Goal: Task Accomplishment & Management: Manage account settings

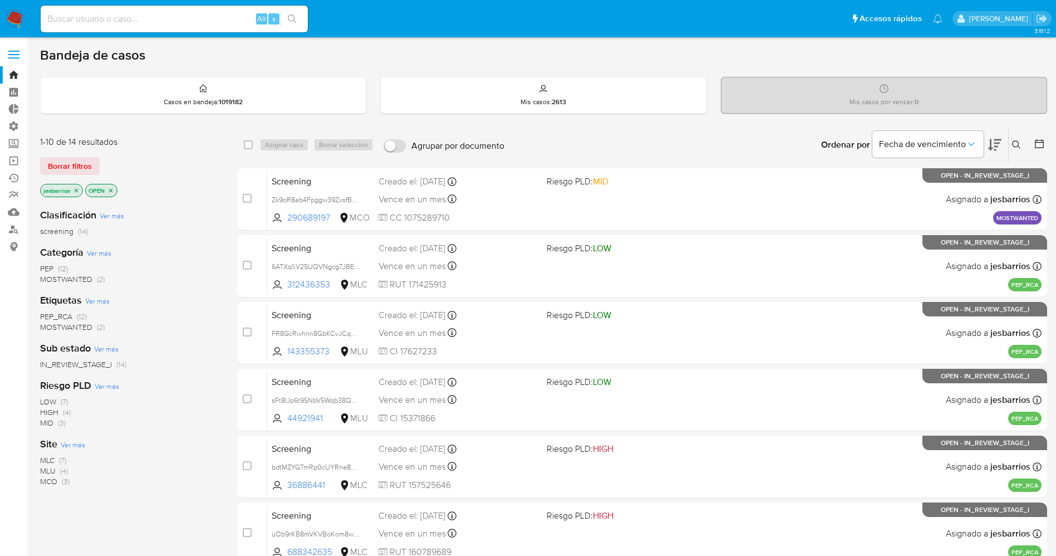
click at [77, 188] on icon "close-filter" at bounding box center [76, 190] width 7 height 7
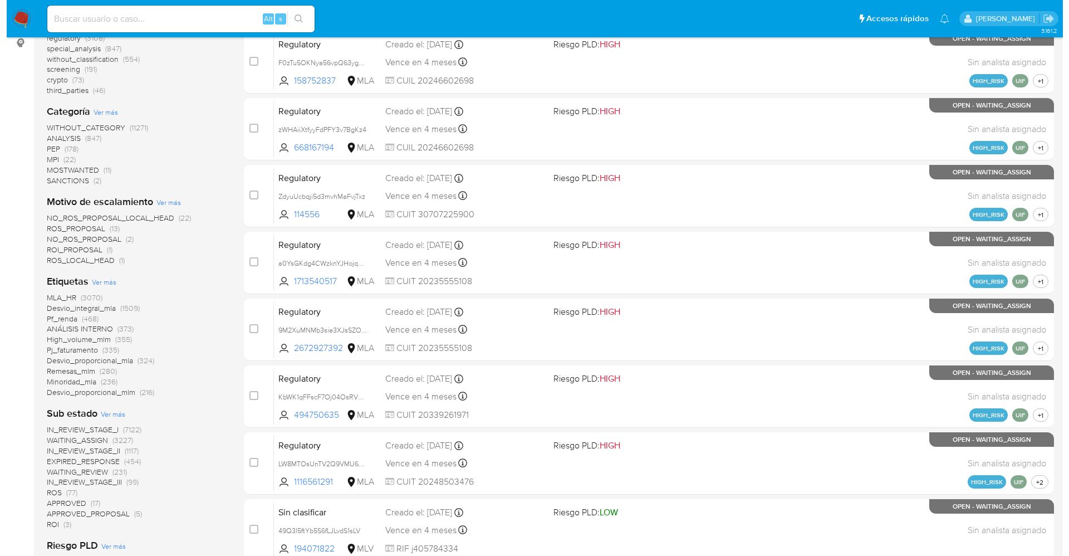
scroll to position [110, 0]
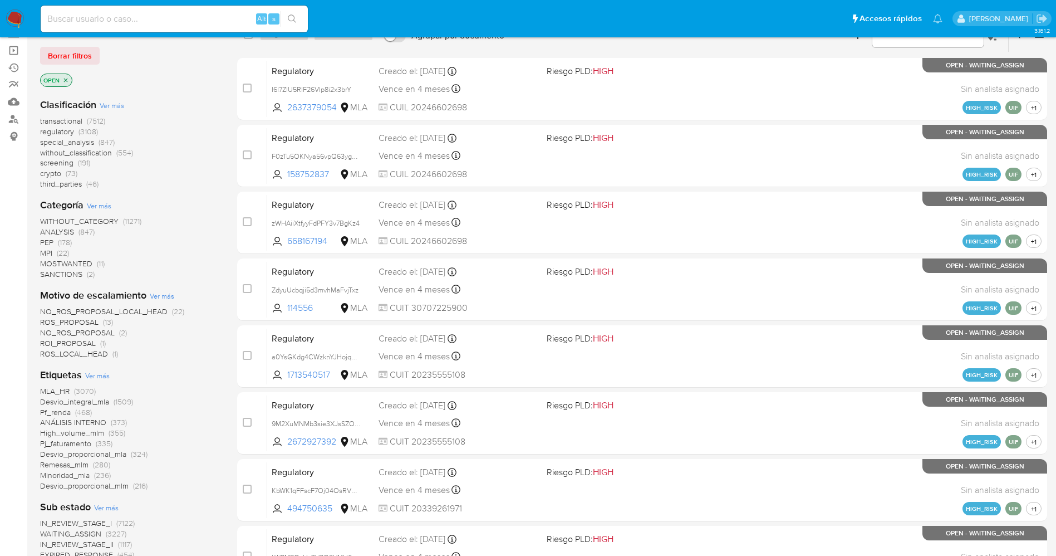
click at [105, 374] on span "Ver más" at bounding box center [97, 375] width 24 height 10
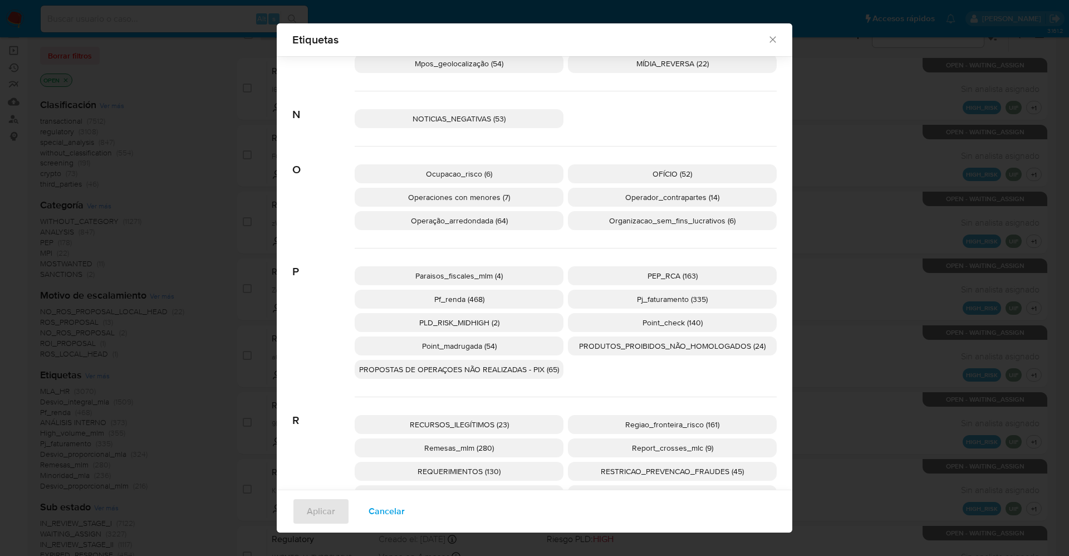
scroll to position [1745, 0]
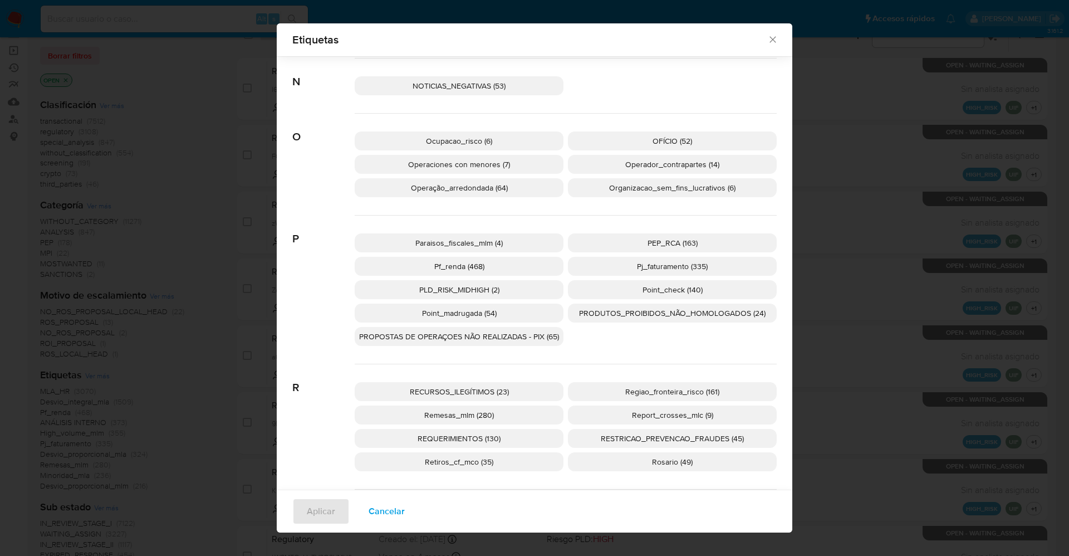
click at [667, 245] on span "PEP_RCA (163)" at bounding box center [672, 242] width 50 height 11
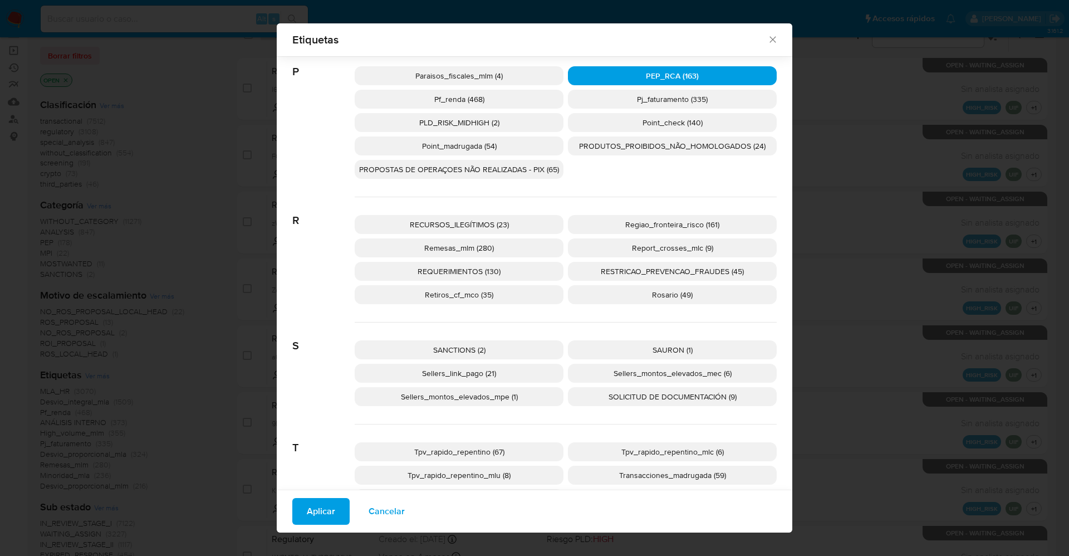
click at [476, 350] on span "SANCTIONS (2)" at bounding box center [459, 349] width 52 height 11
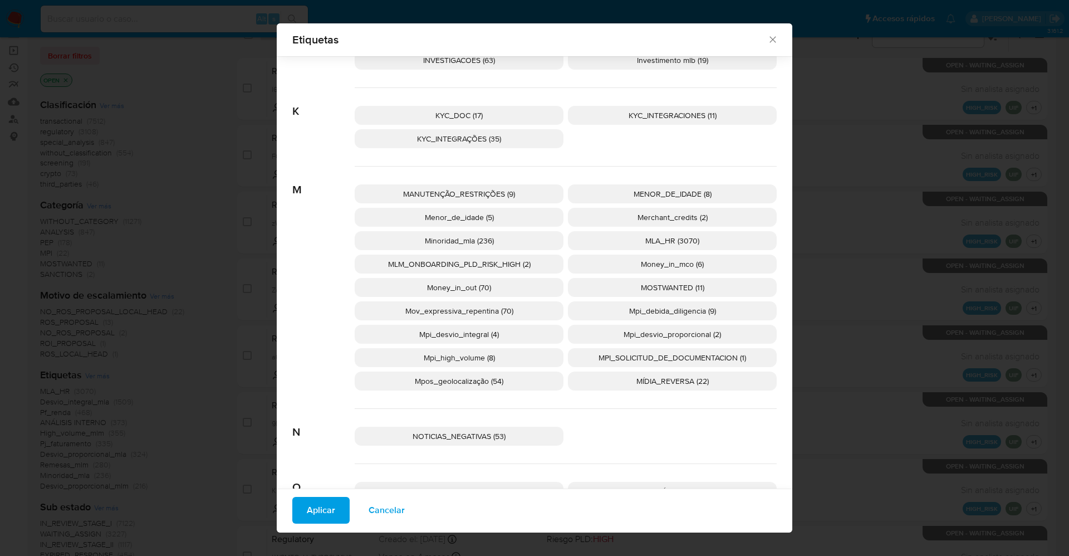
scroll to position [1354, 0]
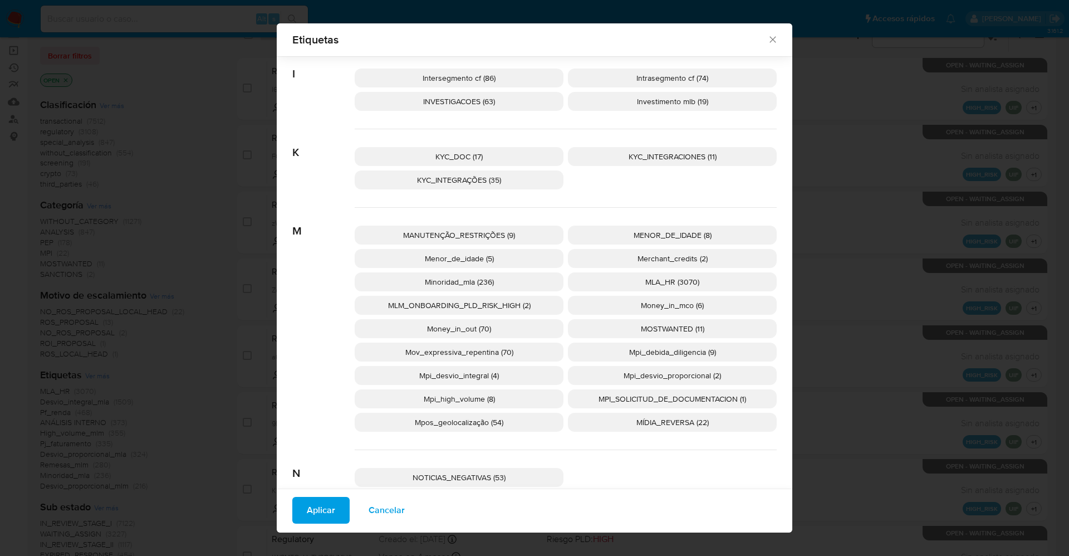
click at [671, 326] on span "MOSTWANTED (11)" at bounding box center [672, 328] width 63 height 11
click at [307, 513] on span "Aplicar" at bounding box center [321, 510] width 28 height 24
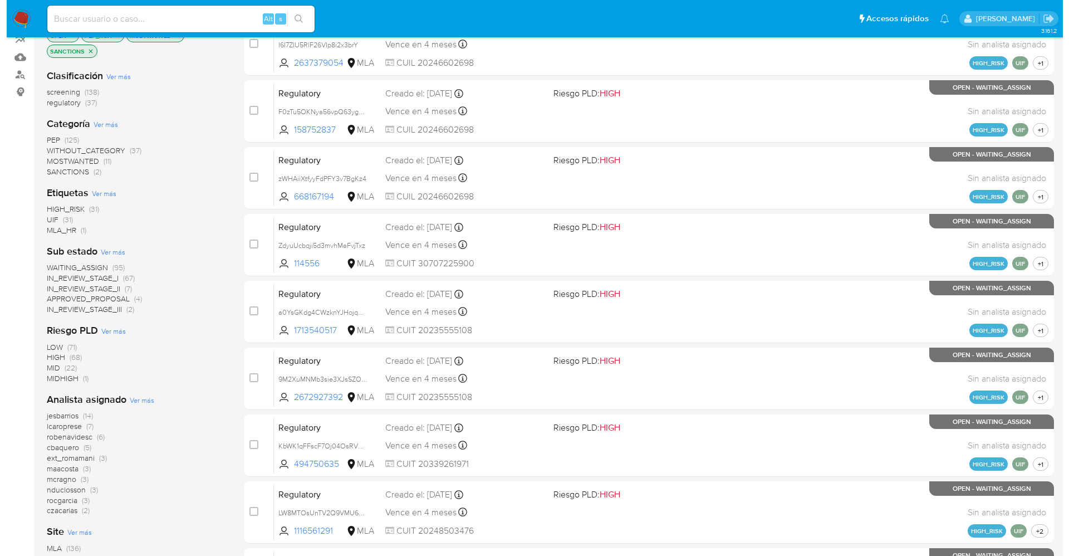
scroll to position [30, 0]
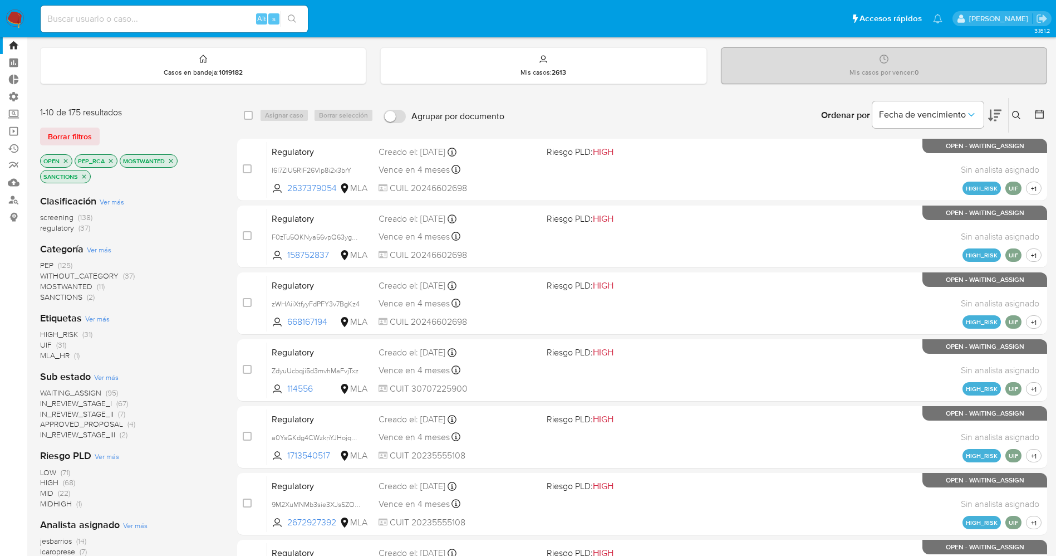
click at [79, 391] on span "WAITING_ASSIGN" at bounding box center [70, 392] width 61 height 11
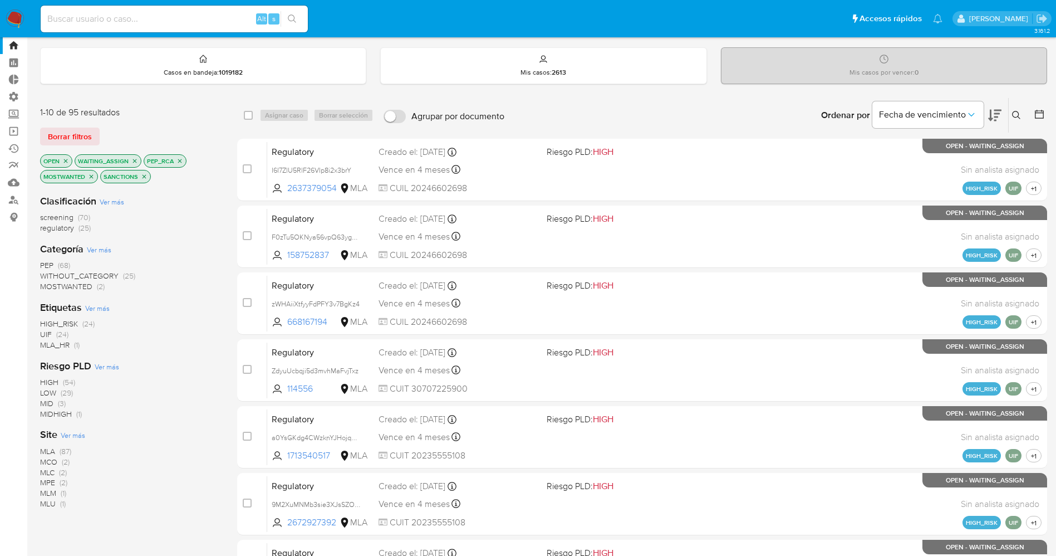
click at [76, 436] on span "Ver más" at bounding box center [73, 435] width 24 height 10
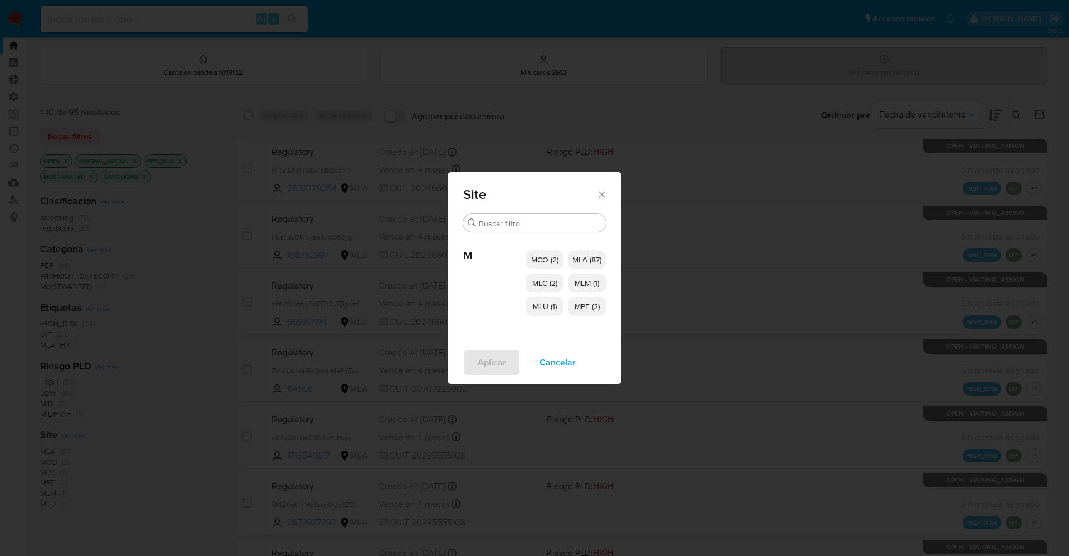
click at [542, 258] on span "MCO (2)" at bounding box center [544, 259] width 27 height 11
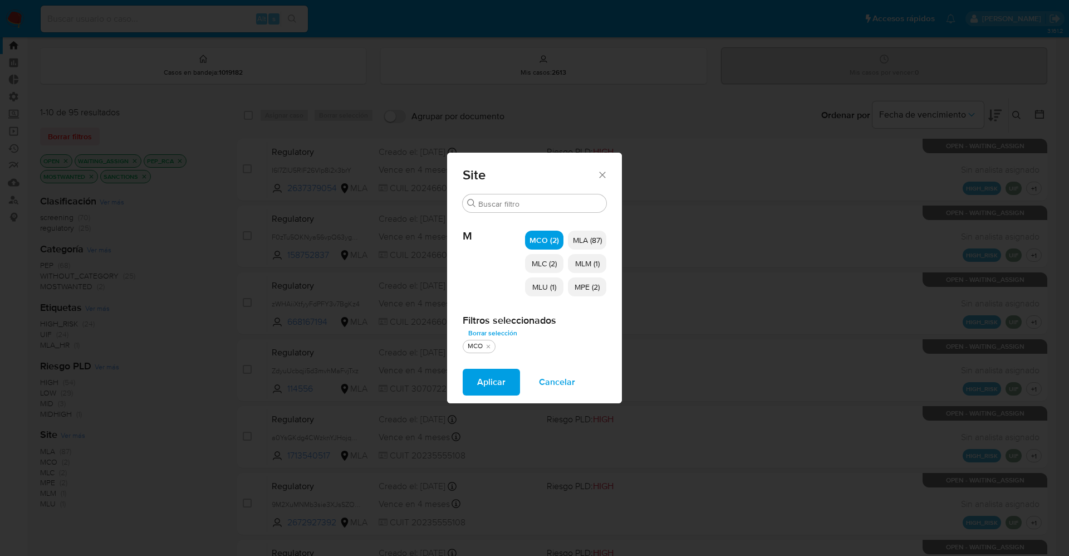
click at [548, 261] on span "MLC (2)" at bounding box center [544, 263] width 25 height 11
click at [546, 289] on span "MLU (1)" at bounding box center [544, 286] width 24 height 11
click at [572, 285] on p "MPE (2)" at bounding box center [587, 286] width 38 height 19
click at [584, 261] on span "MLM (1)" at bounding box center [587, 263] width 24 height 11
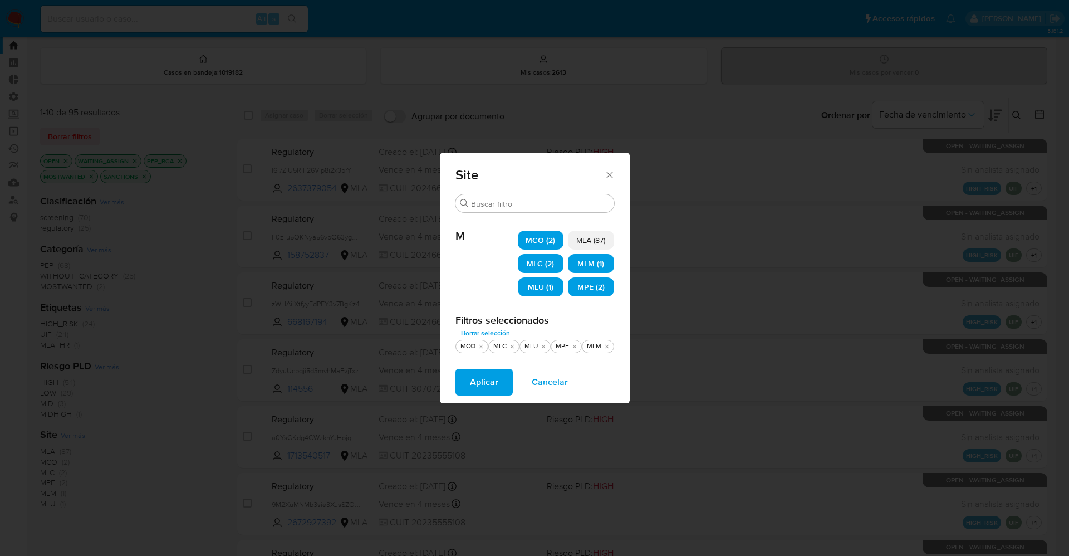
click at [484, 387] on span "Aplicar" at bounding box center [484, 382] width 28 height 24
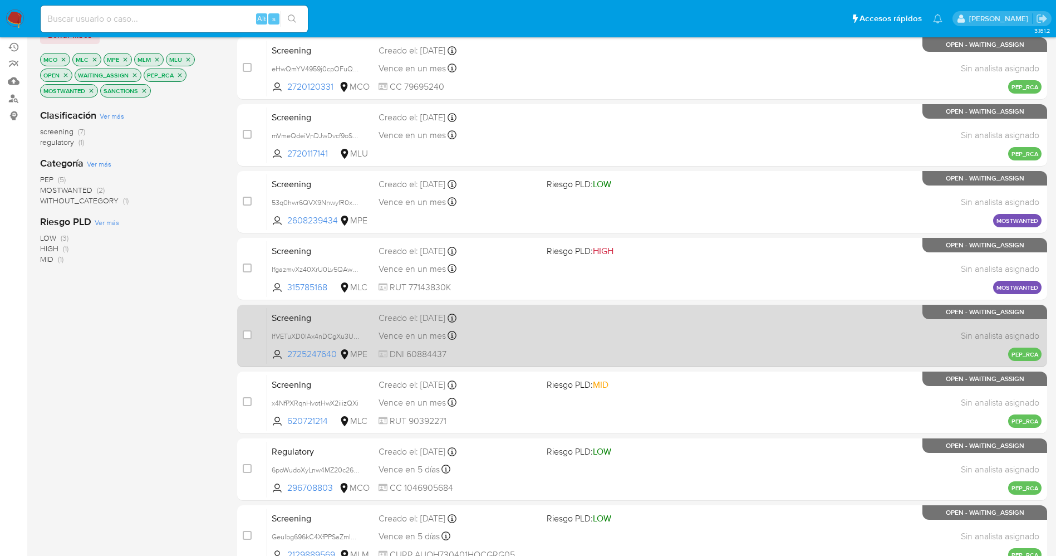
scroll to position [230, 0]
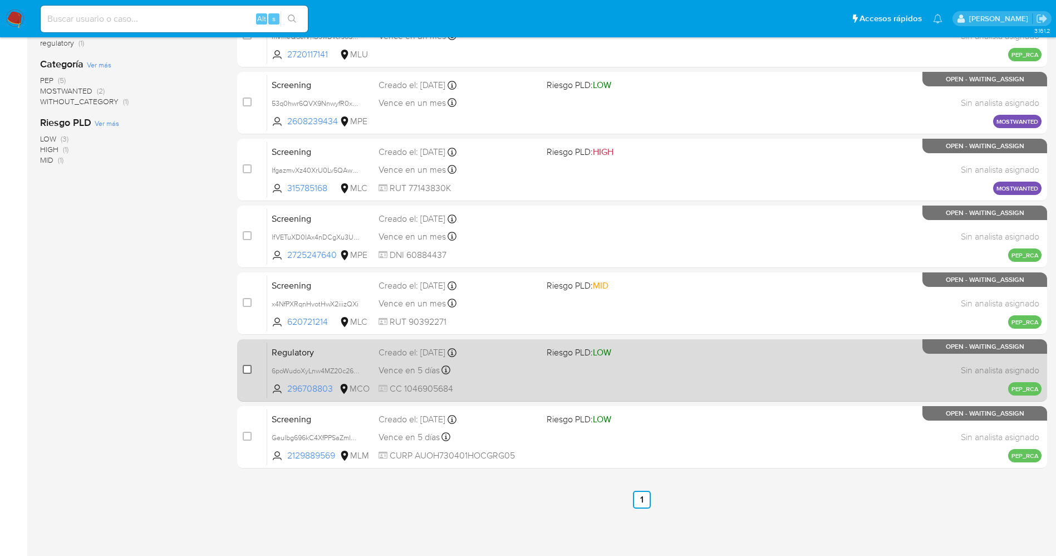
click at [245, 369] on input "checkbox" at bounding box center [247, 369] width 9 height 9
checkbox input "true"
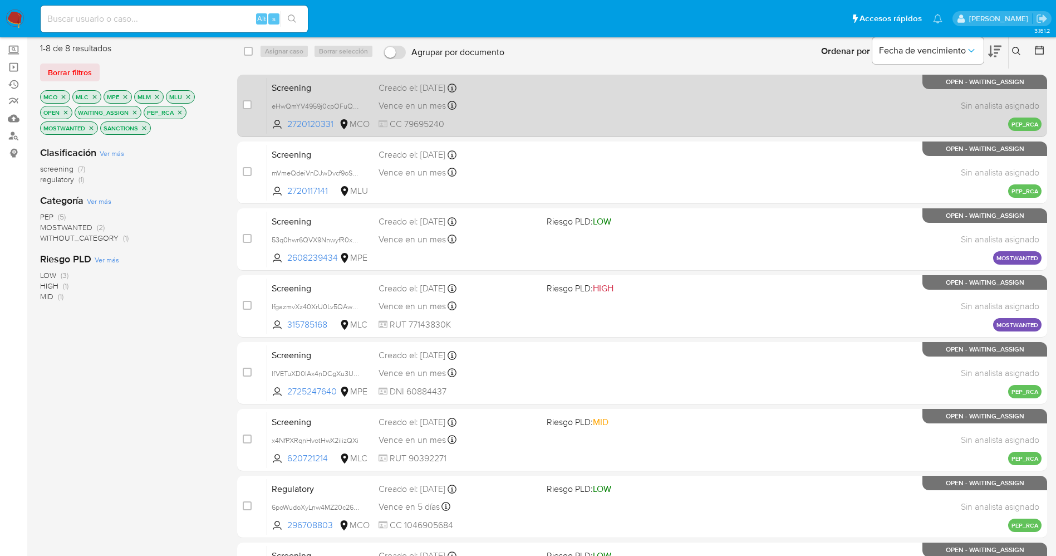
scroll to position [230, 0]
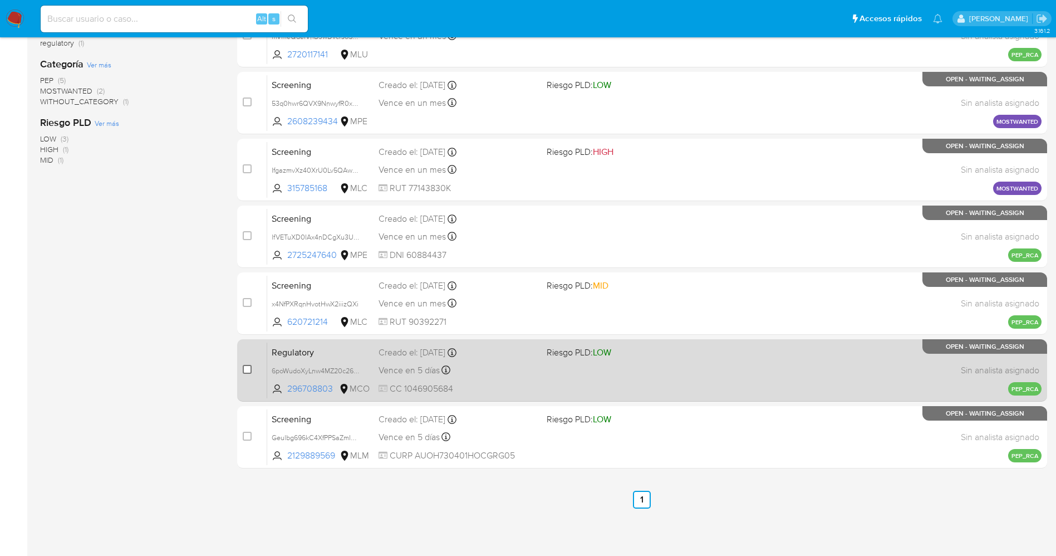
click at [246, 370] on input "checkbox" at bounding box center [247, 369] width 9 height 9
checkbox input "true"
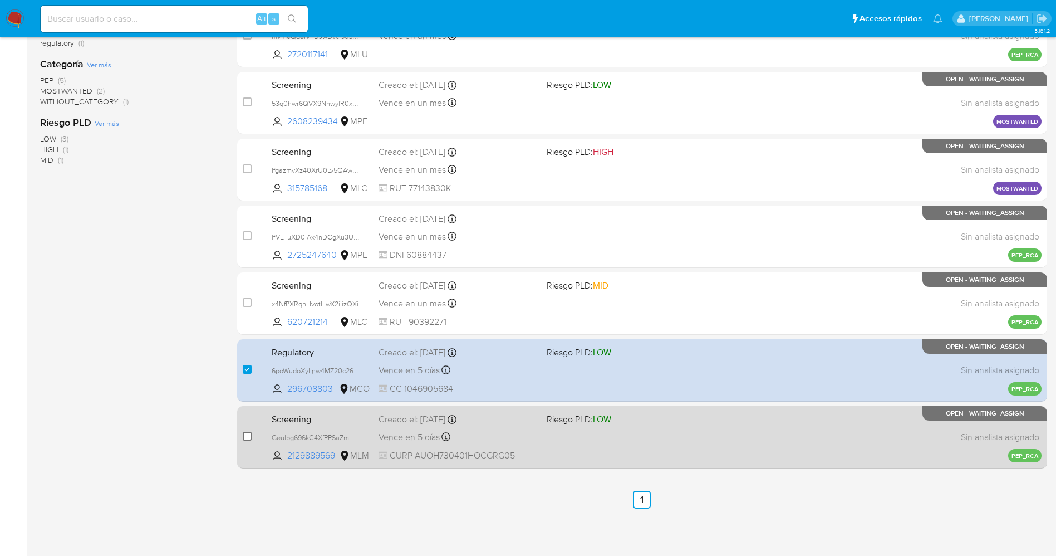
click at [245, 432] on input "checkbox" at bounding box center [247, 435] width 9 height 9
checkbox input "true"
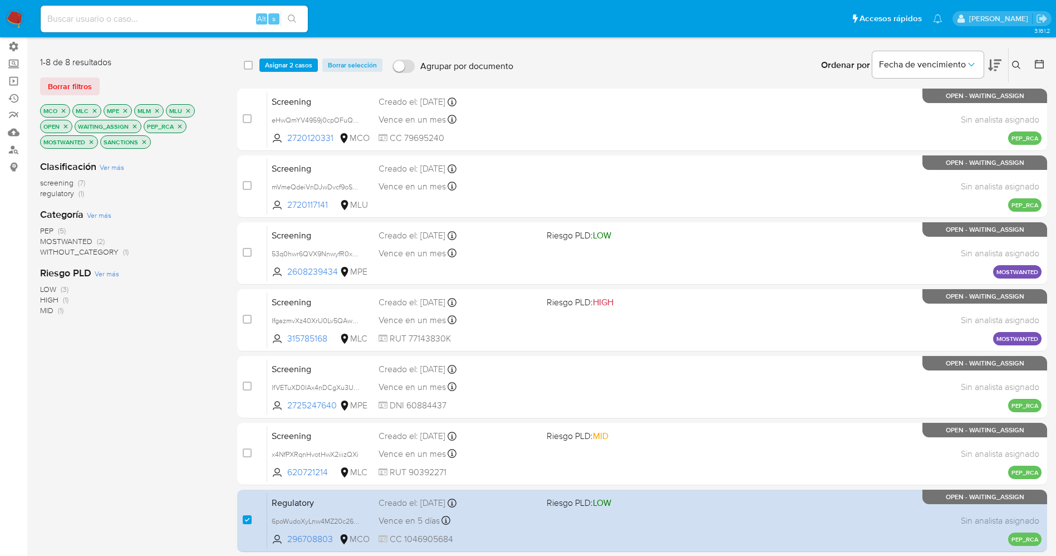
scroll to position [0, 0]
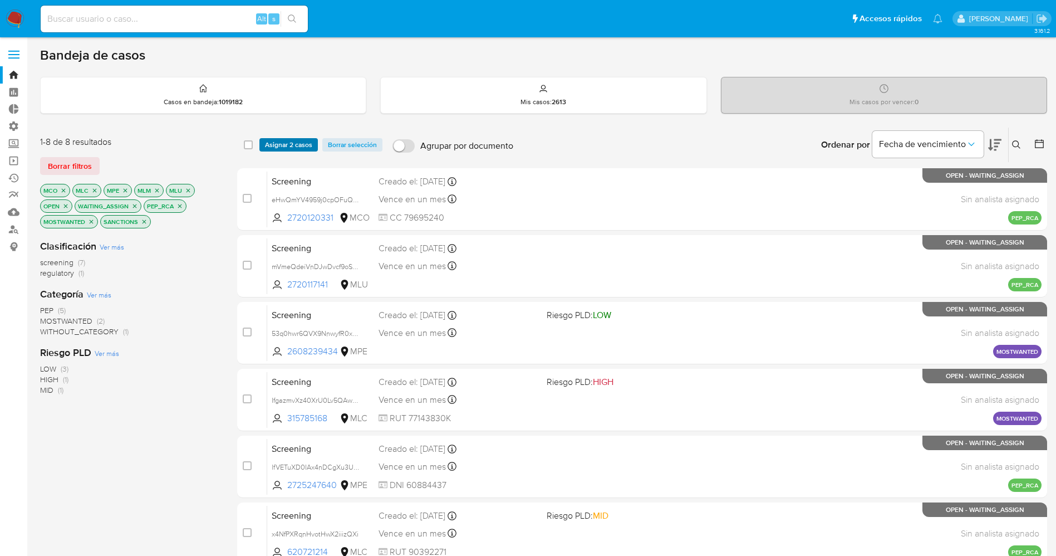
click at [309, 143] on span "Asignar 2 casos" at bounding box center [288, 144] width 47 height 11
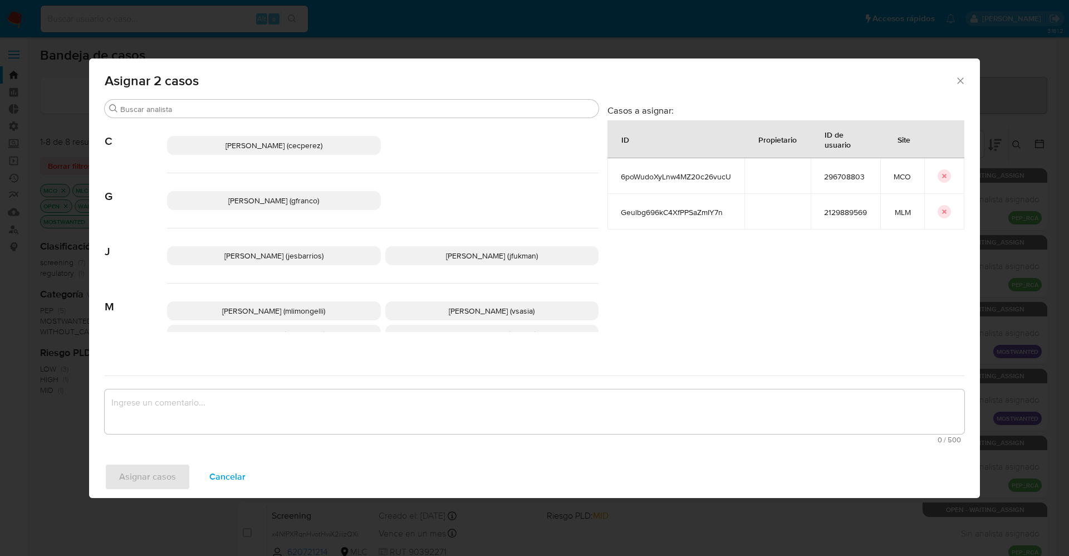
click at [277, 254] on span "Jesica Iris Barrios Leita (jesbarrios)" at bounding box center [273, 255] width 99 height 11
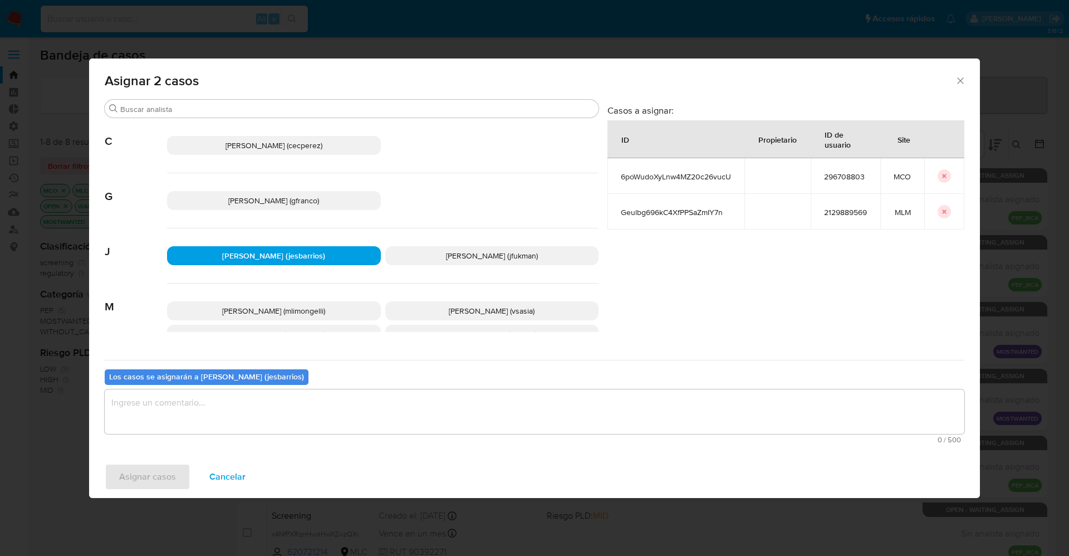
click at [303, 407] on textarea "assign-modal" at bounding box center [534, 411] width 859 height 45
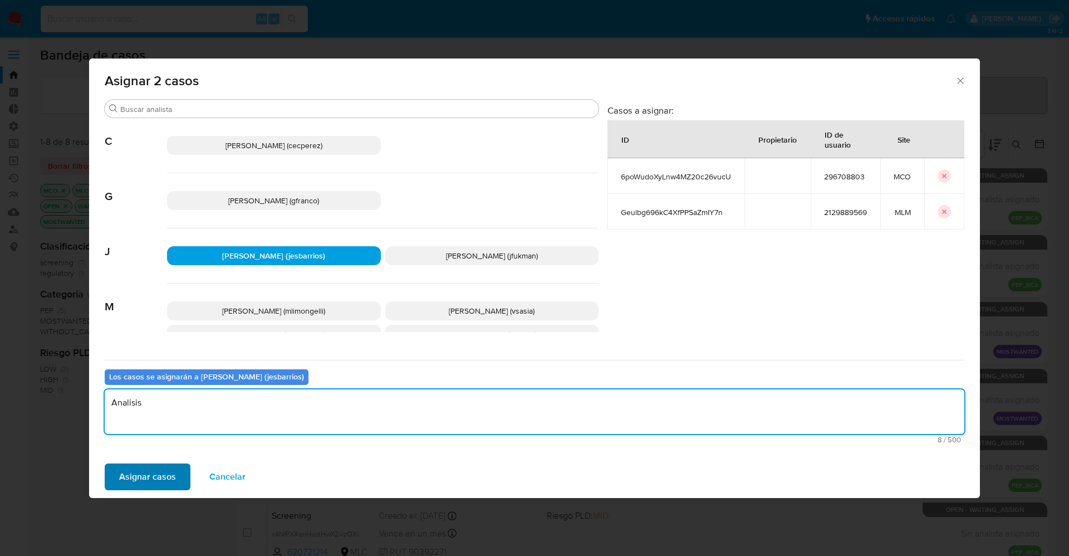
type textarea "Analisis"
click at [123, 473] on span "Asignar casos" at bounding box center [147, 476] width 57 height 24
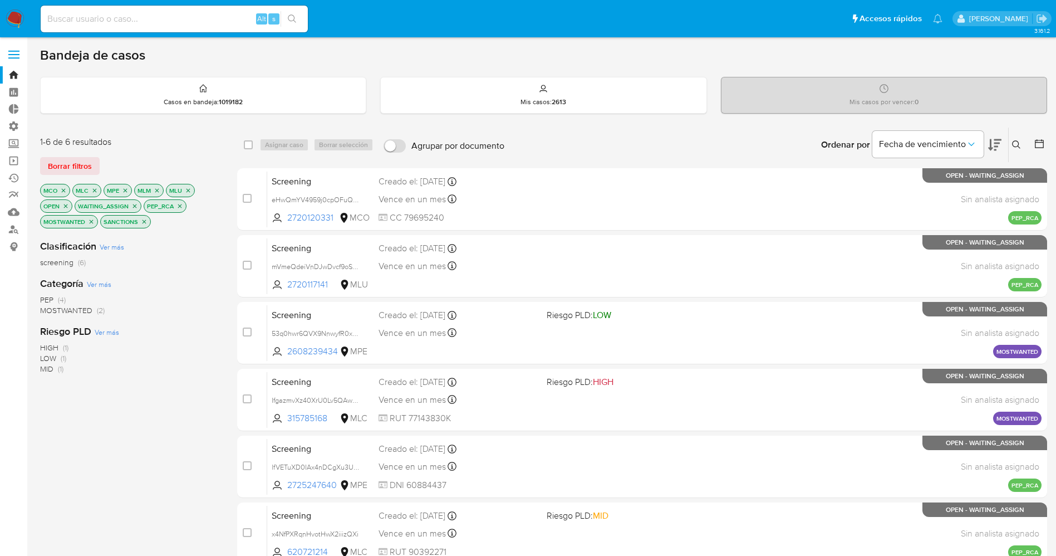
click at [13, 19] on img at bounding box center [15, 18] width 19 height 19
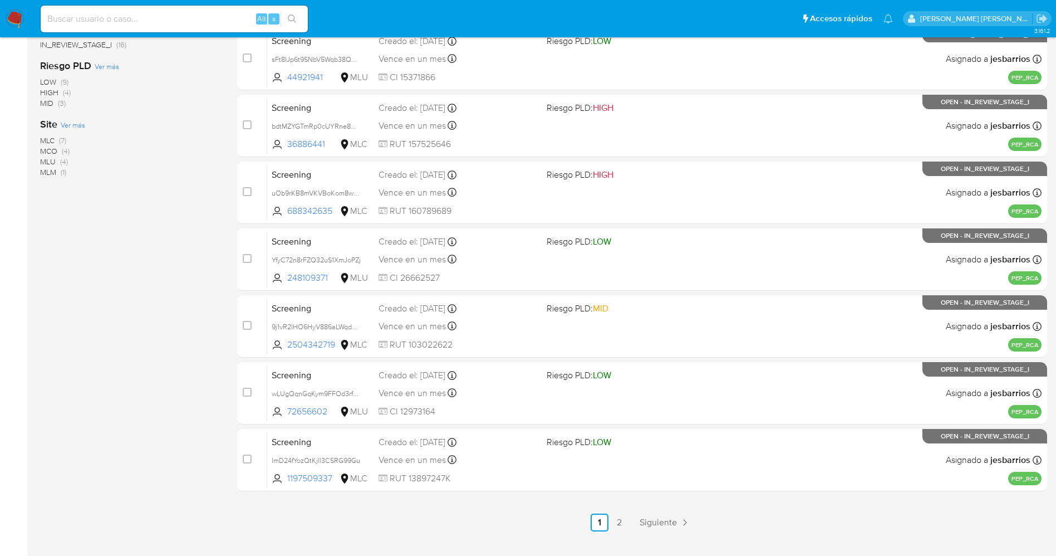
scroll to position [363, 0]
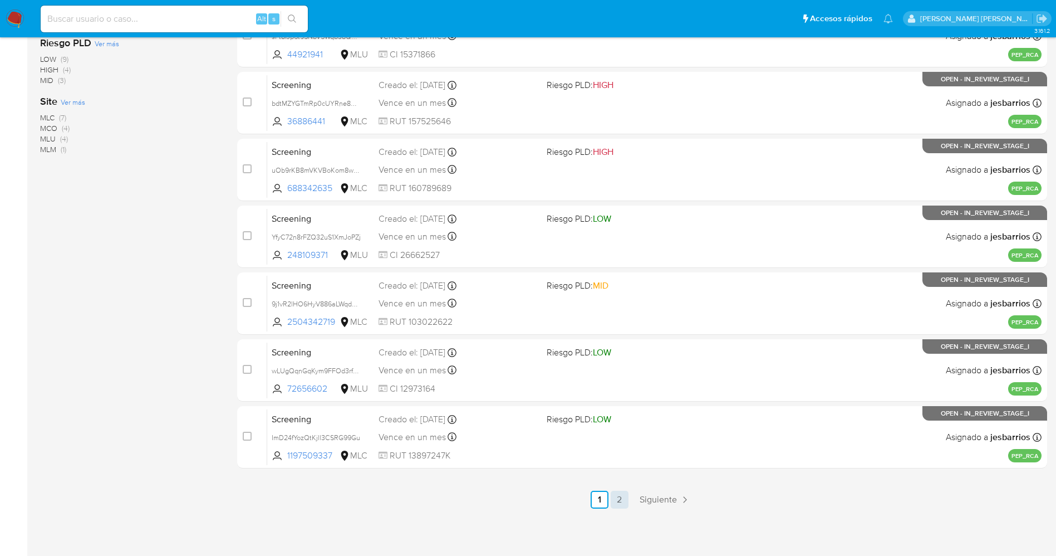
click at [618, 508] on link "2" at bounding box center [620, 499] width 18 height 18
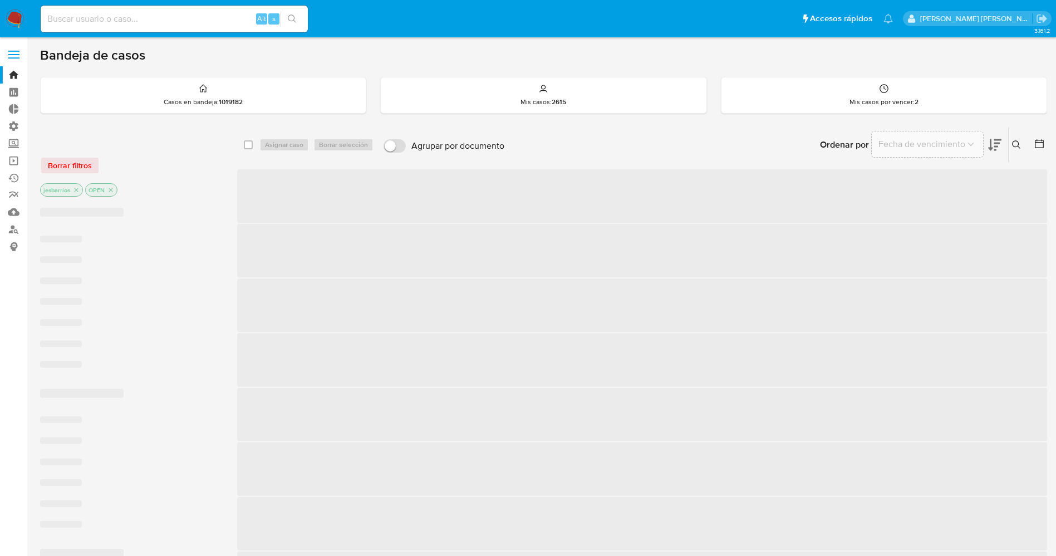
click at [625, 493] on span "‌" at bounding box center [642, 468] width 810 height 53
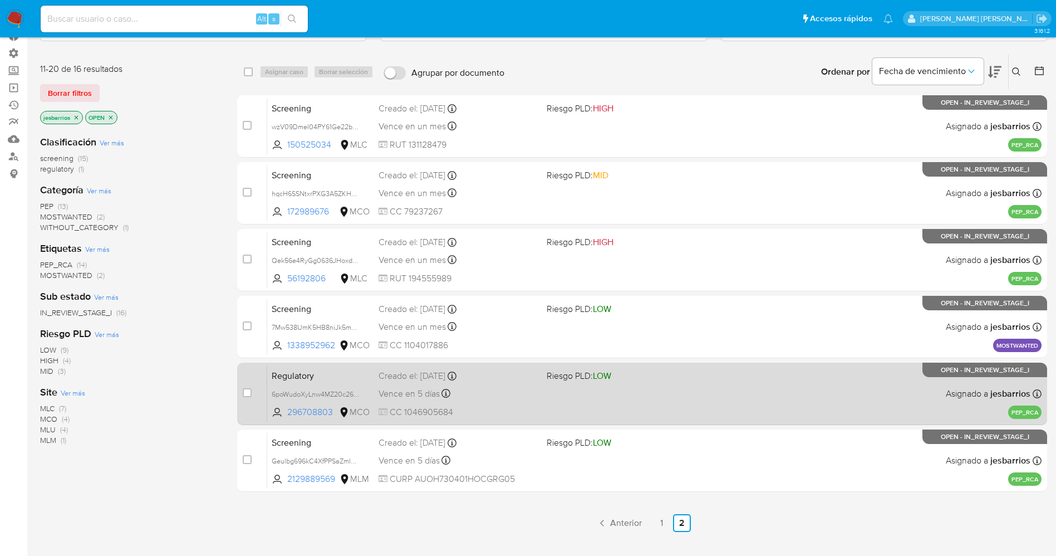
scroll to position [122, 0]
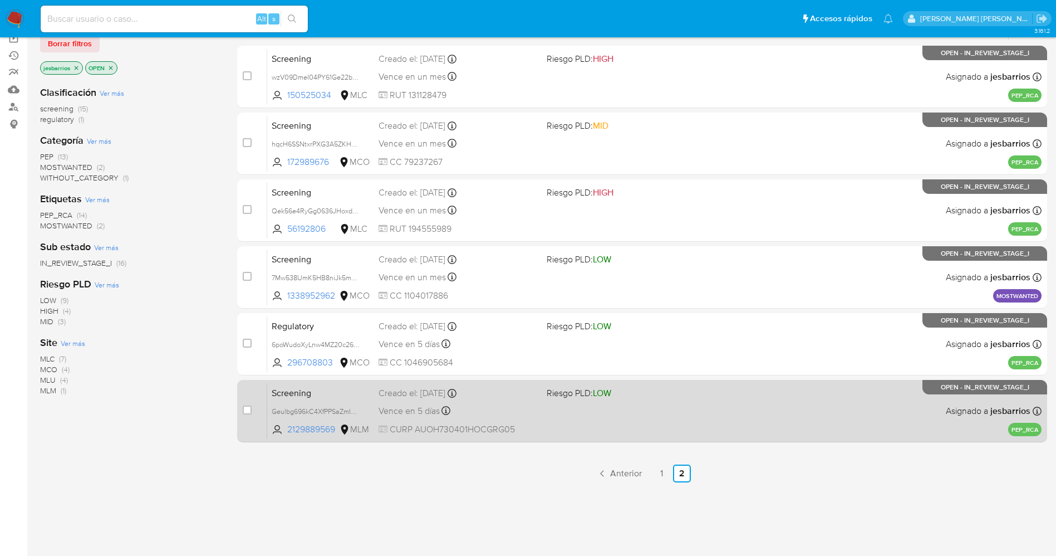
click at [574, 424] on div "Screening Geulbg696kC4XfPPSaZmIY7n 2129889569 MLM Riesgo PLD: LOW Creado el: 01…" at bounding box center [654, 410] width 774 height 56
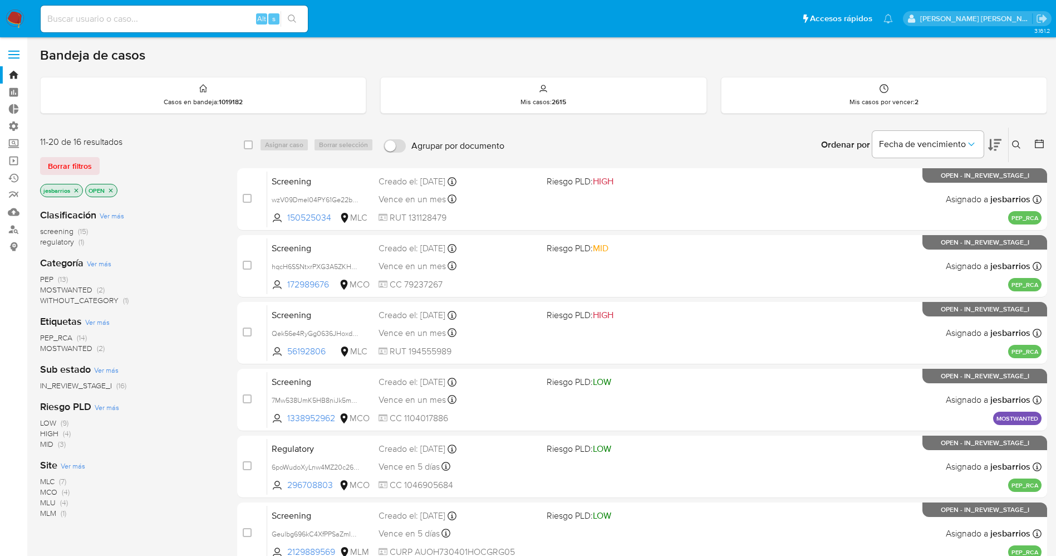
scroll to position [83, 0]
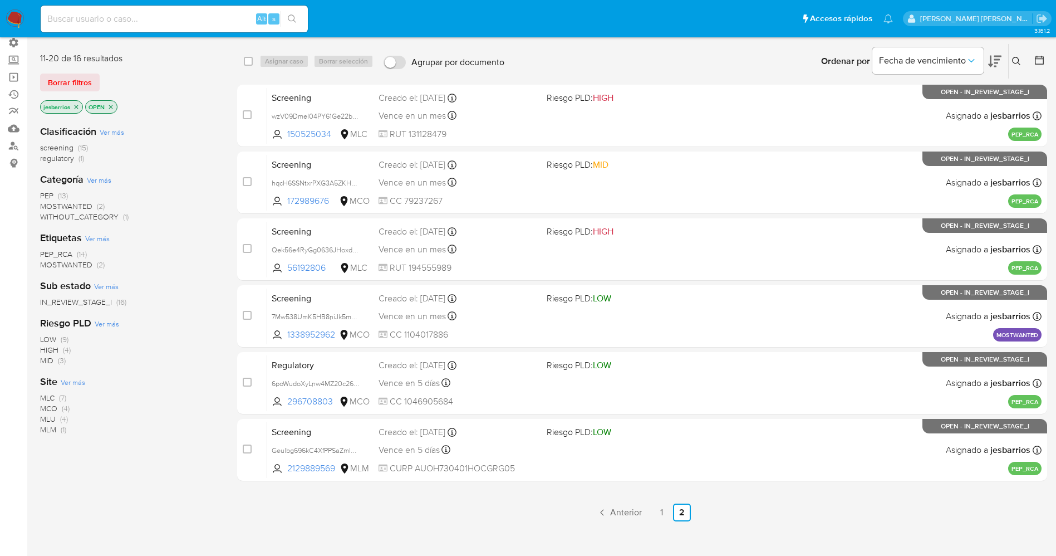
click at [8, 22] on img at bounding box center [15, 18] width 19 height 19
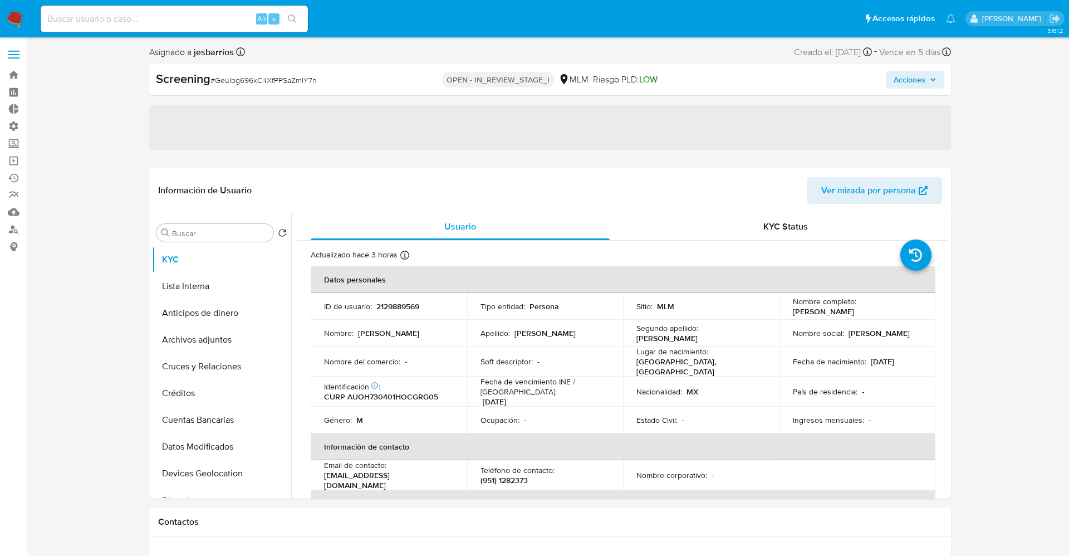
select select "10"
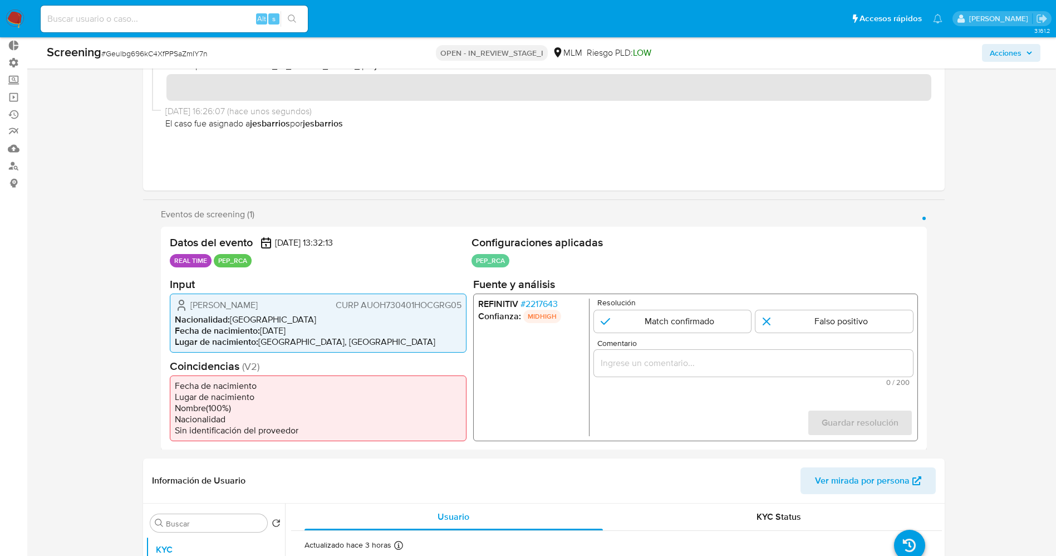
scroll to position [167, 0]
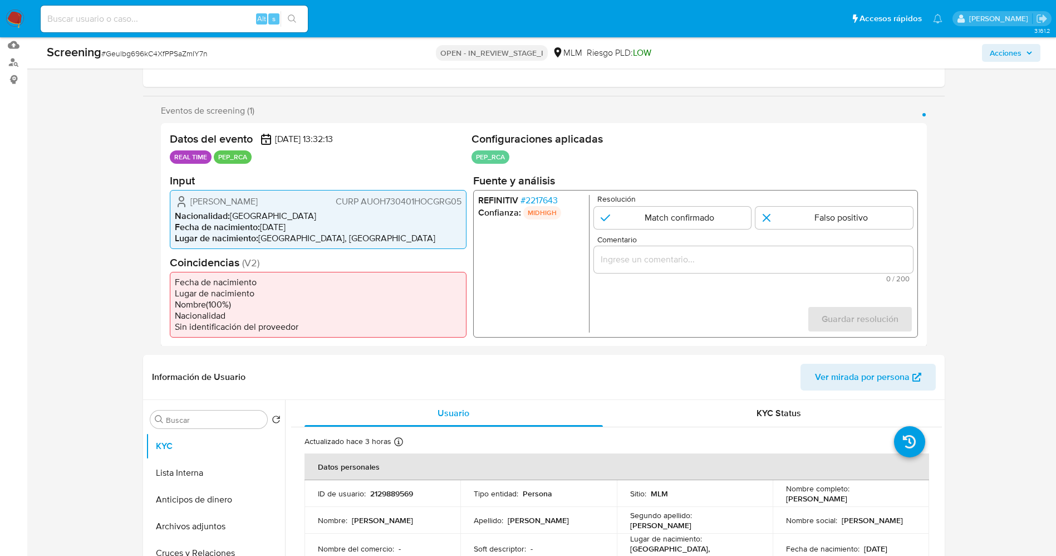
click at [556, 200] on span "# 2217643" at bounding box center [538, 199] width 37 height 11
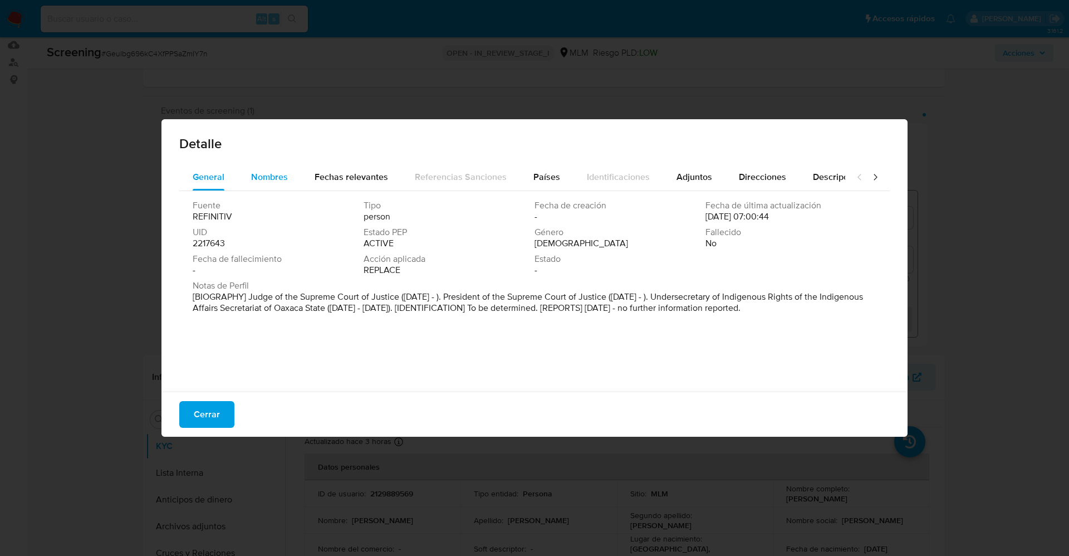
click at [266, 178] on span "Nombres" at bounding box center [269, 176] width 37 height 13
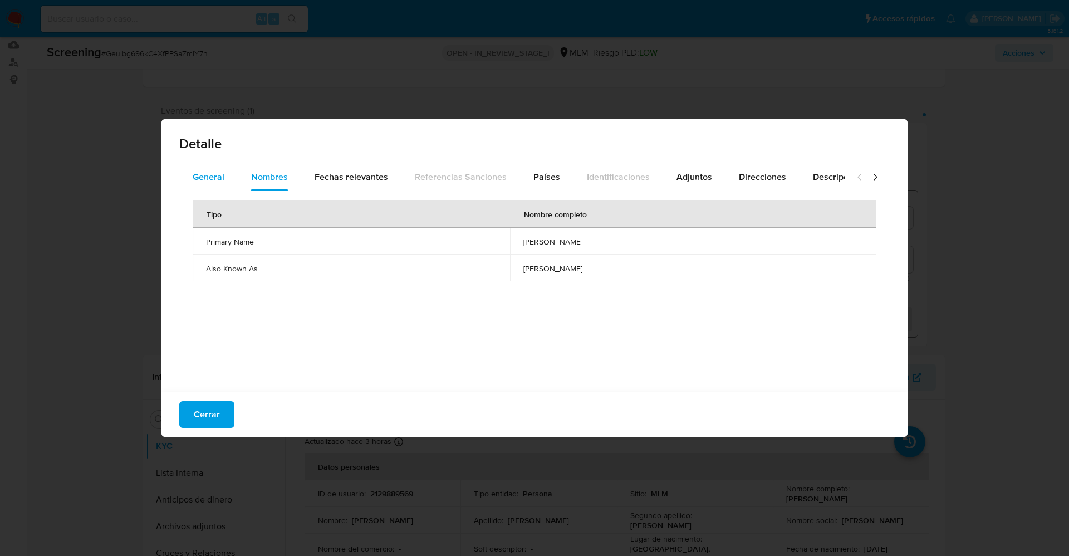
click at [220, 176] on span "General" at bounding box center [209, 176] width 32 height 13
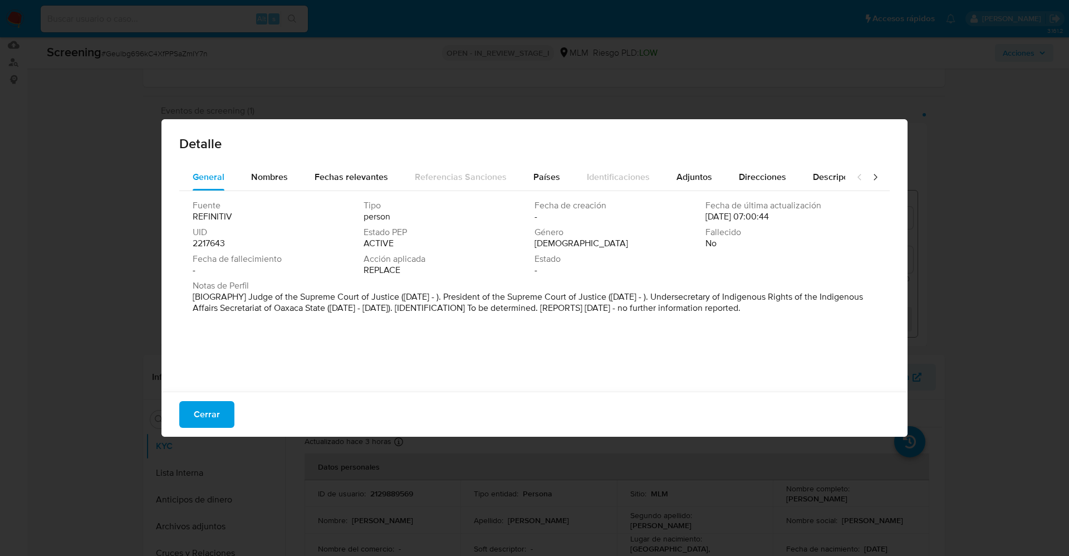
drag, startPoint x: 250, startPoint y: 304, endPoint x: 861, endPoint y: 309, distance: 610.7
click at [861, 309] on div "Notas de [PERSON_NAME] [BIOGRAPHY] Judge of the Supreme Court of Justice ([DATE…" at bounding box center [535, 296] width 684 height 33
drag, startPoint x: 245, startPoint y: 295, endPoint x: 872, endPoint y: 314, distance: 627.1
click at [872, 314] on div "Fuente REFINITIV Tipo person Fecha de creación - Fecha de última actualización …" at bounding box center [534, 288] width 710 height 195
click at [271, 170] on span "Nombres" at bounding box center [269, 176] width 37 height 13
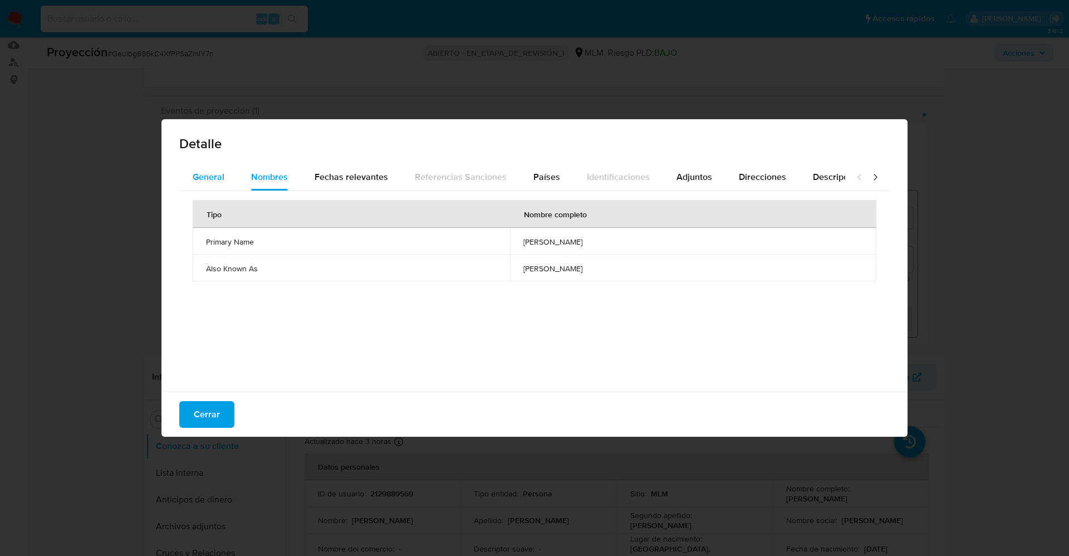
click at [225, 175] on button "General" at bounding box center [208, 177] width 58 height 27
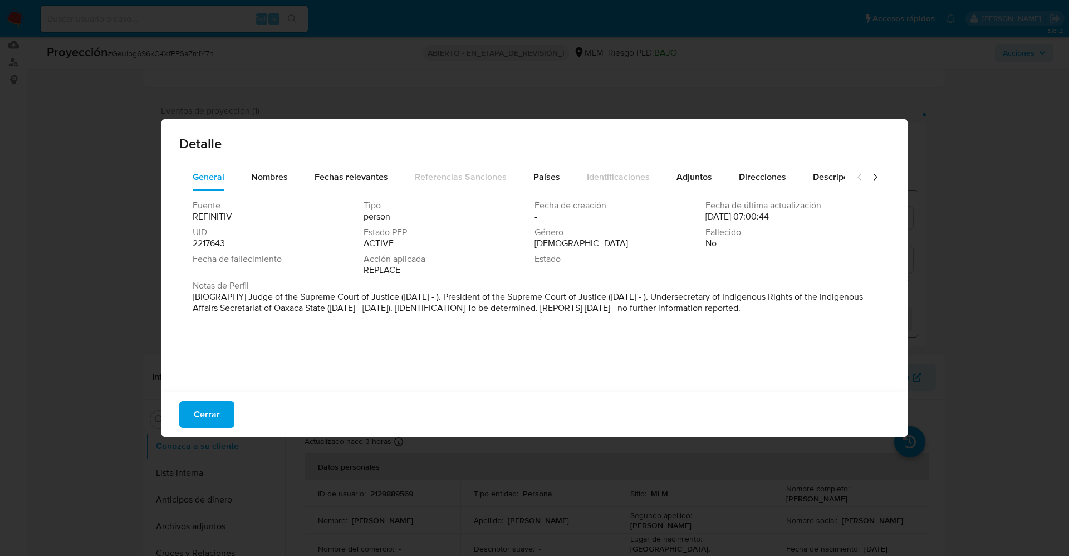
drag, startPoint x: 249, startPoint y: 302, endPoint x: 803, endPoint y: 312, distance: 553.9
click at [851, 311] on p "[BIOGRAPHY] Judge of the Supreme Court of Justice (Jun 2025 - ). President of t…" at bounding box center [533, 302] width 681 height 22
drag, startPoint x: 269, startPoint y: 171, endPoint x: 251, endPoint y: 290, distance: 120.5
click at [268, 171] on span "Nombres" at bounding box center [269, 176] width 37 height 13
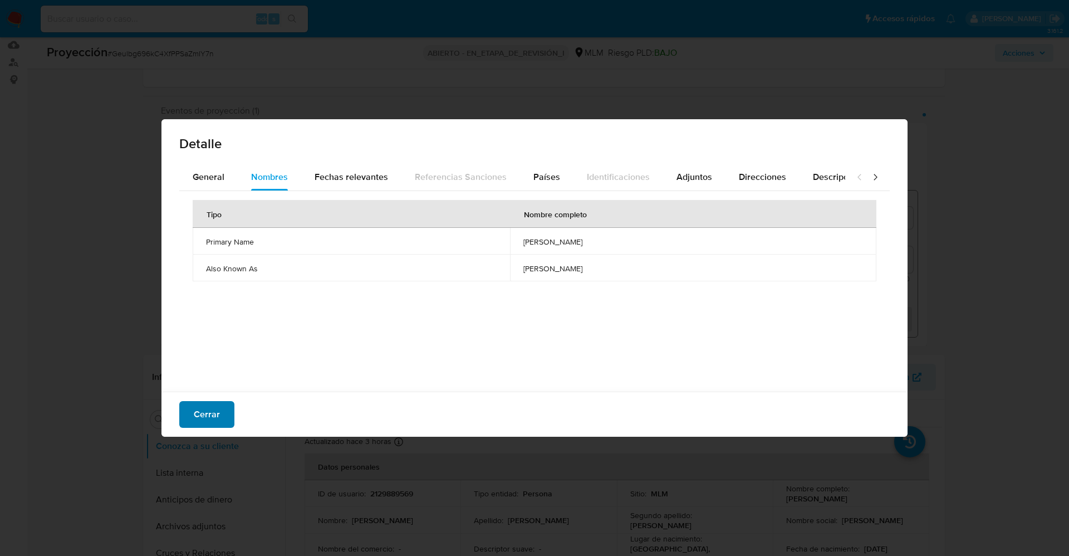
click at [188, 425] on button "Cerrar" at bounding box center [206, 414] width 55 height 27
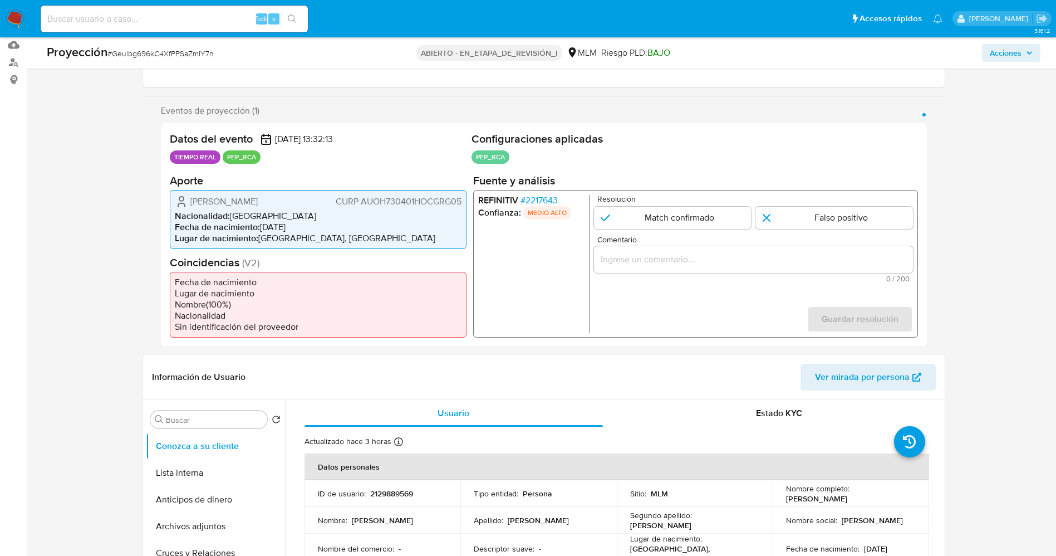
click at [545, 196] on font "2217643" at bounding box center [541, 199] width 32 height 13
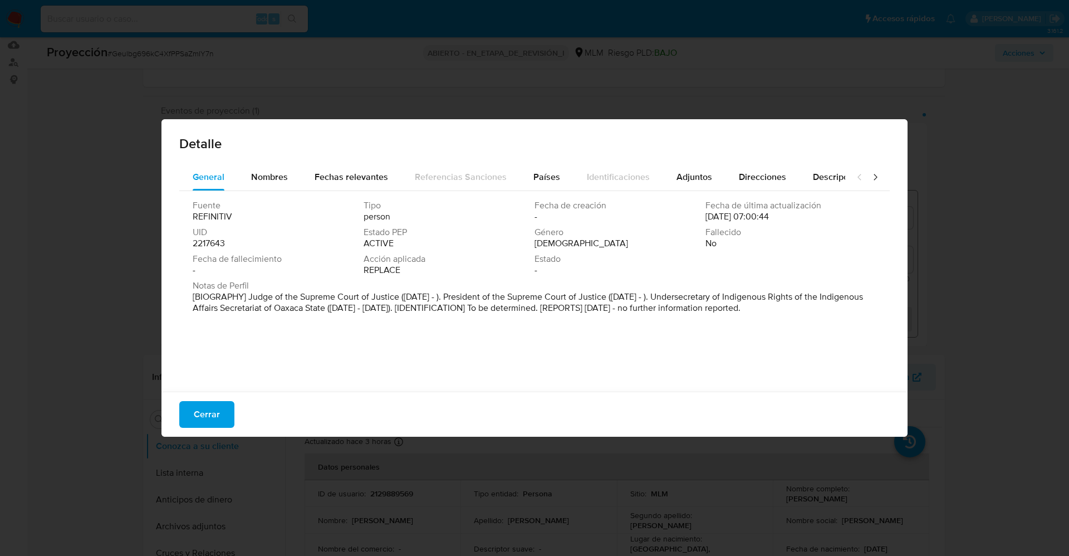
drag, startPoint x: 248, startPoint y: 293, endPoint x: 762, endPoint y: 315, distance: 514.8
click at [828, 321] on div "Fuente REFINITIV Tipo person Fecha de creación - Fecha de última actualización …" at bounding box center [534, 288] width 710 height 195
click at [274, 166] on div "Nombres" at bounding box center [269, 177] width 37 height 27
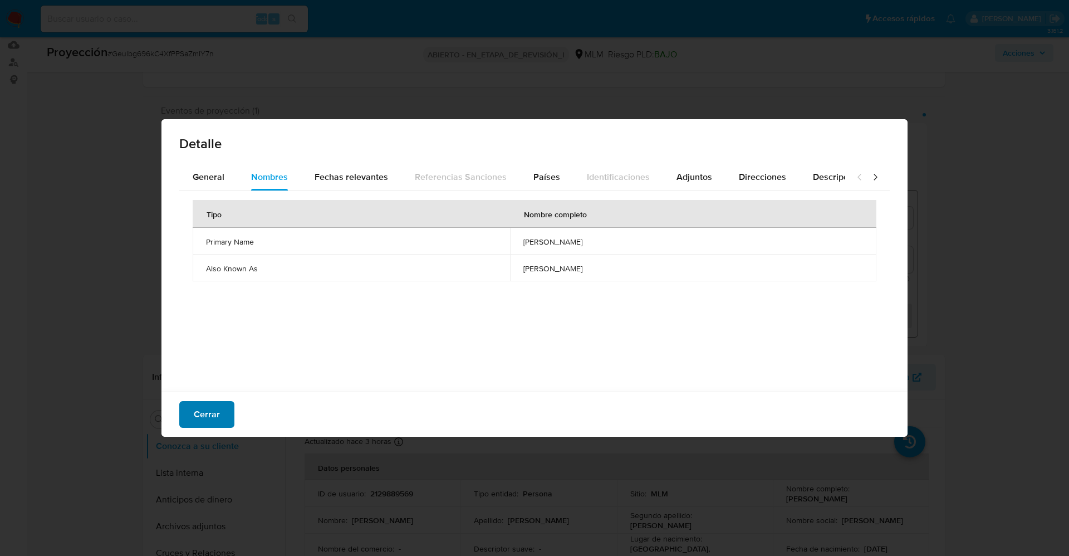
click at [204, 403] on font "Cerrar" at bounding box center [207, 414] width 26 height 27
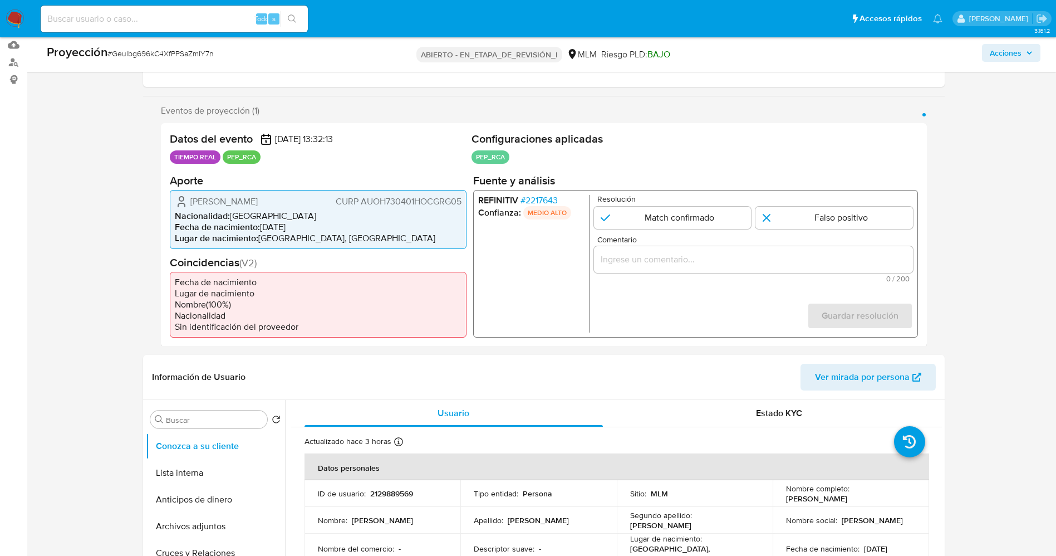
drag, startPoint x: 190, startPoint y: 200, endPoint x: 239, endPoint y: 203, distance: 49.1
click at [276, 203] on div "Hugo Aguilar Ortiz CURP AUOH730401HOCGRG05" at bounding box center [318, 200] width 287 height 13
click at [243, 211] on font "[GEOGRAPHIC_DATA]" at bounding box center [273, 215] width 86 height 13
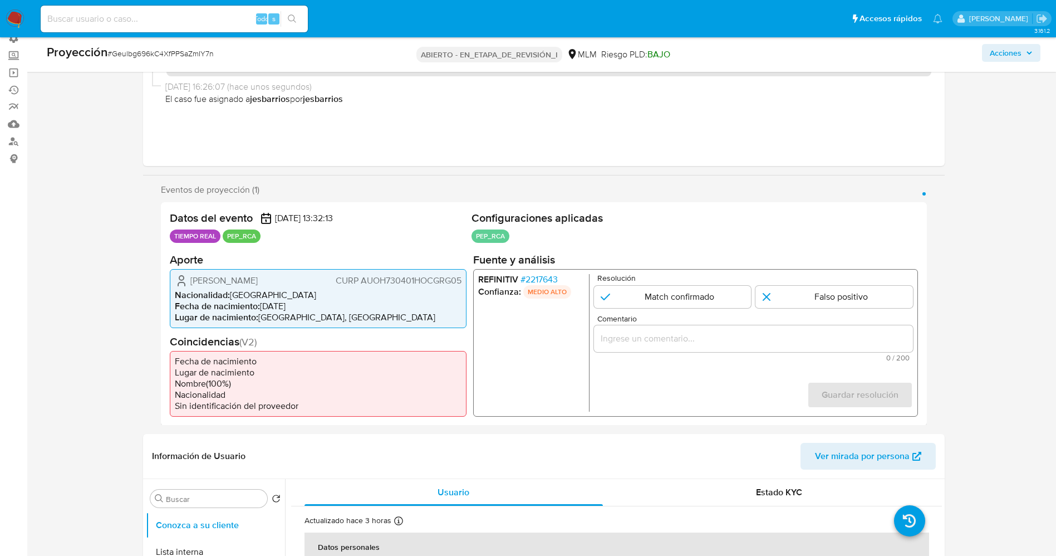
scroll to position [83, 0]
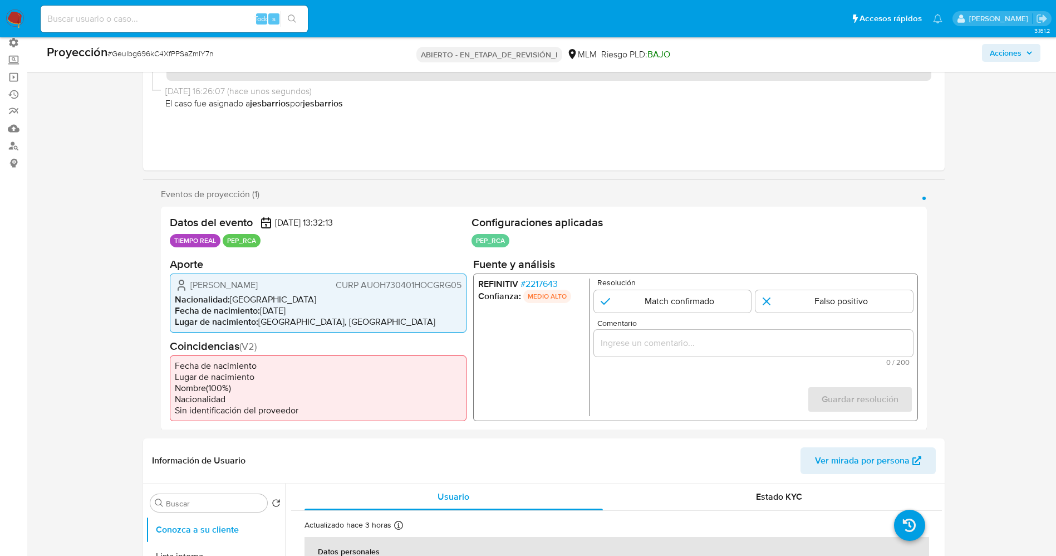
click at [284, 294] on li "Nacionalidad : México" at bounding box center [318, 298] width 287 height 11
drag, startPoint x: 178, startPoint y: 286, endPoint x: 465, endPoint y: 287, distance: 287.2
click at [465, 287] on div "Hugo Aguilar Ortiz CURP AUOH730401HOCGRG05 Nacionalidad : México Fecha de nacim…" at bounding box center [318, 302] width 297 height 59
click at [546, 284] on font "2217643" at bounding box center [541, 283] width 32 height 13
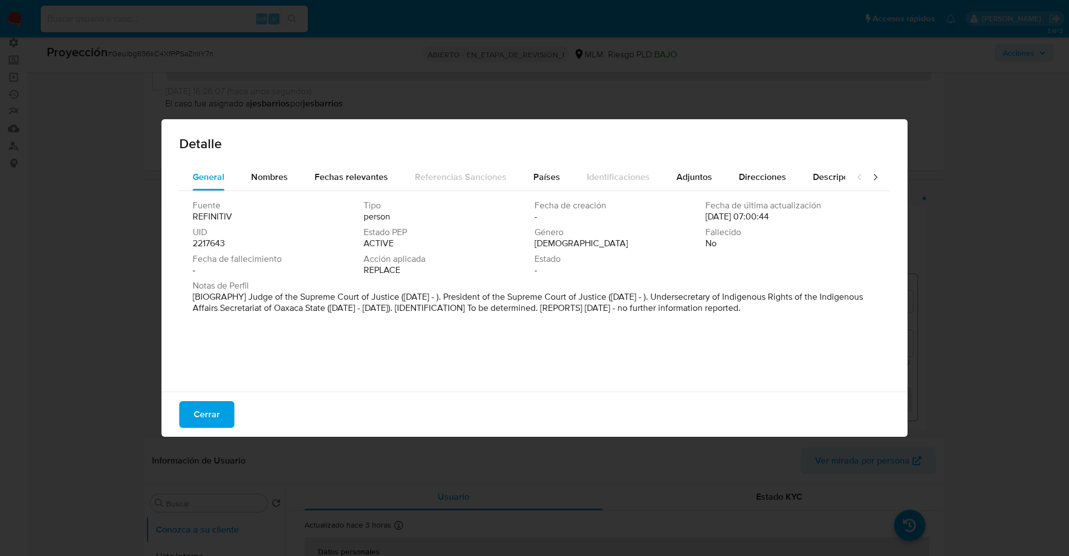
drag, startPoint x: 207, startPoint y: 294, endPoint x: 684, endPoint y: 335, distance: 478.3
click at [683, 336] on div "Fuente REFINITIV Tipo person Fecha de creación - Fecha de última actualización …" at bounding box center [534, 288] width 710 height 195
drag, startPoint x: 298, startPoint y: 249, endPoint x: 254, endPoint y: 281, distance: 54.2
click at [298, 249] on div "Fuente REFINITIV Tipo persona Fecha de creación - Fecha de última actualización…" at bounding box center [535, 240] width 684 height 80
drag, startPoint x: 269, startPoint y: 299, endPoint x: 414, endPoint y: 298, distance: 144.2
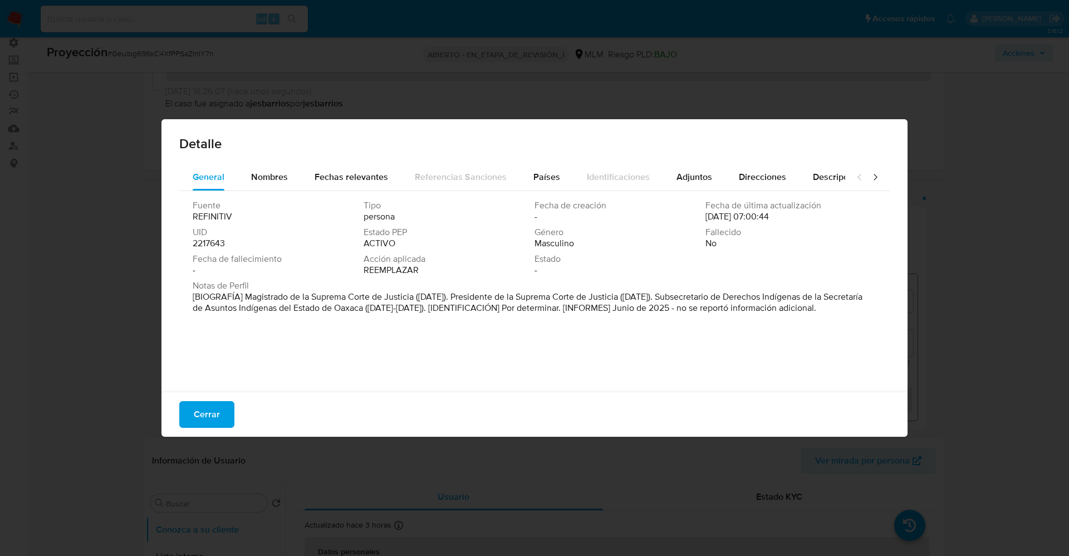
click at [414, 298] on font "[BIOGRAFÍA] Magistrado de la Suprema Corte de Justicia (junio de 2025). Preside…" at bounding box center [528, 302] width 670 height 24
click at [220, 417] on button "Cerrar" at bounding box center [206, 414] width 55 height 27
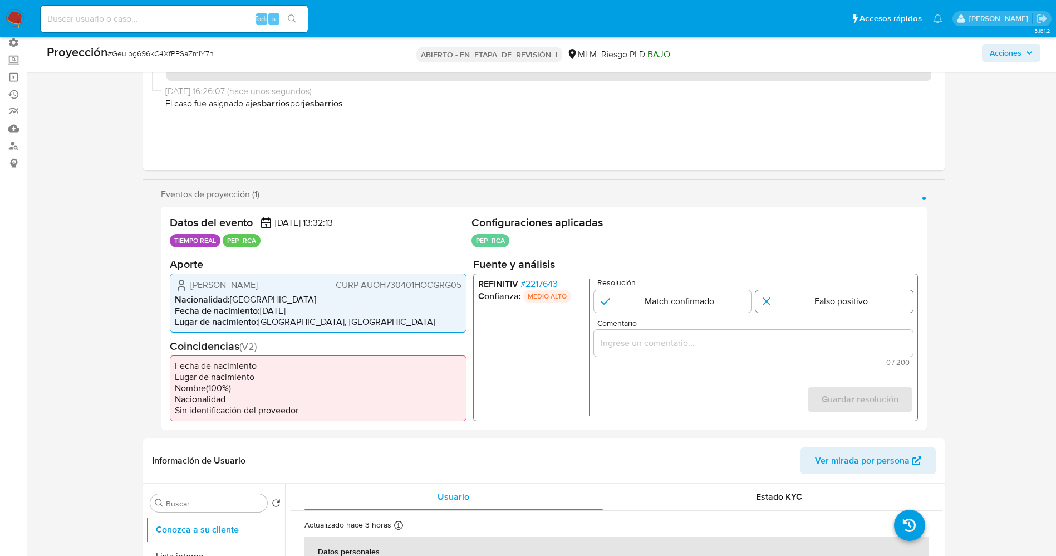
click at [803, 299] on input "1 de 1" at bounding box center [834, 300] width 158 height 22
radio input "true"
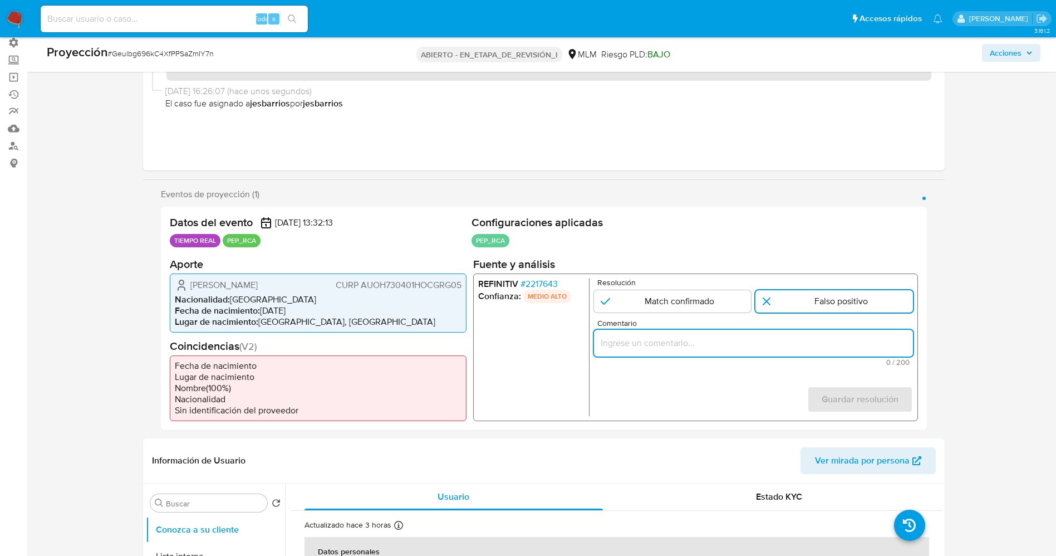
click at [777, 344] on input "Comentario" at bounding box center [752, 342] width 319 height 14
drag, startPoint x: 640, startPoint y: 343, endPoint x: 682, endPoint y: 349, distance: 43.2
click at [682, 349] on input "usuario Hugo Aguilar Ortiz,CURP AUOH730401HOCGRG05,nacionalidad Mexicana, por c…" at bounding box center [752, 342] width 319 height 14
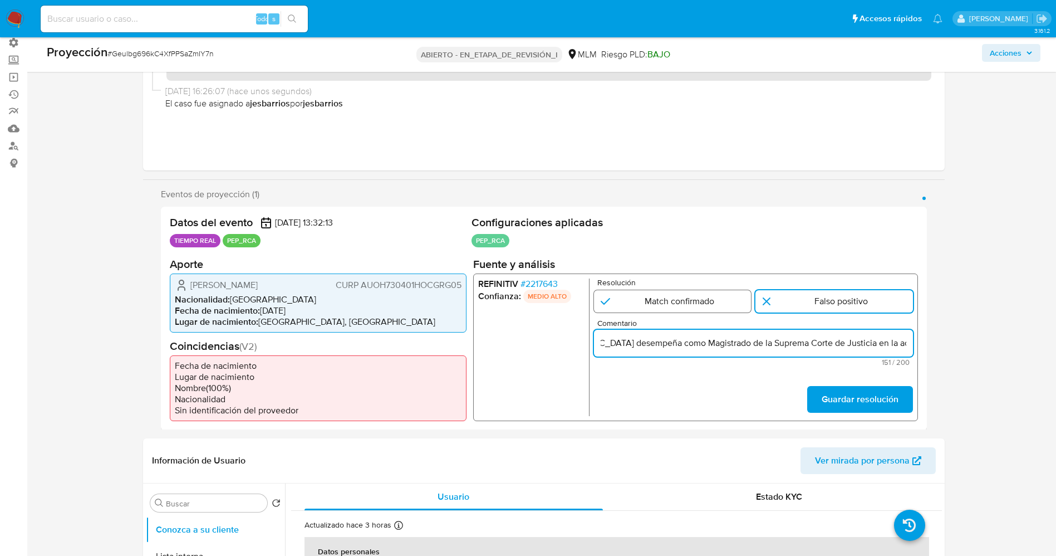
type input "usuario Hugo Aguilar Ortiz,CURP AUOH730401HOCGRG05,nacionalidad Mexicana.Se des…"
click at [666, 306] on input "1 de 1" at bounding box center [672, 300] width 158 height 22
radio input "true"
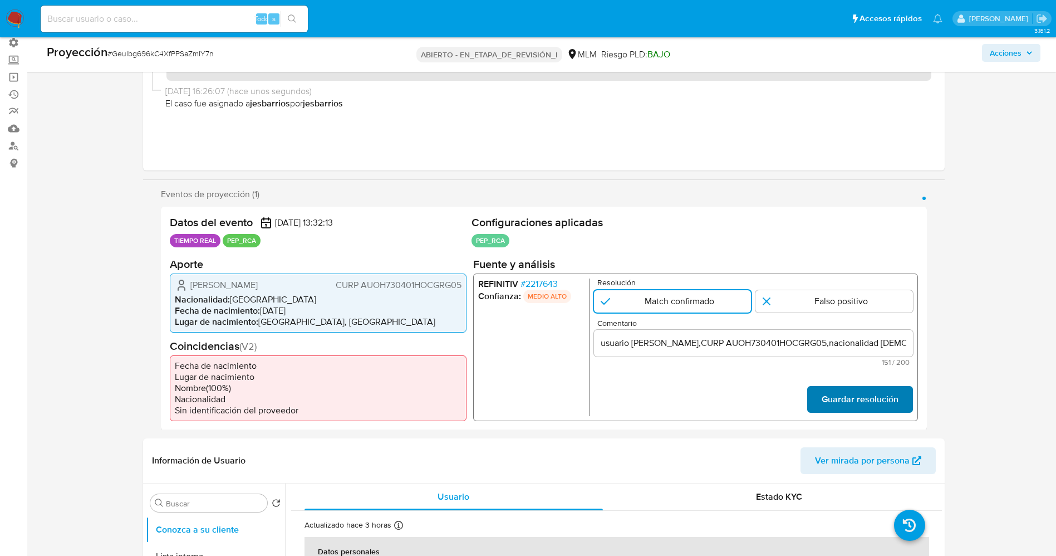
click at [874, 402] on font "Guardar resolución" at bounding box center [859, 399] width 77 height 27
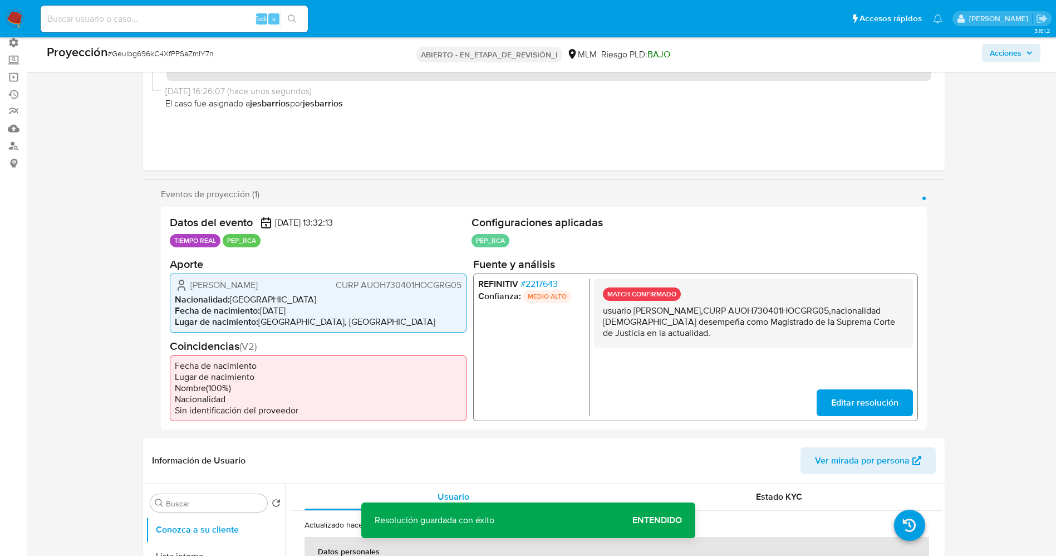
drag, startPoint x: 598, startPoint y: 310, endPoint x: 684, endPoint y: 334, distance: 88.5
click at [701, 348] on div "MATCH CONFIRMADO usuario Hugo Aguilar Ortiz,CURP AUOH730401HOCGRG05,nacionalida…" at bounding box center [752, 346] width 319 height 137
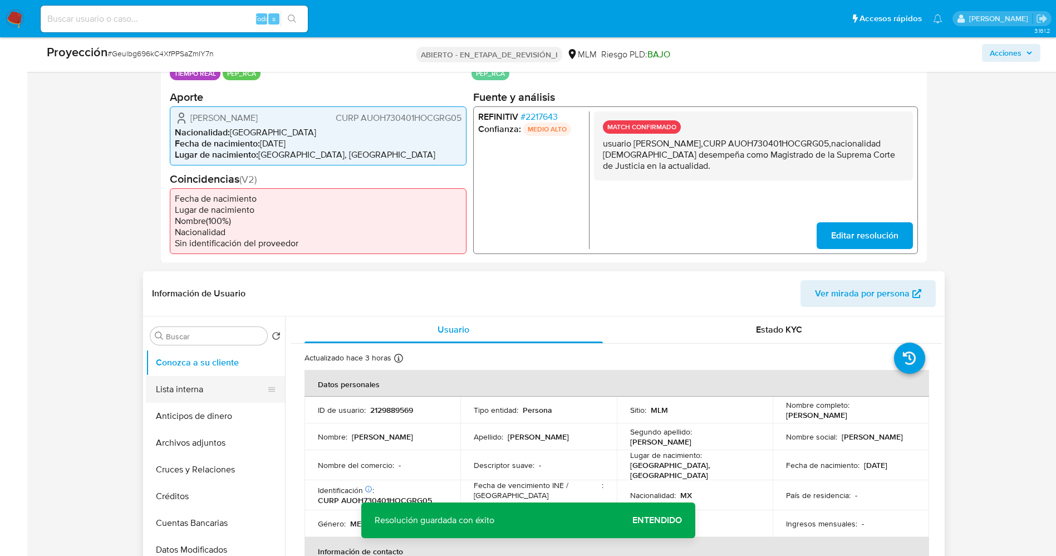
click at [204, 386] on button "Lista interna" at bounding box center [211, 389] width 130 height 27
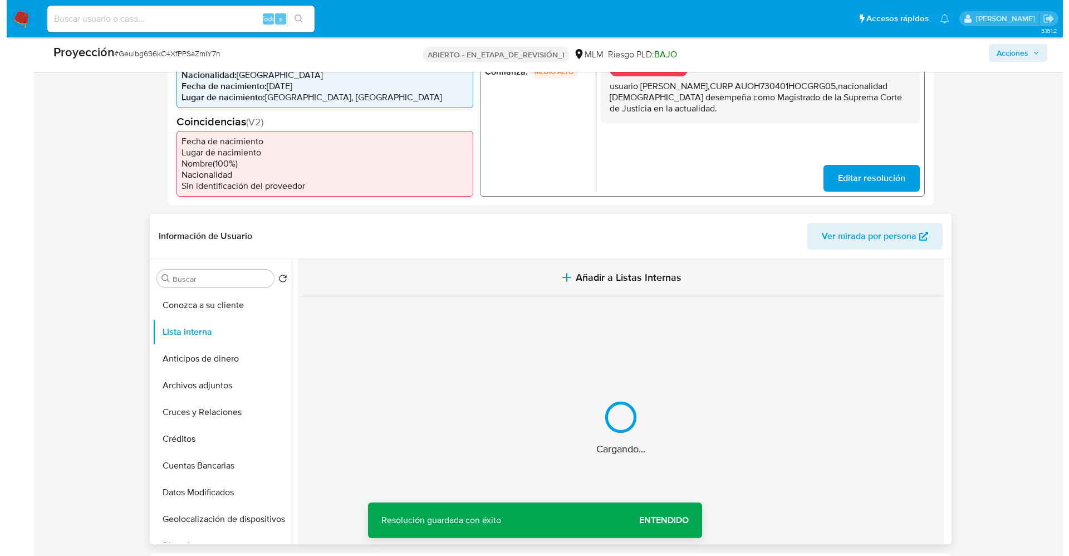
scroll to position [334, 0]
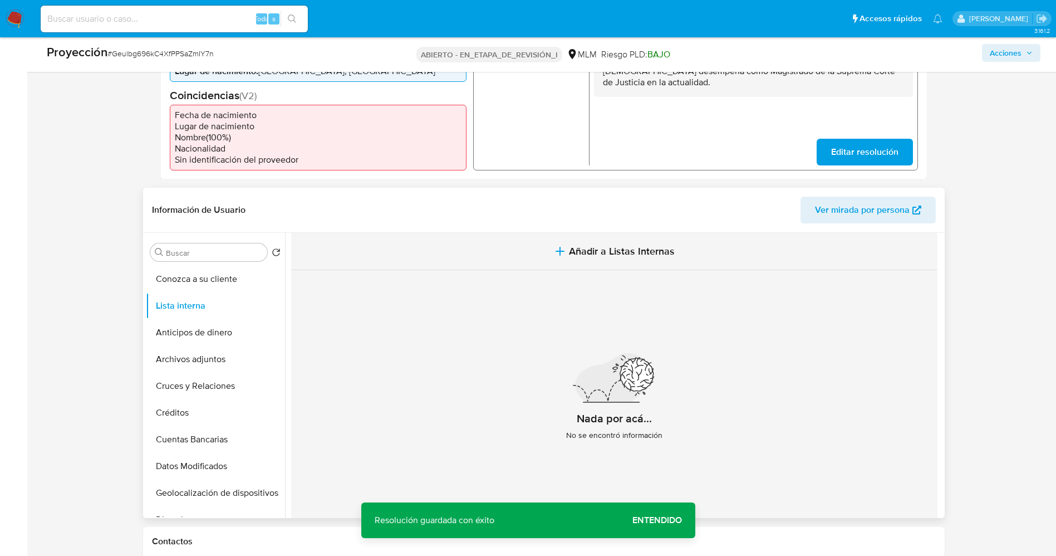
click at [600, 255] on span "Añadir a Listas Internas" at bounding box center [622, 251] width 106 height 12
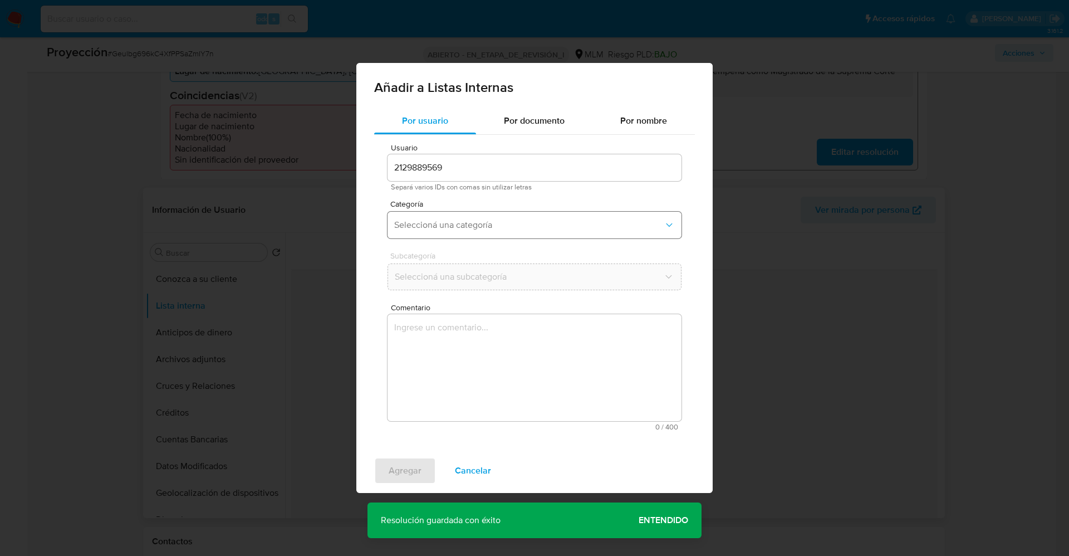
click at [502, 236] on button "Seleccioná una categoría" at bounding box center [534, 225] width 294 height 27
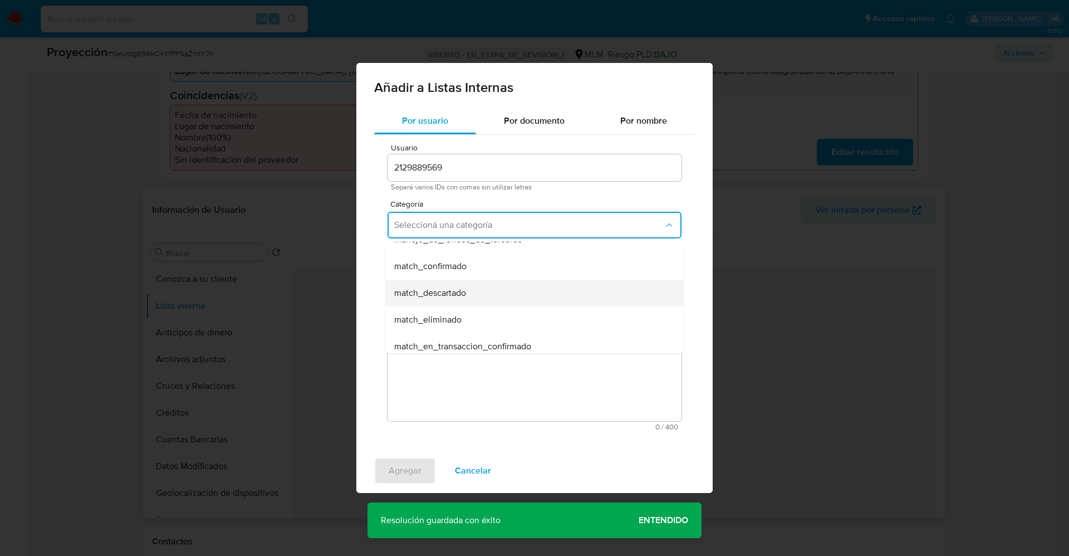
scroll to position [83, 0]
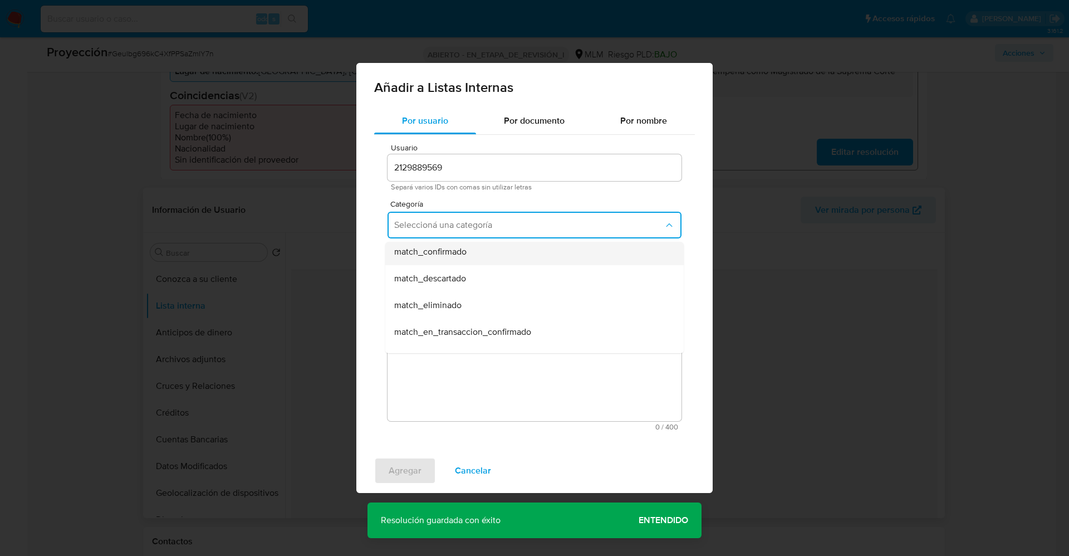
click at [468, 257] on div "match_confirmado" at bounding box center [531, 251] width 274 height 27
click at [470, 265] on button "Seleccioná una subcategoría" at bounding box center [534, 276] width 294 height 27
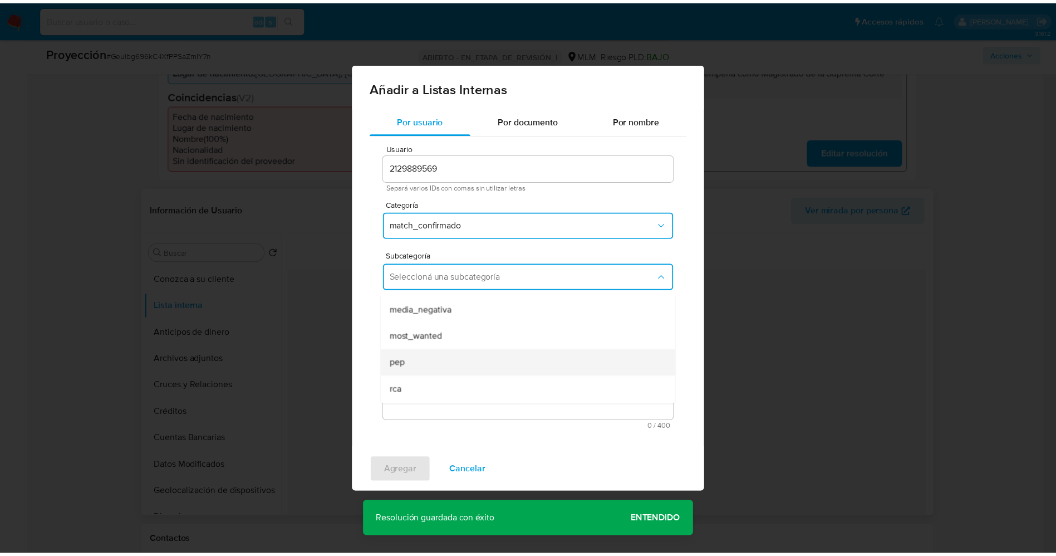
scroll to position [76, 0]
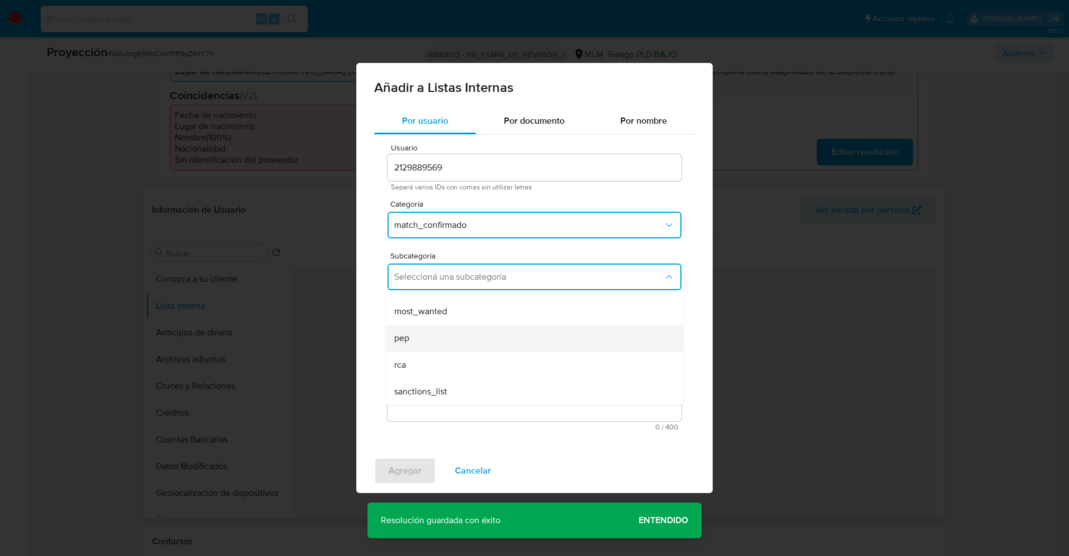
click at [448, 336] on div "pep" at bounding box center [531, 338] width 274 height 27
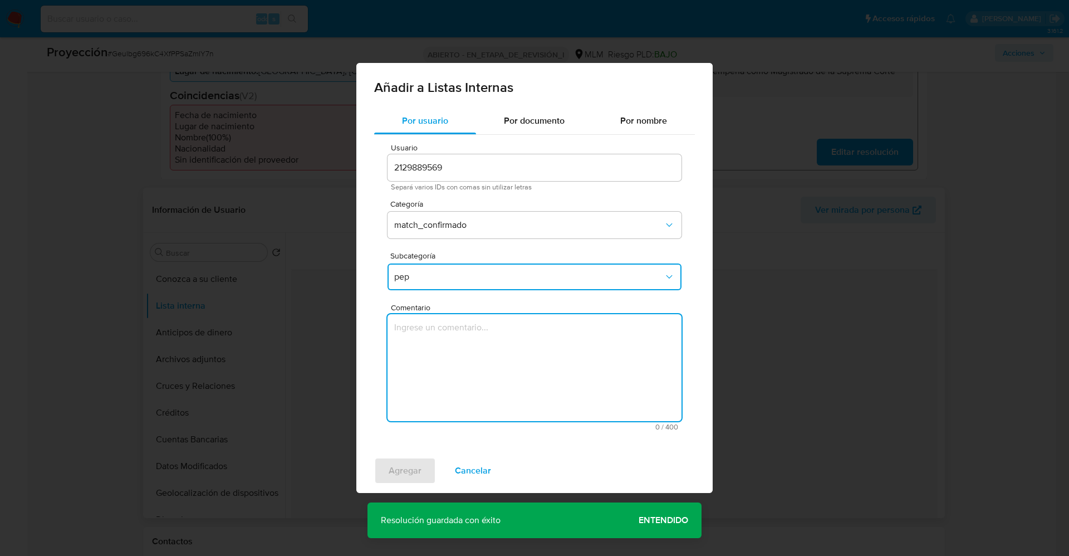
click at [448, 336] on textarea "Comentario" at bounding box center [534, 367] width 294 height 107
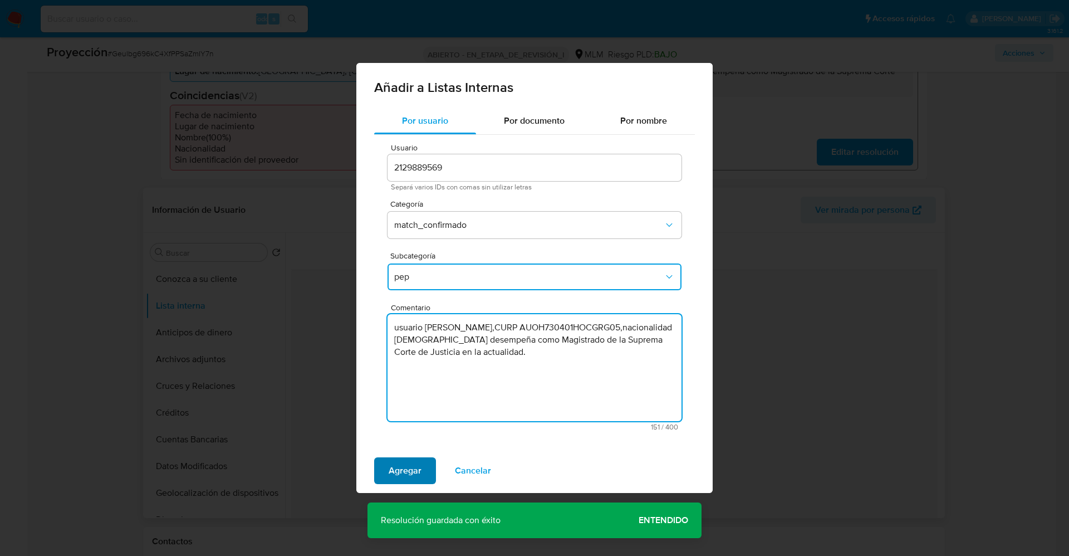
type textarea "usuario Hugo Aguilar Ortiz,CURP AUOH730401HOCGRG05,nacionalidad Mexicana.Se des…"
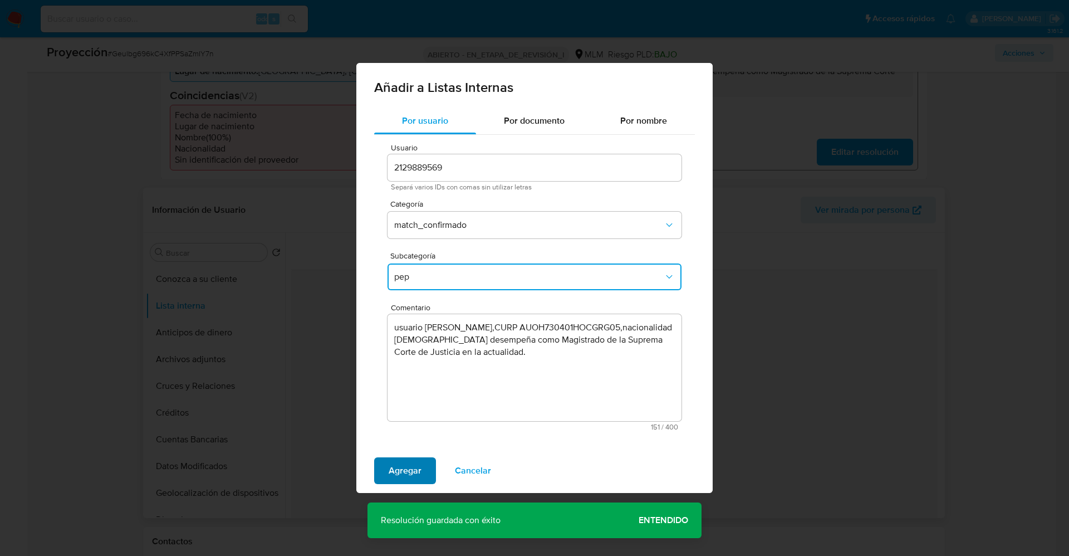
click at [410, 464] on span "Agregar" at bounding box center [405, 470] width 33 height 24
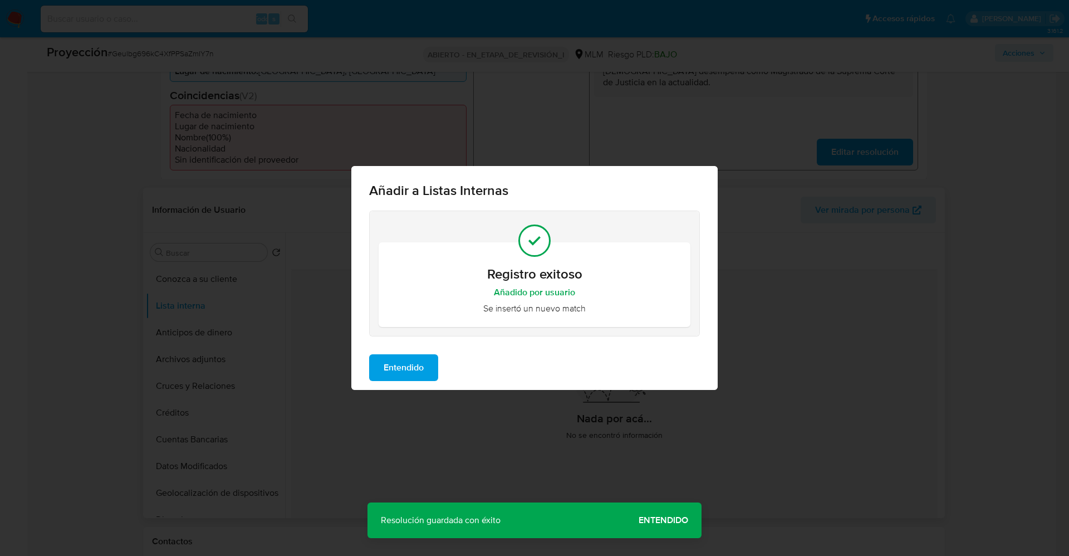
click at [411, 384] on div "Entendido" at bounding box center [534, 367] width 366 height 45
click at [426, 362] on button "Entendido" at bounding box center [403, 367] width 69 height 27
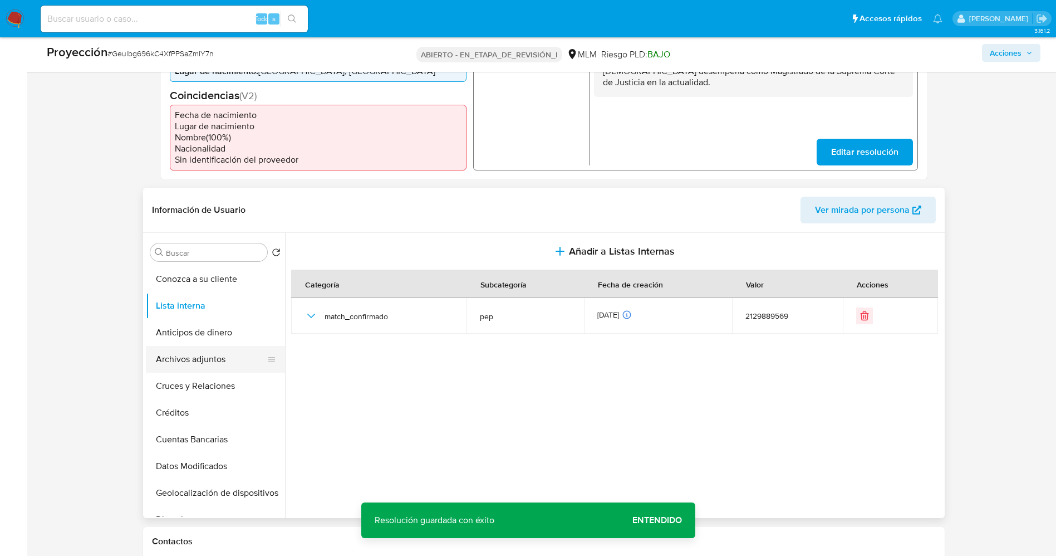
click at [192, 361] on button "Archivos adjuntos" at bounding box center [211, 359] width 130 height 27
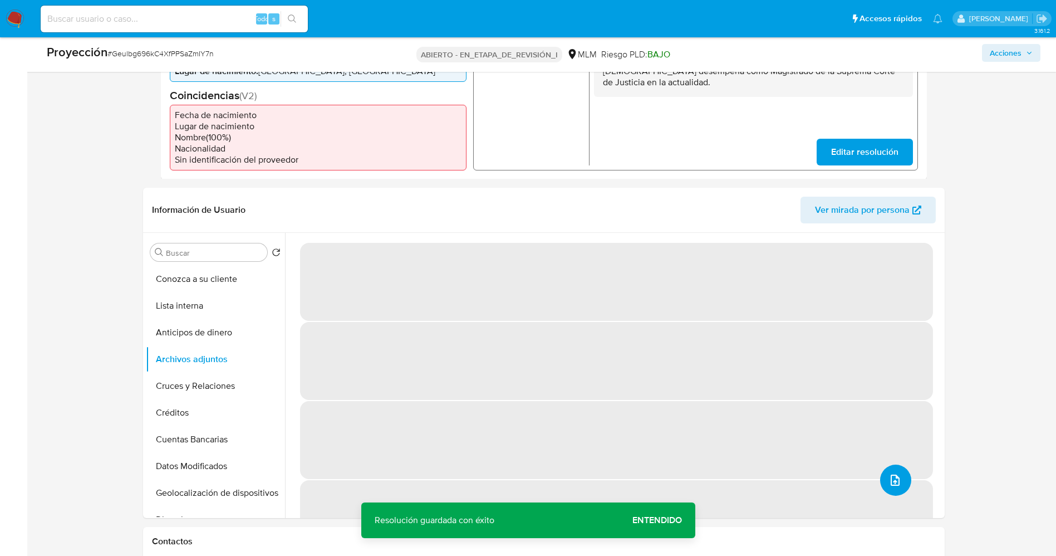
click at [889, 482] on icon "subir archivo" at bounding box center [894, 479] width 13 height 13
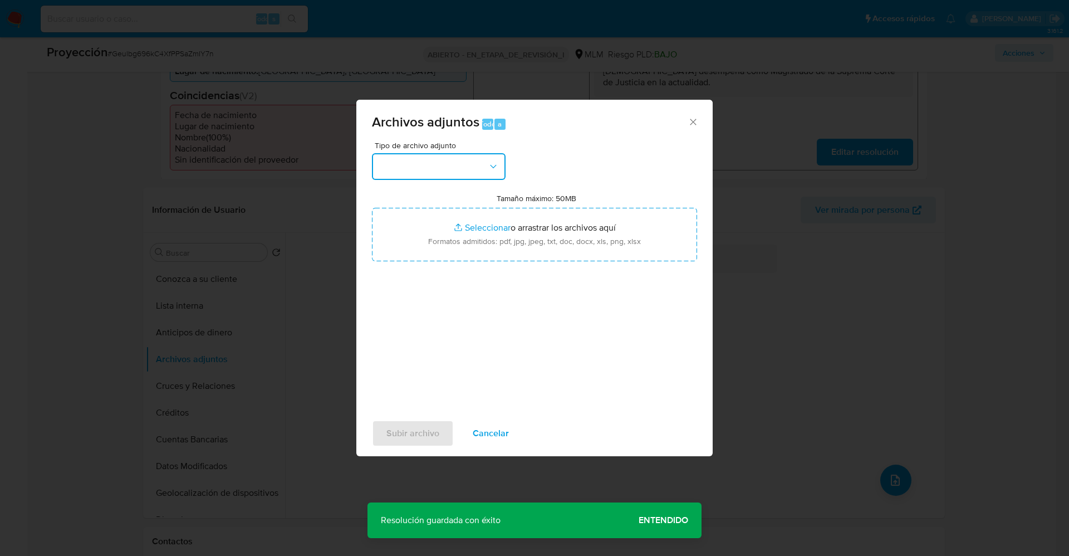
click at [430, 166] on button "button" at bounding box center [439, 166] width 134 height 27
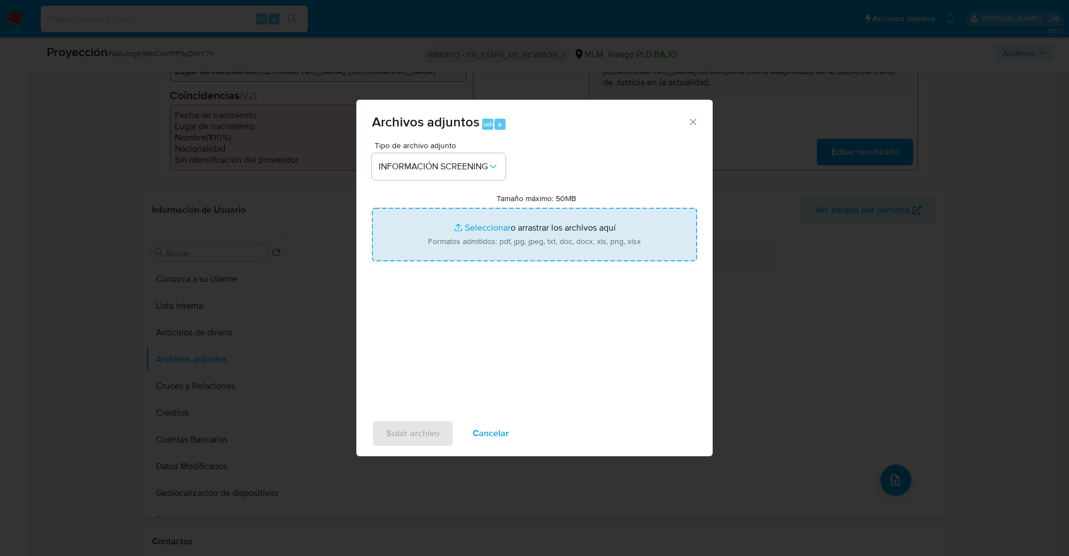
type input "C:\fakepath\_Hugo Aguilar Ortiz_ lavado de dinero - Buscar con Google.pdf"
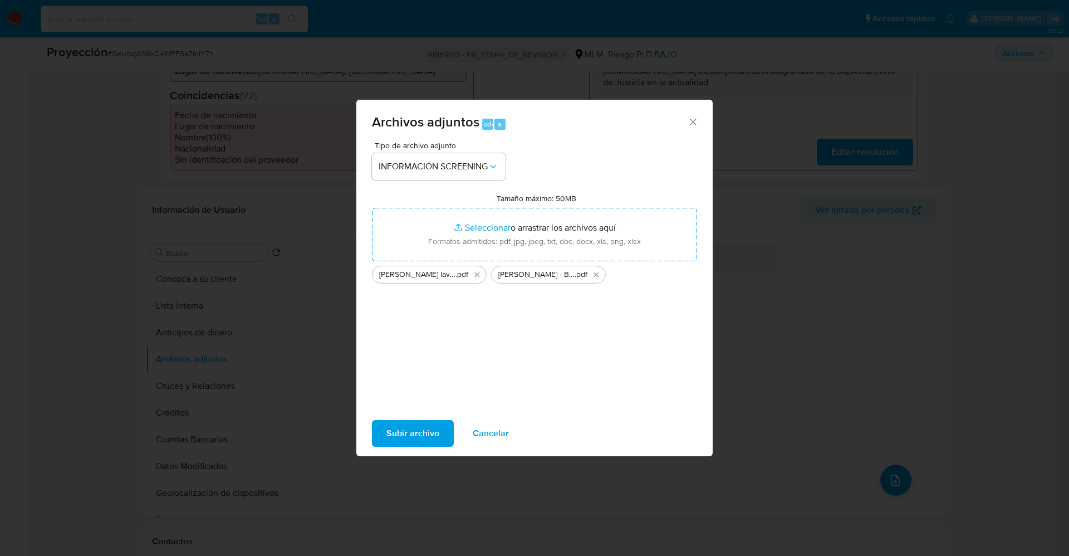
click at [412, 439] on span "Subir archivo" at bounding box center [412, 433] width 53 height 24
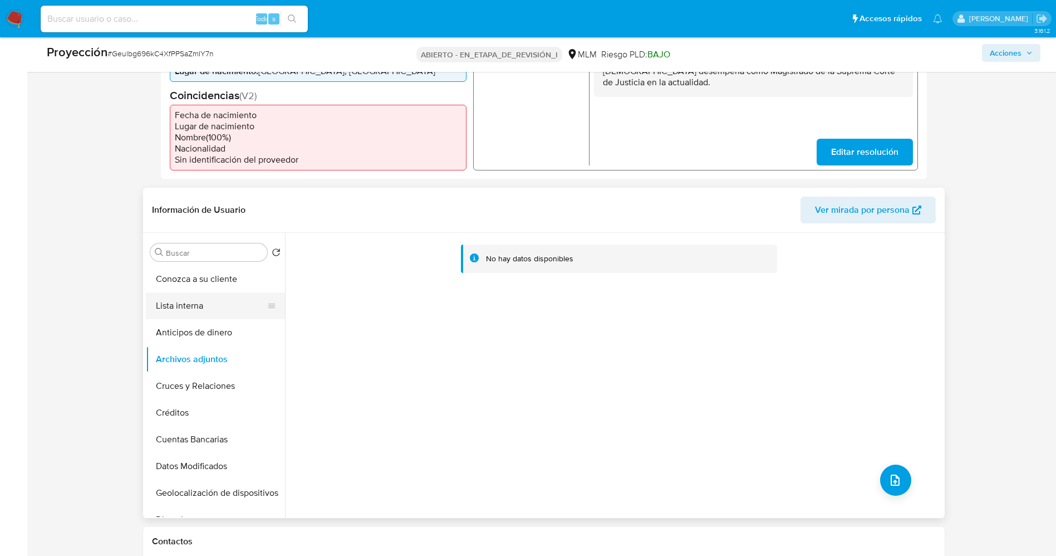
click at [186, 305] on button "Lista interna" at bounding box center [211, 305] width 130 height 27
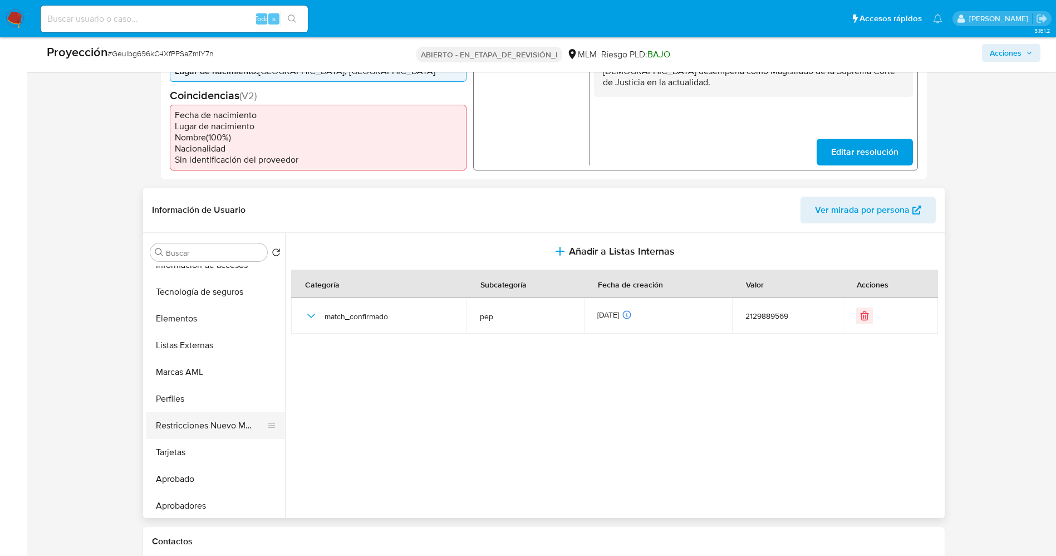
scroll to position [501, 0]
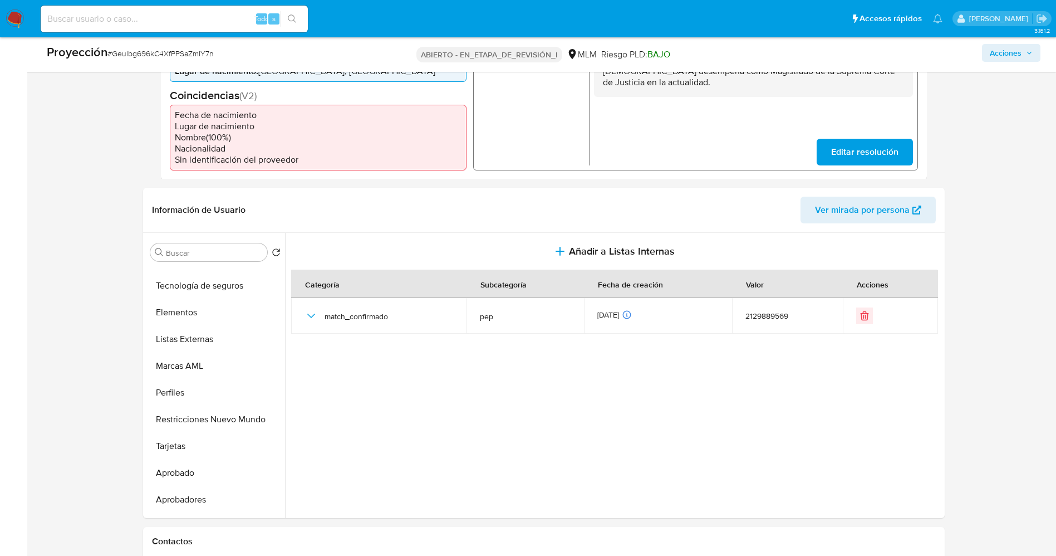
drag, startPoint x: 223, startPoint y: 419, endPoint x: 85, endPoint y: 422, distance: 138.6
click at [217, 419] on button "Restricciones Nuevo Mundo" at bounding box center [215, 419] width 139 height 27
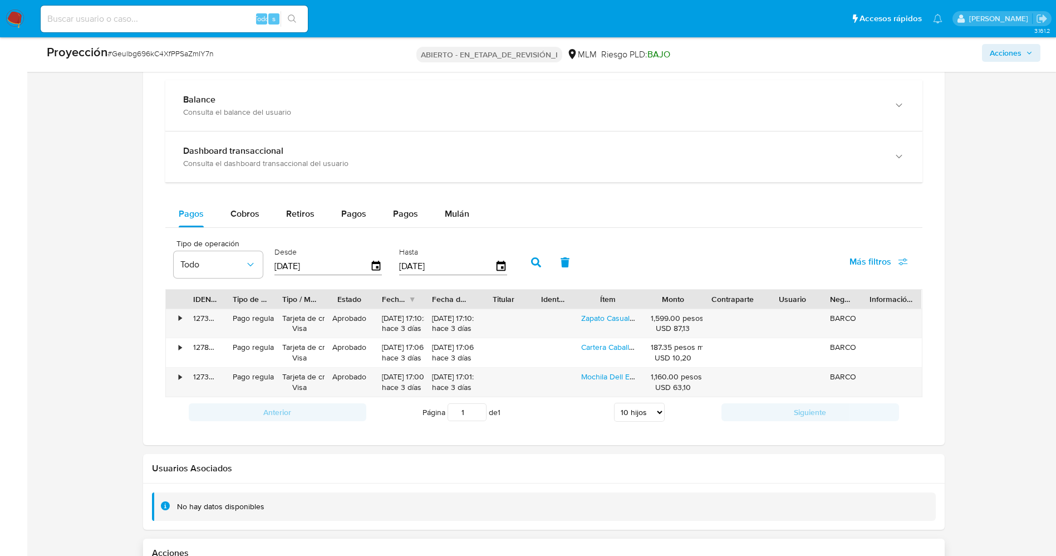
scroll to position [1434, 0]
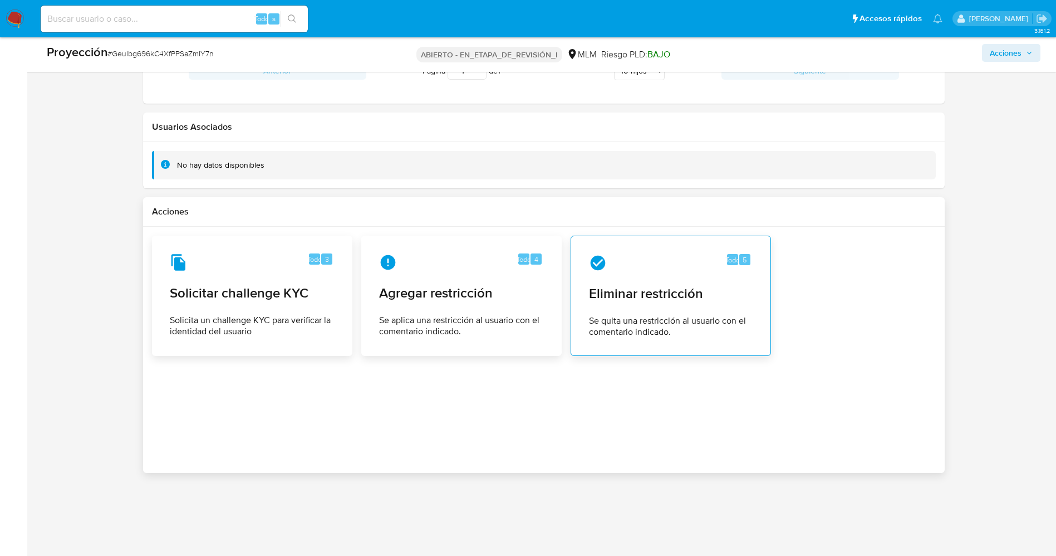
click at [661, 282] on div "Todo 5 Eliminar restricción Se quita una restricción al usuario con el comentar…" at bounding box center [670, 295] width 181 height 101
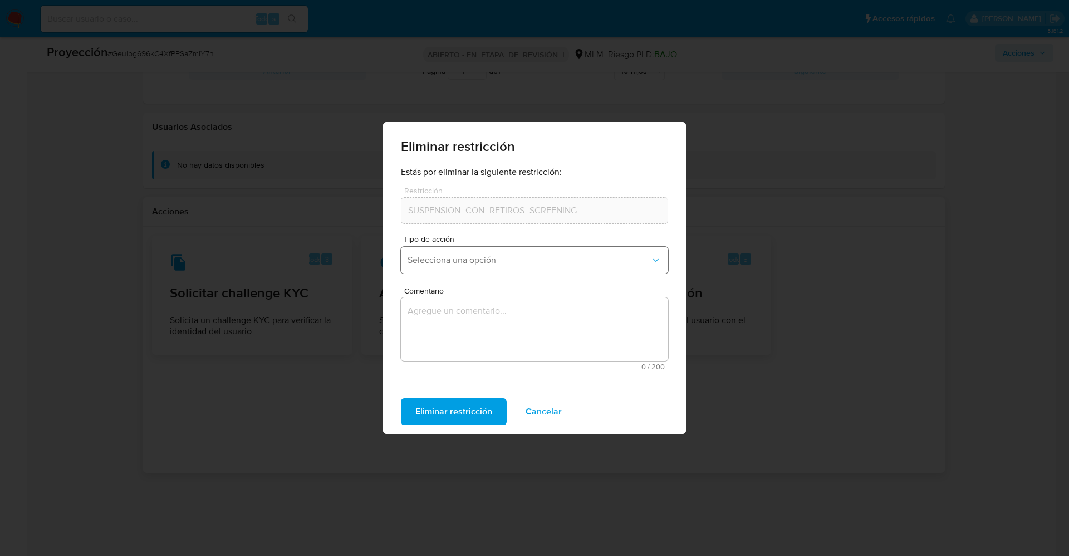
click at [497, 265] on span "Selecciona una opción" at bounding box center [528, 259] width 243 height 11
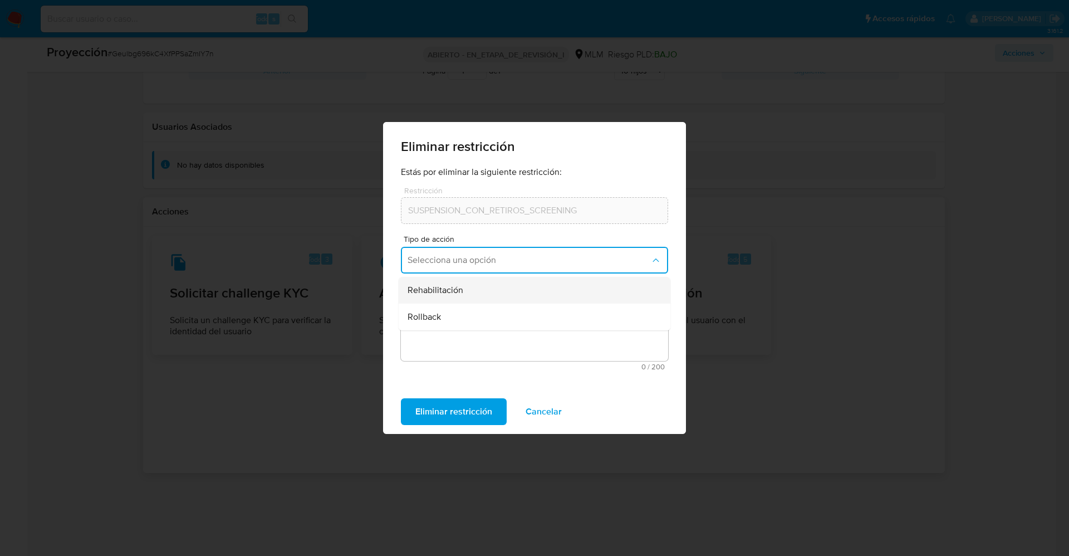
click at [481, 294] on div "Rehabilitación" at bounding box center [530, 290] width 247 height 27
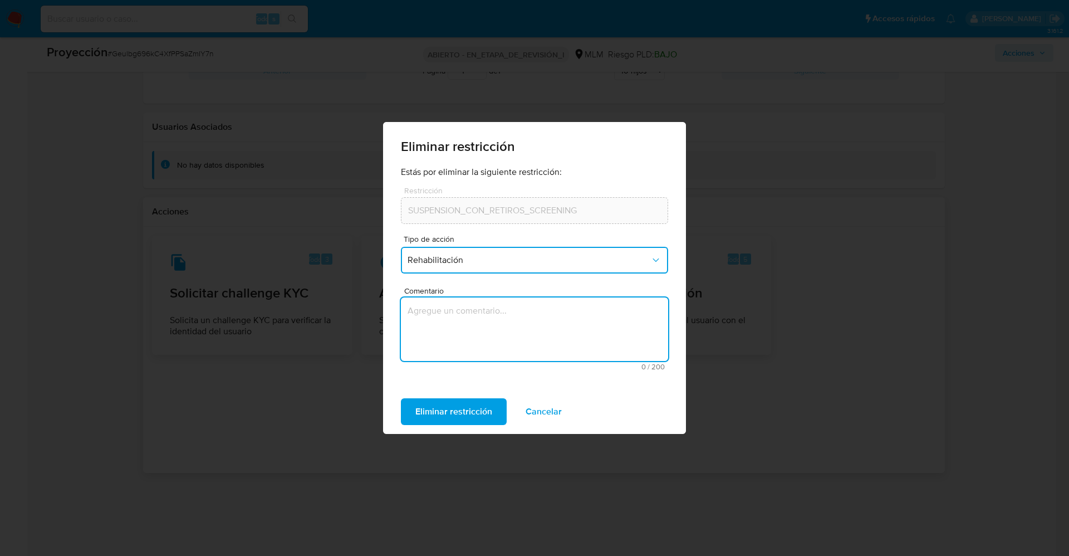
click at [489, 318] on textarea "Comentario" at bounding box center [534, 328] width 267 height 63
type textarea "Confirmado. Caso generado sobre el usuario Hugo Aguilar Ortiz,CURP AUOH730401HO…"
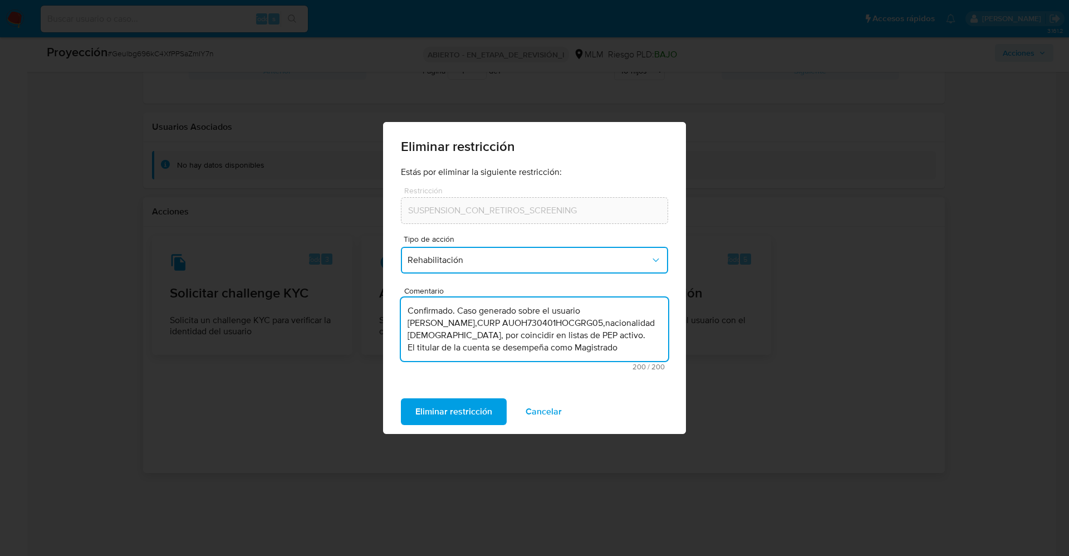
drag, startPoint x: 630, startPoint y: 345, endPoint x: 404, endPoint y: 297, distance: 231.0
click at [404, 297] on textarea "Confirmado. Caso generado sobre el usuario Hugo Aguilar Ortiz,CURP AUOH730401HO…" at bounding box center [534, 328] width 267 height 63
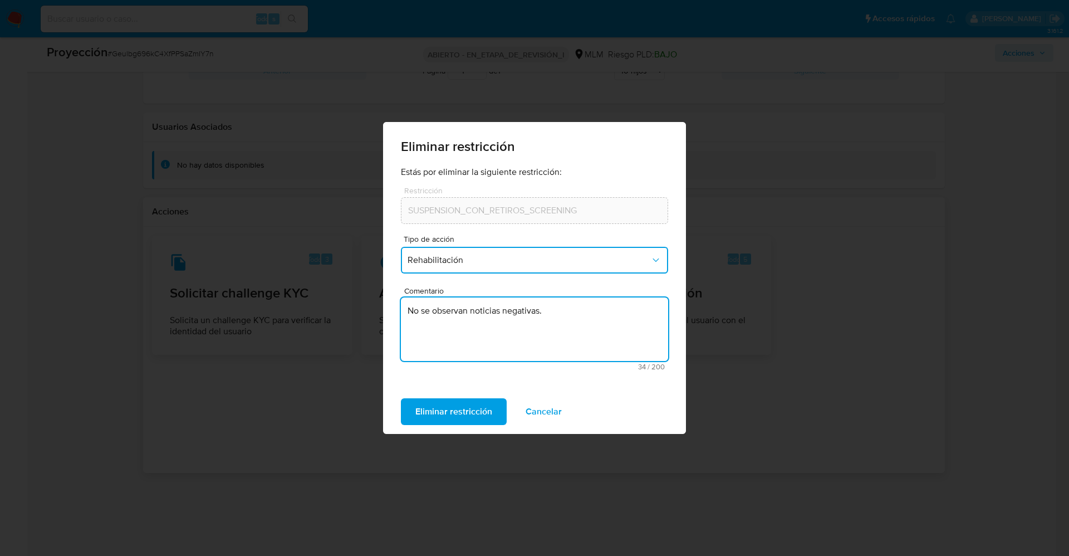
type textarea "No se observan noticias negativas."
click at [489, 429] on div "Eliminar restricción Cancelar" at bounding box center [534, 411] width 303 height 45
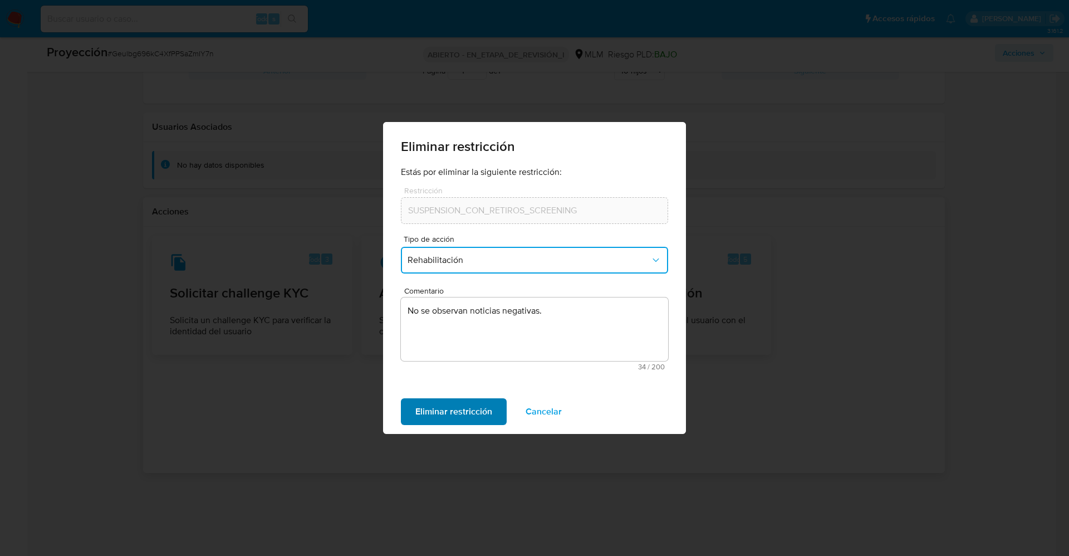
click at [481, 416] on font "Eliminar restricción" at bounding box center [453, 411] width 77 height 27
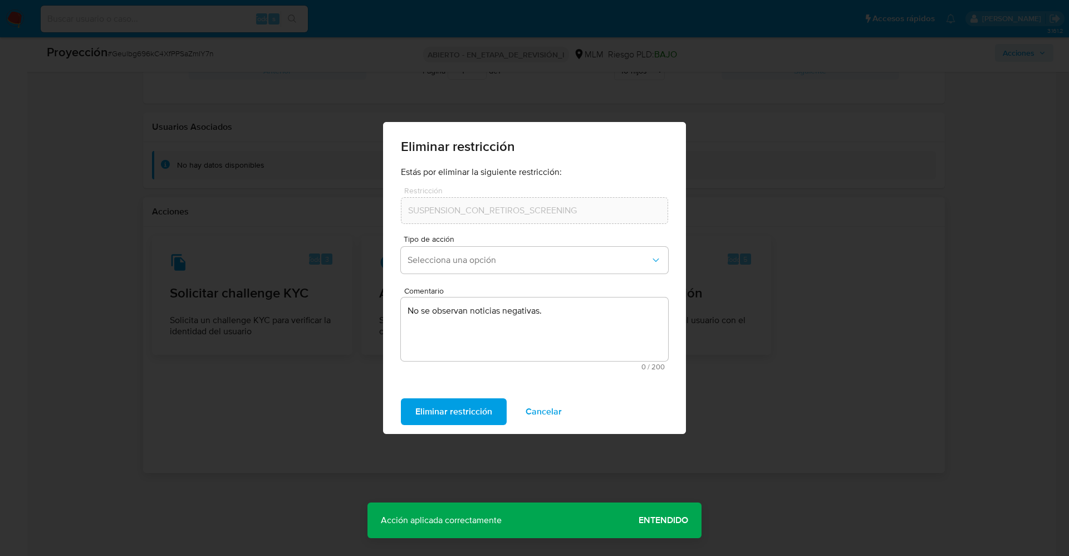
click at [447, 414] on font "Eliminar restricción" at bounding box center [453, 411] width 77 height 27
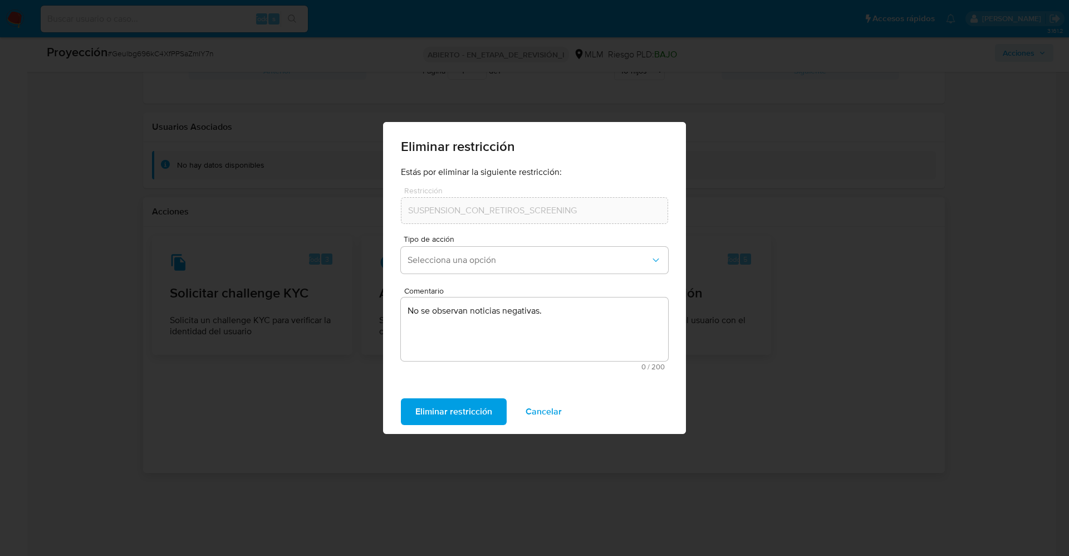
click at [447, 414] on font "Eliminar restricción" at bounding box center [453, 411] width 77 height 27
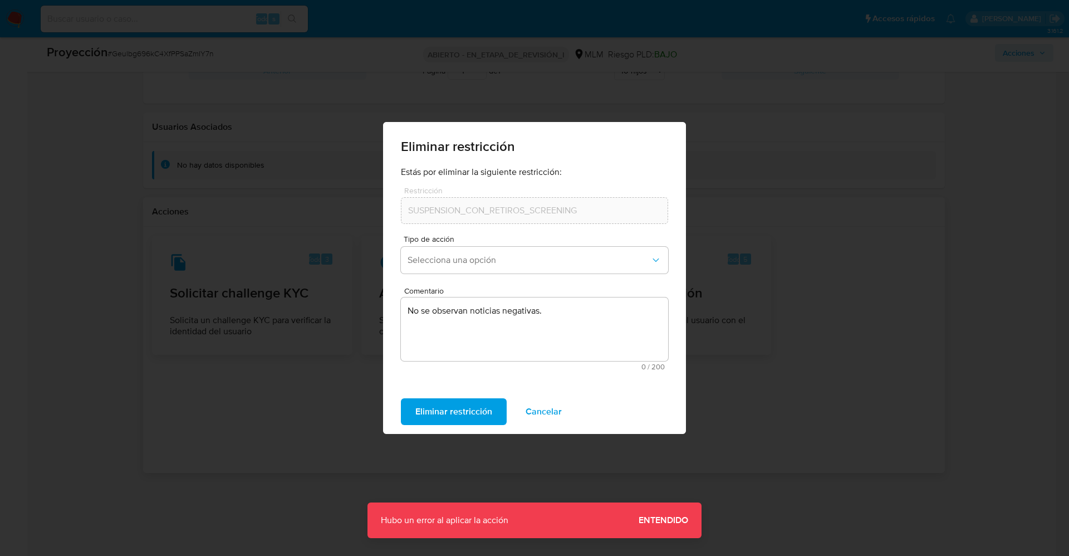
click at [558, 421] on font "Cancelar" at bounding box center [543, 411] width 36 height 27
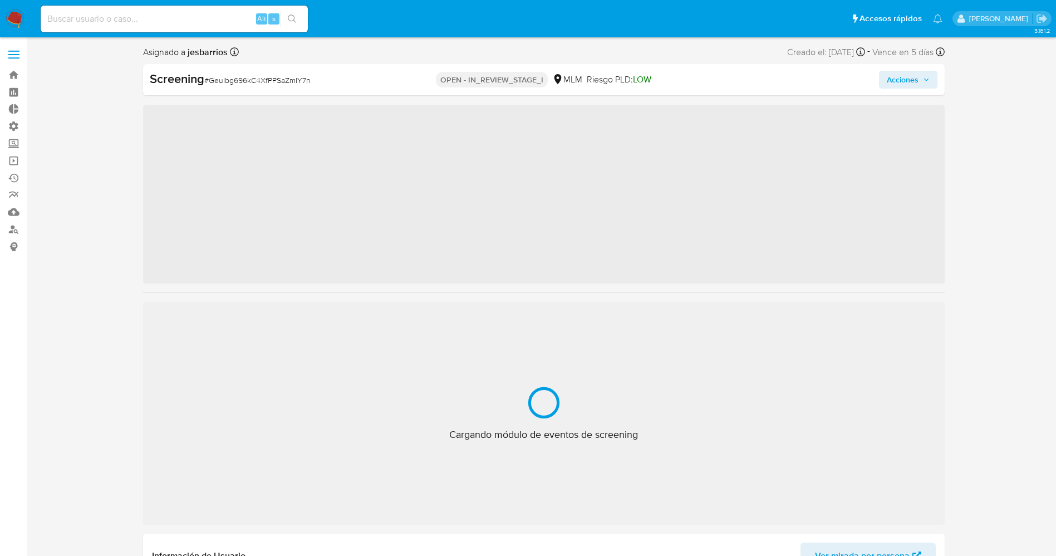
scroll to position [40, 0]
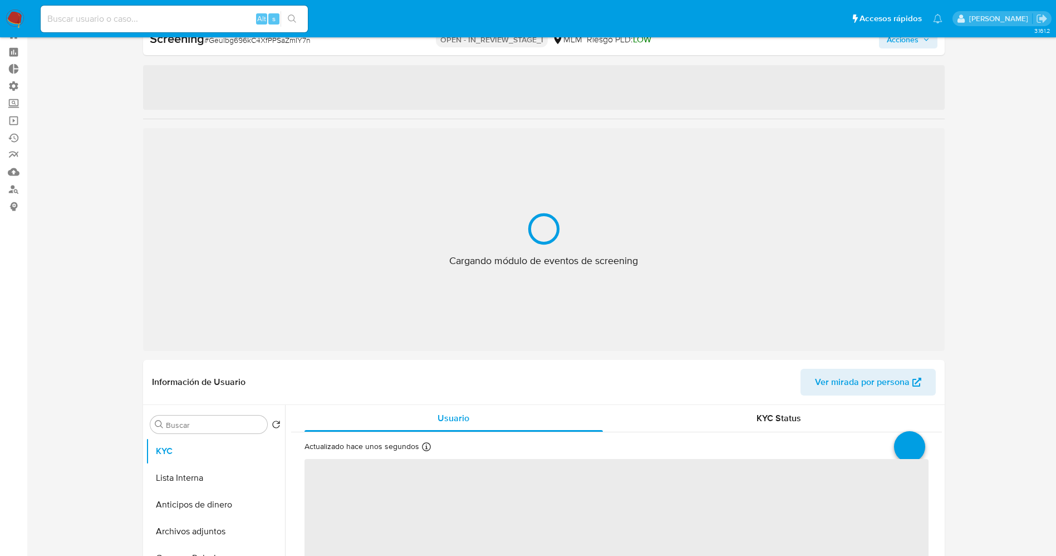
select select "10"
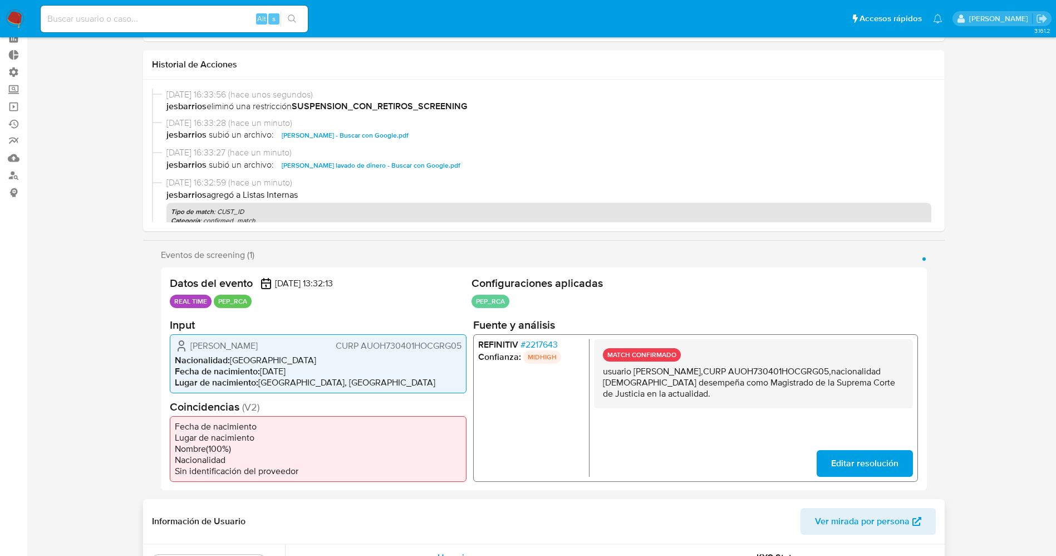
scroll to position [291, 0]
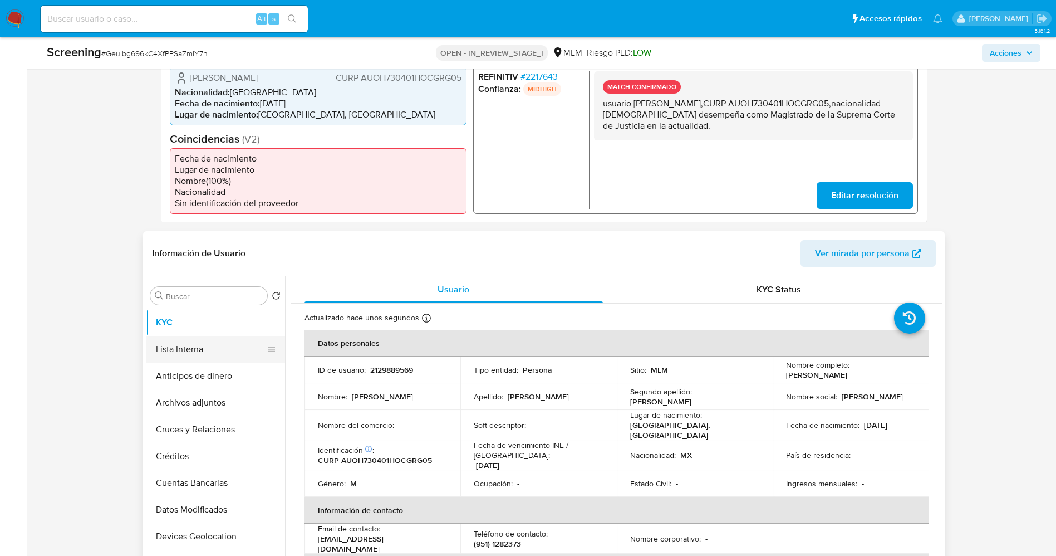
click at [184, 355] on button "Lista Interna" at bounding box center [211, 349] width 130 height 27
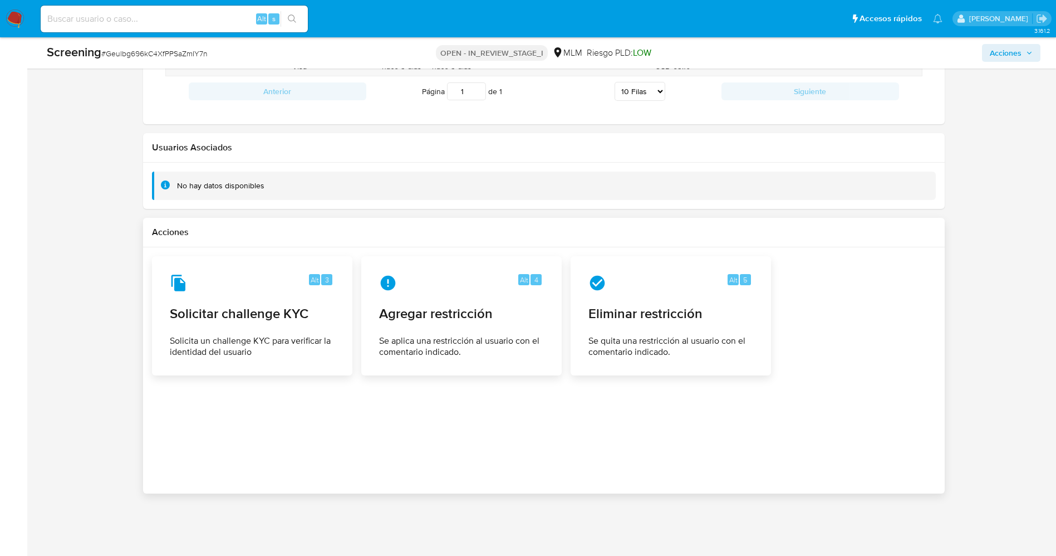
scroll to position [1434, 0]
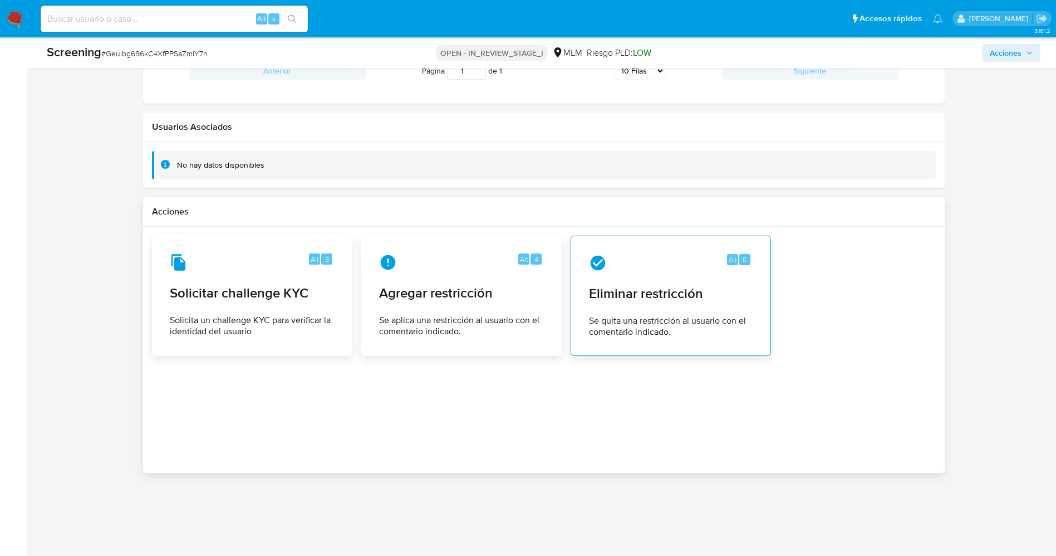
click at [650, 324] on span "Se quita una restricción al usuario con el comentario indicado." at bounding box center [671, 326] width 164 height 22
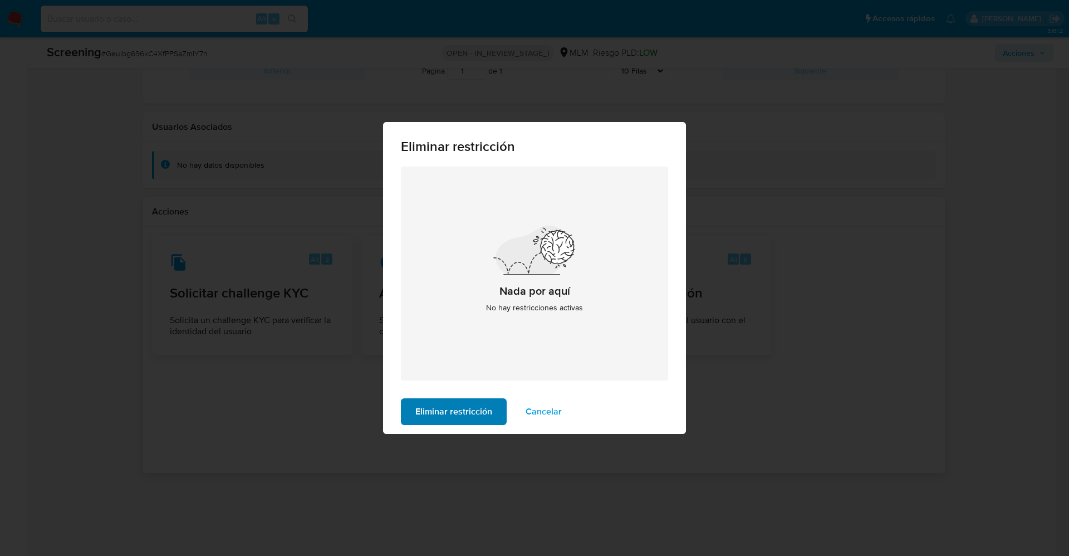
click at [494, 406] on button "Eliminar restricción" at bounding box center [454, 411] width 106 height 27
click at [529, 417] on span "Cancelar" at bounding box center [543, 411] width 36 height 24
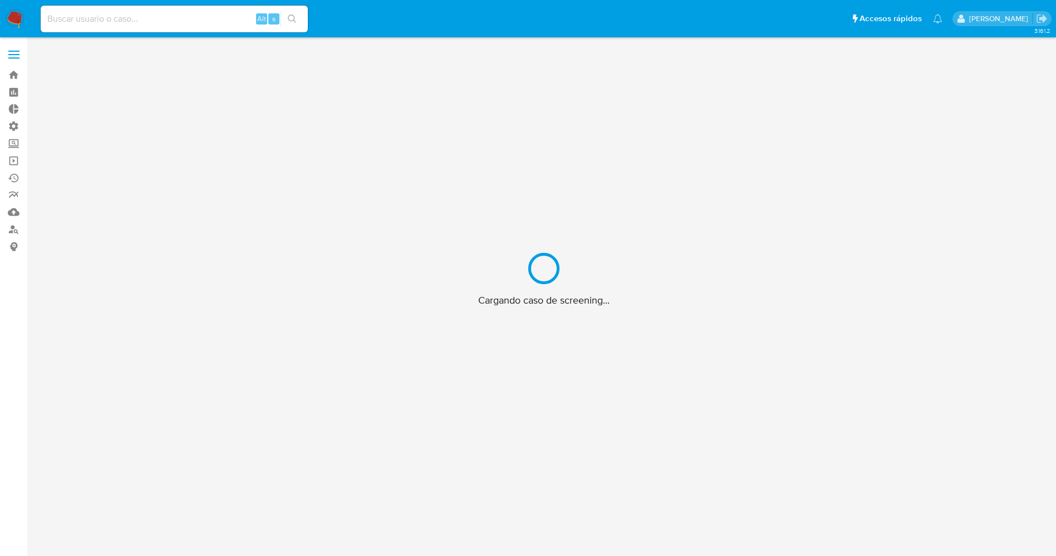
scroll to position [40, 0]
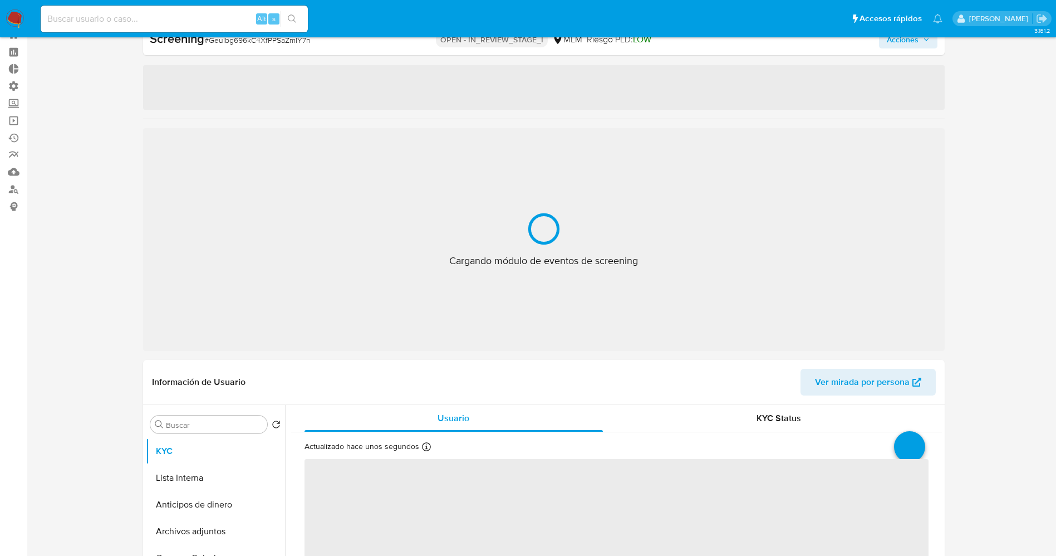
select select "10"
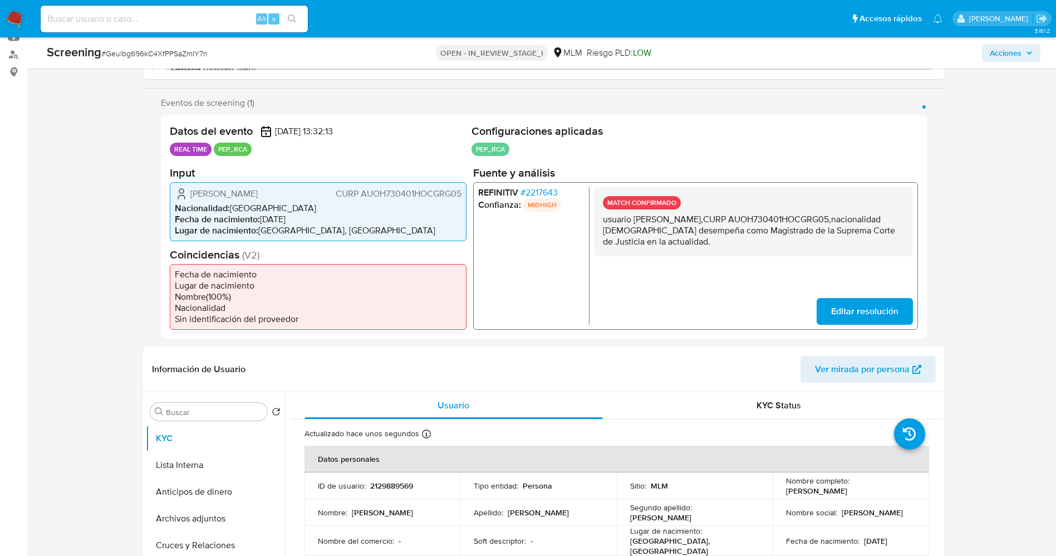
scroll to position [374, 0]
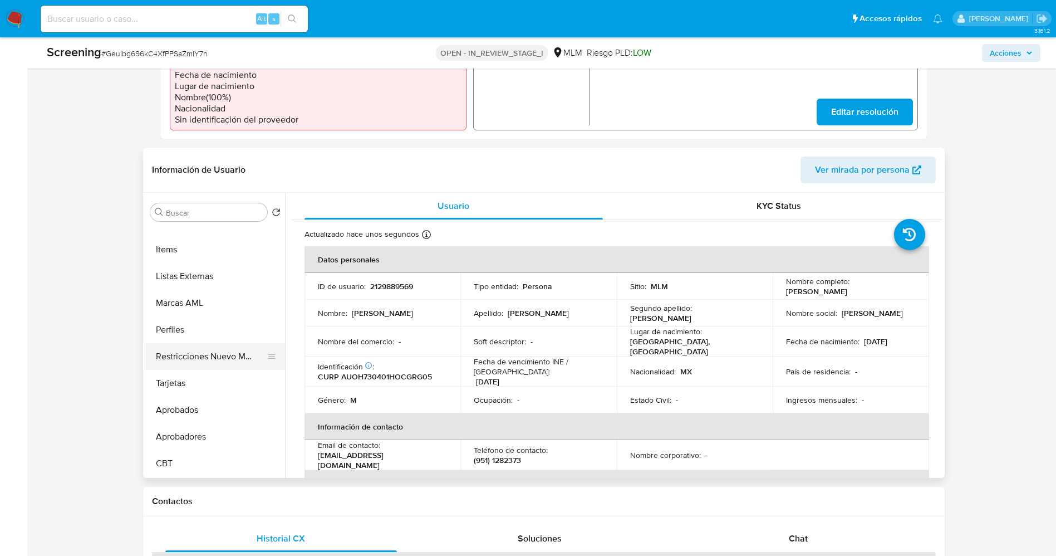
click at [223, 358] on button "Restricciones Nuevo Mundo" at bounding box center [211, 356] width 130 height 27
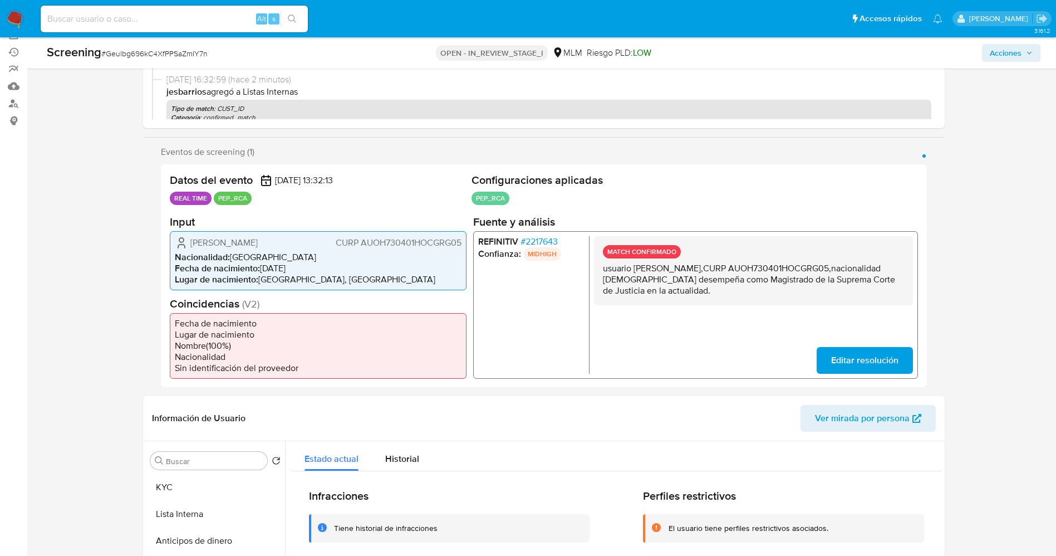
scroll to position [124, 0]
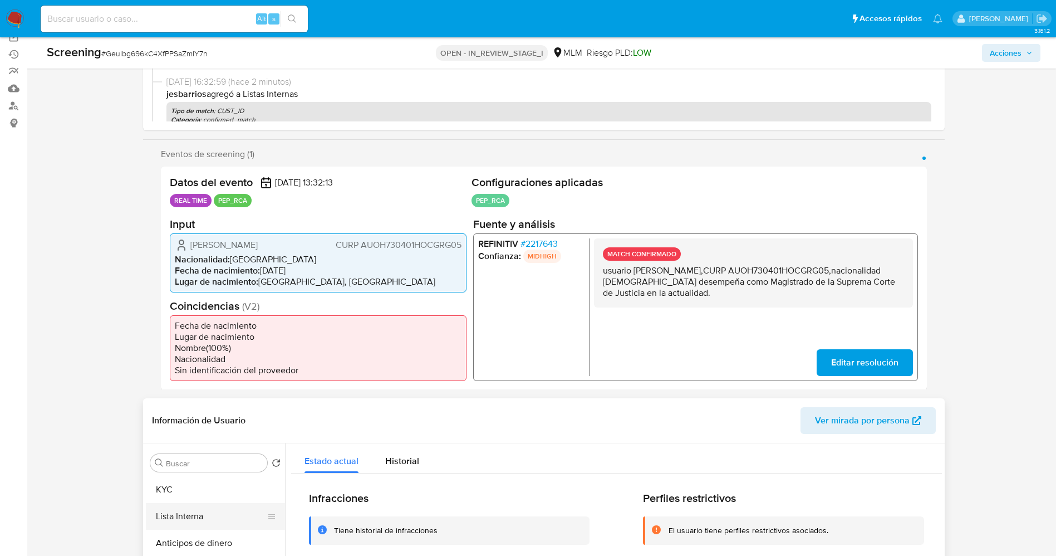
click at [180, 521] on button "Lista Interna" at bounding box center [211, 516] width 130 height 27
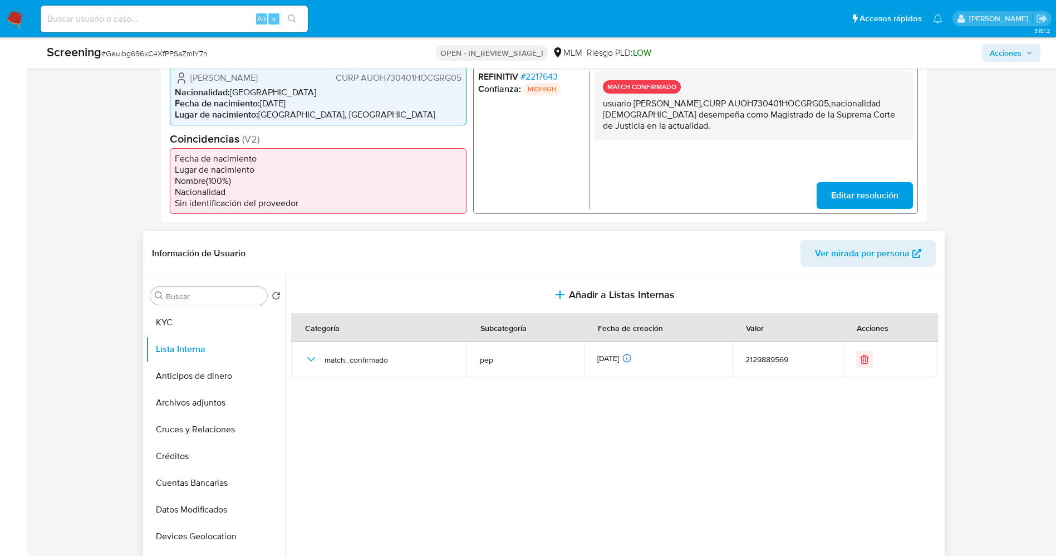
scroll to position [0, 0]
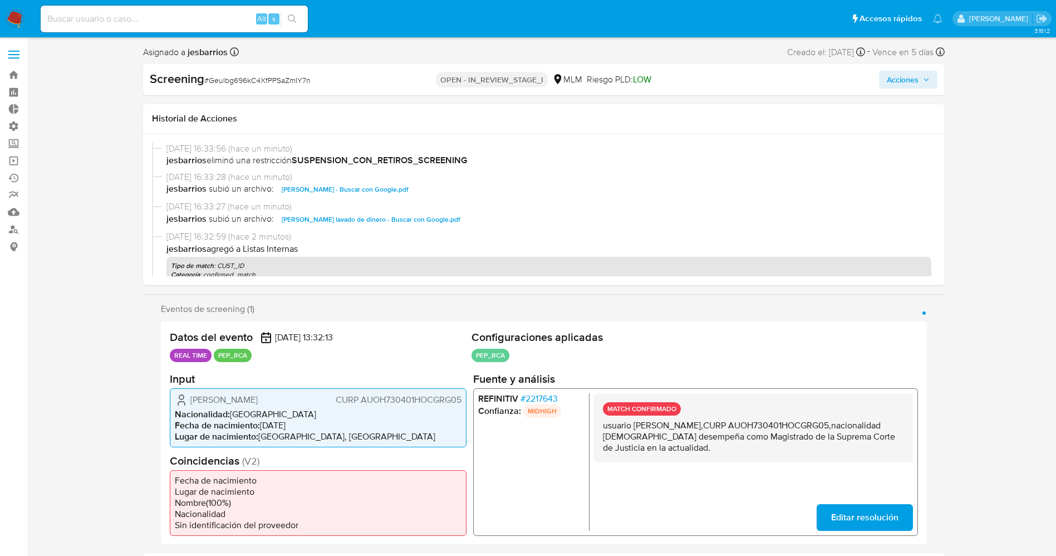
click at [922, 73] on span "Acciones" at bounding box center [908, 80] width 43 height 16
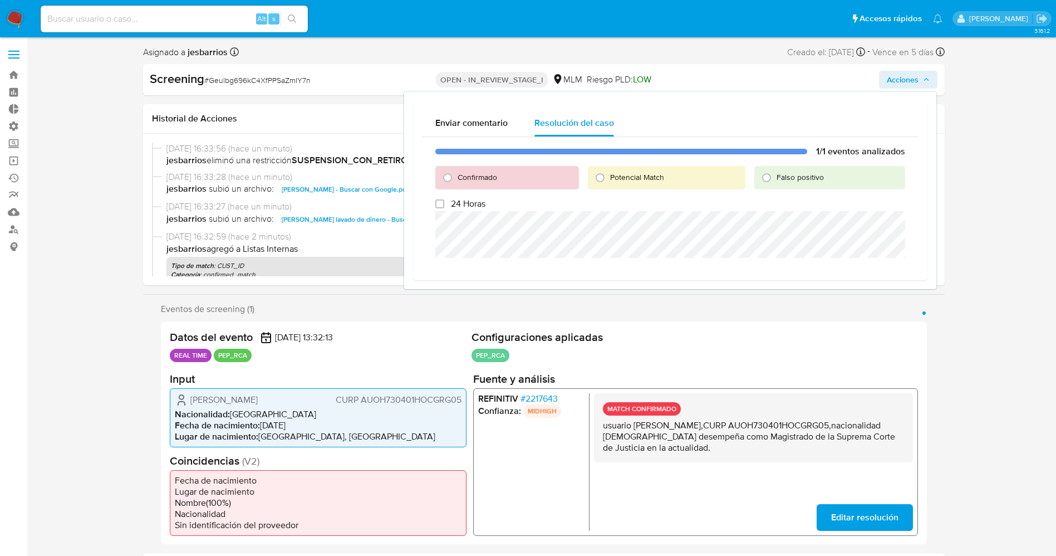
click at [471, 177] on span "Confirmado" at bounding box center [478, 176] width 40 height 11
click at [456, 177] on input "Confirmado" at bounding box center [448, 178] width 18 height 18
radio input "true"
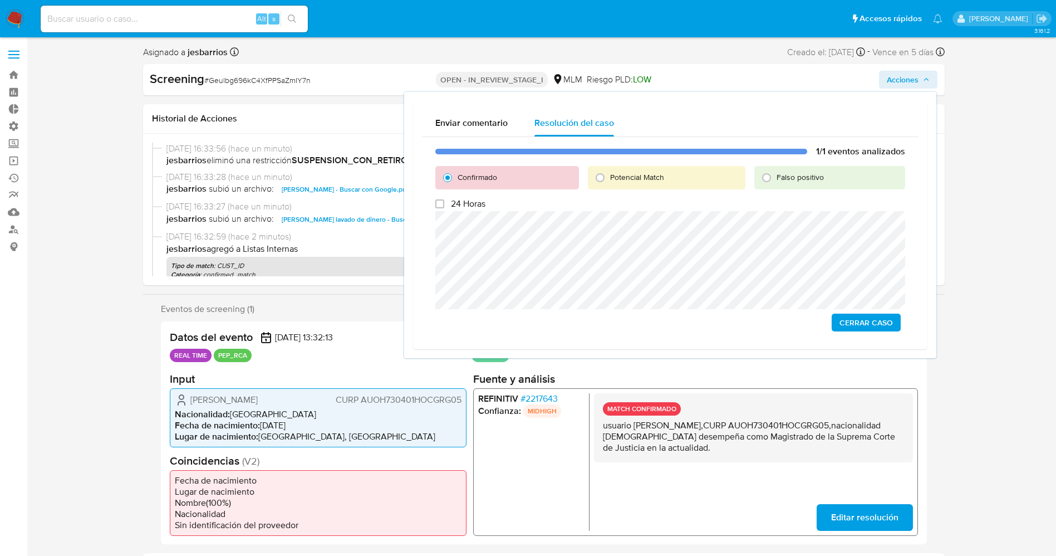
click at [868, 330] on span "Cerrar Caso" at bounding box center [865, 323] width 53 height 16
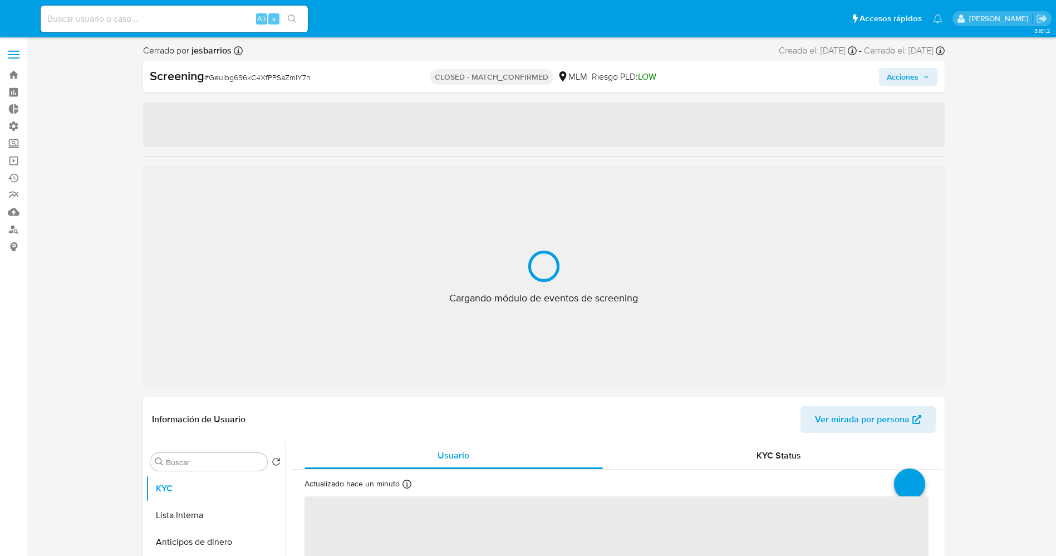
select select "10"
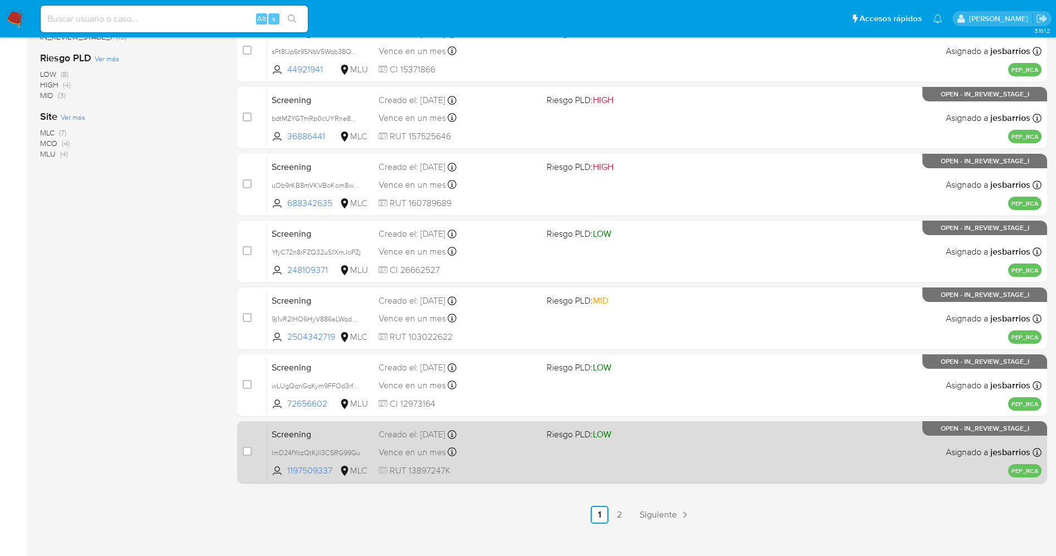
scroll to position [363, 0]
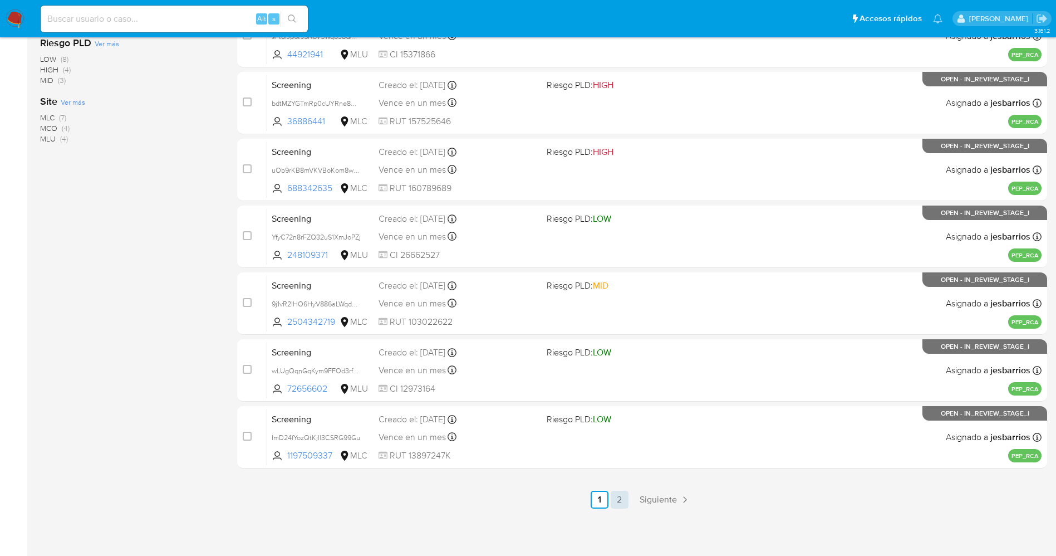
click at [613, 499] on link "2" at bounding box center [620, 499] width 18 height 18
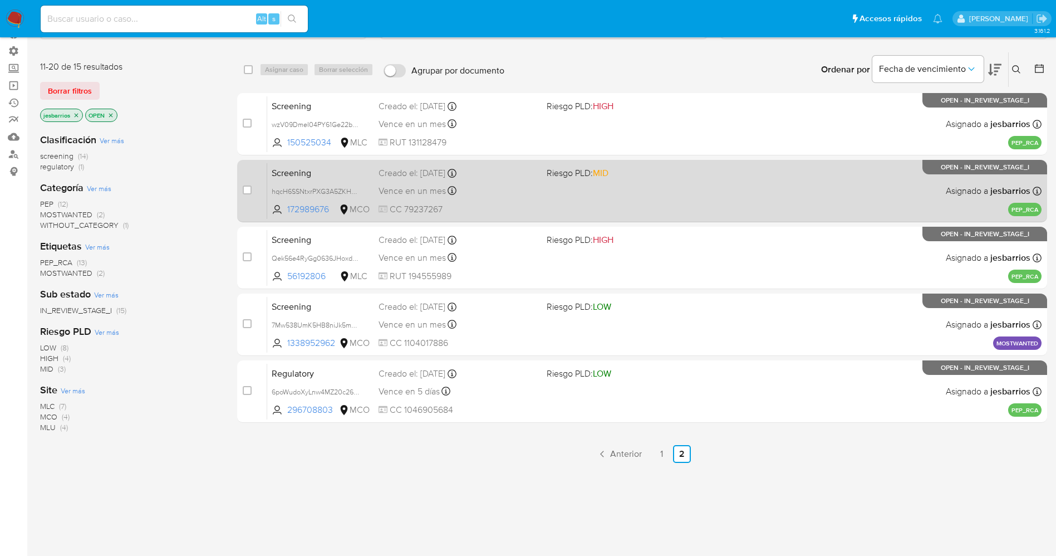
scroll to position [122, 0]
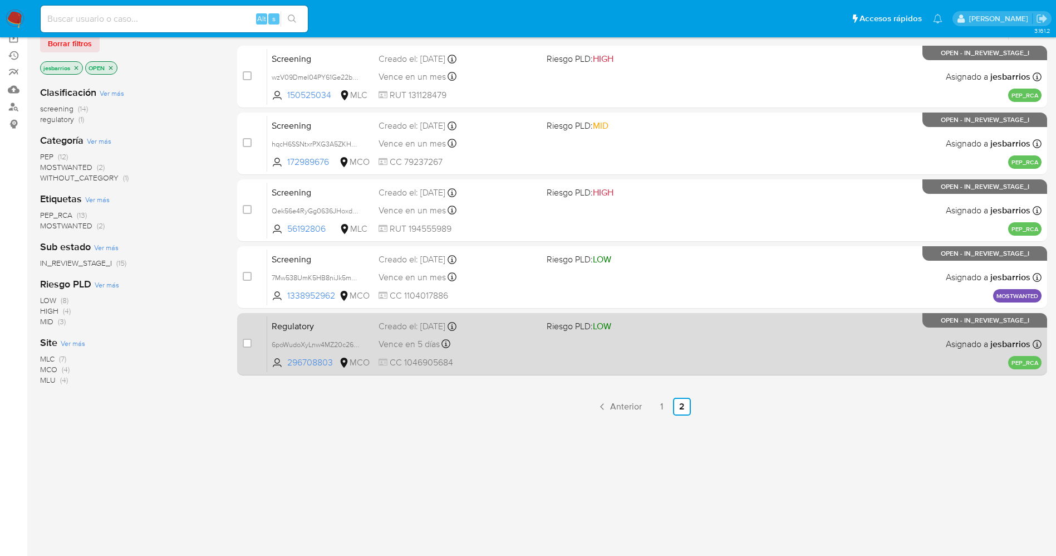
click at [622, 355] on div "Regulatory 6poWudoXyLnw4MZ20c26vucU 296708803 MCO Riesgo PLD: LOW Creado el: [D…" at bounding box center [654, 344] width 774 height 56
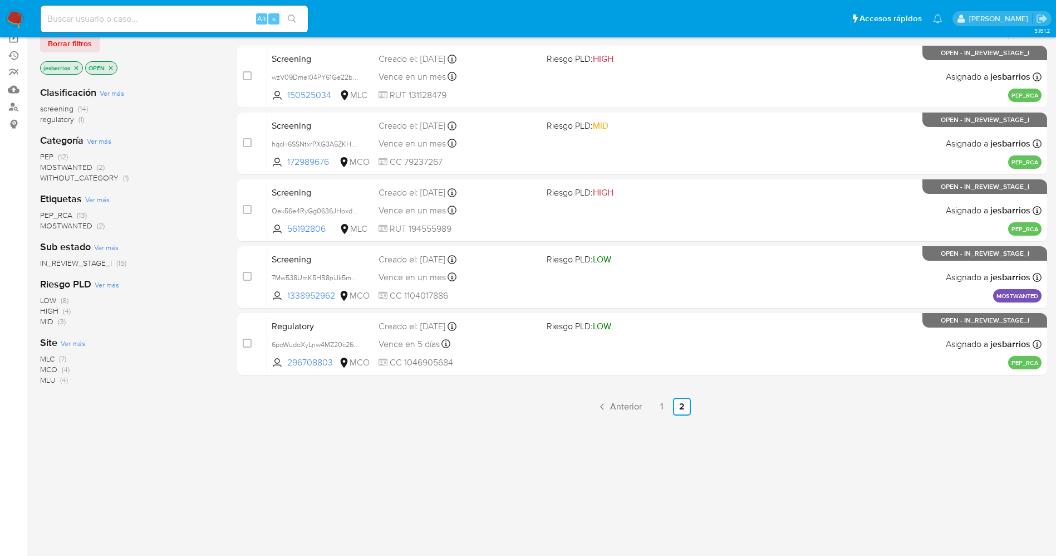
click at [14, 12] on img at bounding box center [15, 18] width 19 height 19
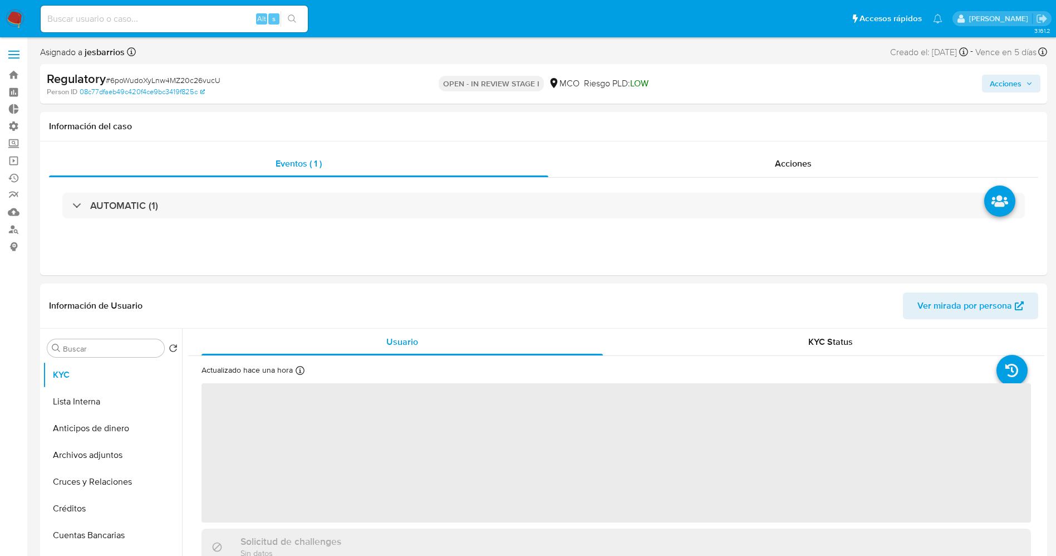
select select "10"
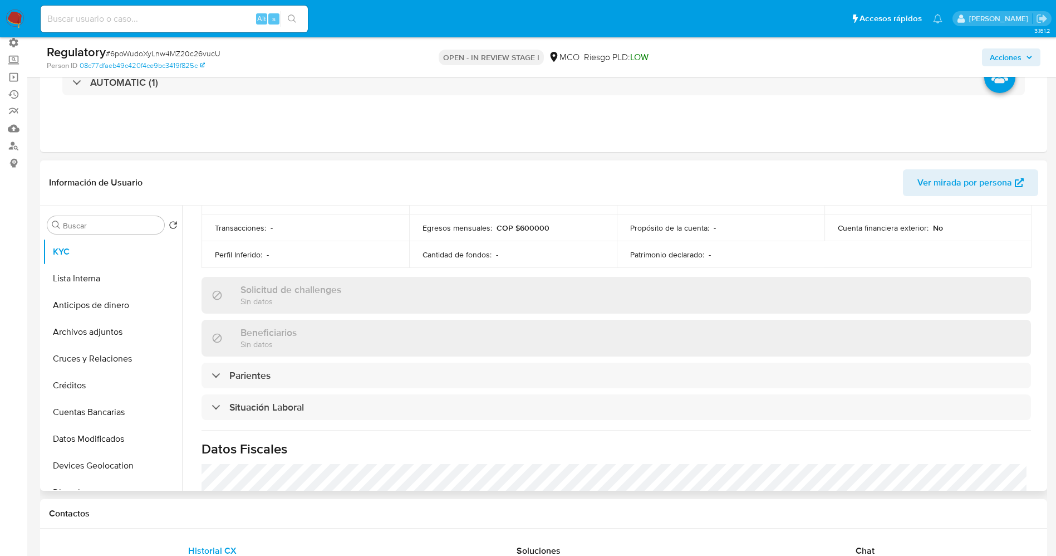
scroll to position [417, 0]
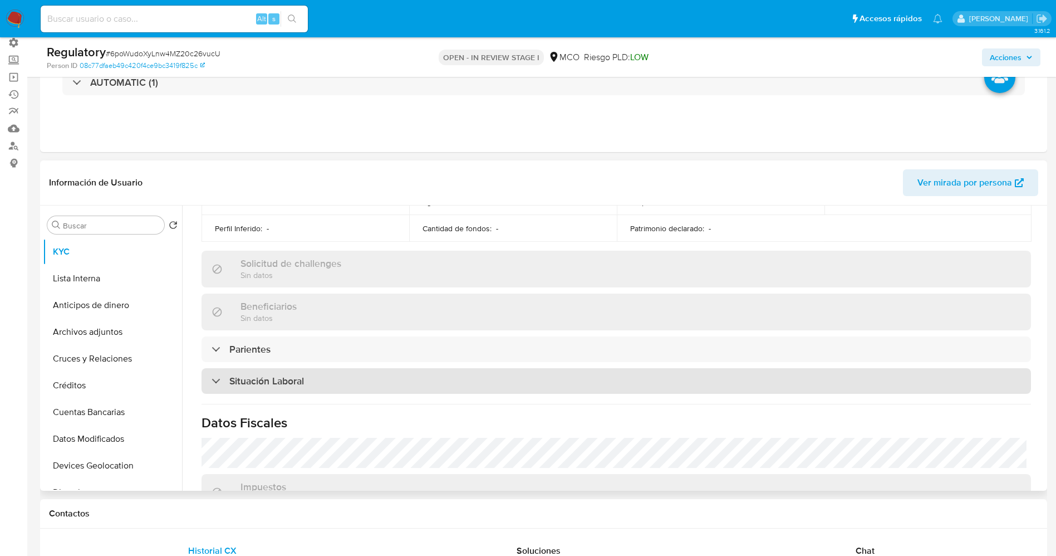
click at [308, 379] on div "Situación Laboral" at bounding box center [616, 381] width 829 height 26
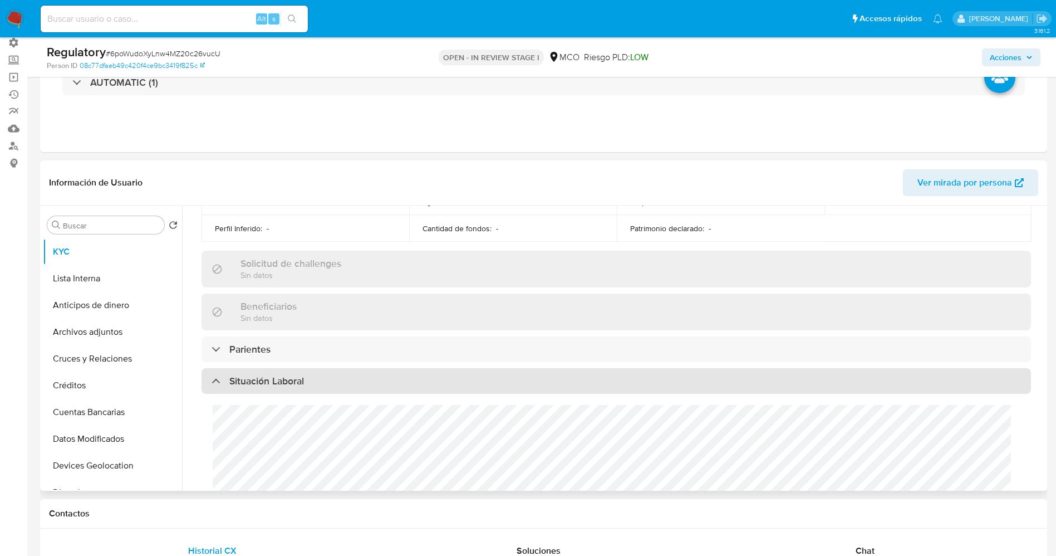
click at [308, 379] on div "Situación Laboral" at bounding box center [616, 381] width 829 height 26
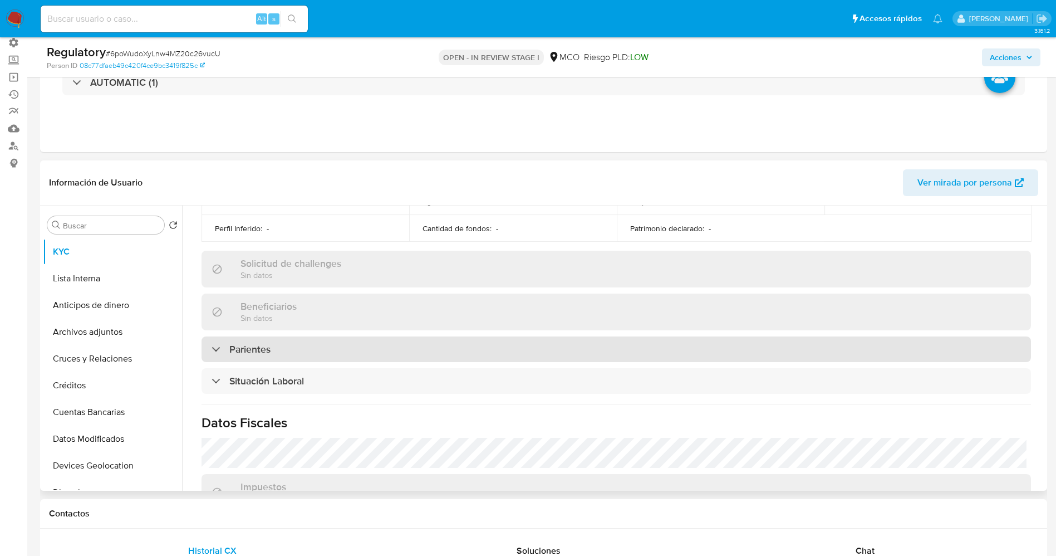
click at [307, 354] on div "Parientes" at bounding box center [616, 349] width 829 height 26
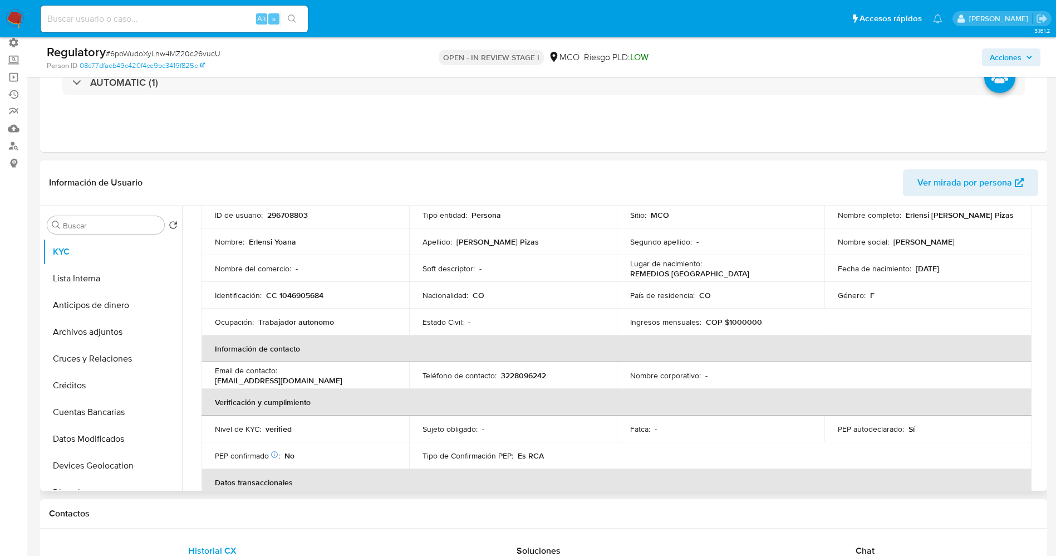
scroll to position [0, 0]
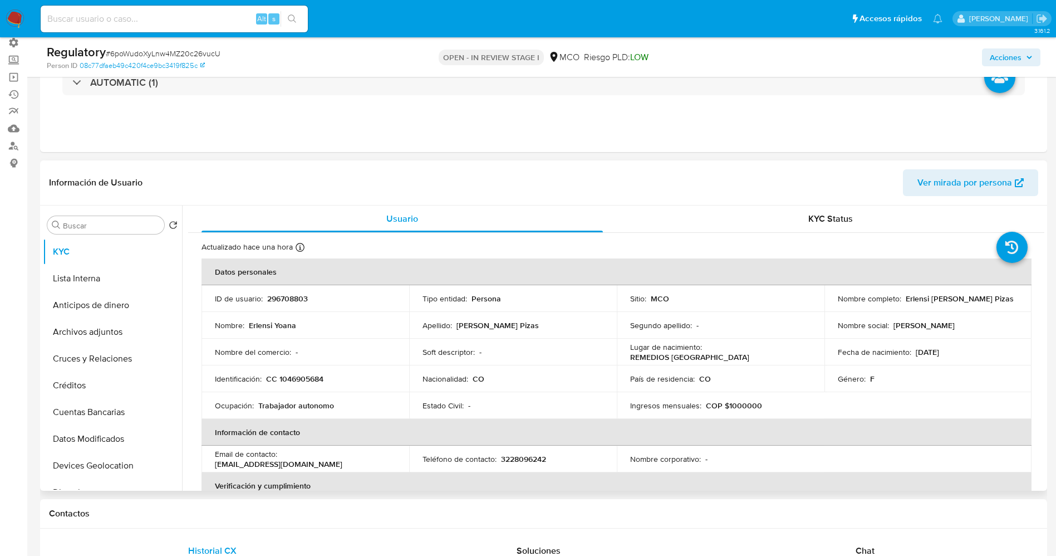
drag, startPoint x: 898, startPoint y: 299, endPoint x: 1009, endPoint y: 295, distance: 110.8
click at [1009, 295] on div "Nombre completo : Erlensi Yoana Castañeda Pizas" at bounding box center [928, 298] width 181 height 10
copy div "Erlensi Yoana Castañeda Pizas"
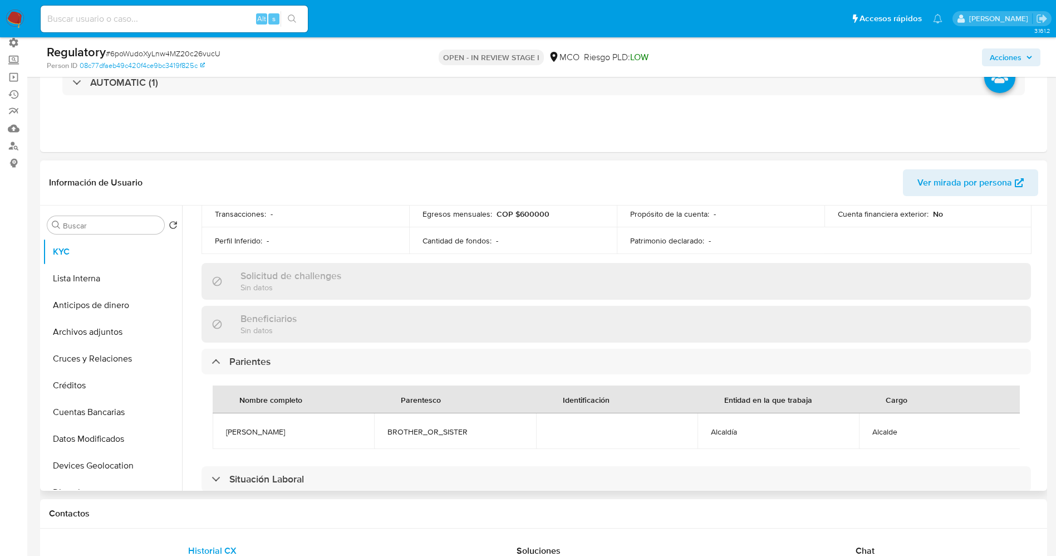
scroll to position [501, 0]
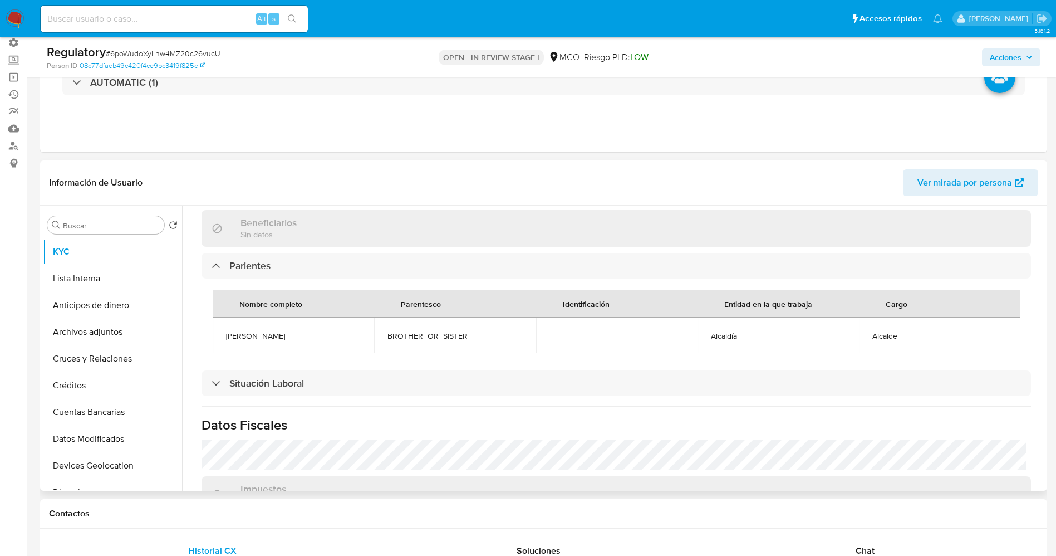
drag, startPoint x: 281, startPoint y: 337, endPoint x: 352, endPoint y: 337, distance: 71.3
click at [352, 337] on td "Edwin Alexander Castañeda vahos" at bounding box center [293, 335] width 161 height 36
copy span "Edwin Alexander Castañeda vahos"
click at [341, 382] on div "Actualizado hace una hora Creado: 19/12/2023 20:23:05 Actualizado: 01/10/2025 1…" at bounding box center [616, 181] width 856 height 898
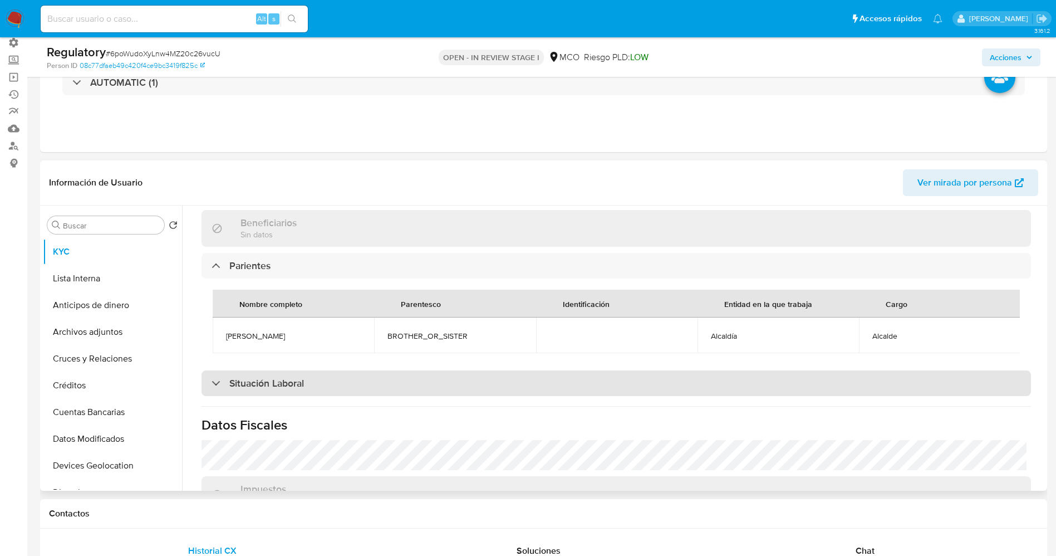
click at [335, 391] on div "Situación Laboral" at bounding box center [616, 383] width 829 height 26
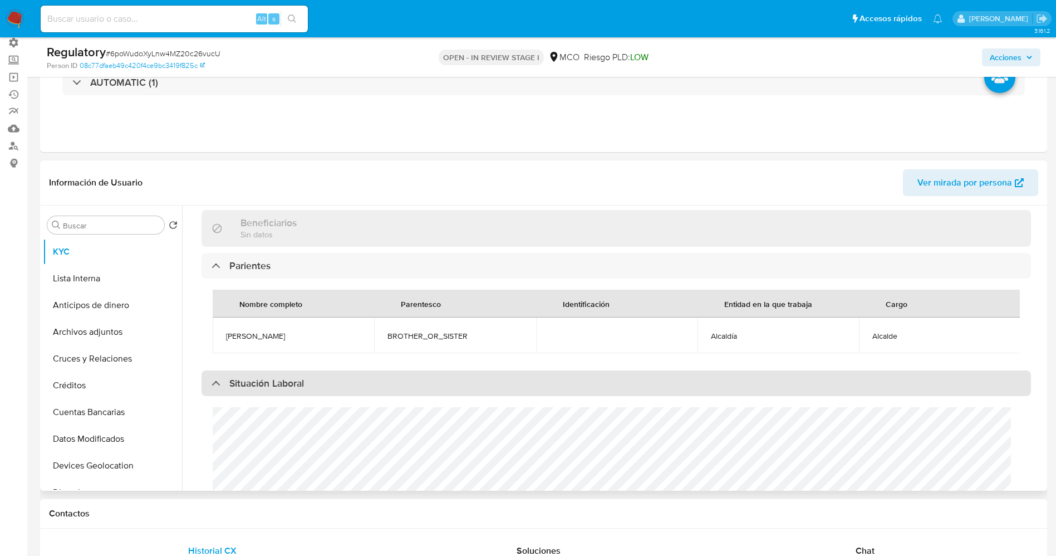
click at [335, 391] on div "Situación Laboral" at bounding box center [616, 383] width 829 height 26
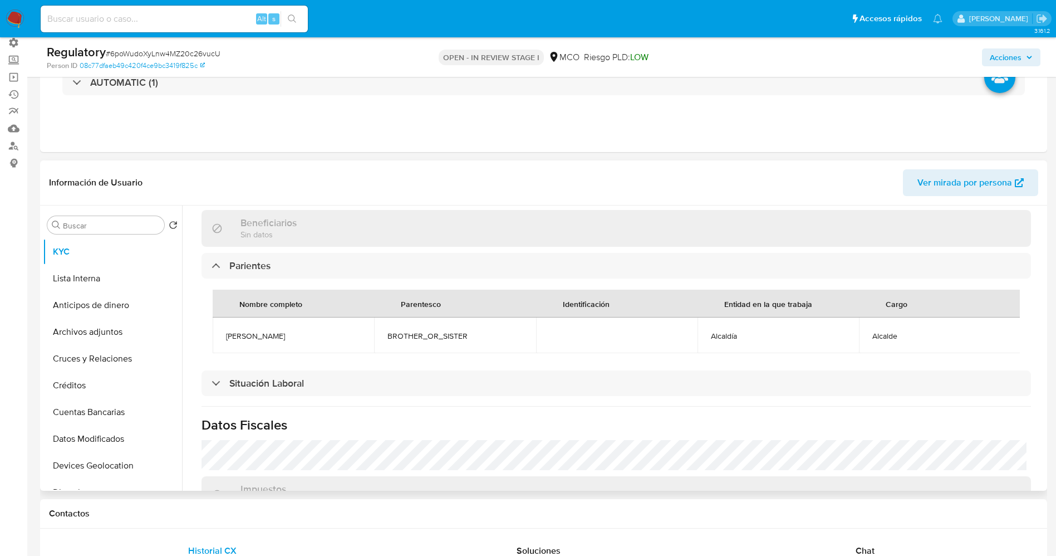
drag, startPoint x: 218, startPoint y: 333, endPoint x: 350, endPoint y: 340, distance: 132.7
click at [361, 340] on td "Edwin Alexander Castañeda vahos" at bounding box center [293, 335] width 161 height 36
copy span "Edwin Alexander Castañeda vahos"
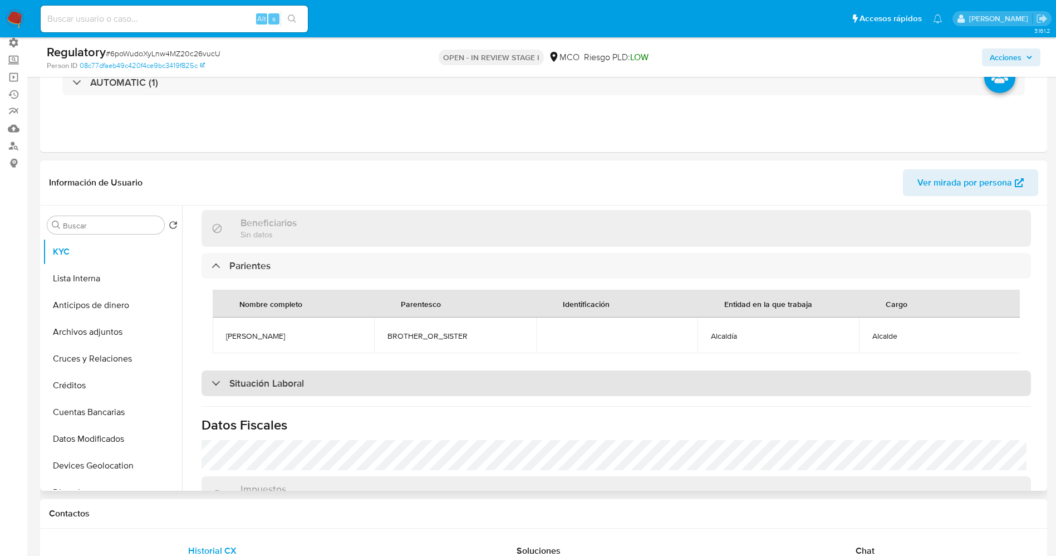
click at [308, 389] on div "Situación Laboral" at bounding box center [616, 383] width 829 height 26
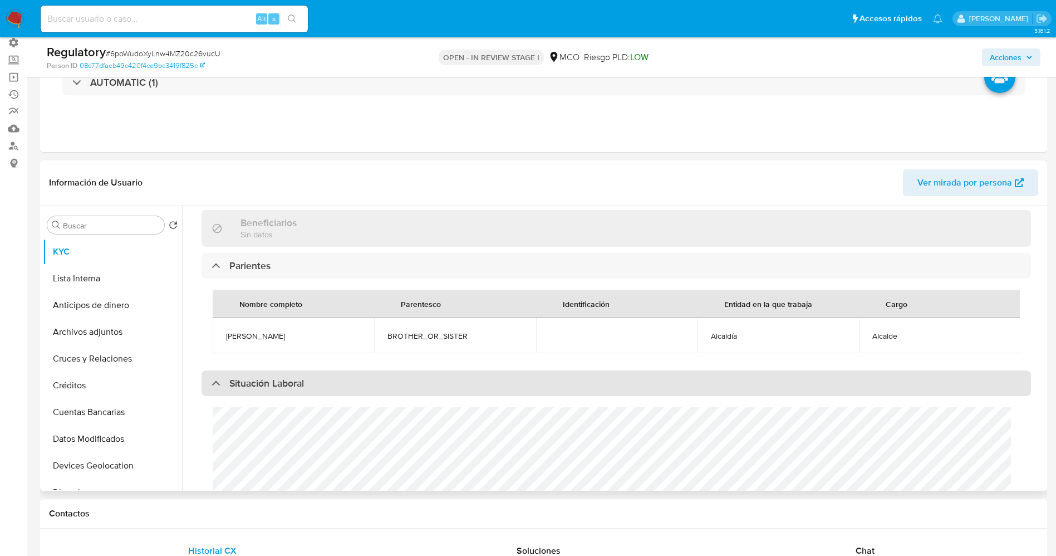
click at [308, 389] on div "Situación Laboral" at bounding box center [616, 383] width 829 height 26
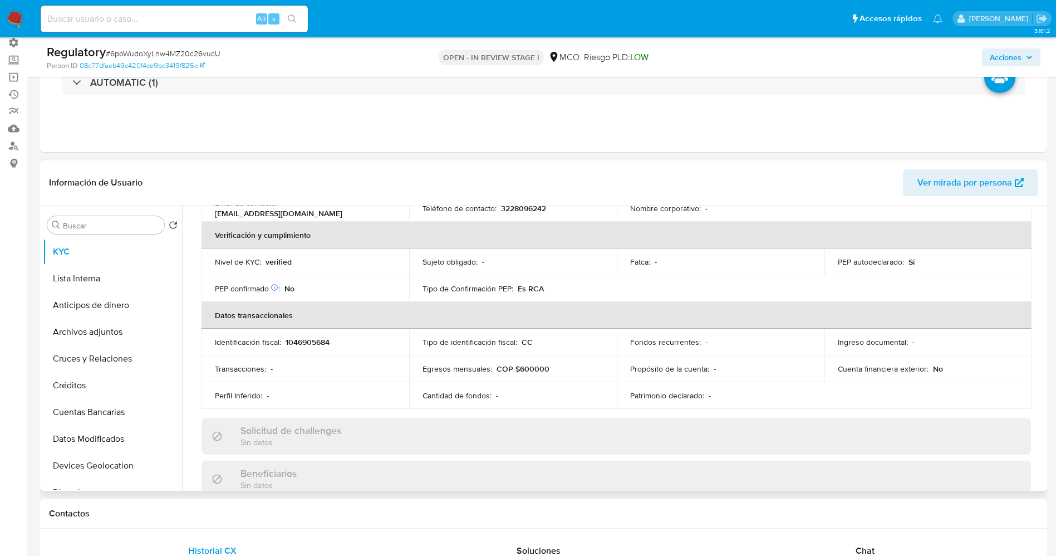
scroll to position [0, 0]
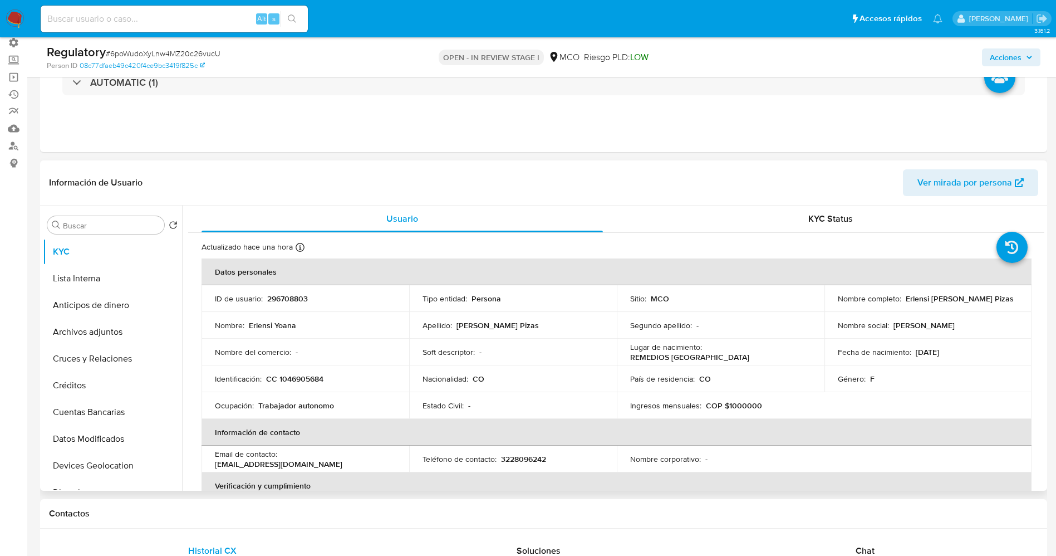
drag, startPoint x: 900, startPoint y: 298, endPoint x: 1015, endPoint y: 298, distance: 114.7
click at [1015, 298] on td "Nombre completo : Erlensi Yoana Castañeda Pizas" at bounding box center [928, 298] width 208 height 27
copy div "Erlensi Yoana Castañeda Pizas"
drag, startPoint x: 264, startPoint y: 380, endPoint x: 336, endPoint y: 384, distance: 71.9
click at [341, 384] on td "Identificación : CC 1046905684" at bounding box center [306, 378] width 208 height 27
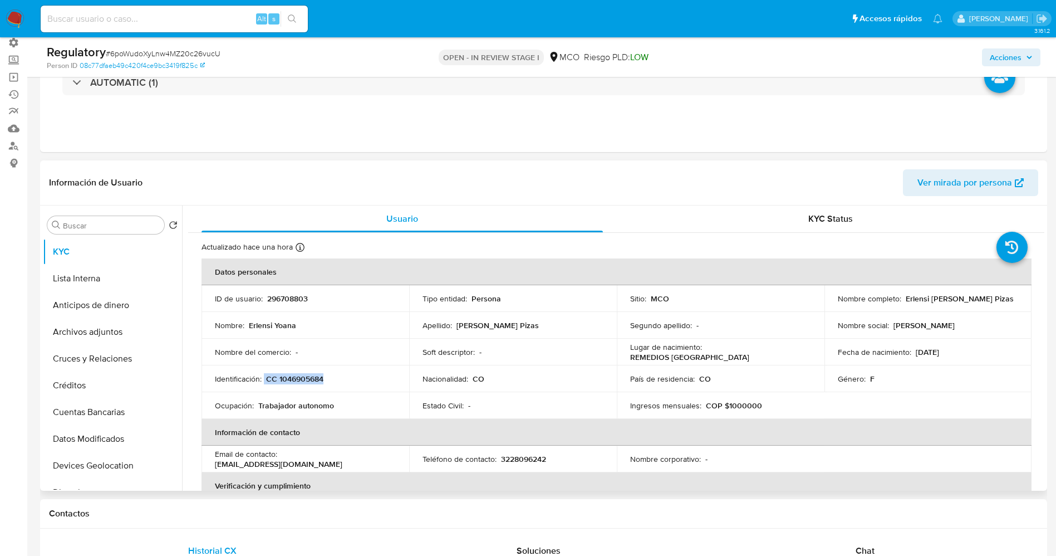
copy div "CC 1046905684"
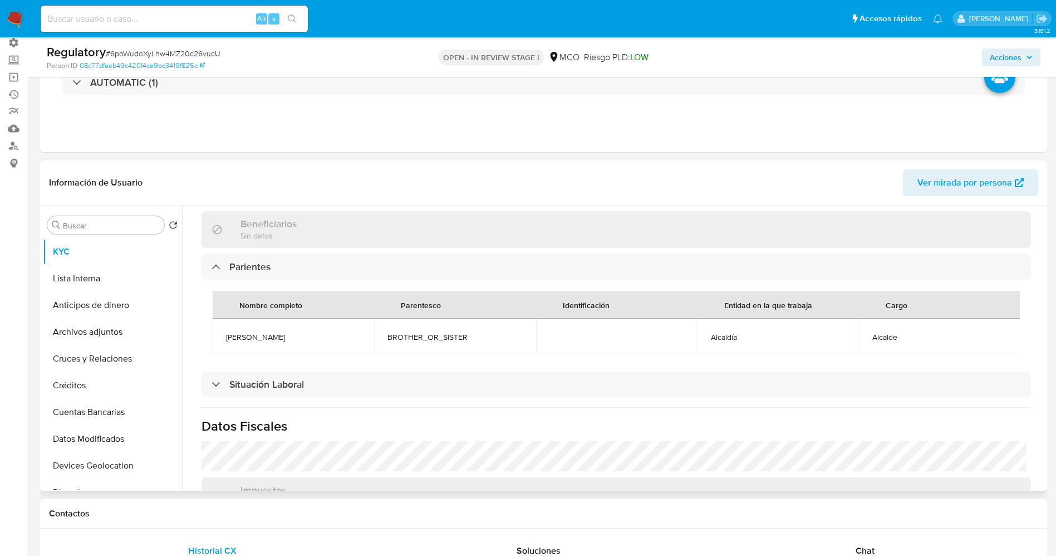
scroll to position [501, 0]
drag, startPoint x: 243, startPoint y: 337, endPoint x: 349, endPoint y: 337, distance: 105.8
click at [351, 337] on td "Edwin Alexander Castañeda vahos" at bounding box center [293, 335] width 161 height 36
copy span "Edwin Alexander Castañeda vahos"
click at [112, 271] on button "Lista Interna" at bounding box center [108, 278] width 130 height 27
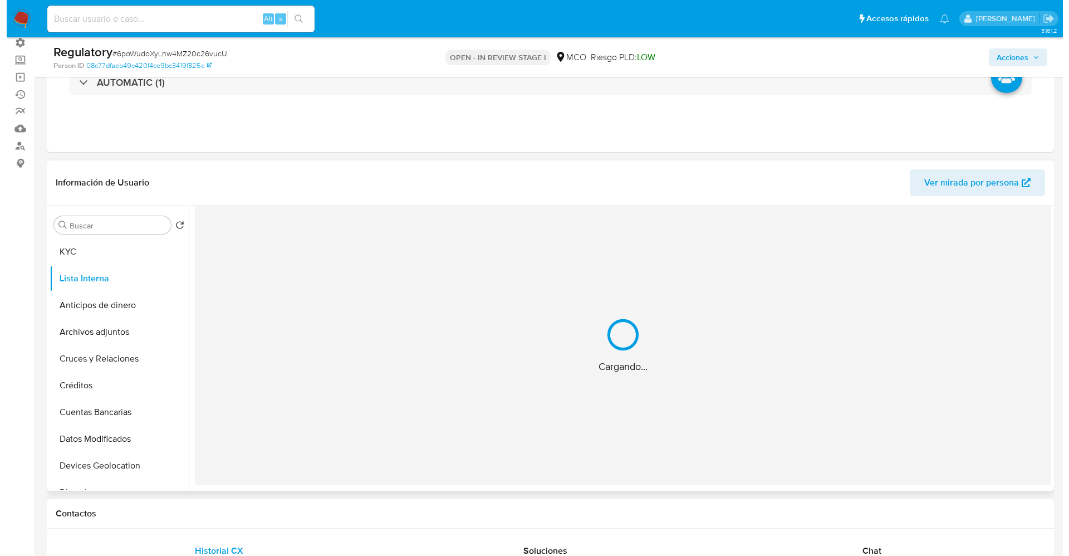
scroll to position [0, 0]
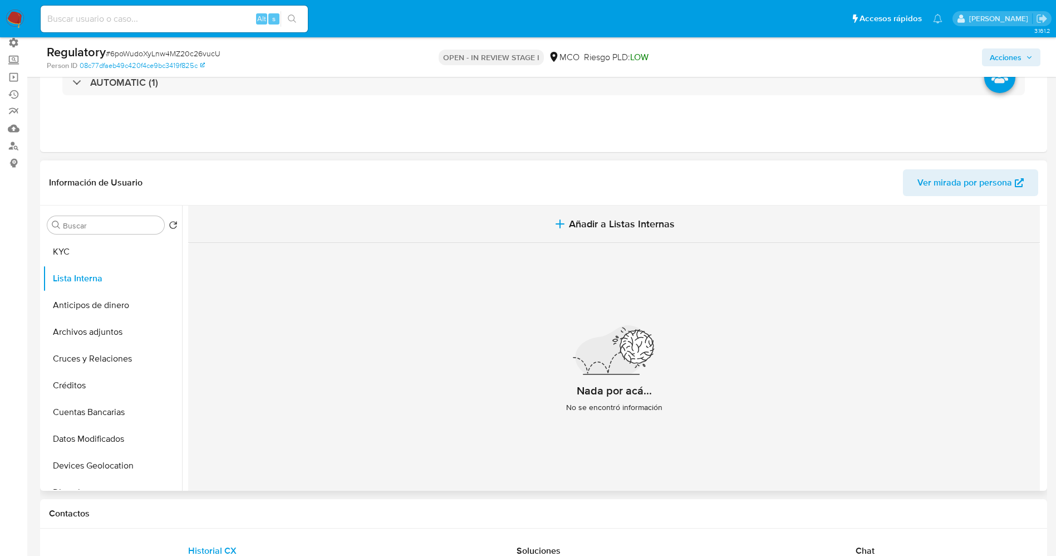
click at [603, 224] on span "Añadir a Listas Internas" at bounding box center [622, 224] width 106 height 12
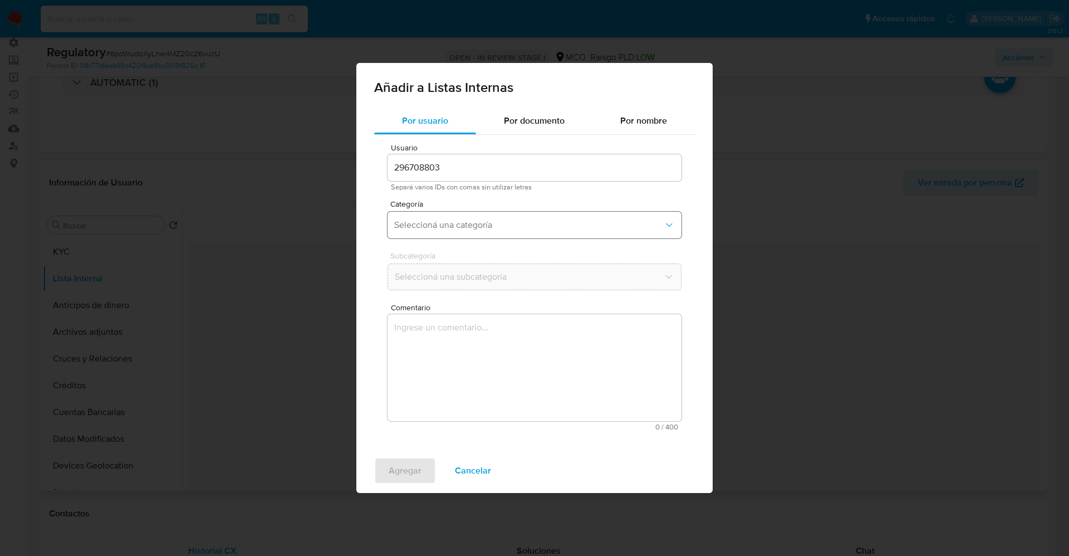
click at [449, 218] on button "Seleccioná una categoría" at bounding box center [534, 225] width 294 height 27
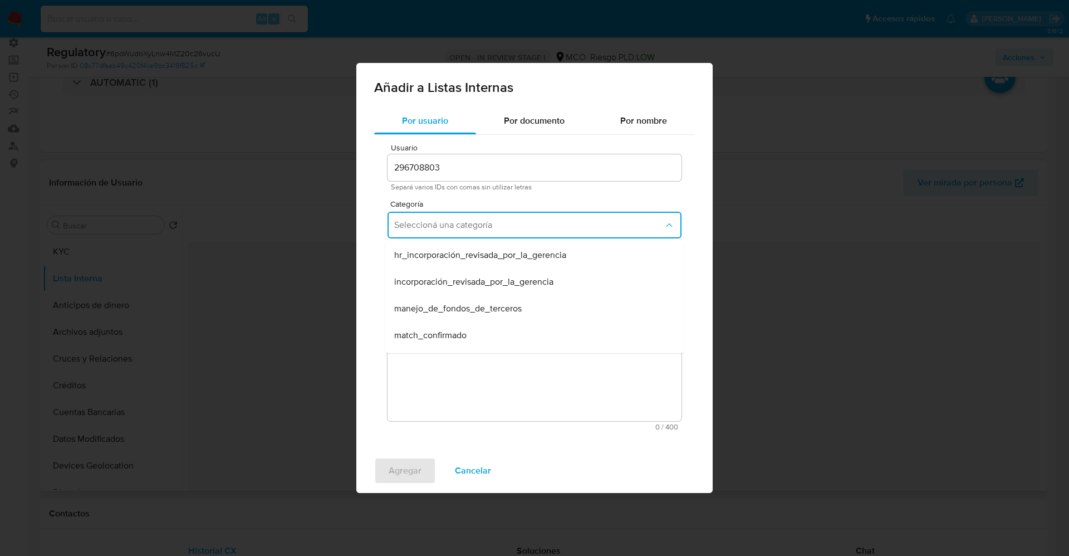
click at [458, 337] on span "match_confirmado" at bounding box center [430, 335] width 72 height 11
click at [463, 284] on button "Seleccioná una subcategoría" at bounding box center [534, 276] width 294 height 27
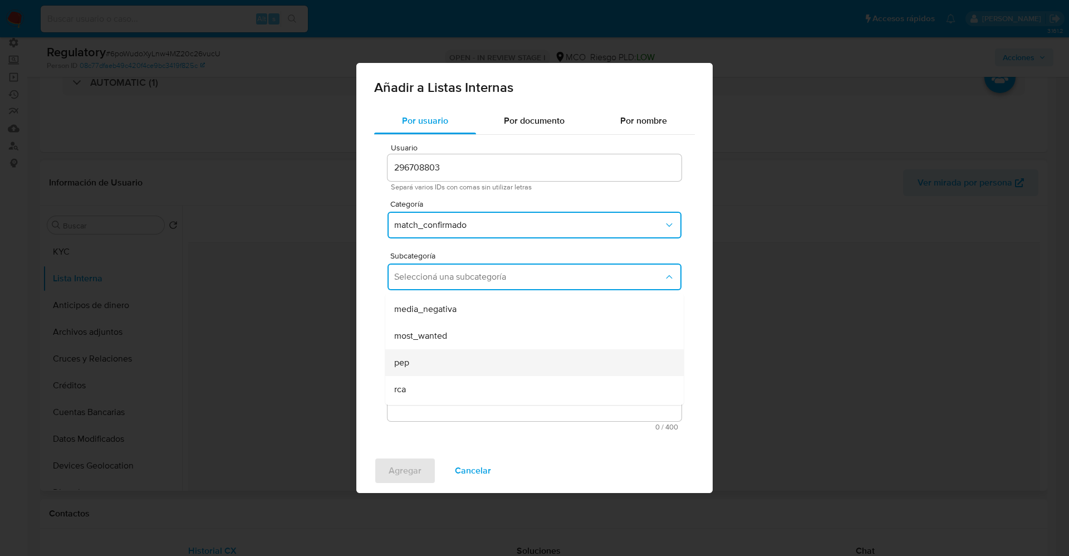
scroll to position [76, 0]
click at [431, 340] on div "pep" at bounding box center [531, 338] width 274 height 27
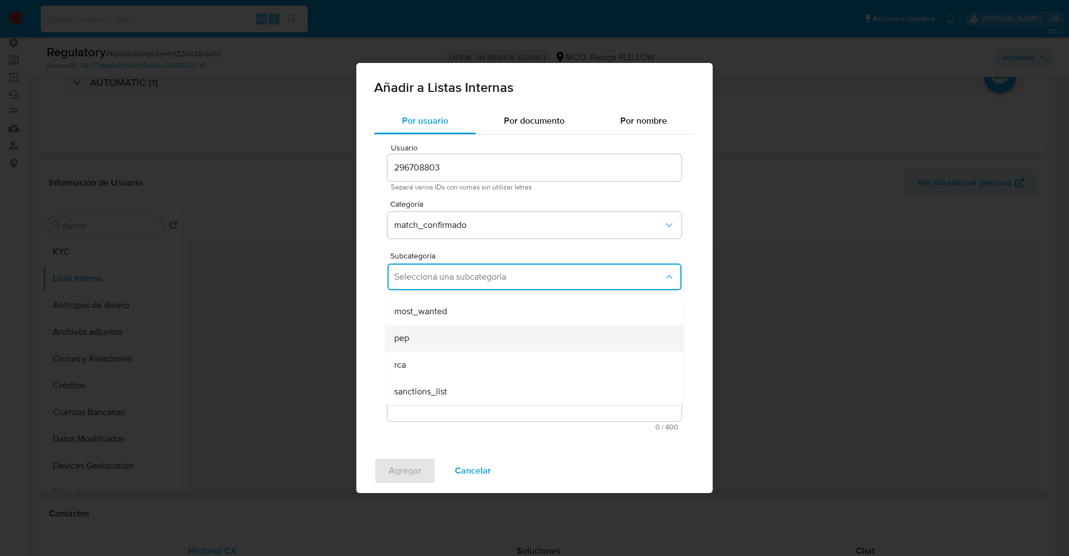
click at [431, 340] on textarea "Comentario" at bounding box center [534, 367] width 294 height 107
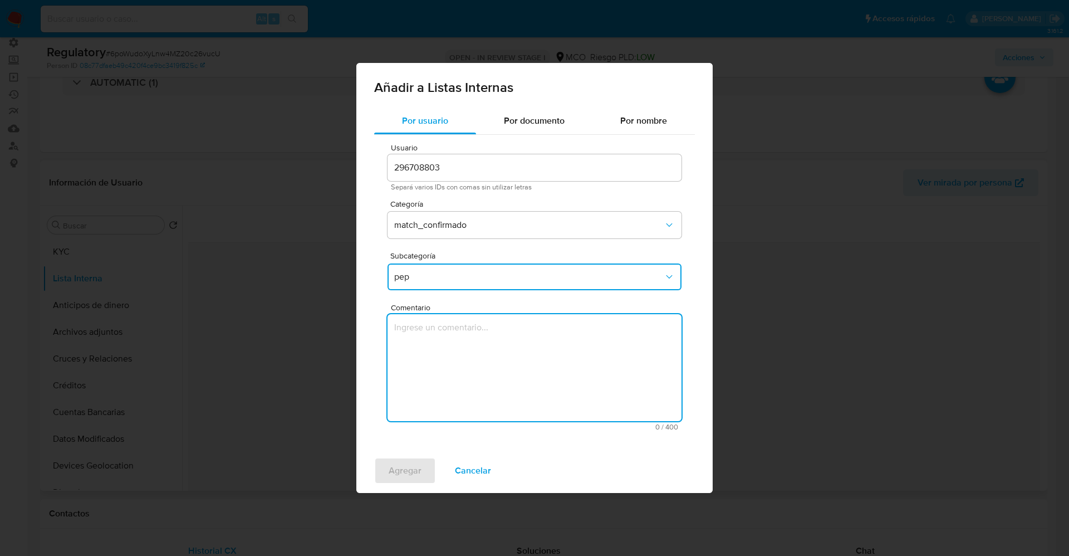
click at [417, 282] on span "pep" at bounding box center [528, 276] width 269 height 11
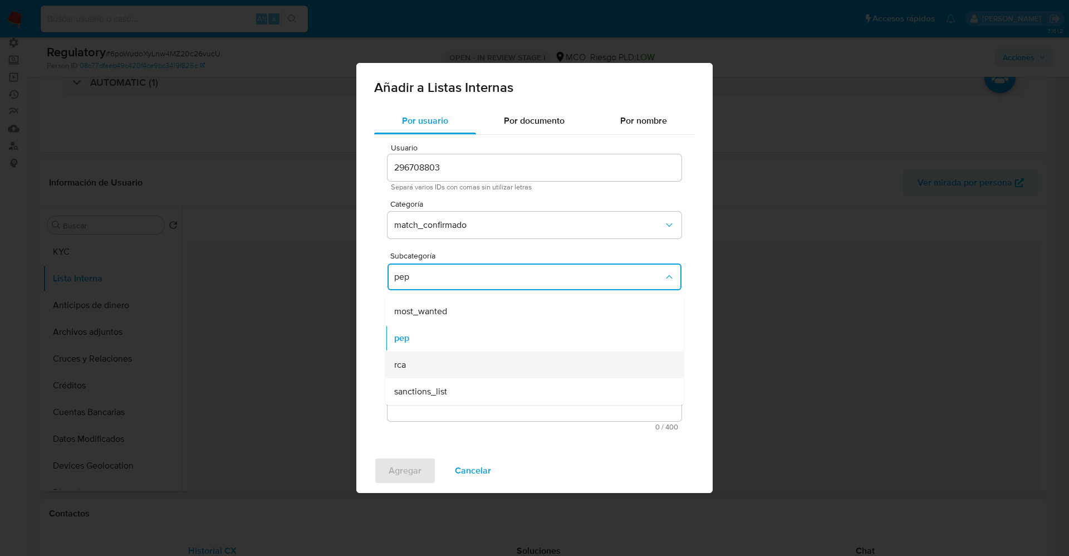
click at [417, 363] on div "rca" at bounding box center [531, 364] width 274 height 27
click at [425, 362] on textarea "Comentario" at bounding box center [534, 367] width 294 height 107
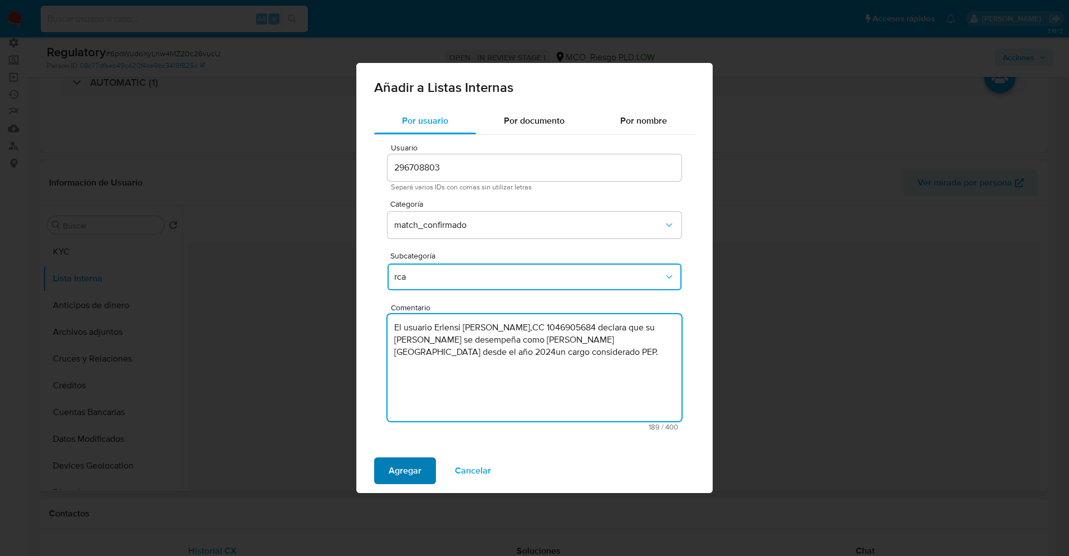
type textarea "El usuario Erlensi Yoana Castañeda Pizas,CC 1046905684 declara que su Hermano E…"
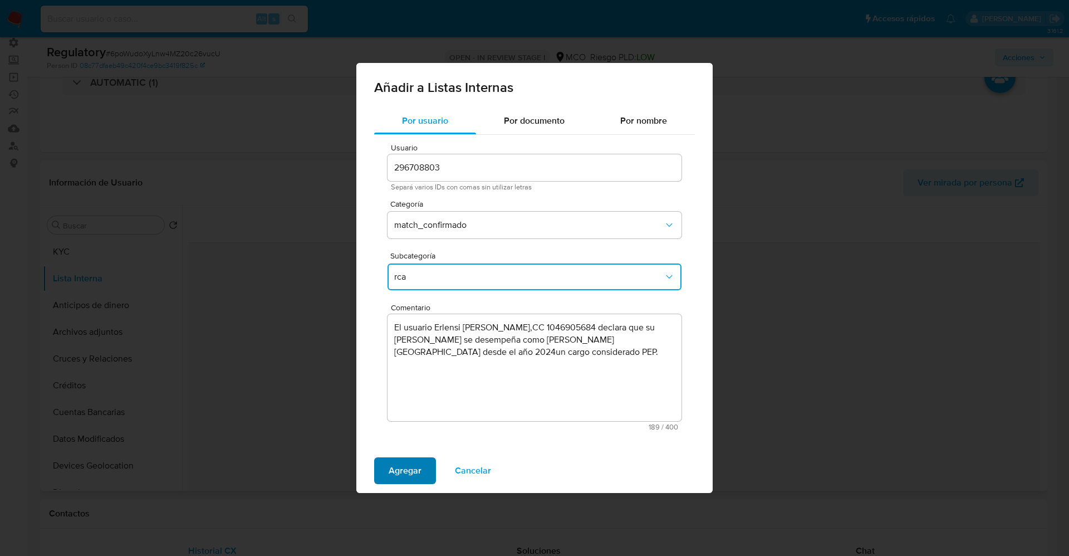
click at [421, 472] on button "Agregar" at bounding box center [405, 470] width 62 height 27
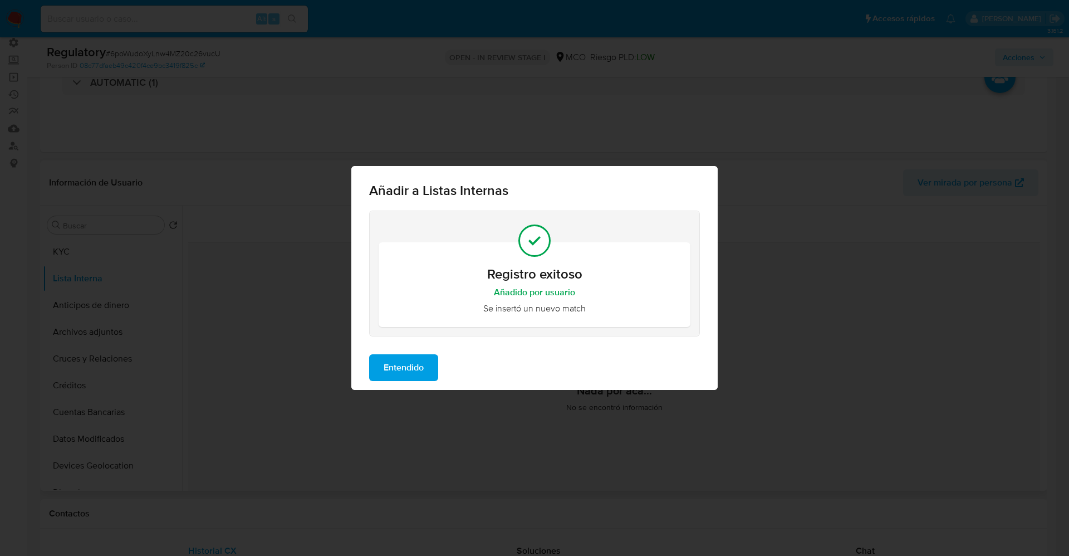
drag, startPoint x: 409, startPoint y: 369, endPoint x: 118, endPoint y: 70, distance: 416.9
click at [407, 368] on span "Entendido" at bounding box center [404, 367] width 40 height 24
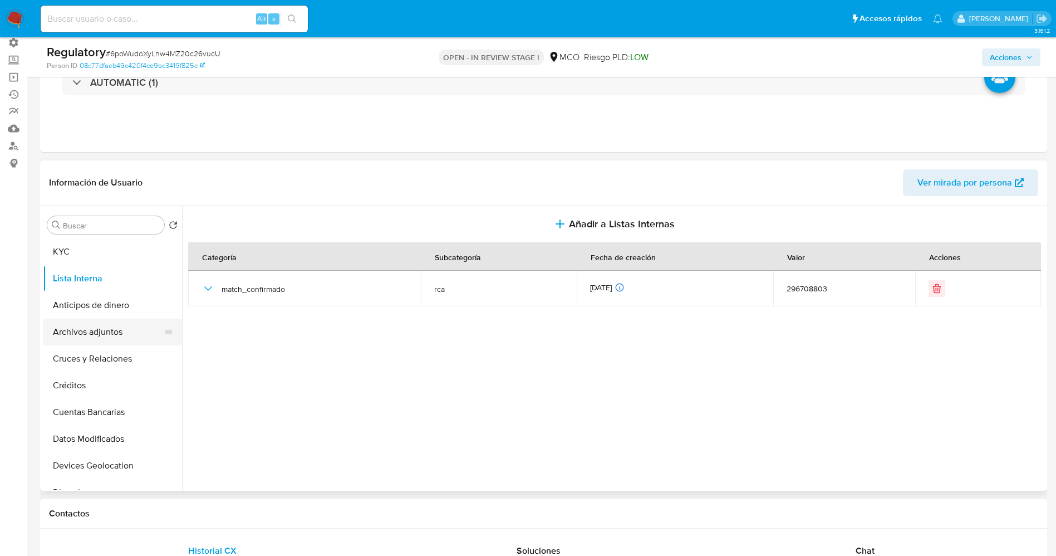
click at [88, 325] on button "Archivos adjuntos" at bounding box center [108, 331] width 130 height 27
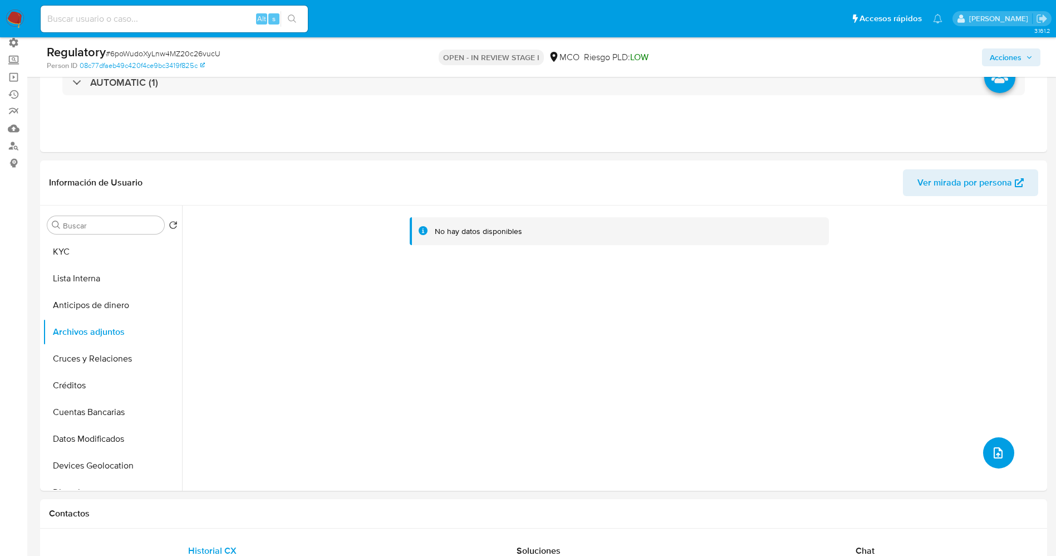
click at [999, 444] on button "upload-file" at bounding box center [998, 452] width 31 height 31
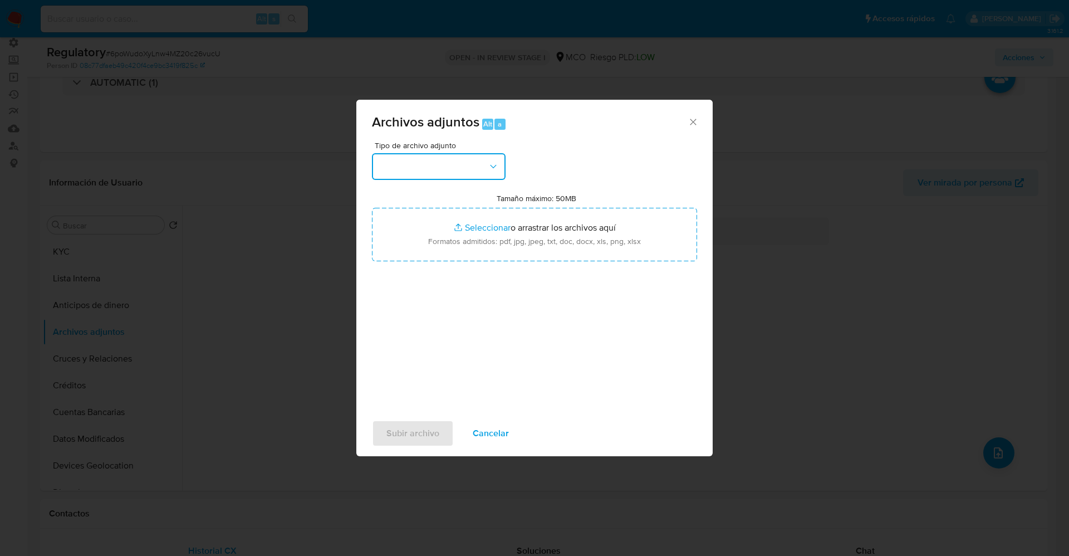
click at [456, 175] on button "button" at bounding box center [439, 166] width 134 height 27
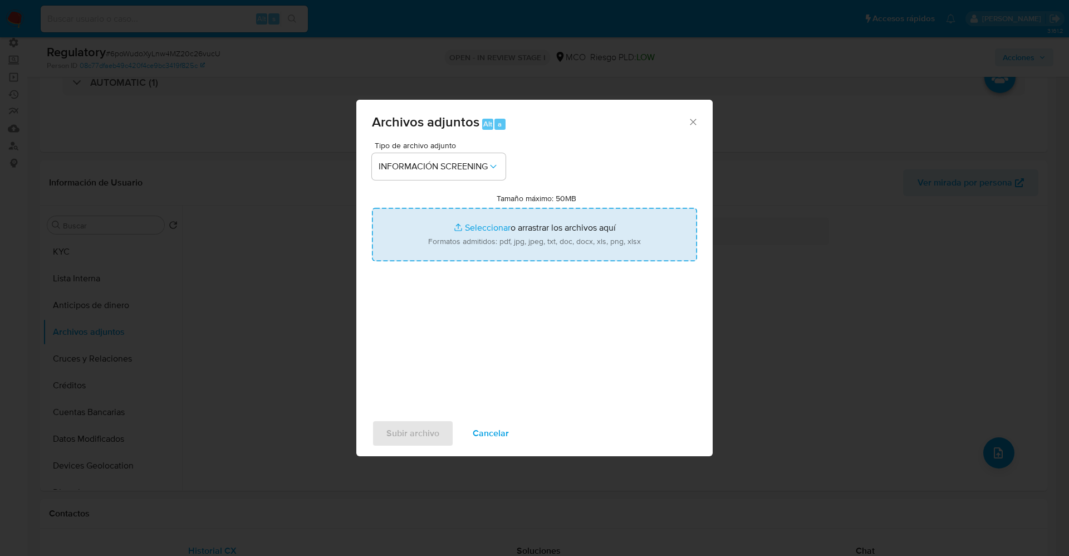
type input "C:\fakepath\_Edwin Alexander Castañeda vahos_ lavado de dinero - Buscar con Goo…"
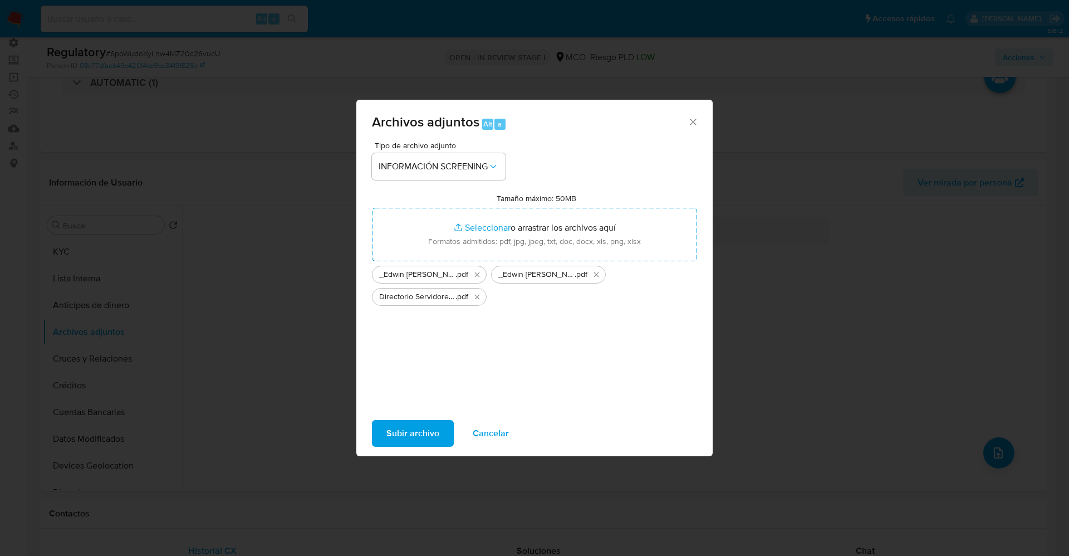
click at [421, 427] on span "Subir archivo" at bounding box center [412, 433] width 53 height 24
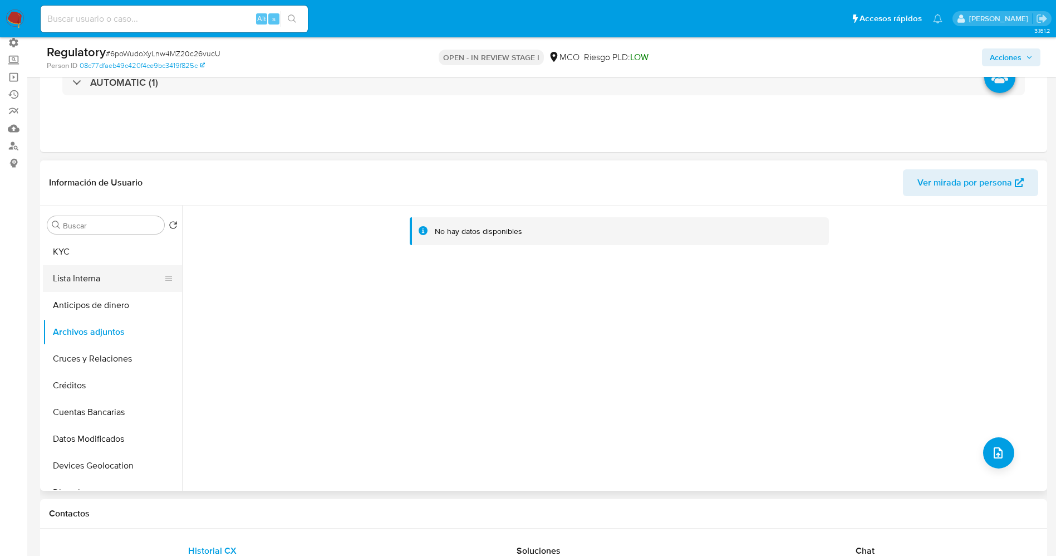
click at [61, 273] on button "Lista Interna" at bounding box center [108, 278] width 130 height 27
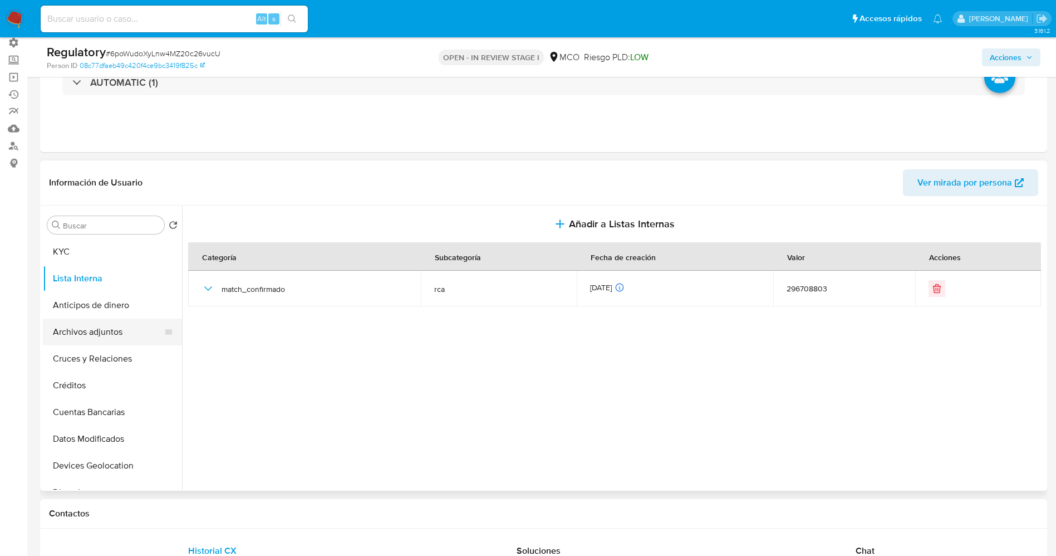
click at [82, 335] on button "Archivos adjuntos" at bounding box center [108, 331] width 130 height 27
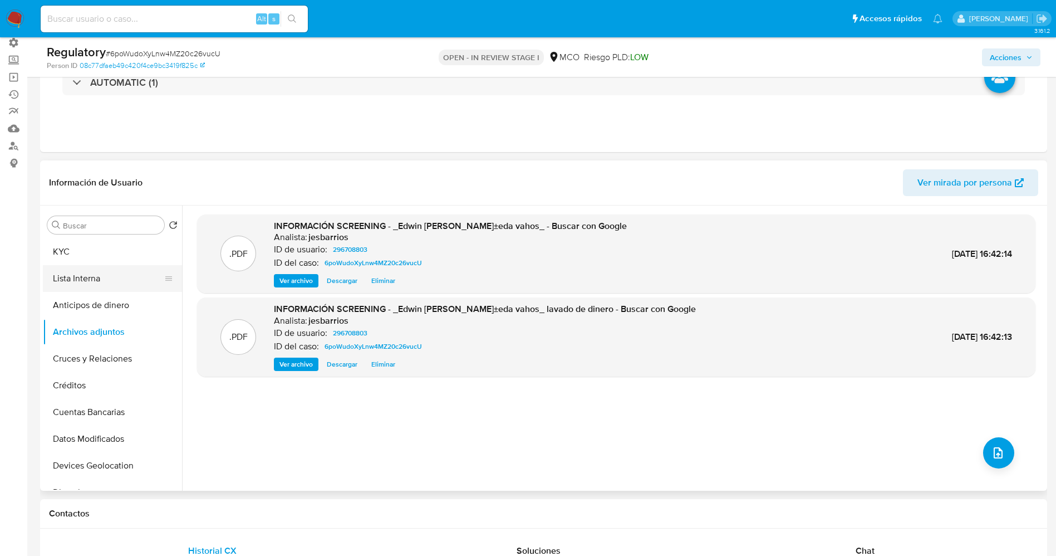
click at [93, 281] on button "Lista Interna" at bounding box center [108, 278] width 130 height 27
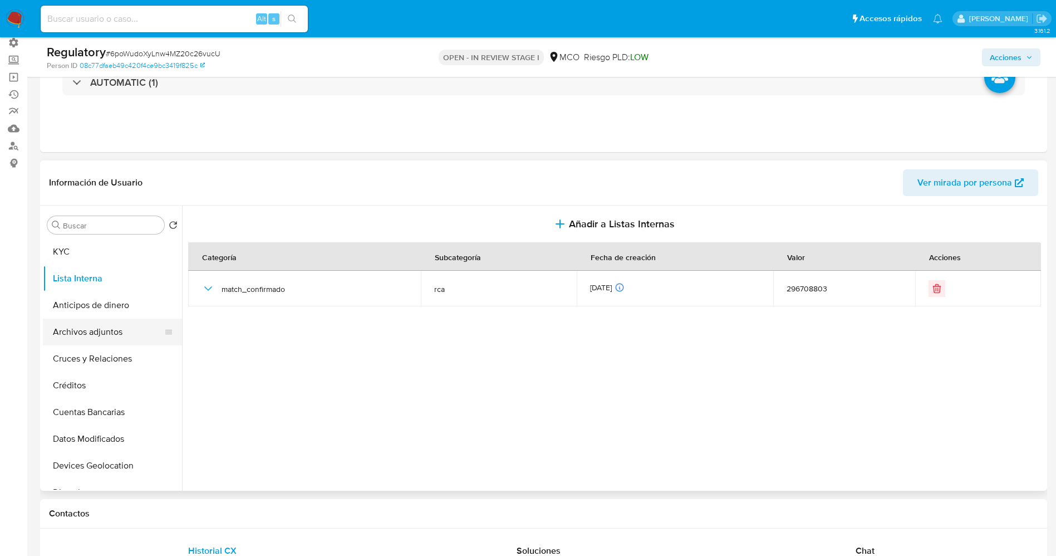
click at [82, 340] on button "Archivos adjuntos" at bounding box center [108, 331] width 130 height 27
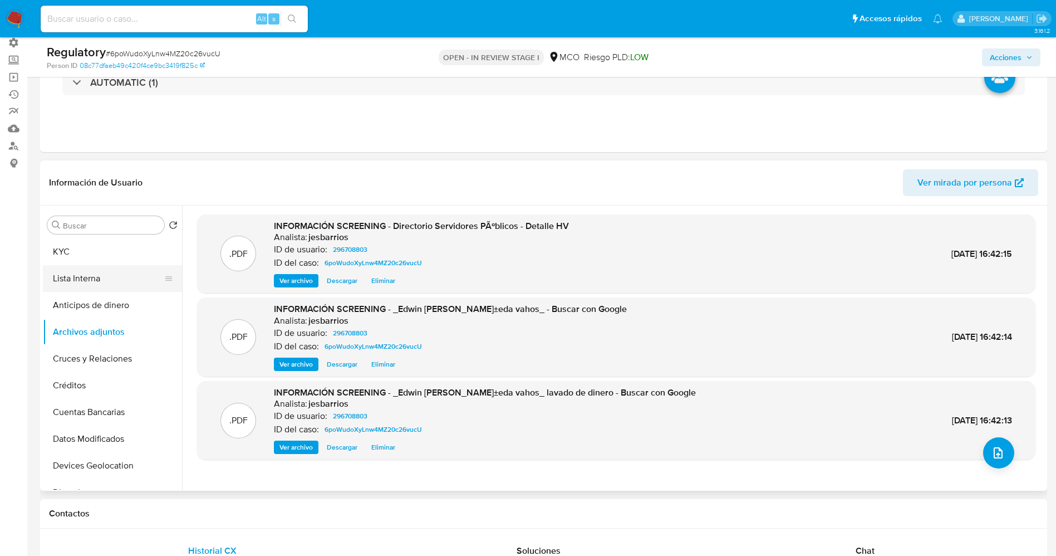
click at [78, 273] on button "Lista Interna" at bounding box center [108, 278] width 130 height 27
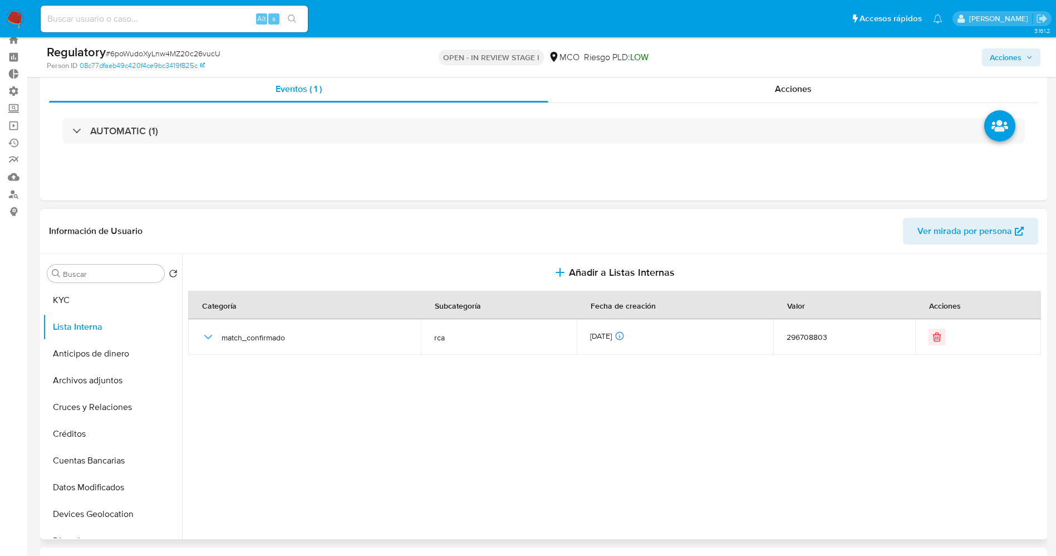
scroll to position [0, 0]
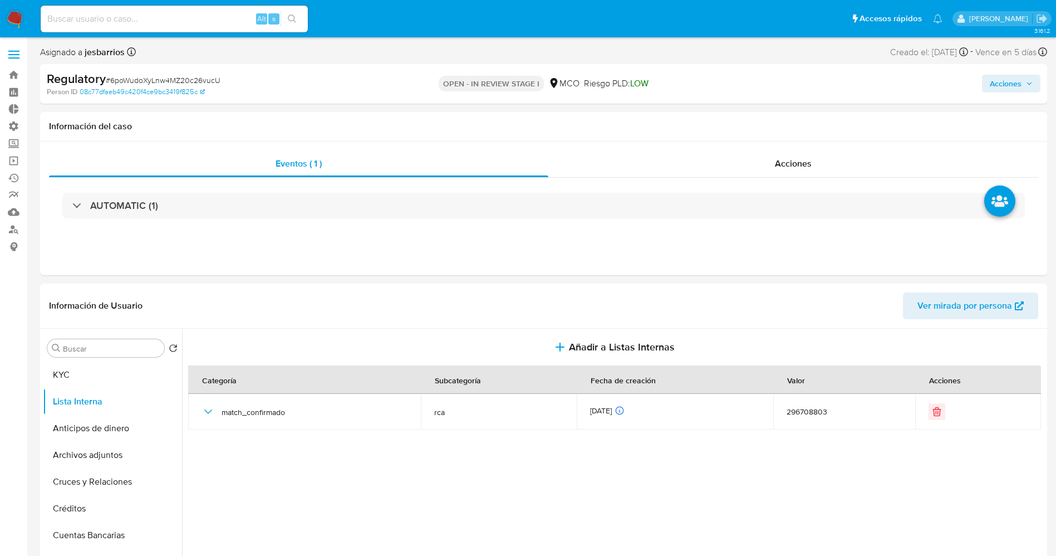
click at [1003, 86] on span "Acciones" at bounding box center [1006, 84] width 32 height 18
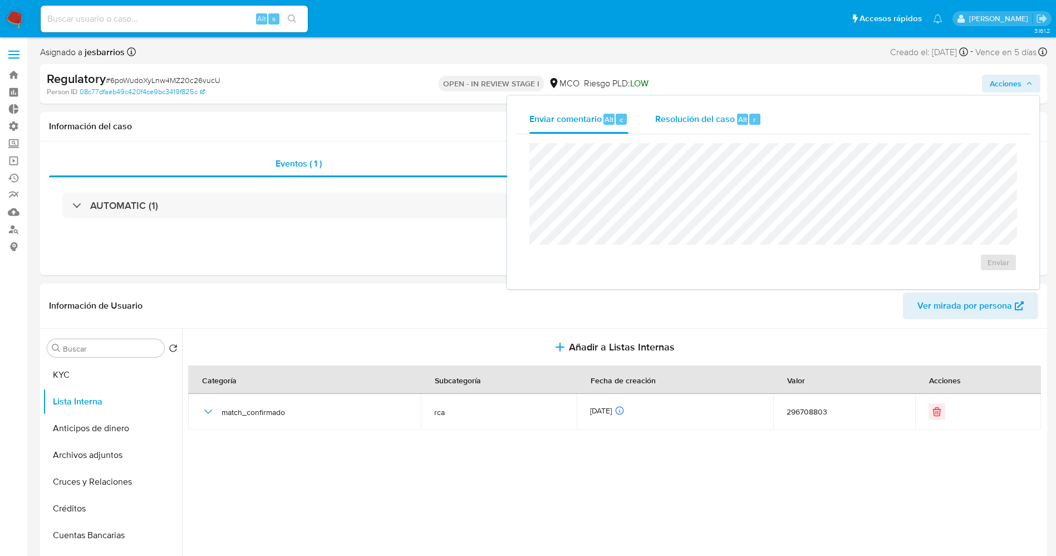
click at [733, 122] on span "Resolución del caso" at bounding box center [695, 118] width 80 height 13
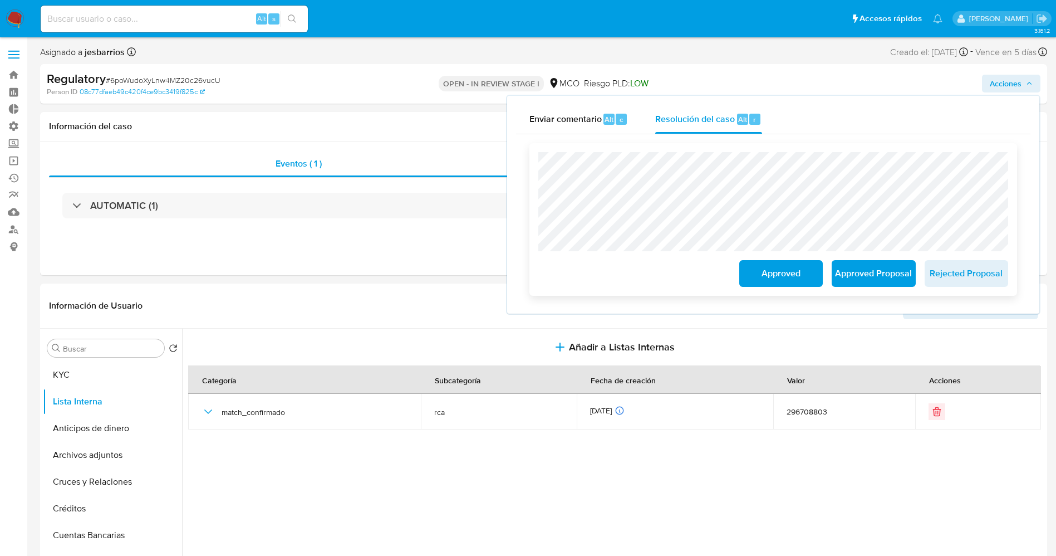
click at [874, 283] on span "Approved Proposal" at bounding box center [873, 273] width 55 height 24
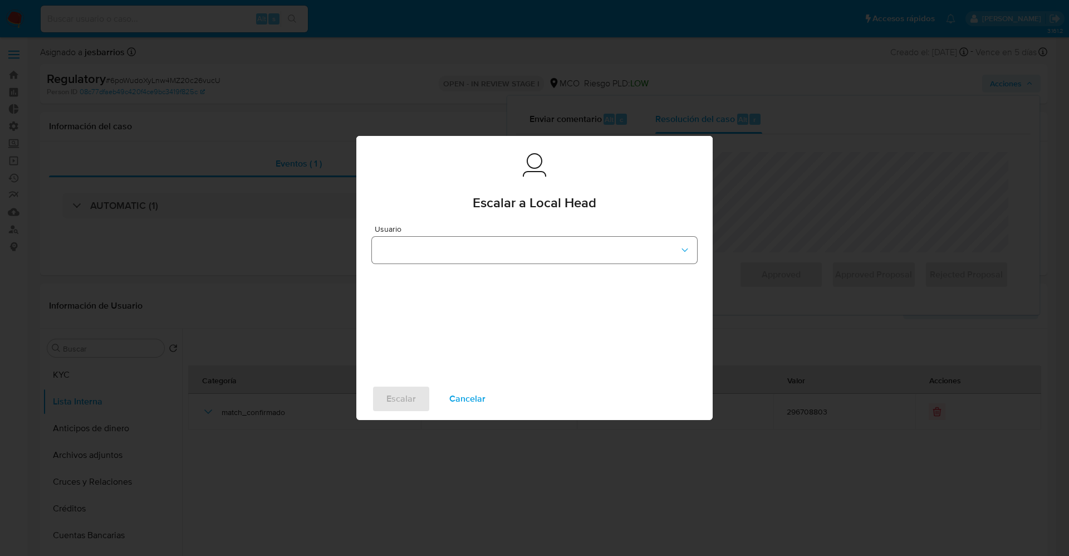
drag, startPoint x: 582, startPoint y: 232, endPoint x: 577, endPoint y: 239, distance: 9.1
click at [582, 232] on span "Usuario" at bounding box center [537, 229] width 325 height 8
click at [577, 239] on button "button" at bounding box center [534, 250] width 325 height 27
click at [527, 245] on div "cbaquero" at bounding box center [531, 248] width 305 height 27
click at [419, 398] on button "Escalar" at bounding box center [401, 398] width 58 height 27
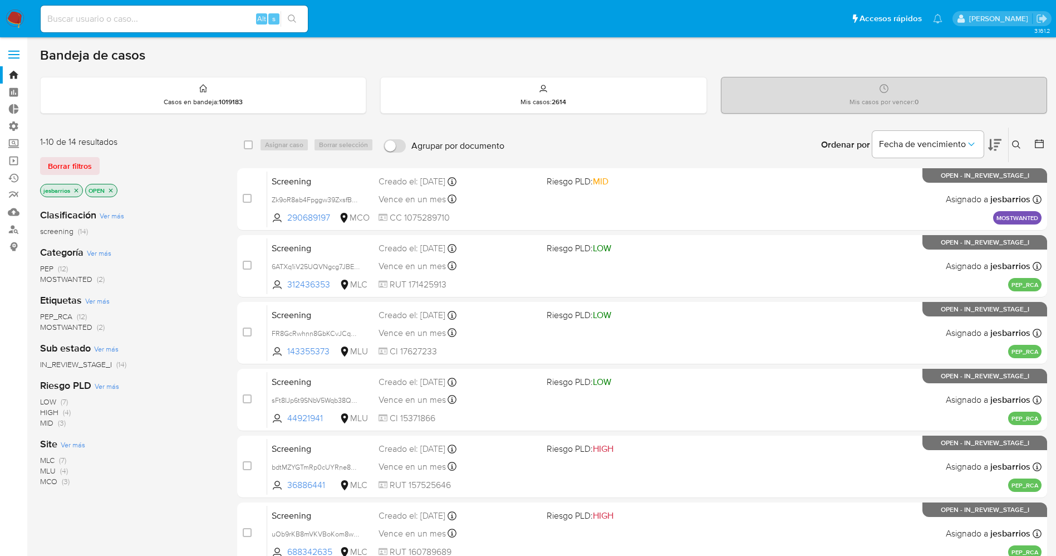
click at [89, 283] on span "MOSTWANTED" at bounding box center [66, 278] width 52 height 11
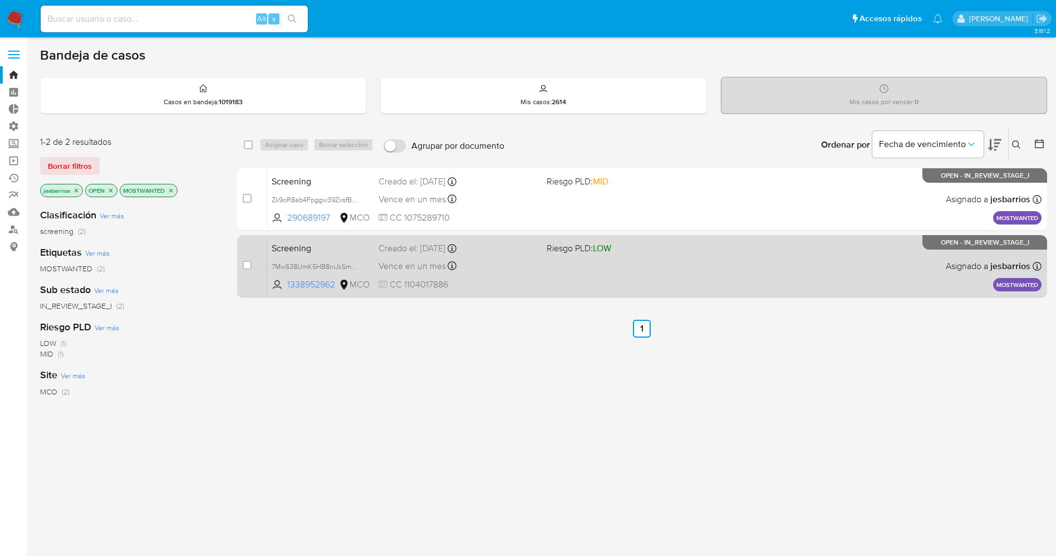
click at [606, 289] on div "Screening 7Mw538UmK5HB8niJk5mZkItN 1338952962 MCO Riesgo PLD: LOW Creado el: [D…" at bounding box center [654, 266] width 774 height 56
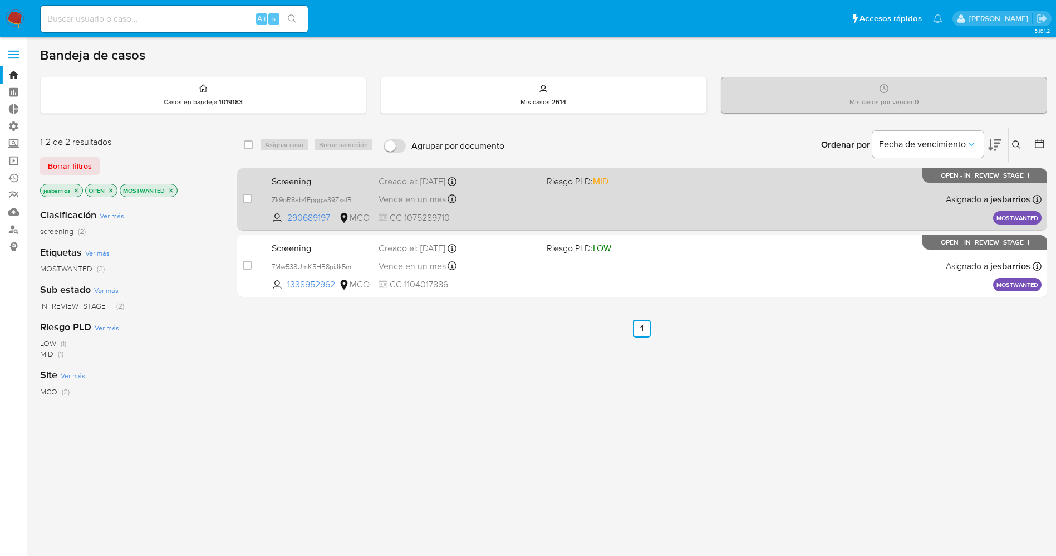
click at [544, 214] on div "Screening Zk9oR8ab4Fpggw39ZxsfBA68 290689197 MCO Riesgo PLD: MID Creado el: 01/…" at bounding box center [654, 199] width 774 height 56
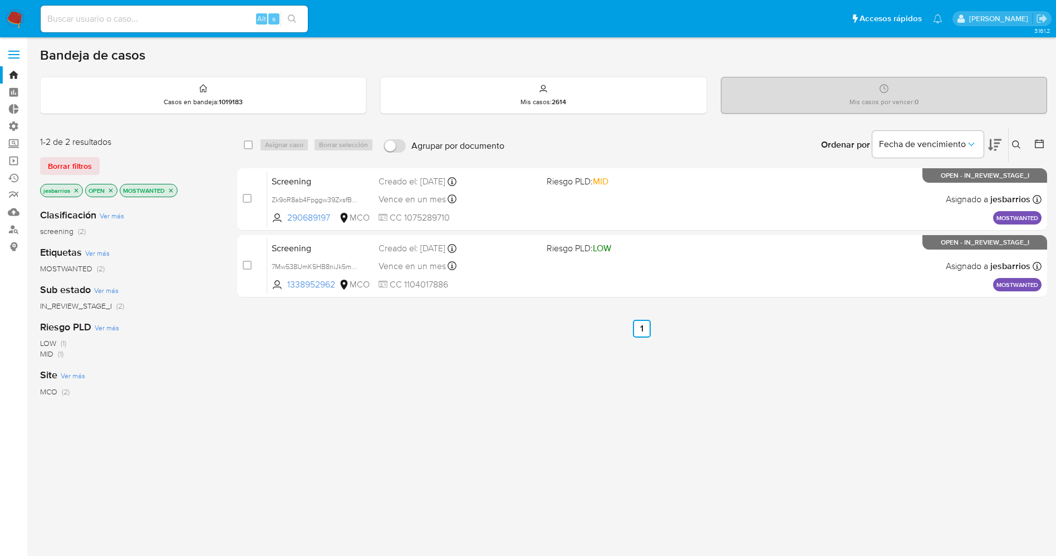
click at [9, 17] on img at bounding box center [15, 18] width 19 height 19
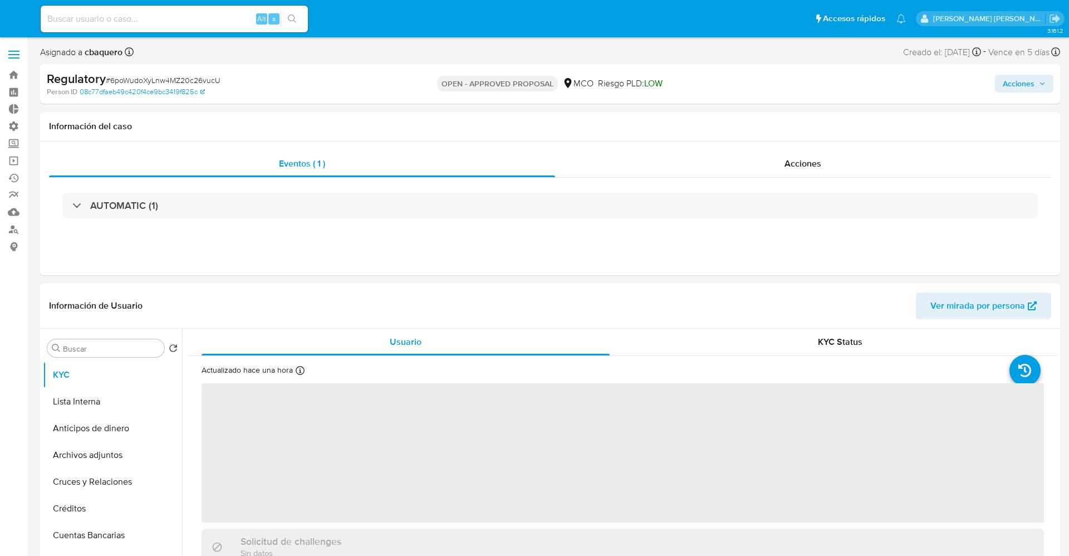
select select "10"
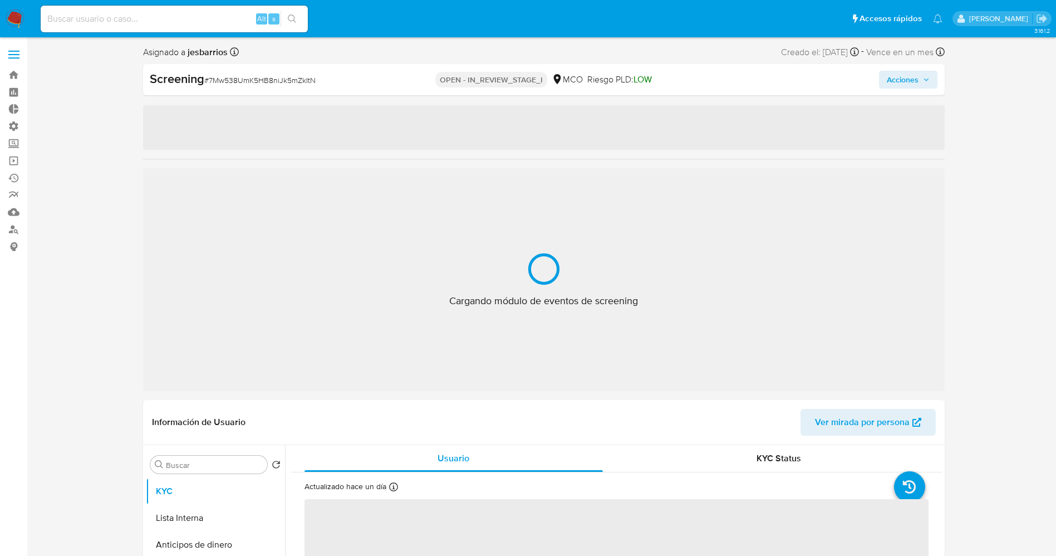
select select "10"
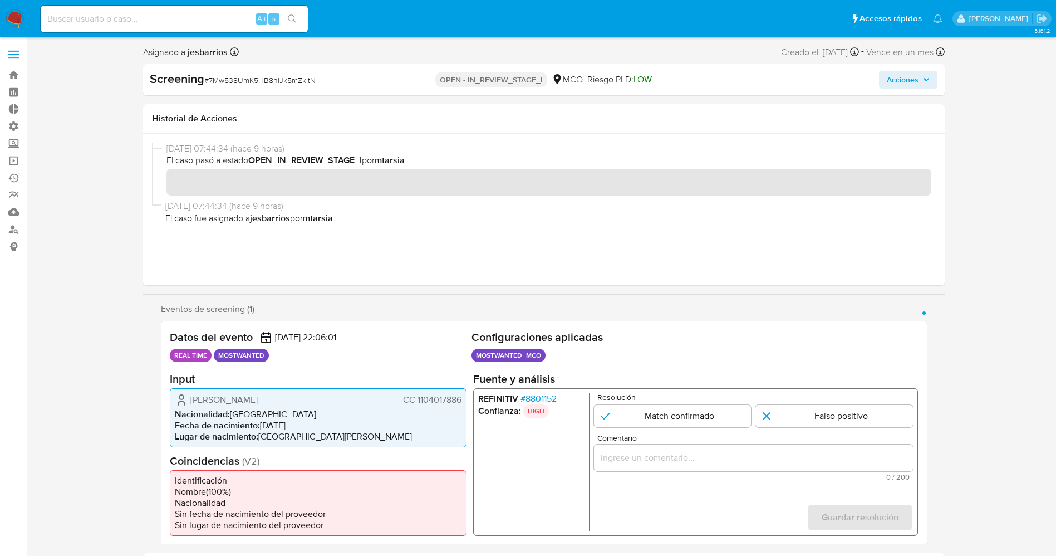
click at [534, 399] on span "# 8801152" at bounding box center [538, 397] width 36 height 11
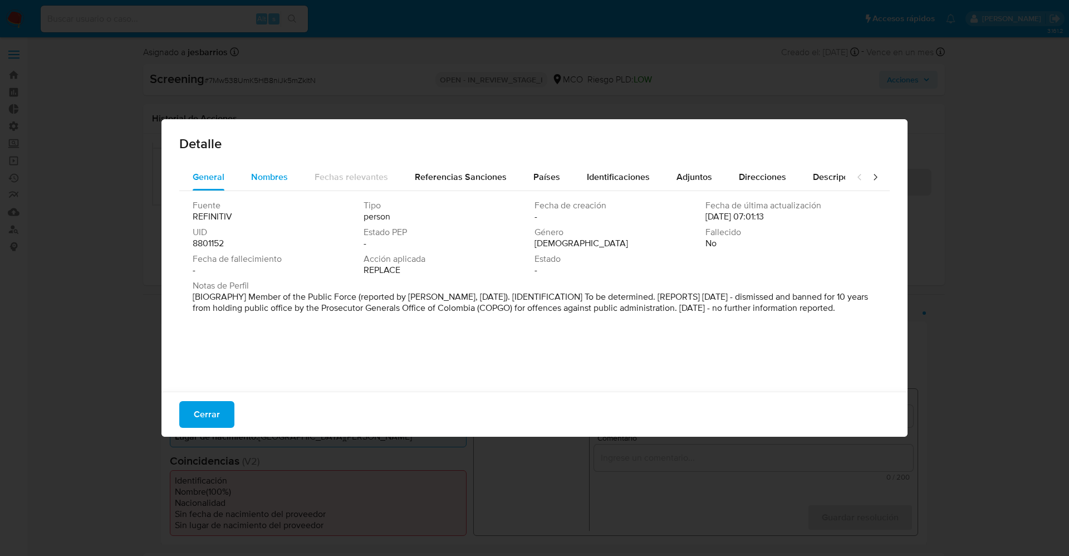
click at [267, 181] on span "Nombres" at bounding box center [269, 176] width 37 height 13
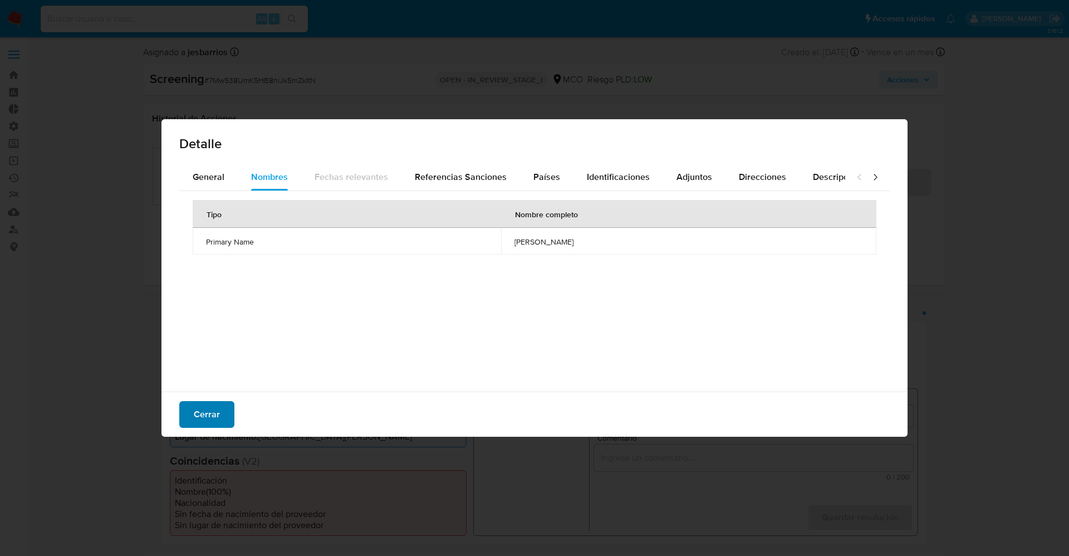
click at [224, 406] on button "Cerrar" at bounding box center [206, 414] width 55 height 27
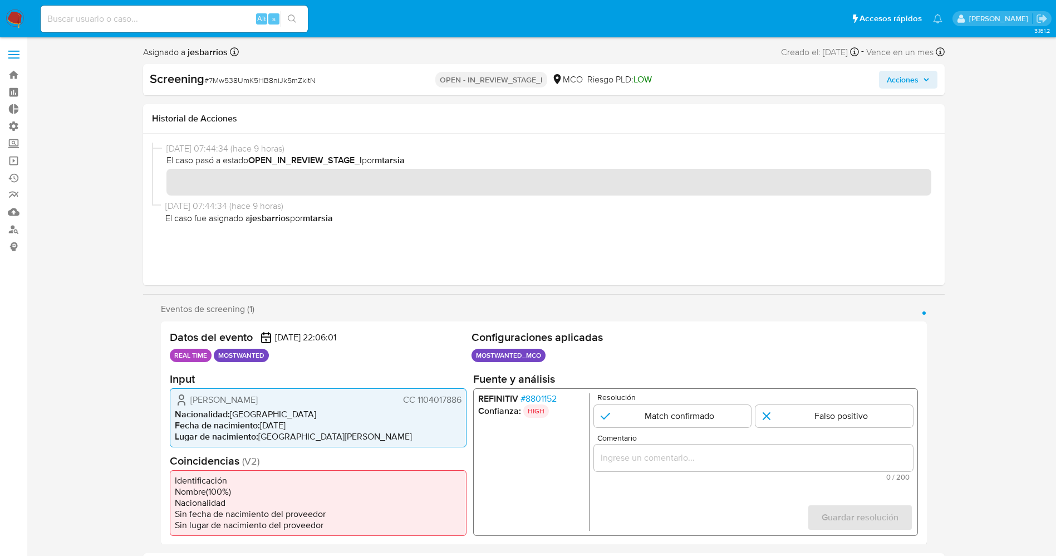
click at [546, 397] on span "# 8801152" at bounding box center [538, 397] width 36 height 11
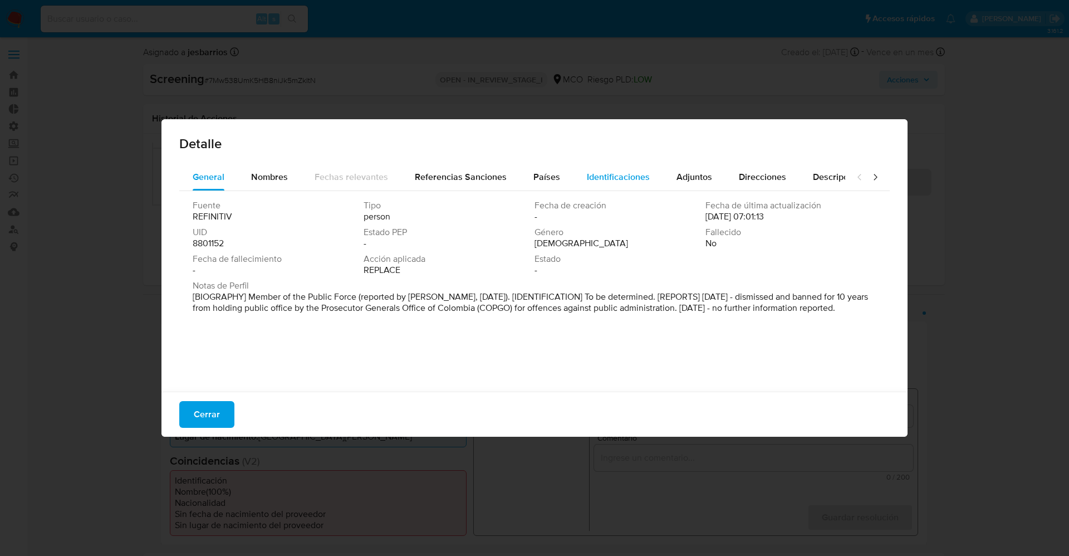
click at [610, 183] on div "Identificaciones" at bounding box center [618, 177] width 63 height 27
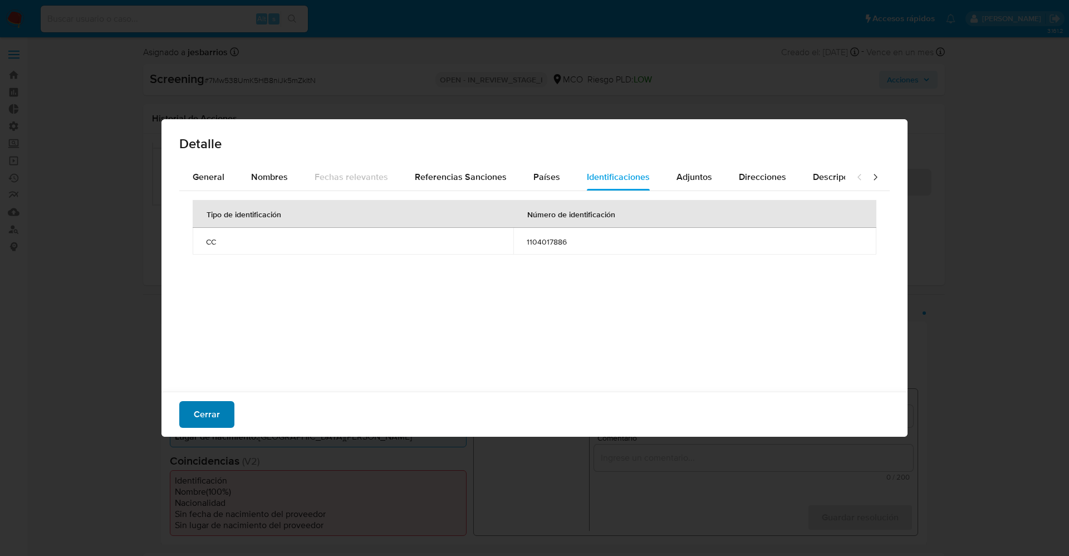
click at [191, 412] on button "Cerrar" at bounding box center [206, 414] width 55 height 27
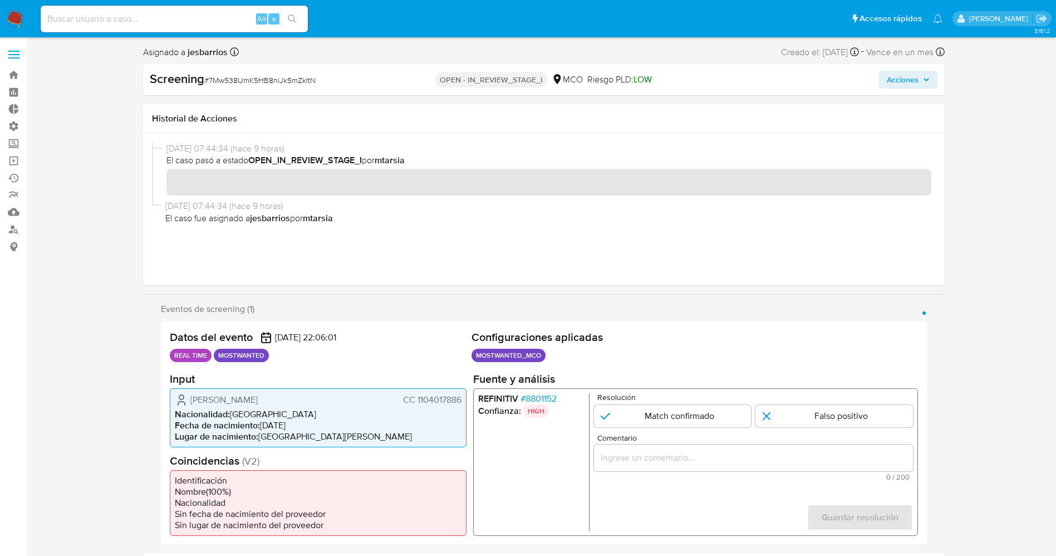
click at [538, 399] on span "# 8801152" at bounding box center [538, 397] width 36 height 11
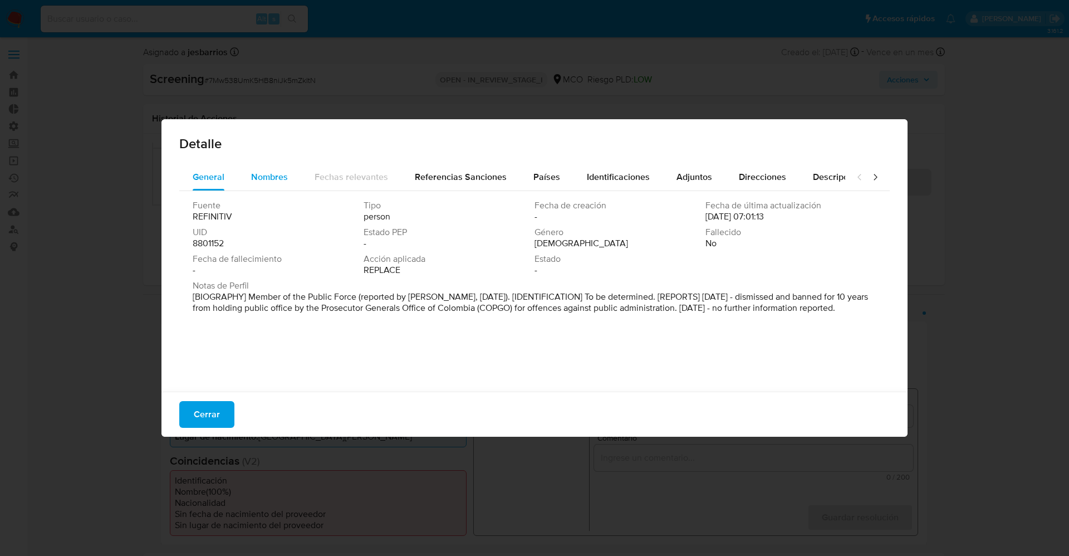
click at [275, 166] on div "Nombres" at bounding box center [269, 177] width 37 height 27
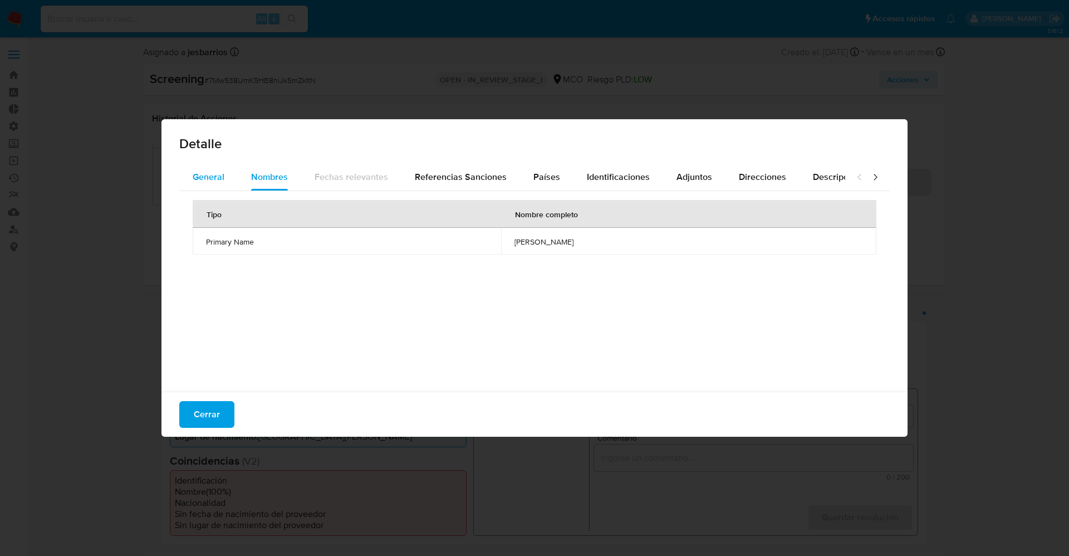
click at [198, 182] on span "General" at bounding box center [209, 176] width 32 height 13
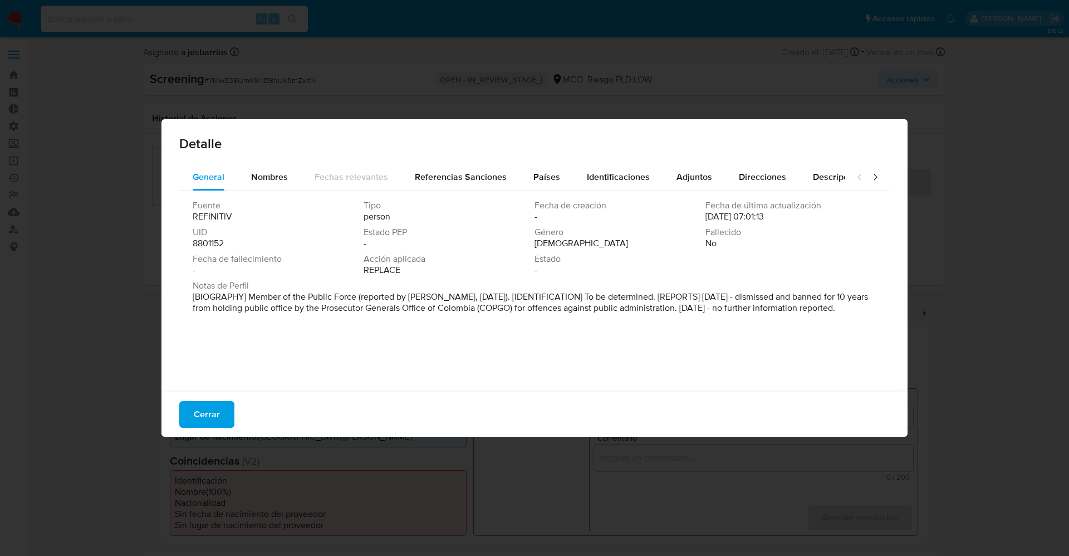
drag, startPoint x: 236, startPoint y: 298, endPoint x: 862, endPoint y: 327, distance: 626.4
click at [862, 327] on div "Fuente REFINITIV Tipo person Fecha de creación - Fecha de última actualización …" at bounding box center [534, 288] width 710 height 195
click at [285, 171] on span "Nombres" at bounding box center [269, 176] width 37 height 13
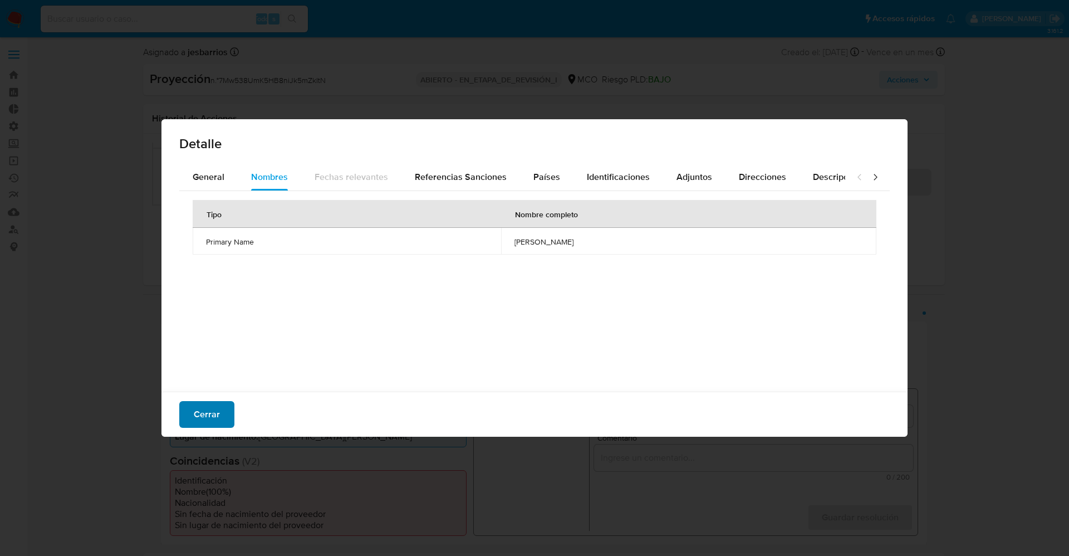
click at [203, 412] on span "Cerrar" at bounding box center [207, 414] width 26 height 24
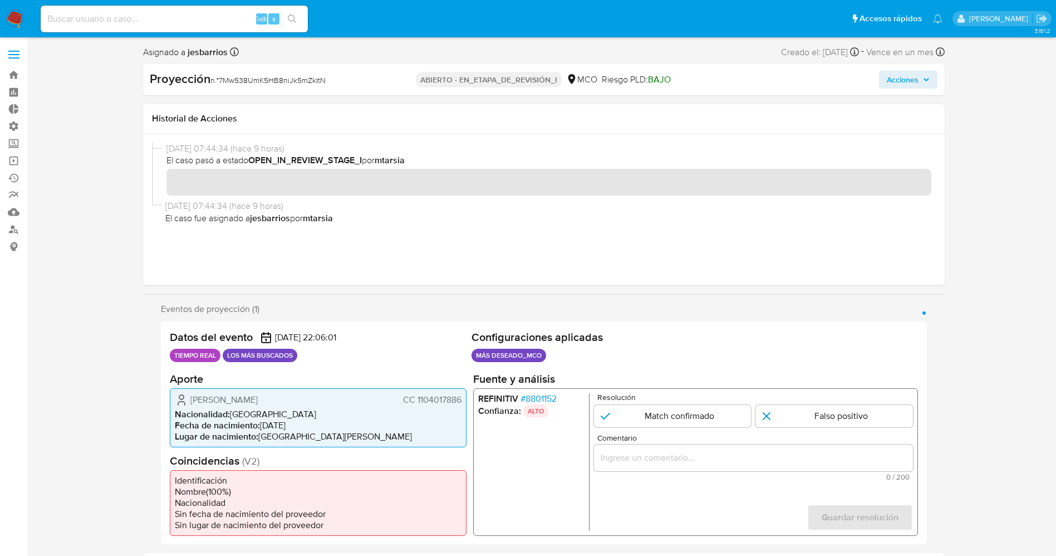
drag, startPoint x: 416, startPoint y: 399, endPoint x: 464, endPoint y: 399, distance: 47.9
click at [464, 399] on div "Gustavo Miguel Mercado Lopez CC 1104017886 Nacionalidad : Colombia Fecha de nac…" at bounding box center [318, 416] width 297 height 59
drag, startPoint x: 193, startPoint y: 397, endPoint x: 322, endPoint y: 402, distance: 128.7
click at [322, 402] on div "Gustavo Miguel Mercado Lopez CC 1104017886" at bounding box center [318, 398] width 287 height 13
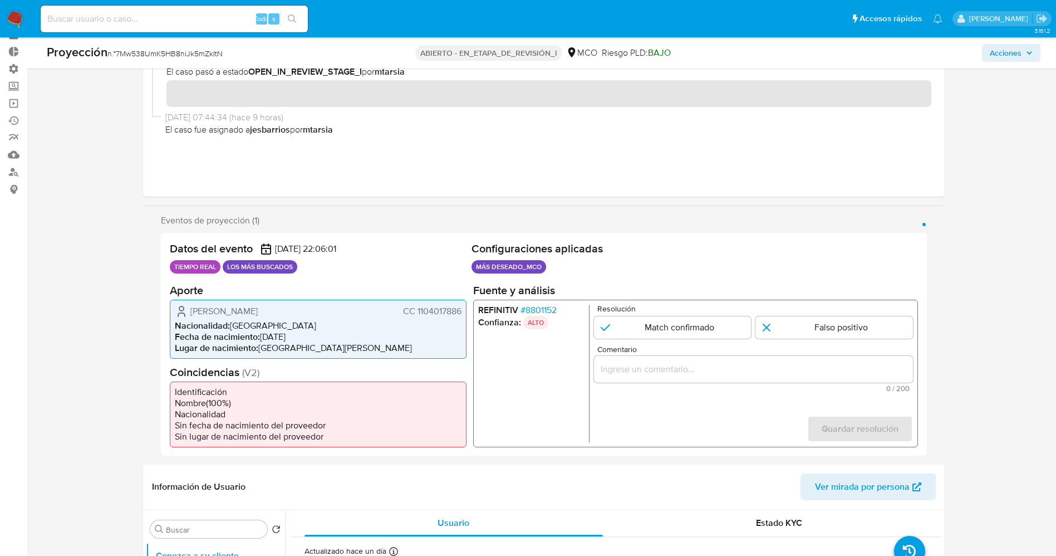
scroll to position [83, 0]
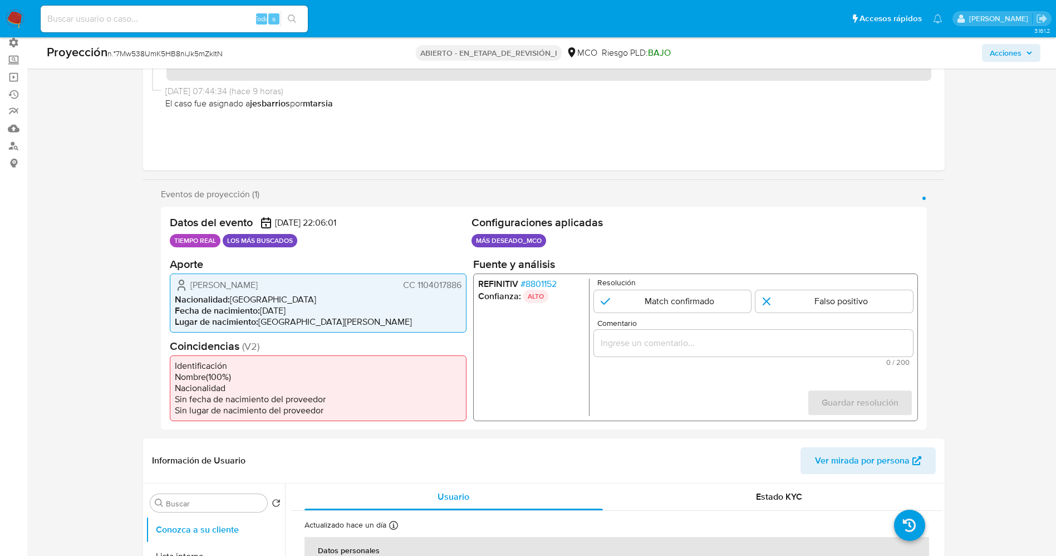
click at [542, 279] on font "8801152" at bounding box center [540, 283] width 31 height 13
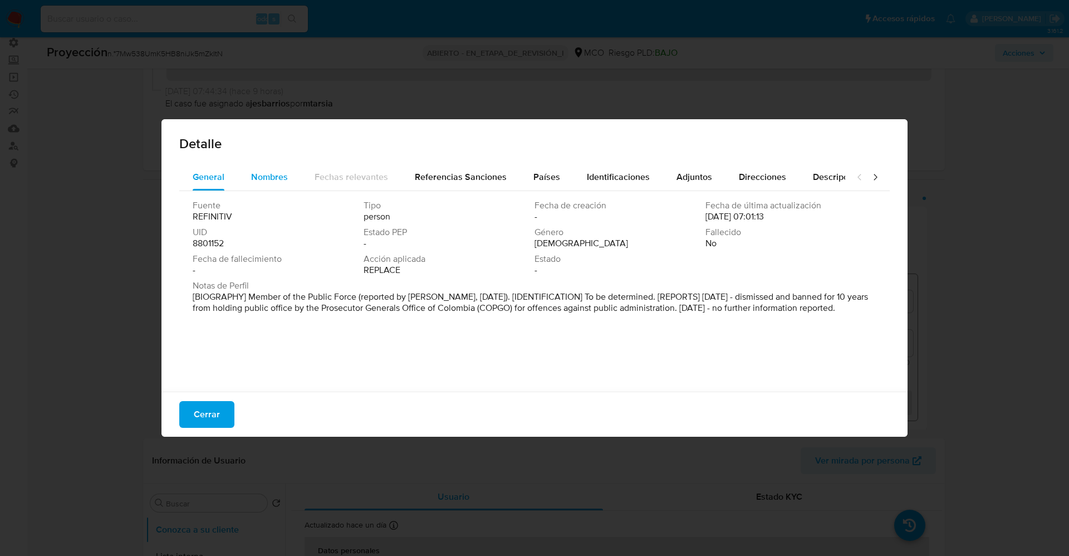
click at [279, 171] on span "Nombres" at bounding box center [269, 176] width 37 height 13
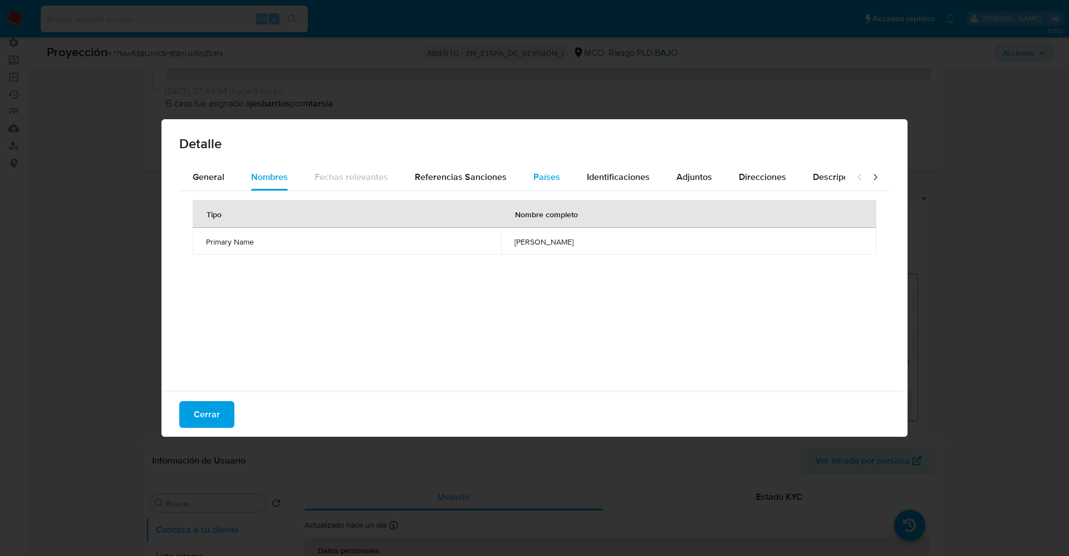
click at [539, 188] on div "Países" at bounding box center [546, 177] width 27 height 27
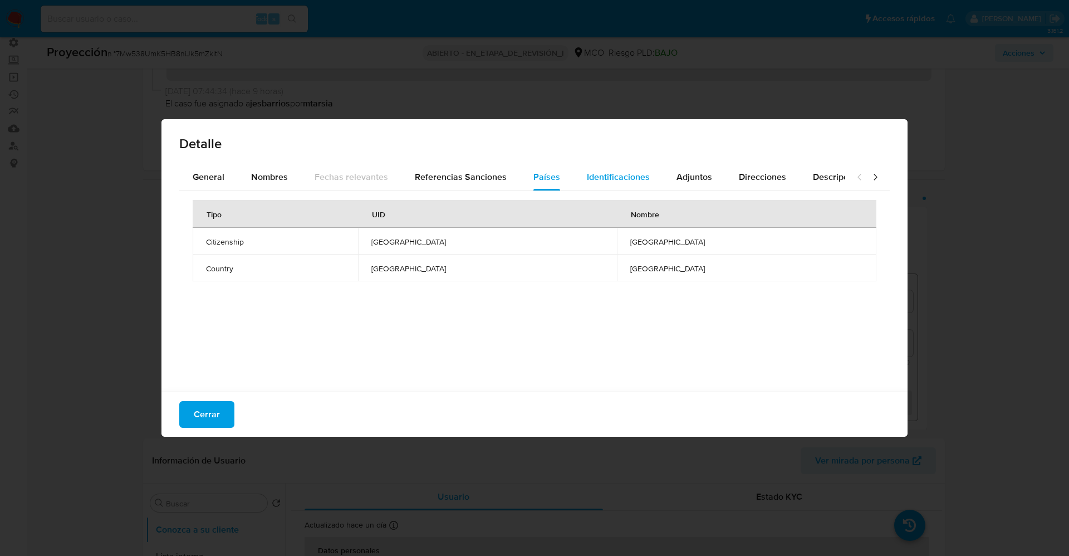
click at [606, 183] on div "Identificaciones" at bounding box center [618, 177] width 63 height 27
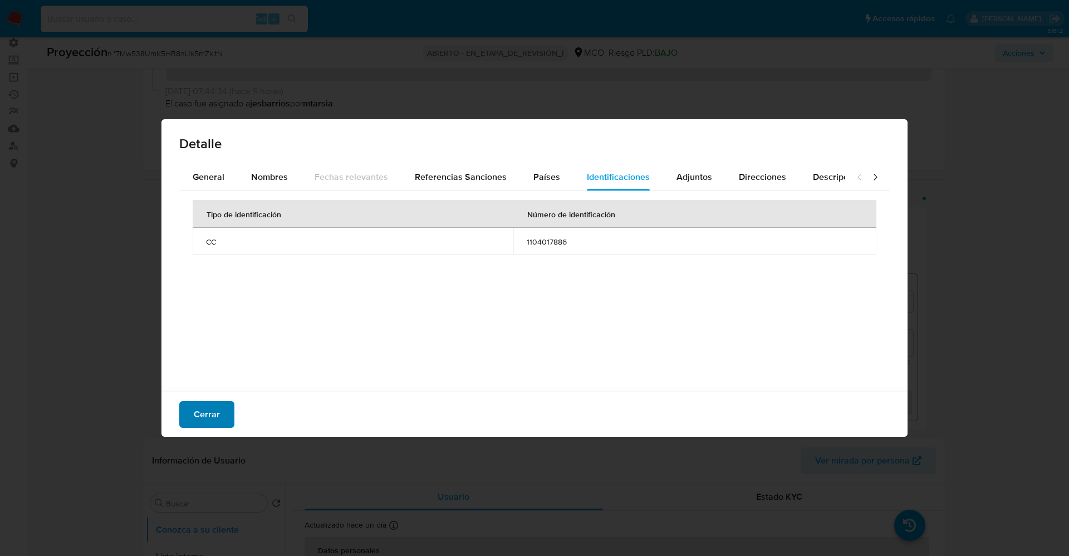
click at [207, 406] on font "Cerrar" at bounding box center [207, 414] width 26 height 27
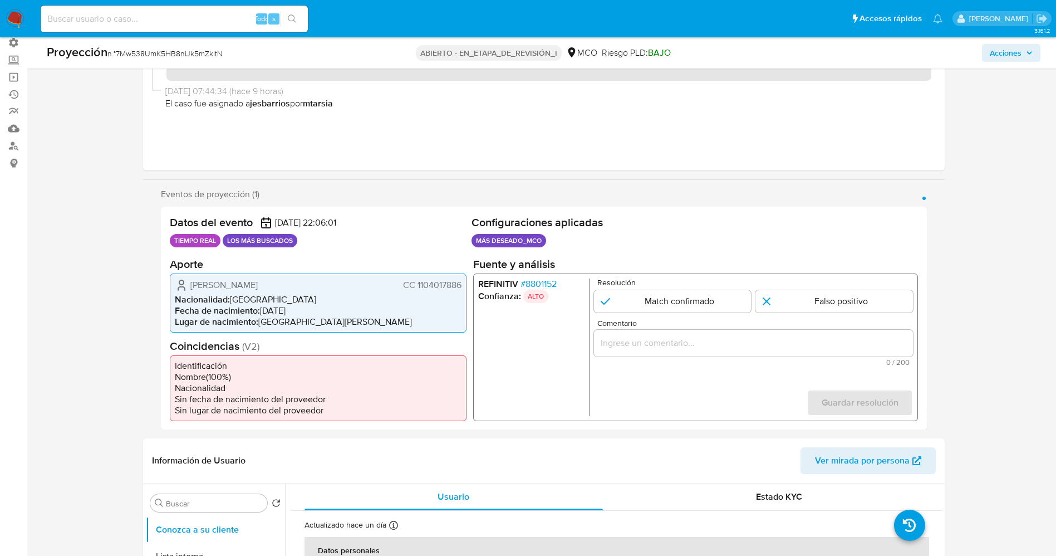
drag, startPoint x: 185, startPoint y: 283, endPoint x: 466, endPoint y: 287, distance: 281.1
click at [466, 287] on div "Gustavo Miguel Mercado Lopez CC 1104017886 Nacionalidad : Colombia Fecha de nac…" at bounding box center [318, 302] width 297 height 59
click at [246, 296] on li "Nacionalidad : Colombia" at bounding box center [318, 298] width 287 height 11
drag, startPoint x: 180, startPoint y: 286, endPoint x: 465, endPoint y: 288, distance: 285.6
click at [465, 288] on div "Gustavo Miguel Mercado Lopez CC 1104017886 Nacionalidad : Colombia Fecha de nac…" at bounding box center [318, 302] width 297 height 59
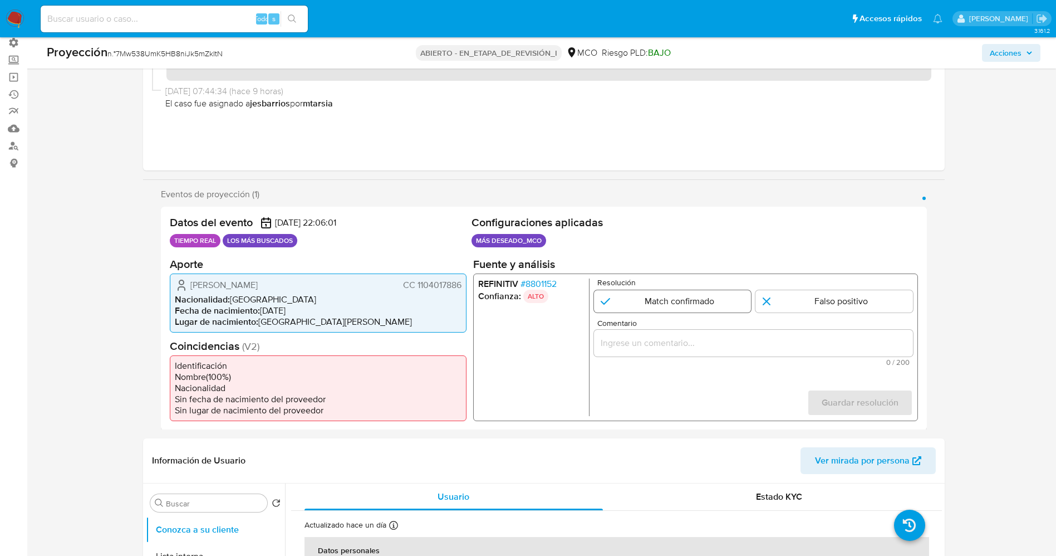
click at [687, 305] on input "1 de 1" at bounding box center [672, 300] width 158 height 22
radio input "true"
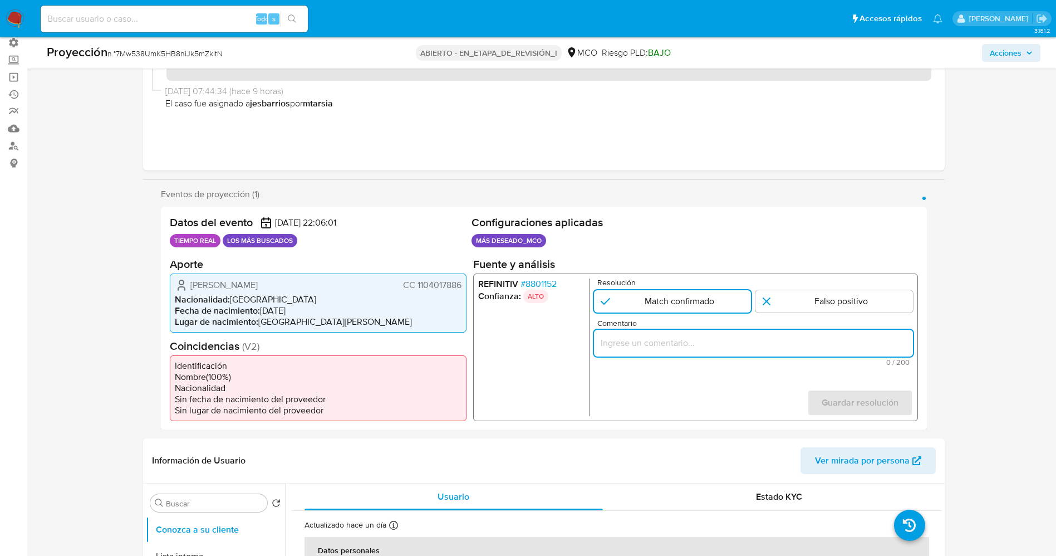
click at [674, 343] on input "Comentario" at bounding box center [752, 342] width 319 height 14
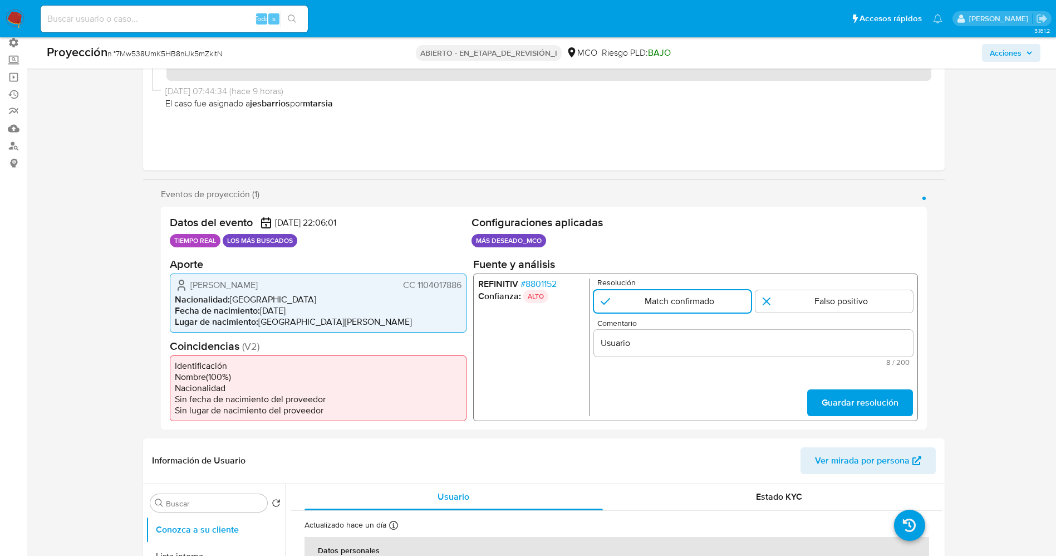
drag, startPoint x: 190, startPoint y: 279, endPoint x: 464, endPoint y: 283, distance: 274.4
click at [464, 283] on div "Gustavo Miguel Mercado Lopez CC 1104017886 Nacionalidad : Colombia Fecha de nac…" at bounding box center [318, 302] width 297 height 59
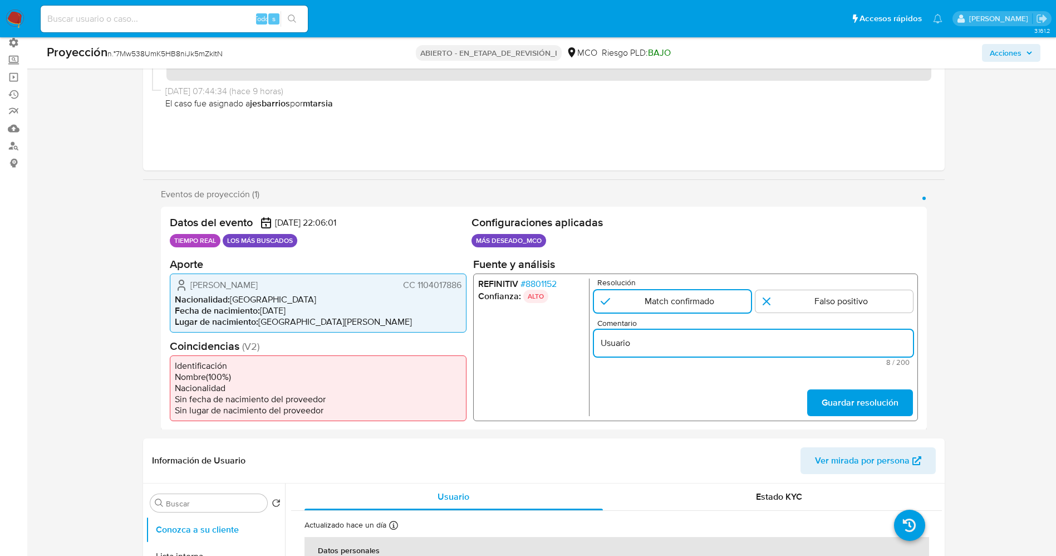
click at [657, 343] on input "Usuario" at bounding box center [752, 342] width 319 height 14
paste input "Gustavo Miguel Mercado Lopez CC 1104017886"
type input "Usuario Gustavo Miguel Mercado Lopez CC 1104017886 continua listado por procura…"
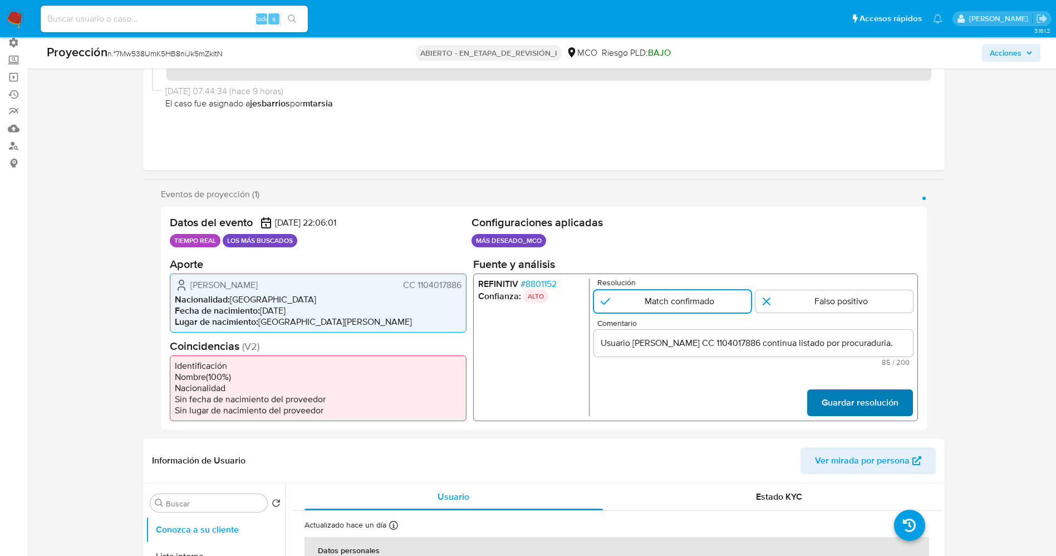
click at [866, 410] on span "Guardar resolución" at bounding box center [859, 402] width 77 height 24
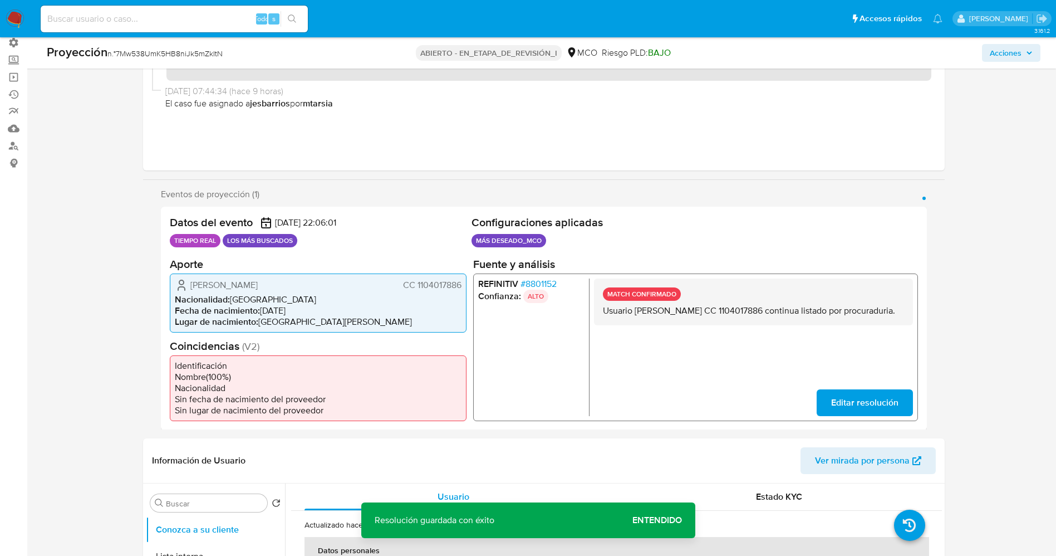
drag, startPoint x: 598, startPoint y: 312, endPoint x: 640, endPoint y: 319, distance: 42.4
click at [670, 321] on div "MATCH CONFIRMADO Usuario Gustavo Miguel Mercado Lopez CC 1104017886 continua li…" at bounding box center [752, 301] width 319 height 47
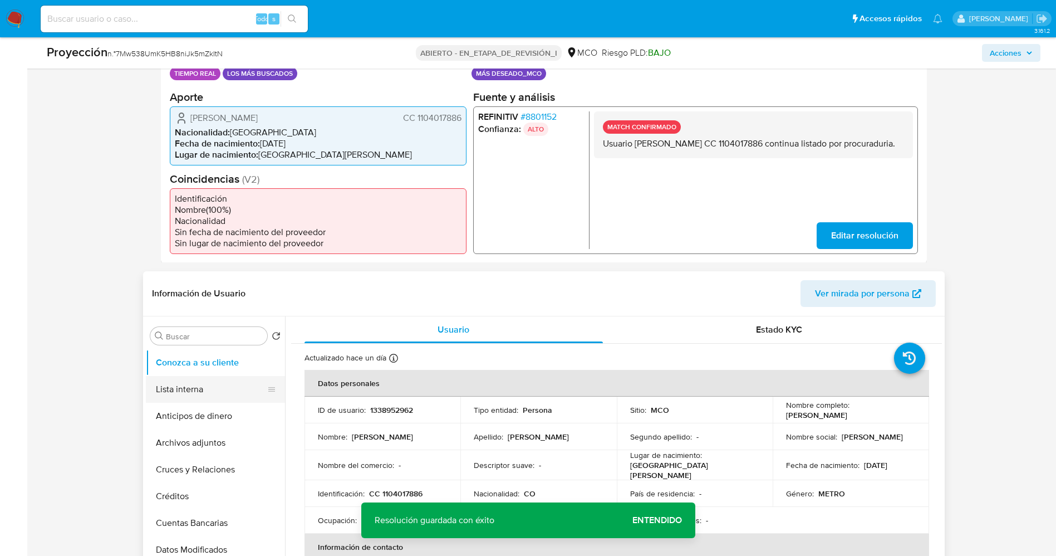
click at [198, 394] on button "Lista interna" at bounding box center [211, 389] width 130 height 27
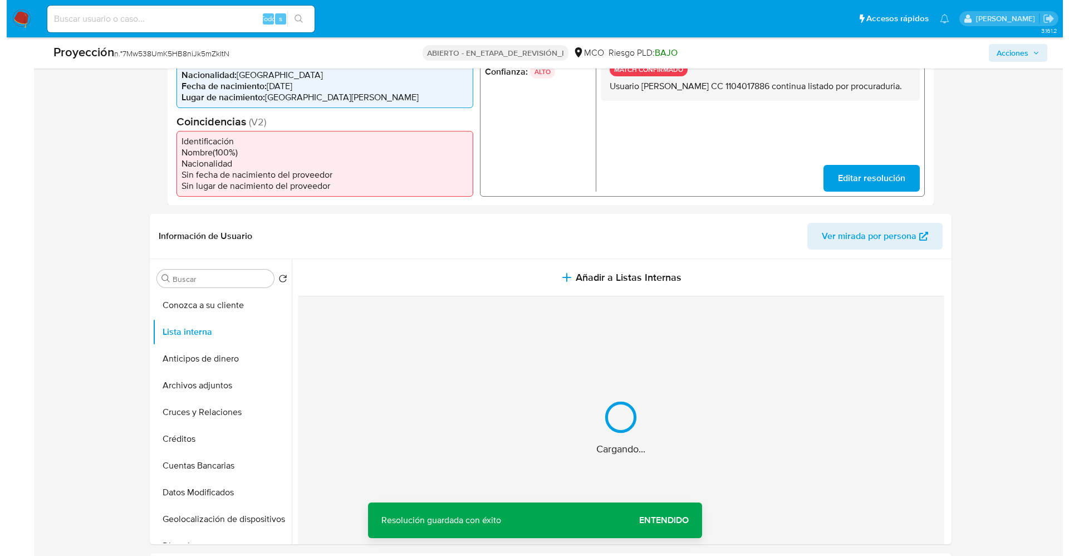
scroll to position [334, 0]
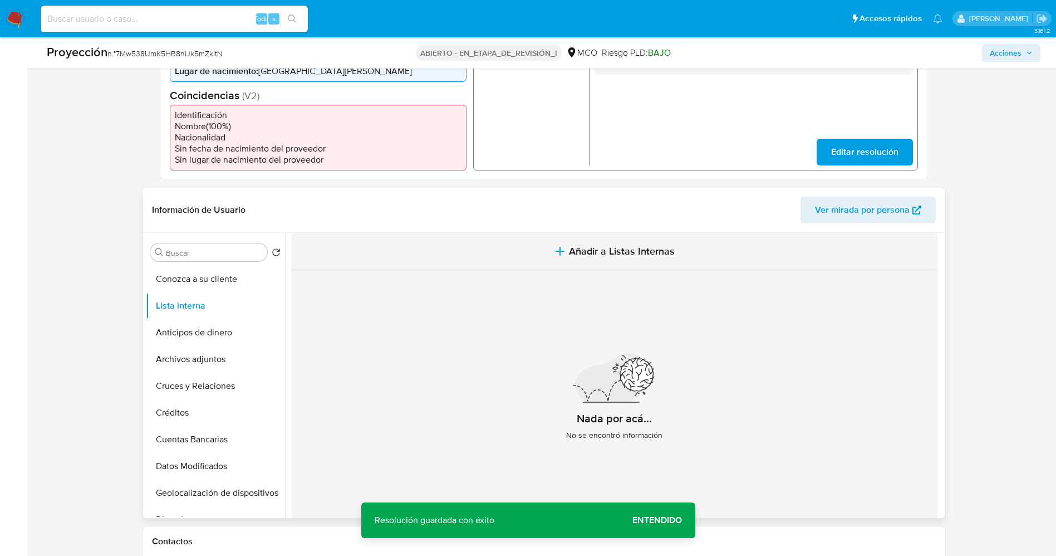
click at [570, 235] on button "Añadir a Listas Internas" at bounding box center [614, 251] width 646 height 37
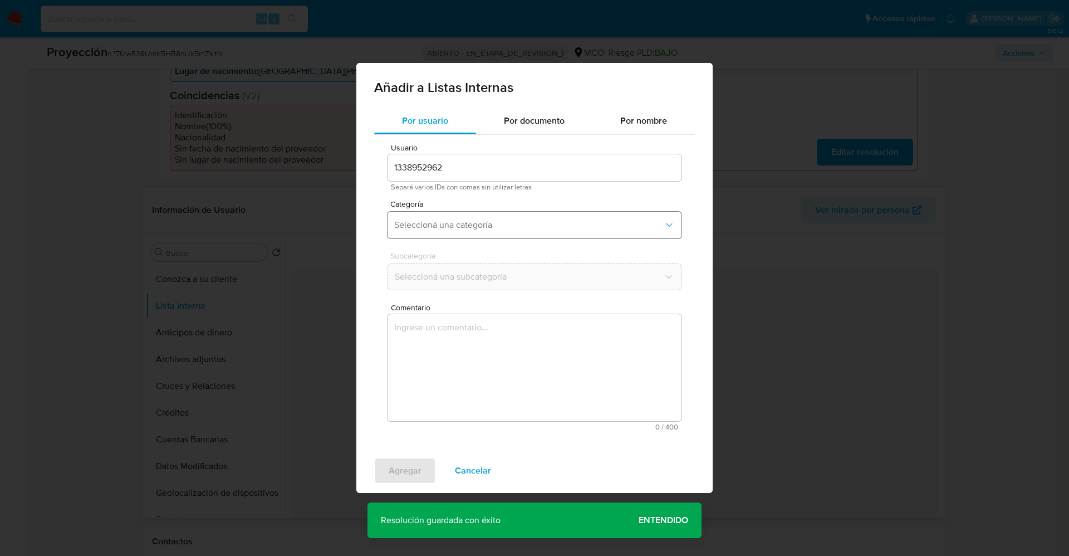
click at [502, 222] on span "Seleccioná una categoría" at bounding box center [528, 224] width 269 height 11
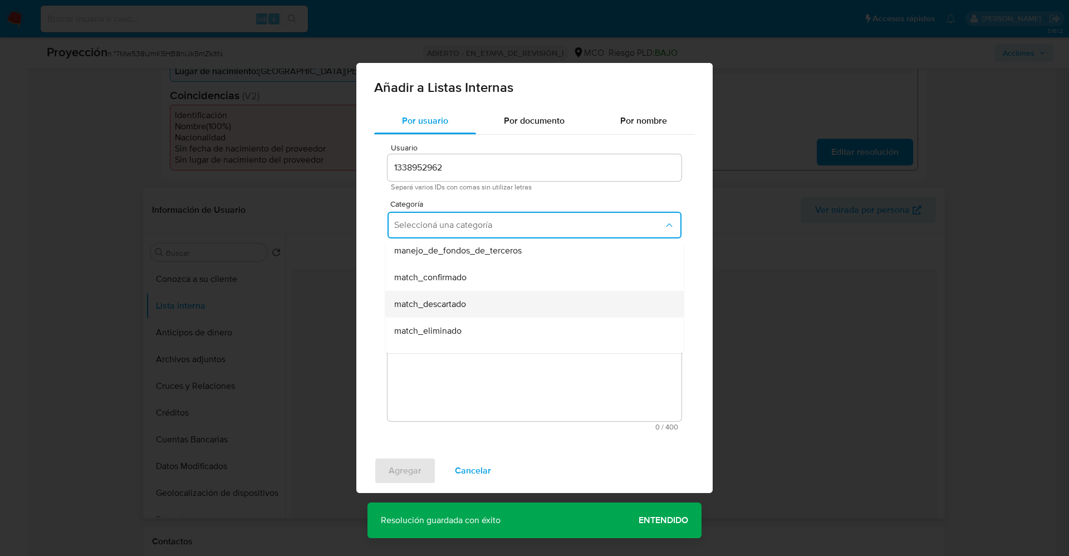
scroll to position [83, 0]
click at [434, 252] on span "match_confirmado" at bounding box center [430, 251] width 72 height 11
click at [465, 266] on button "Seleccioná una subcategoría" at bounding box center [534, 276] width 294 height 27
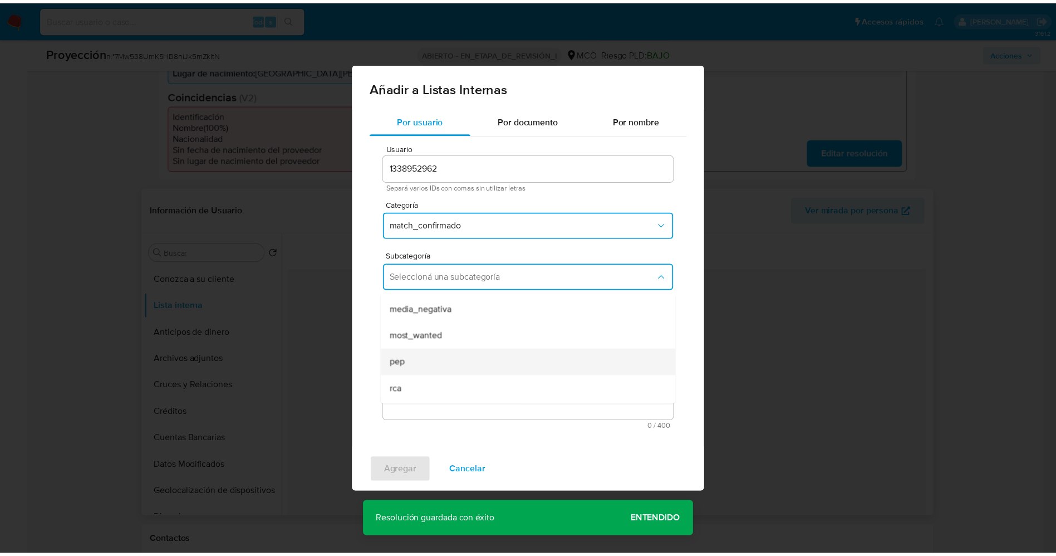
scroll to position [76, 0]
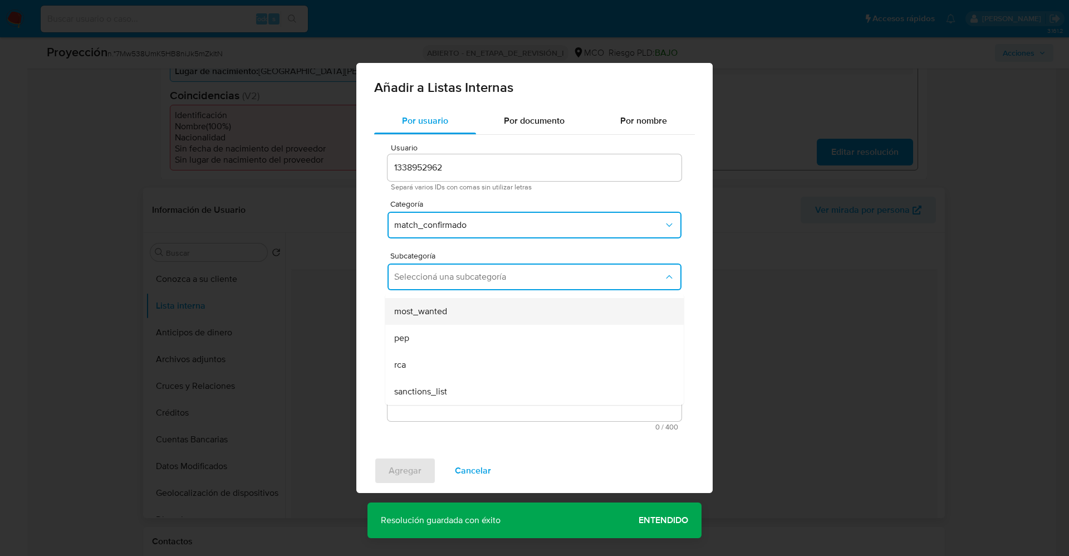
click at [463, 316] on div "most_wanted" at bounding box center [531, 311] width 274 height 27
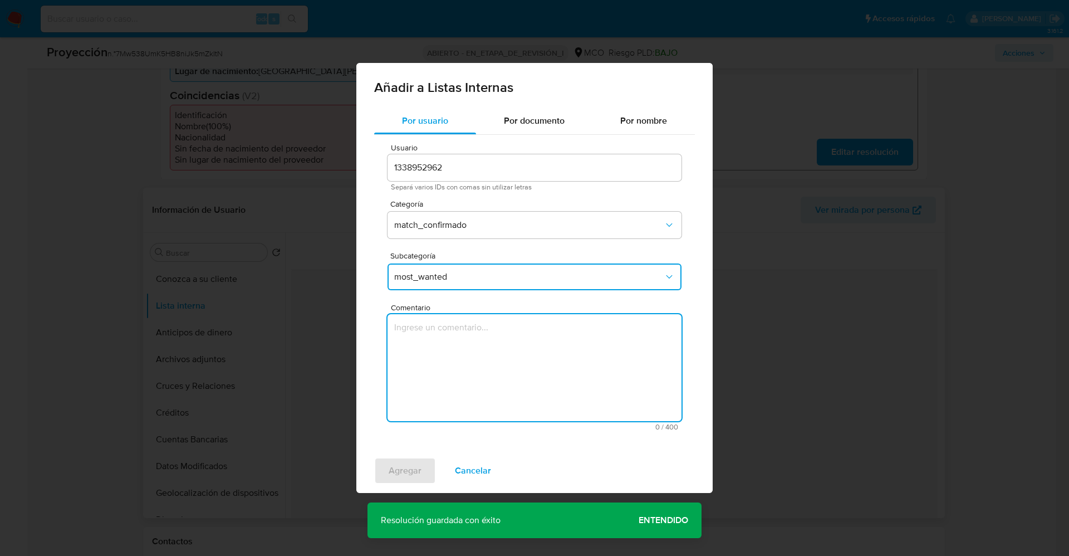
click at [456, 344] on textarea "Comentario" at bounding box center [534, 367] width 294 height 107
click at [456, 344] on textarea "Usuario Gustavo Miguel Mercado Lopez CC 1104017886 continua listado por procura…" at bounding box center [534, 367] width 294 height 107
type textarea "Usuario Gustavo Miguel Mercado Lopez CC 1104017886 continua listado por procura…"
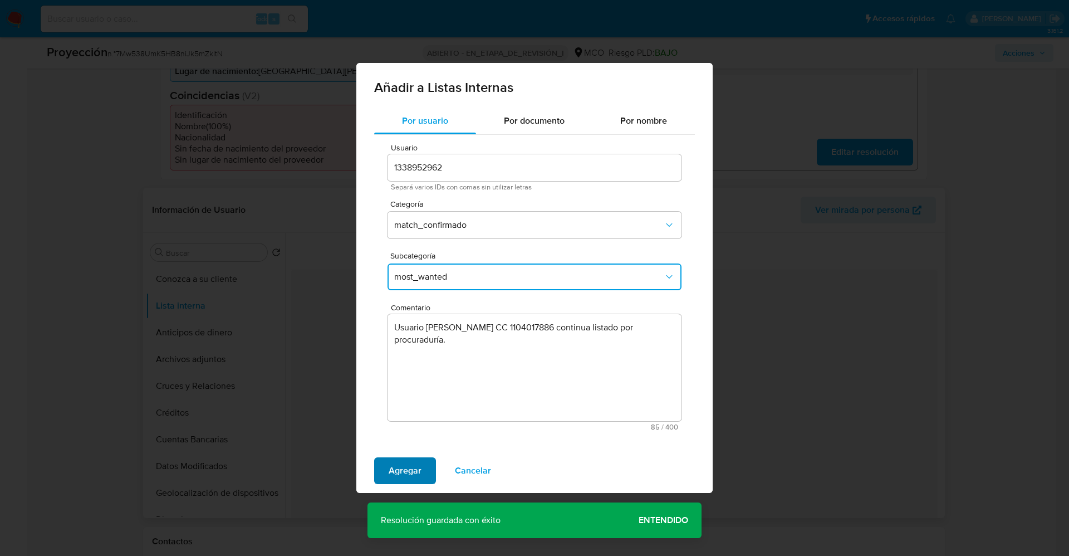
click at [410, 465] on span "Agregar" at bounding box center [405, 470] width 33 height 24
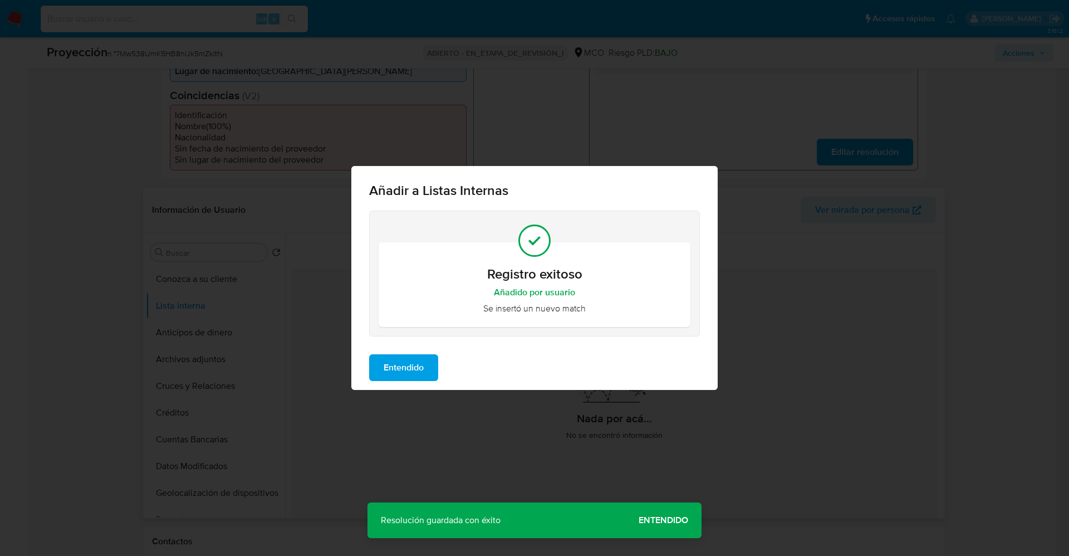
click at [411, 372] on span "Entendido" at bounding box center [404, 367] width 40 height 24
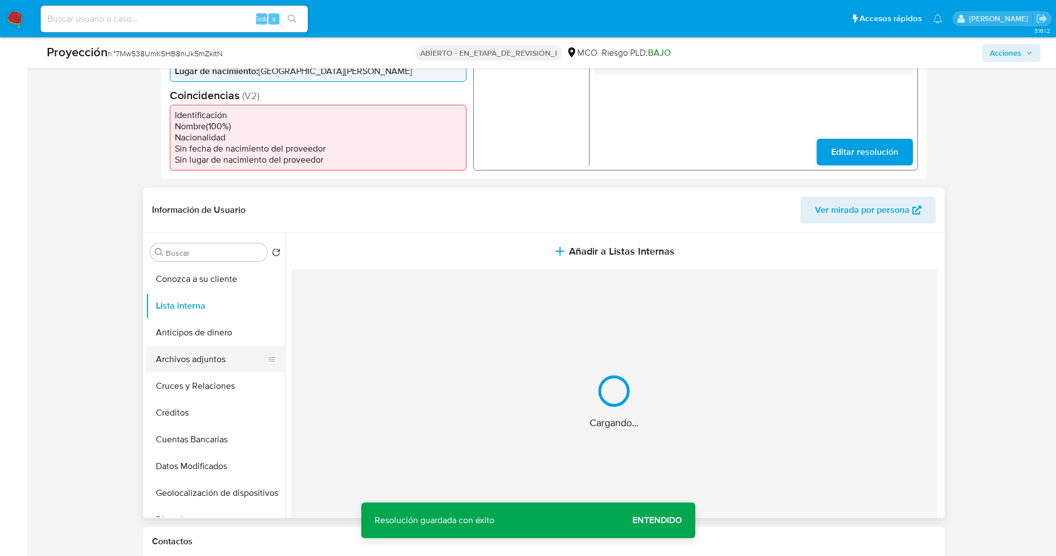
click at [181, 365] on button "Archivos adjuntos" at bounding box center [211, 359] width 130 height 27
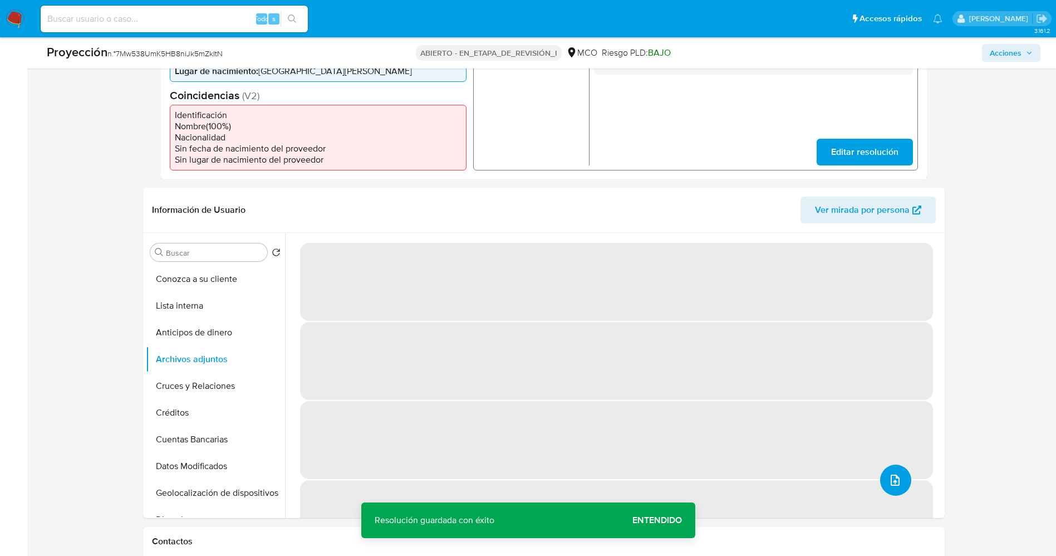
click at [904, 480] on button "subir archivo" at bounding box center [895, 479] width 31 height 31
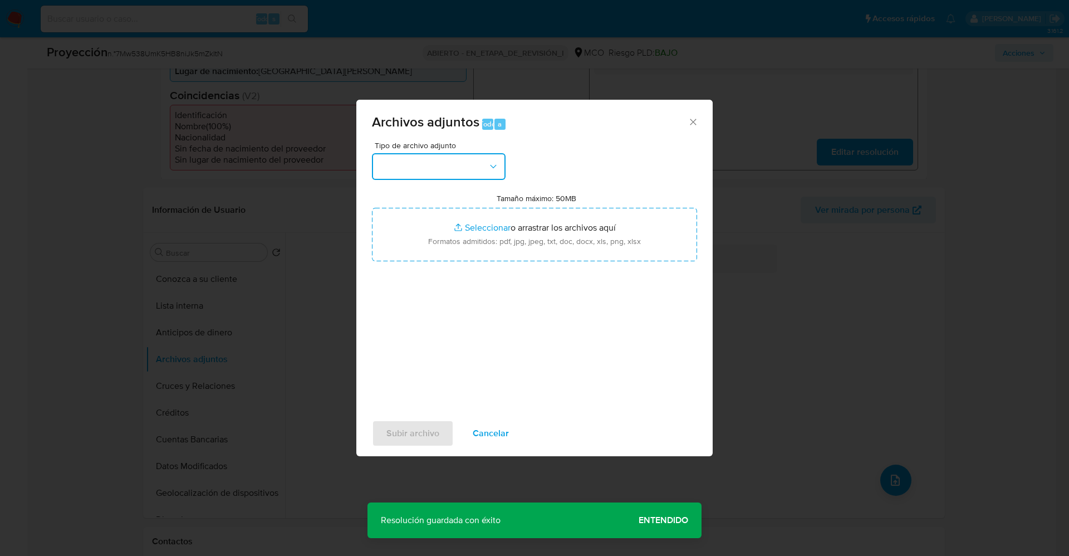
click at [430, 159] on button "button" at bounding box center [439, 166] width 134 height 27
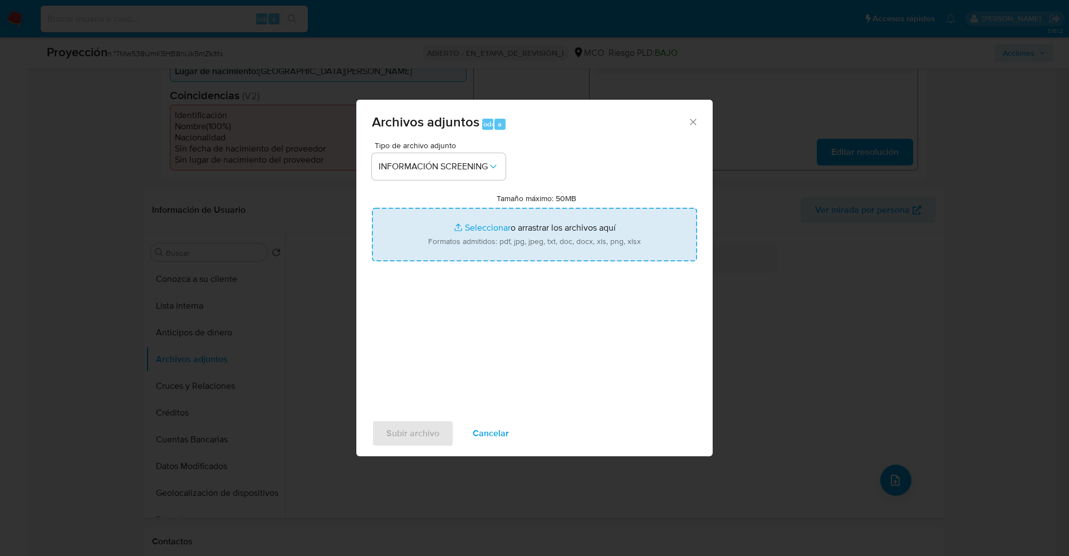
type input "C:\fakepath\_Edwin Alexander Castañeda vahos_ lavado de dinero - Buscar con Goo…"
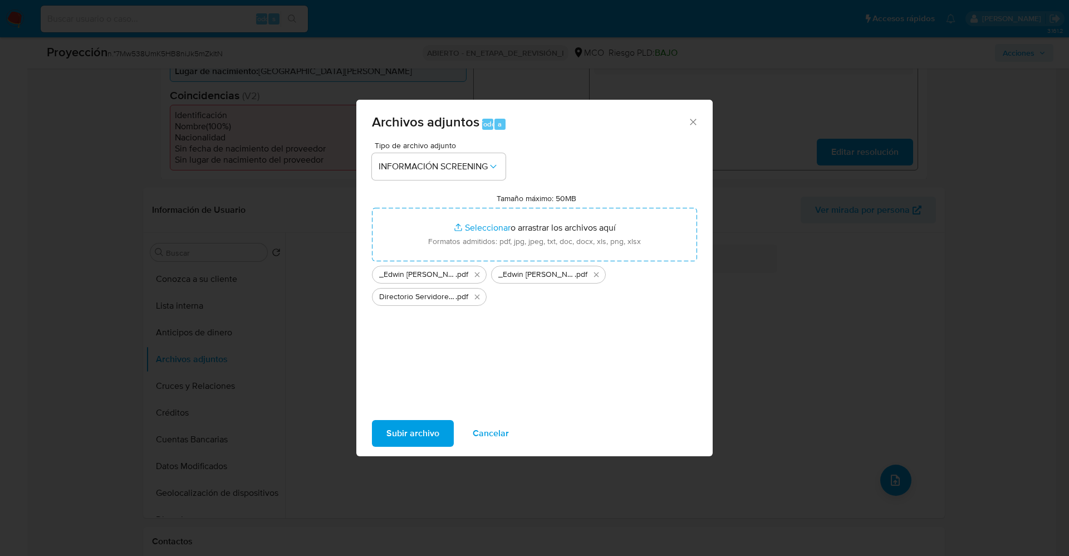
click at [422, 436] on span "Subir archivo" at bounding box center [412, 433] width 53 height 24
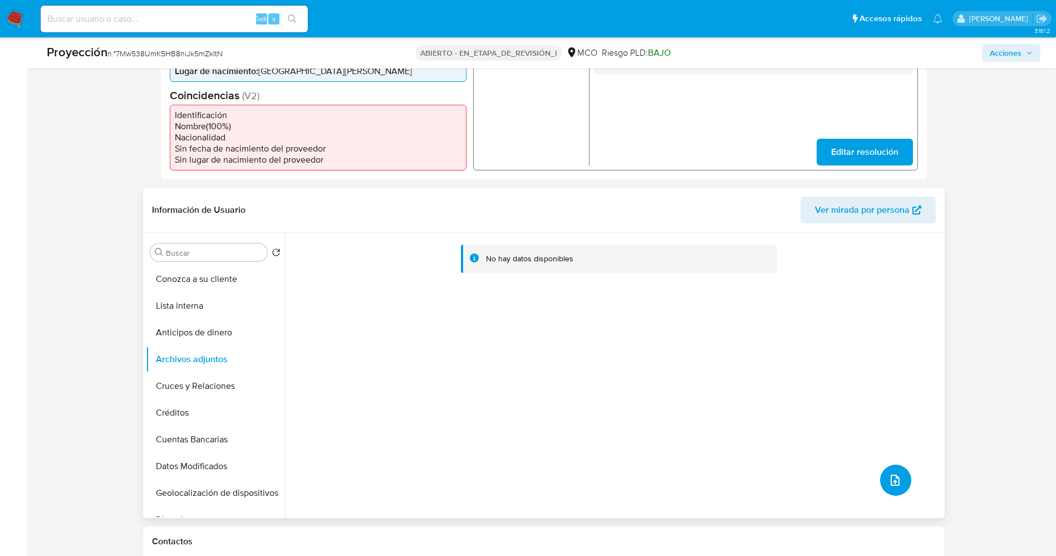
click at [898, 477] on button "subir archivo" at bounding box center [895, 479] width 31 height 31
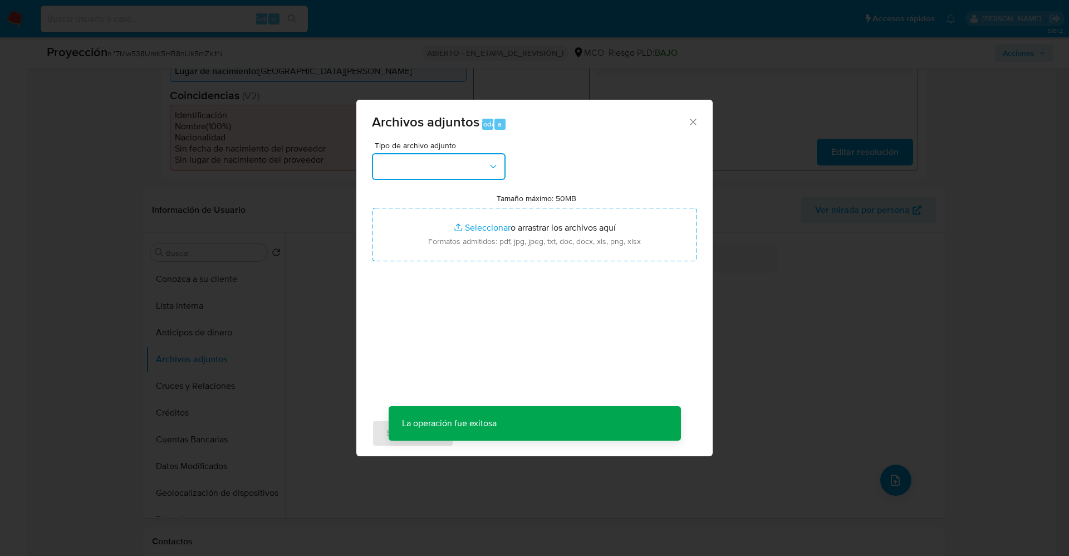
click at [406, 160] on button "button" at bounding box center [439, 166] width 134 height 27
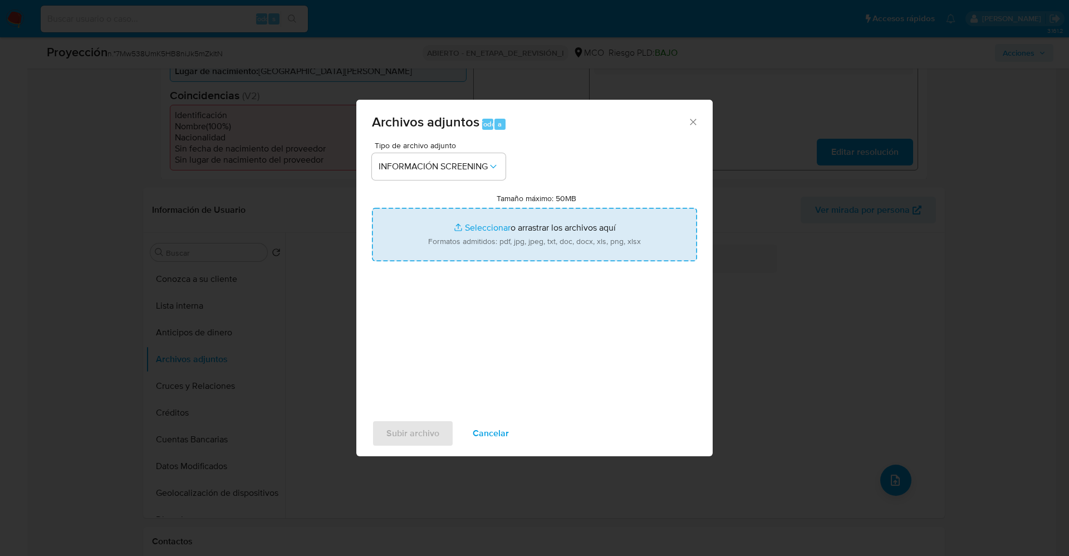
type input "C:\fakepath\_Edwin Alexander Castañeda vahos_ lavado de dinero - Buscar con Goo…"
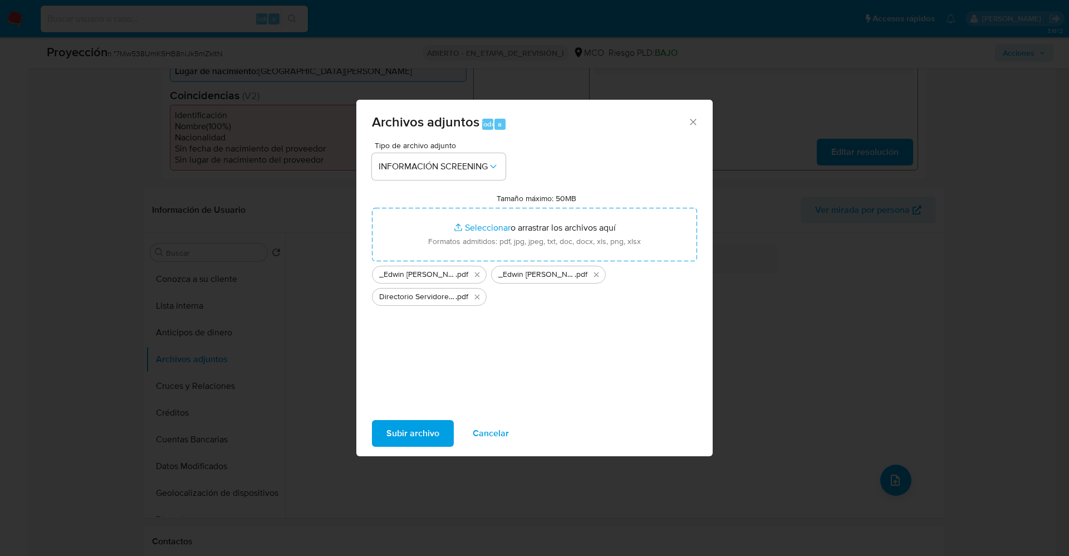
click at [416, 438] on font "Subir archivo" at bounding box center [412, 433] width 53 height 27
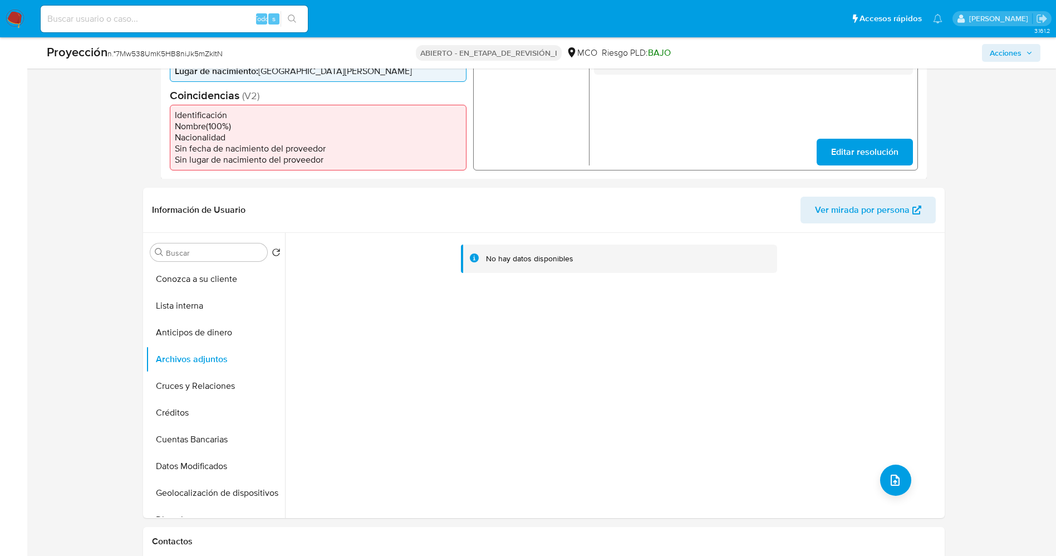
click at [202, 311] on button "Lista interna" at bounding box center [215, 305] width 139 height 27
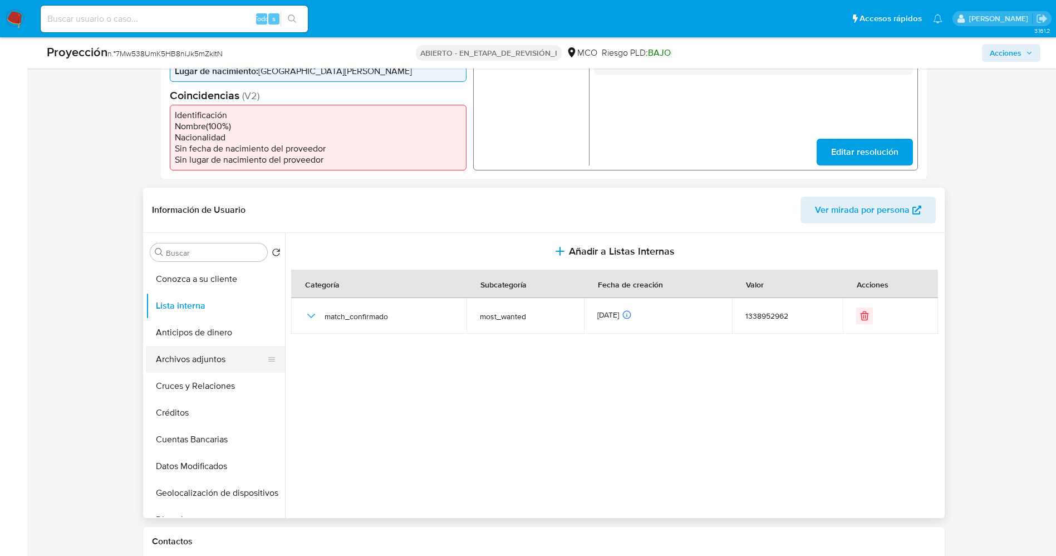
click at [215, 361] on button "Archivos adjuntos" at bounding box center [211, 359] width 130 height 27
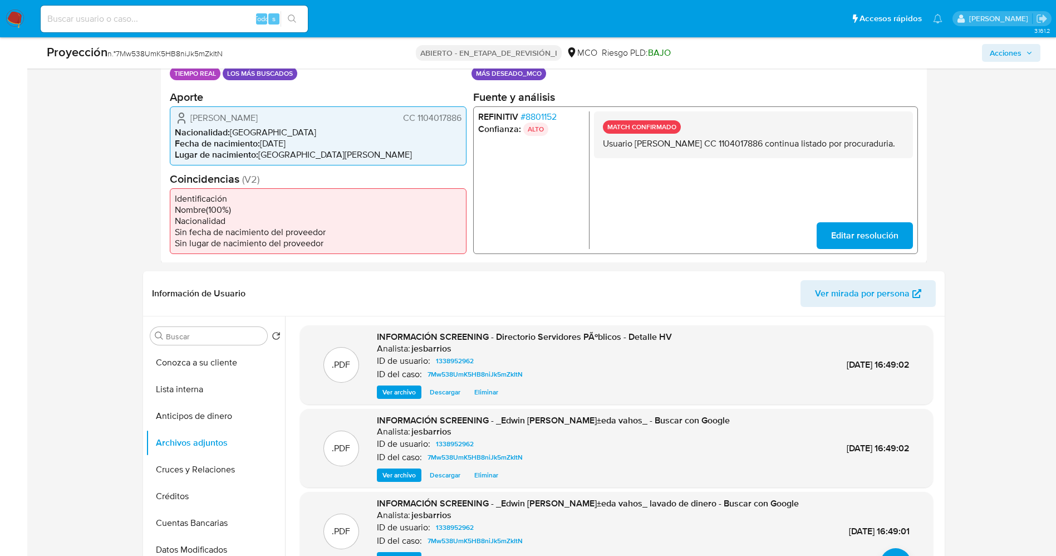
scroll to position [334, 0]
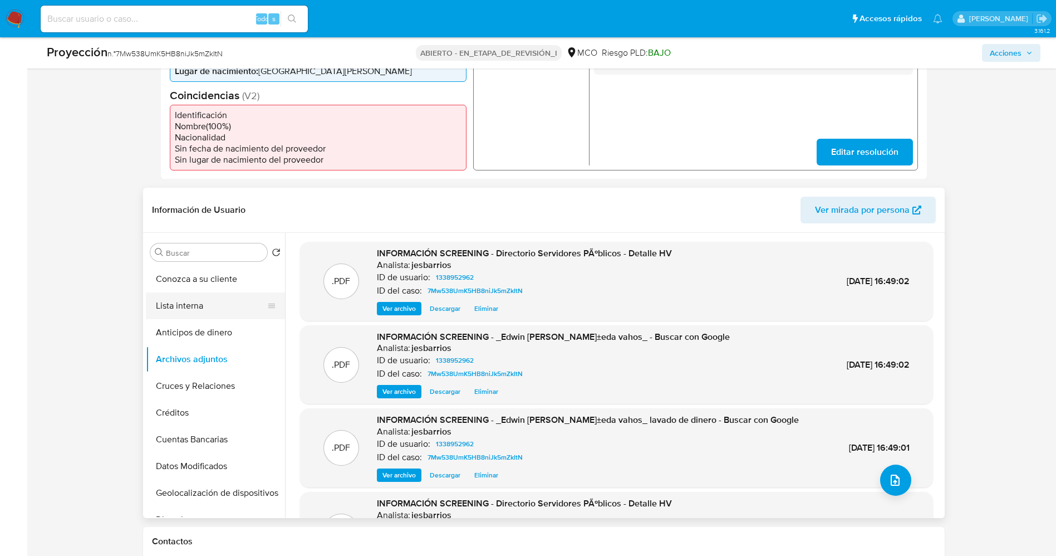
click at [168, 306] on button "Lista interna" at bounding box center [211, 305] width 130 height 27
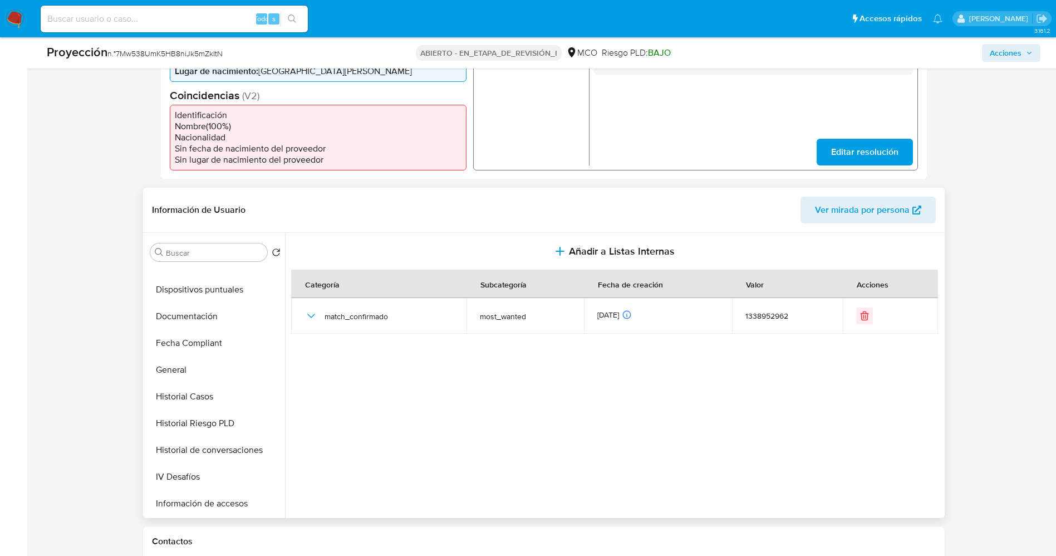
scroll to position [501, 0]
click at [209, 411] on button "Restricciones Nuevo Mundo" at bounding box center [211, 419] width 130 height 27
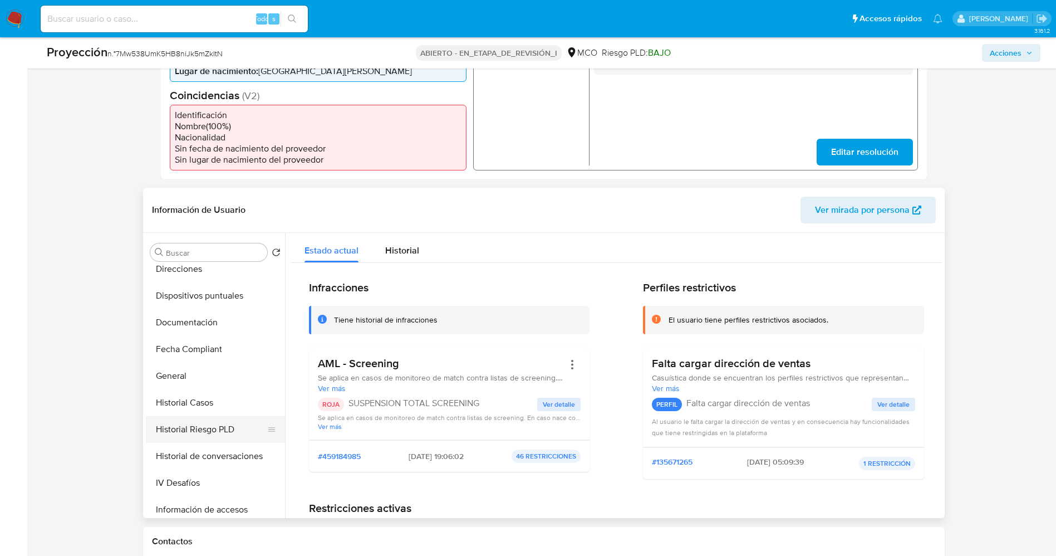
scroll to position [0, 0]
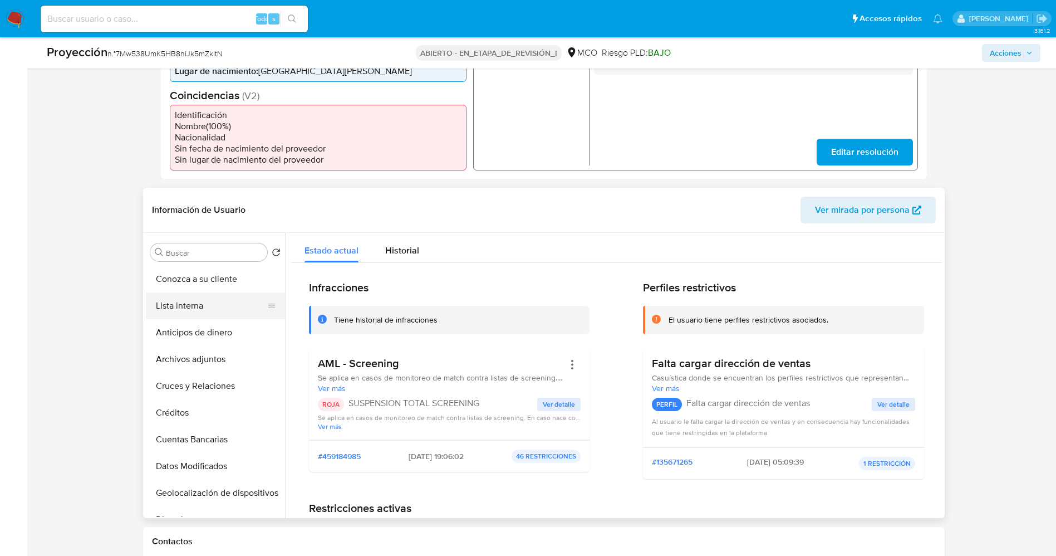
click at [202, 307] on button "Lista interna" at bounding box center [211, 305] width 130 height 27
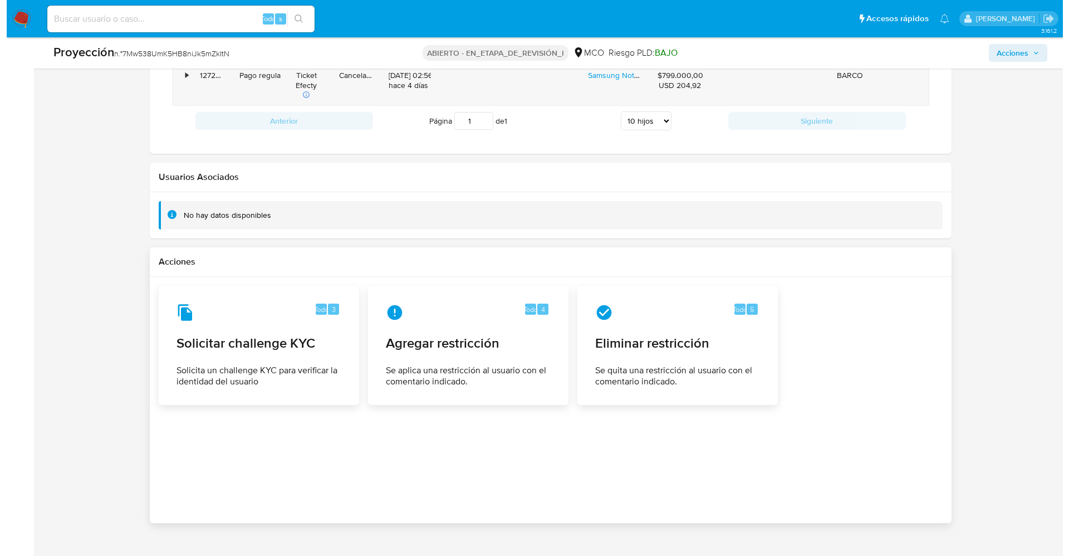
scroll to position [1386, 0]
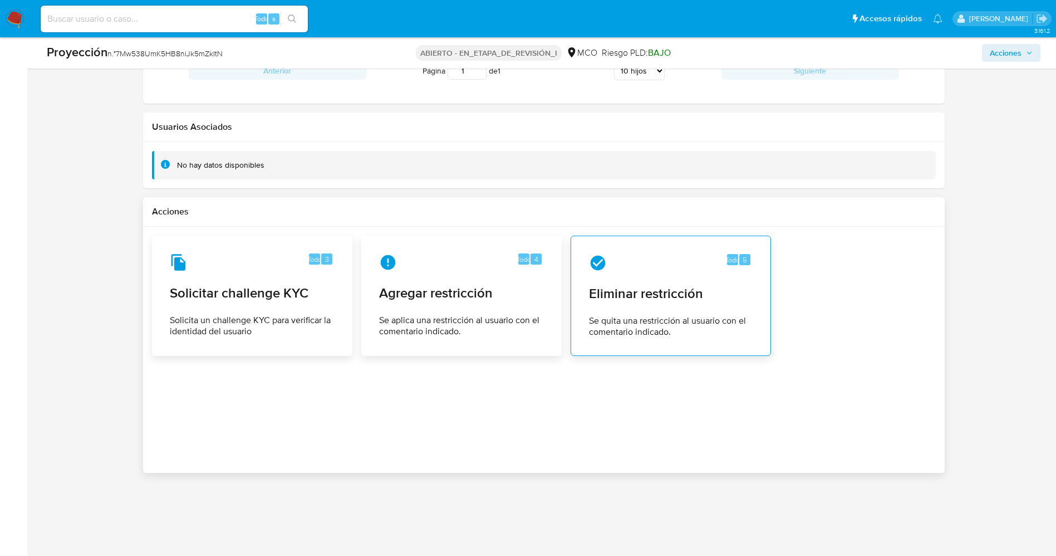
click at [638, 298] on span "Eliminar restricción" at bounding box center [671, 293] width 164 height 17
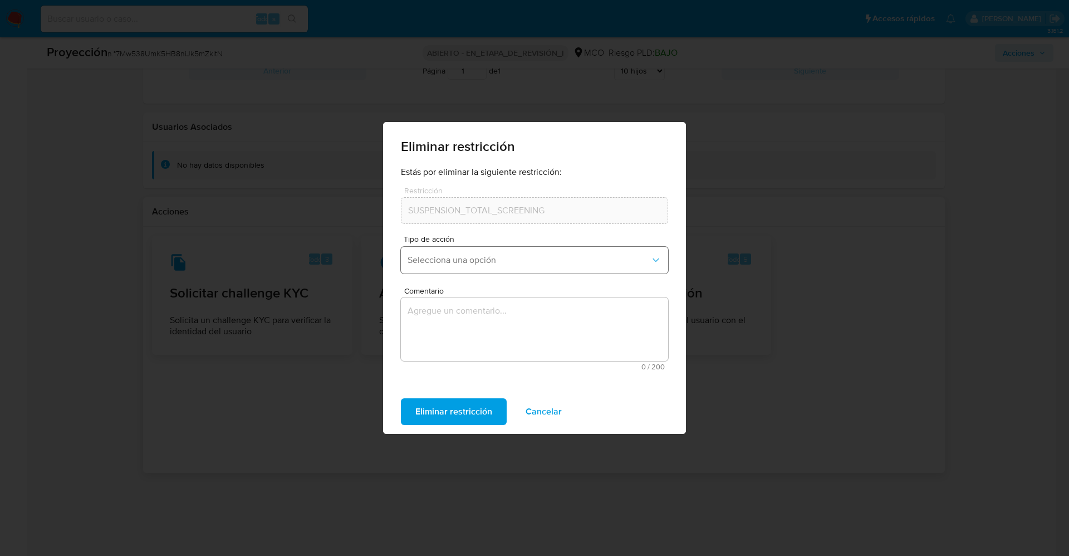
click at [488, 257] on span "Selecciona una opción" at bounding box center [528, 259] width 243 height 11
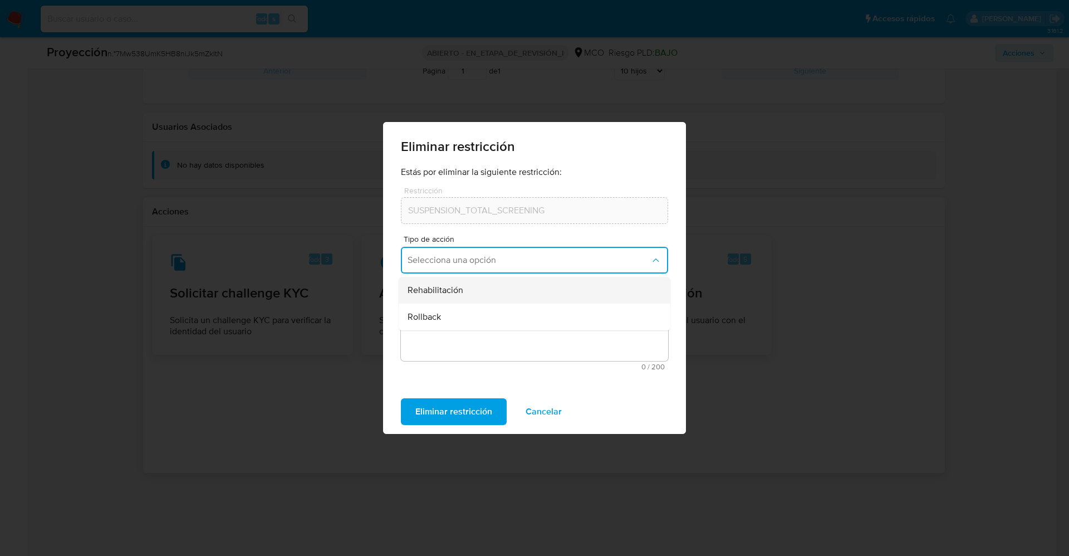
click at [454, 295] on span "Rehabilitación" at bounding box center [435, 289] width 56 height 11
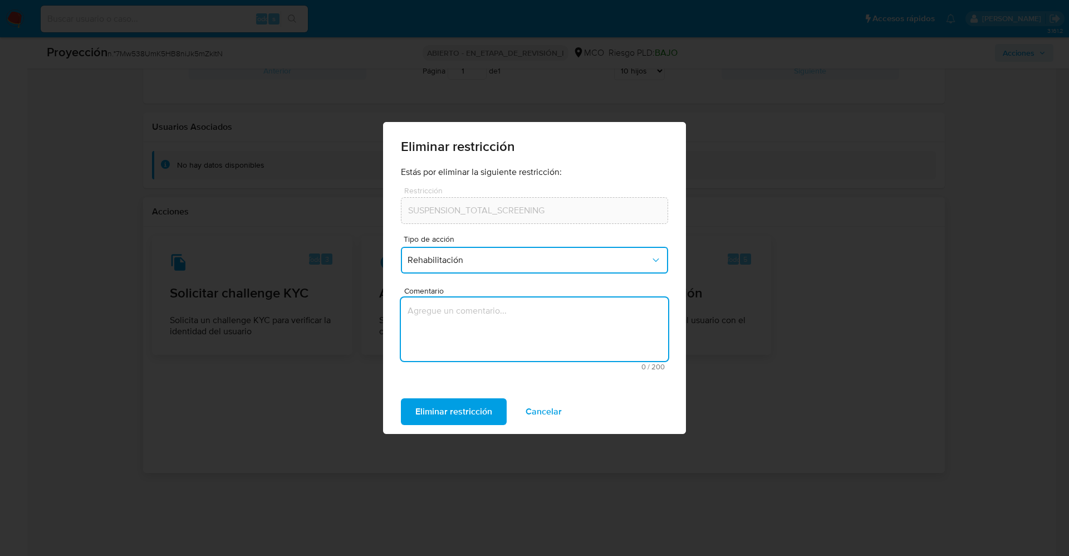
click at [471, 333] on textarea "Comentario" at bounding box center [534, 328] width 267 height 63
type textarea "."
click at [478, 417] on font "Eliminar restricción" at bounding box center [453, 411] width 77 height 27
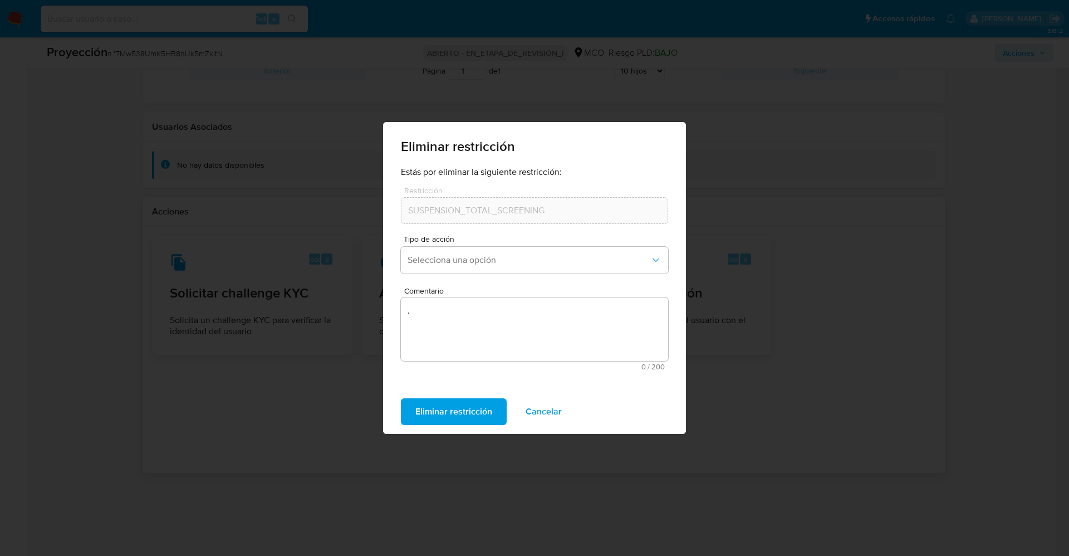
click at [477, 414] on font "Eliminar restricción" at bounding box center [453, 411] width 77 height 27
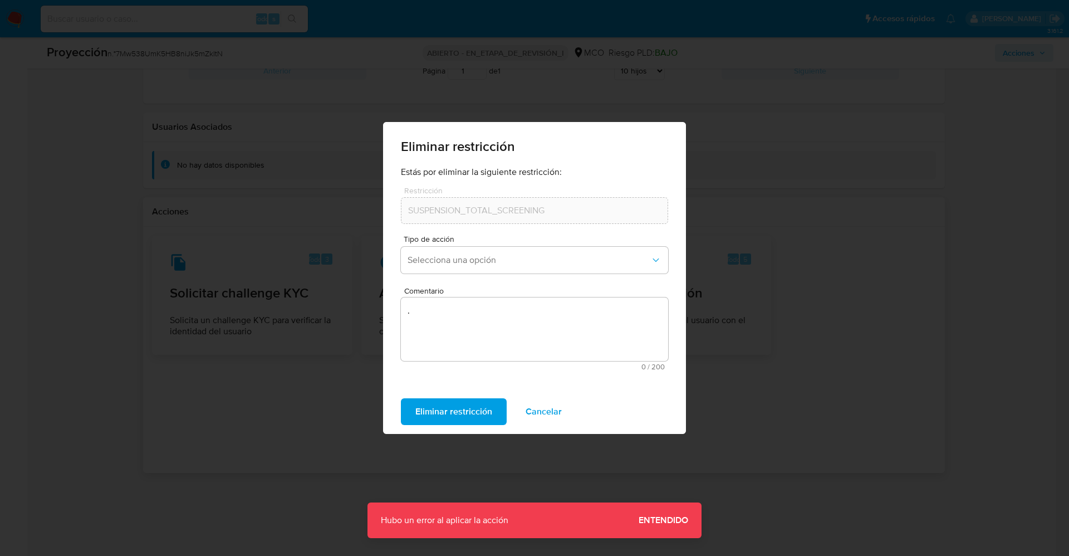
drag, startPoint x: 533, startPoint y: 405, endPoint x: 124, endPoint y: 298, distance: 422.7
click at [530, 405] on font "Cancelar" at bounding box center [543, 411] width 36 height 27
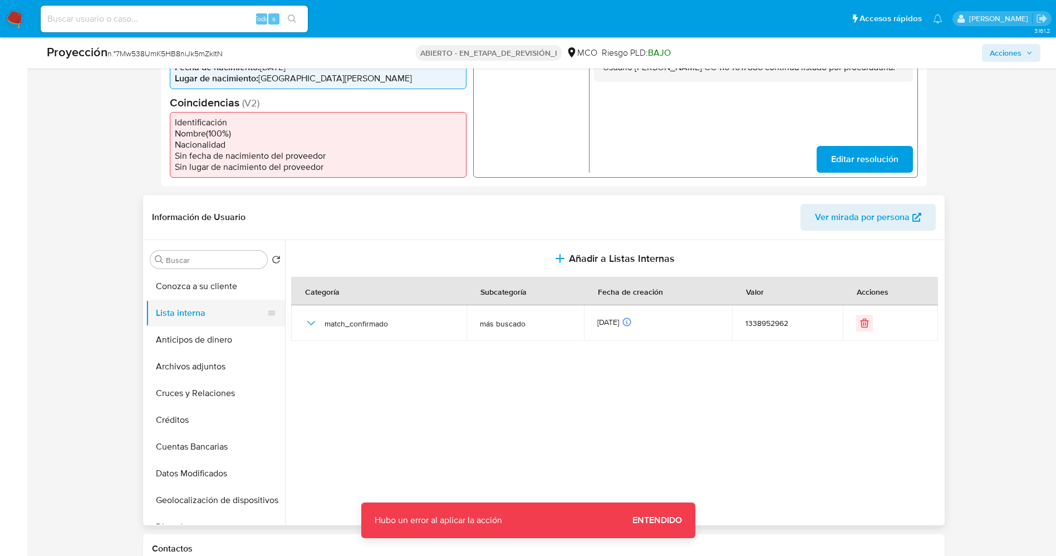
scroll to position [301, 0]
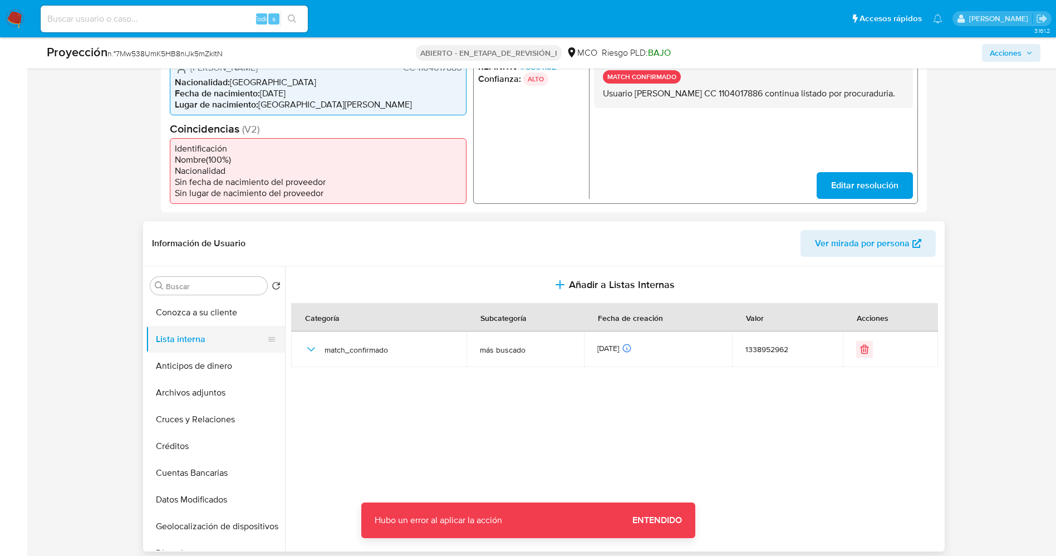
drag, startPoint x: 187, startPoint y: 382, endPoint x: 194, endPoint y: 342, distance: 40.1
click at [187, 381] on button "Archivos adjuntos" at bounding box center [215, 392] width 139 height 27
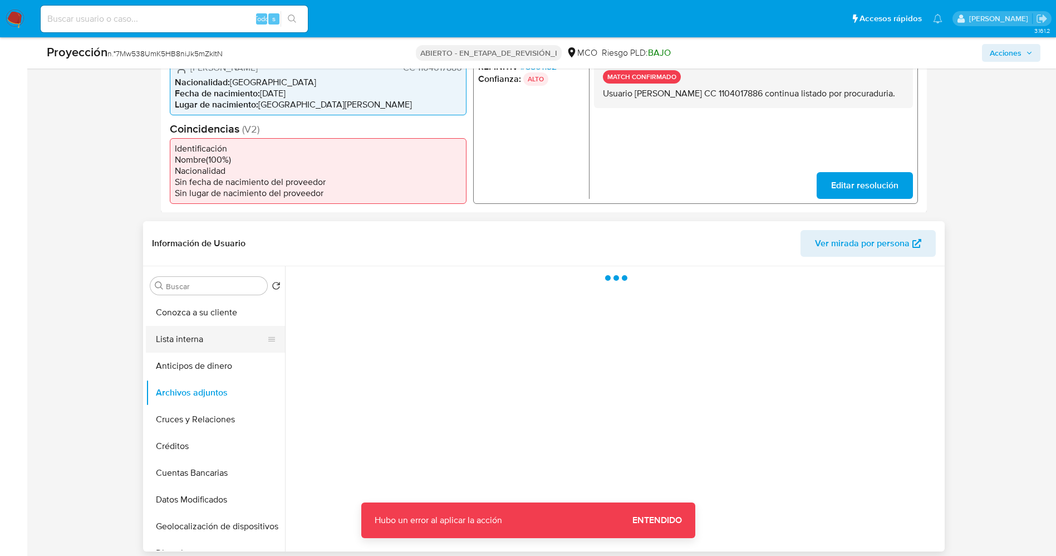
click at [195, 338] on button "Lista interna" at bounding box center [211, 339] width 130 height 27
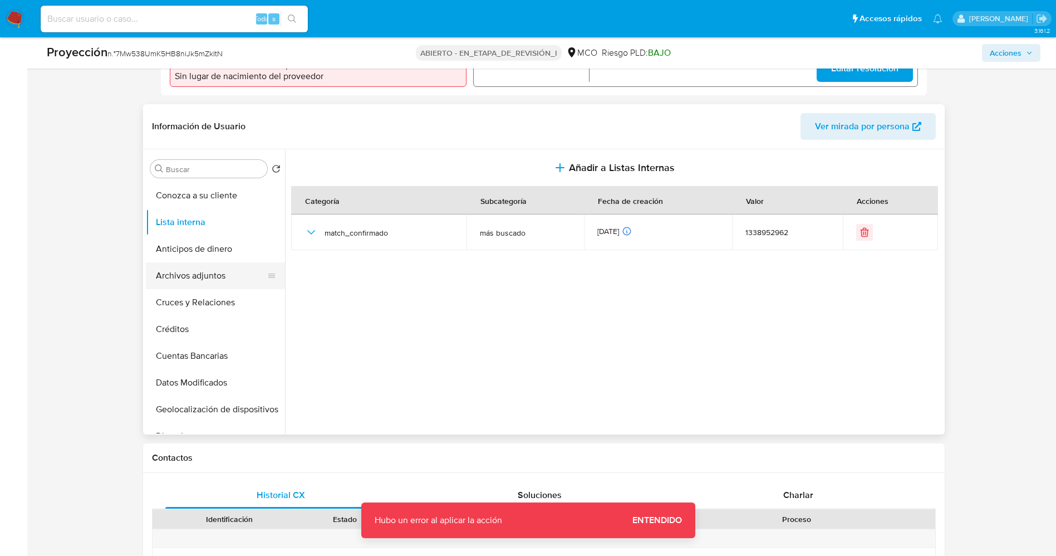
scroll to position [417, 0]
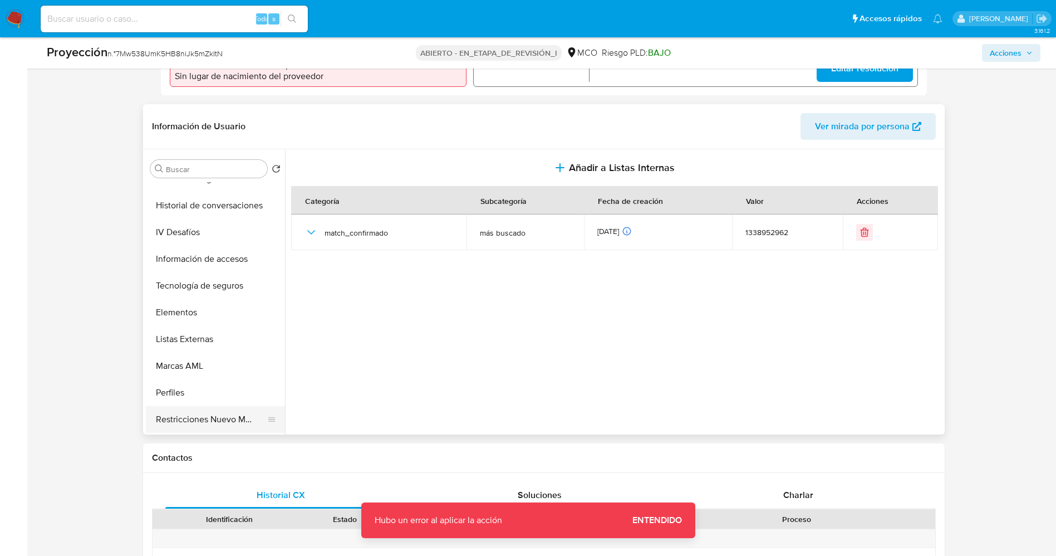
click at [202, 413] on button "Restricciones Nuevo Mundo" at bounding box center [211, 419] width 130 height 27
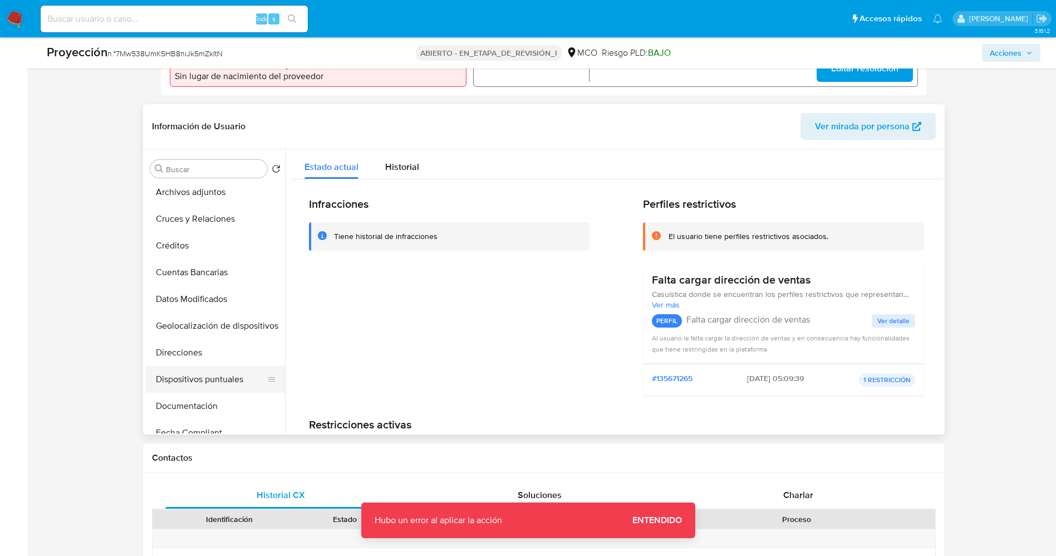
scroll to position [0, 0]
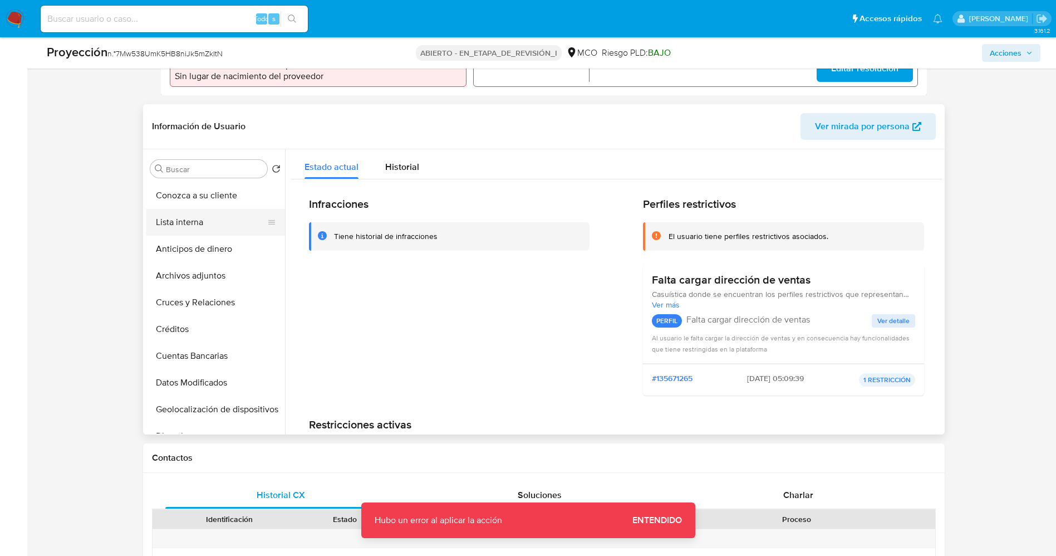
click at [182, 228] on button "Lista interna" at bounding box center [211, 222] width 130 height 27
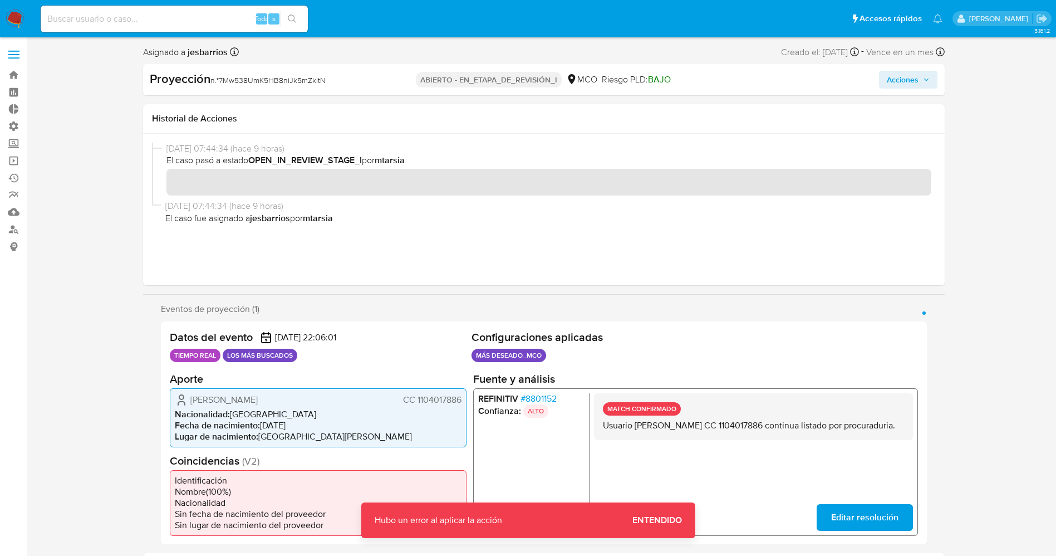
click at [913, 74] on span "Acciones" at bounding box center [903, 80] width 32 height 18
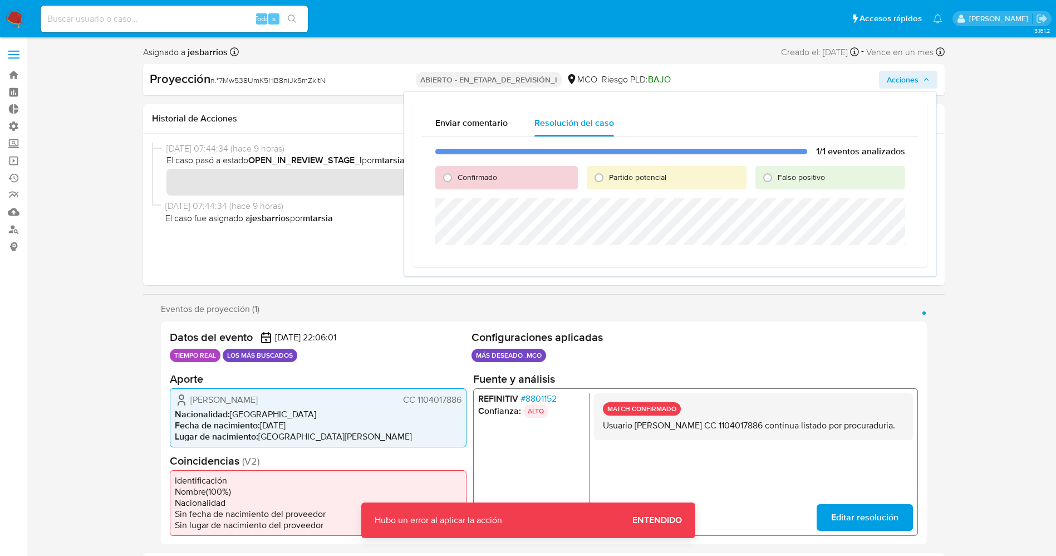
click at [476, 173] on span "Confirmado" at bounding box center [478, 176] width 40 height 11
click at [456, 173] on input "Confirmado" at bounding box center [448, 178] width 18 height 18
radio input "true"
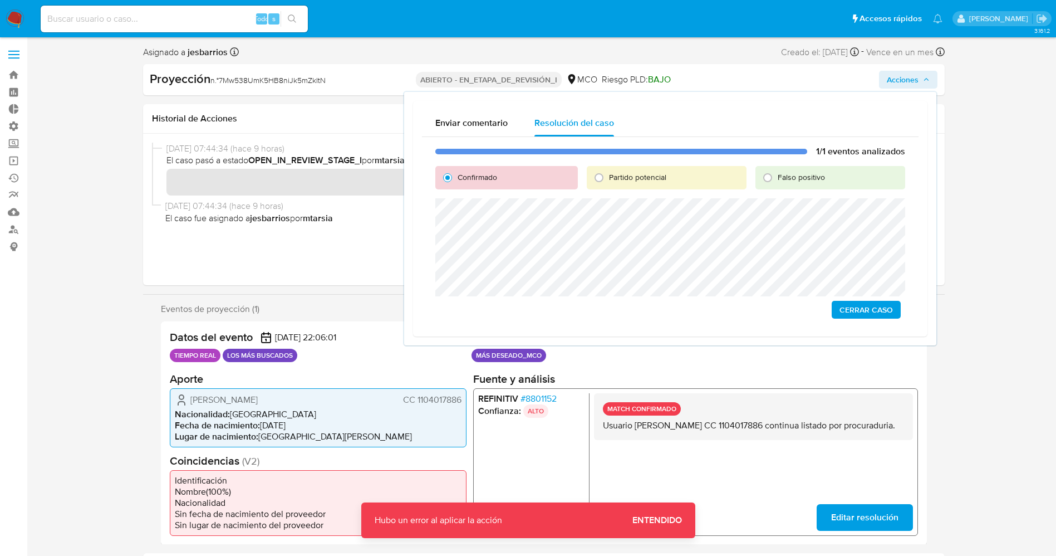
click at [894, 312] on button "Cerrar Caso" at bounding box center [866, 310] width 69 height 18
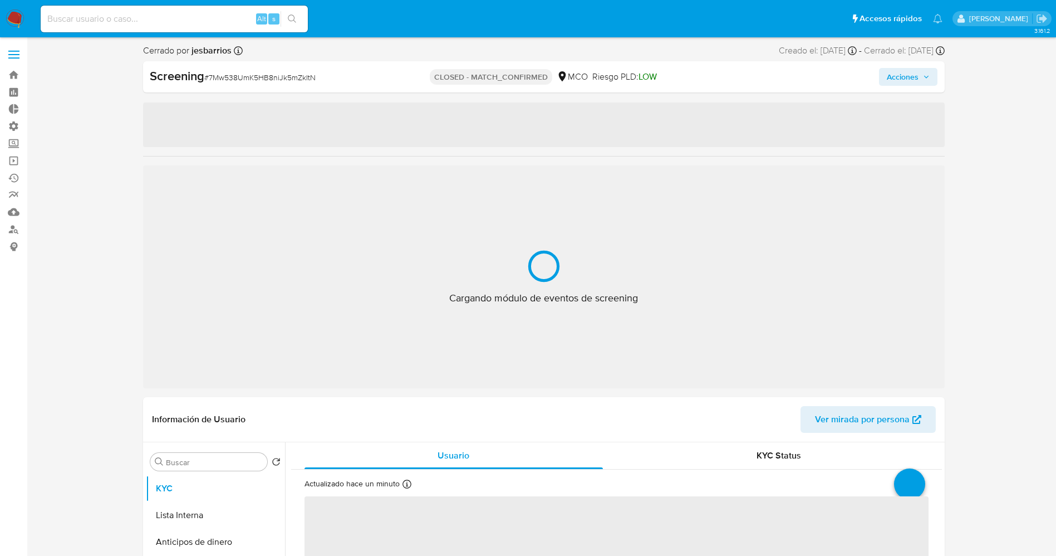
select select "10"
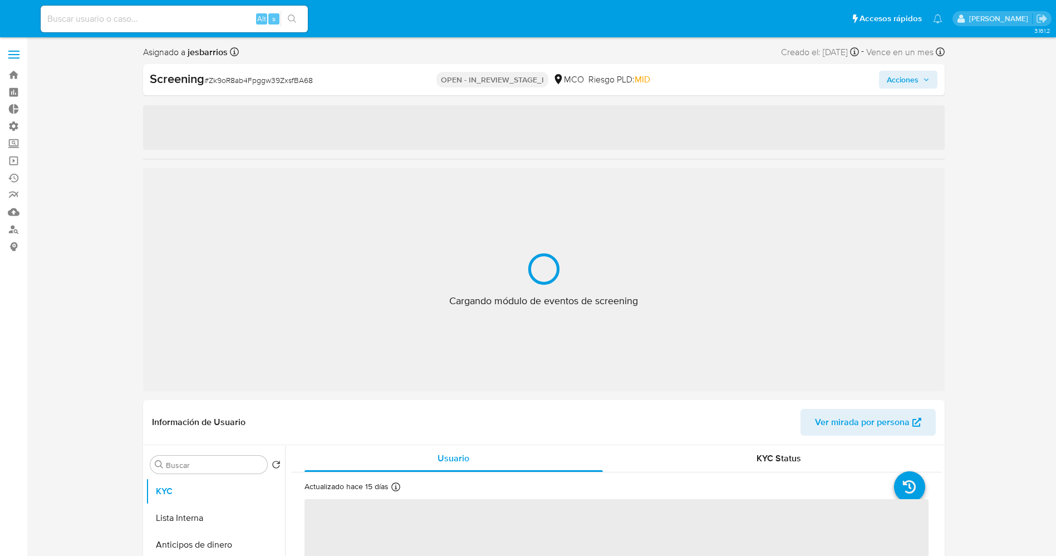
select select "10"
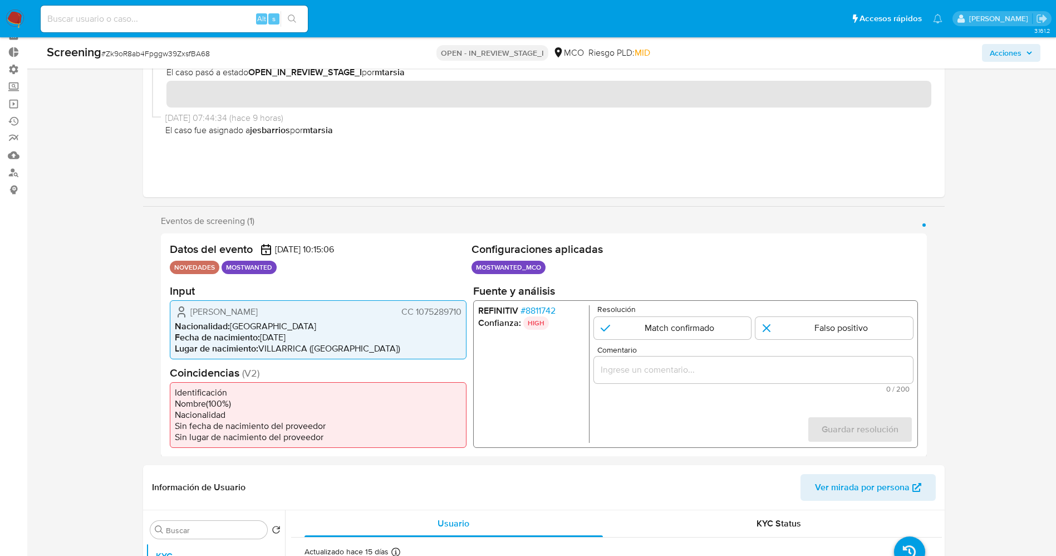
scroll to position [83, 0]
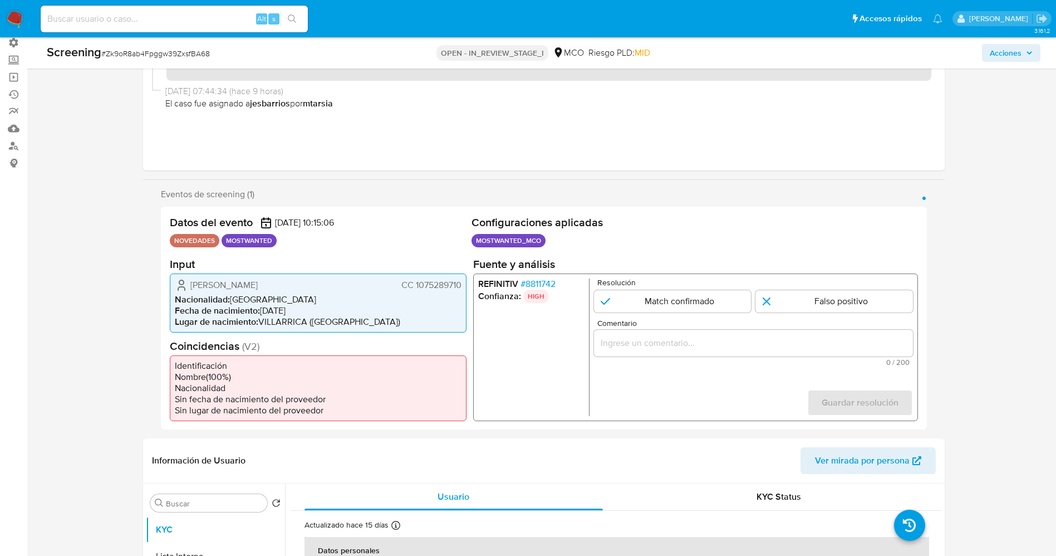
click at [538, 285] on span "# 8811742" at bounding box center [537, 283] width 35 height 11
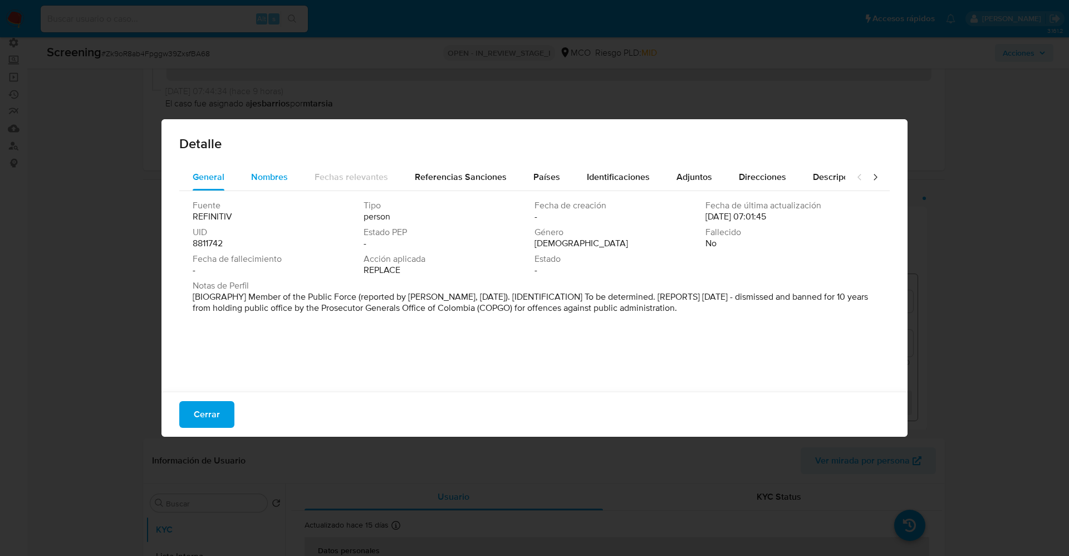
click at [274, 186] on div "Nombres" at bounding box center [269, 177] width 37 height 27
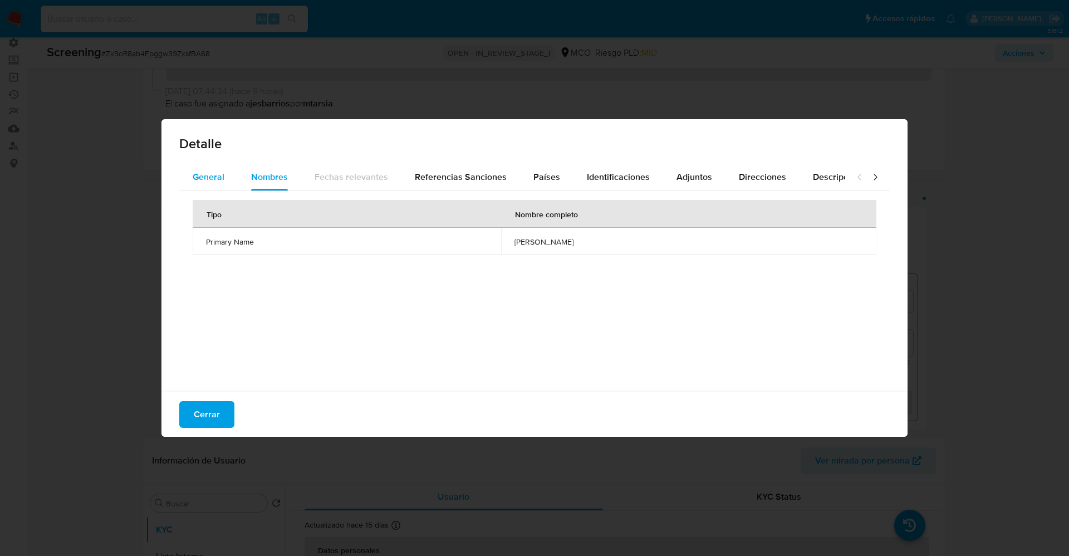
click at [209, 174] on span "General" at bounding box center [209, 176] width 32 height 13
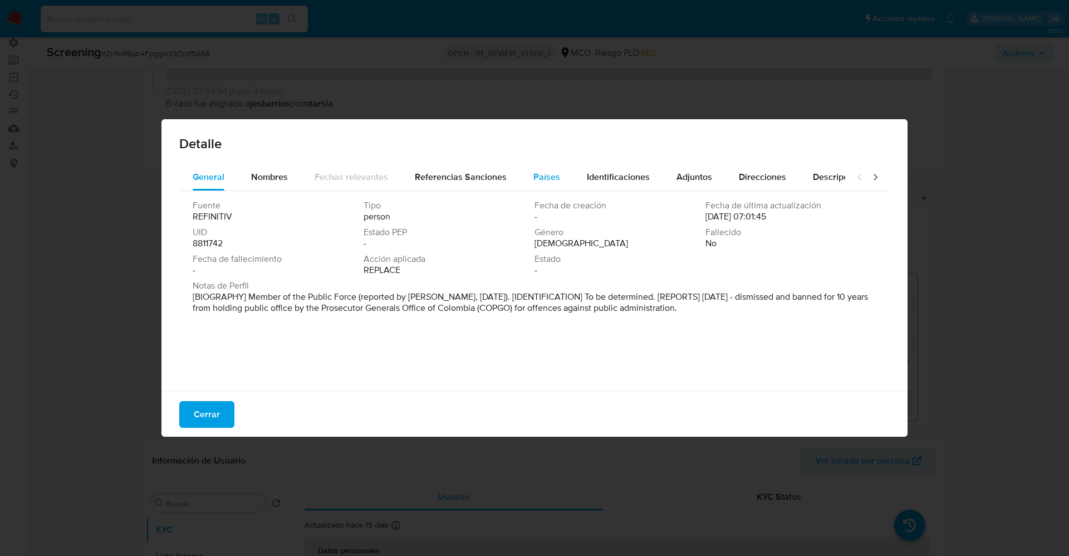
click at [548, 176] on span "Países" at bounding box center [546, 176] width 27 height 13
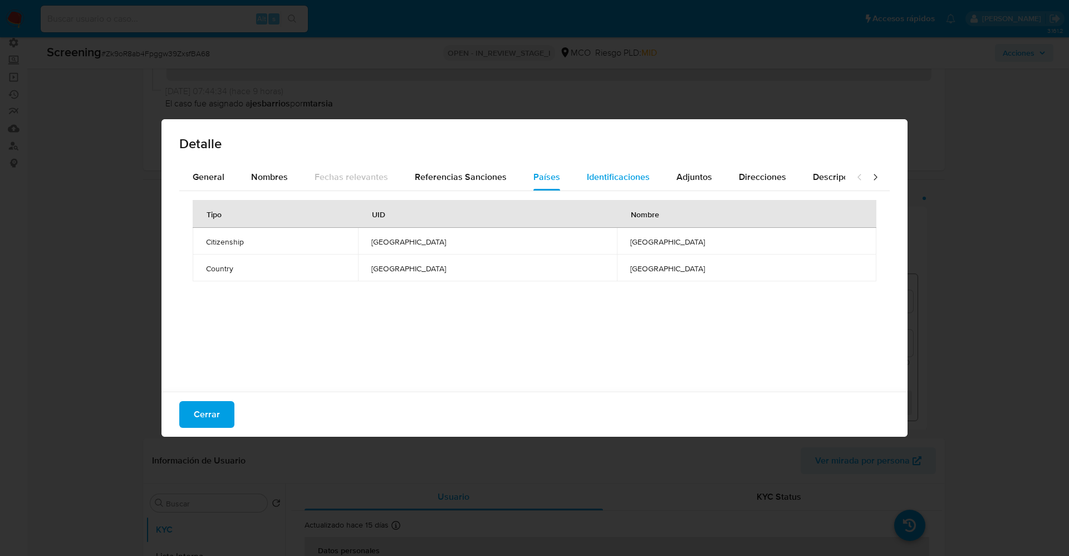
click at [587, 176] on span "Identificaciones" at bounding box center [618, 176] width 63 height 13
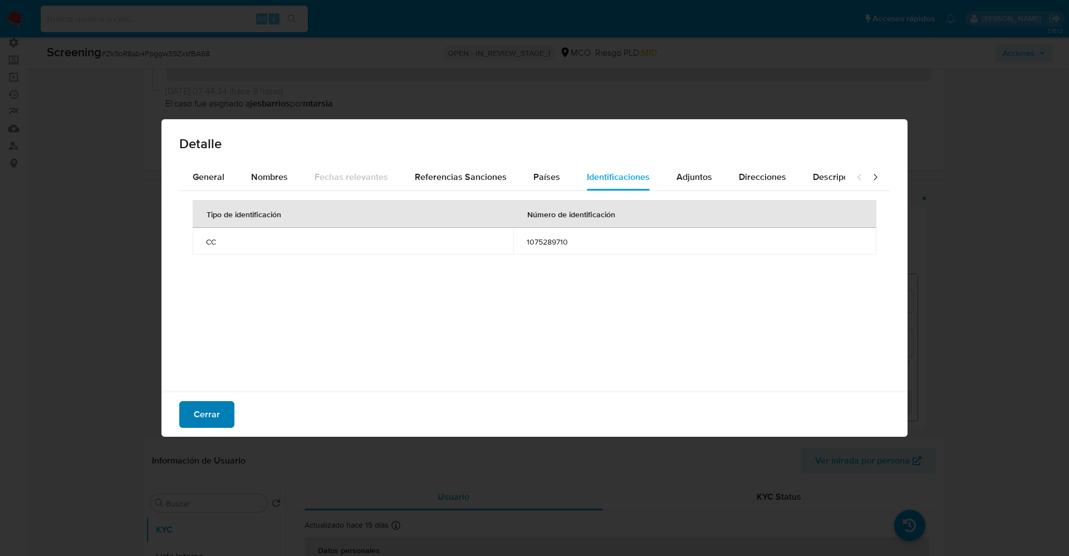
click at [220, 412] on button "Cerrar" at bounding box center [206, 414] width 55 height 27
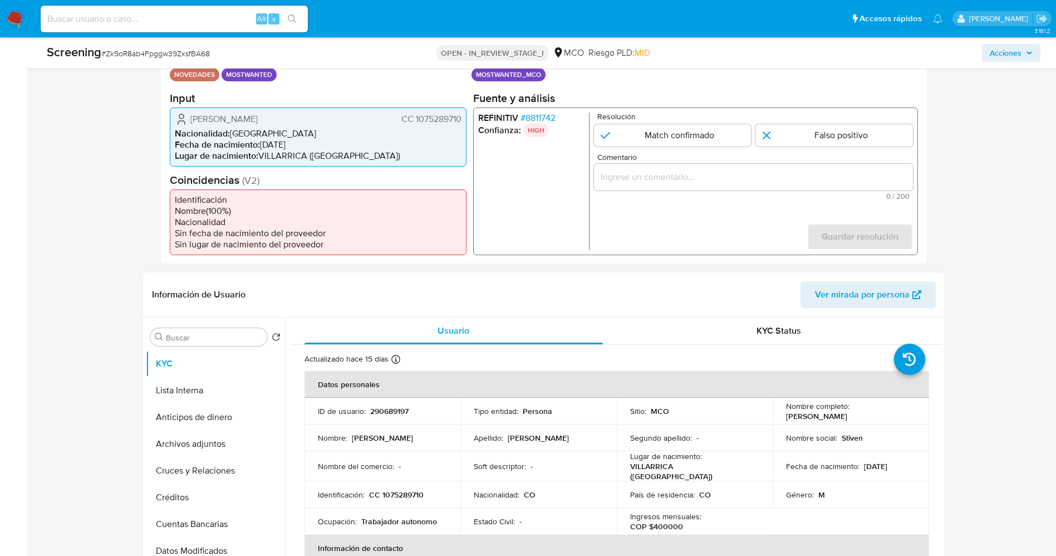
scroll to position [250, 0]
click at [205, 395] on button "Lista Interna" at bounding box center [211, 389] width 130 height 27
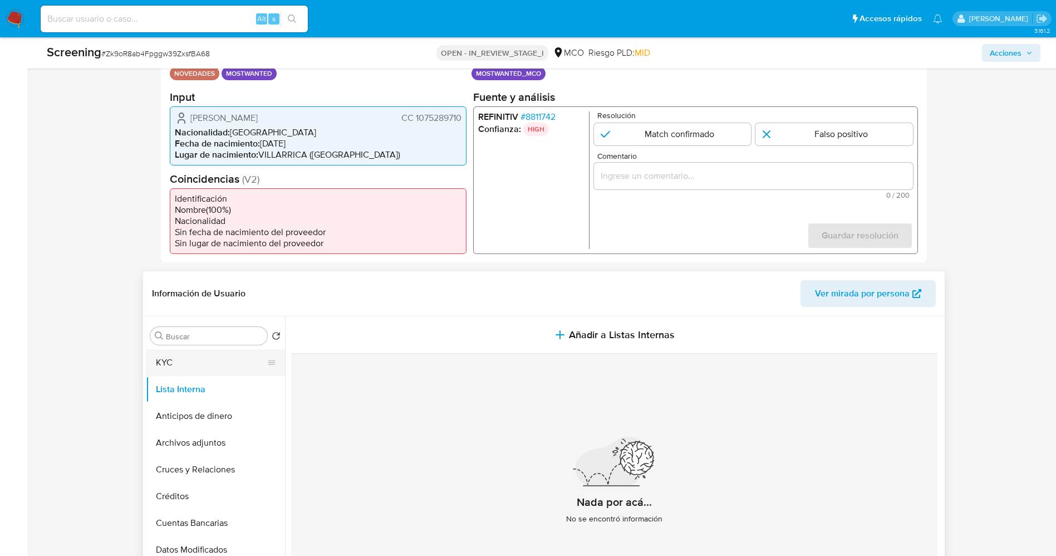
click at [194, 365] on button "KYC" at bounding box center [211, 362] width 130 height 27
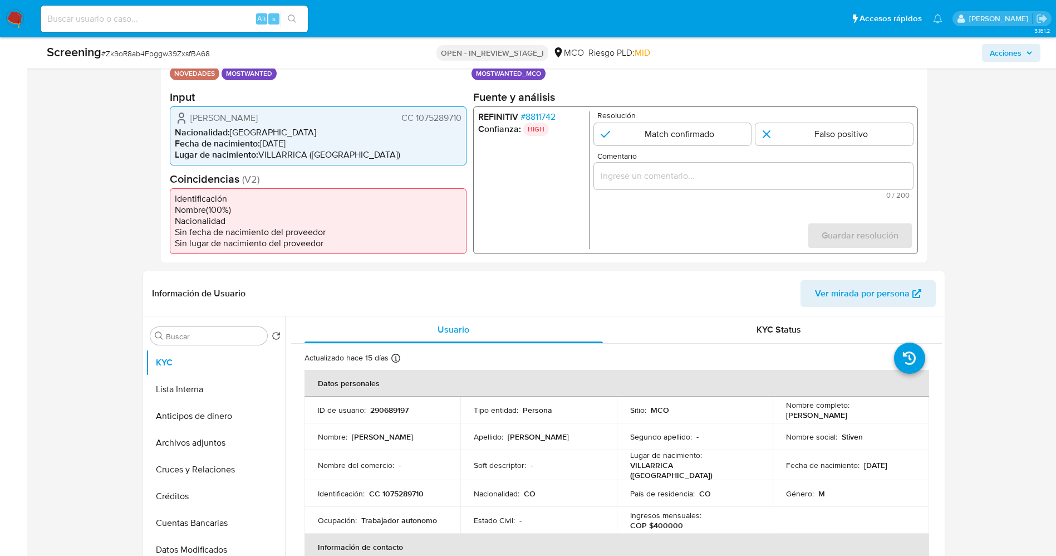
drag, startPoint x: 191, startPoint y: 116, endPoint x: 347, endPoint y: 121, distance: 155.4
click at [348, 120] on div "Brayan Stiben Martinez Gonzalez CC 1075289710" at bounding box center [318, 117] width 287 height 13
click at [543, 117] on span "# 8811742" at bounding box center [537, 116] width 35 height 11
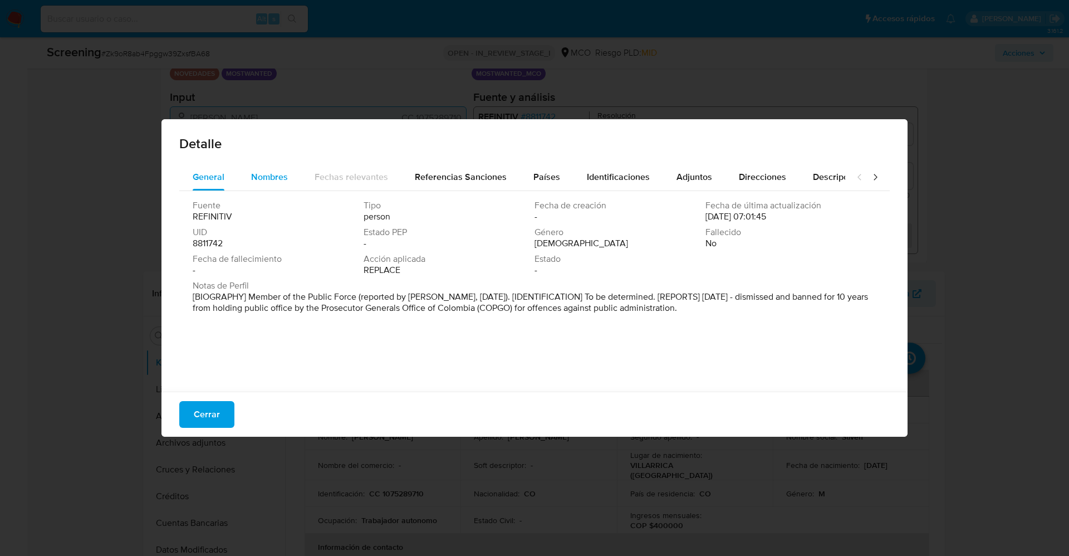
click at [253, 176] on span "Nombres" at bounding box center [269, 176] width 37 height 13
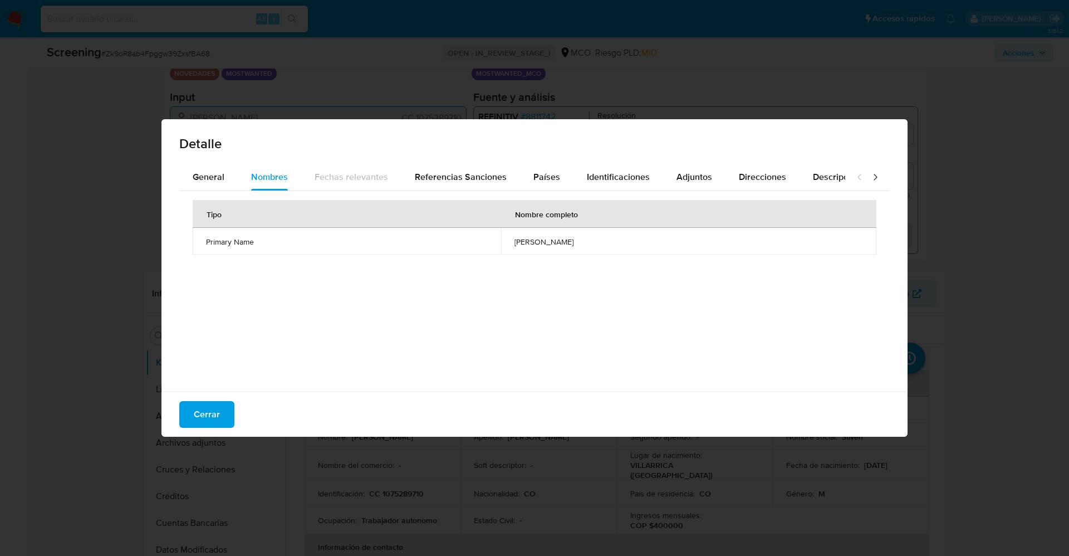
click at [206, 162] on div "Detalle" at bounding box center [534, 141] width 746 height 45
drag, startPoint x: 215, startPoint y: 393, endPoint x: 216, endPoint y: 409, distance: 15.6
click at [215, 398] on div "Cerrar" at bounding box center [534, 413] width 746 height 45
click at [217, 412] on span "Cerrar" at bounding box center [207, 414] width 26 height 24
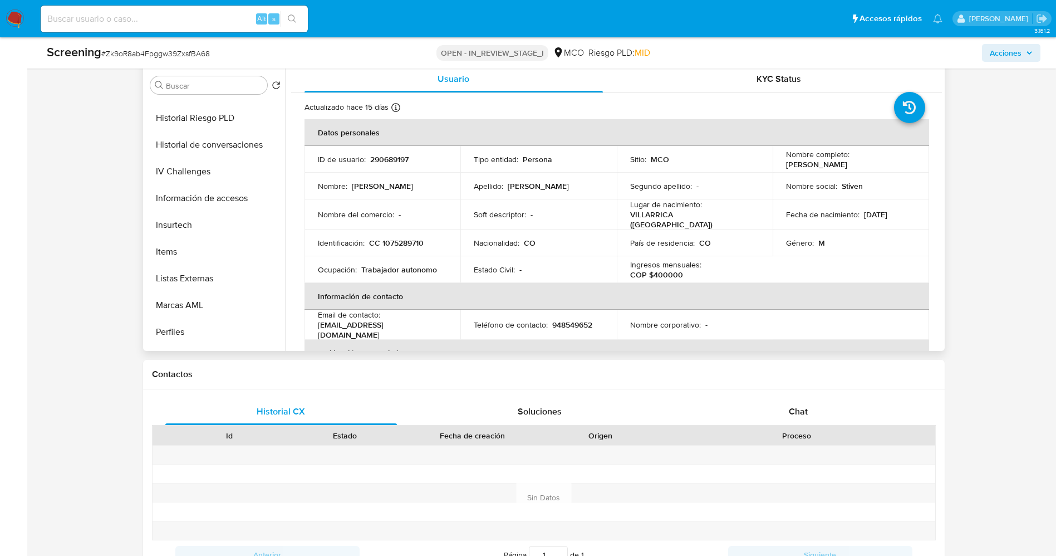
scroll to position [524, 0]
drag, startPoint x: 211, startPoint y: 223, endPoint x: 108, endPoint y: 331, distance: 149.2
click at [209, 224] on button "Restricciones Nuevo Mundo" at bounding box center [215, 229] width 139 height 27
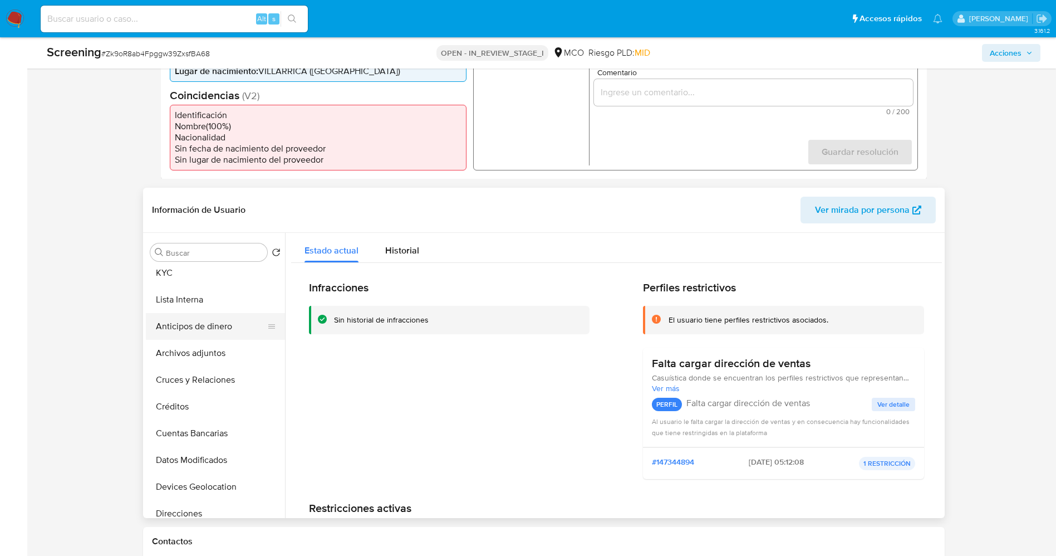
scroll to position [0, 0]
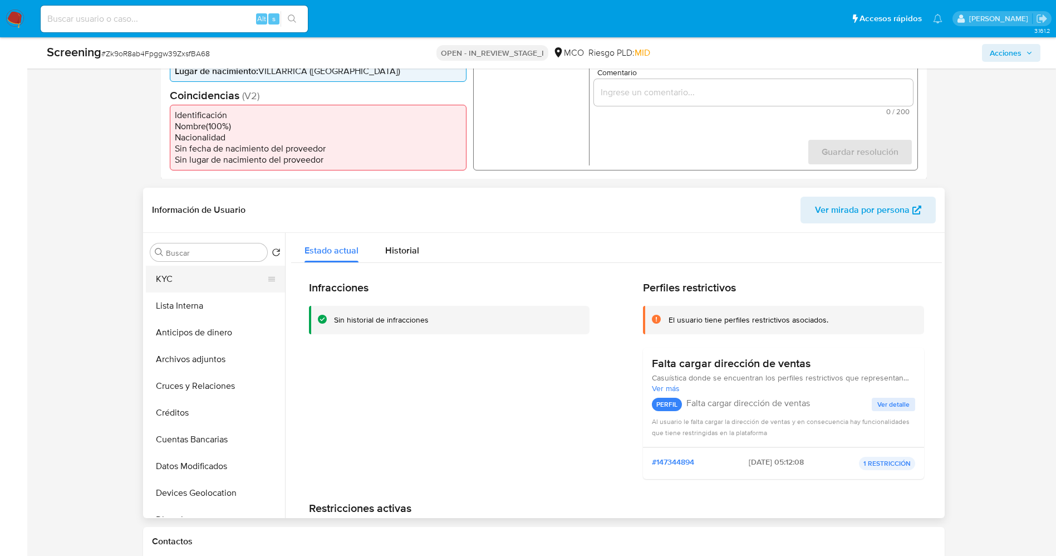
click at [185, 281] on button "KYC" at bounding box center [211, 279] width 130 height 27
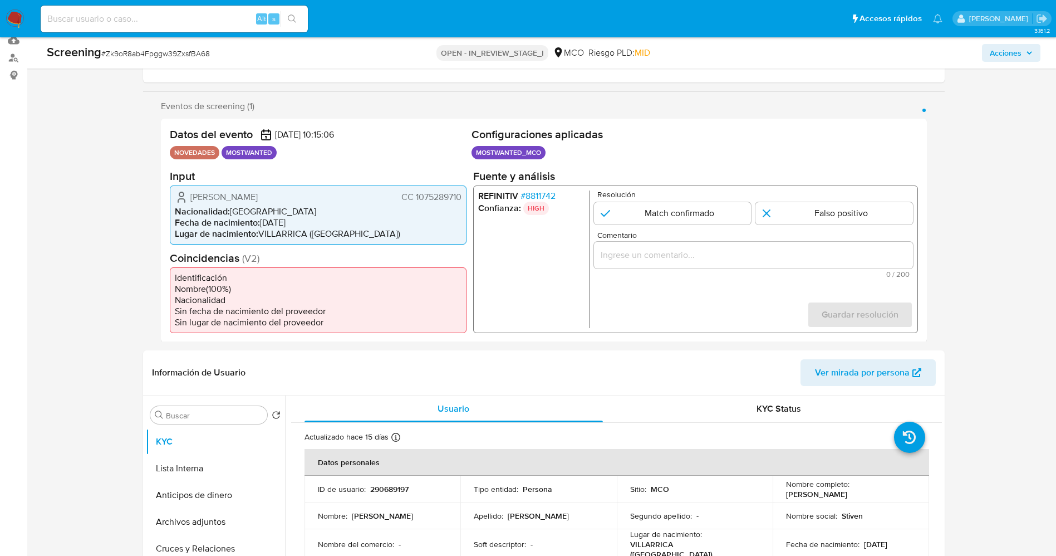
scroll to position [167, 0]
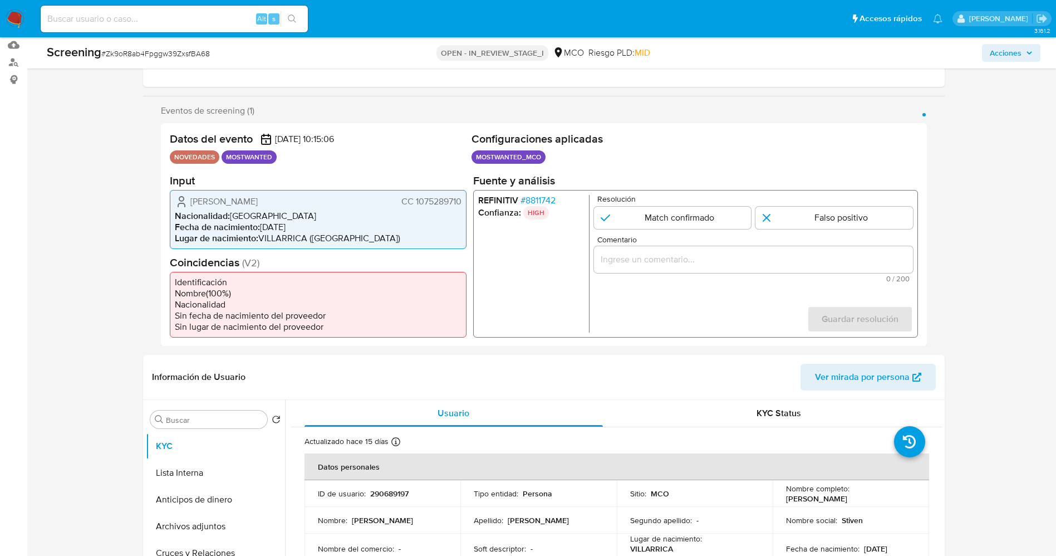
drag, startPoint x: 221, startPoint y: 197, endPoint x: 322, endPoint y: 198, distance: 101.3
click at [322, 198] on div "Brayan Stiben Martinez Gonzalez CC 1075289710" at bounding box center [318, 200] width 287 height 13
drag, startPoint x: 415, startPoint y: 203, endPoint x: 460, endPoint y: 203, distance: 45.1
click at [460, 203] on span "CC 1075289710" at bounding box center [431, 200] width 60 height 11
drag, startPoint x: 189, startPoint y: 197, endPoint x: 217, endPoint y: 200, distance: 28.5
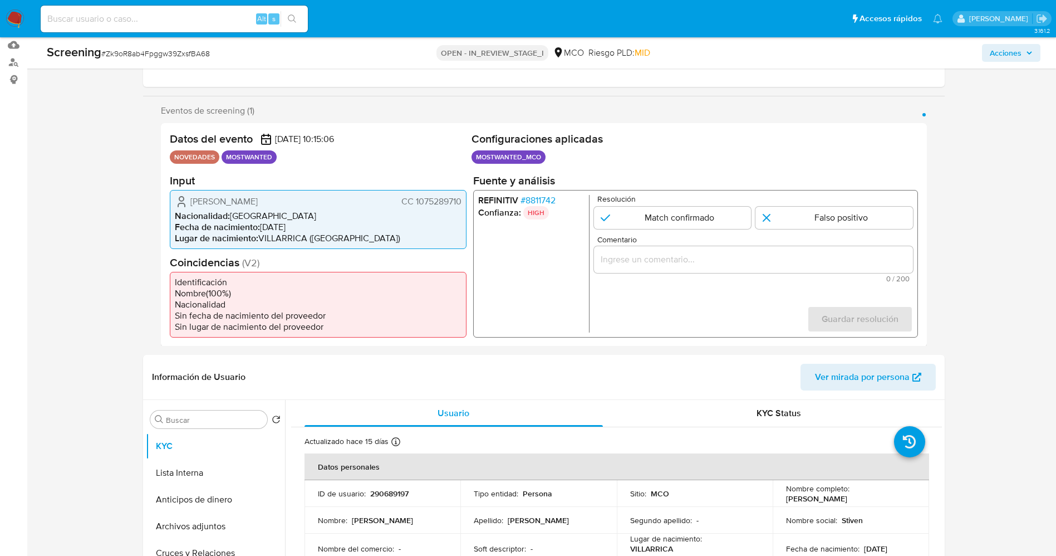
click at [217, 200] on div "Brayan Stiben Martinez Gonzalez CC 1075289710" at bounding box center [318, 200] width 287 height 13
drag, startPoint x: 300, startPoint y: 199, endPoint x: 333, endPoint y: 196, distance: 33.5
click at [258, 198] on span "Brayan Stiben Martinez Gonzalez" at bounding box center [223, 200] width 67 height 11
drag, startPoint x: 412, startPoint y: 203, endPoint x: 463, endPoint y: 202, distance: 51.2
click at [463, 202] on div "Brayan Stiben Martinez Gonzalez CC 1075289710 Nacionalidad : Colombia Fecha de …" at bounding box center [318, 218] width 297 height 59
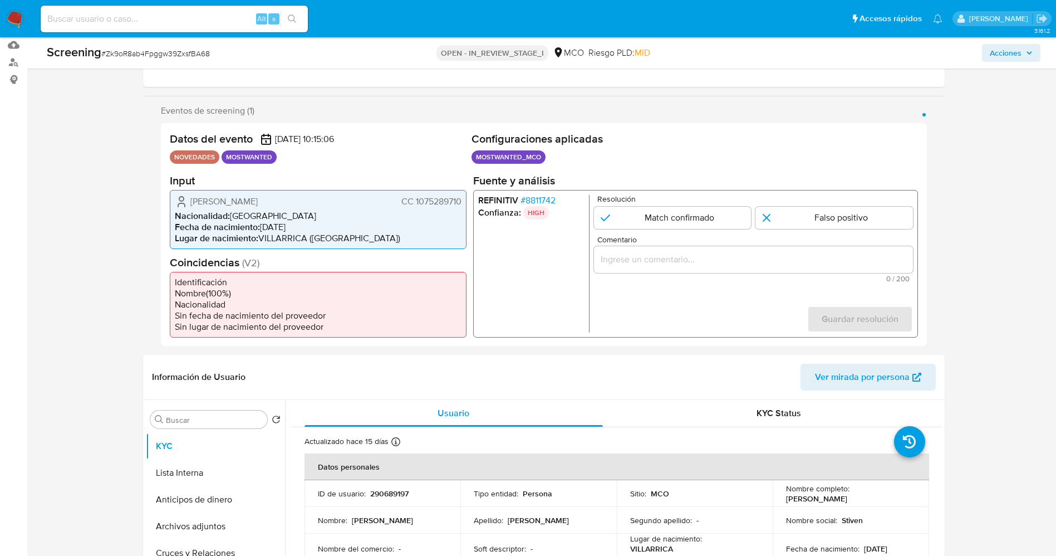
drag, startPoint x: 189, startPoint y: 203, endPoint x: 321, endPoint y: 203, distance: 131.4
click at [328, 203] on div "Brayan Stiben Martinez Gonzalez CC 1075289710" at bounding box center [318, 200] width 287 height 13
click at [532, 202] on span "# 8811742" at bounding box center [537, 199] width 35 height 11
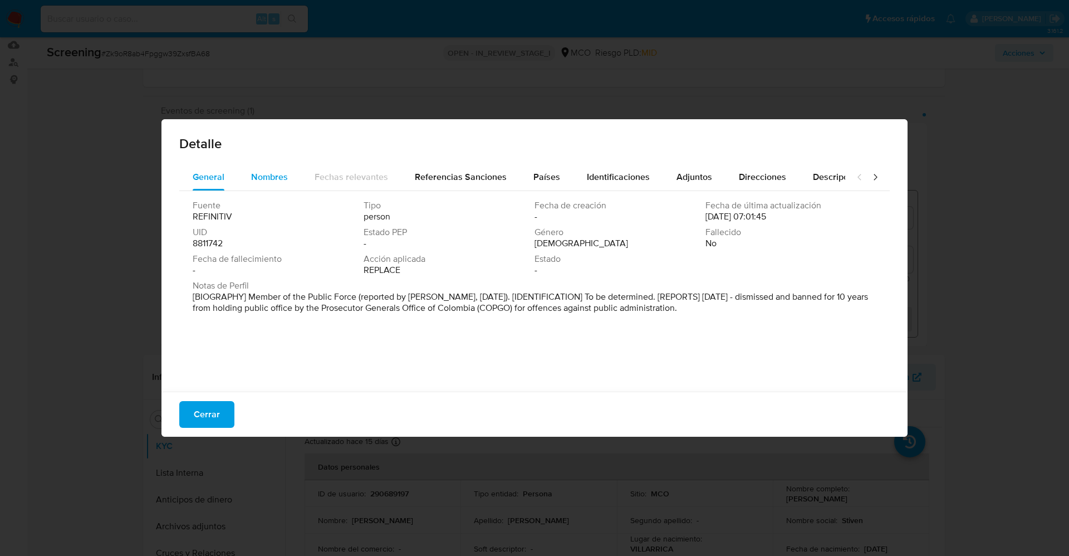
click at [265, 175] on span "Nombres" at bounding box center [269, 176] width 37 height 13
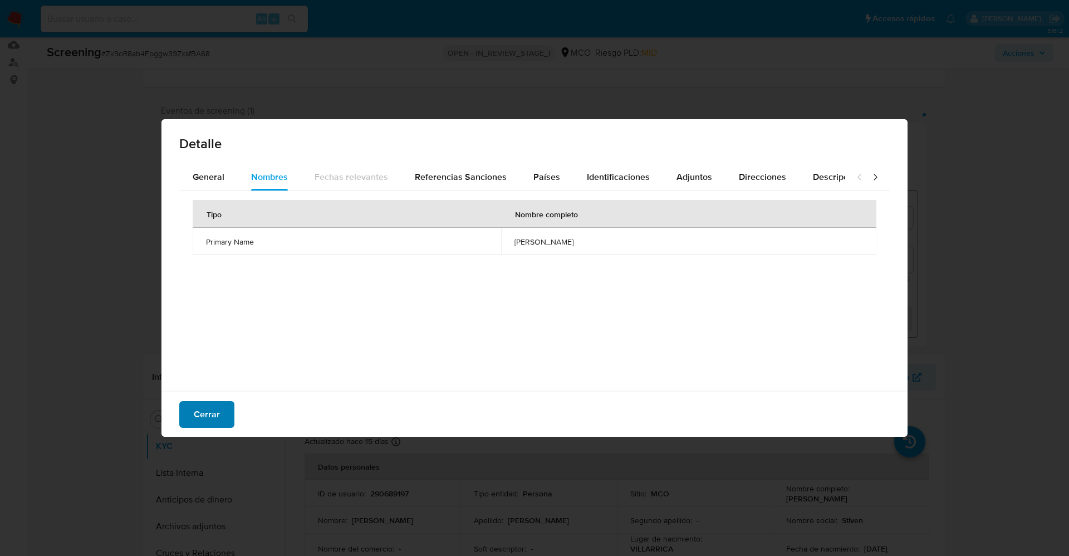
click at [219, 417] on button "Cerrar" at bounding box center [206, 414] width 55 height 27
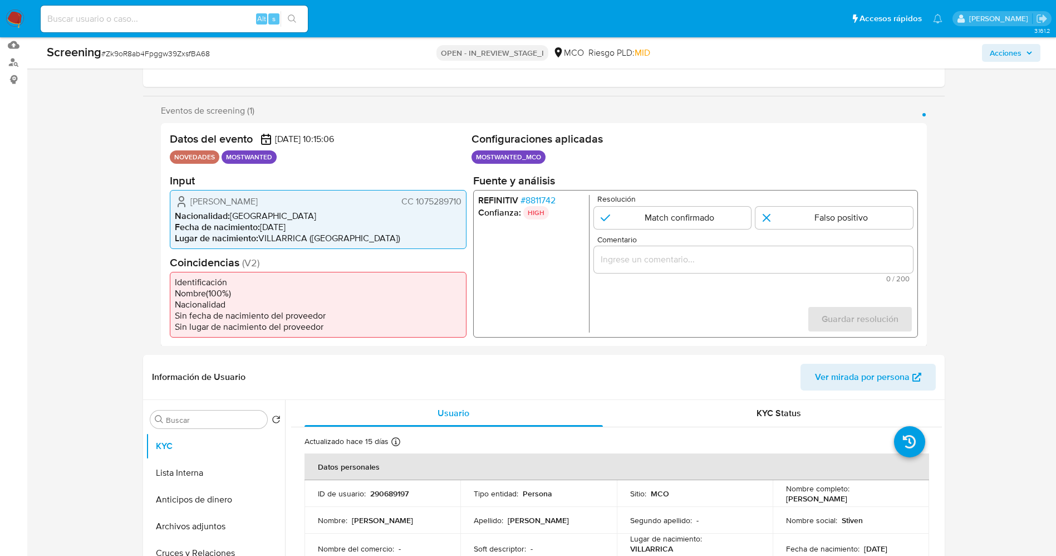
drag, startPoint x: 190, startPoint y: 205, endPoint x: 463, endPoint y: 198, distance: 272.8
click at [463, 198] on div "Brayan Stiben Martinez Gonzalez CC 1075289710 Nacionalidad : Colombia Fecha de …" at bounding box center [318, 218] width 297 height 59
click at [542, 205] on span "# 8811742" at bounding box center [537, 199] width 35 height 11
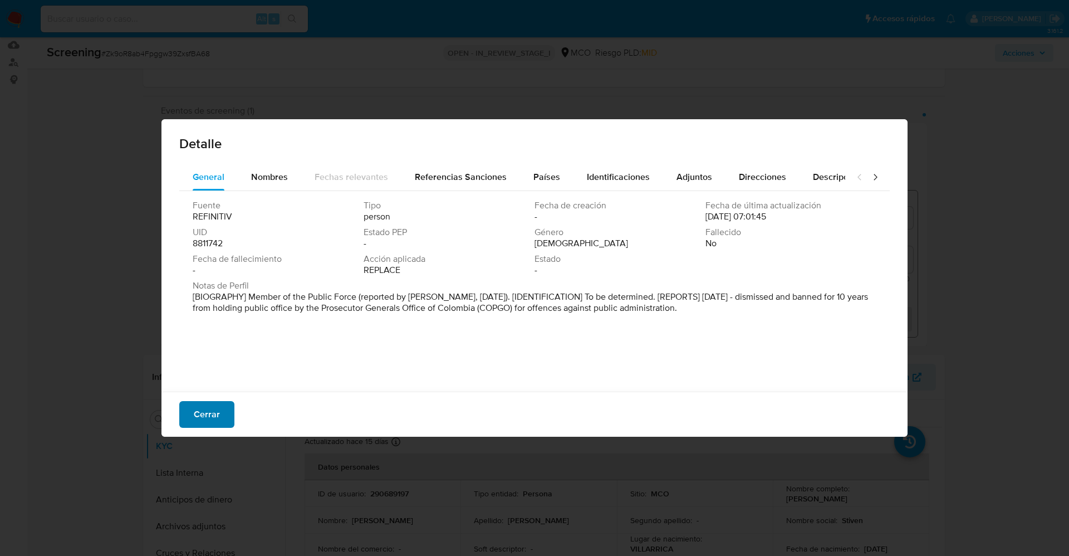
click at [209, 406] on span "Cerrar" at bounding box center [207, 414] width 26 height 24
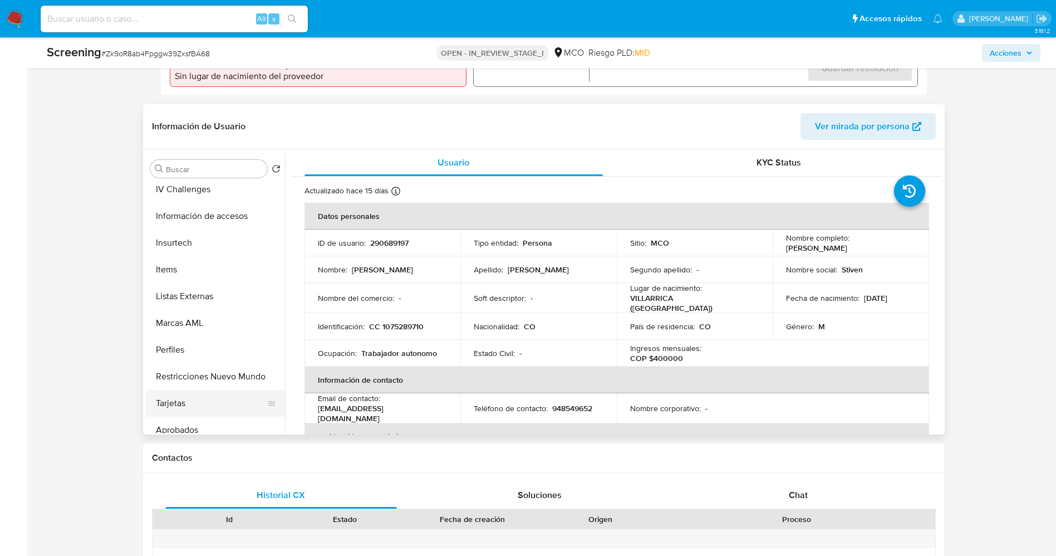
scroll to position [524, 0]
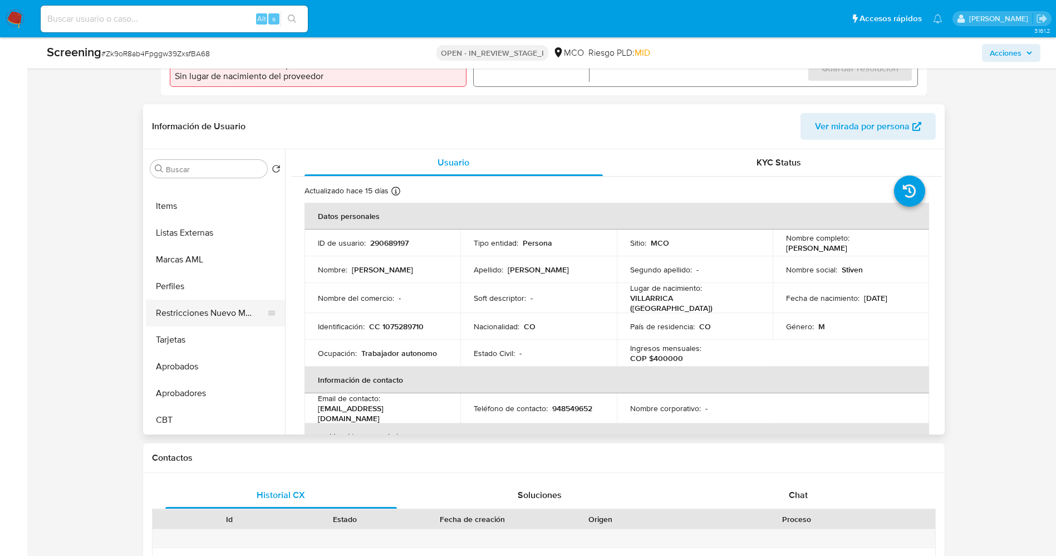
click at [216, 309] on button "Restricciones Nuevo Mundo" at bounding box center [211, 312] width 130 height 27
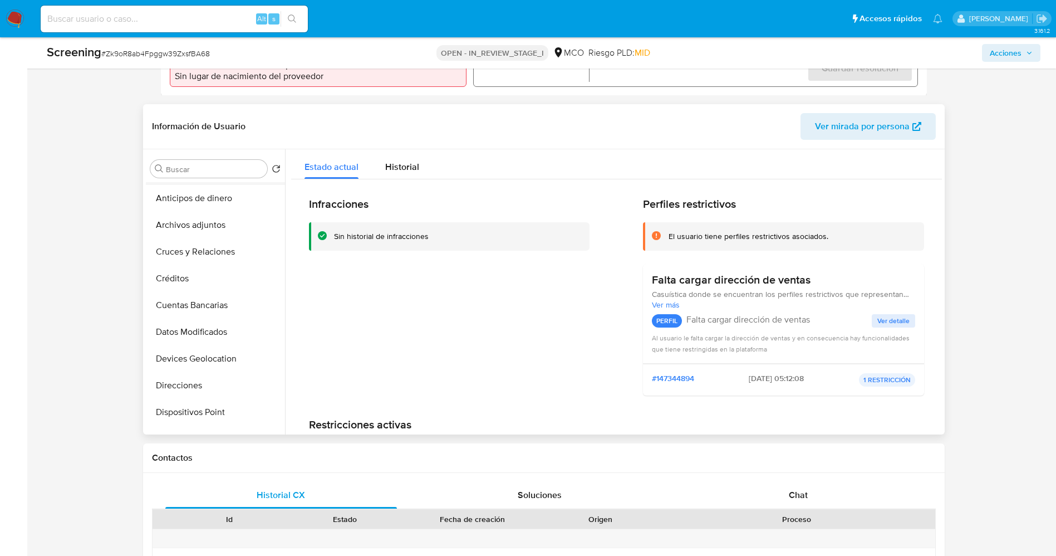
scroll to position [0, 0]
drag, startPoint x: 188, startPoint y: 198, endPoint x: 90, endPoint y: 230, distance: 103.3
click at [188, 197] on button "KYC" at bounding box center [215, 195] width 139 height 27
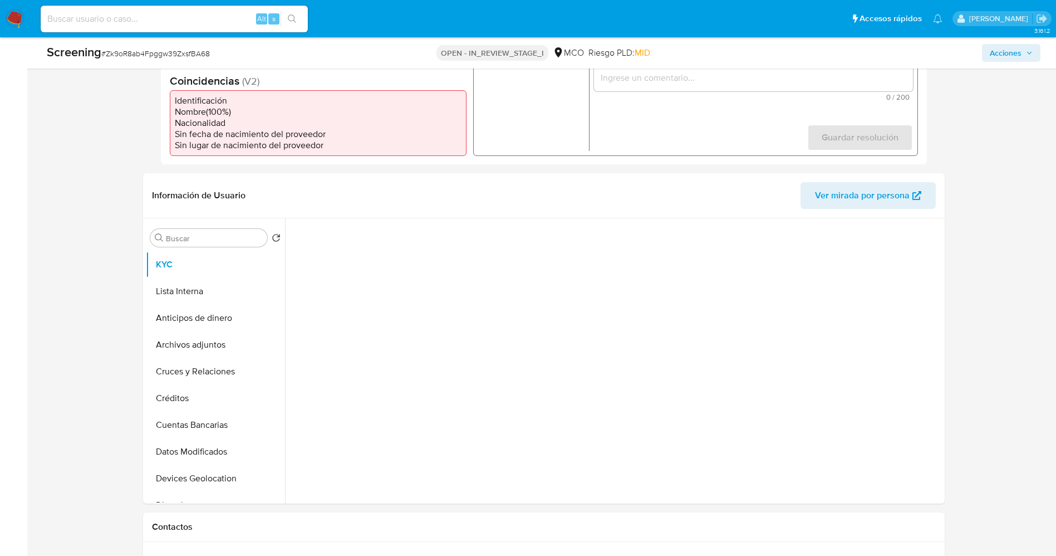
scroll to position [167, 0]
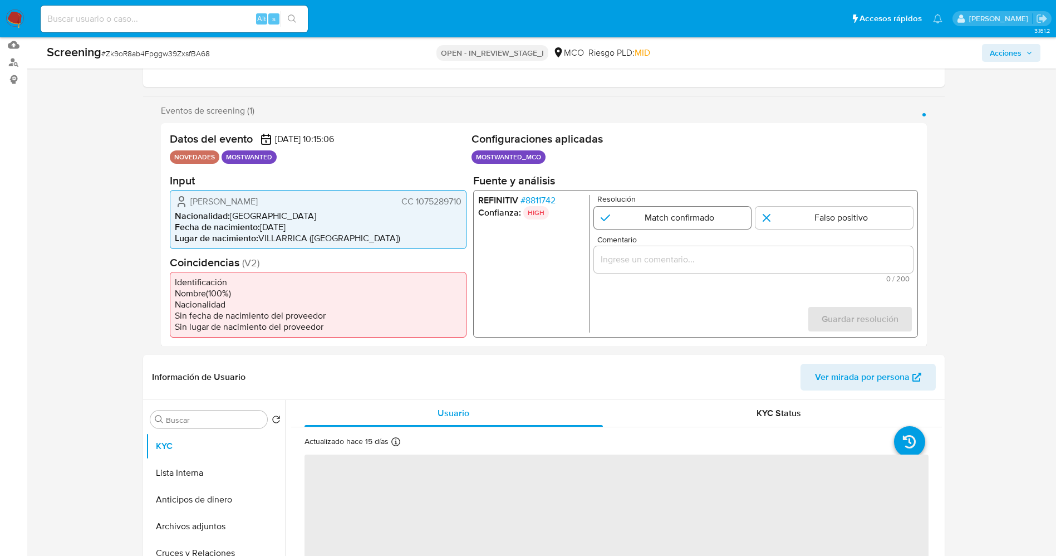
click at [698, 223] on input "1 de 1" at bounding box center [672, 217] width 158 height 22
radio input "true"
click at [650, 269] on div "1 de 1" at bounding box center [752, 258] width 319 height 27
click at [647, 267] on div "1 de 1" at bounding box center [752, 258] width 319 height 27
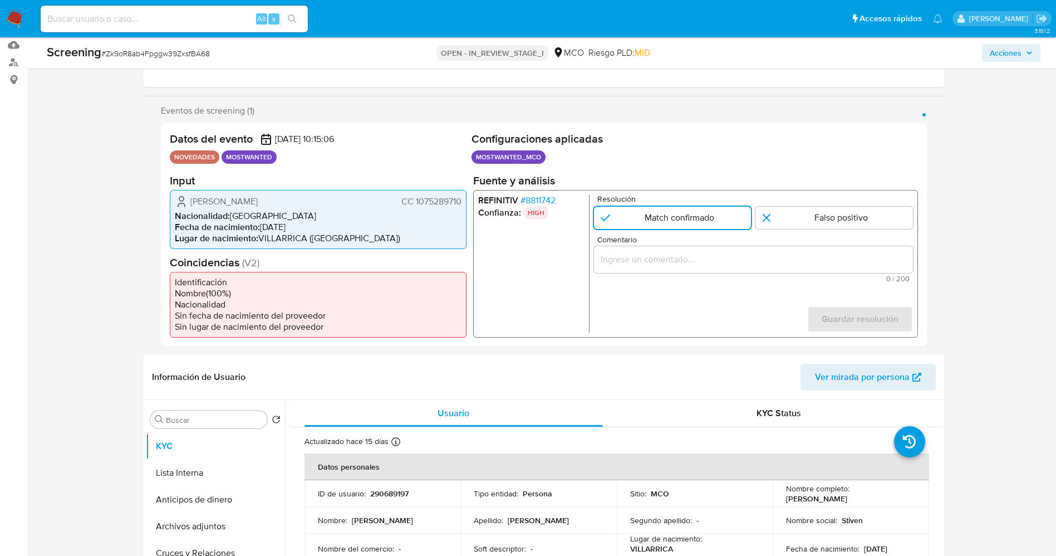
click at [648, 260] on input "Comentario" at bounding box center [752, 259] width 319 height 14
drag, startPoint x: 189, startPoint y: 200, endPoint x: 468, endPoint y: 202, distance: 278.3
click at [468, 202] on div "Datos del evento 01/10/2025 10:15:06 NOVEDADES MOSTWANTED Configuraciones aplic…" at bounding box center [544, 234] width 766 height 223
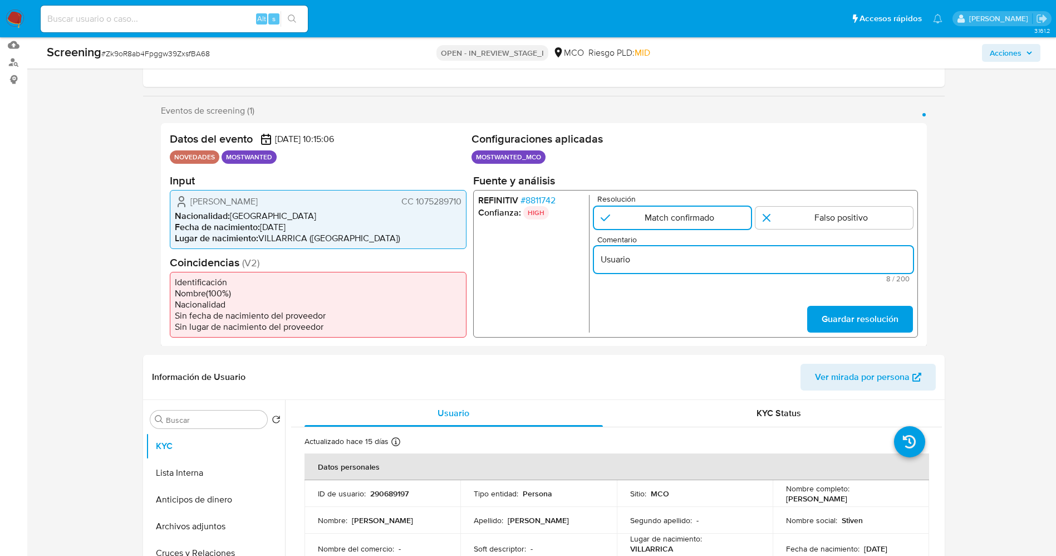
click at [656, 259] on input "Usuario" at bounding box center [752, 259] width 319 height 14
paste input "Brayan Stiben Martinez Gonzalez CC 1075289710"
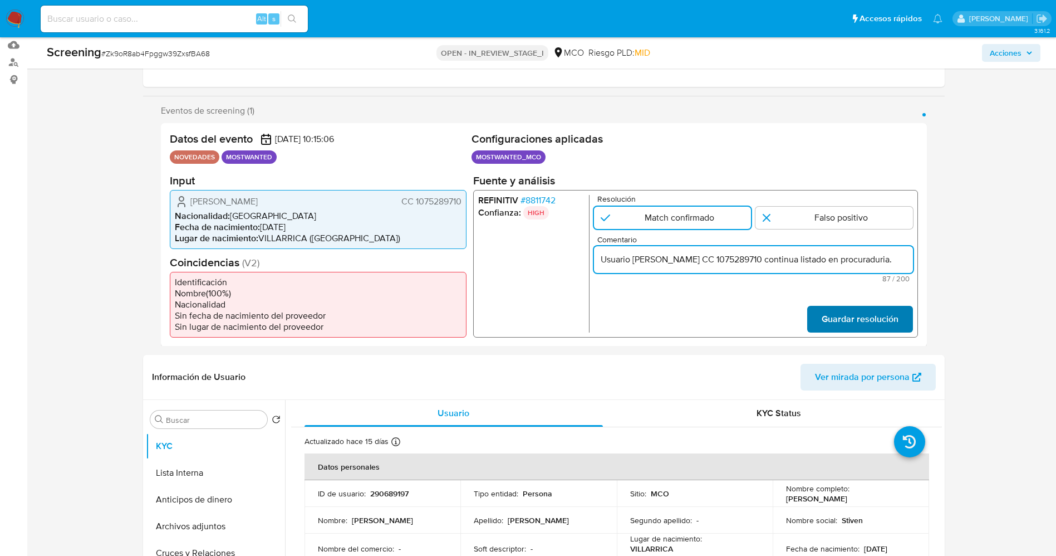
type input "Usuario Brayan Stiben Martinez Gonzalez CC 1075289710 continua listado en procu…"
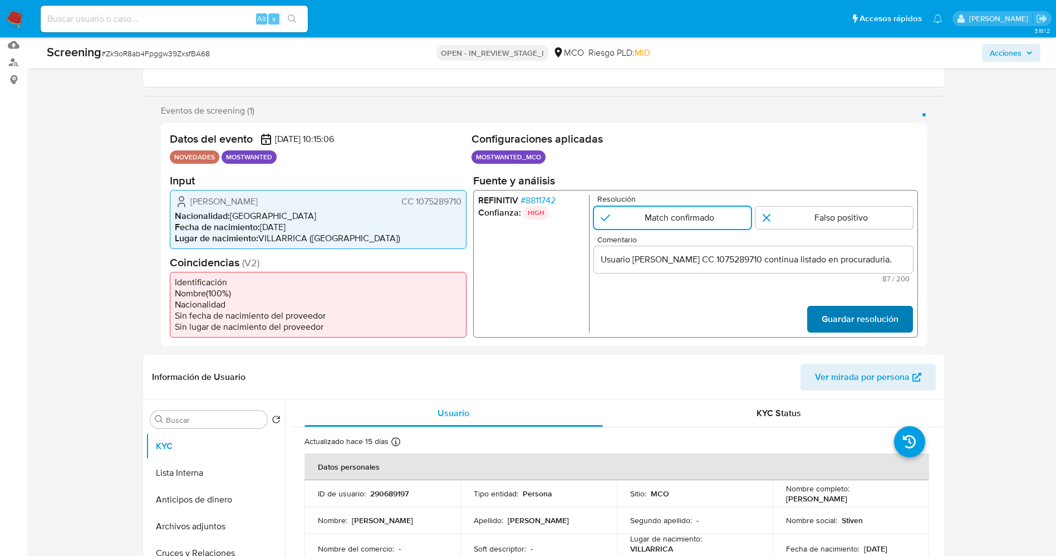
scroll to position [0, 0]
click at [839, 315] on span "Guardar resolución" at bounding box center [859, 318] width 77 height 24
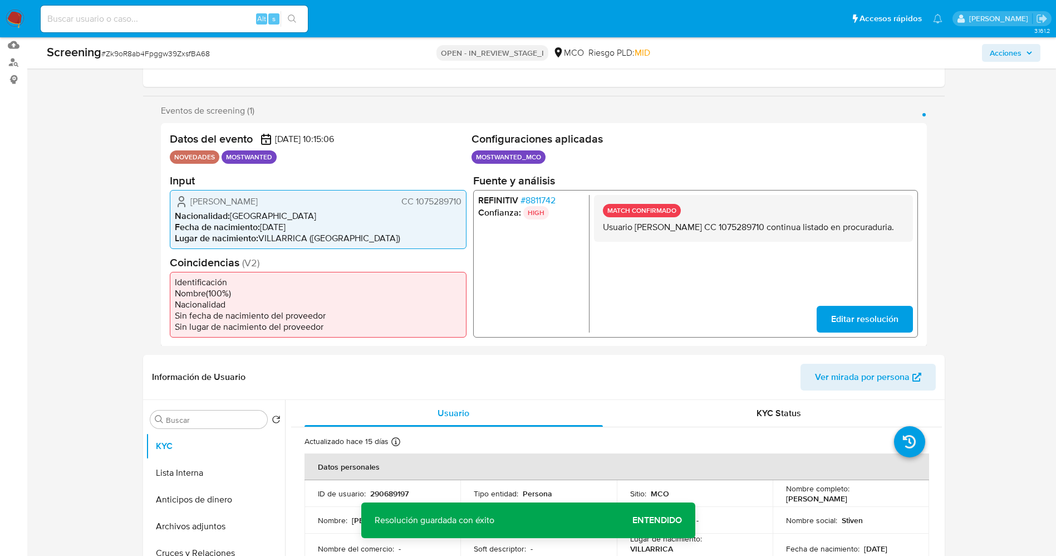
drag, startPoint x: 598, startPoint y: 227, endPoint x: 660, endPoint y: 238, distance: 62.3
click at [660, 238] on div "MATCH CONFIRMADO Usuario Brayan Stiben Martinez Gonzalez CC 1075289710 continua…" at bounding box center [752, 217] width 319 height 47
click at [202, 476] on button "Lista Interna" at bounding box center [211, 472] width 130 height 27
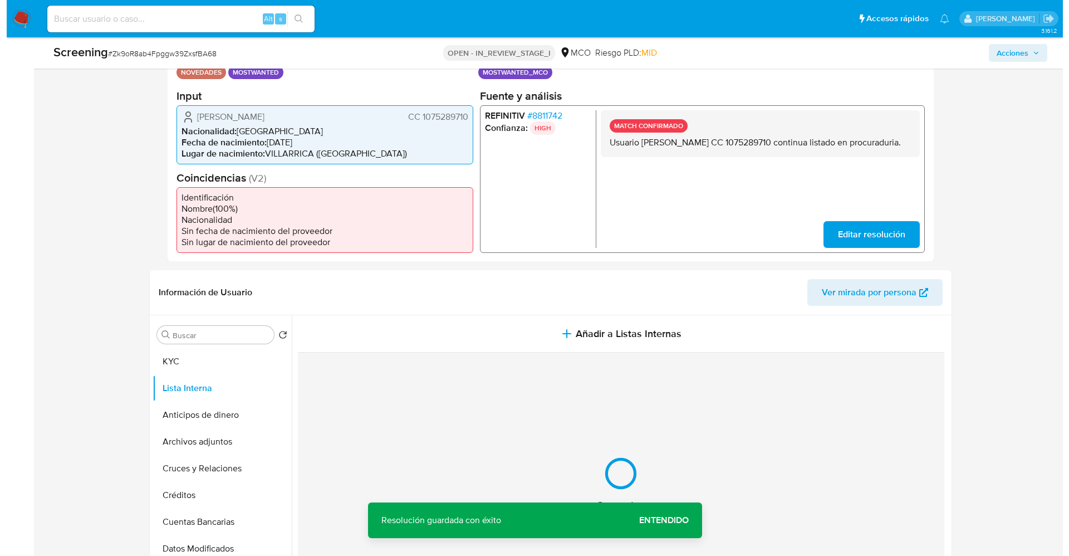
scroll to position [334, 0]
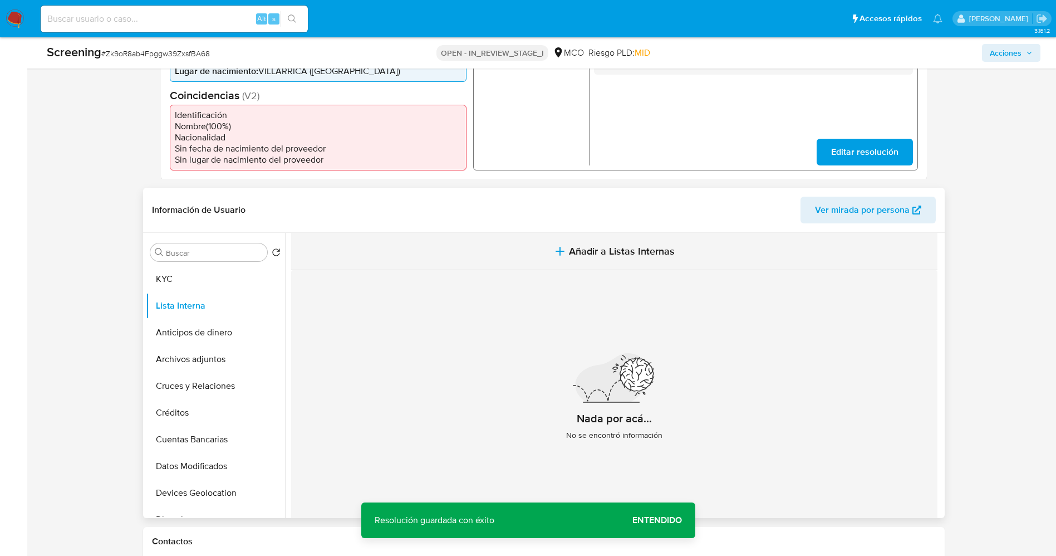
click at [607, 254] on span "Añadir a Listas Internas" at bounding box center [622, 251] width 106 height 12
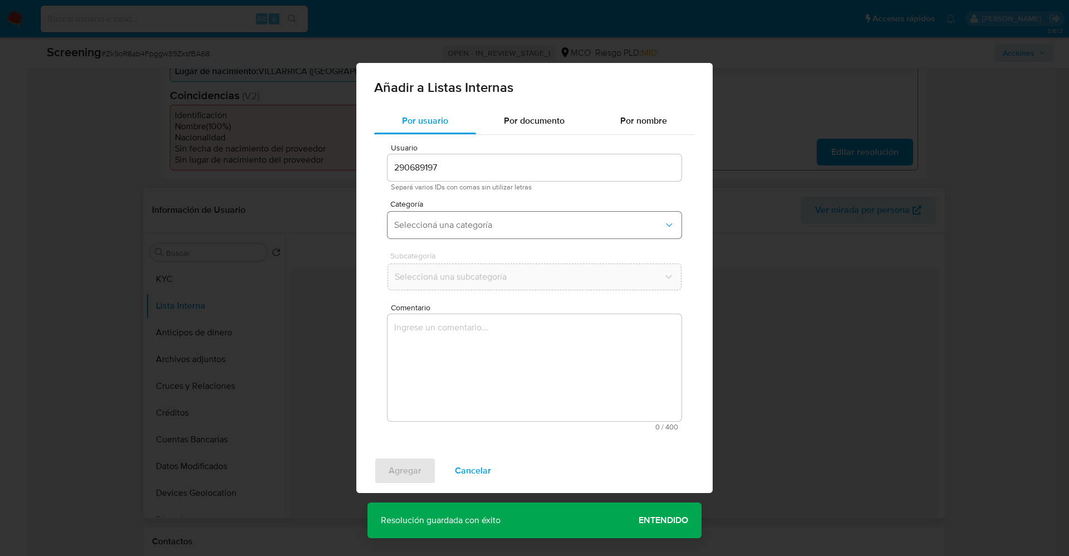
click at [470, 224] on span "Seleccioná una categoría" at bounding box center [528, 224] width 269 height 11
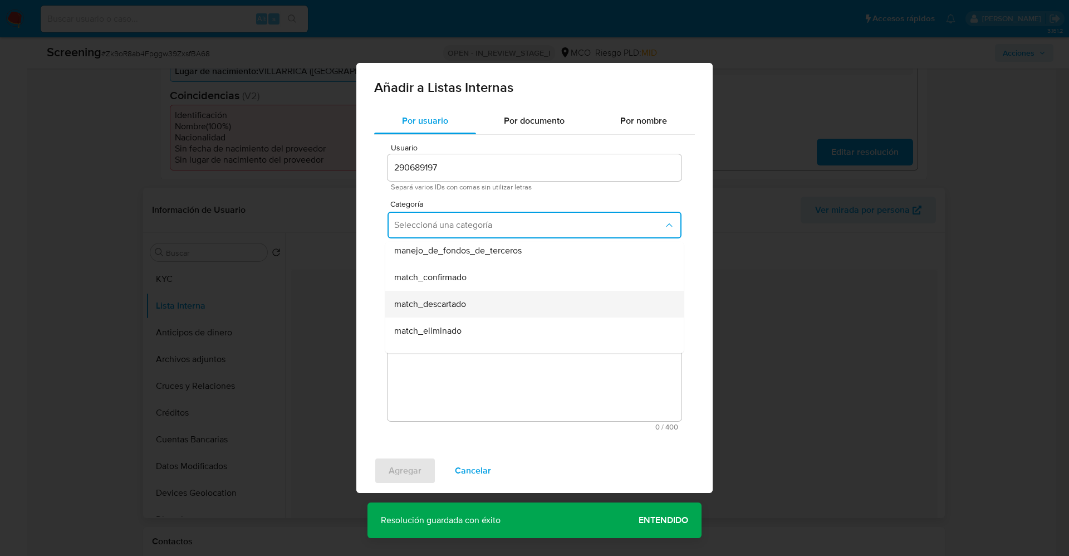
scroll to position [83, 0]
click at [460, 253] on span "match_confirmado" at bounding box center [430, 251] width 72 height 11
click at [463, 266] on button "Seleccioná una subcategoría" at bounding box center [534, 276] width 294 height 27
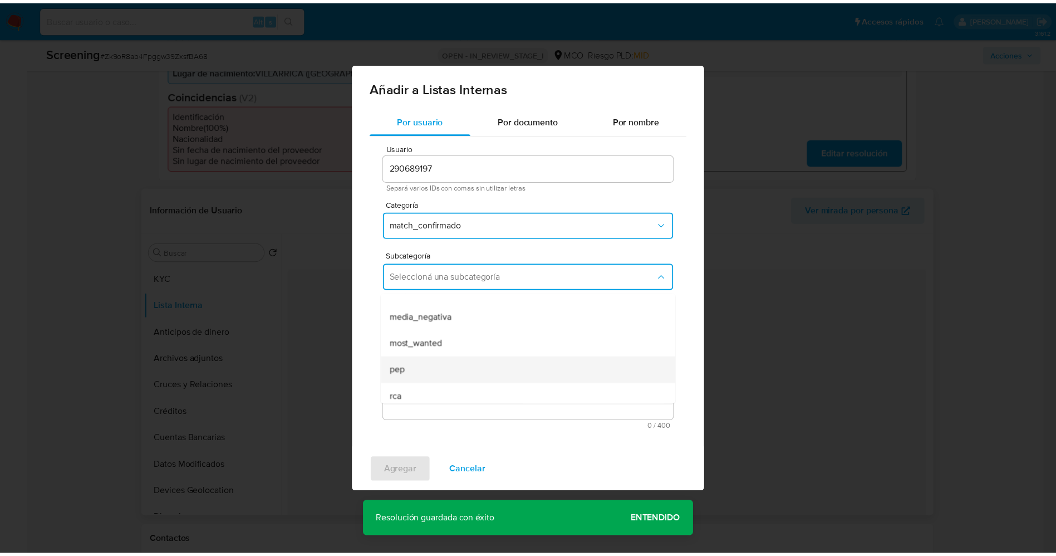
scroll to position [76, 0]
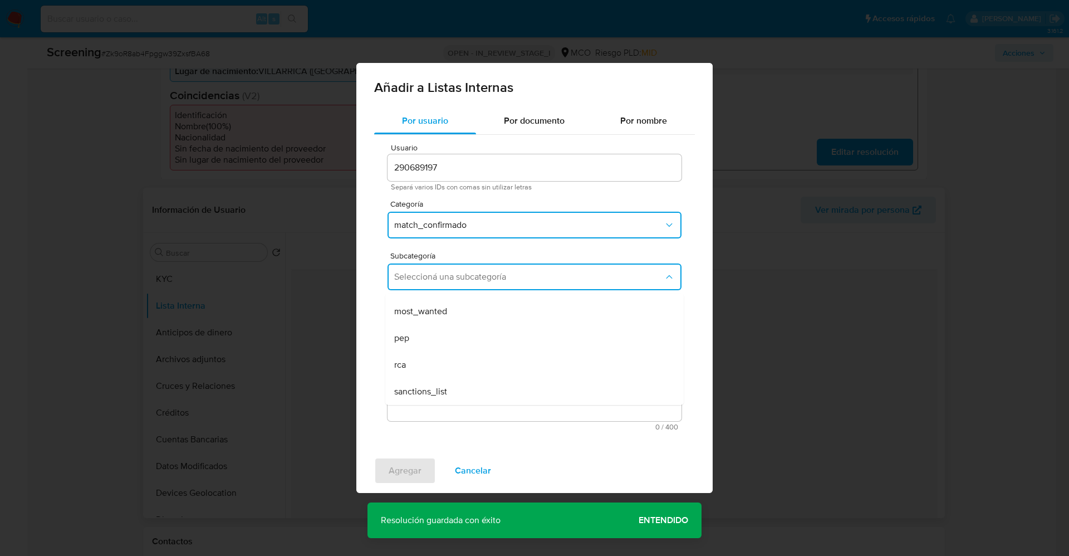
click at [447, 314] on span "most_wanted" at bounding box center [420, 311] width 53 height 11
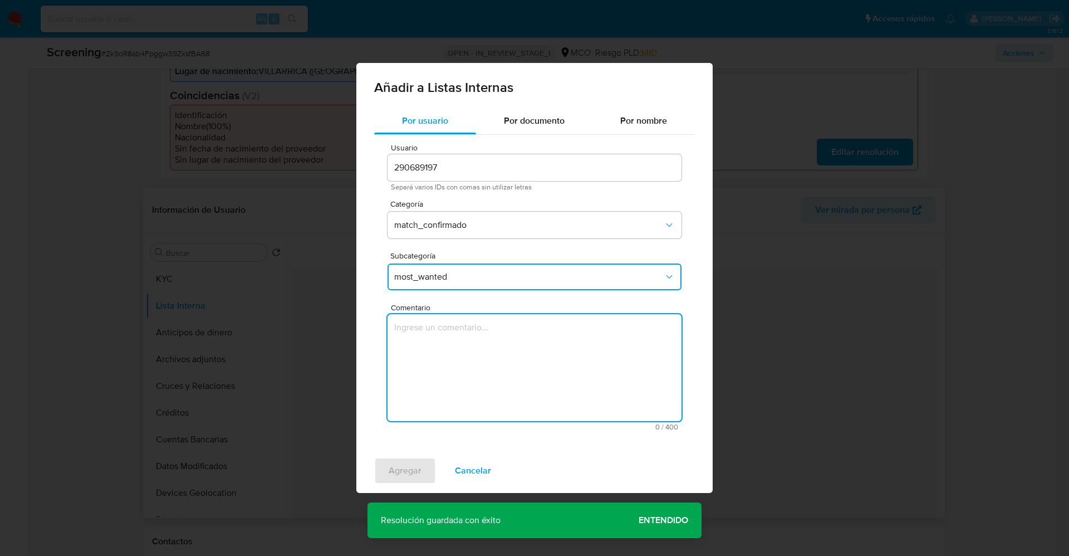
click at [451, 342] on textarea "Comentario" at bounding box center [534, 367] width 294 height 107
type textarea "Usuario Brayan Stiben Martinez Gonzalez CC 1075289710 continua listado en procu…"
click at [418, 463] on span "Agregar" at bounding box center [405, 470] width 33 height 24
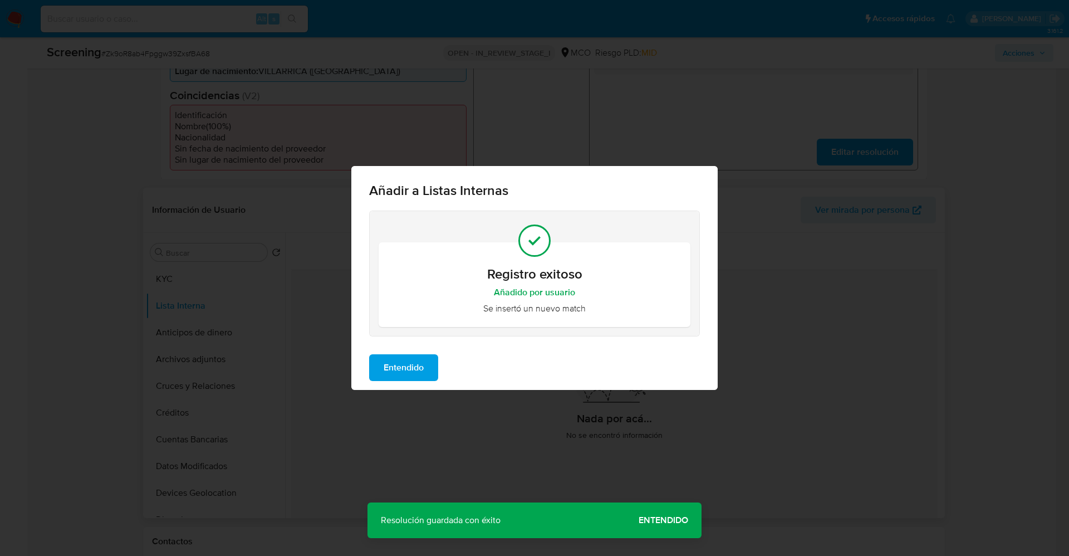
drag, startPoint x: 410, startPoint y: 365, endPoint x: 261, endPoint y: 369, distance: 148.7
click at [405, 365] on span "Entendido" at bounding box center [404, 367] width 40 height 24
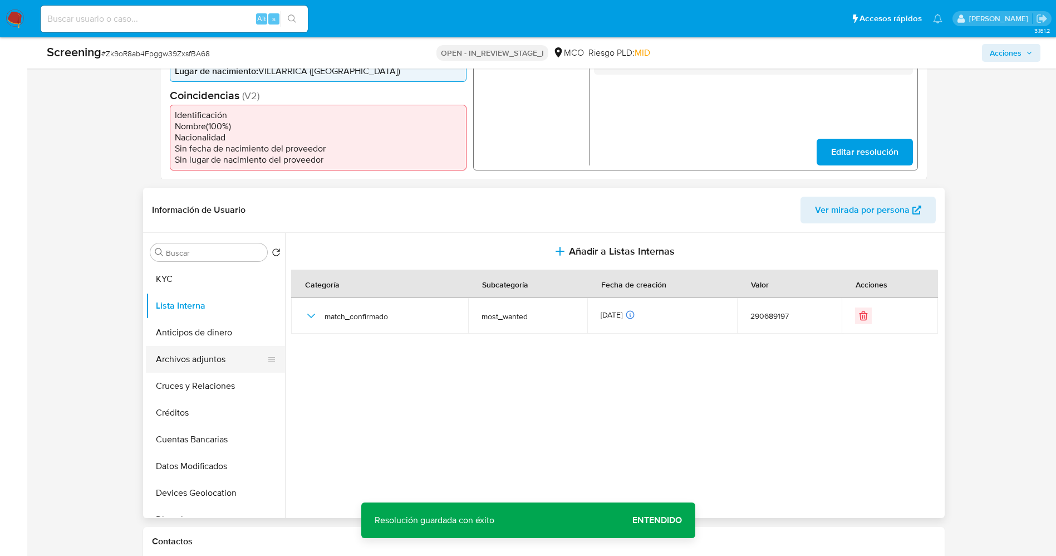
click at [175, 351] on button "Archivos adjuntos" at bounding box center [211, 359] width 130 height 27
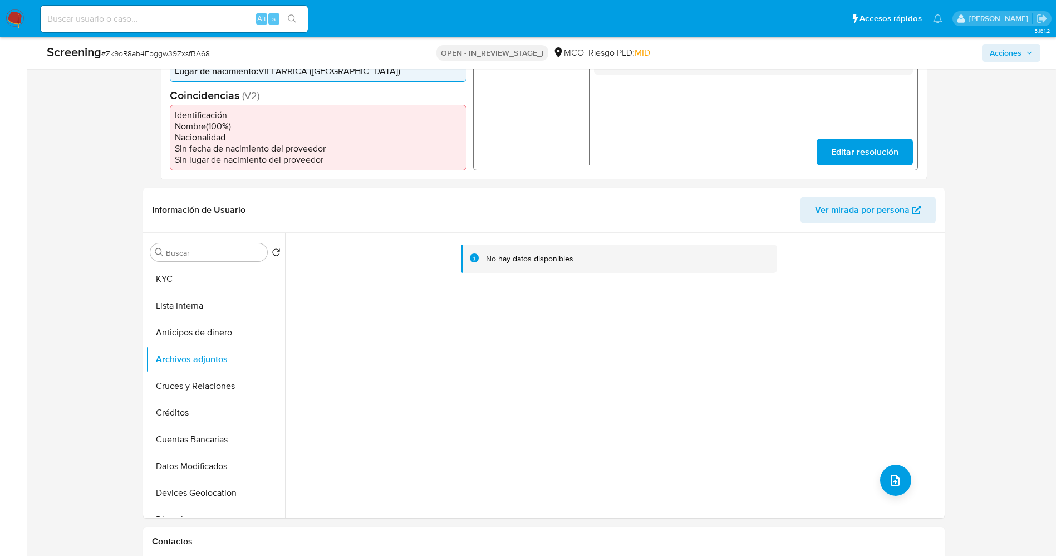
click at [891, 496] on div "No hay datos disponibles" at bounding box center [613, 375] width 657 height 285
click at [893, 486] on icon "upload-file" at bounding box center [894, 479] width 13 height 13
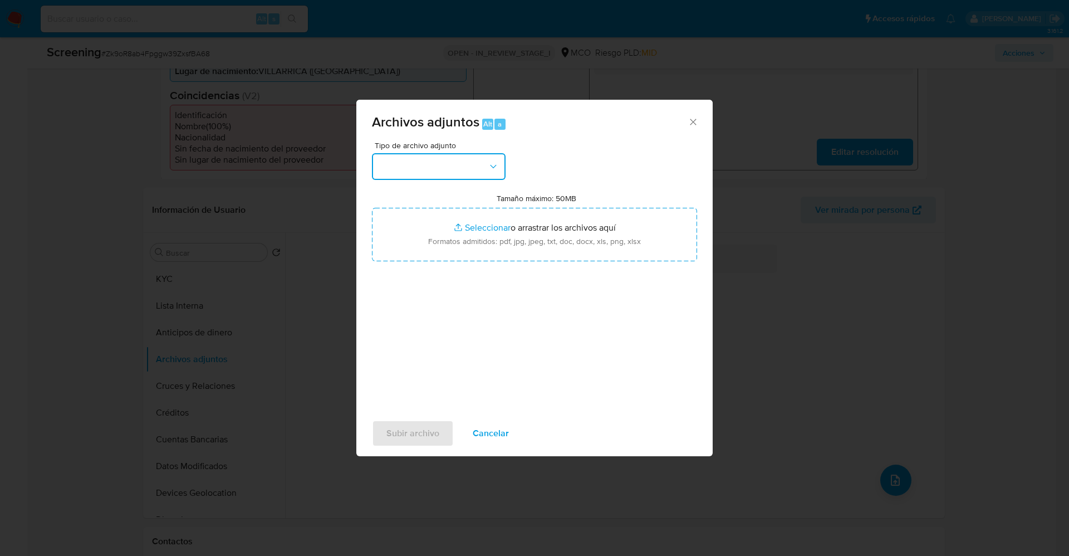
click at [457, 164] on button "button" at bounding box center [439, 166] width 134 height 27
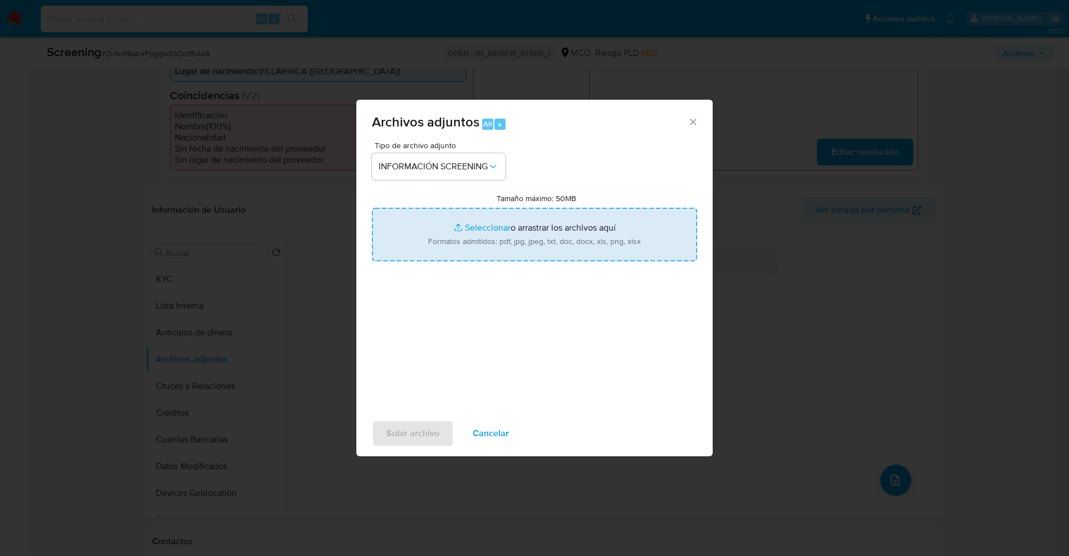
type input "C:\fakepath\_Brayan Stiben Martinez Gonzalez_ lavado de dinero - Buscar con Goo…"
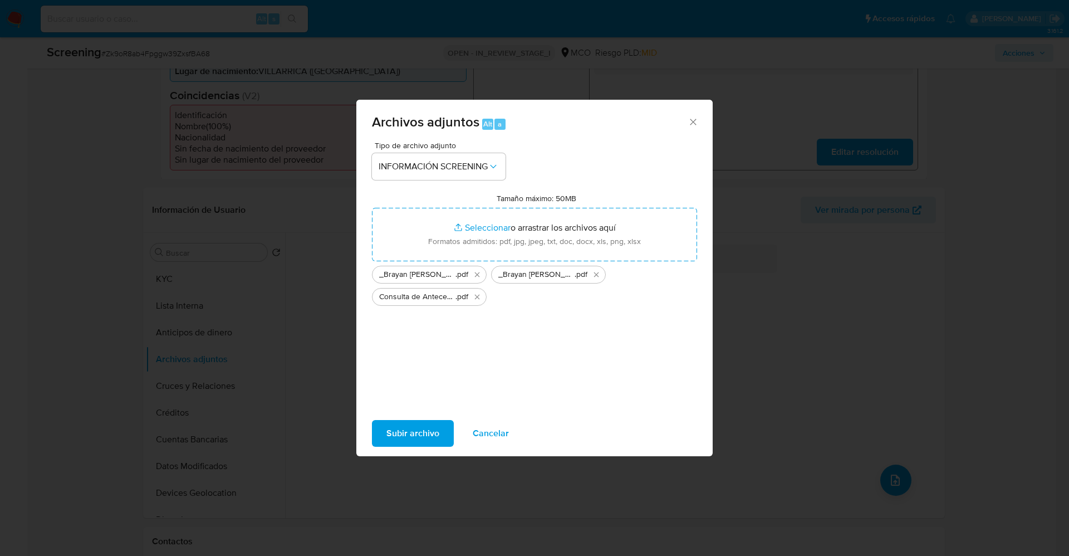
click at [404, 441] on span "Subir archivo" at bounding box center [412, 433] width 53 height 24
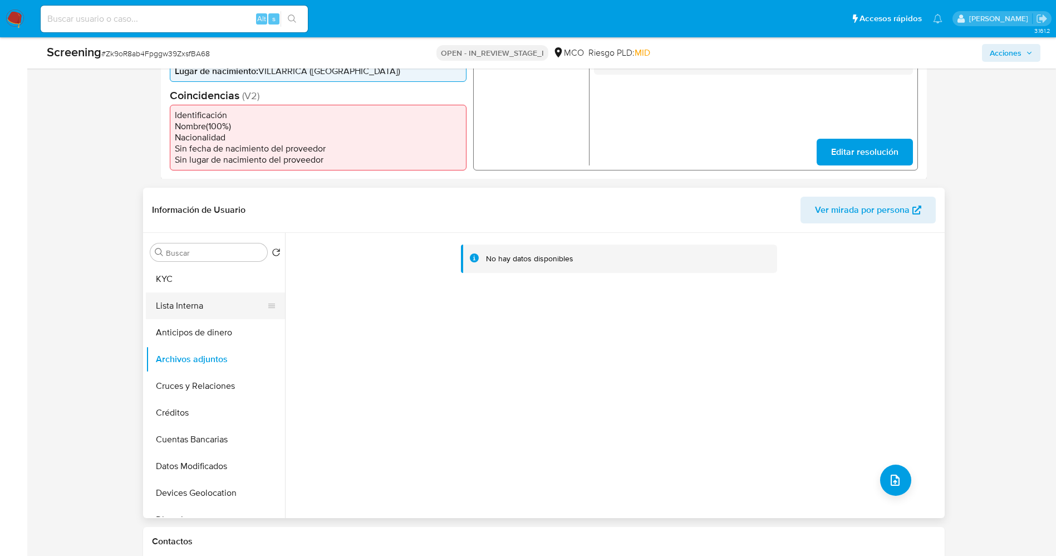
click at [209, 315] on button "Lista Interna" at bounding box center [211, 305] width 130 height 27
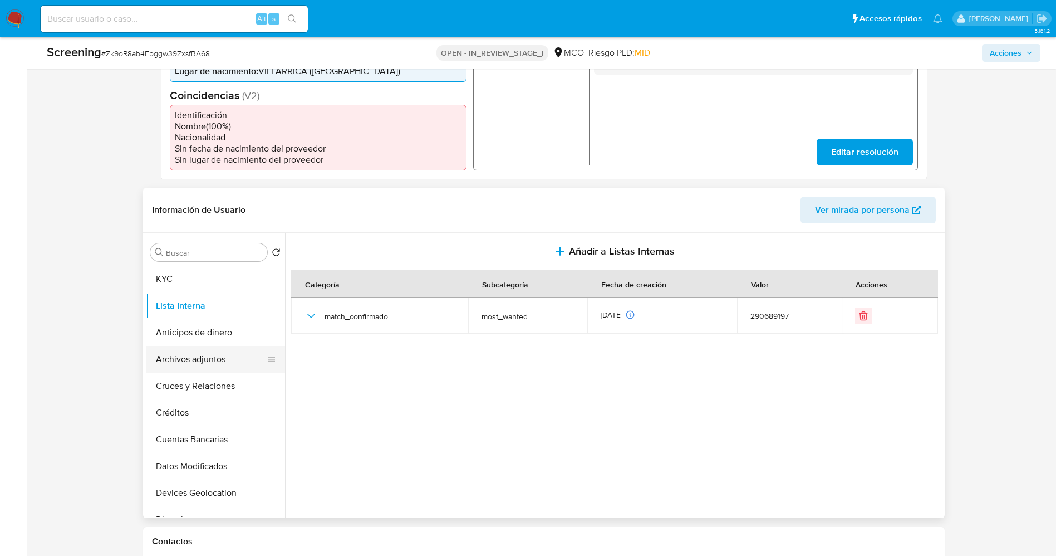
click at [194, 355] on button "Archivos adjuntos" at bounding box center [211, 359] width 130 height 27
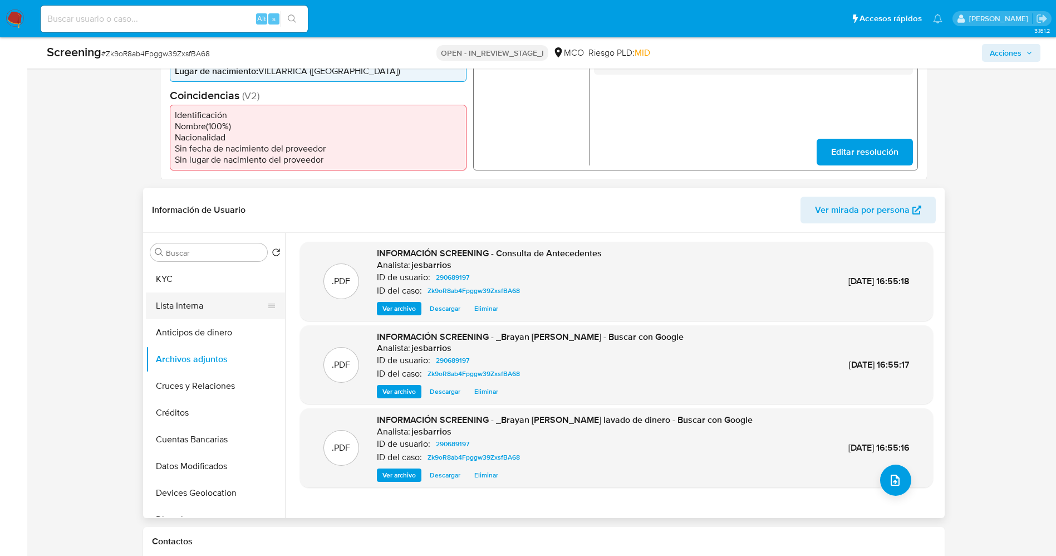
click at [174, 298] on button "Lista Interna" at bounding box center [211, 305] width 130 height 27
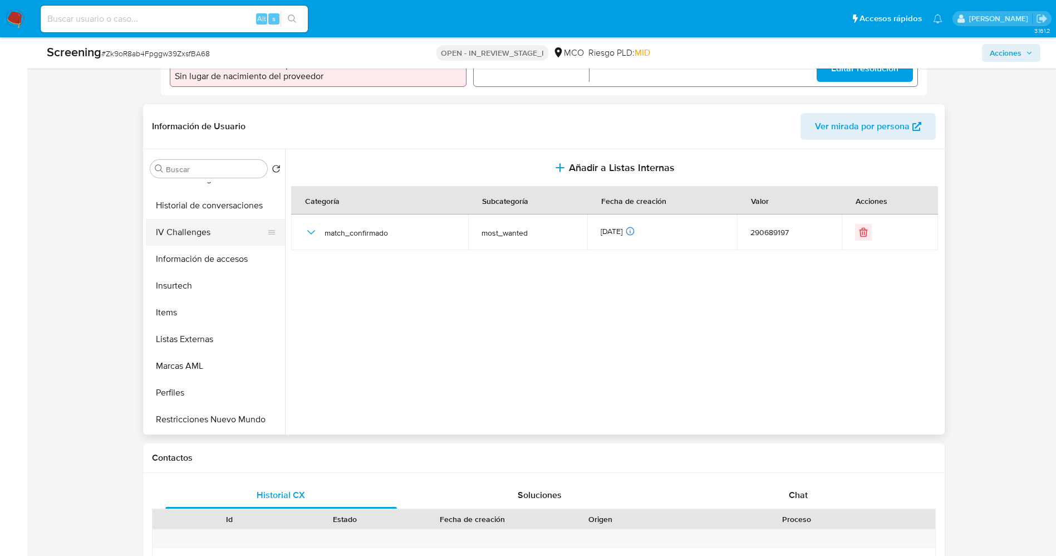
scroll to position [524, 0]
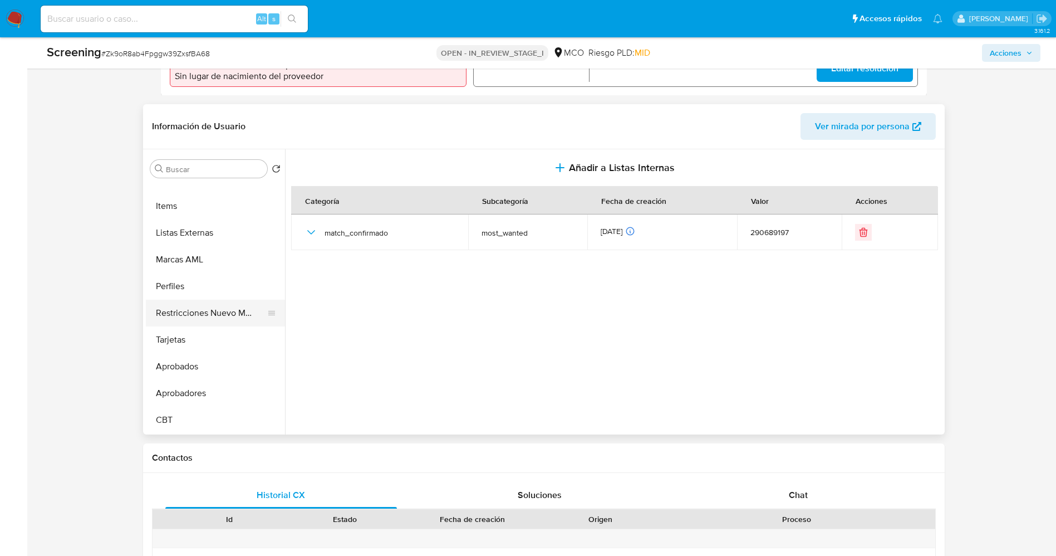
click at [215, 312] on button "Restricciones Nuevo Mundo" at bounding box center [211, 312] width 130 height 27
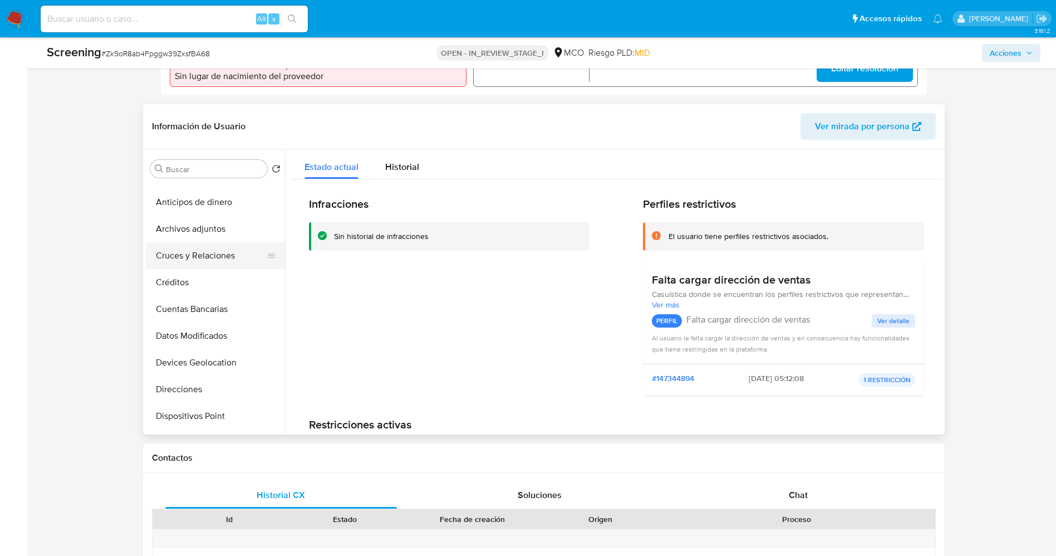
scroll to position [0, 0]
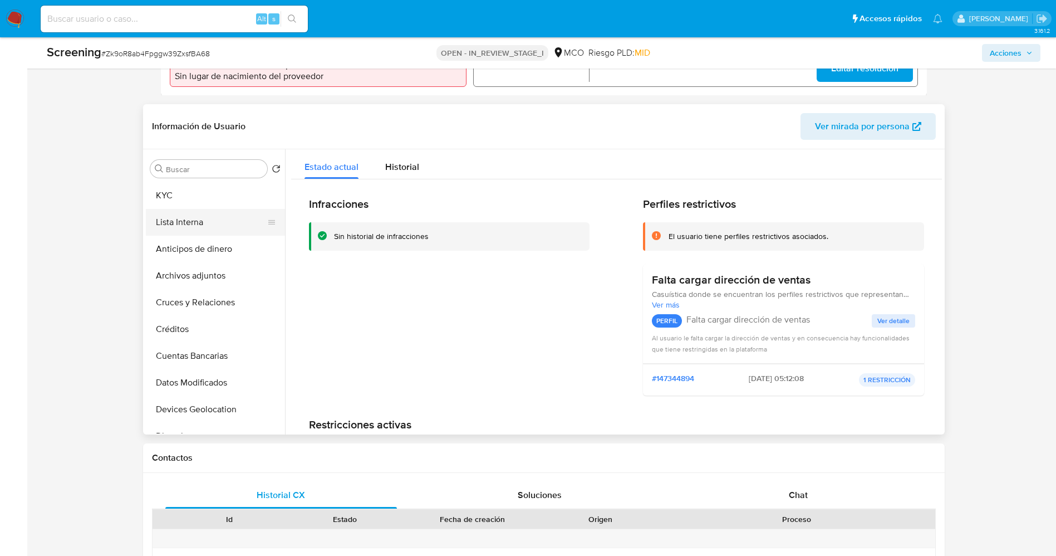
click at [171, 214] on button "Lista Interna" at bounding box center [211, 222] width 130 height 27
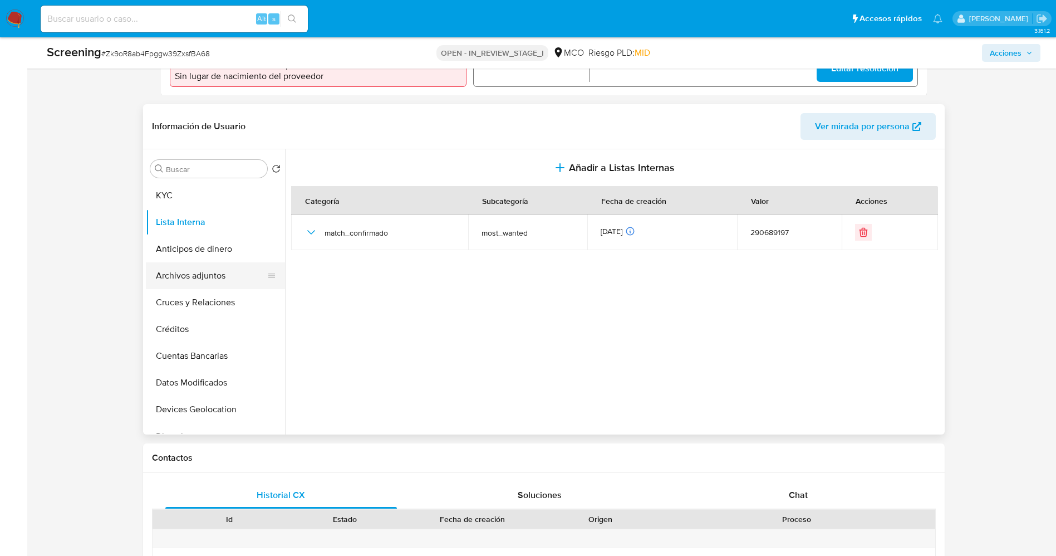
click at [193, 285] on button "Archivos adjuntos" at bounding box center [211, 275] width 130 height 27
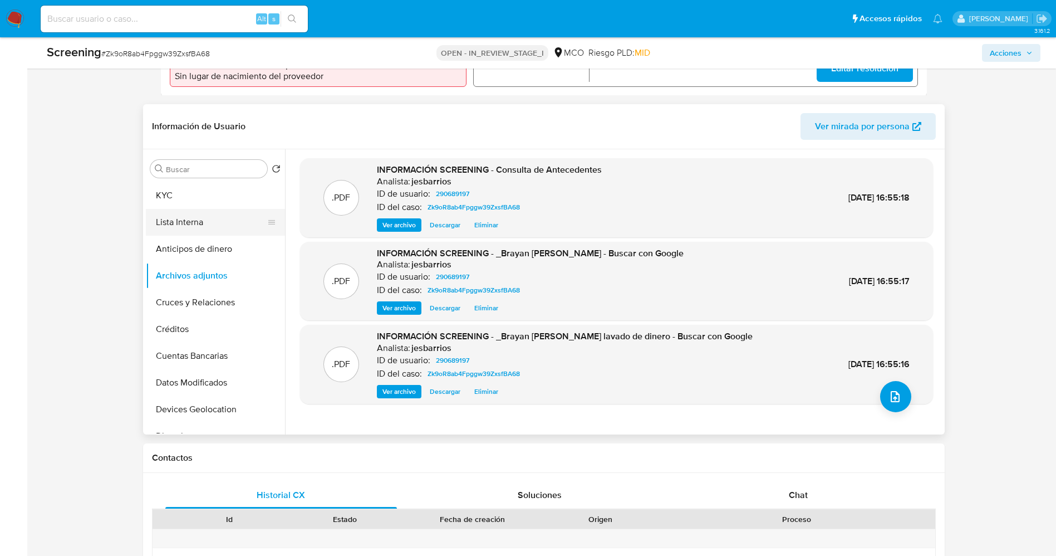
click at [205, 212] on button "Lista Interna" at bounding box center [211, 222] width 130 height 27
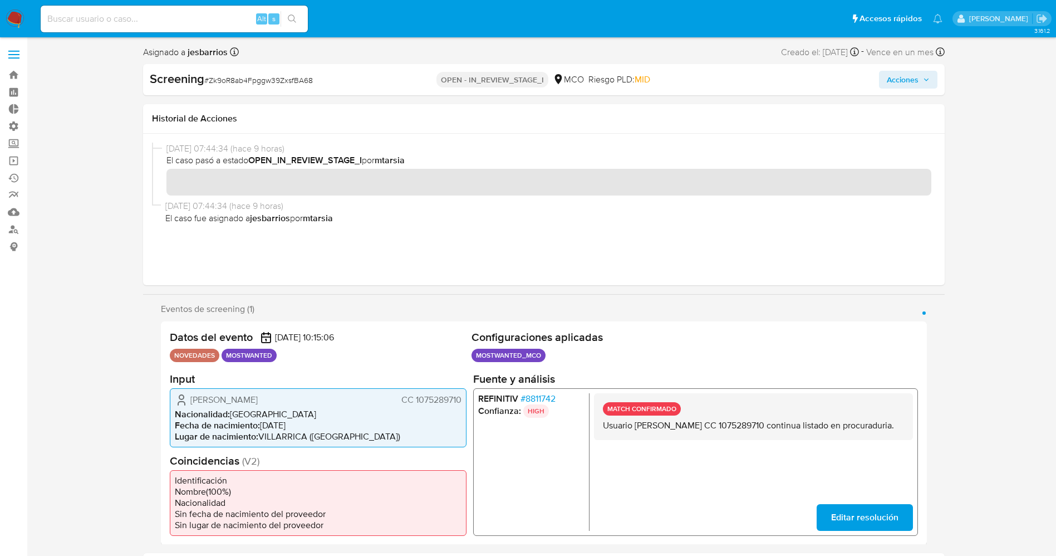
click at [898, 78] on span "Acciones" at bounding box center [903, 80] width 32 height 18
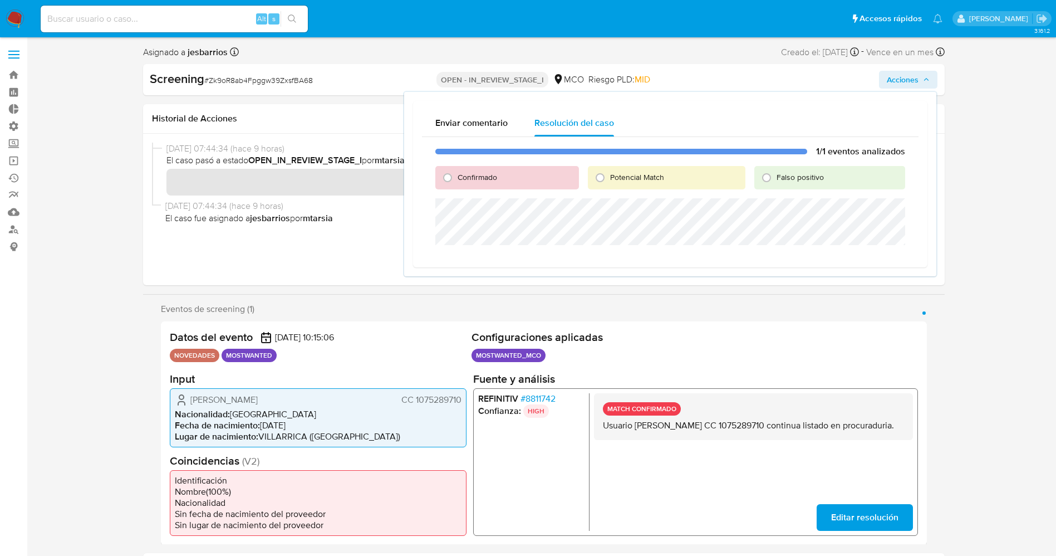
click at [469, 178] on span "Confirmado" at bounding box center [478, 176] width 40 height 11
click at [456, 178] on input "Confirmado" at bounding box center [448, 178] width 18 height 18
radio input "true"
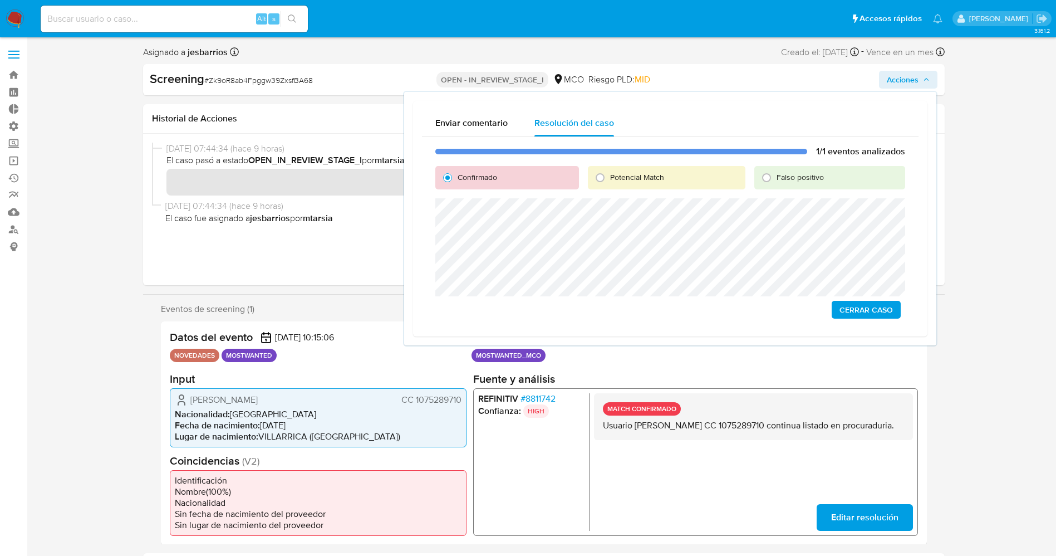
click at [874, 303] on span "Cerrar Caso" at bounding box center [865, 310] width 53 height 16
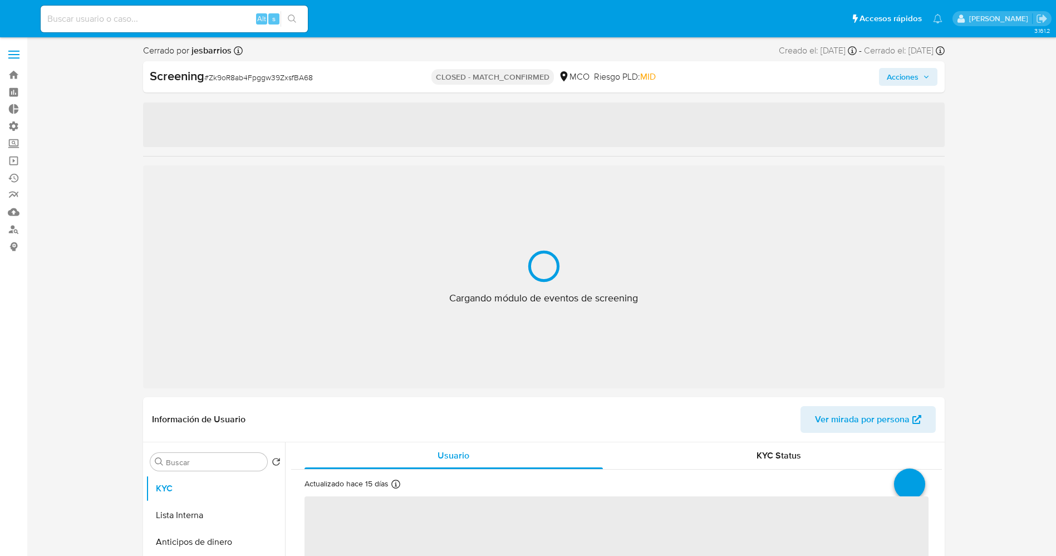
select select "10"
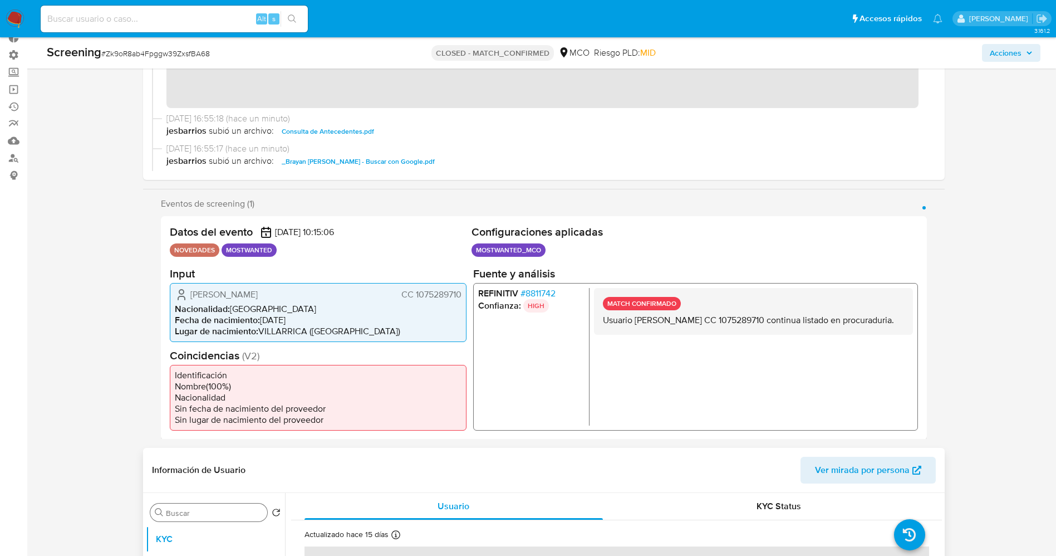
scroll to position [250, 0]
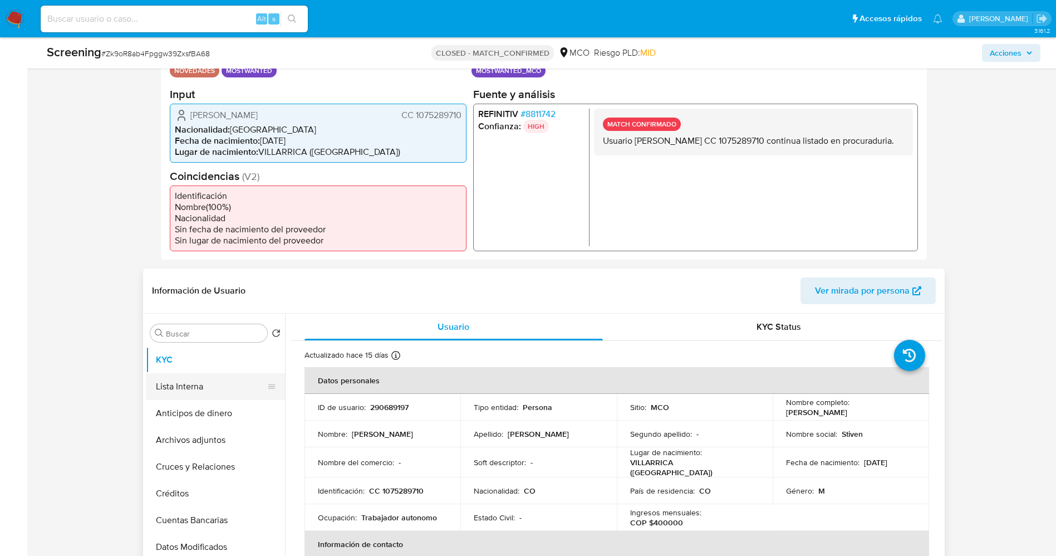
click at [197, 389] on button "Lista Interna" at bounding box center [211, 386] width 130 height 27
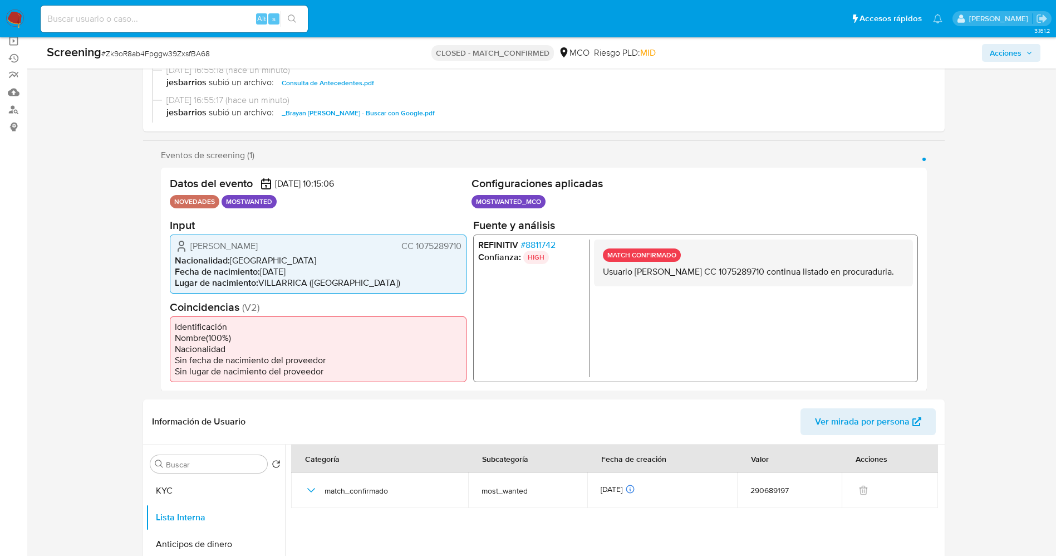
scroll to position [0, 0]
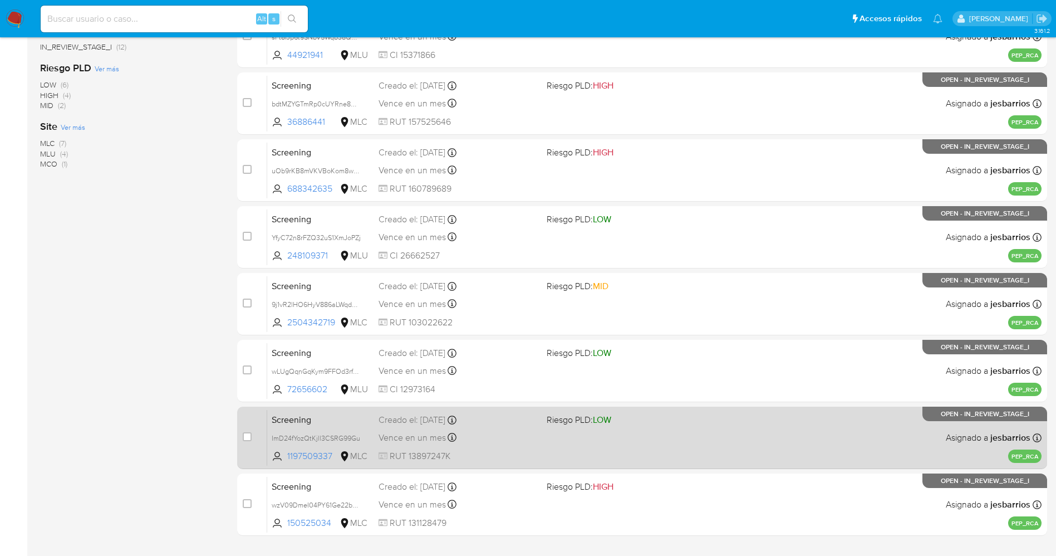
scroll to position [363, 0]
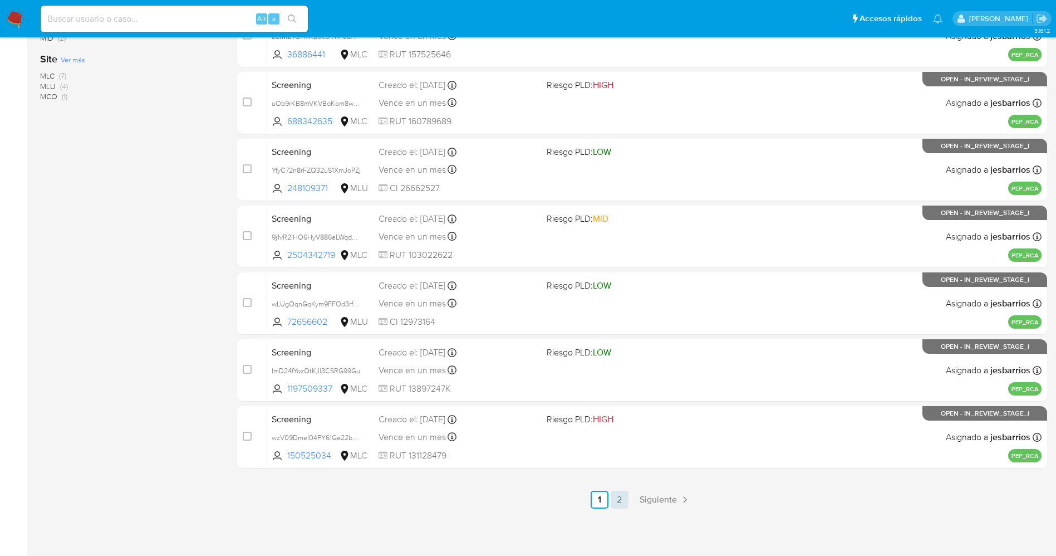
click at [617, 497] on link "2" at bounding box center [620, 499] width 18 height 18
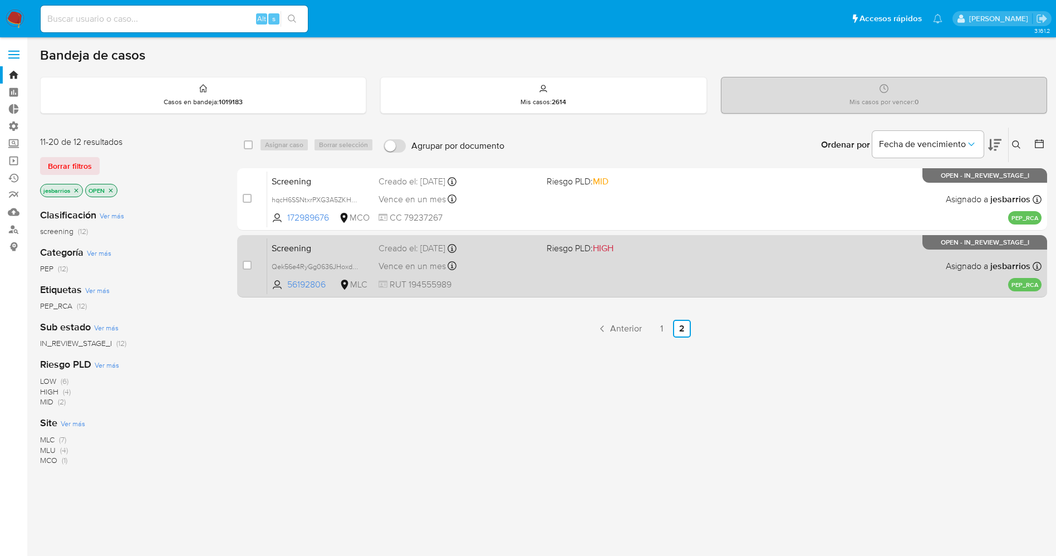
click at [584, 284] on div "Screening Qek56e4RyGg0636JHoxd2cbt 56192806 MLC Riesgo PLD: HIGH Creado el: [DA…" at bounding box center [654, 266] width 774 height 56
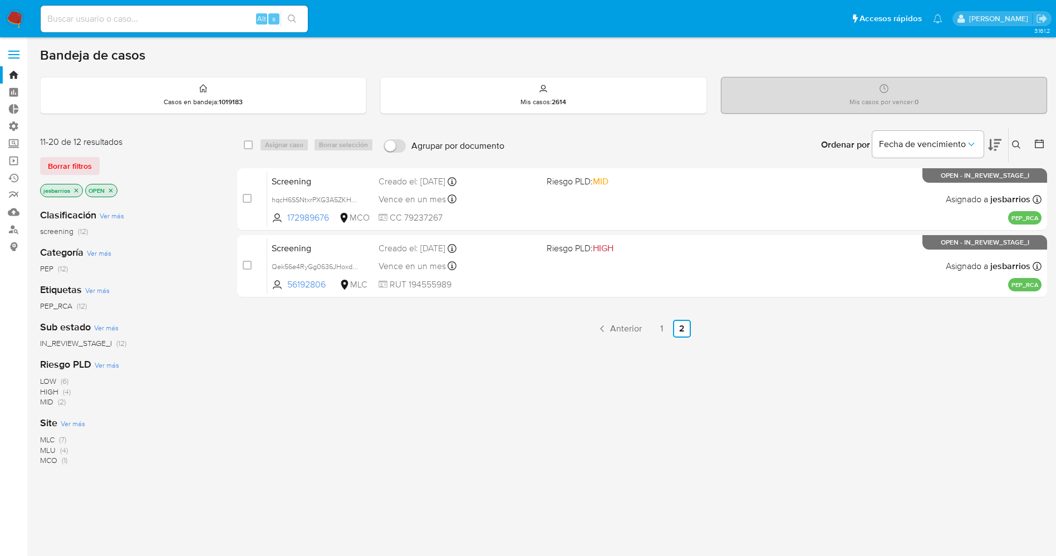
click at [19, 21] on img at bounding box center [15, 18] width 19 height 19
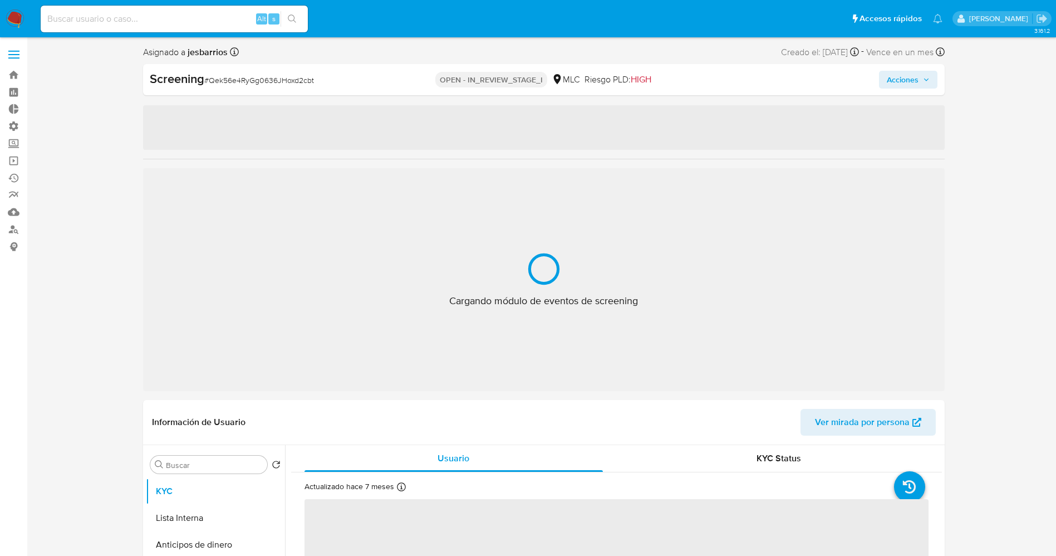
select select "10"
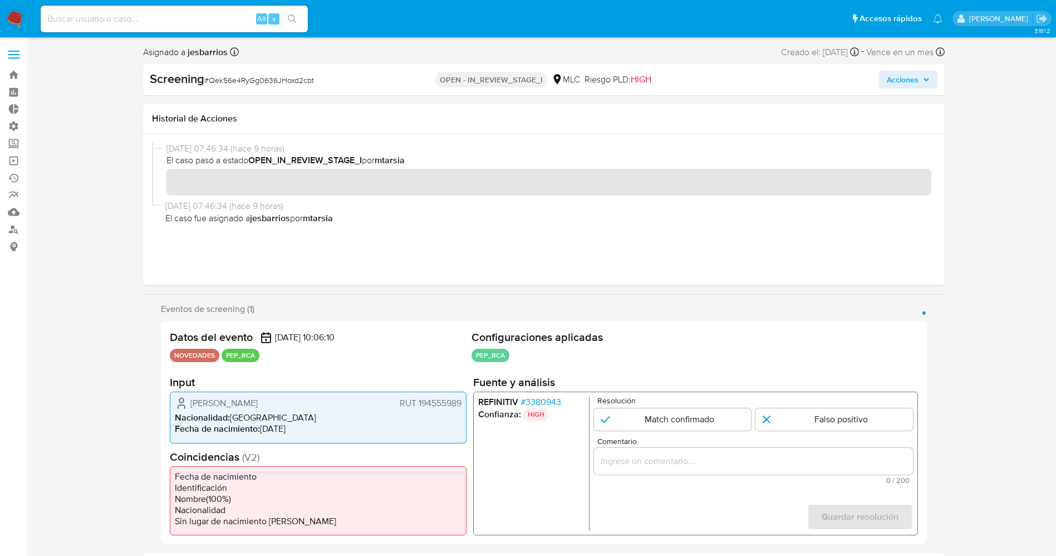
click at [549, 401] on span "# 3380943" at bounding box center [540, 401] width 41 height 11
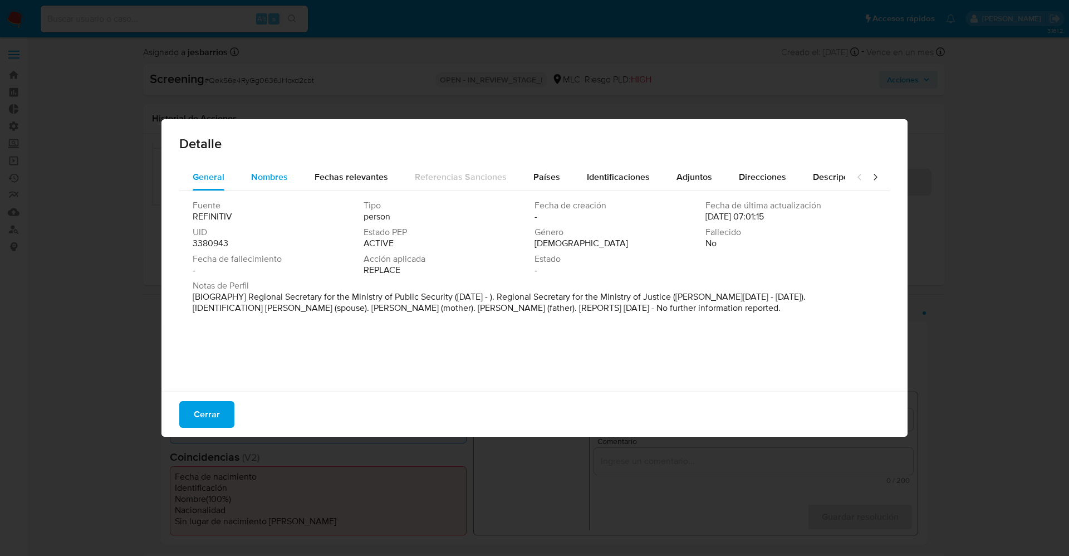
click at [266, 177] on span "Nombres" at bounding box center [269, 176] width 37 height 13
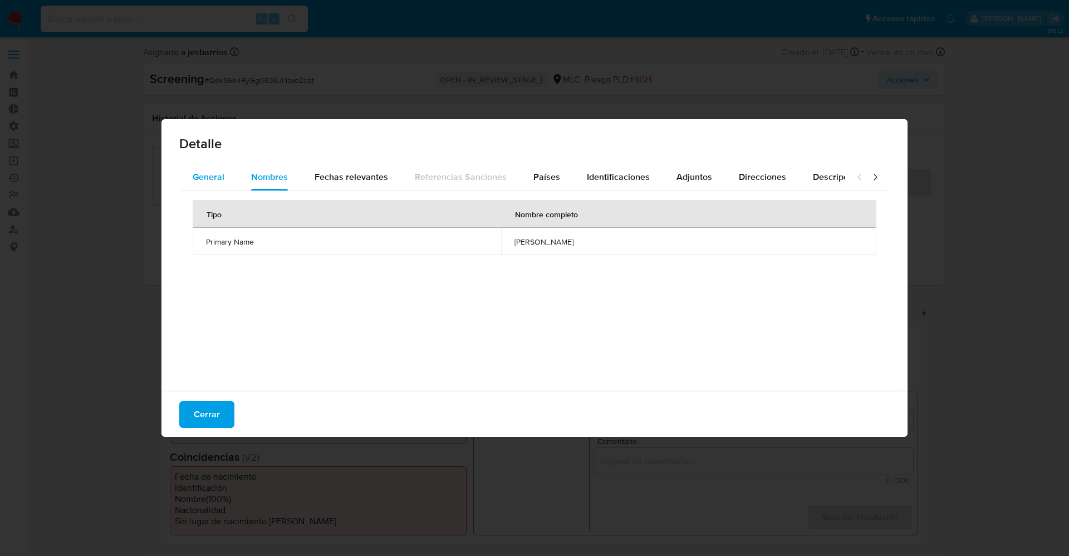
click at [216, 172] on span "General" at bounding box center [209, 176] width 32 height 13
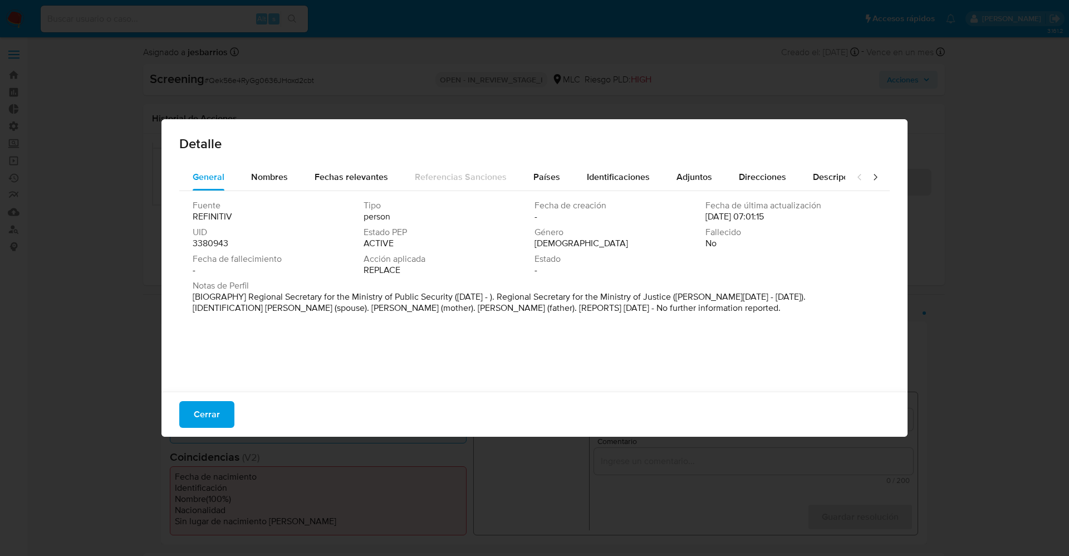
drag, startPoint x: 251, startPoint y: 301, endPoint x: 339, endPoint y: 327, distance: 91.9
click at [339, 318] on div "Notas de Perfil [BIOGRAPHY] Regional Secretary for the Ministry of Public Secur…" at bounding box center [535, 299] width 684 height 38
click at [534, 222] on div "Fecha de creación -" at bounding box center [619, 211] width 171 height 22
click at [271, 167] on div "Nombres" at bounding box center [269, 177] width 37 height 27
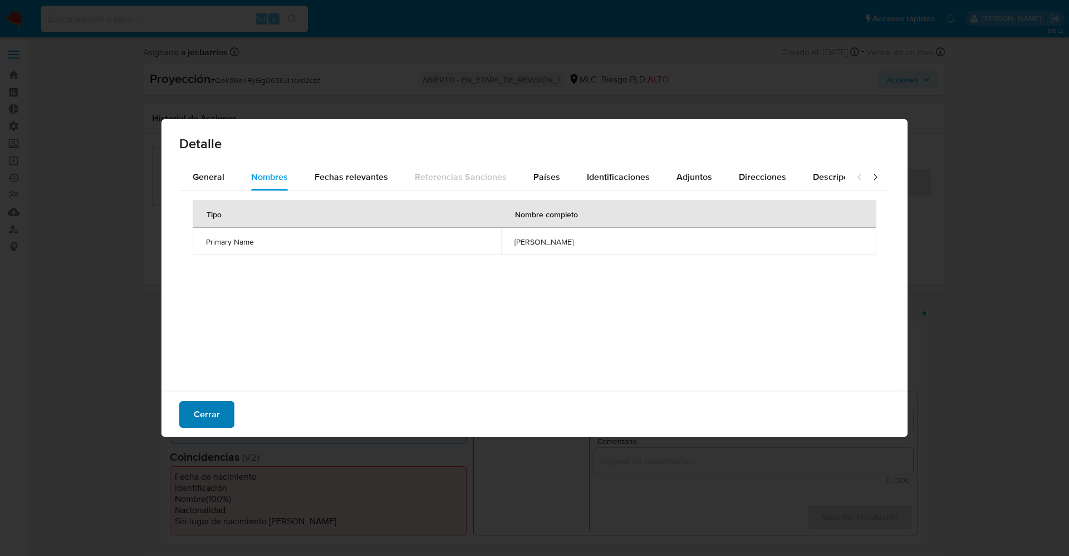
click at [210, 417] on span "Cerrar" at bounding box center [207, 414] width 26 height 24
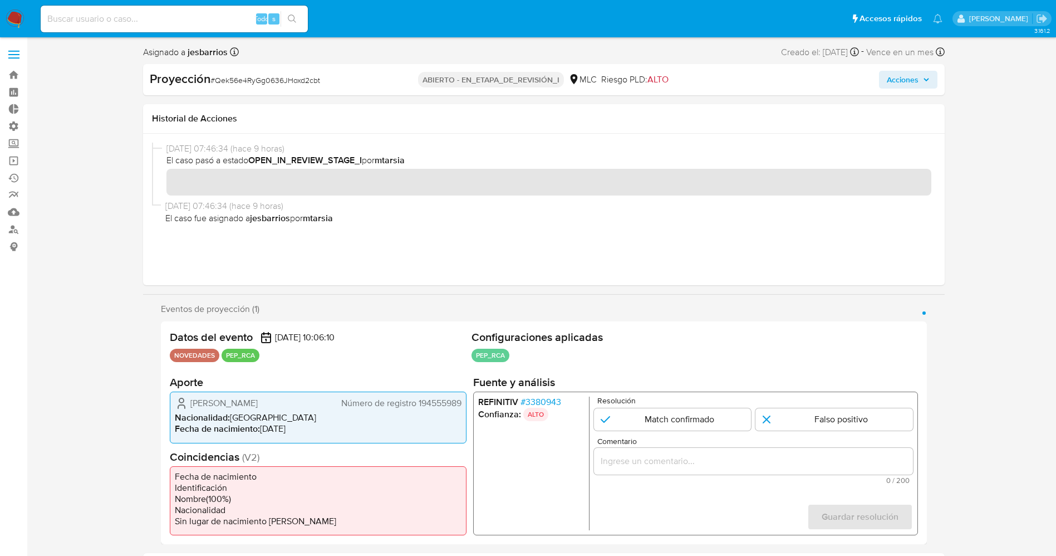
drag, startPoint x: 180, startPoint y: 402, endPoint x: 317, endPoint y: 407, distance: 137.0
click at [317, 407] on div "Patricia Elena Rada Salazar Número de registro 194555989" at bounding box center [318, 402] width 287 height 13
click at [273, 414] on li "Nacionalidad : Chile" at bounding box center [318, 417] width 287 height 11
click at [210, 398] on span "[PERSON_NAME] [PERSON_NAME]" at bounding box center [223, 402] width 67 height 11
drag, startPoint x: 250, startPoint y: 402, endPoint x: 463, endPoint y: 404, distance: 212.1
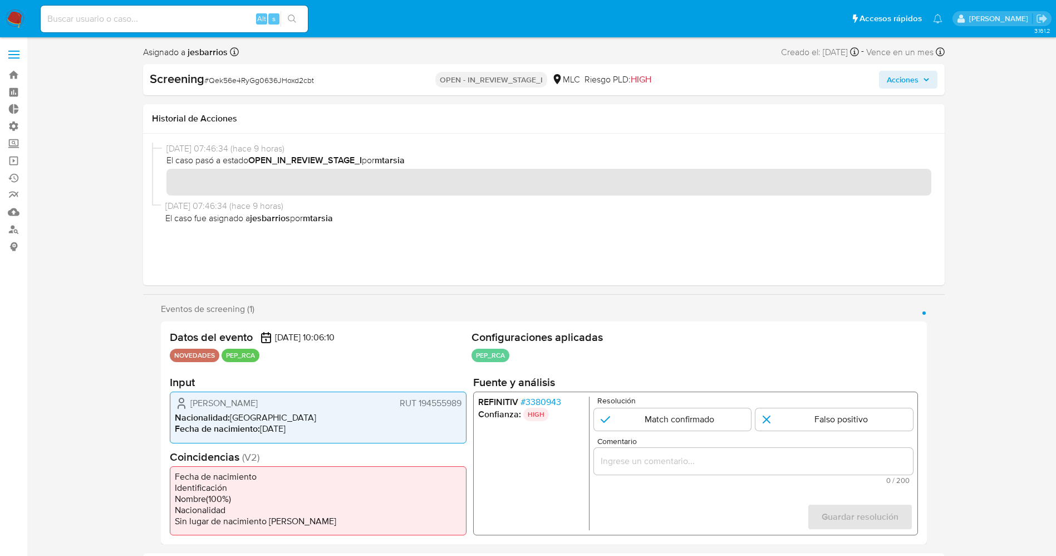
click at [466, 403] on div "Patricia Elena Rada Salazar RUT 194555989 Nacionalidad : Chile Fecha de nacimie…" at bounding box center [318, 416] width 297 height 51
click at [558, 399] on span "# 3380943" at bounding box center [540, 401] width 41 height 11
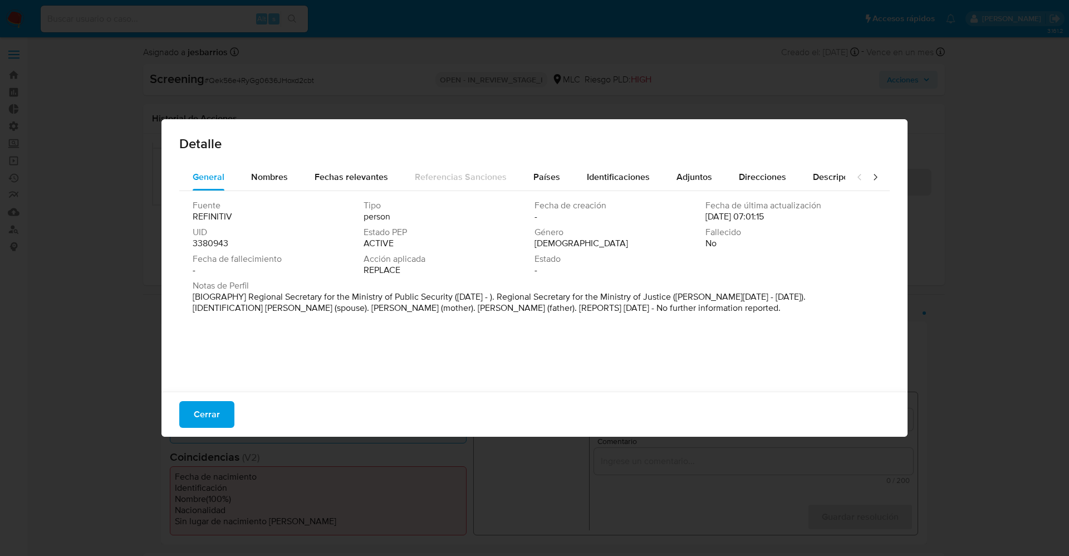
drag, startPoint x: 351, startPoint y: 319, endPoint x: 367, endPoint y: 323, distance: 16.1
click at [367, 313] on p "[BIOGRAPHY] Regional Secretary for the Ministry of Public Security (May 2025 - …" at bounding box center [533, 302] width 681 height 22
click at [269, 288] on span "Notas de Perfil" at bounding box center [533, 285] width 681 height 11
drag, startPoint x: 241, startPoint y: 299, endPoint x: 460, endPoint y: 298, distance: 219.3
click at [460, 298] on font "[BIOGRAFÍA] Secretario Regional del Ministerio de Seguridad Pública (mayo de 20…" at bounding box center [503, 302] width 621 height 24
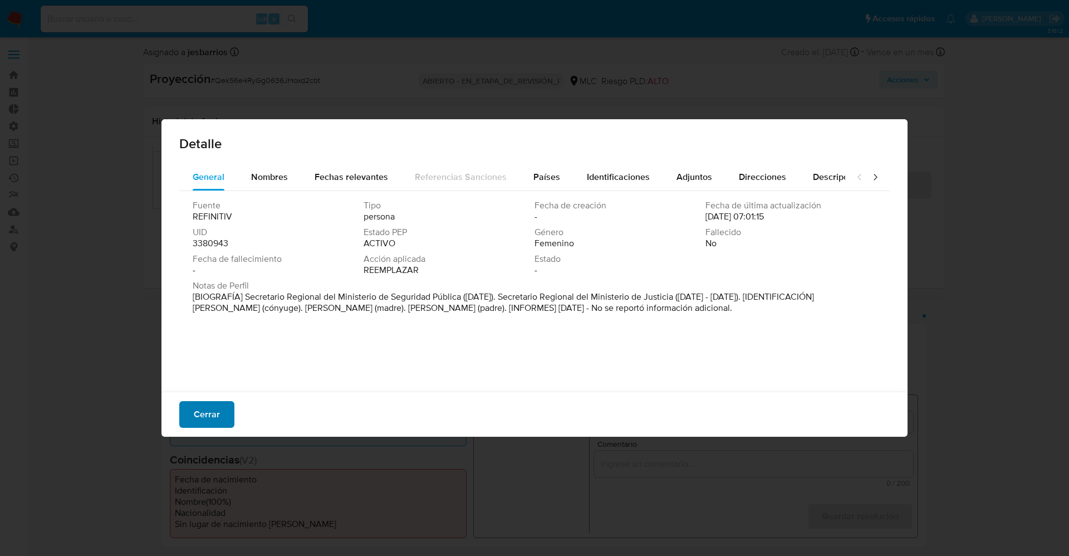
click at [183, 415] on button "Cerrar" at bounding box center [206, 414] width 55 height 27
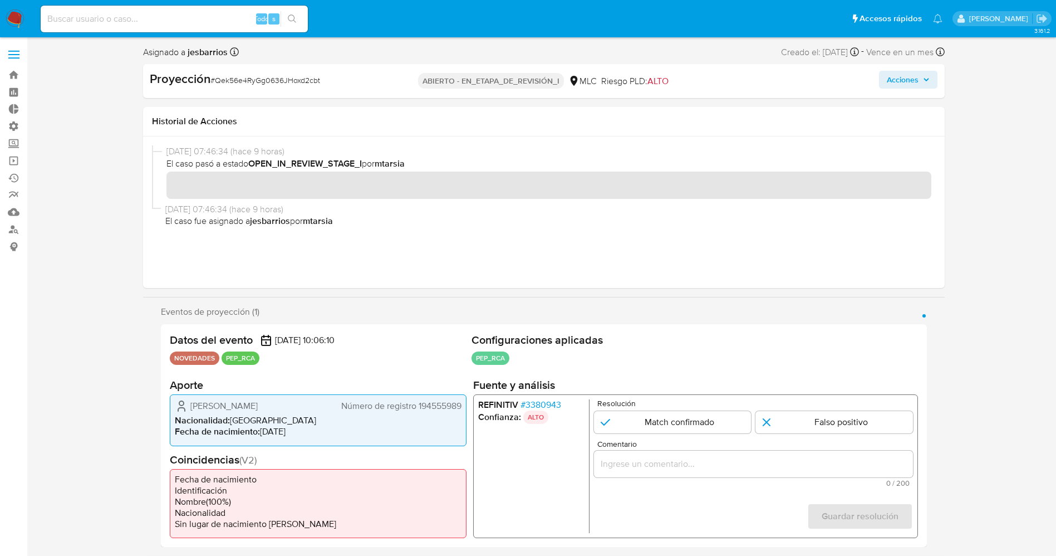
click at [656, 410] on div "Resolución Match confirmado Falso positivo" at bounding box center [752, 416] width 319 height 34
click at [656, 420] on input "1 de 1" at bounding box center [672, 422] width 158 height 22
radio input "true"
click at [652, 453] on div "1 de 1" at bounding box center [752, 463] width 319 height 27
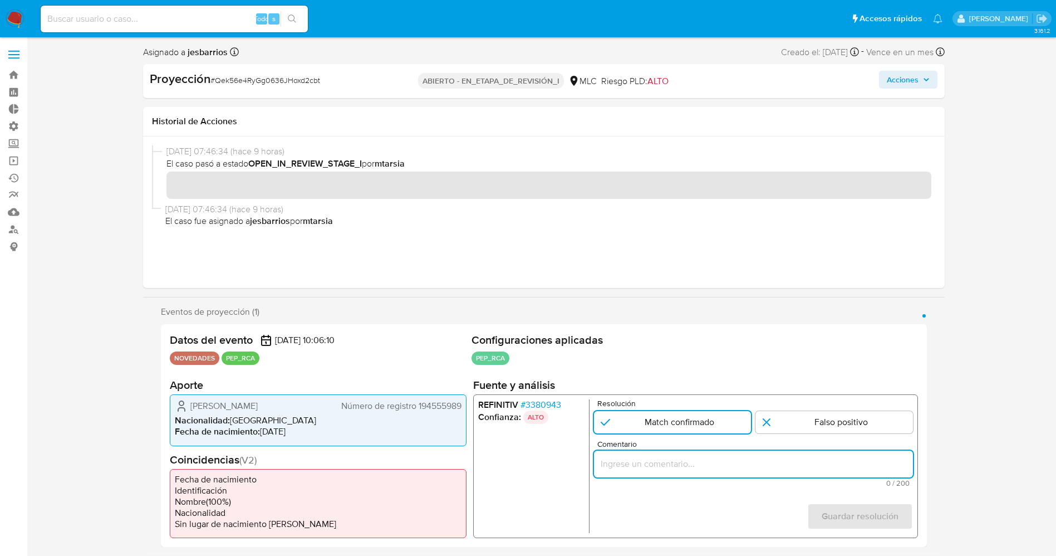
click at [652, 461] on input "Comentario" at bounding box center [752, 463] width 319 height 14
paste input "usuario Patricia Elena Rada Salazar,RUT 194555989,nacionalidad Chilena, por coi…"
drag, startPoint x: 638, startPoint y: 463, endPoint x: 891, endPoint y: 466, distance: 252.7
click at [891, 466] on input "usuario Patricia Elena Rada Salazar,RUT 194555989,nacionalidad Chilena, por coi…" at bounding box center [752, 463] width 319 height 14
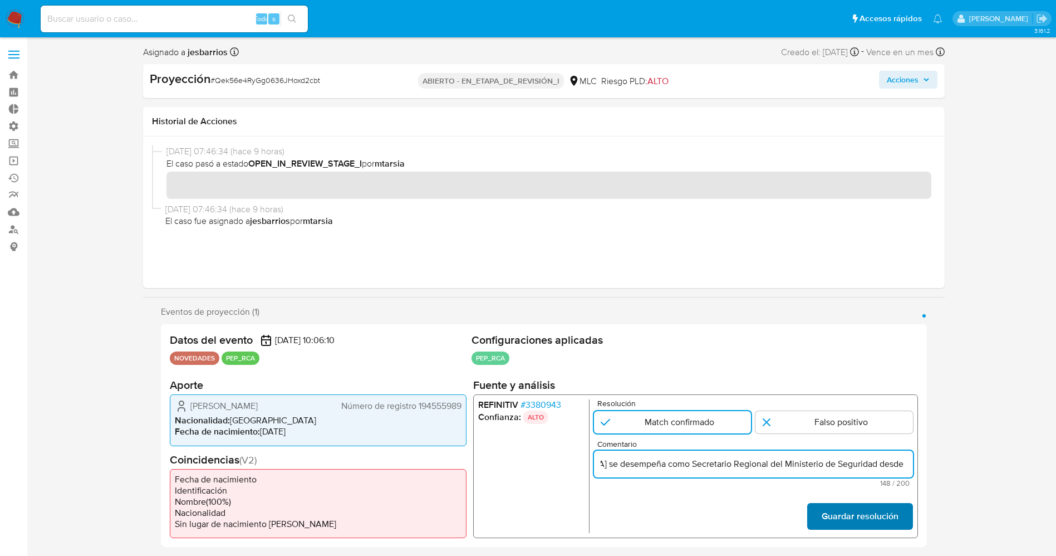
type input "usuario Patricia Elena Rada Salazar,RUT 194555989,nacionalidad Chilena se desem…"
click at [898, 522] on font "Guardar resolución" at bounding box center [859, 516] width 77 height 27
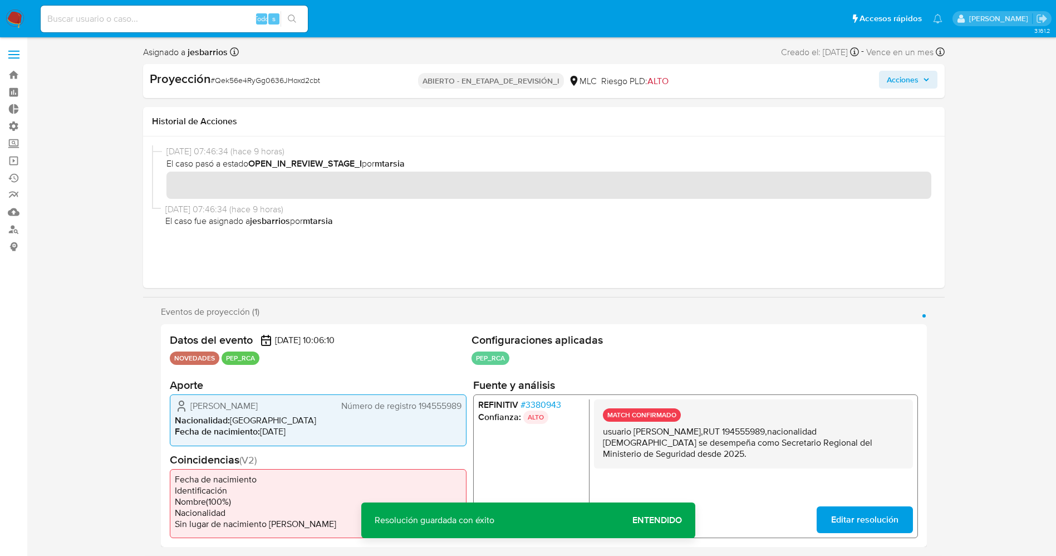
drag, startPoint x: 602, startPoint y: 437, endPoint x: 629, endPoint y: 458, distance: 34.2
click at [629, 458] on div "MATCH CONFIRMADO usuario Patricia Elena Rada Salazar,RUT 194555989,nacionalidad…" at bounding box center [752, 433] width 319 height 69
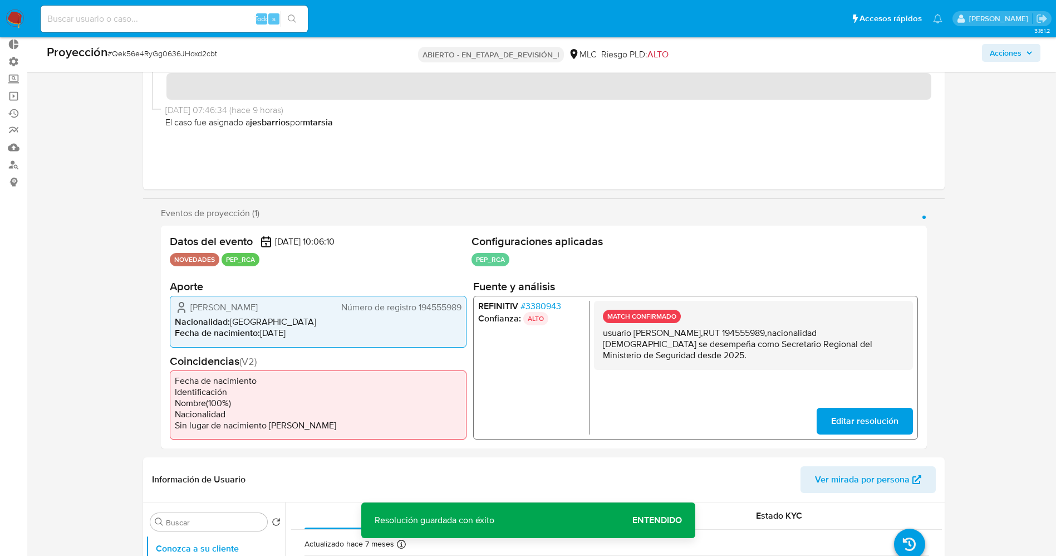
scroll to position [250, 0]
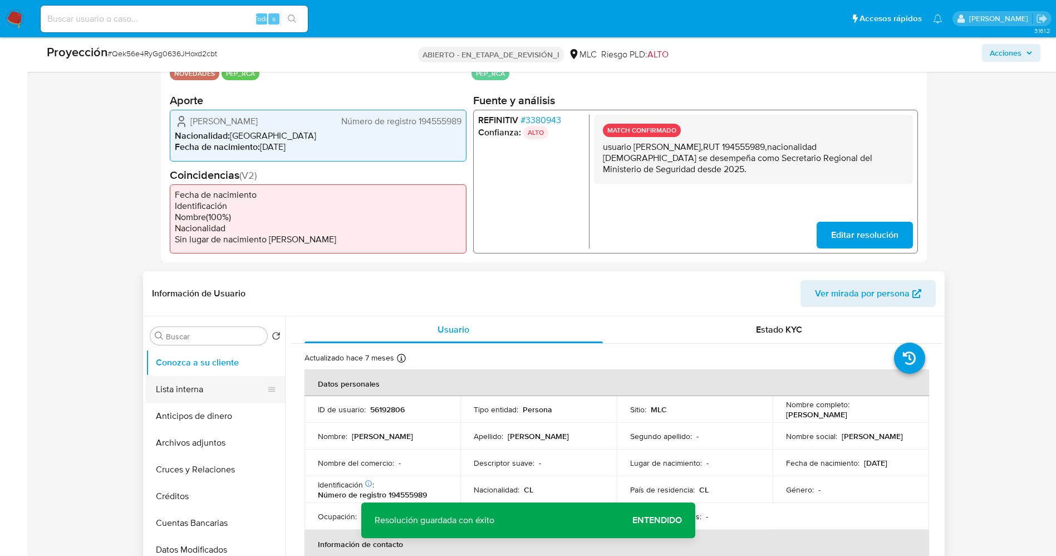
click at [196, 395] on button "Lista interna" at bounding box center [211, 389] width 130 height 27
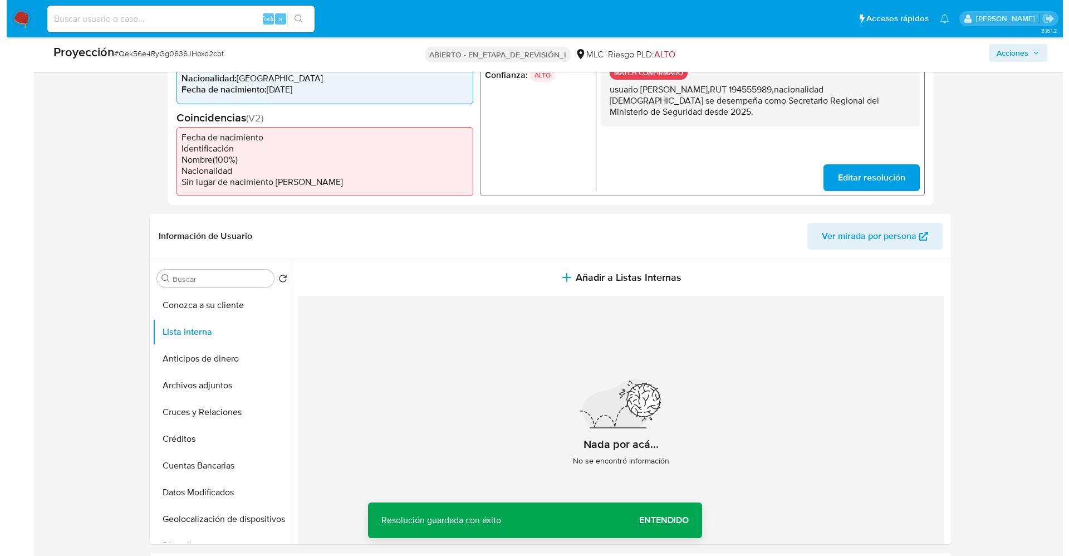
scroll to position [334, 0]
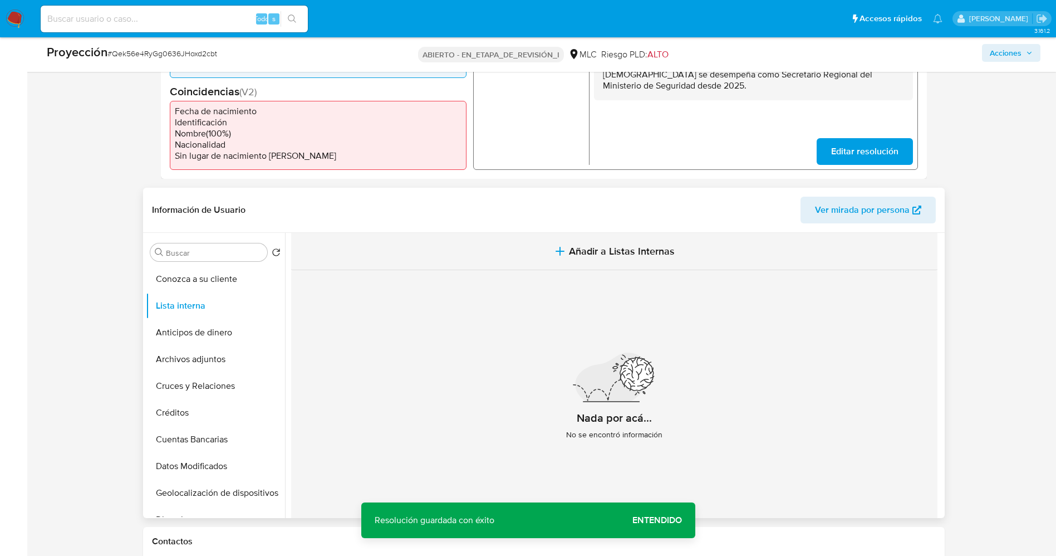
click at [701, 258] on button "Añadir a Listas Internas" at bounding box center [614, 251] width 646 height 37
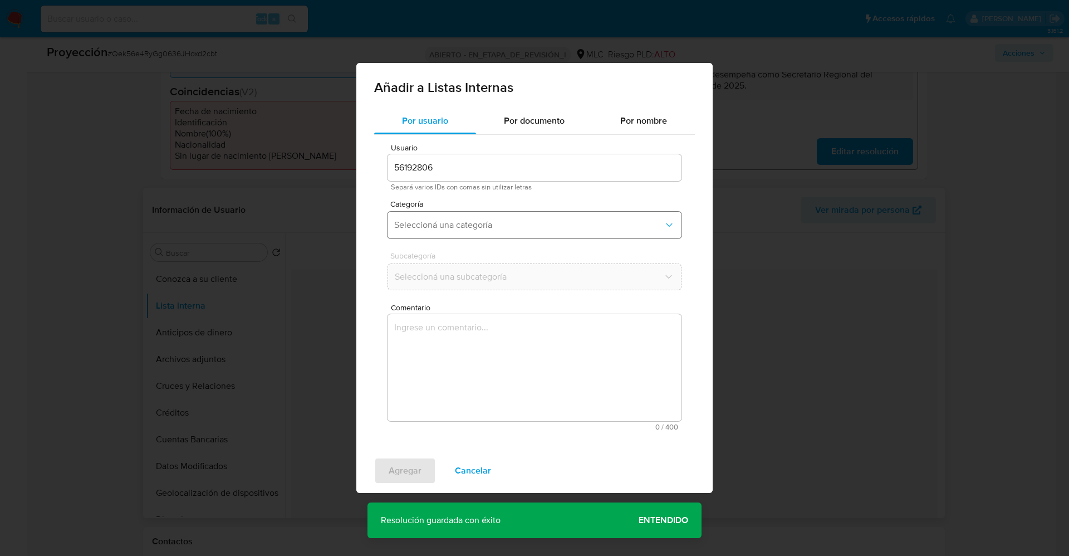
click at [520, 223] on span "Seleccioná una categoría" at bounding box center [528, 224] width 269 height 11
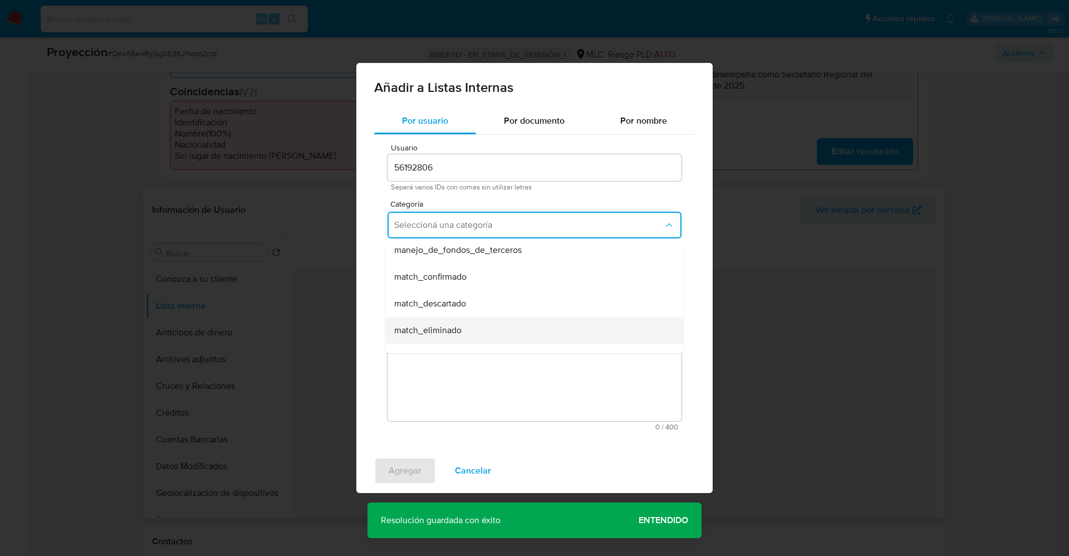
scroll to position [83, 0]
click at [478, 253] on div "match_confirmado" at bounding box center [531, 251] width 274 height 27
click at [479, 279] on span "Seleccioná una subcategoría" at bounding box center [528, 276] width 269 height 11
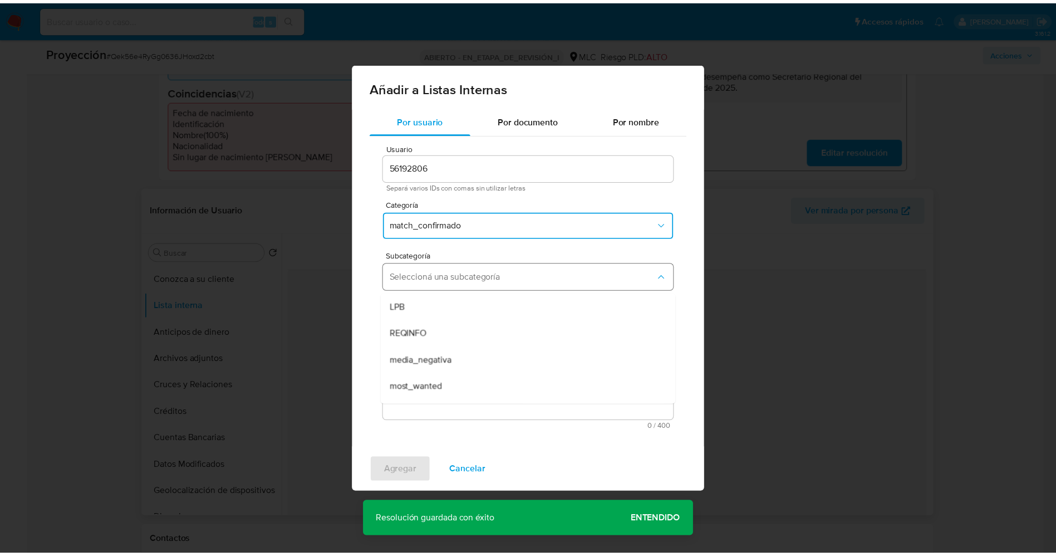
scroll to position [76, 0]
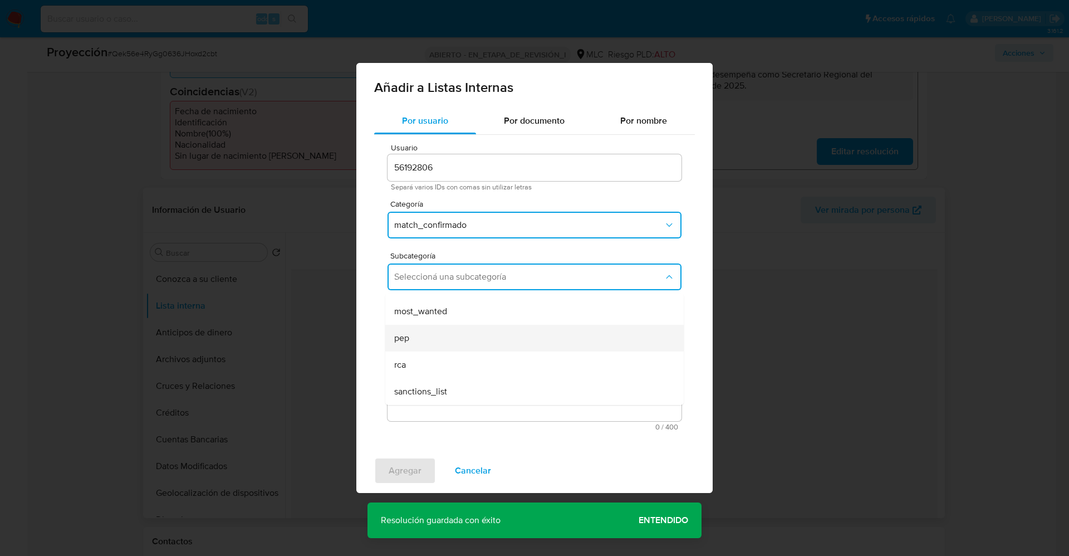
click at [446, 330] on div "pep" at bounding box center [531, 338] width 274 height 27
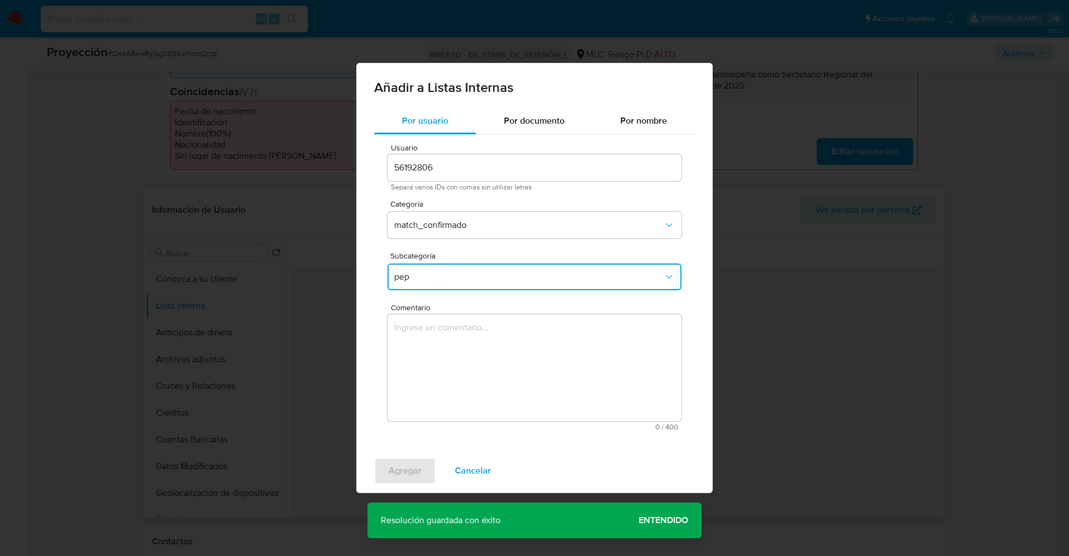
click at [446, 330] on textarea "Comentario" at bounding box center [534, 367] width 294 height 107
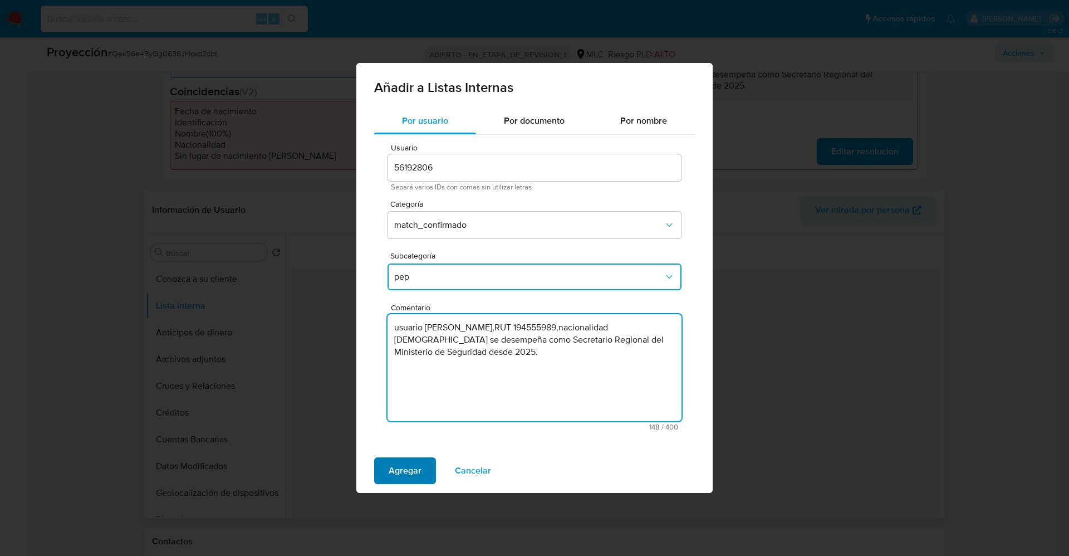
type textarea "usuario Patricia Elena Rada Salazar,RUT 194555989,nacionalidad Chilena se desem…"
click at [424, 463] on button "Agregar" at bounding box center [405, 470] width 62 height 27
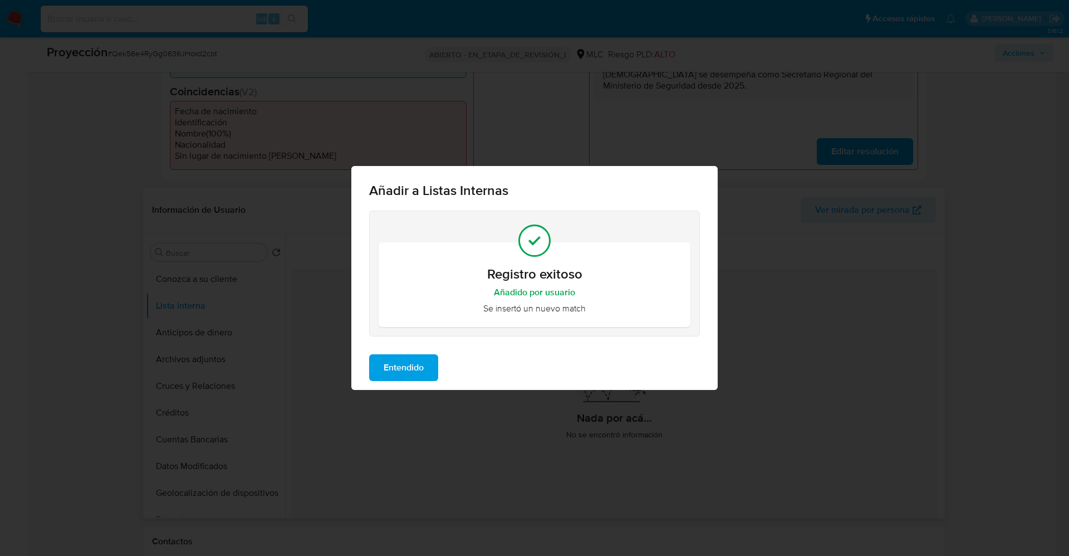
click at [392, 375] on span "Entendido" at bounding box center [404, 367] width 40 height 24
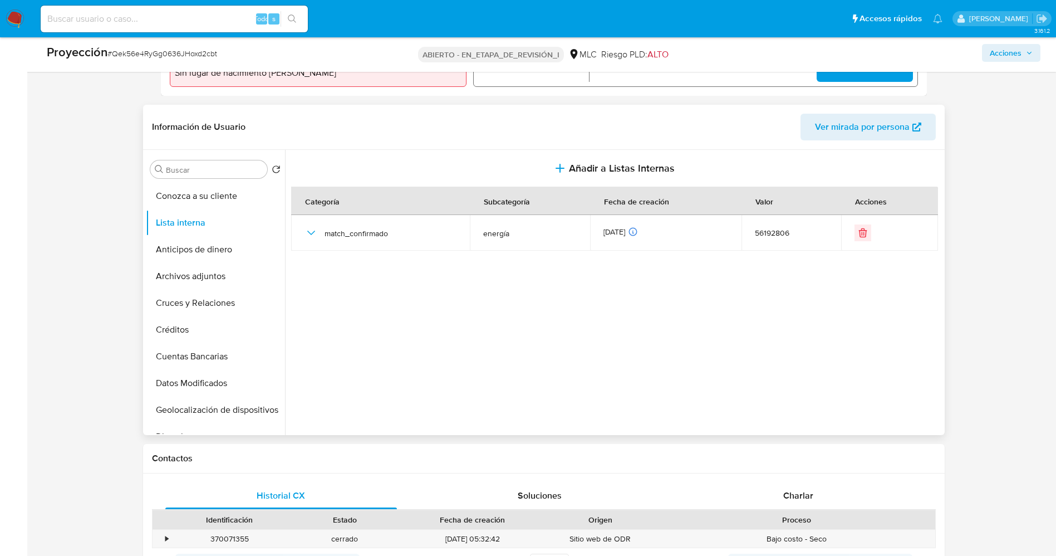
scroll to position [417, 0]
click at [191, 281] on button "Archivos adjuntos" at bounding box center [211, 275] width 130 height 27
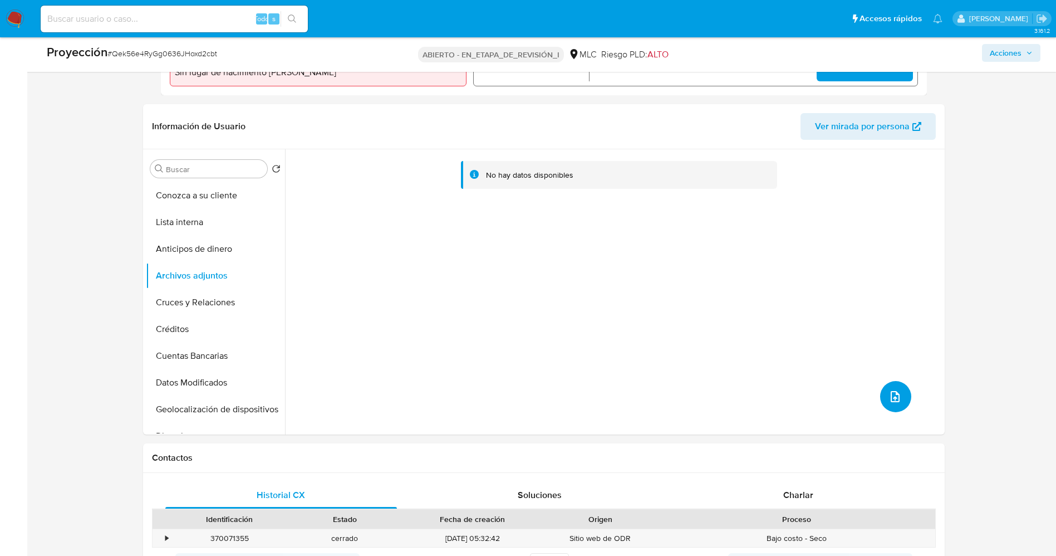
click at [889, 405] on button "subir archivo" at bounding box center [895, 396] width 31 height 31
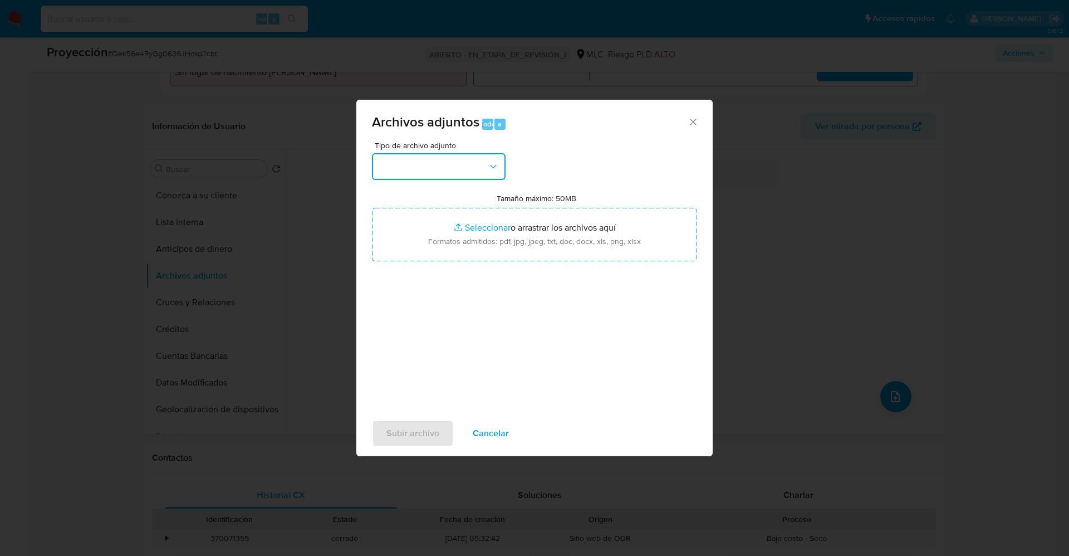
click at [420, 168] on button "button" at bounding box center [439, 166] width 134 height 27
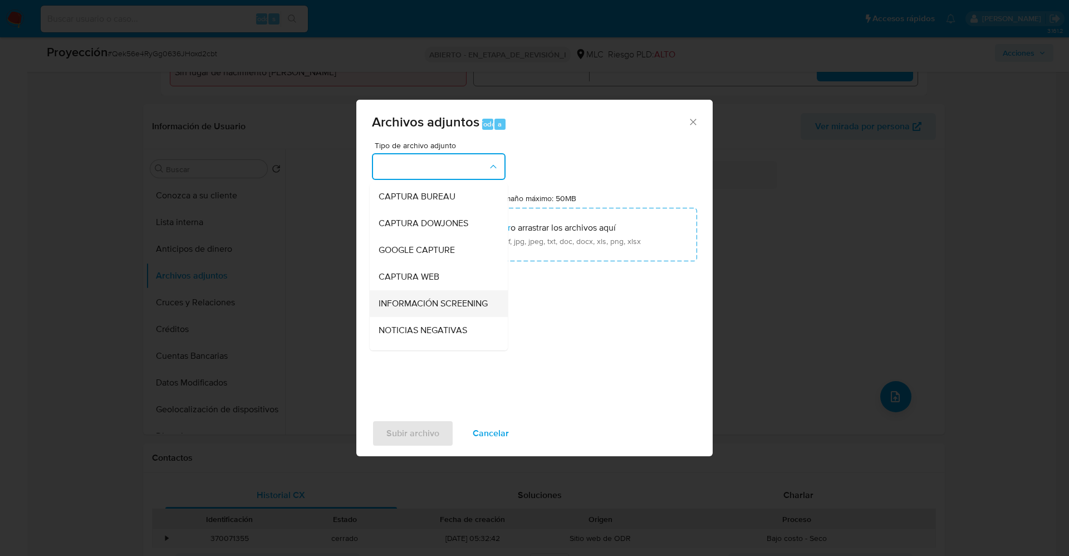
click at [468, 307] on span "INFORMACIÓN SCREENING" at bounding box center [433, 303] width 109 height 11
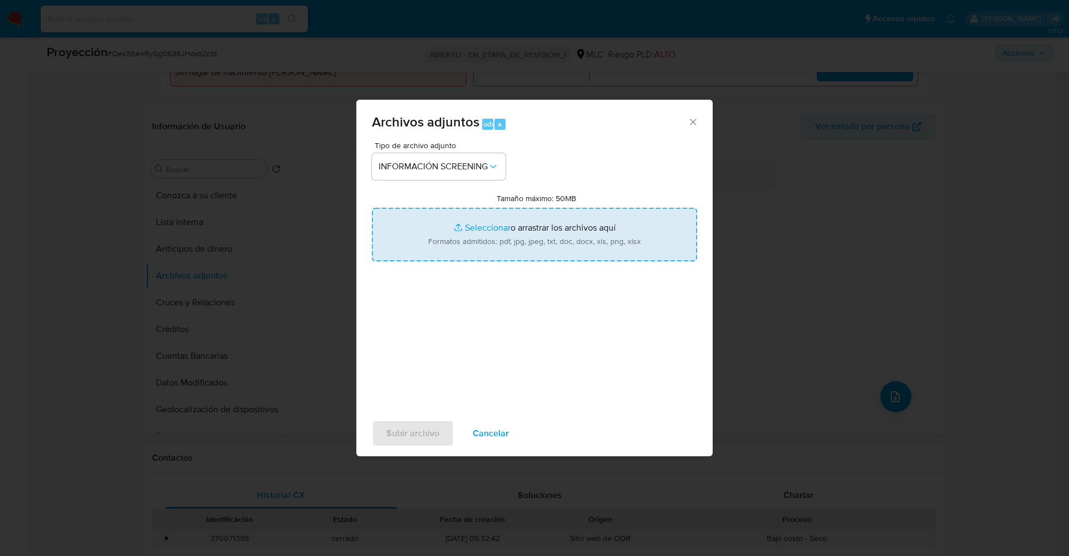
type input "C:\fakepath\_Patricia Elena Rada Salazar_ lavado de dineo - Buscar con Google.p…"
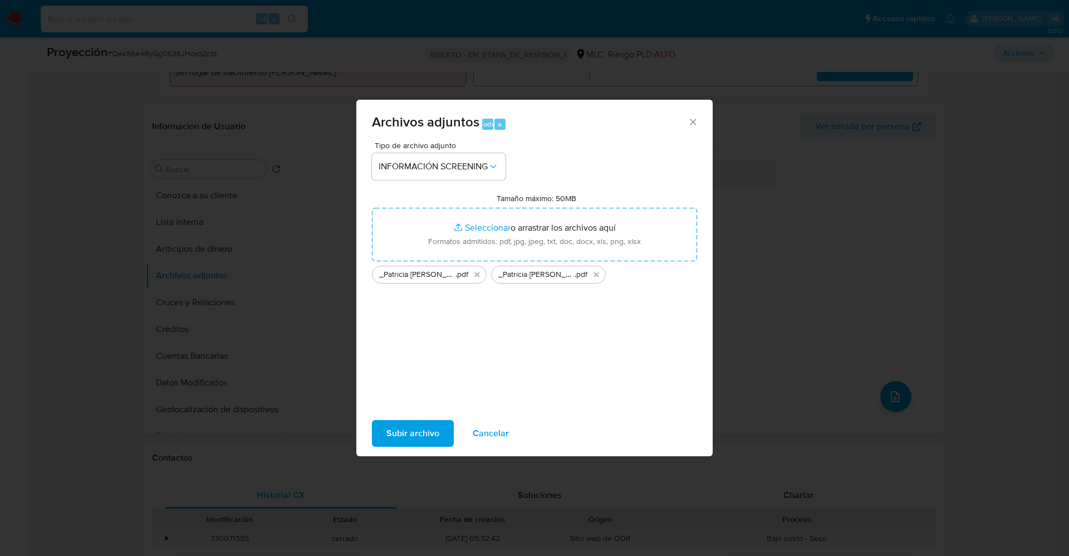
click at [404, 437] on span "Subir archivo" at bounding box center [412, 433] width 53 height 24
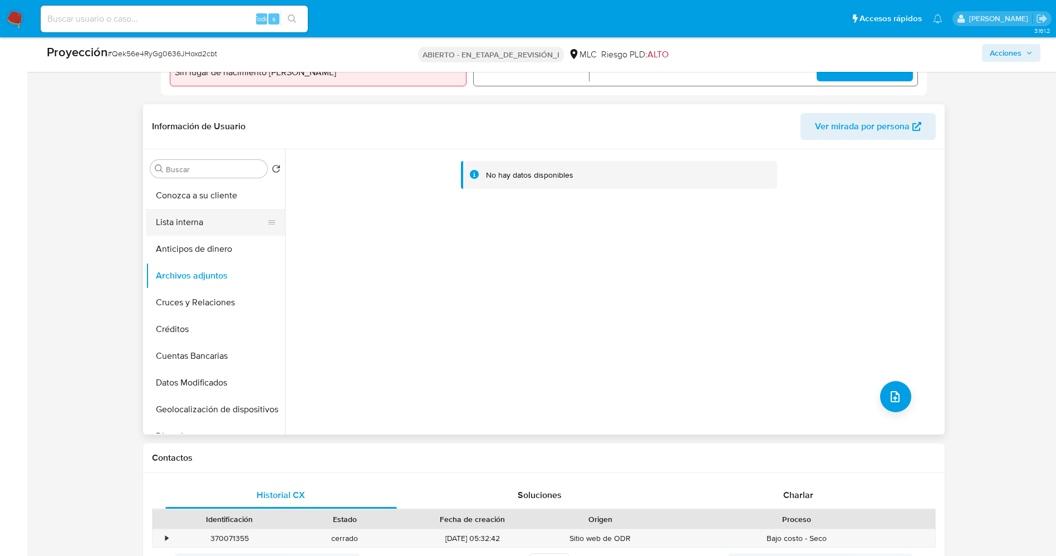
click at [212, 228] on button "Lista interna" at bounding box center [211, 222] width 130 height 27
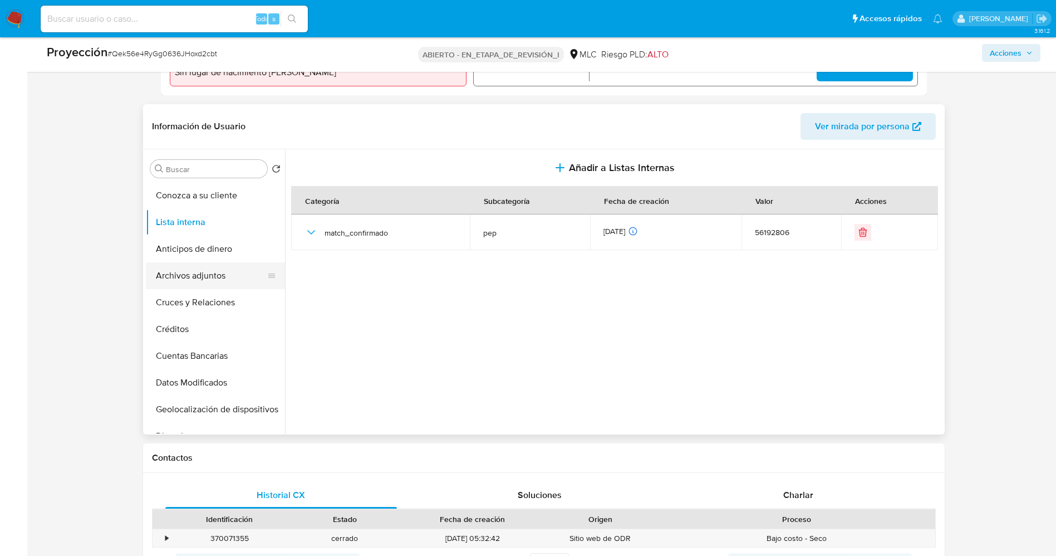
click at [210, 274] on button "Archivos adjuntos" at bounding box center [211, 275] width 130 height 27
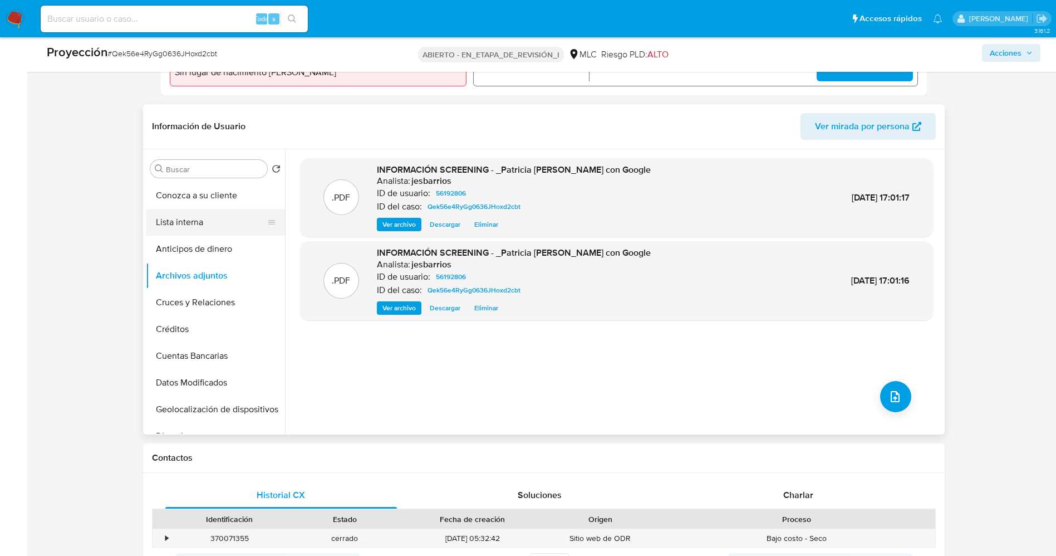
click at [170, 224] on button "Lista interna" at bounding box center [211, 222] width 130 height 27
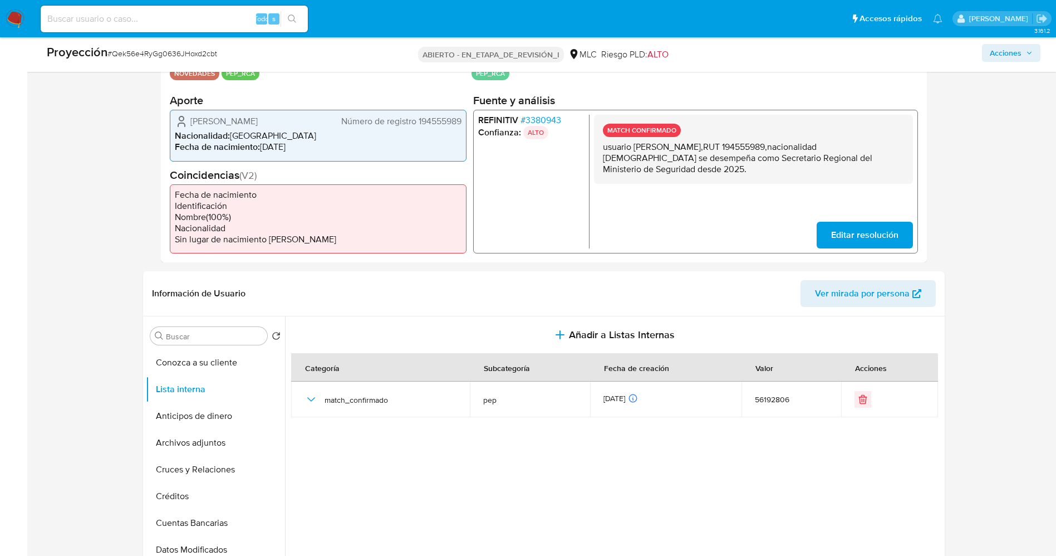
scroll to position [334, 0]
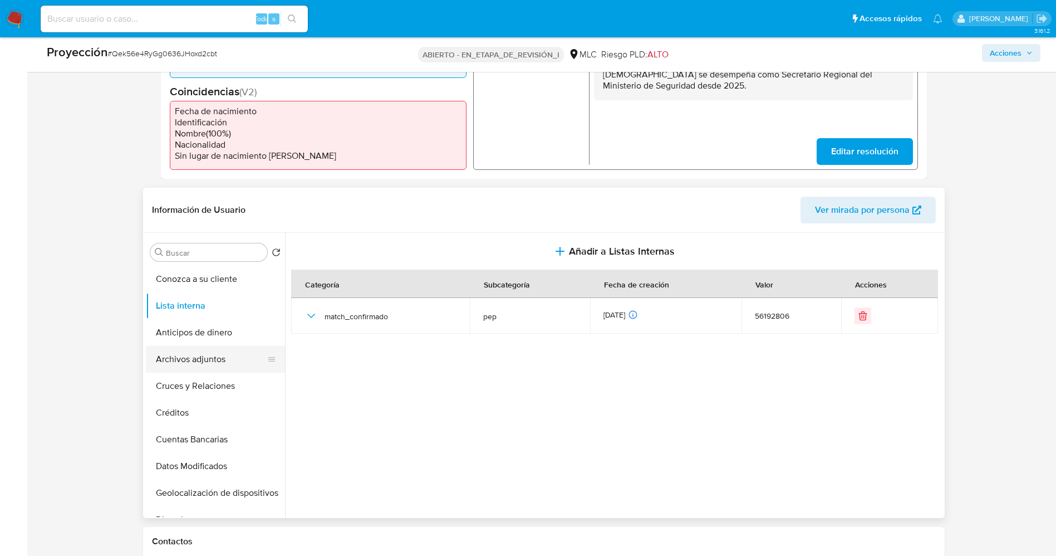
click at [185, 358] on button "Archivos adjuntos" at bounding box center [211, 359] width 130 height 27
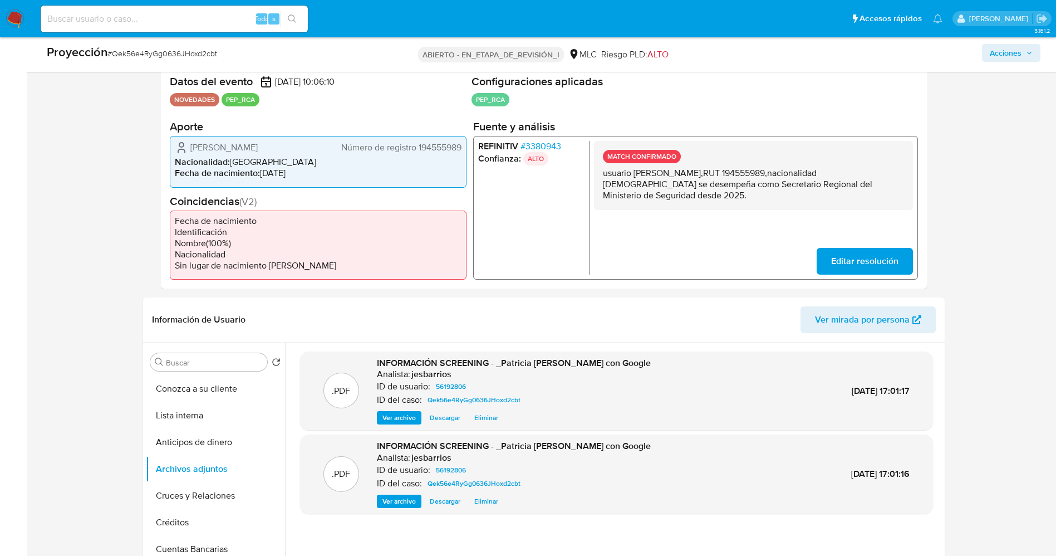
scroll to position [250, 0]
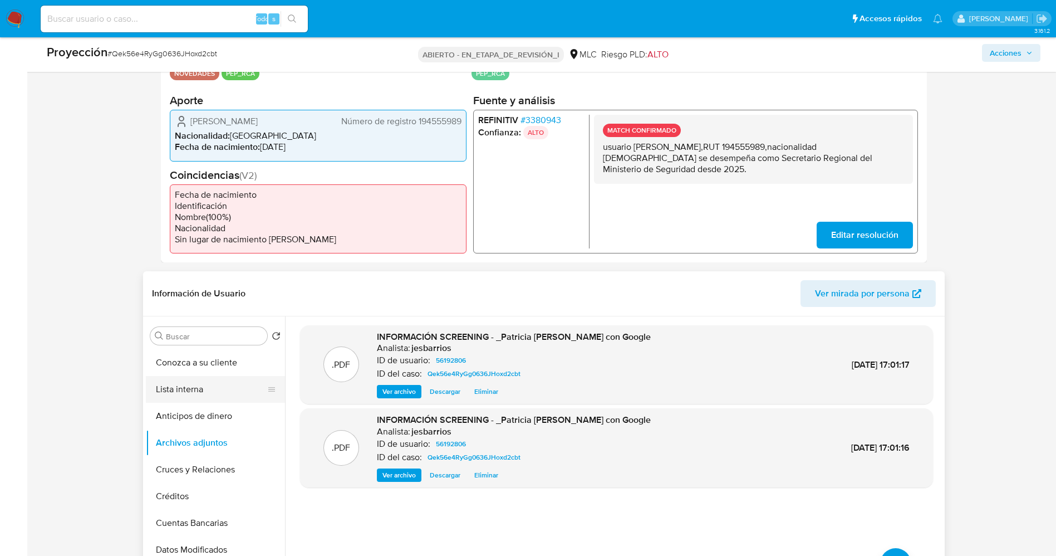
click at [195, 389] on button "Lista interna" at bounding box center [211, 389] width 130 height 27
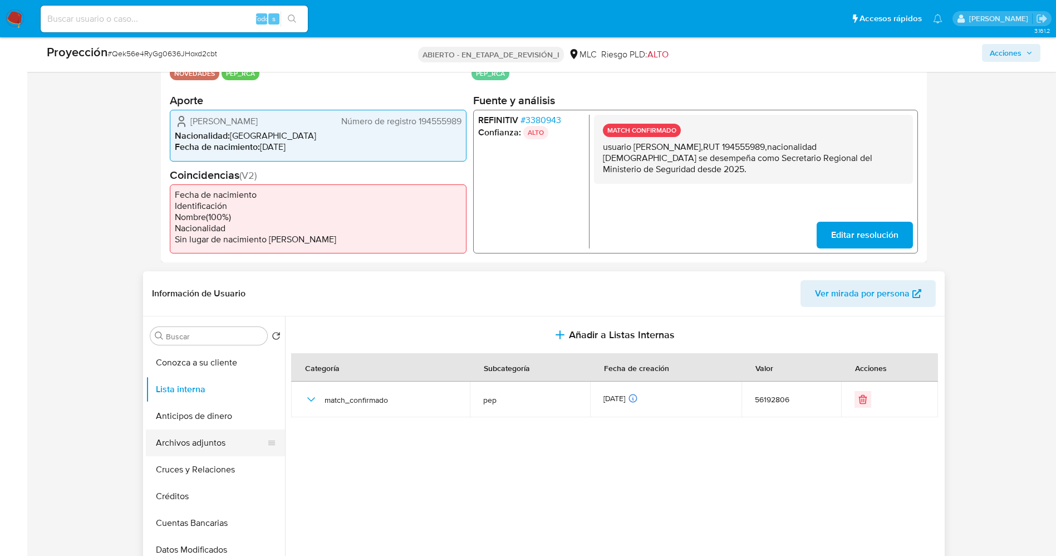
click at [203, 448] on button "Archivos adjuntos" at bounding box center [211, 442] width 130 height 27
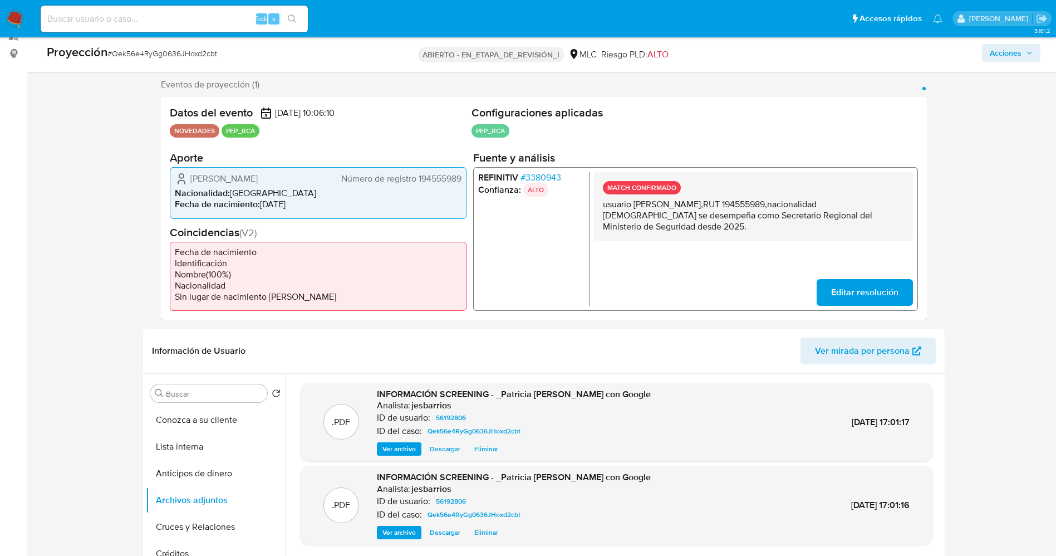
scroll to position [167, 0]
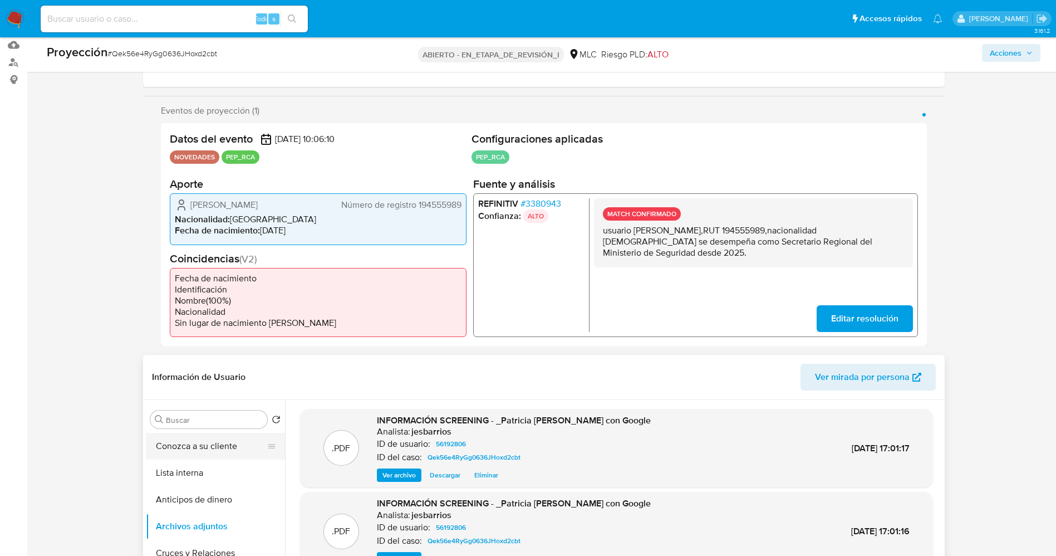
click at [209, 452] on button "Conozca a su cliente" at bounding box center [211, 446] width 130 height 27
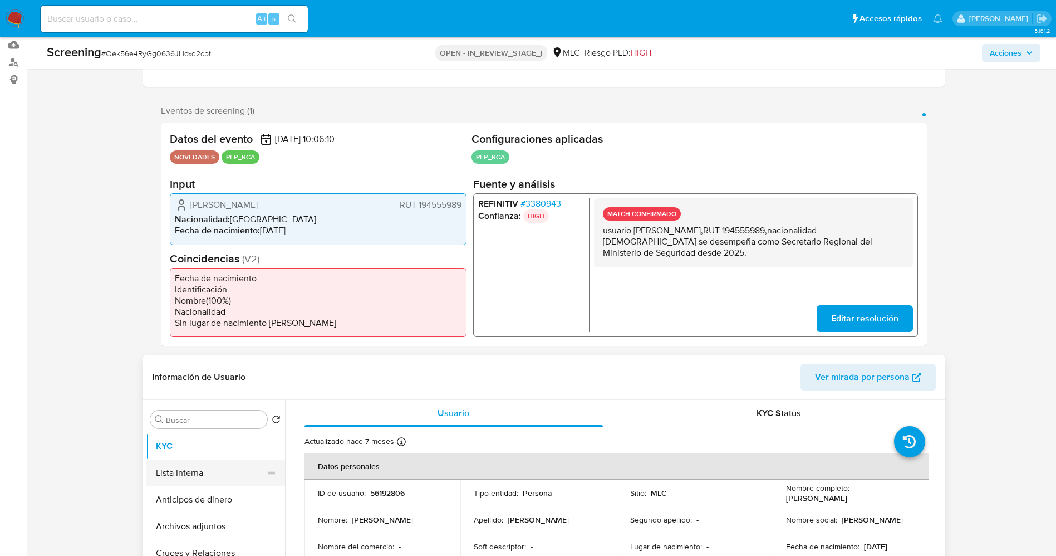
click at [186, 467] on button "Lista Interna" at bounding box center [211, 472] width 130 height 27
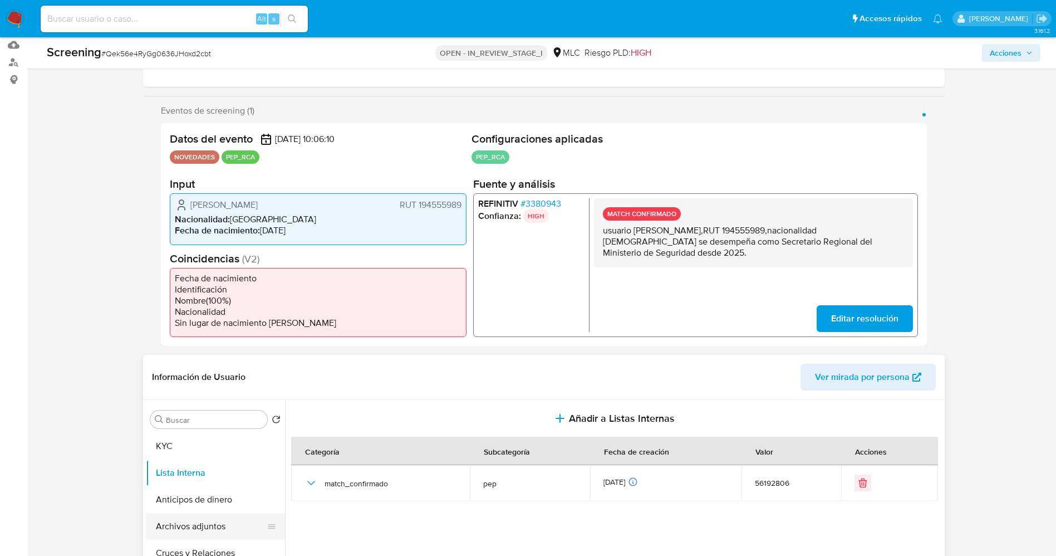
click at [184, 524] on button "Archivos adjuntos" at bounding box center [211, 526] width 130 height 27
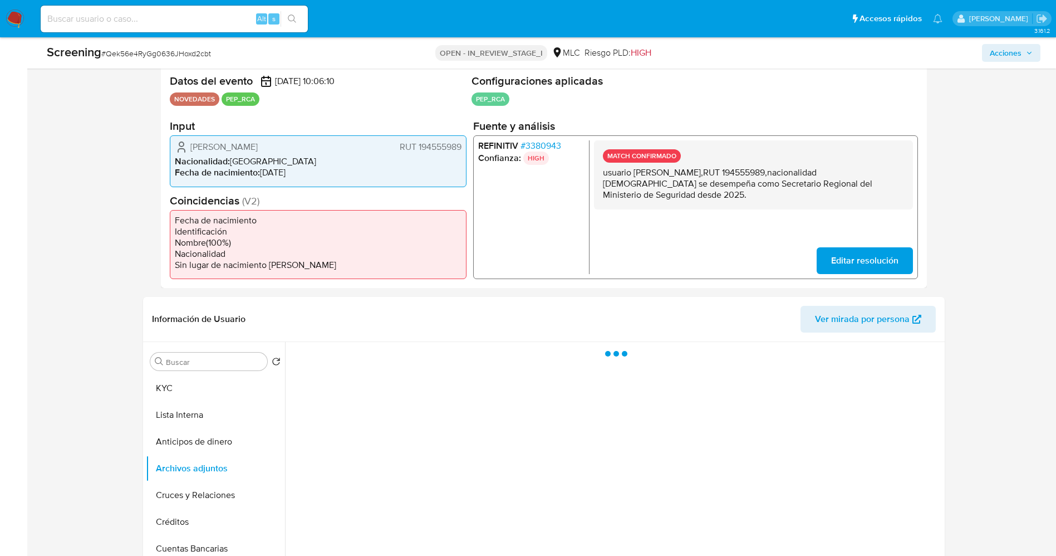
scroll to position [250, 0]
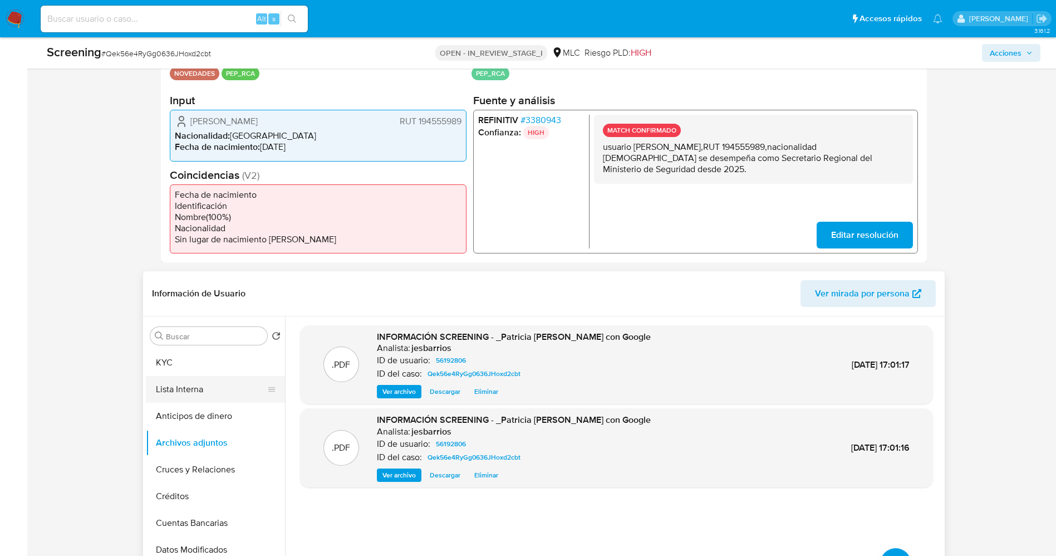
click at [195, 381] on button "Lista Interna" at bounding box center [211, 389] width 130 height 27
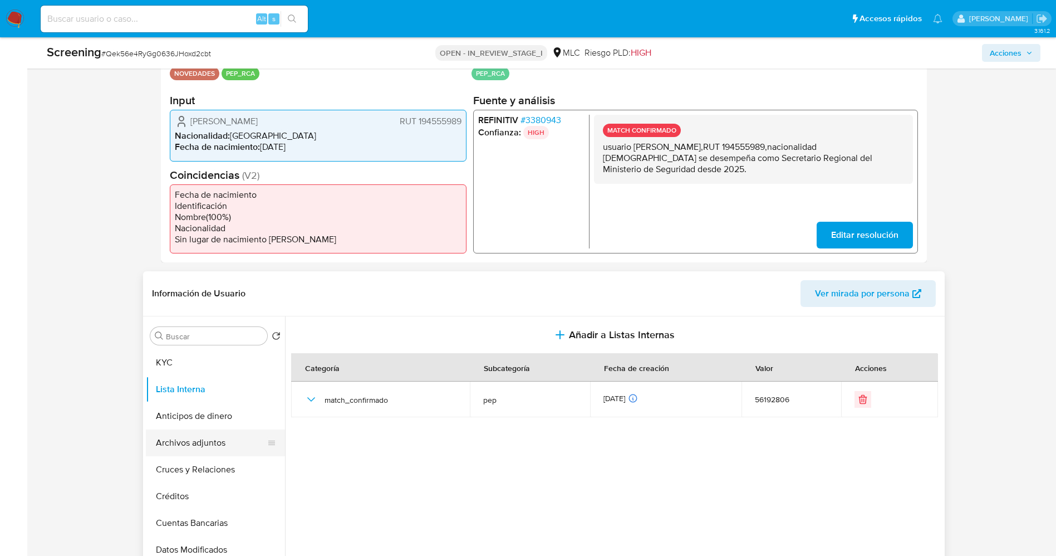
click at [204, 437] on button "Archivos adjuntos" at bounding box center [211, 442] width 130 height 27
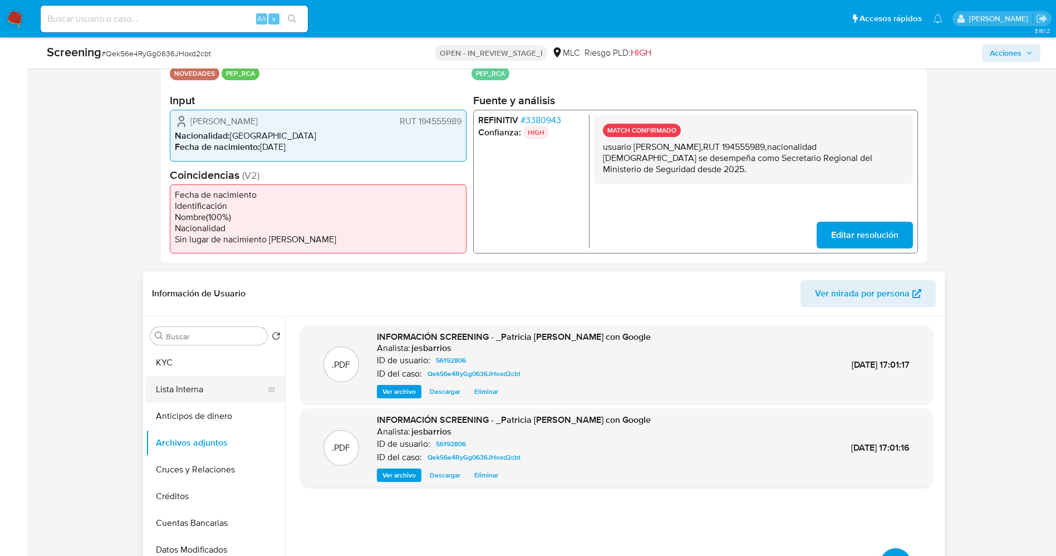
click at [195, 384] on button "Lista Interna" at bounding box center [211, 389] width 130 height 27
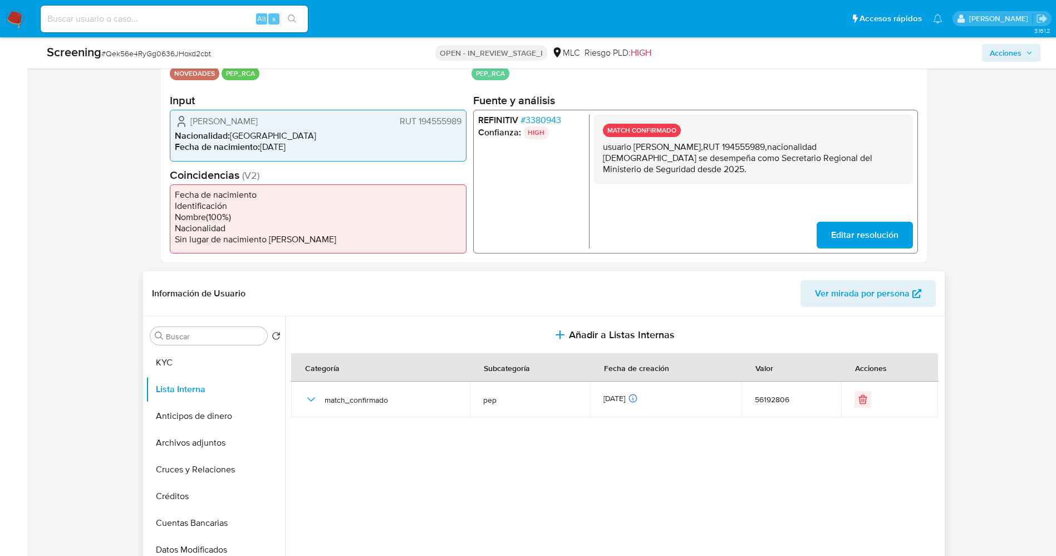
scroll to position [0, 0]
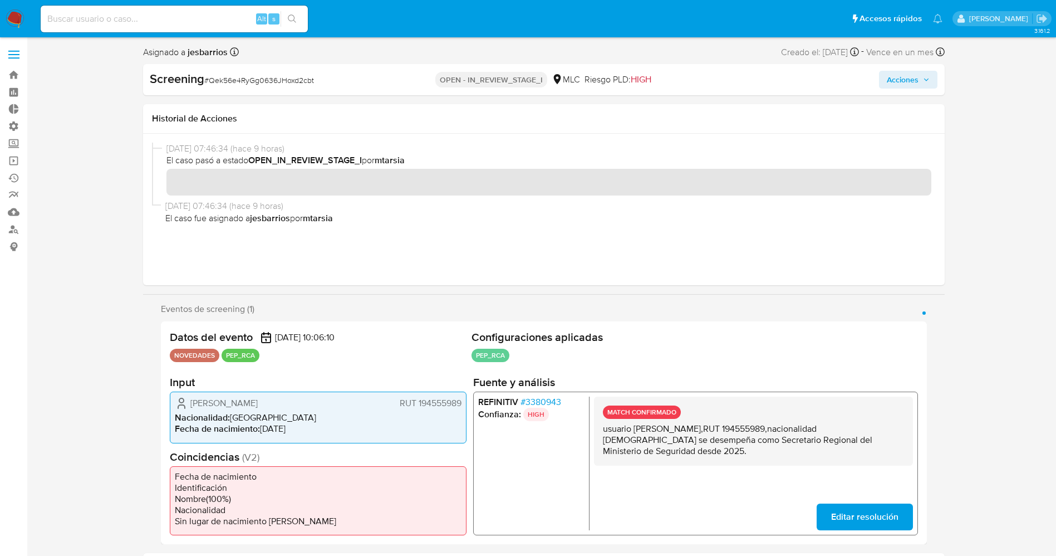
click at [899, 80] on span "Acciones" at bounding box center [903, 80] width 32 height 18
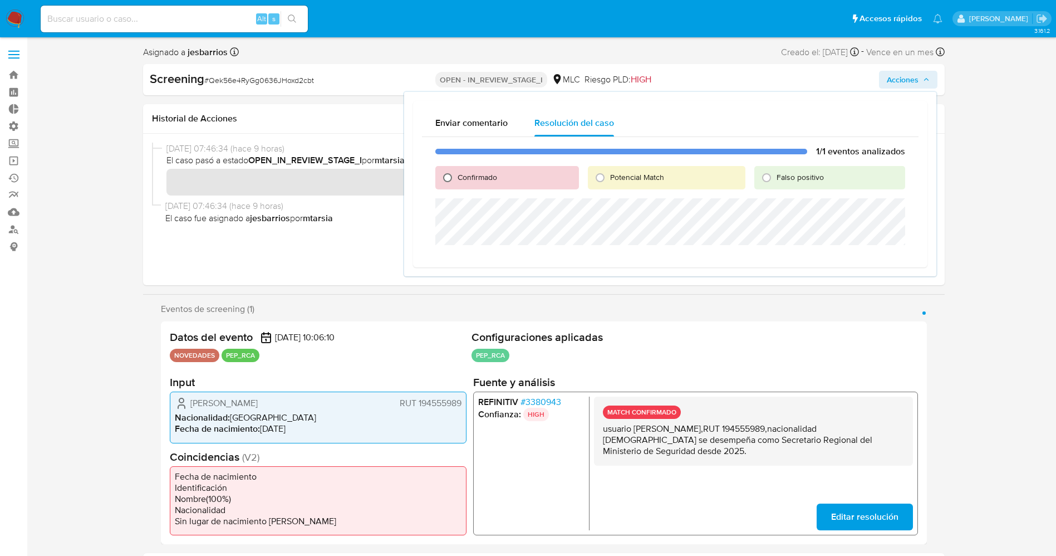
click at [453, 171] on input "Confirmado" at bounding box center [448, 178] width 18 height 18
radio input "true"
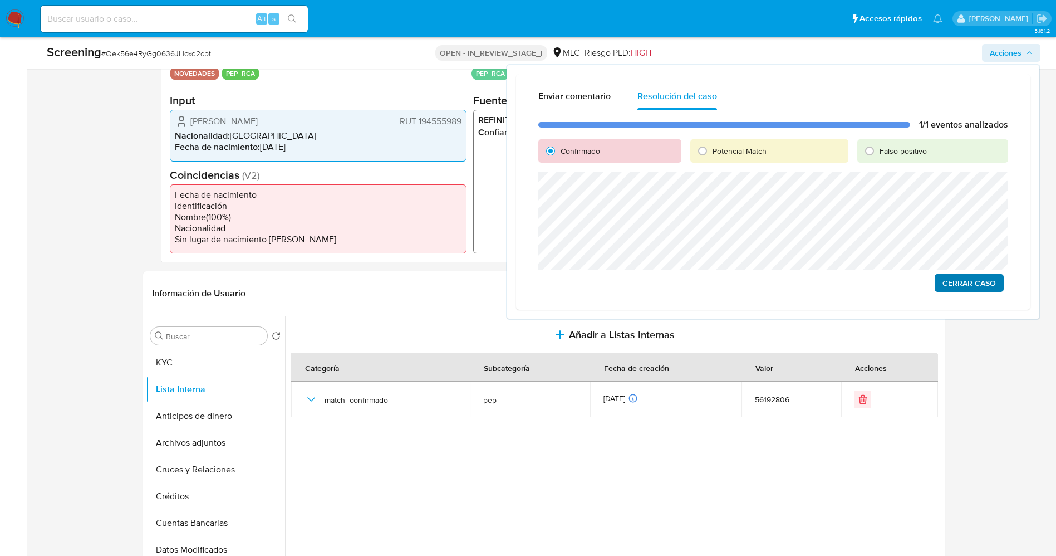
scroll to position [167, 0]
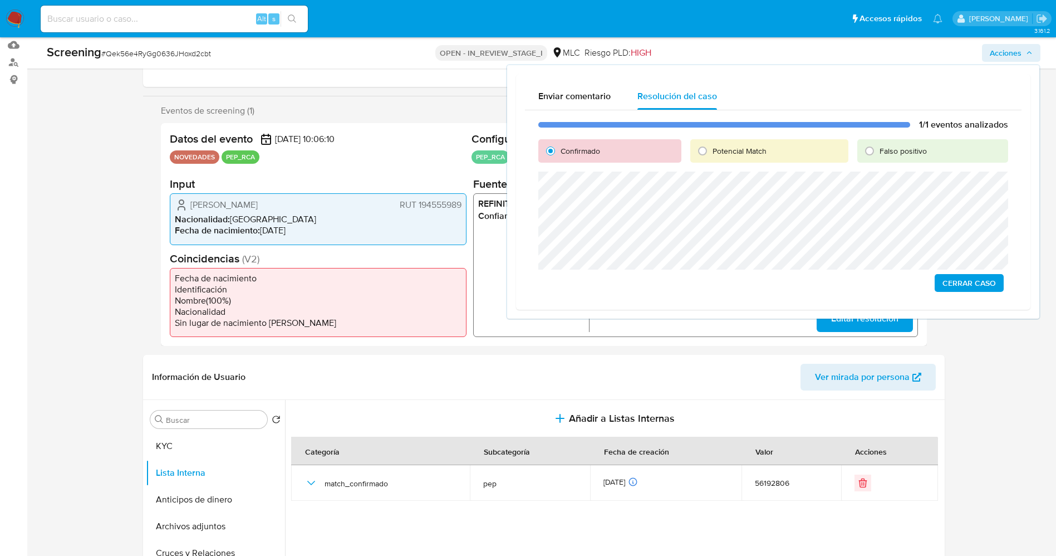
click at [954, 277] on span "Cerrar Caso" at bounding box center [968, 283] width 53 height 16
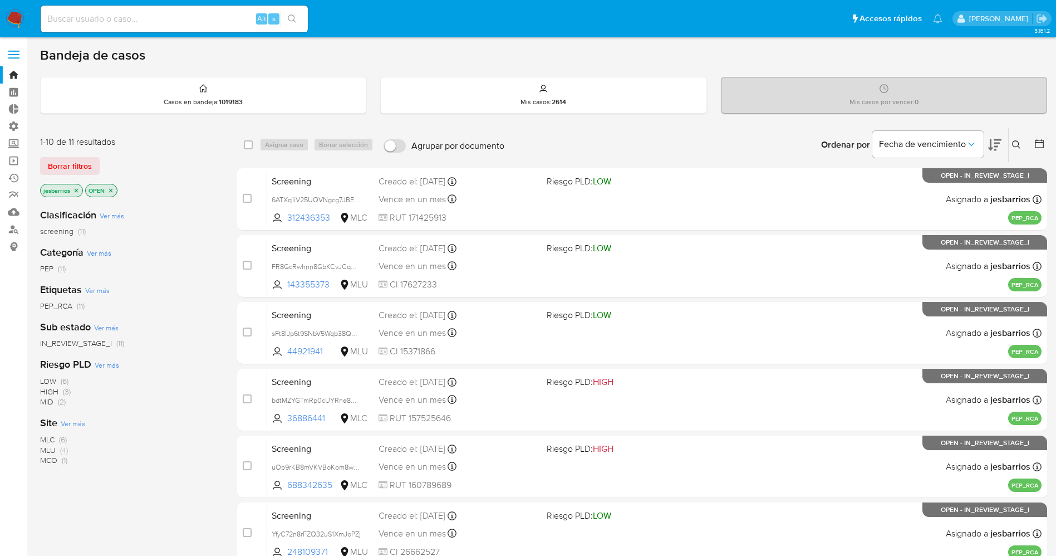
scroll to position [363, 0]
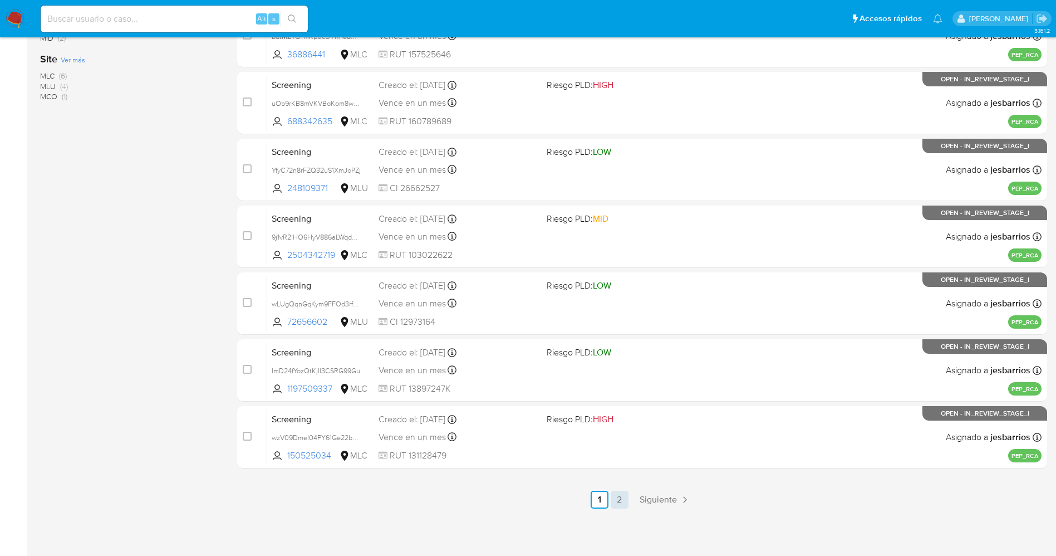
click at [621, 494] on link "2" at bounding box center [620, 499] width 18 height 18
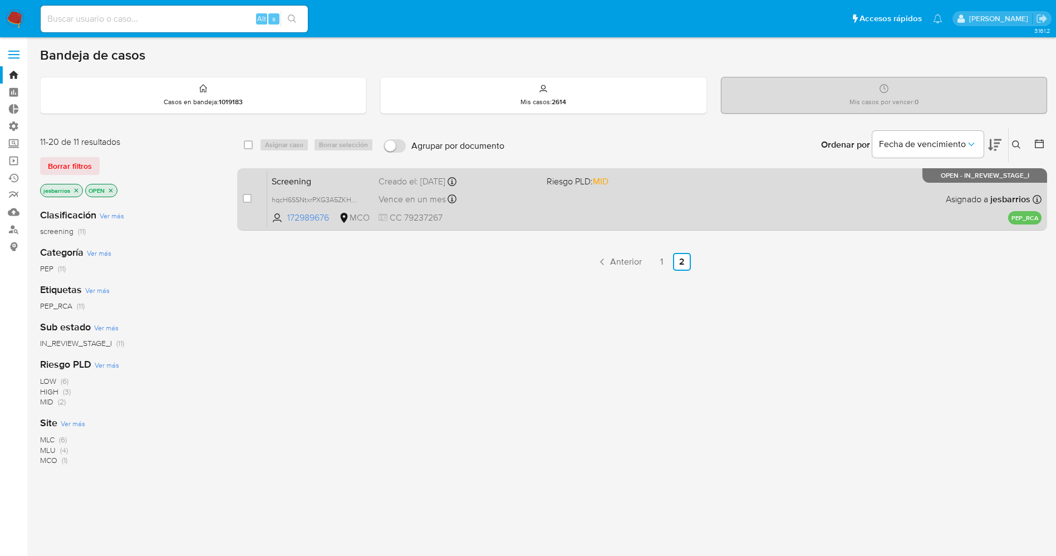
click at [575, 207] on div "Screening hqcH6SSNtxrPXG3A5ZKH4mOl 172989676 MCO Riesgo PLD: MID Creado el: [DA…" at bounding box center [654, 199] width 774 height 56
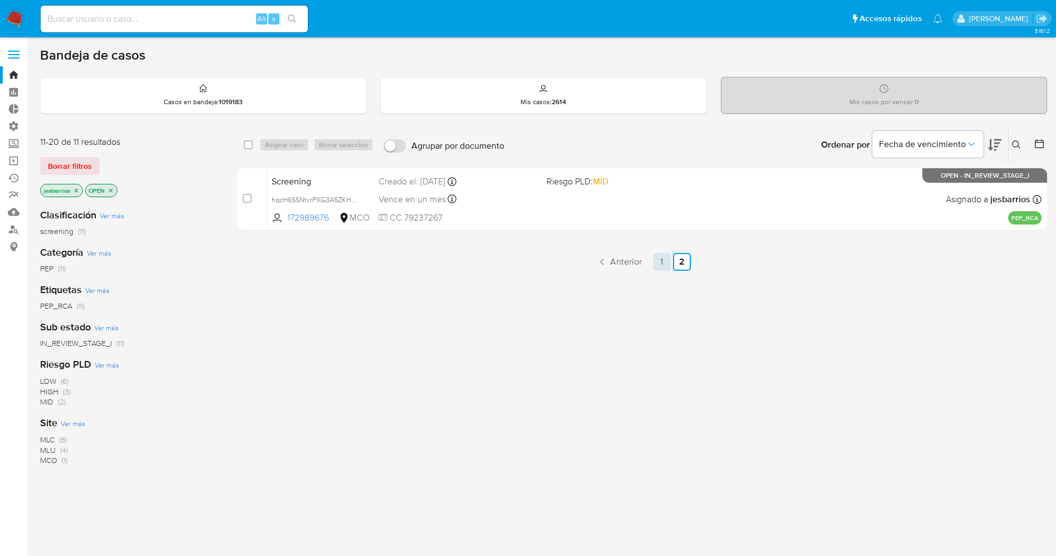
click at [661, 262] on link "1" at bounding box center [662, 262] width 18 height 18
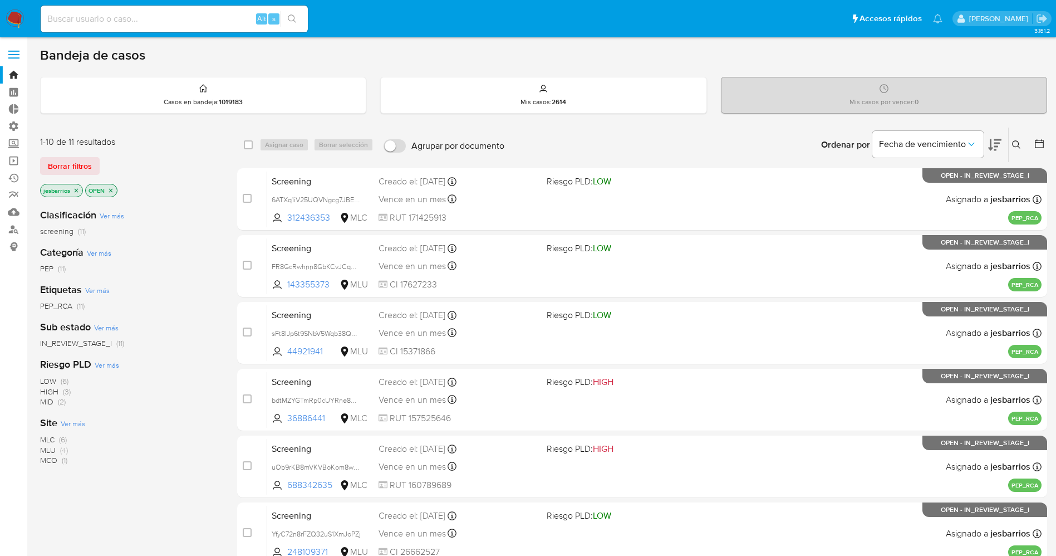
scroll to position [363, 0]
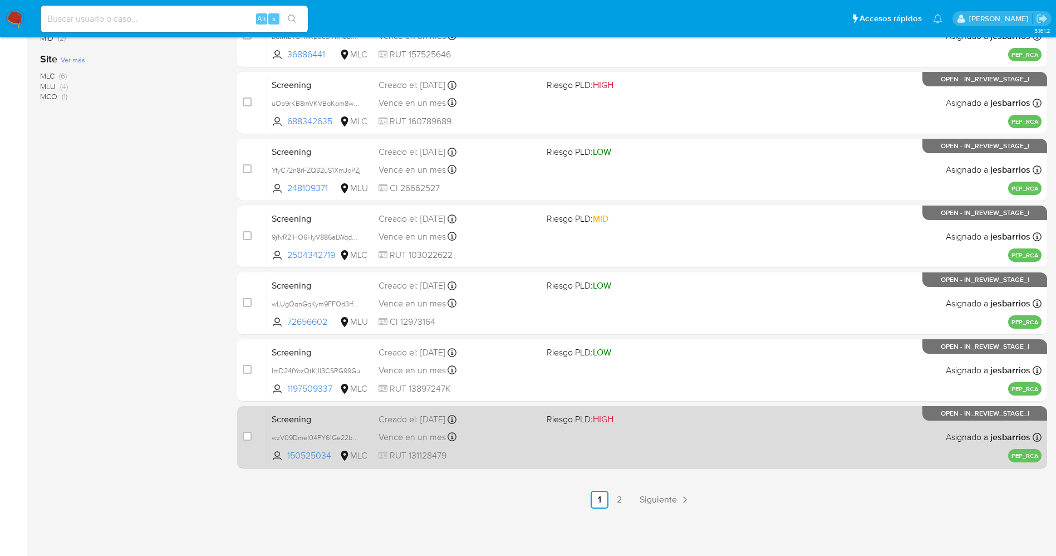
click at [592, 436] on span at bounding box center [626, 436] width 159 height 2
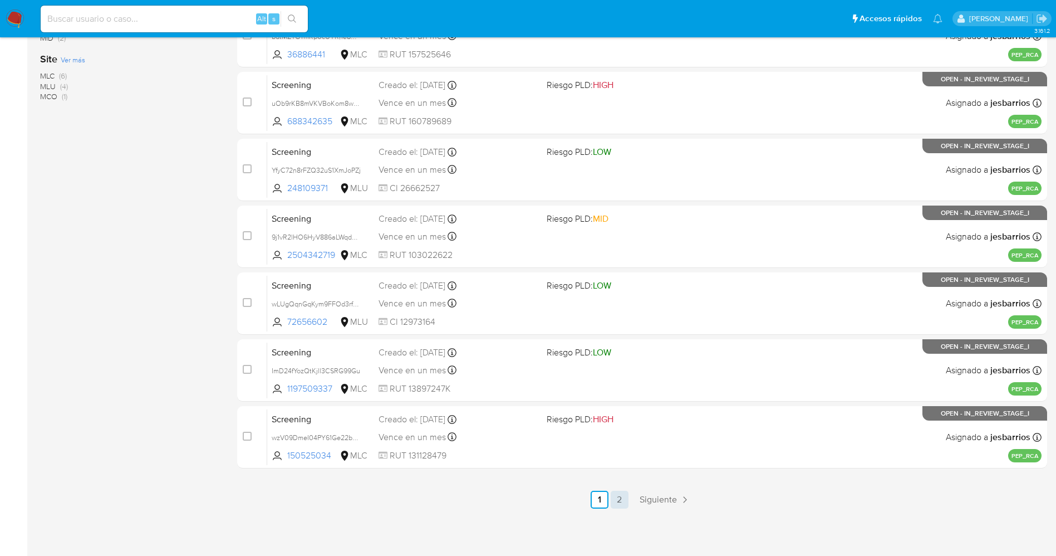
click at [619, 500] on link "2" at bounding box center [620, 499] width 18 height 18
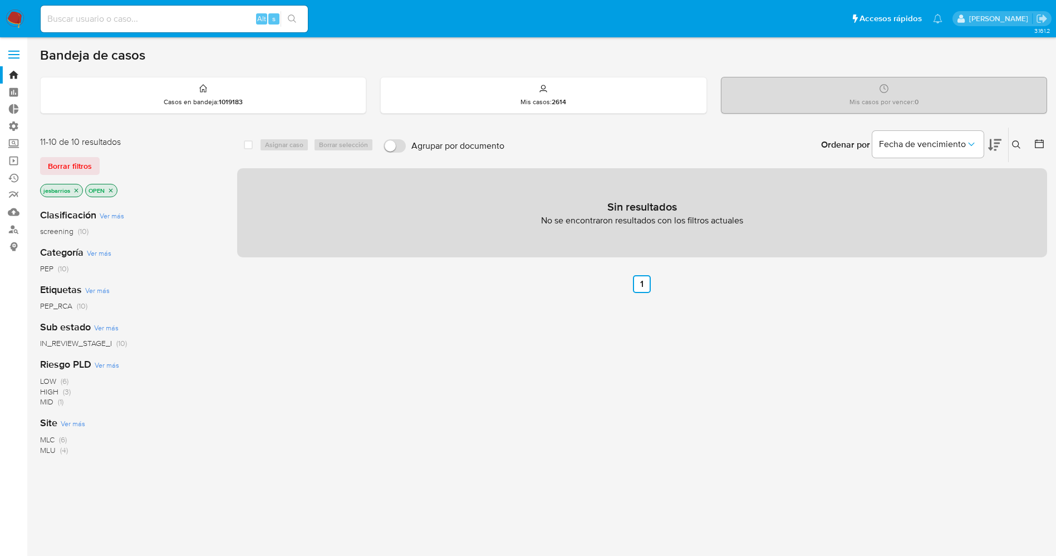
click at [18, 15] on img at bounding box center [15, 18] width 19 height 19
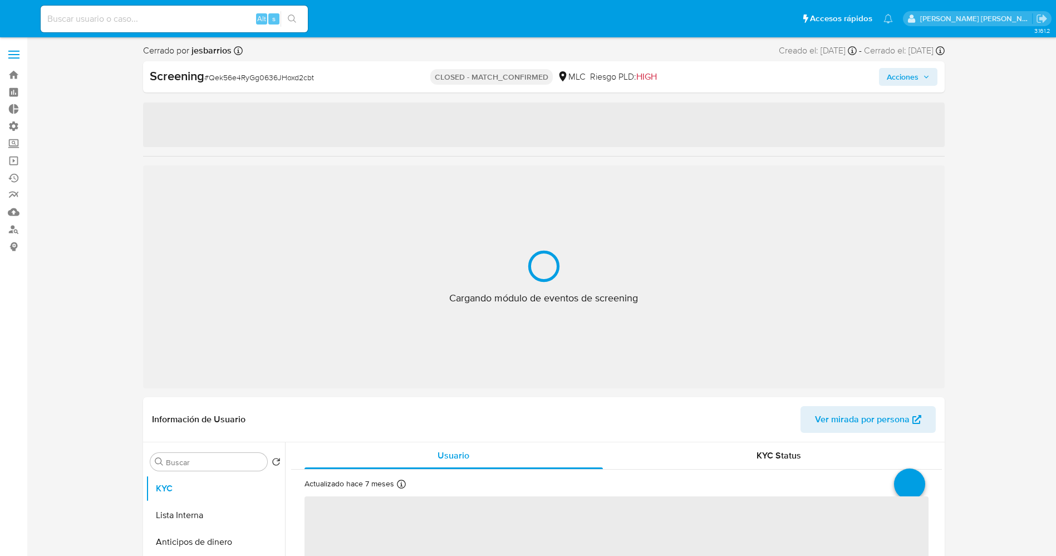
select select "10"
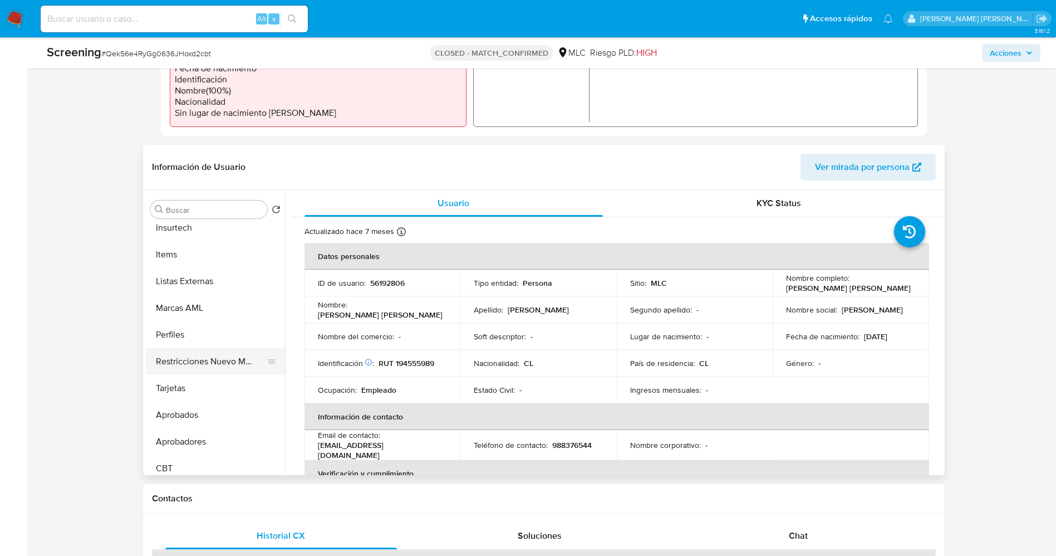
scroll to position [524, 0]
click at [203, 360] on button "Restricciones Nuevo Mundo" at bounding box center [211, 353] width 130 height 27
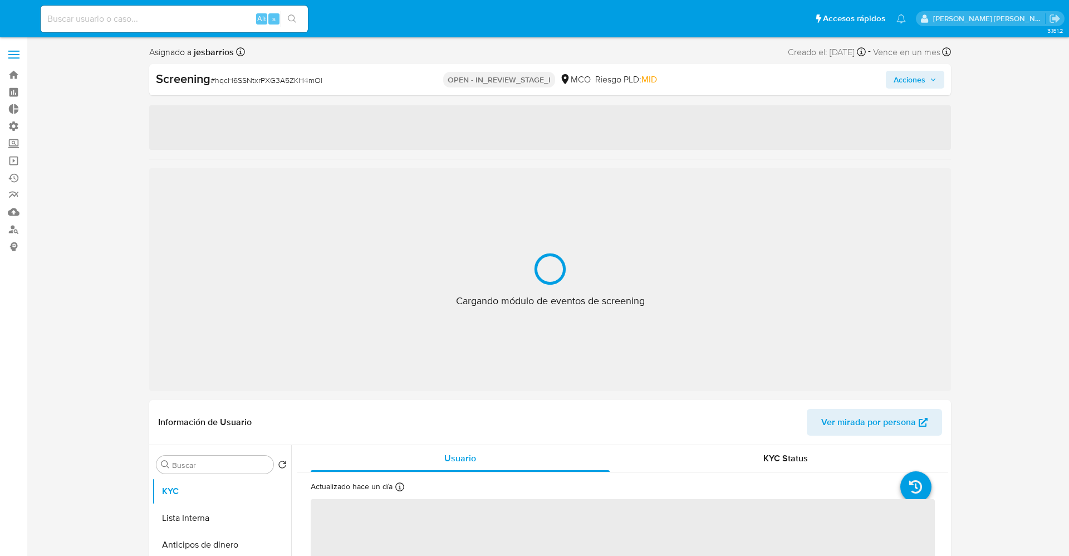
select select "10"
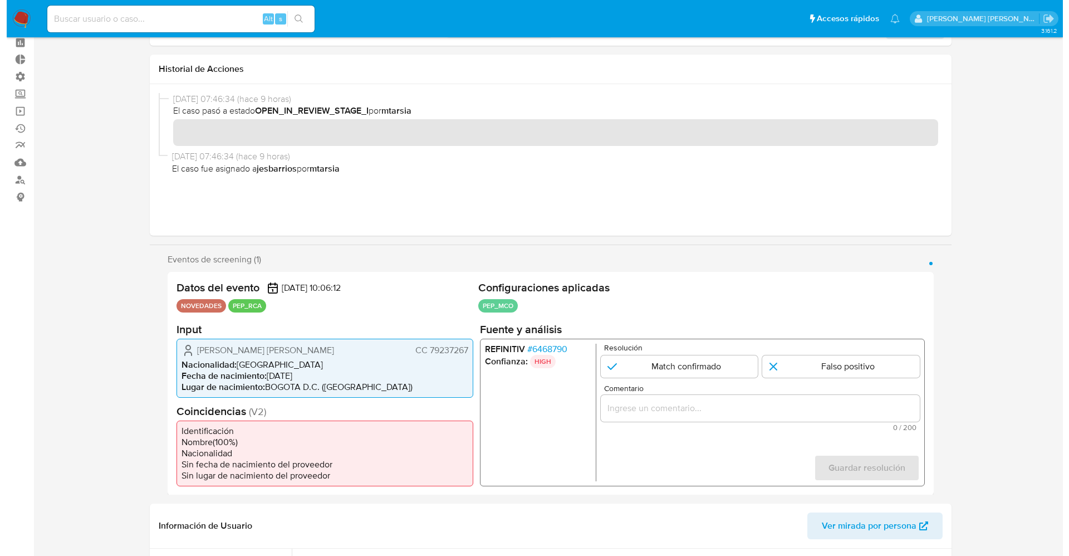
scroll to position [83, 0]
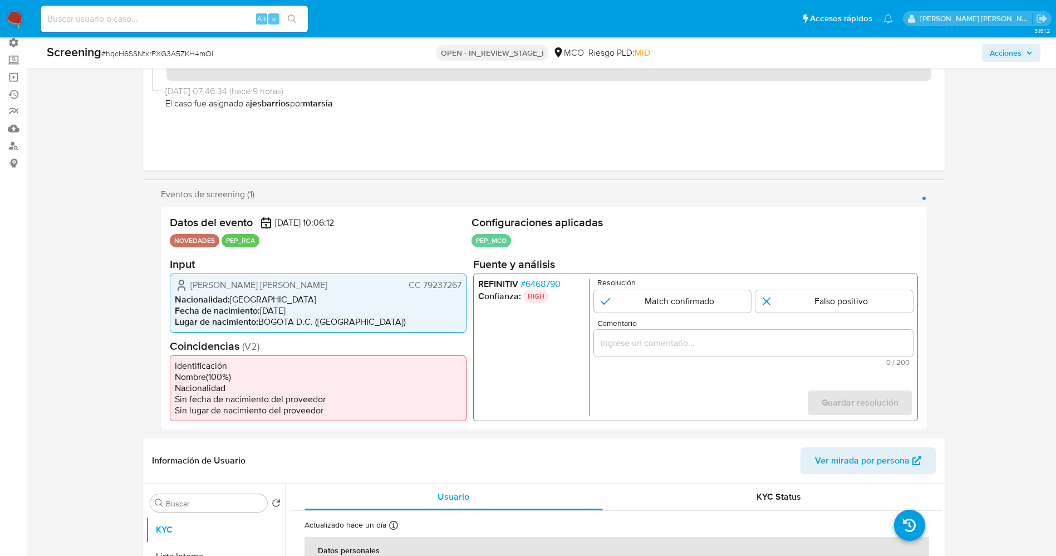
click at [544, 283] on span "# 6468790" at bounding box center [540, 283] width 40 height 11
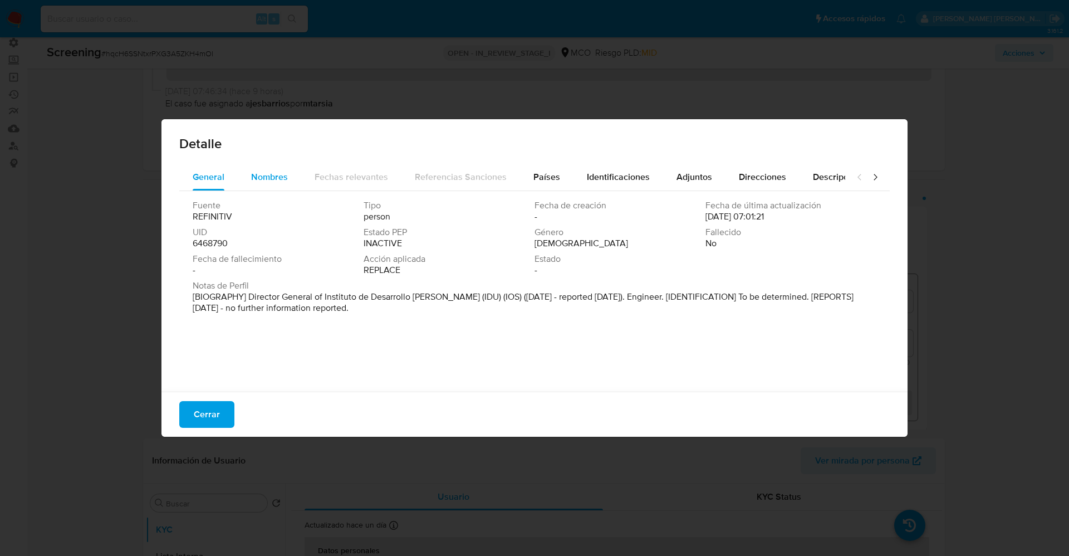
click at [272, 178] on span "Nombres" at bounding box center [269, 176] width 37 height 13
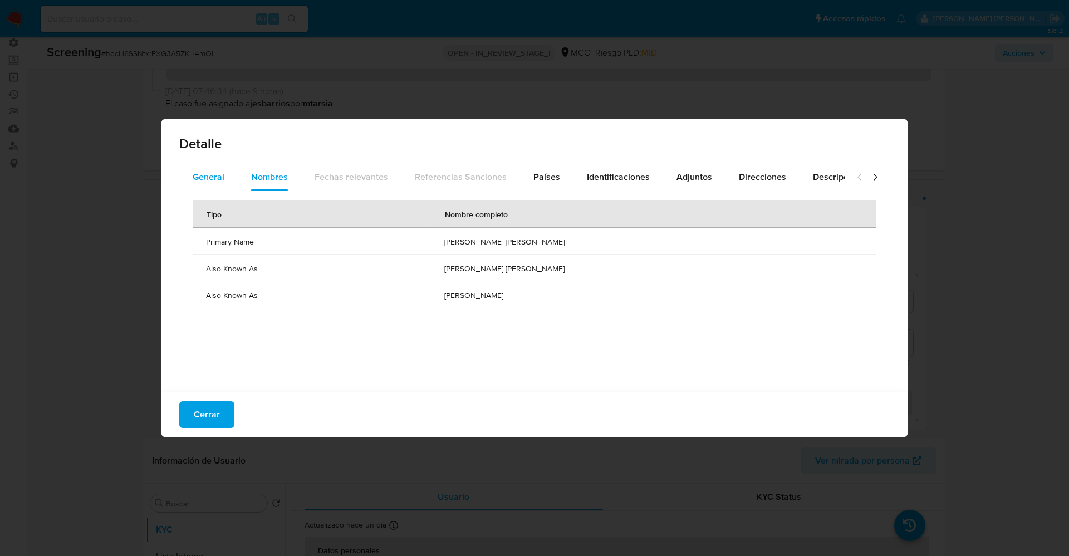
click at [219, 177] on span "General" at bounding box center [209, 176] width 32 height 13
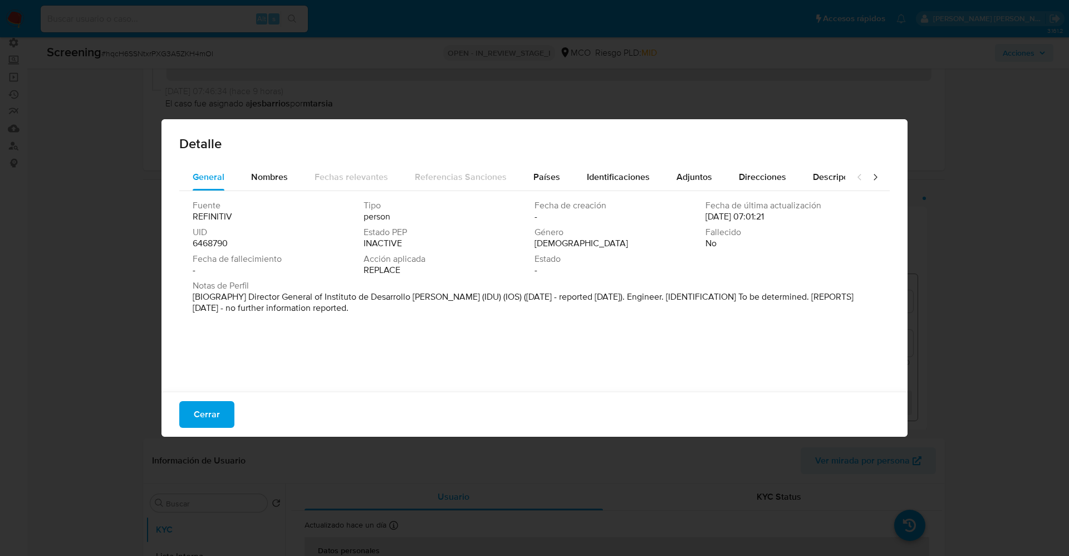
drag, startPoint x: 258, startPoint y: 295, endPoint x: 421, endPoint y: 311, distance: 164.4
click at [421, 311] on p "[BIOGRAPHY] Director General of Instituto de Desarrollo [PERSON_NAME] (IDU) (IO…" at bounding box center [533, 302] width 681 height 22
click at [283, 183] on div "Nombres" at bounding box center [269, 177] width 37 height 27
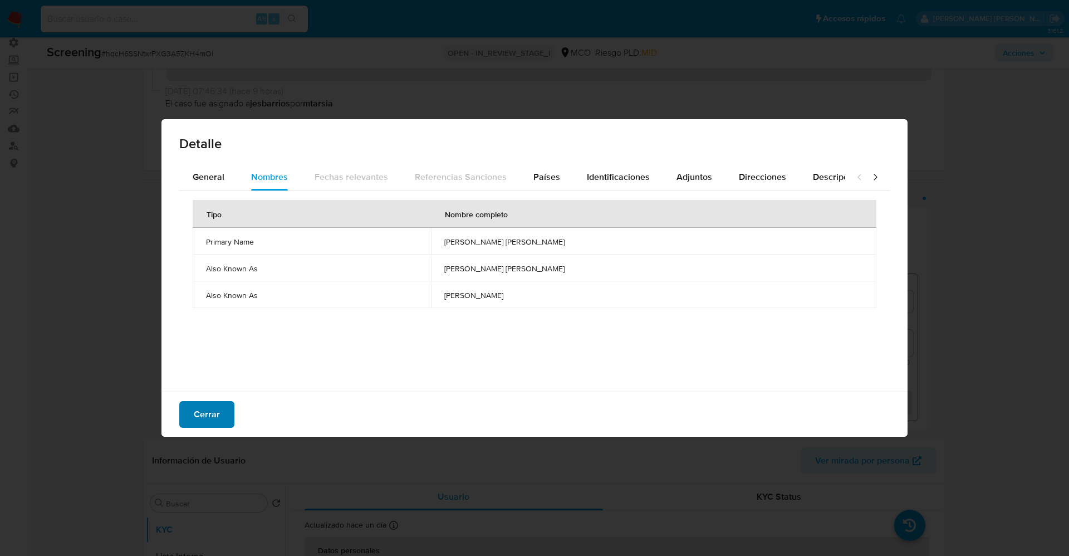
click at [206, 410] on span "Cerrar" at bounding box center [207, 414] width 26 height 24
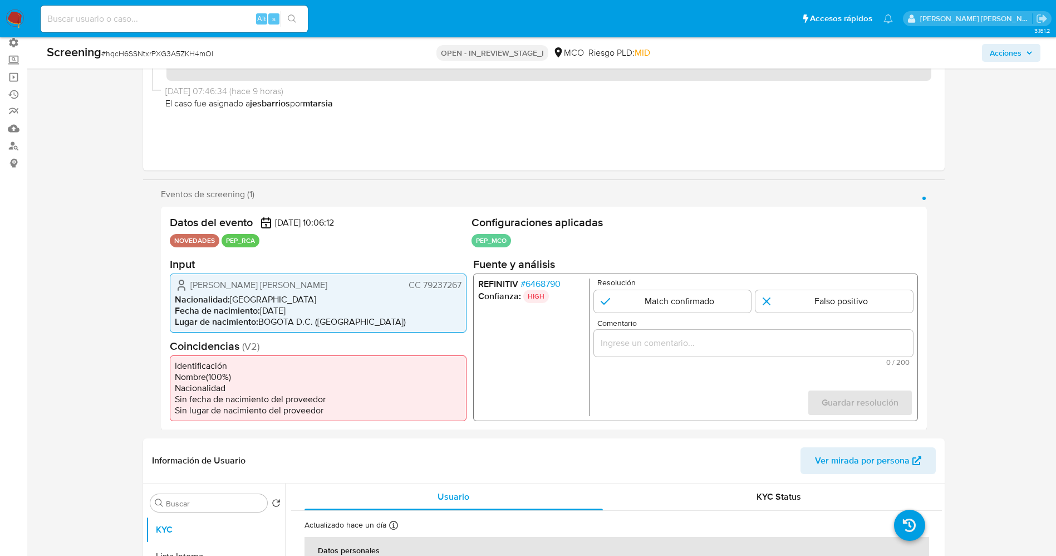
click at [555, 279] on span "# 6468790" at bounding box center [540, 283] width 40 height 11
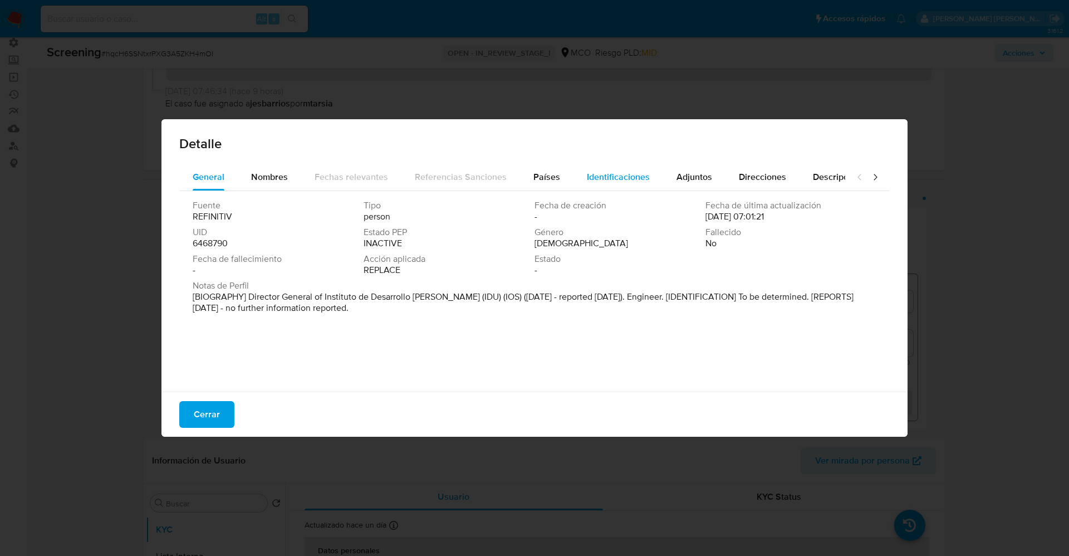
click at [646, 183] on button "Identificaciones" at bounding box center [618, 177] width 90 height 27
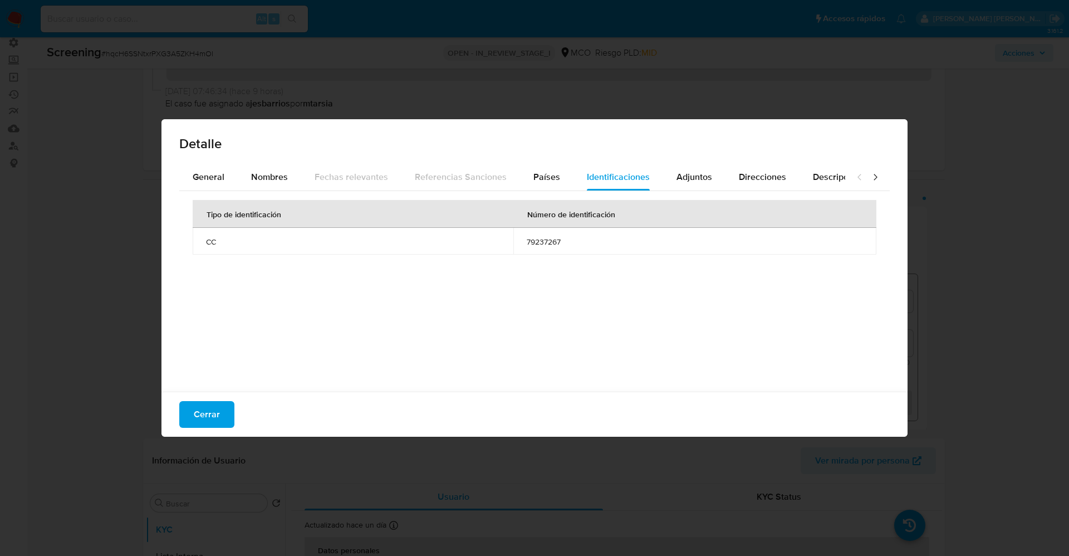
drag, startPoint x: 219, startPoint y: 183, endPoint x: 229, endPoint y: 196, distance: 17.0
click at [218, 183] on span "General" at bounding box center [209, 176] width 32 height 13
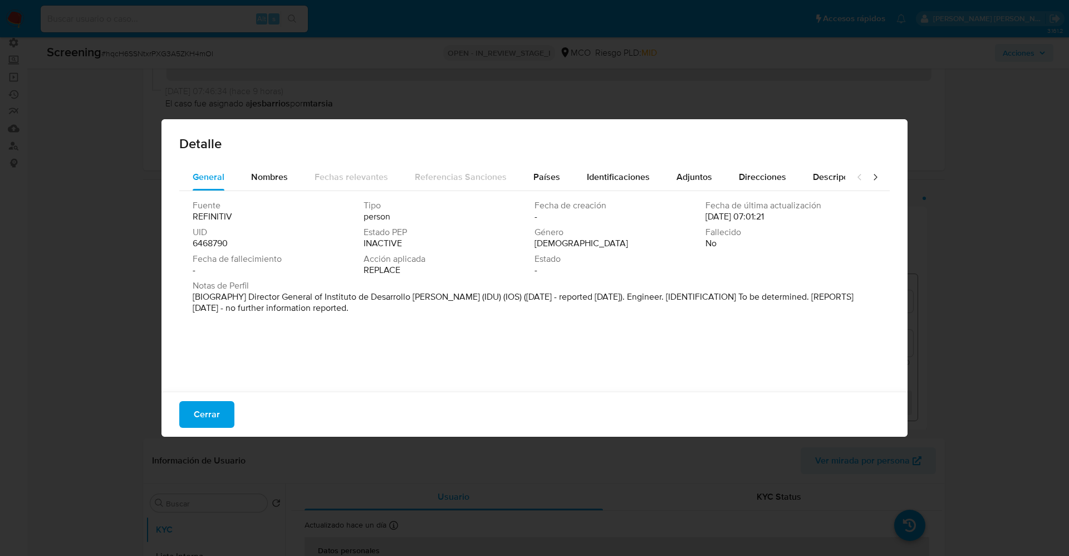
drag, startPoint x: 238, startPoint y: 292, endPoint x: 377, endPoint y: 312, distance: 140.5
click at [471, 331] on div "Fuente REFINITIV Tipo person Fecha de creación - Fecha de última actualización …" at bounding box center [534, 288] width 710 height 195
click at [264, 176] on span "Nombres" at bounding box center [269, 176] width 37 height 13
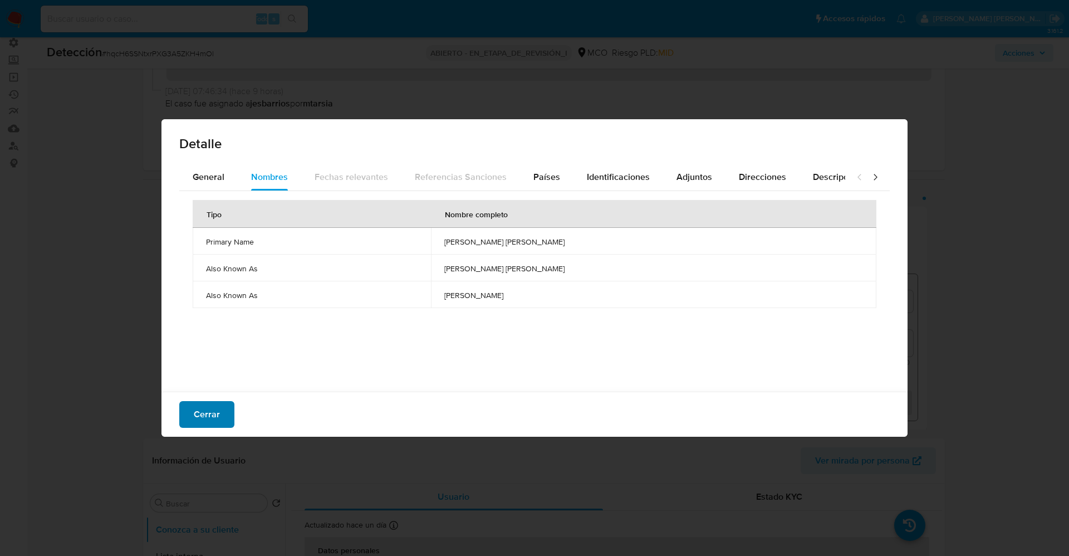
click at [212, 411] on span "Cerrar" at bounding box center [207, 414] width 26 height 24
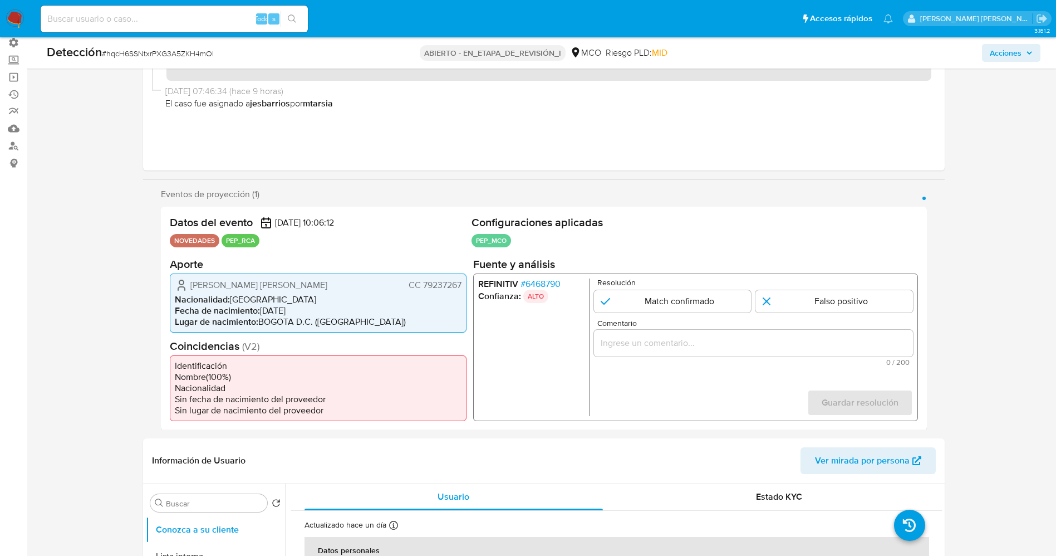
drag, startPoint x: 181, startPoint y: 279, endPoint x: 304, endPoint y: 283, distance: 123.6
click at [330, 283] on div "[PERSON_NAME] CC 79237267" at bounding box center [318, 284] width 287 height 13
click at [543, 286] on font "6468790" at bounding box center [542, 283] width 35 height 13
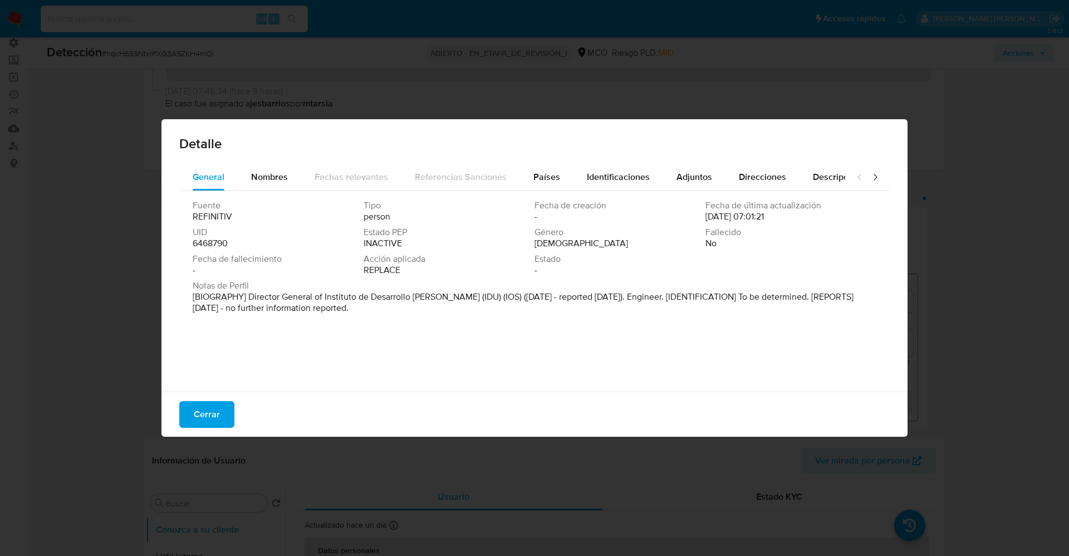
click at [228, 416] on button "Cerrar" at bounding box center [206, 414] width 55 height 27
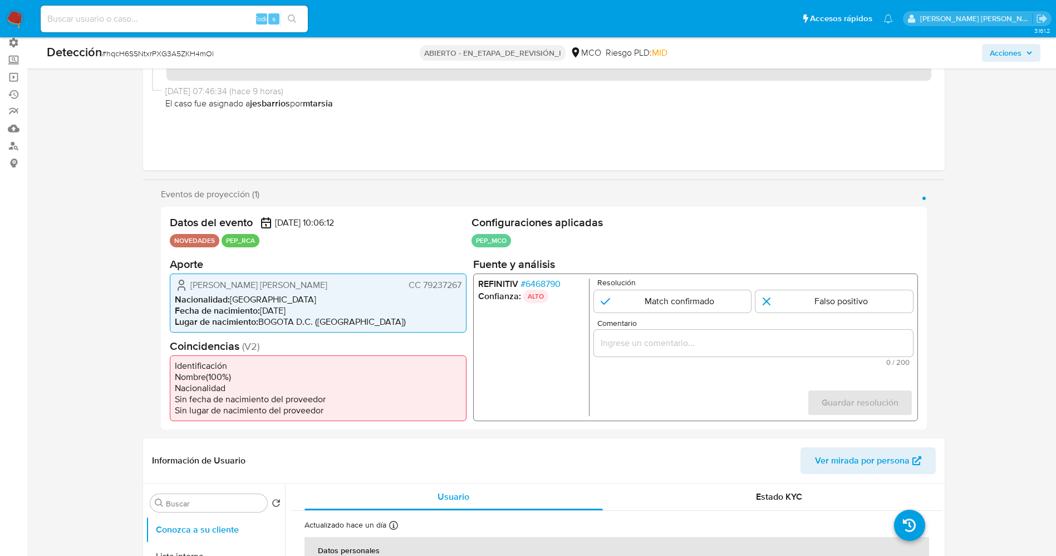
drag, startPoint x: 246, startPoint y: 283, endPoint x: 450, endPoint y: 286, distance: 204.3
click at [467, 286] on div "Datos del evento 01/10/2025 10:06:12 NOVEDADES PEP_RCA Configuraciones aplicada…" at bounding box center [544, 318] width 766 height 223
click at [548, 278] on font "6468790" at bounding box center [542, 283] width 35 height 13
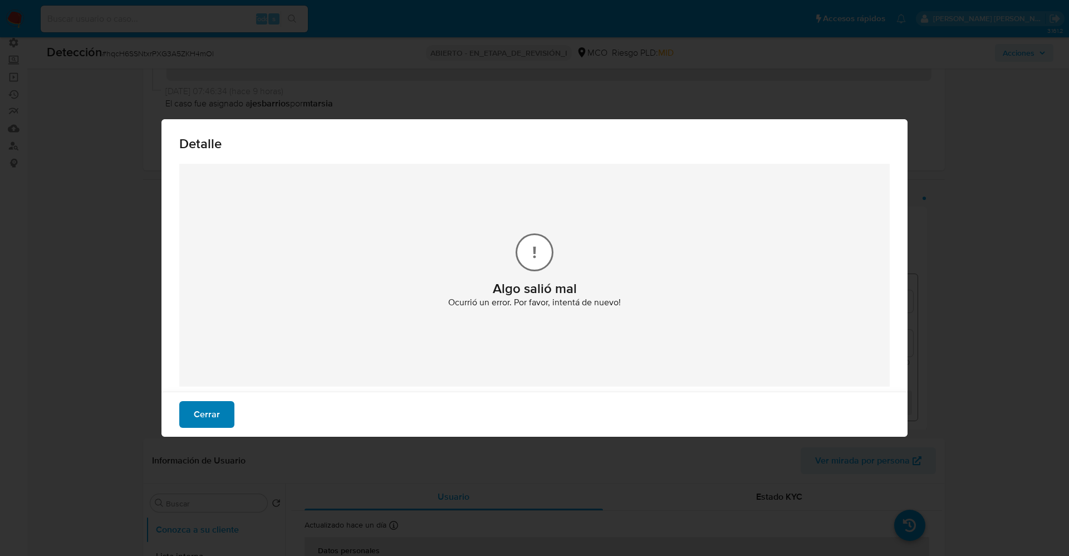
click at [205, 420] on font "Cerrar" at bounding box center [207, 414] width 26 height 27
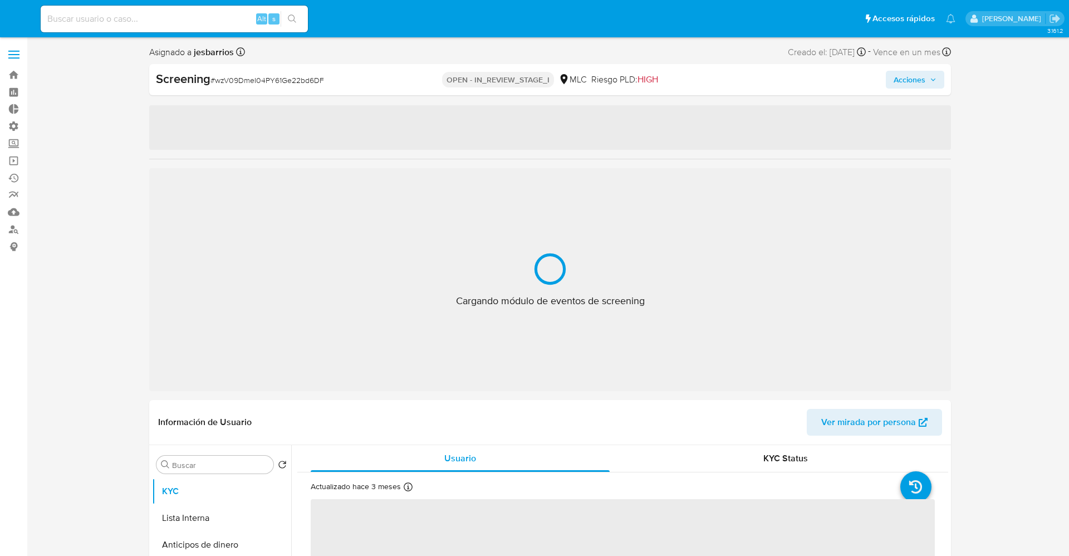
select select "10"
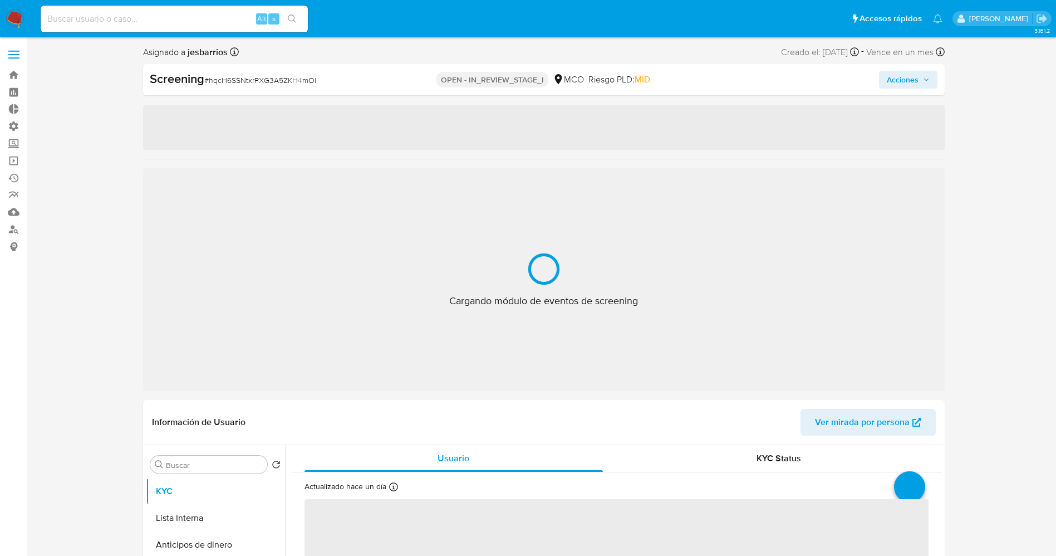
select select "10"
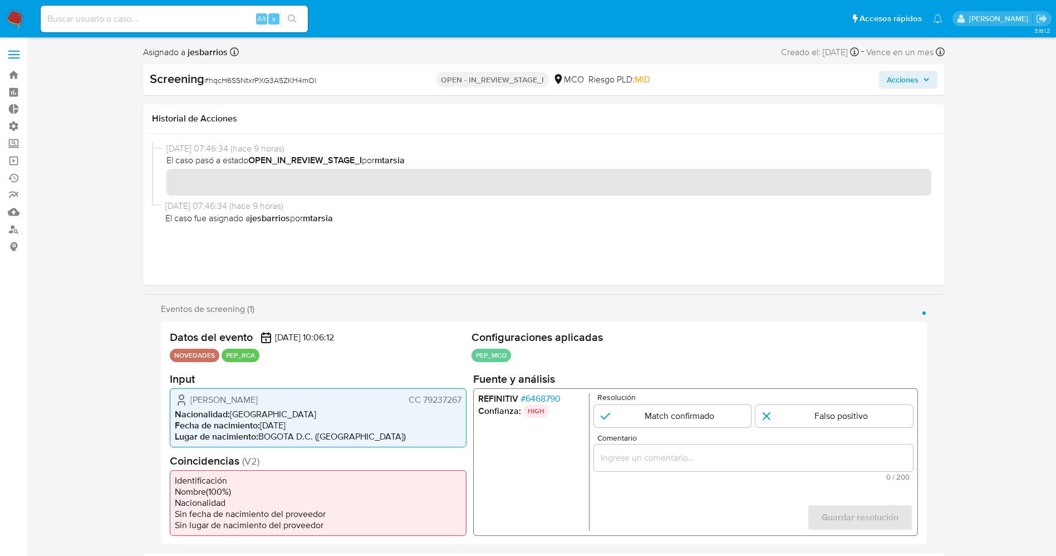
click at [554, 396] on span "# 6468790" at bounding box center [540, 397] width 40 height 11
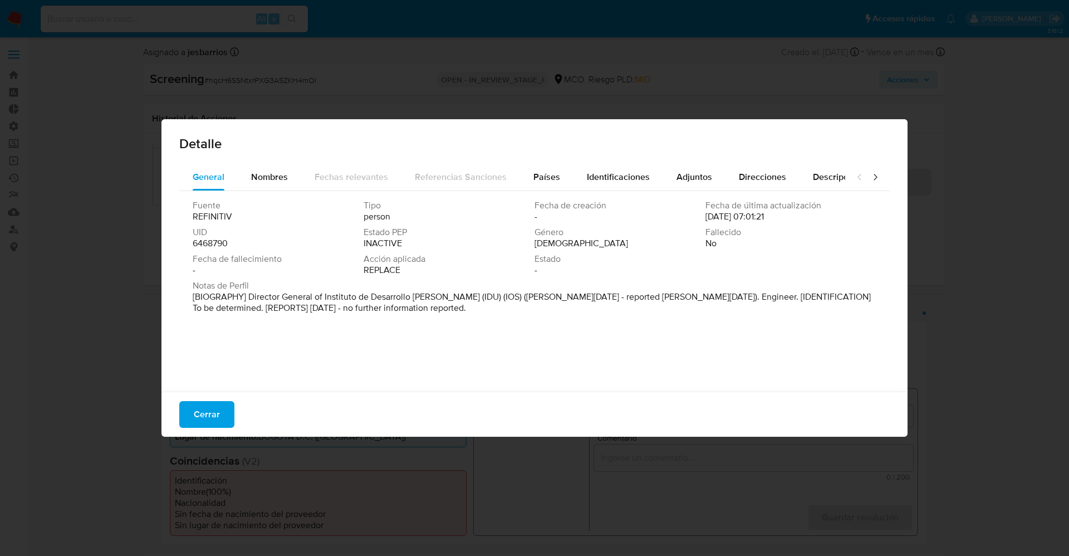
drag, startPoint x: 247, startPoint y: 300, endPoint x: 431, endPoint y: 320, distance: 185.3
click at [431, 320] on div "Fuente REFINITIV Tipo person Fecha de creación - Fecha de última actualización …" at bounding box center [534, 288] width 710 height 195
drag, startPoint x: 254, startPoint y: 298, endPoint x: 488, endPoint y: 297, distance: 234.4
click at [488, 297] on font "[BIOGRAFÍA] Director General del Instituto de Desarrollo Urbano de Bogotá (IDU)…" at bounding box center [532, 302] width 679 height 24
drag, startPoint x: 214, startPoint y: 406, endPoint x: 267, endPoint y: 395, distance: 53.6
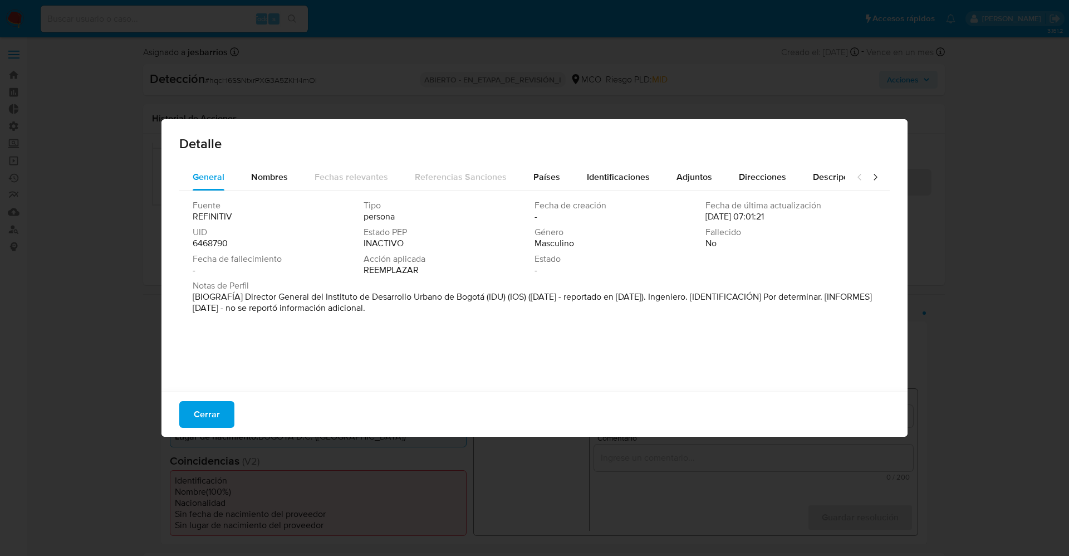
click at [214, 407] on span "Cerrar" at bounding box center [207, 414] width 26 height 24
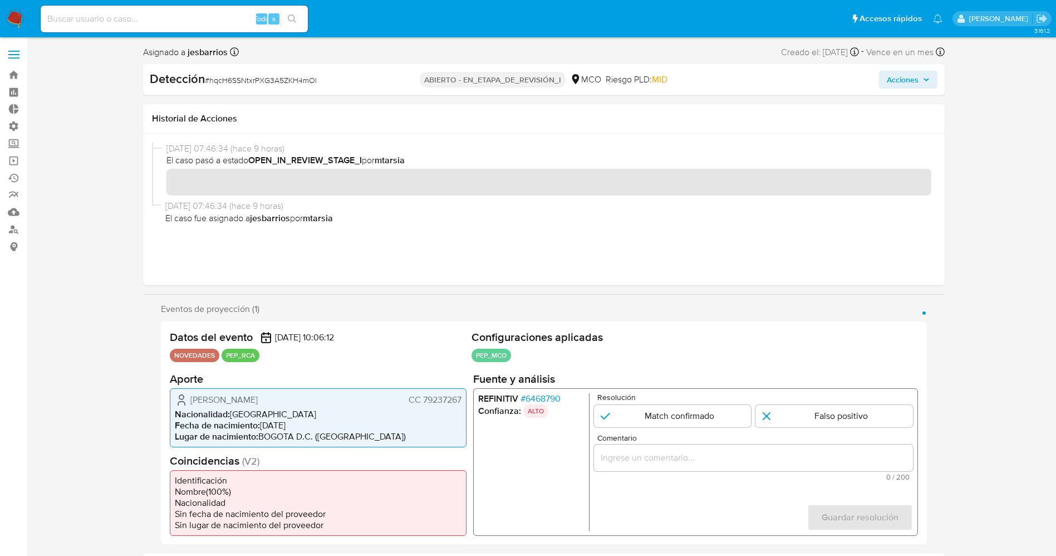
drag, startPoint x: 682, startPoint y: 419, endPoint x: 677, endPoint y: 440, distance: 21.6
click at [682, 419] on input "1 de 1" at bounding box center [672, 415] width 158 height 22
radio input "true"
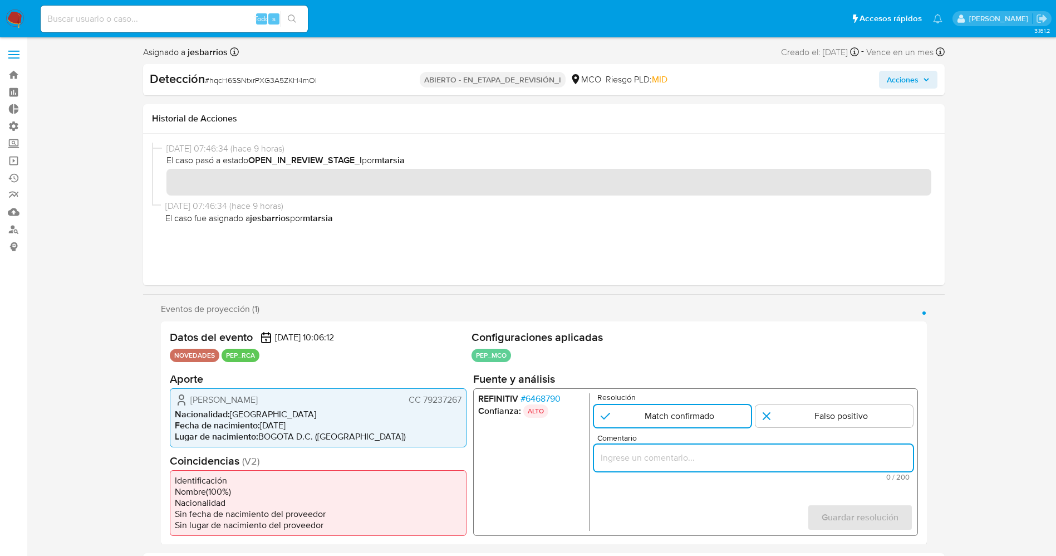
click at [677, 452] on input "Comentario" at bounding box center [752, 457] width 319 height 14
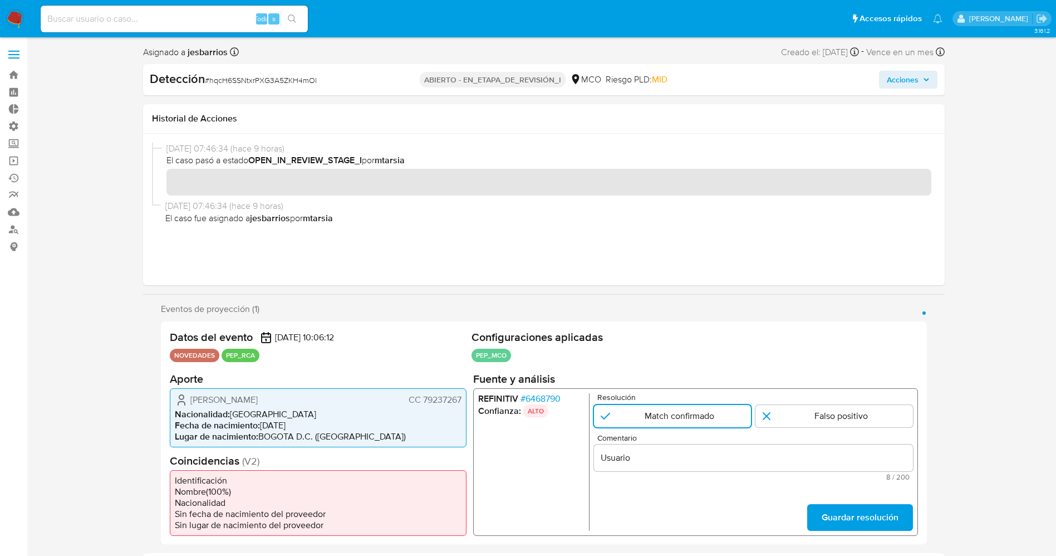
drag, startPoint x: 186, startPoint y: 399, endPoint x: 450, endPoint y: 397, distance: 263.3
click at [471, 397] on div "Datos del evento [DATE] 10:06:12 NOVEDADES PEP_RCA Configuraciones aplicadas PE…" at bounding box center [544, 432] width 766 height 223
click at [399, 397] on div "[PERSON_NAME] CC 79237267" at bounding box center [318, 398] width 287 height 13
drag, startPoint x: 182, startPoint y: 397, endPoint x: 465, endPoint y: 400, distance: 282.8
click at [465, 400] on div "[PERSON_NAME] CC 79237267 Nacionalidad : [DEMOGRAPHIC_DATA] Fecha de nacimiento…" at bounding box center [318, 416] width 297 height 59
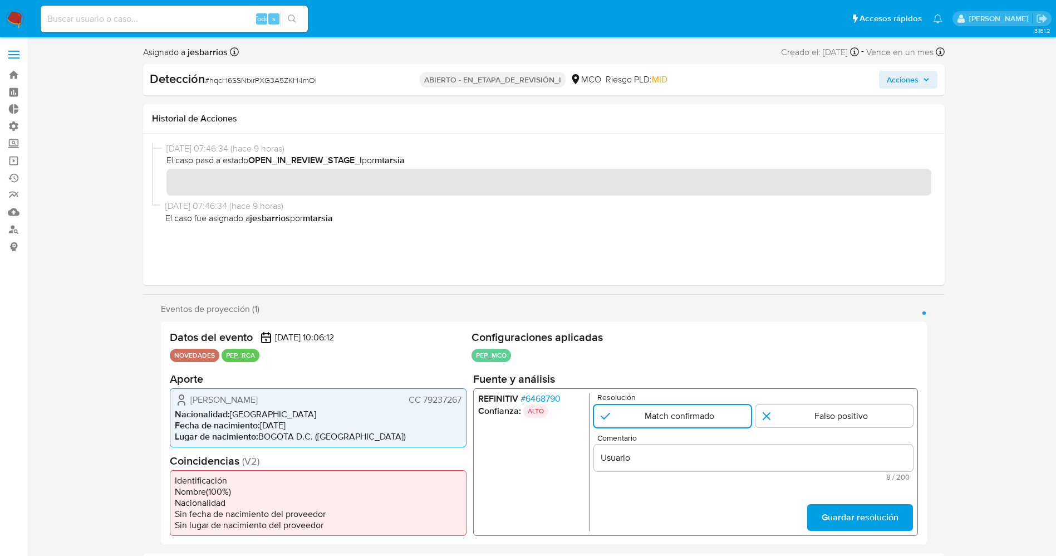
click at [668, 455] on input "Usuario" at bounding box center [752, 457] width 319 height 14
paste input "Diego Sanchez Fonseca CC 79237267"
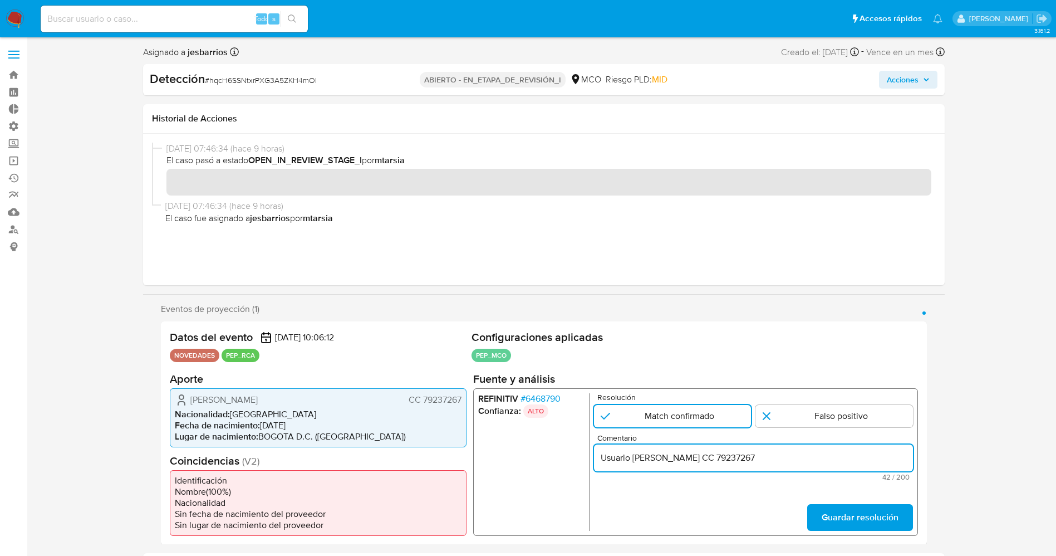
click at [795, 455] on input "Usuario Diego Sanchez Fonseca CC 79237267" at bounding box center [752, 457] width 319 height 14
paste input "se desempeñó como Director General del Instituto de Desarrollo Urbano de Bogotá…"
type input "Usuario Diego Sanchez Fonseca CC 79237267 se desempeñó como Director General de…"
click at [859, 523] on span "Guardar resolución" at bounding box center [859, 516] width 77 height 24
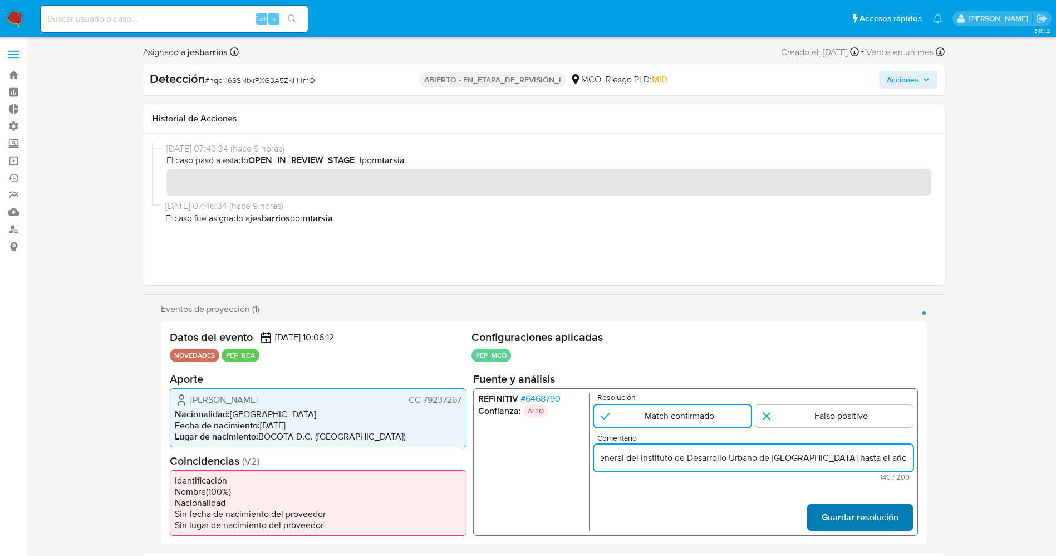
scroll to position [0, 0]
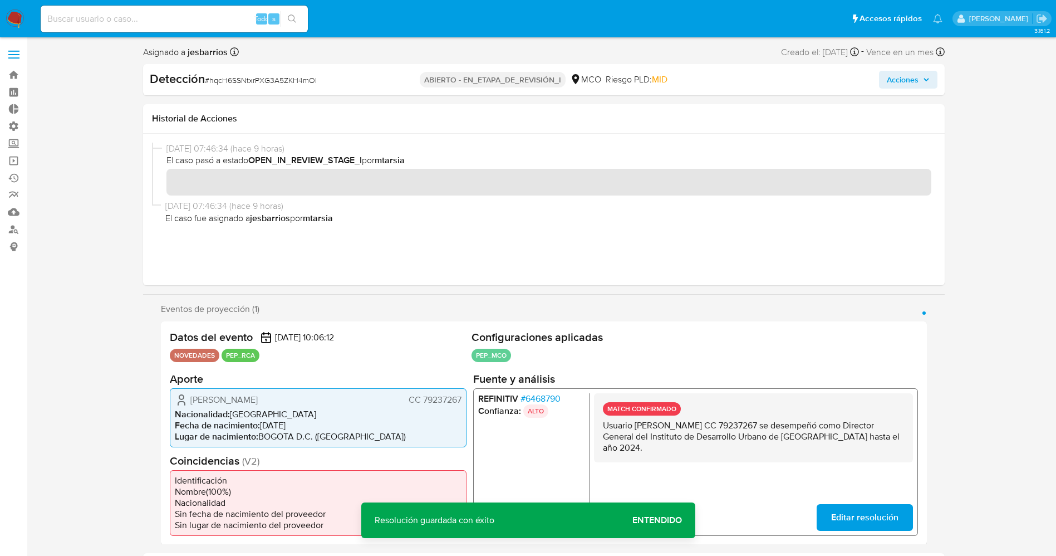
drag, startPoint x: 595, startPoint y: 422, endPoint x: 910, endPoint y: 458, distance: 317.1
click at [912, 459] on div "MATCH CONFIRMADO Usuario Diego Sanchez Fonseca CC 79237267 se desempeñó como Di…" at bounding box center [752, 460] width 319 height 137
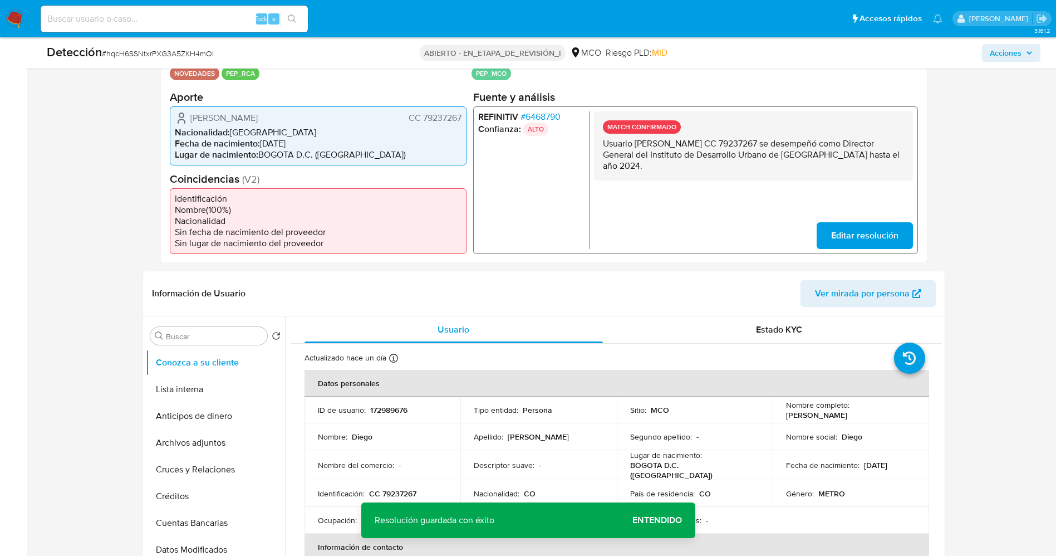
drag, startPoint x: 196, startPoint y: 390, endPoint x: 70, endPoint y: 392, distance: 126.4
click at [196, 389] on button "Lista interna" at bounding box center [215, 389] width 139 height 27
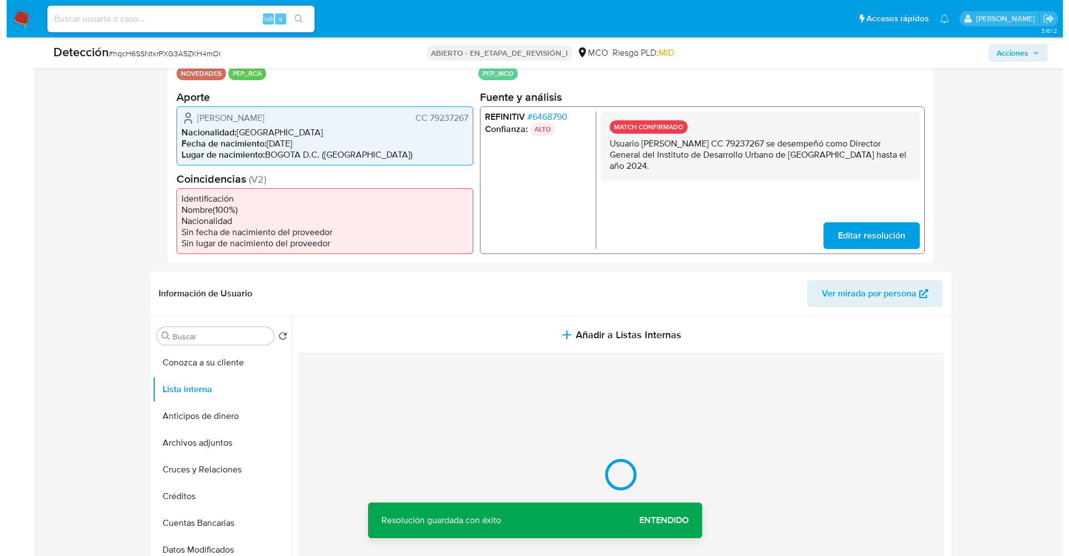
scroll to position [417, 0]
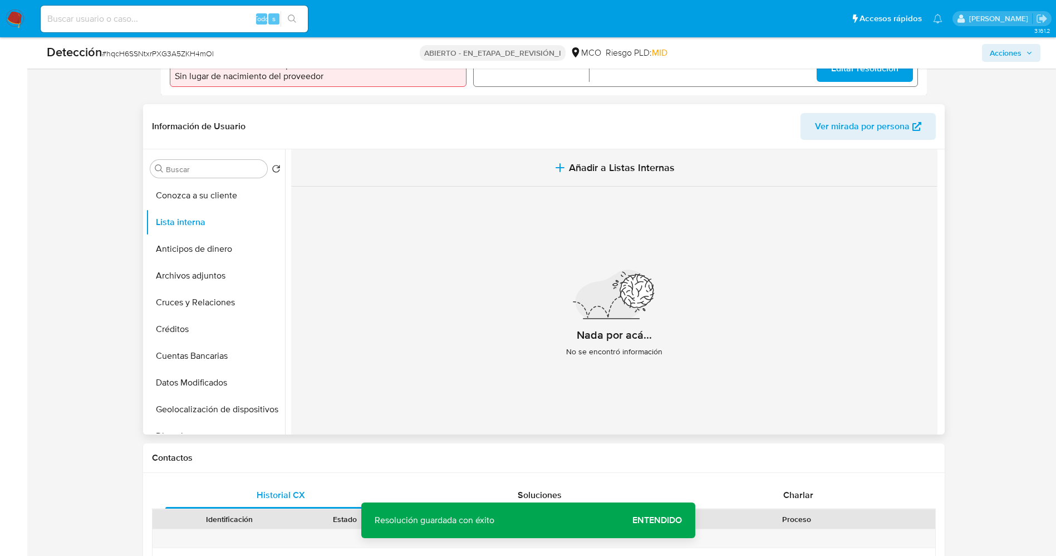
click at [588, 170] on span "Añadir a Listas Internas" at bounding box center [622, 167] width 106 height 12
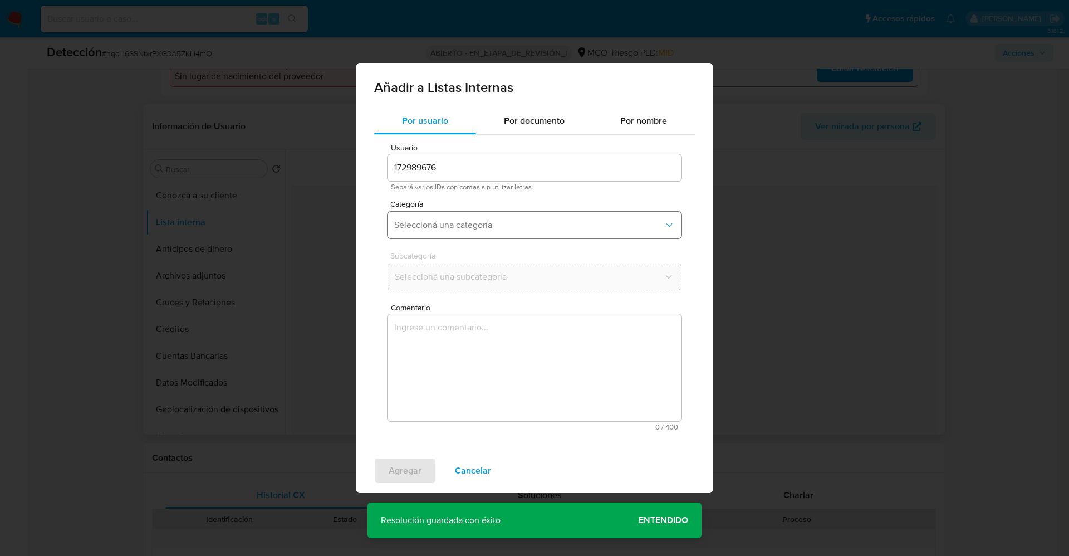
click at [430, 226] on span "Seleccioná una categoría" at bounding box center [528, 224] width 269 height 11
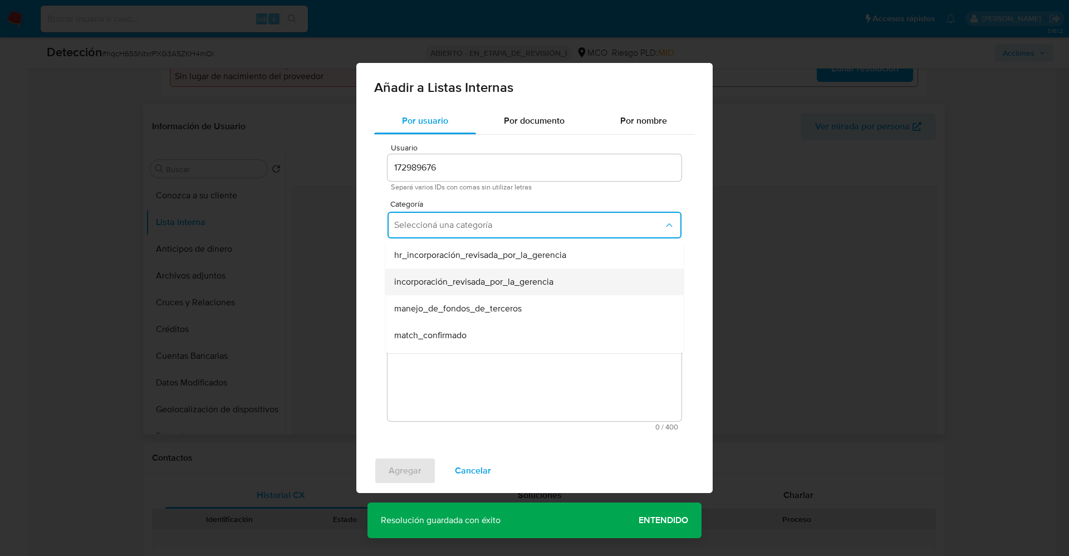
scroll to position [83, 0]
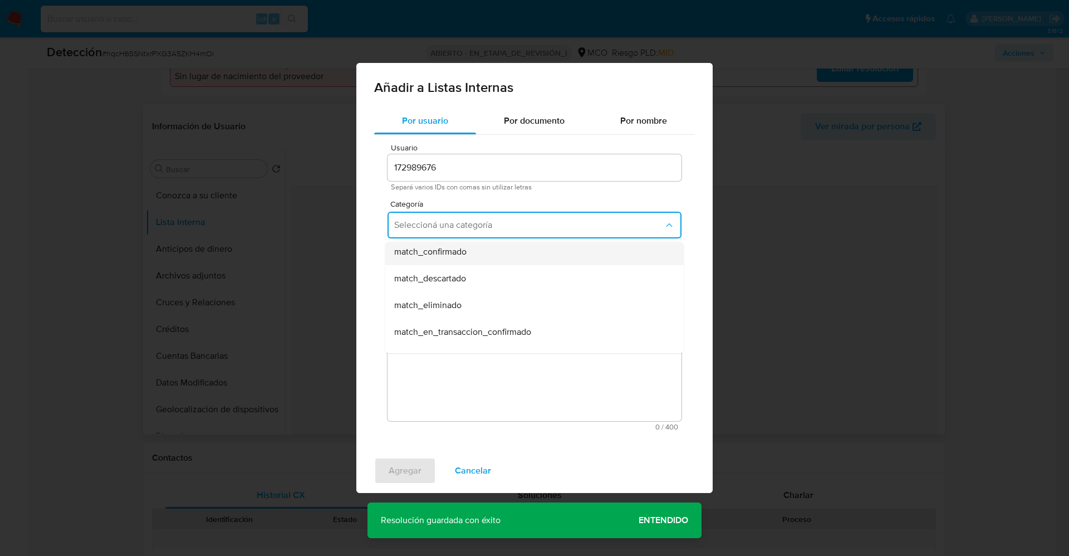
click at [465, 255] on span "match_confirmado" at bounding box center [430, 251] width 72 height 11
click at [470, 271] on span "Seleccioná una subcategoría" at bounding box center [528, 276] width 269 height 11
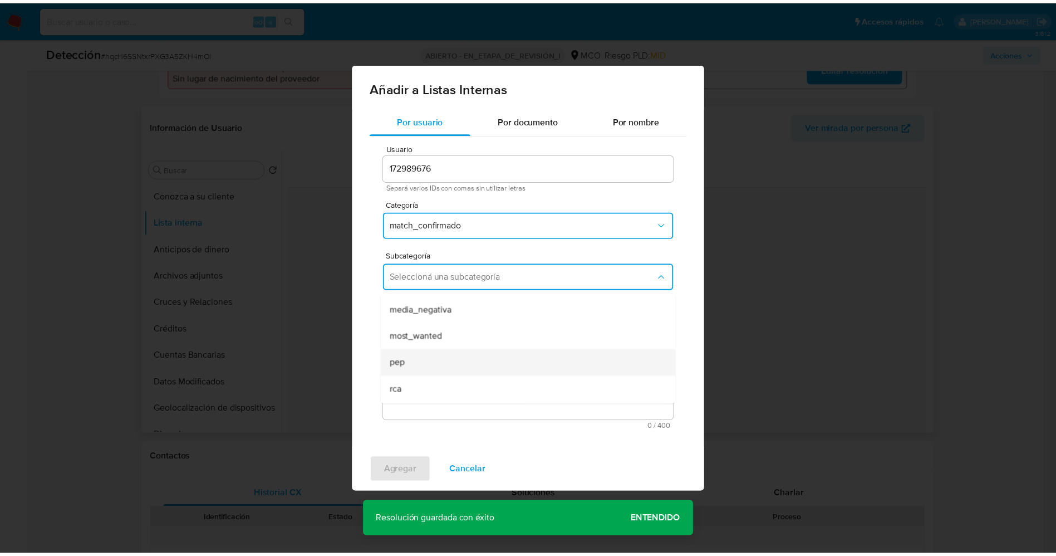
scroll to position [76, 0]
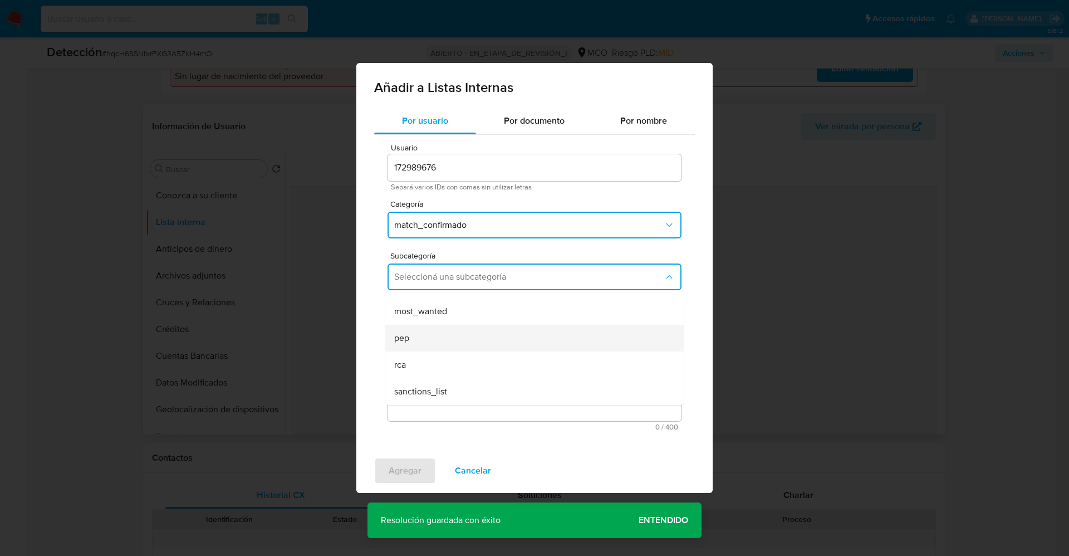
click at [429, 334] on div "pep" at bounding box center [531, 338] width 274 height 27
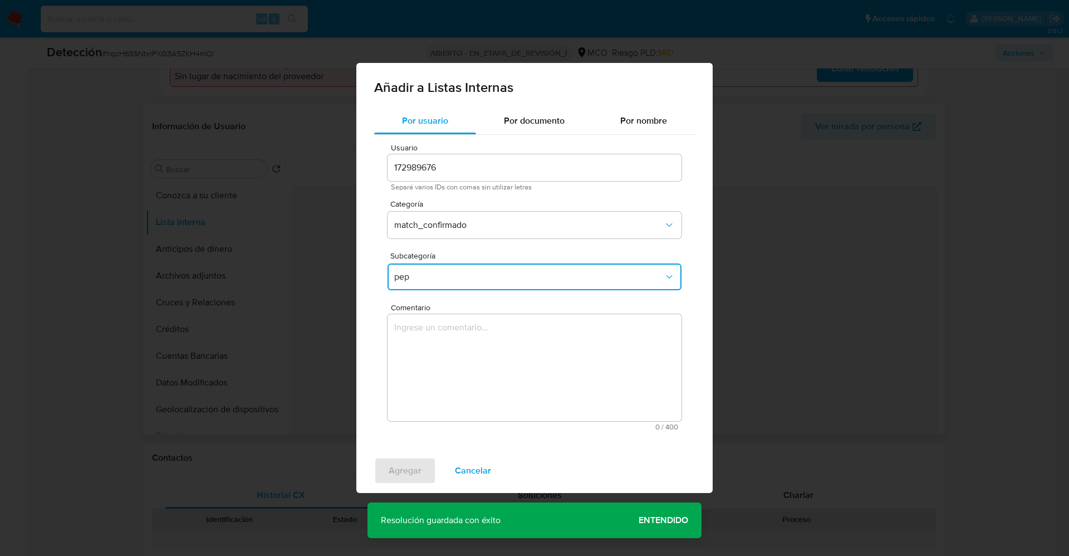
click at [429, 334] on textarea "Comentario" at bounding box center [534, 367] width 294 height 107
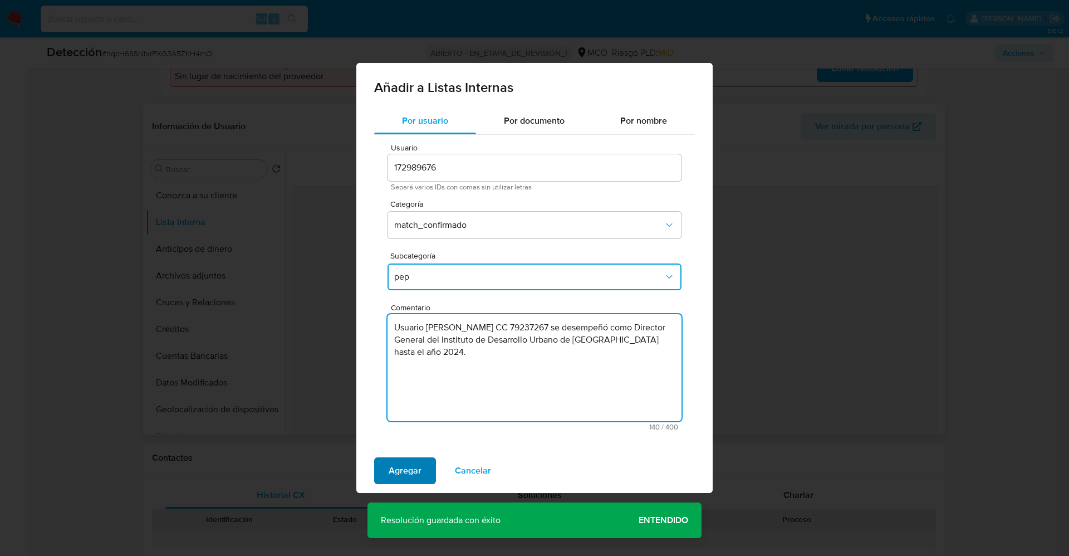
type textarea "Usuario Diego Sanchez Fonseca CC 79237267 se desempeñó como Director General de…"
click at [401, 468] on span "Agregar" at bounding box center [405, 470] width 33 height 24
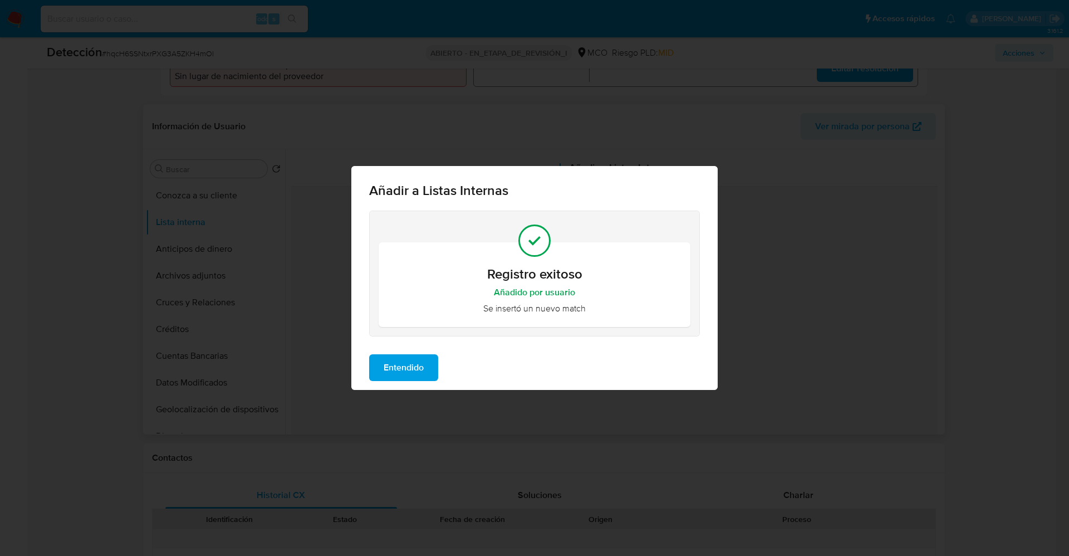
click at [412, 366] on span "Entendido" at bounding box center [404, 367] width 40 height 24
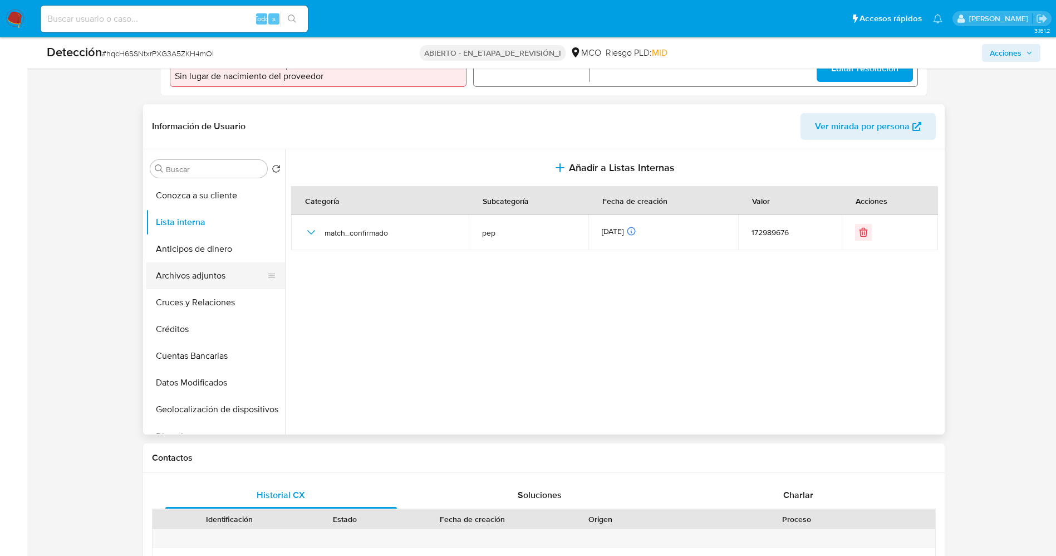
click at [189, 277] on button "Archivos adjuntos" at bounding box center [211, 275] width 130 height 27
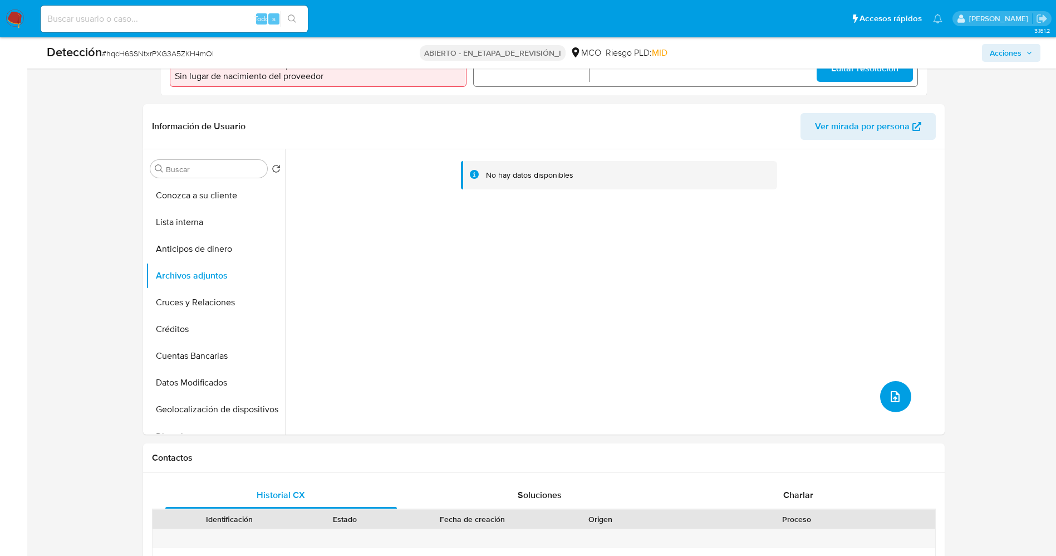
click at [888, 397] on icon "subir archivo" at bounding box center [894, 396] width 13 height 13
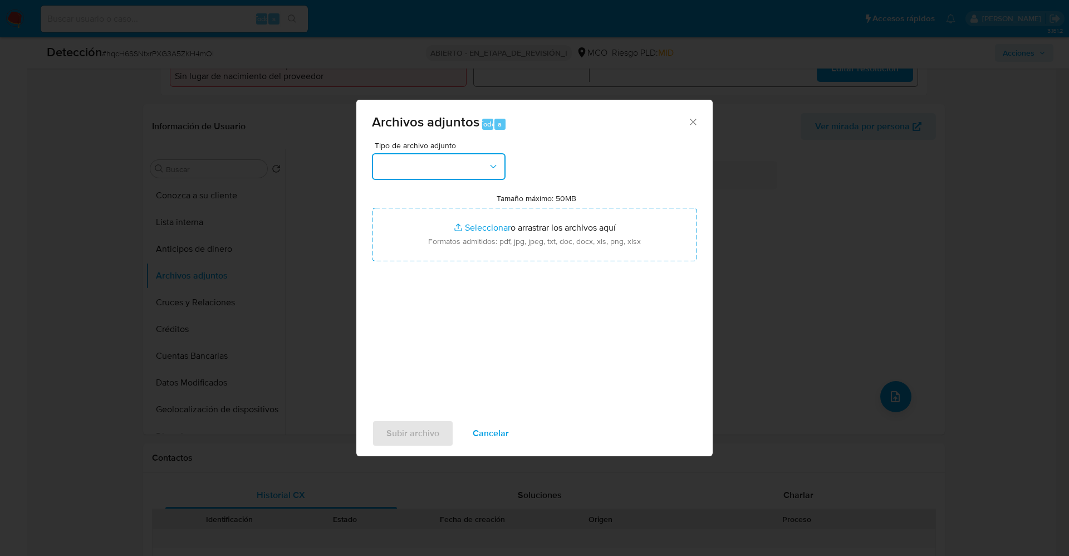
drag, startPoint x: 394, startPoint y: 155, endPoint x: 404, endPoint y: 155, distance: 10.0
click at [398, 155] on button "button" at bounding box center [439, 166] width 134 height 27
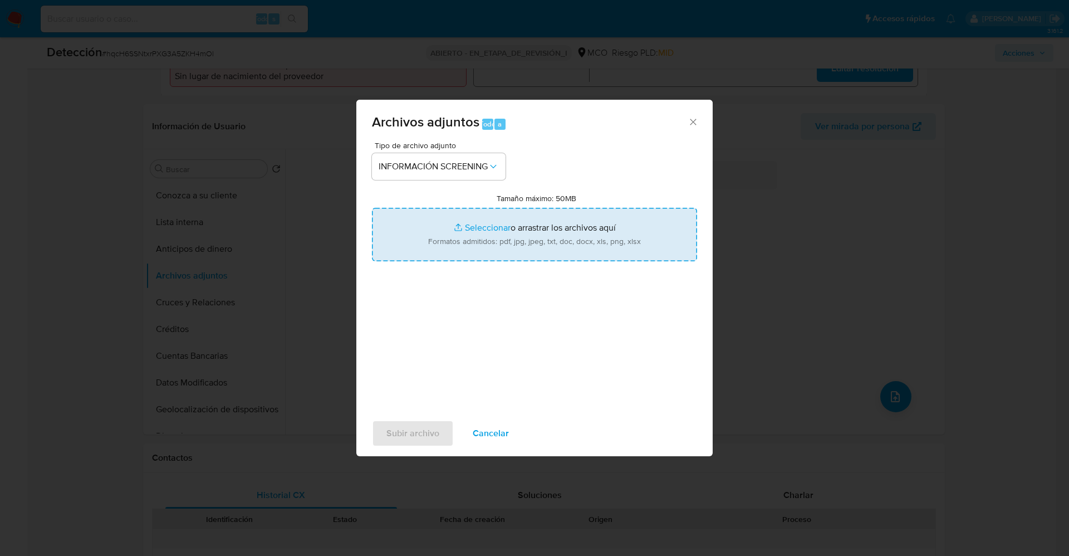
type input "C:\fakepath\Investigan a ex director del IDU por fallas en valorización » Bogot…"
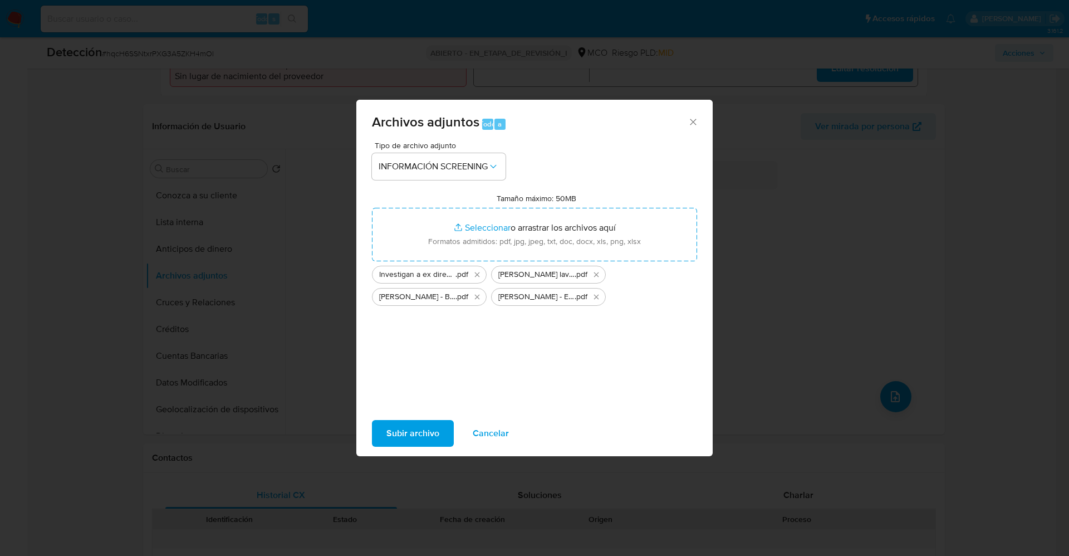
click at [403, 428] on span "Subir archivo" at bounding box center [412, 433] width 53 height 24
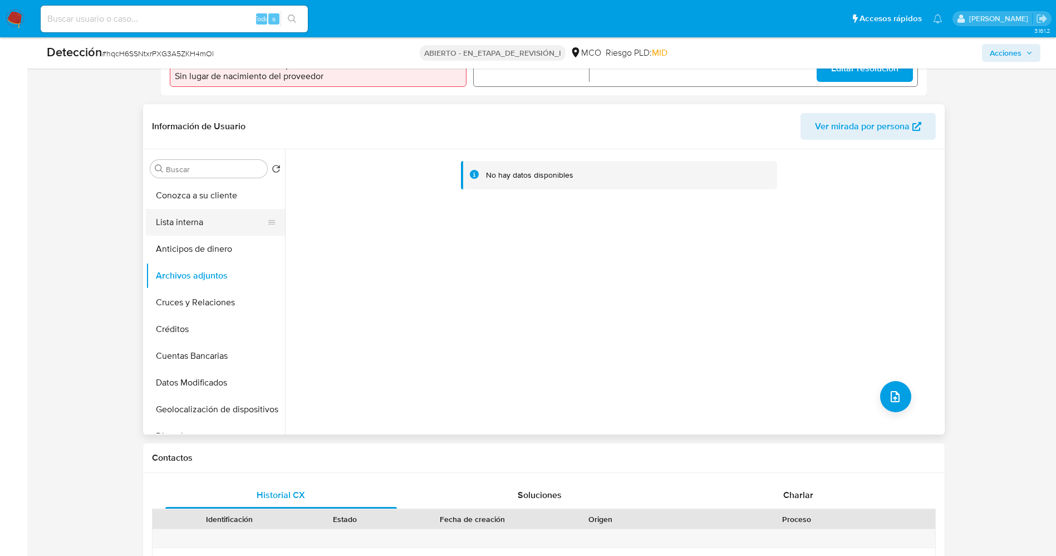
click at [163, 217] on button "Lista interna" at bounding box center [211, 222] width 130 height 27
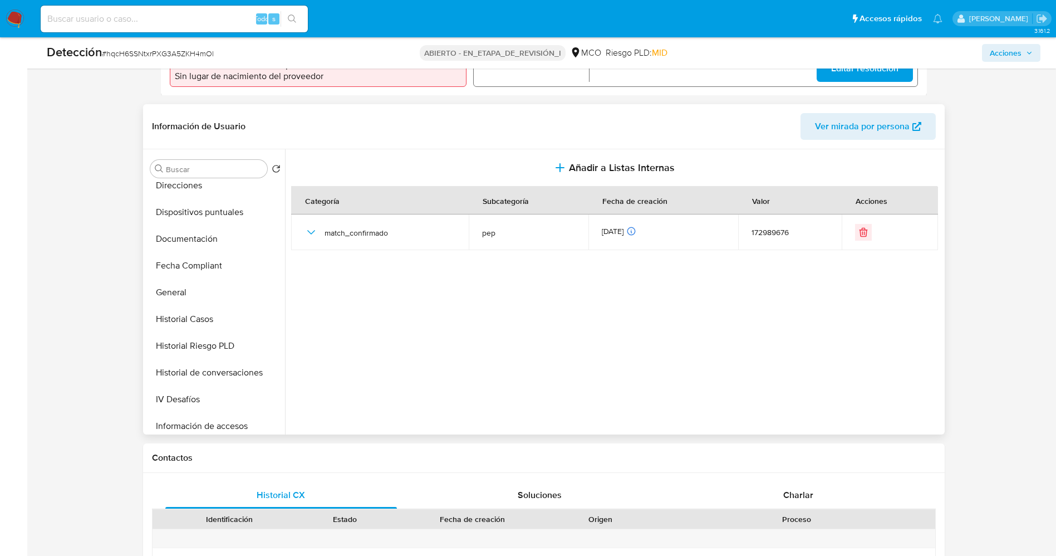
scroll to position [501, 0]
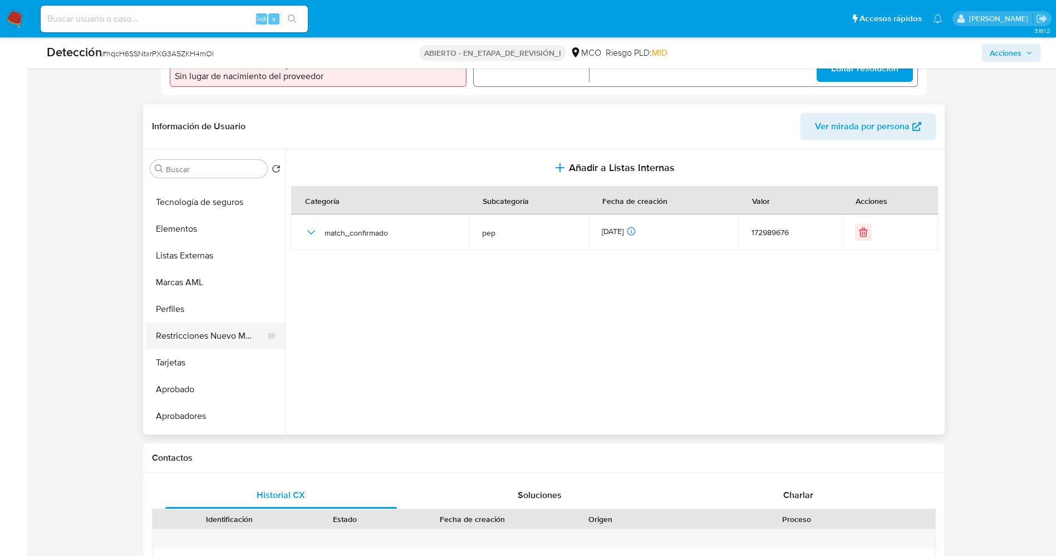
click at [212, 346] on button "Restricciones Nuevo Mundo" at bounding box center [211, 335] width 130 height 27
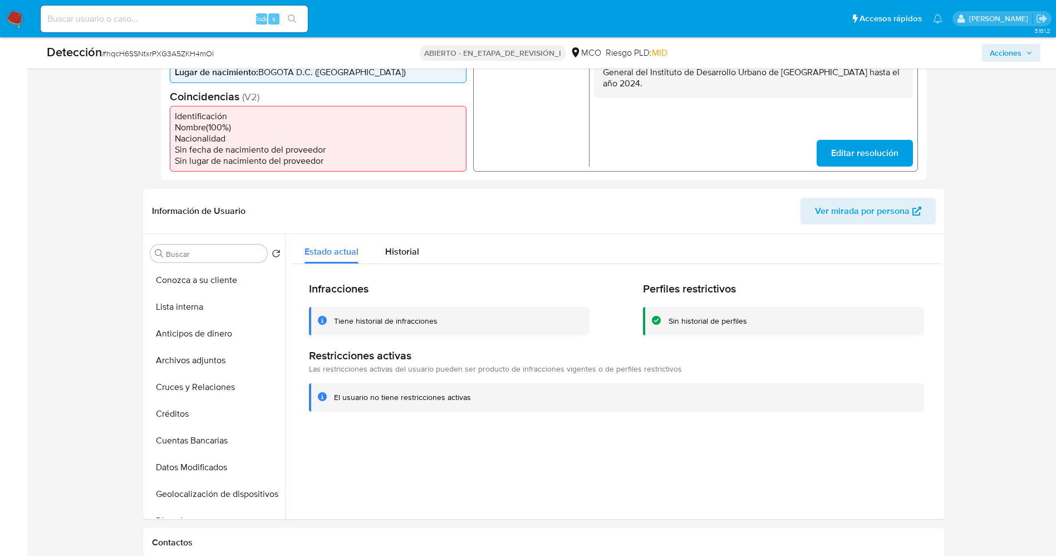
scroll to position [167, 0]
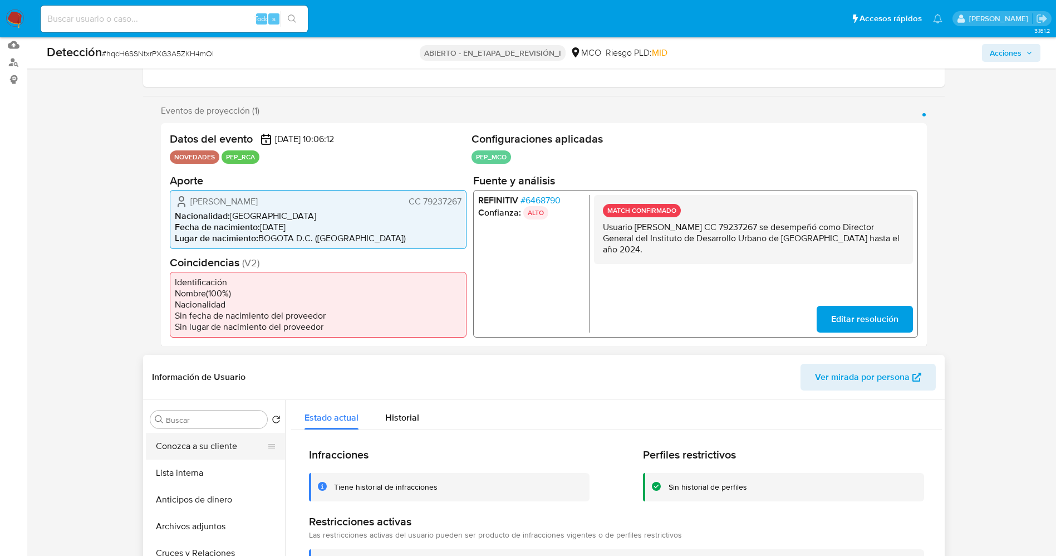
click at [198, 455] on button "Conozca a su cliente" at bounding box center [211, 446] width 130 height 27
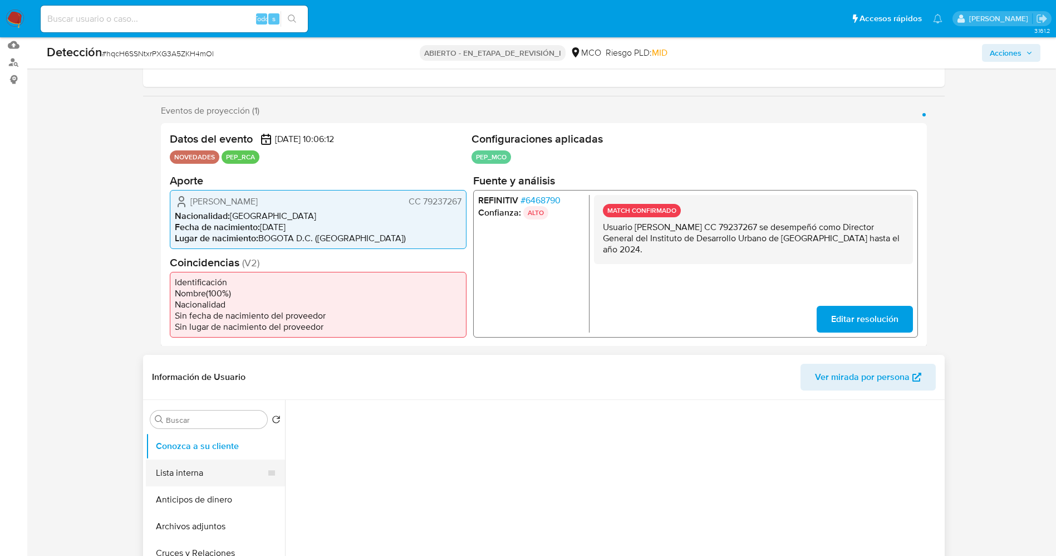
click at [198, 475] on button "Lista interna" at bounding box center [211, 472] width 130 height 27
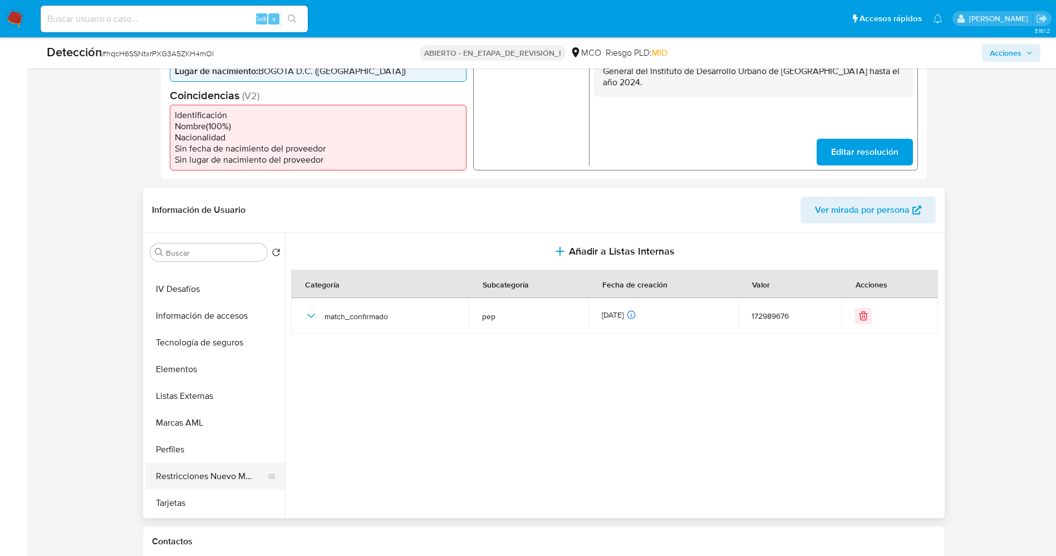
scroll to position [524, 0]
click at [209, 392] on button "Restricciones Nuevo Mundo" at bounding box center [211, 396] width 130 height 27
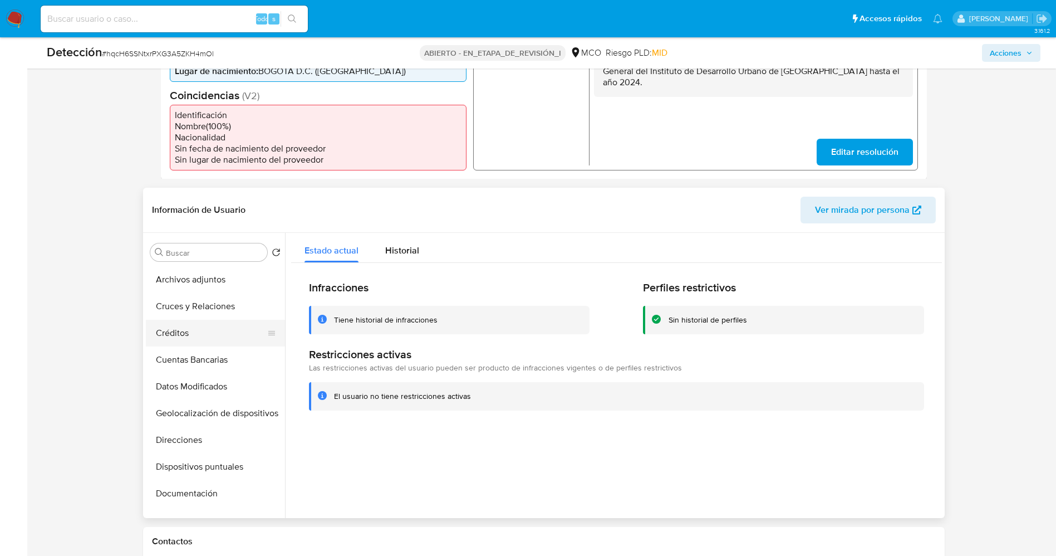
scroll to position [0, 0]
click at [207, 357] on button "Archivos adjuntos" at bounding box center [211, 359] width 130 height 27
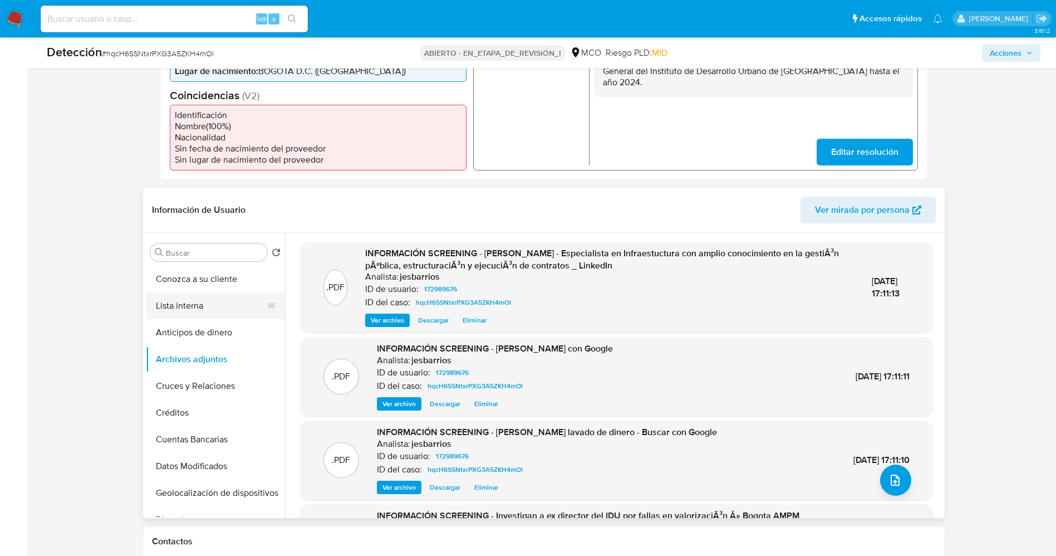
click at [199, 297] on button "Lista interna" at bounding box center [211, 305] width 130 height 27
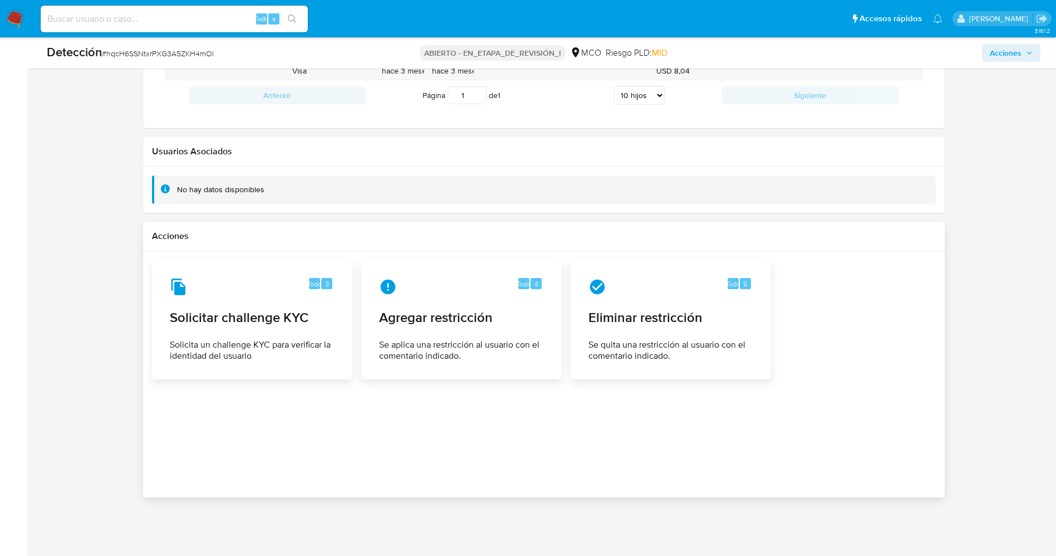
scroll to position [1493, 0]
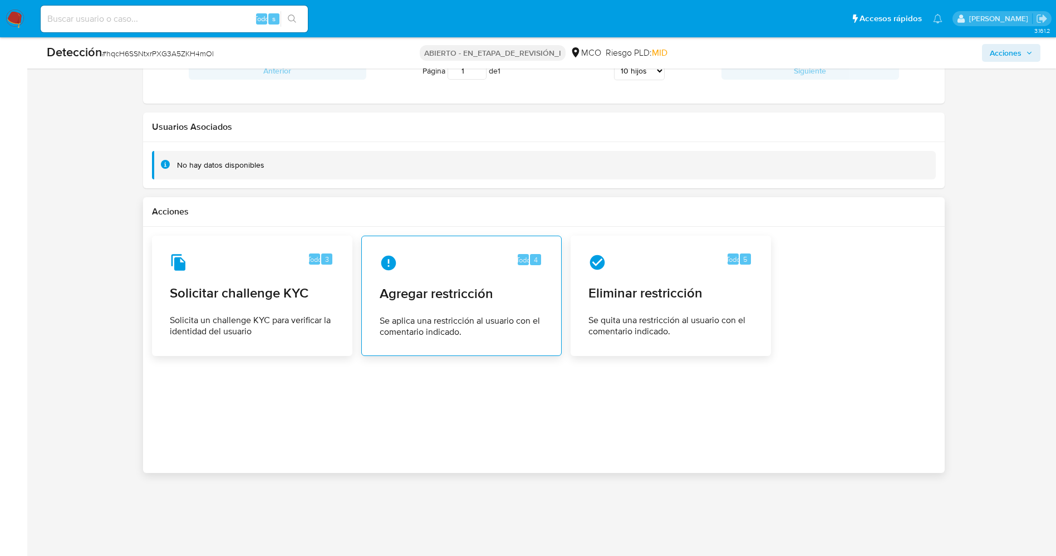
click at [450, 305] on div "Todo 4 Agregar restricción Se aplica una restricción al usuario con el comentar…" at bounding box center [461, 295] width 181 height 101
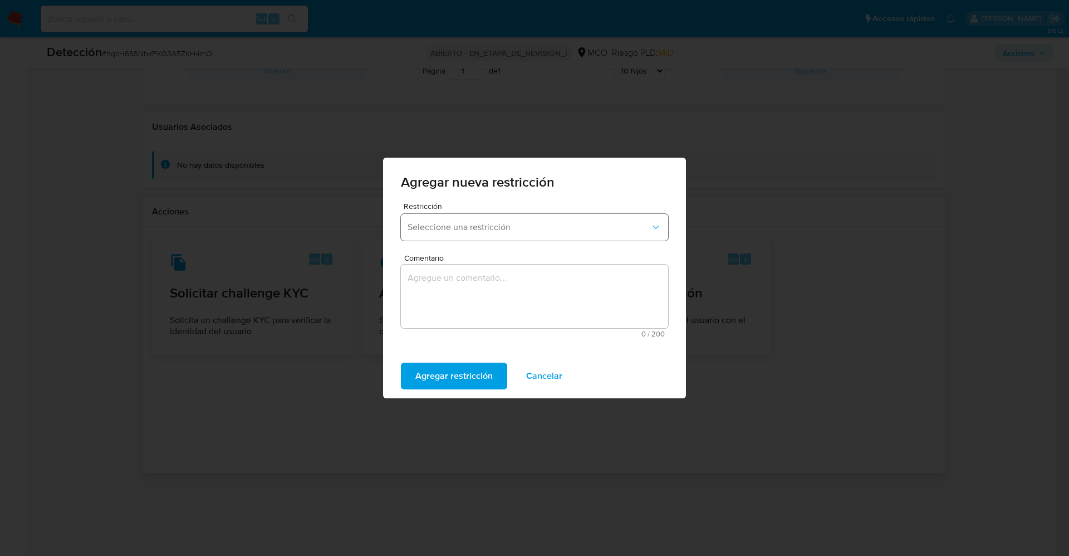
click at [473, 229] on span "Seleccione una restricción" at bounding box center [528, 227] width 243 height 11
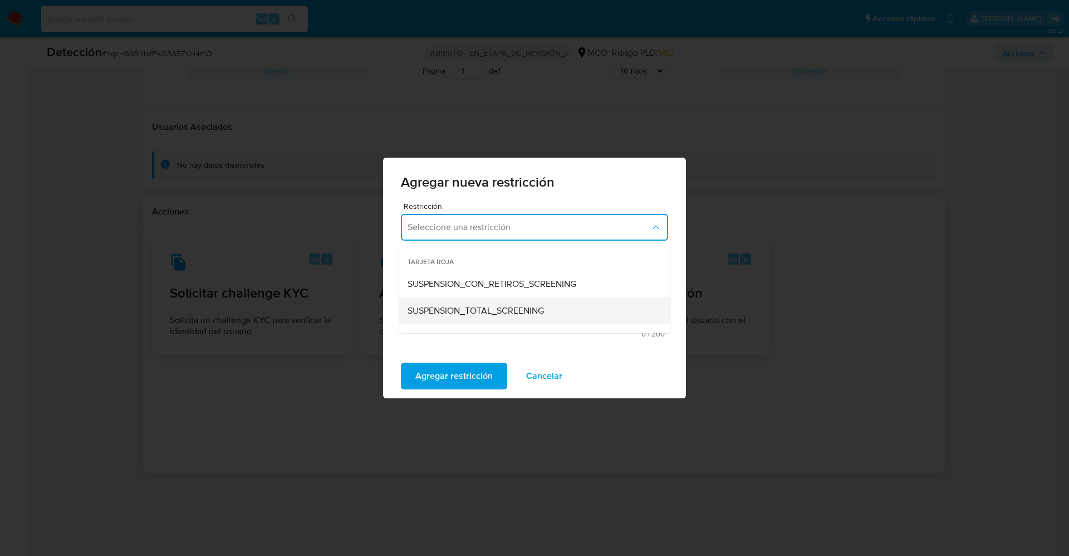
click at [485, 313] on span "SUSPENSION_TOTAL_SCREENING" at bounding box center [475, 310] width 136 height 11
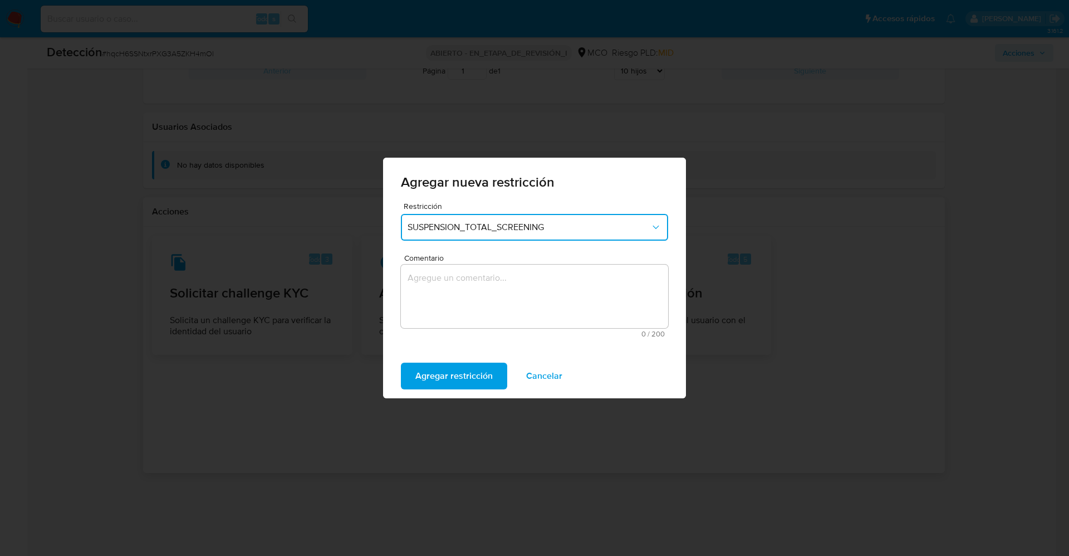
click at [485, 307] on textarea "Comentario" at bounding box center [534, 295] width 267 height 63
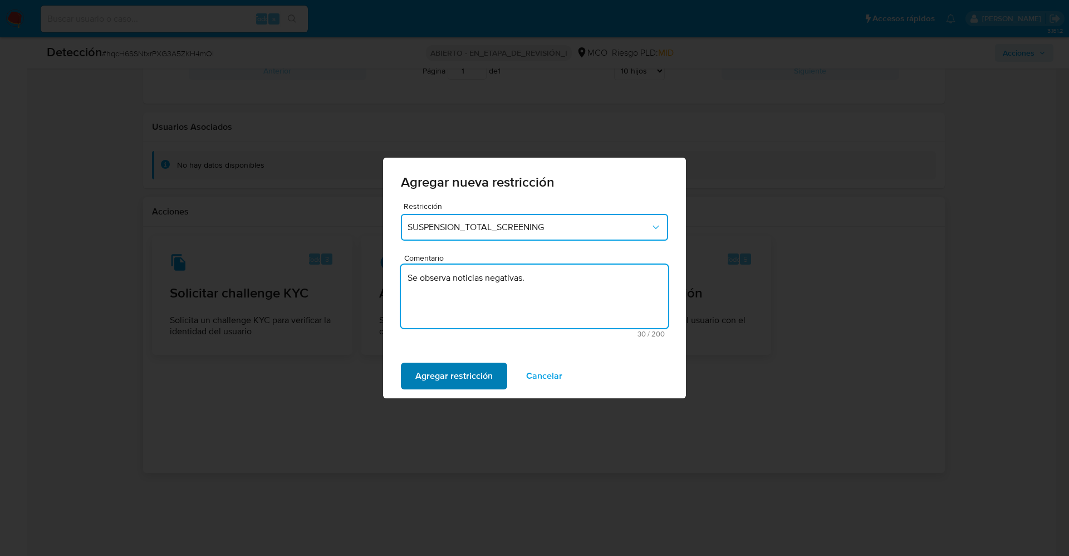
type textarea "Se observa noticias negativas."
click at [471, 379] on span "Agregar restricción" at bounding box center [453, 375] width 77 height 24
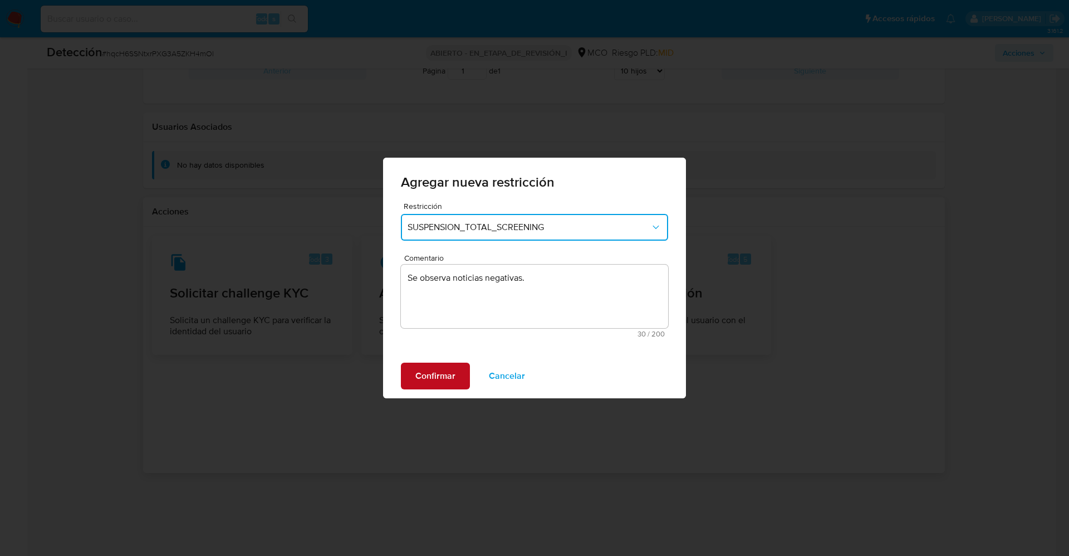
click at [451, 376] on span "Confirmar" at bounding box center [435, 375] width 40 height 24
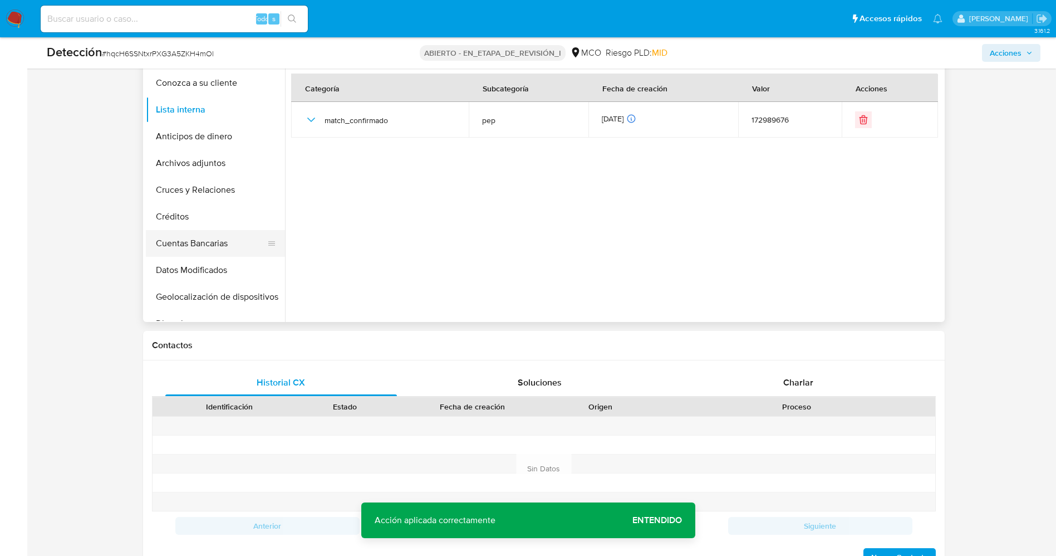
scroll to position [407, 0]
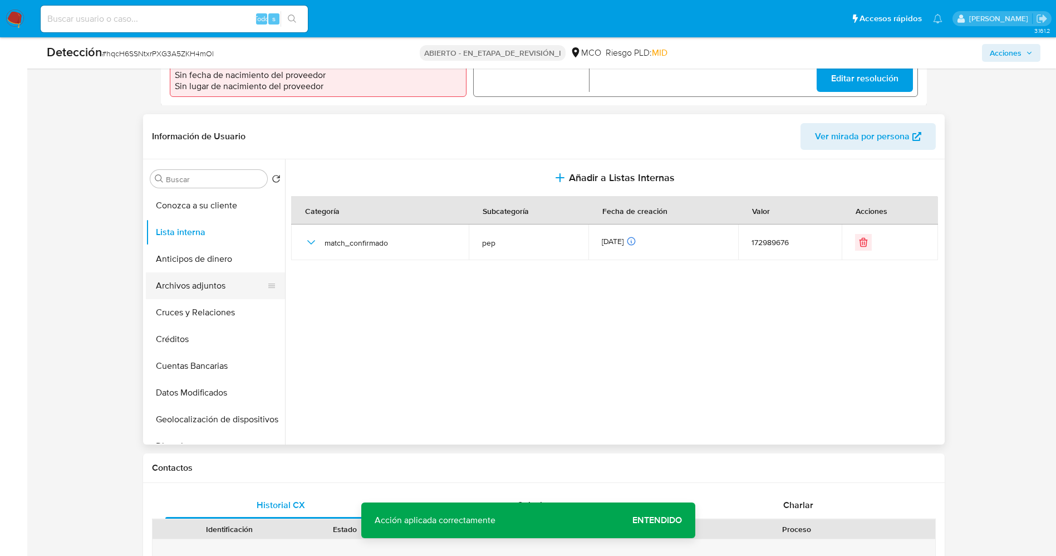
click at [192, 272] on button "Archivos adjuntos" at bounding box center [211, 285] width 130 height 27
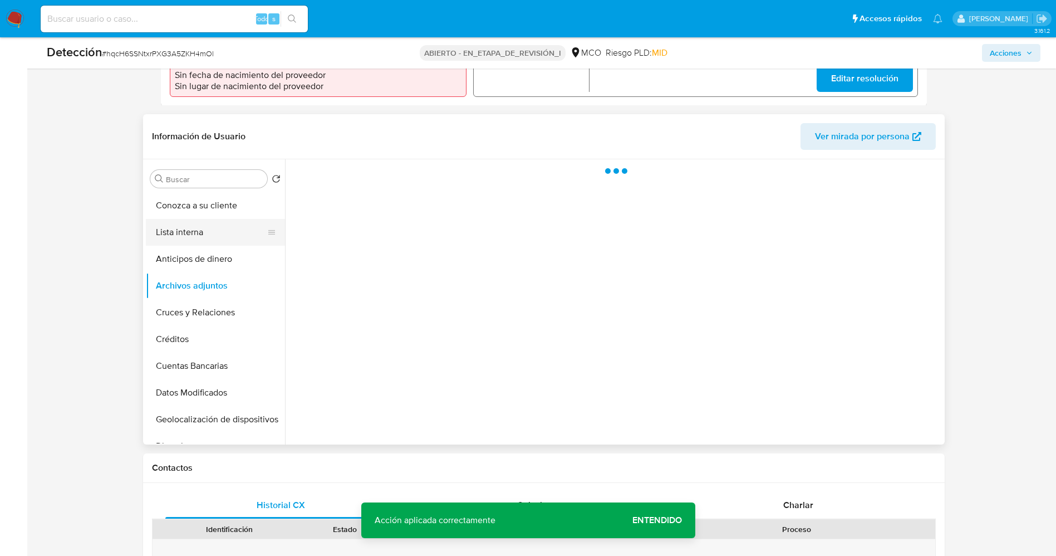
click at [197, 235] on button "Lista interna" at bounding box center [211, 232] width 130 height 27
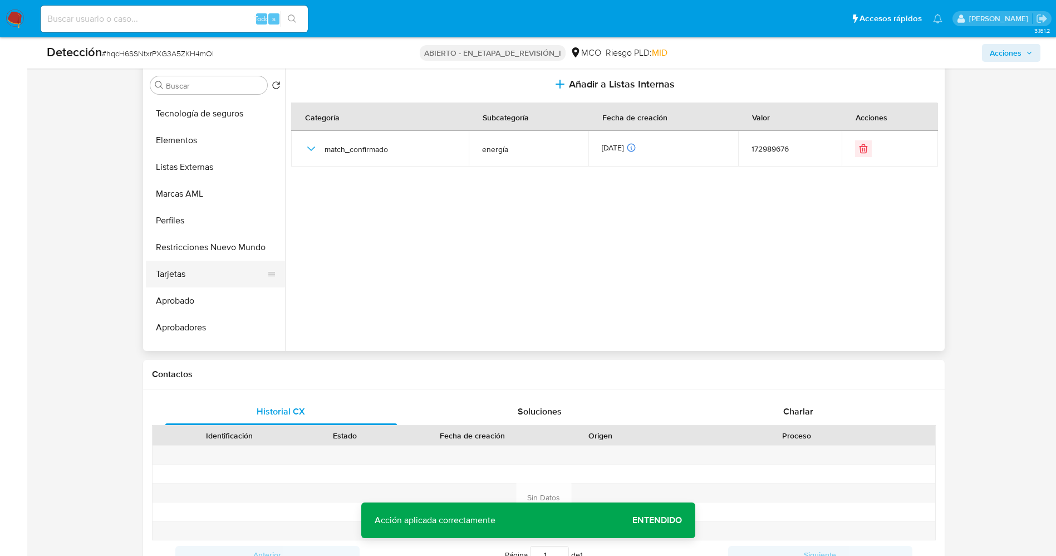
scroll to position [524, 0]
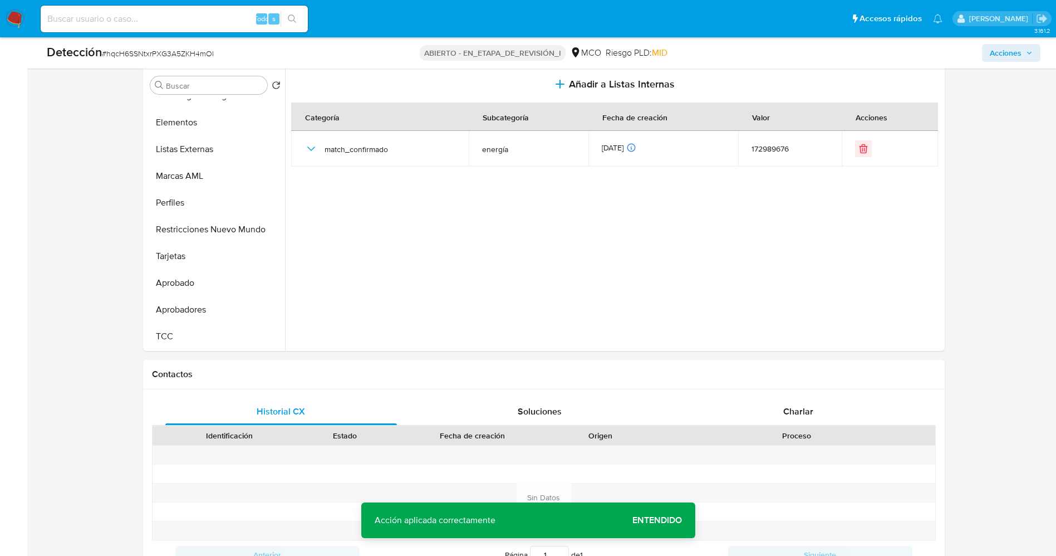
drag, startPoint x: 205, startPoint y: 230, endPoint x: 91, endPoint y: 33, distance: 227.4
click at [205, 229] on button "Restricciones Nuevo Mundo" at bounding box center [215, 229] width 139 height 27
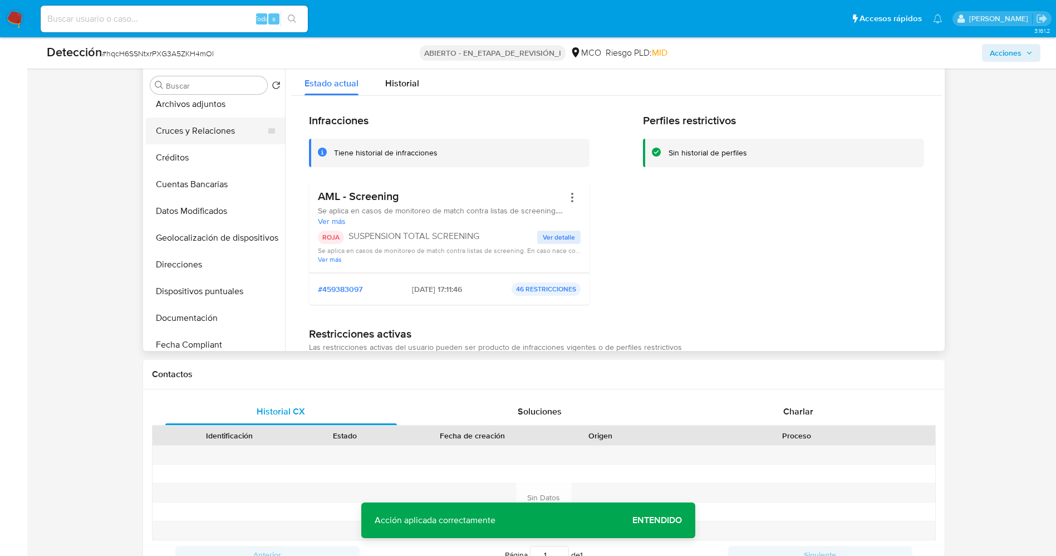
scroll to position [0, 0]
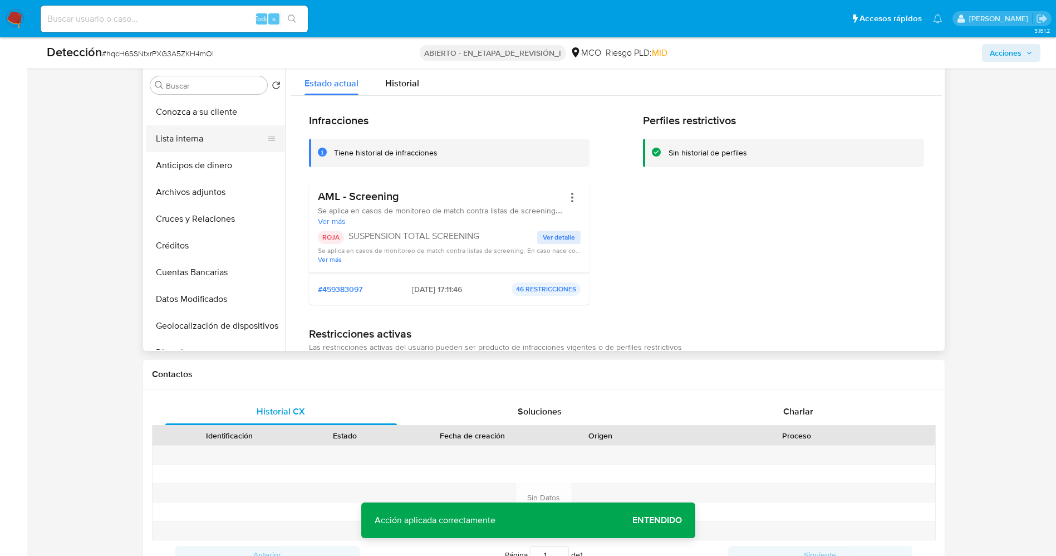
click at [180, 137] on button "Lista interna" at bounding box center [211, 138] width 130 height 27
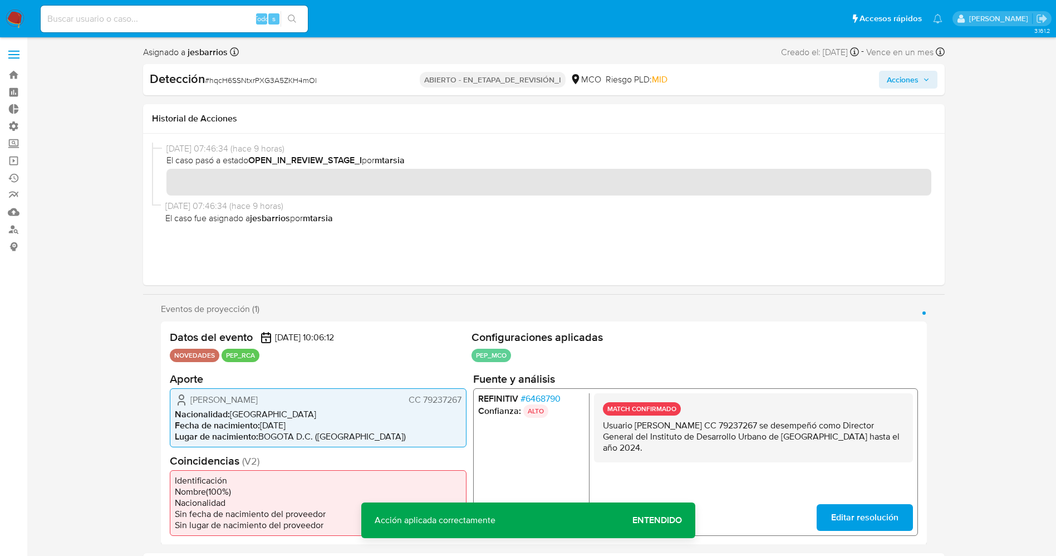
click at [914, 72] on span "Acciones" at bounding box center [903, 80] width 32 height 18
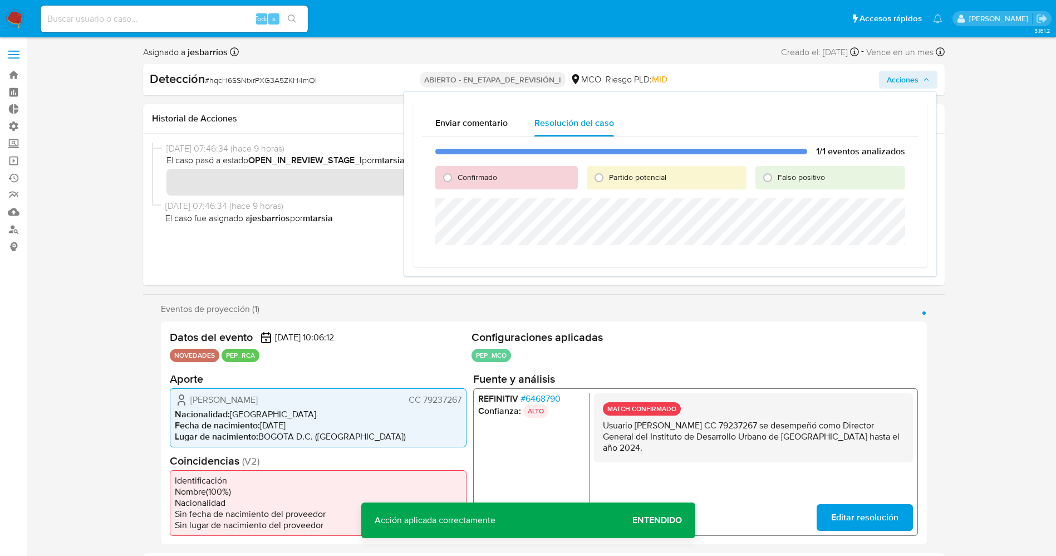
click at [631, 176] on font "Partido potencial" at bounding box center [637, 176] width 57 height 11
click at [608, 176] on input "Partido potencial" at bounding box center [599, 178] width 18 height 18
radio input "true"
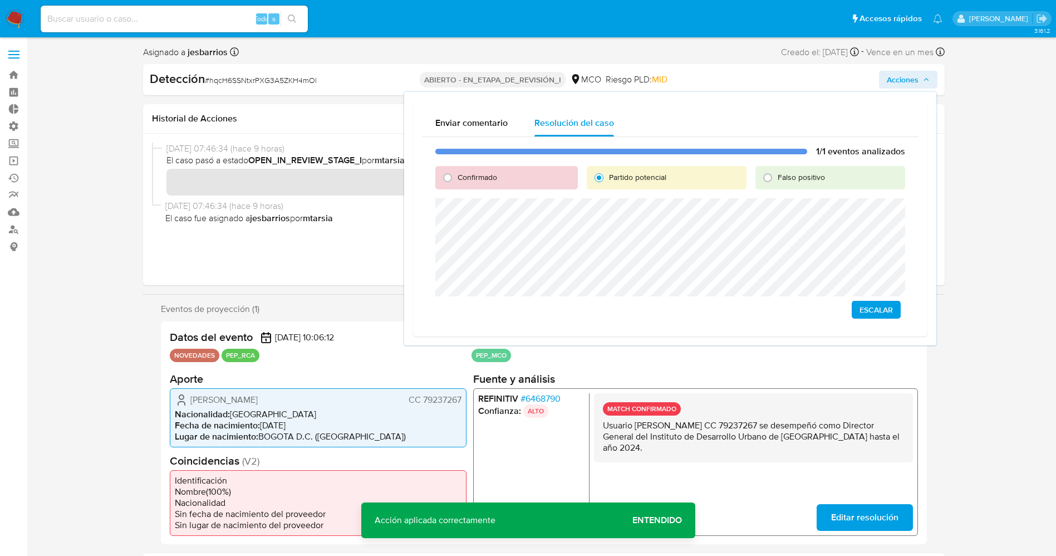
click at [880, 308] on span "Escalar" at bounding box center [875, 310] width 33 height 16
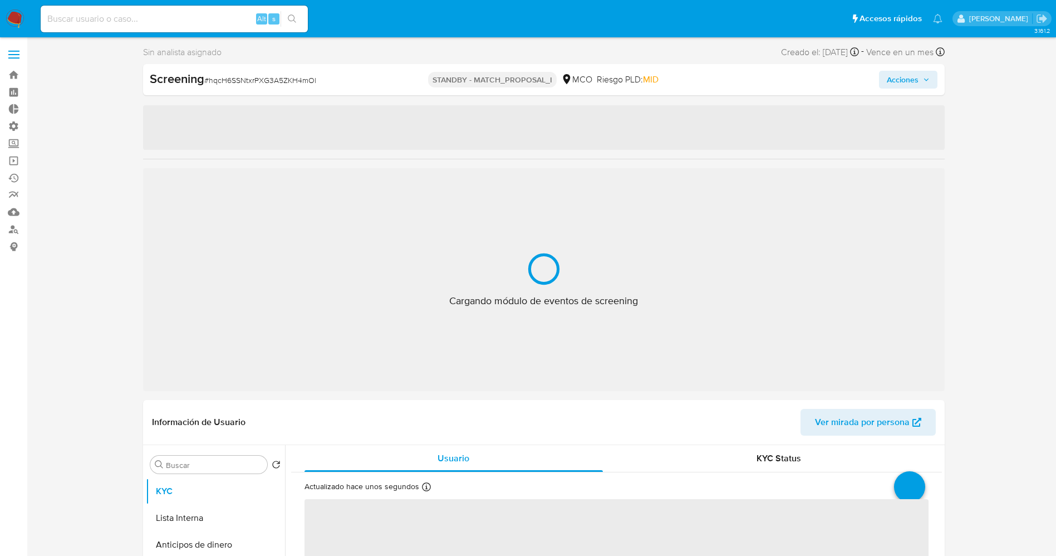
select select "10"
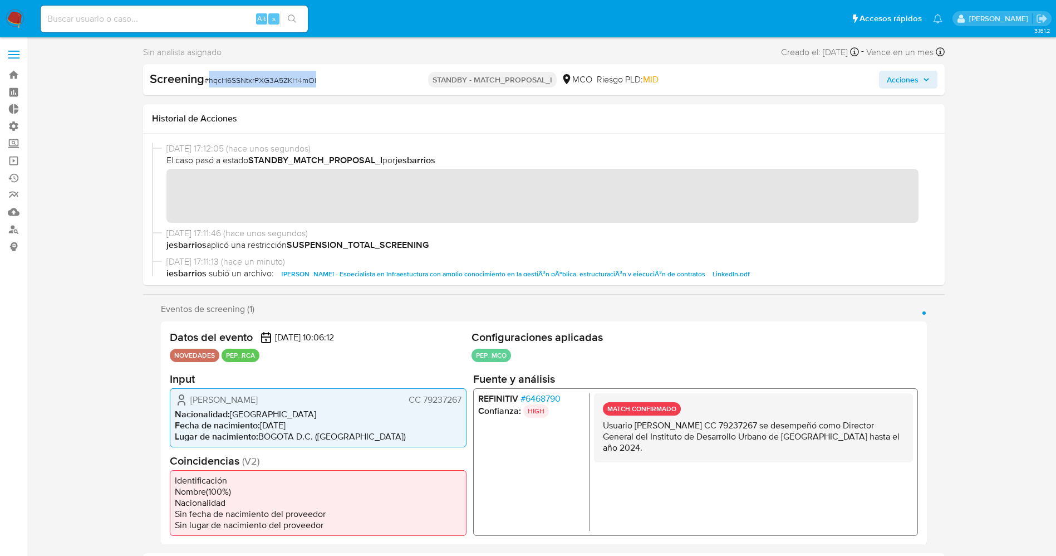
drag, startPoint x: 209, startPoint y: 78, endPoint x: 294, endPoint y: 78, distance: 85.2
click at [318, 76] on div "Screening # hqcH6SSNtxrPXG3A5ZKH4mOl" at bounding box center [279, 79] width 259 height 17
copy span "hqcH6SSNtxrPXG3A5ZKH4mOl"
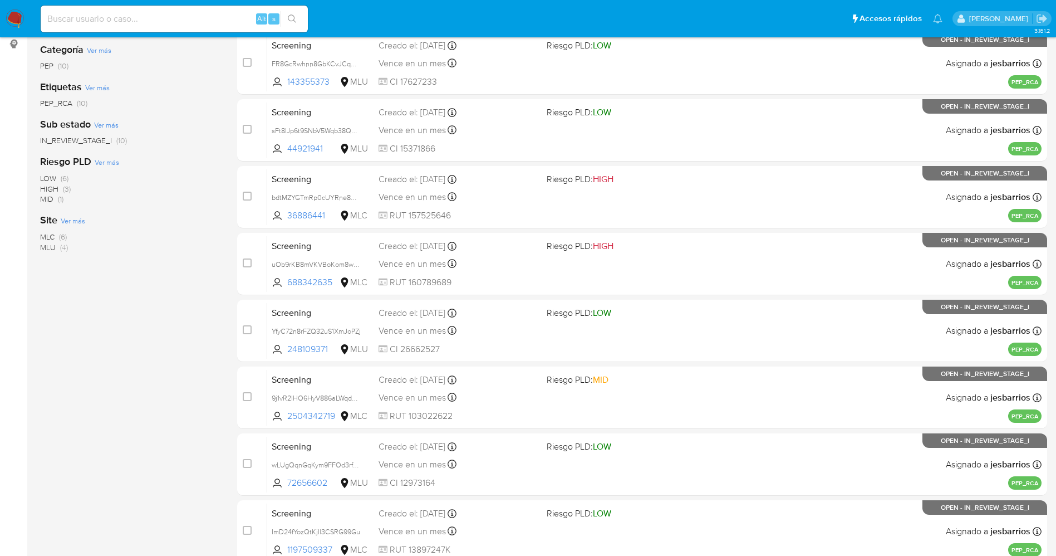
scroll to position [363, 0]
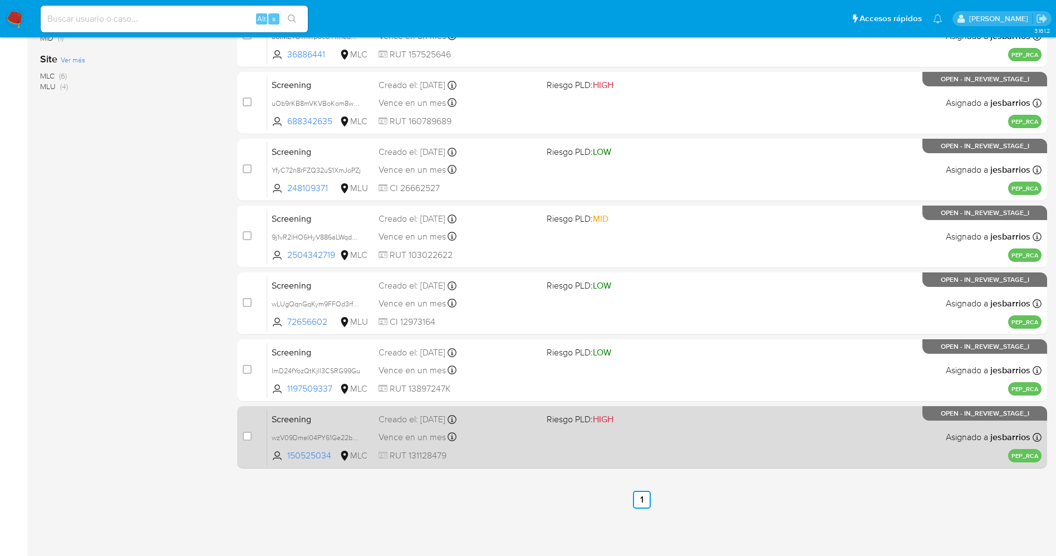
click at [578, 449] on div "Screening wzV09DmeI04PY61Ge22bd6DF 150525034 MLC Riesgo PLD: HIGH Creado el: [D…" at bounding box center [654, 437] width 774 height 56
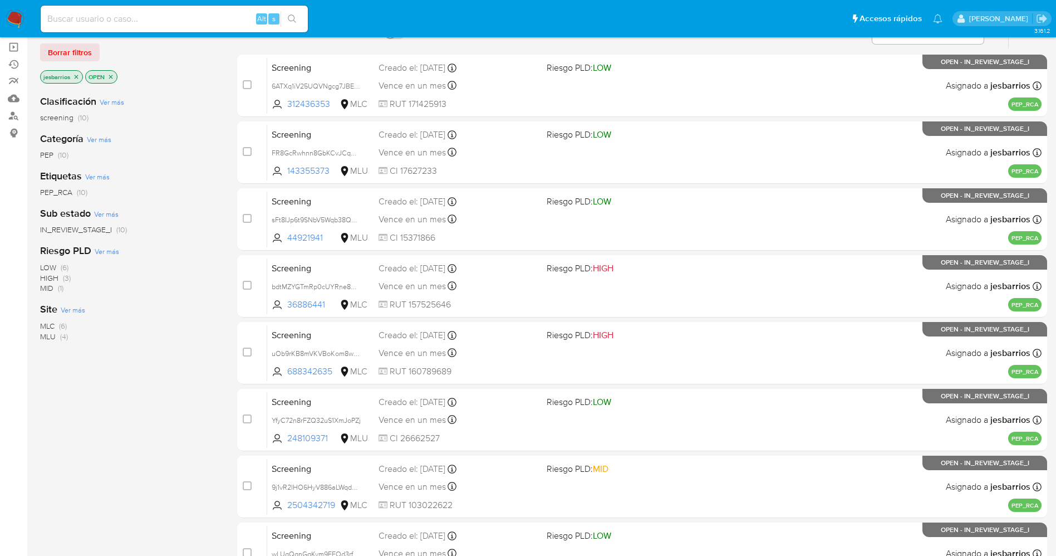
scroll to position [113, 0]
click at [11, 19] on img at bounding box center [15, 18] width 19 height 19
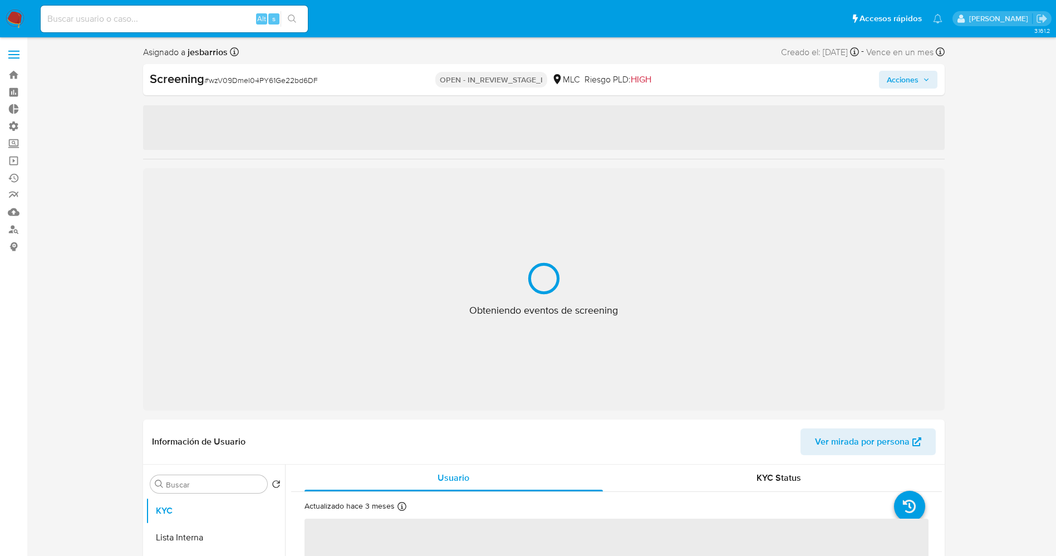
select select "10"
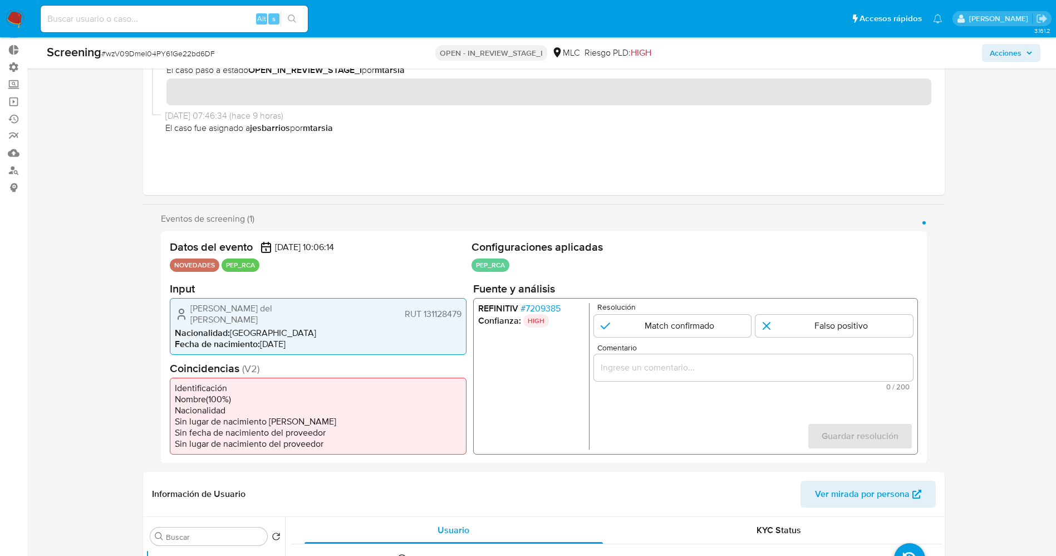
scroll to position [83, 0]
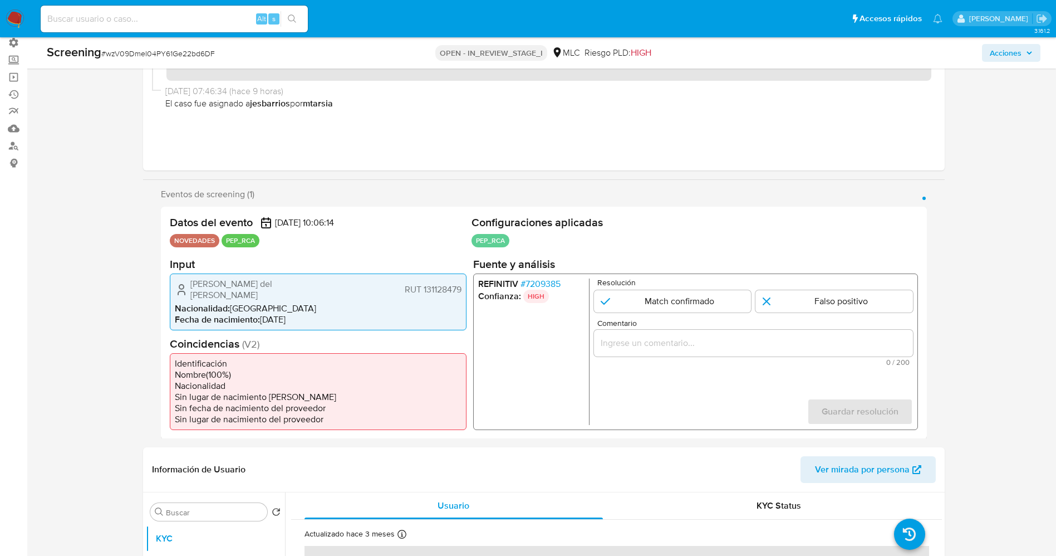
click at [544, 286] on span "# 7209385" at bounding box center [540, 283] width 40 height 11
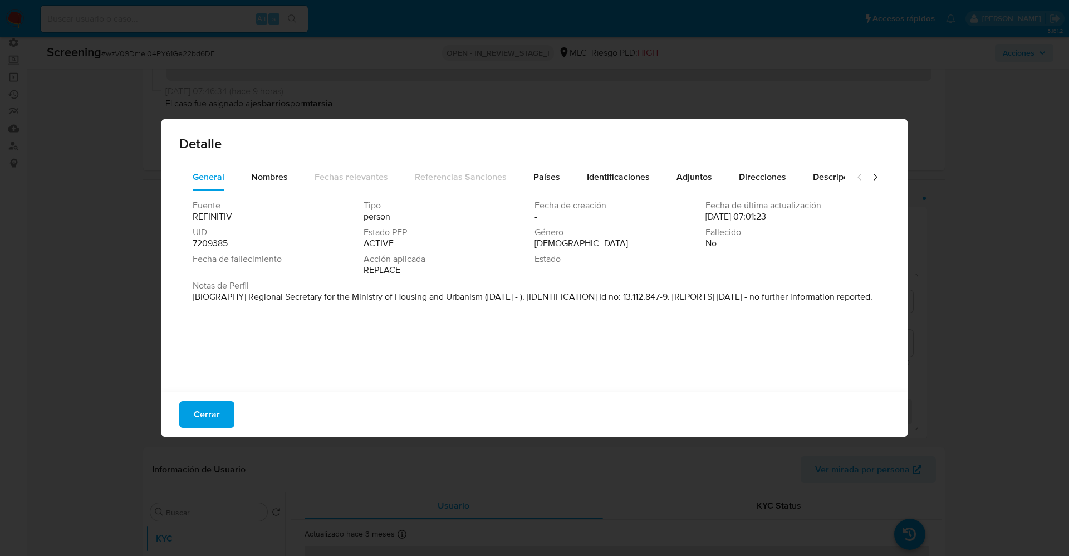
click at [263, 158] on div "Detalle" at bounding box center [534, 141] width 746 height 45
click at [257, 185] on div "Nombres" at bounding box center [269, 177] width 37 height 27
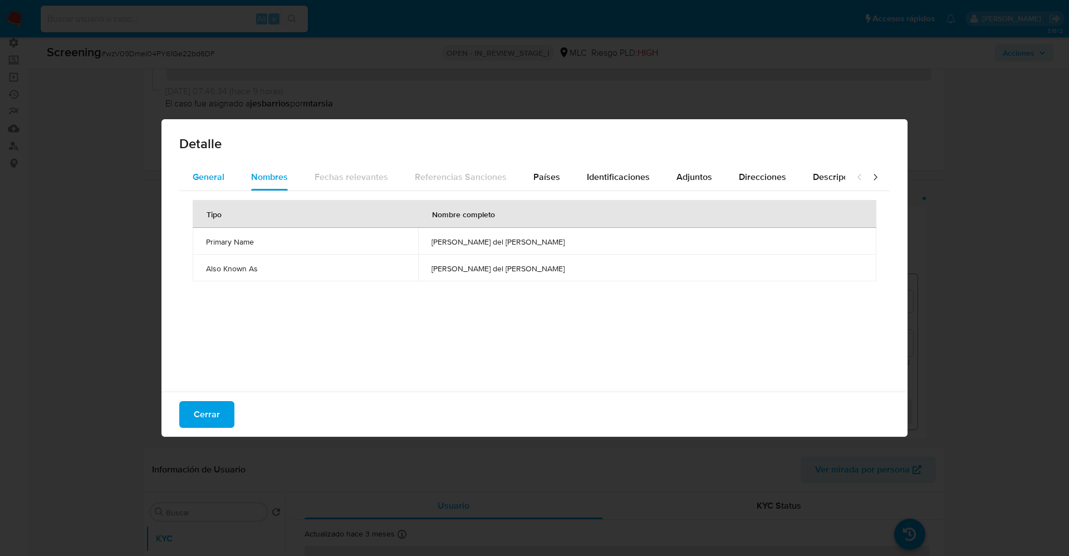
click at [216, 185] on div "General" at bounding box center [209, 177] width 32 height 27
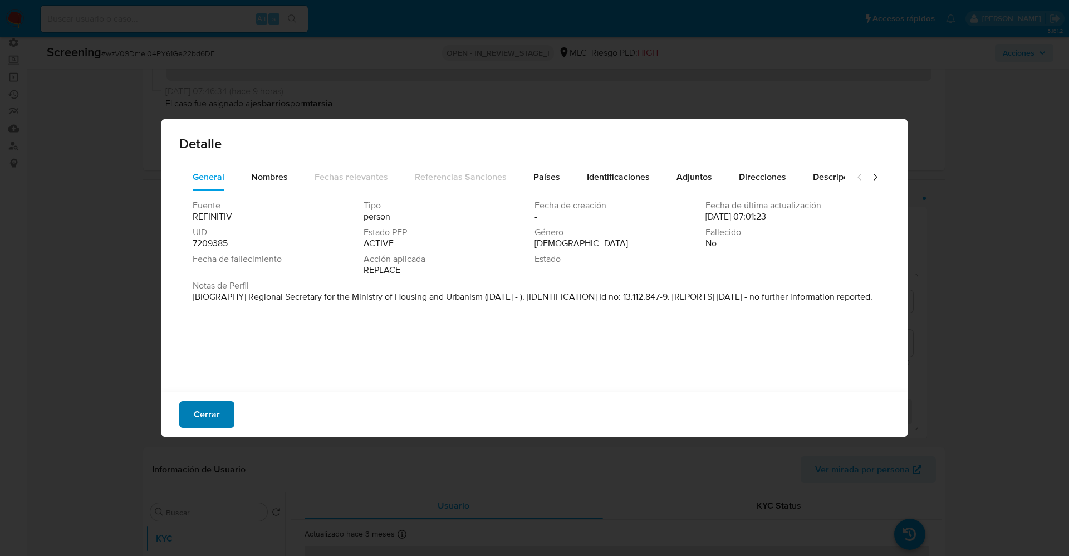
click at [190, 425] on button "Cerrar" at bounding box center [206, 414] width 55 height 27
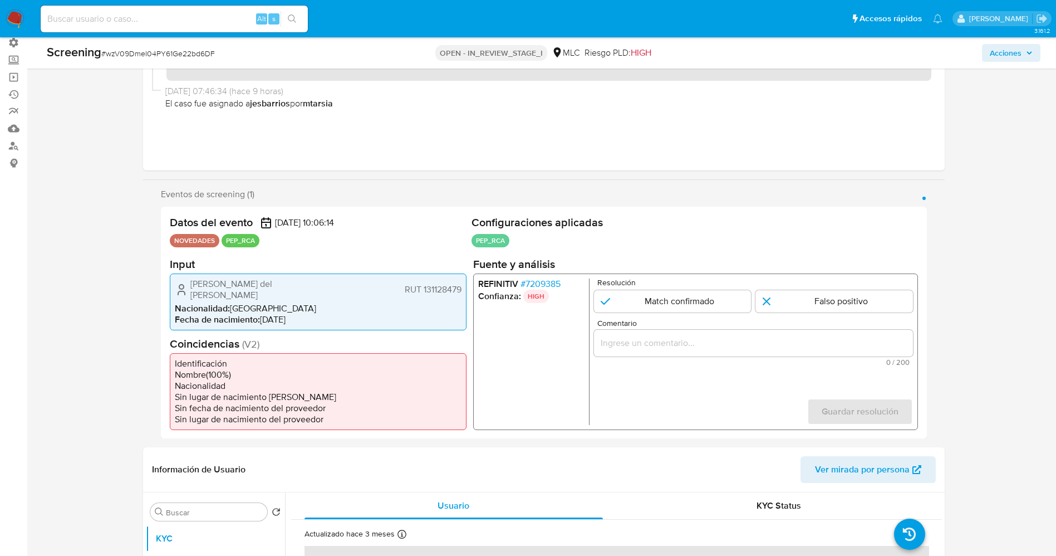
drag, startPoint x: 188, startPoint y: 284, endPoint x: 241, endPoint y: 299, distance: 55.0
click at [241, 299] on div "Ximena del Carmen Sepúlveda Varas RUT 131128479" at bounding box center [318, 289] width 287 height 22
click at [544, 280] on span "# 7209385" at bounding box center [540, 283] width 40 height 11
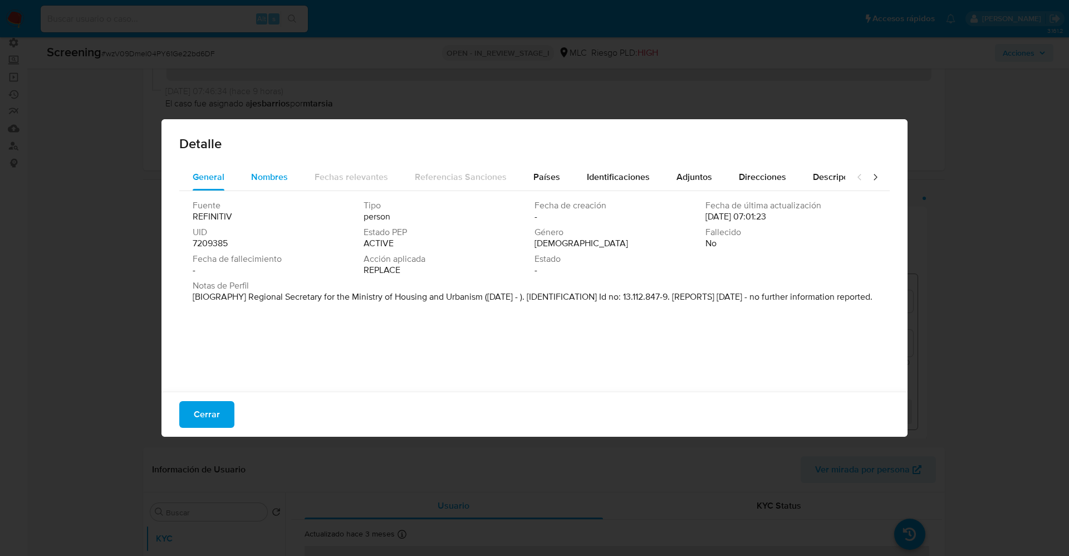
click at [254, 182] on span "Nombres" at bounding box center [269, 176] width 37 height 13
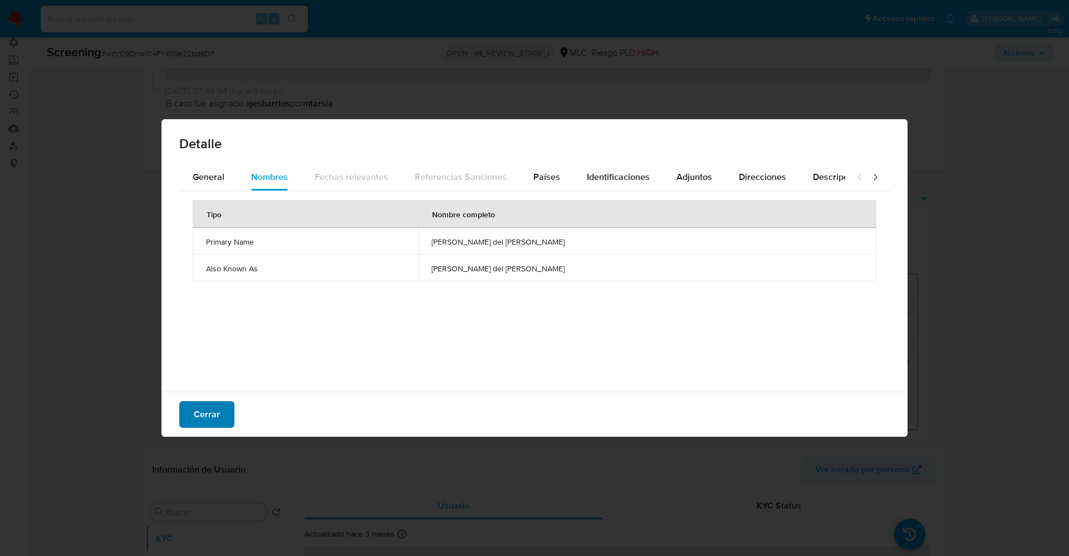
click at [223, 412] on button "Cerrar" at bounding box center [206, 414] width 55 height 27
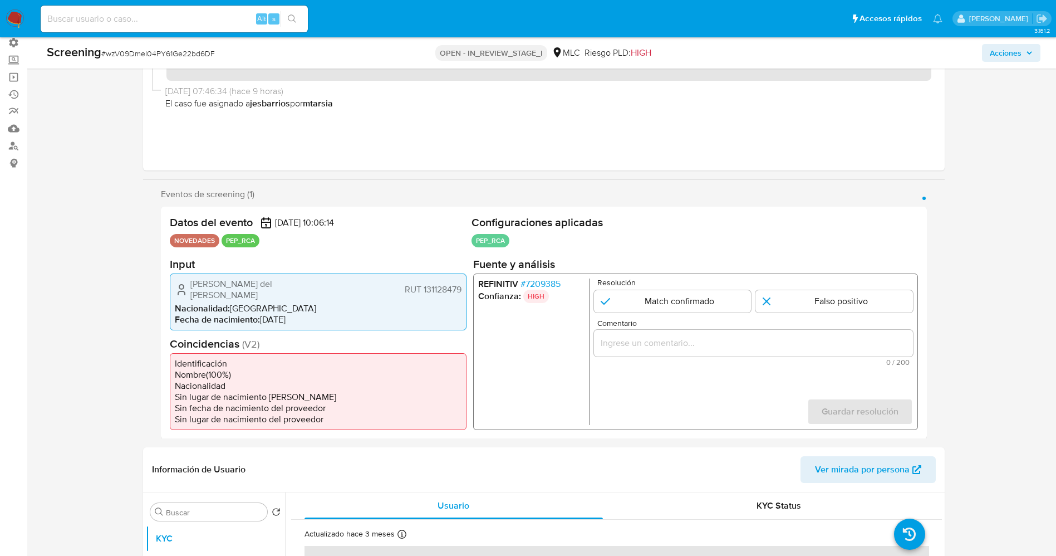
drag, startPoint x: 315, startPoint y: 366, endPoint x: 232, endPoint y: 320, distance: 94.5
click at [312, 366] on li "Identificación" at bounding box center [318, 362] width 287 height 11
drag, startPoint x: 193, startPoint y: 278, endPoint x: 463, endPoint y: 293, distance: 271.0
click at [464, 294] on div "Ximena del Carmen Sepúlveda Varas RUT 131128479 Nacionalidad : Chile Fecha de n…" at bounding box center [318, 301] width 297 height 57
click at [556, 286] on span "# 7209385" at bounding box center [540, 283] width 40 height 11
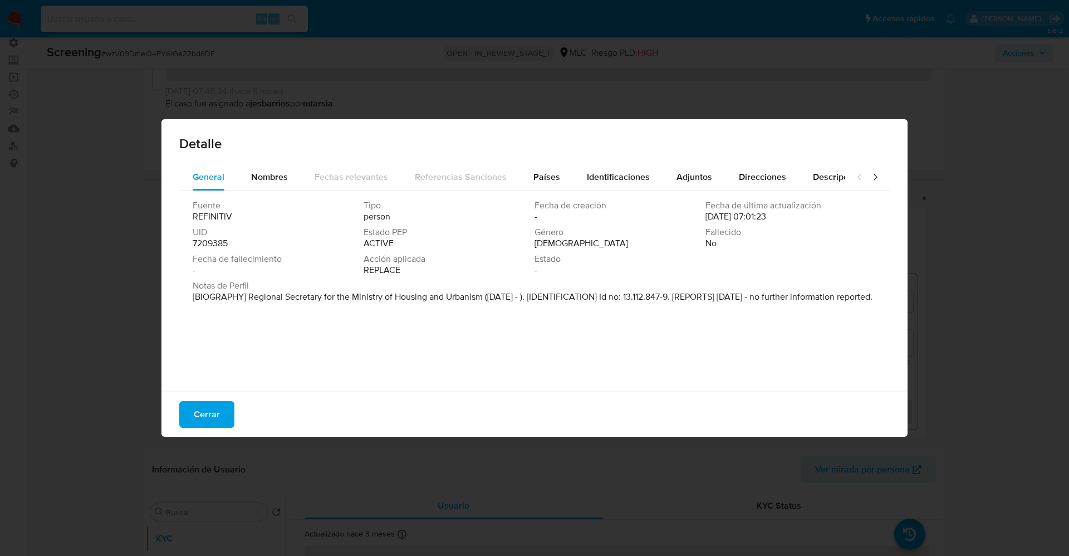
drag, startPoint x: 231, startPoint y: 295, endPoint x: 465, endPoint y: 307, distance: 234.1
click at [465, 302] on p "[BIOGRAPHY] Regional Secretary for the Ministry of Housing and Urbanism (Apr 20…" at bounding box center [533, 296] width 680 height 11
drag, startPoint x: 245, startPoint y: 298, endPoint x: 475, endPoint y: 296, distance: 229.9
click at [475, 296] on font "[BIOGRAFÍA] Secretario Regional del Ministerio de Vivienda y Urbanismo (abril d…" at bounding box center [524, 302] width 662 height 24
click at [223, 425] on button "Cerrar" at bounding box center [206, 414] width 55 height 27
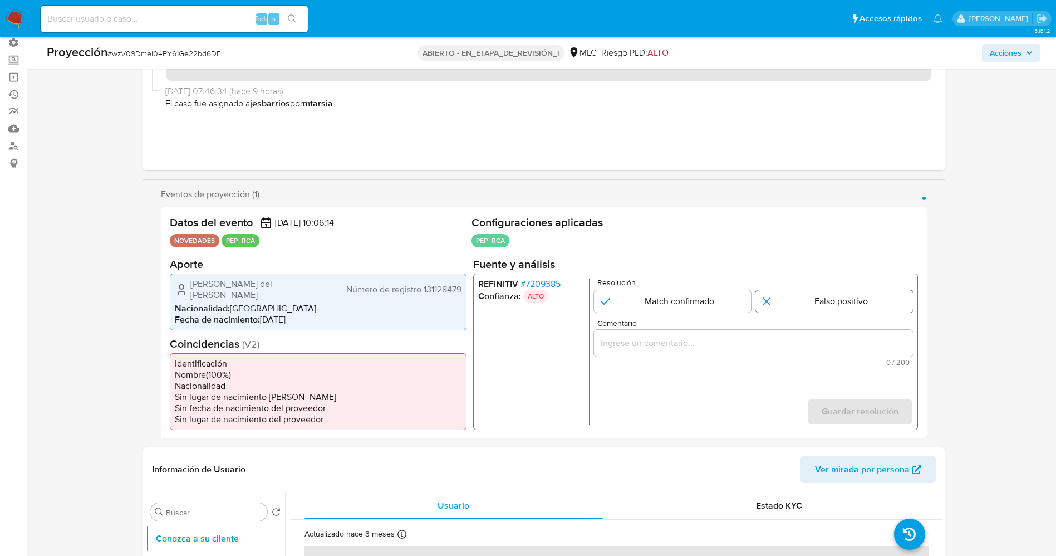
click at [804, 303] on input "1 de 1" at bounding box center [834, 300] width 158 height 22
radio input "true"
click at [678, 296] on input "1 de 1" at bounding box center [672, 300] width 158 height 22
radio input "true"
click at [780, 314] on form "Resolución Match confirmado Falso positivo Comentario 0 / 200 200 caracteres re…" at bounding box center [752, 351] width 319 height 146
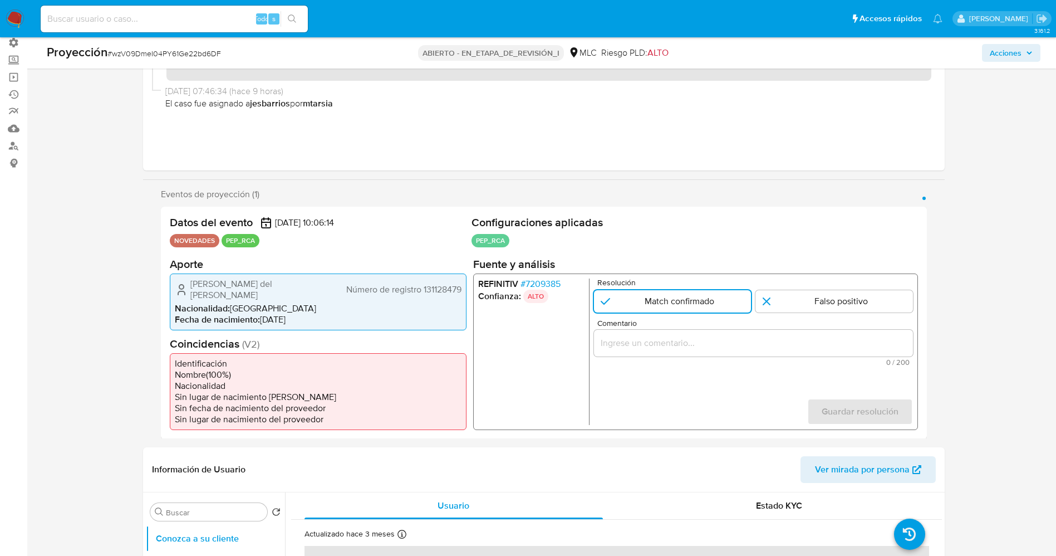
drag, startPoint x: 791, startPoint y: 304, endPoint x: 767, endPoint y: 351, distance: 53.0
click at [791, 309] on input "1 de 1" at bounding box center [834, 300] width 158 height 22
radio input "true"
click at [771, 340] on input "Comentario" at bounding box center [752, 342] width 319 height 14
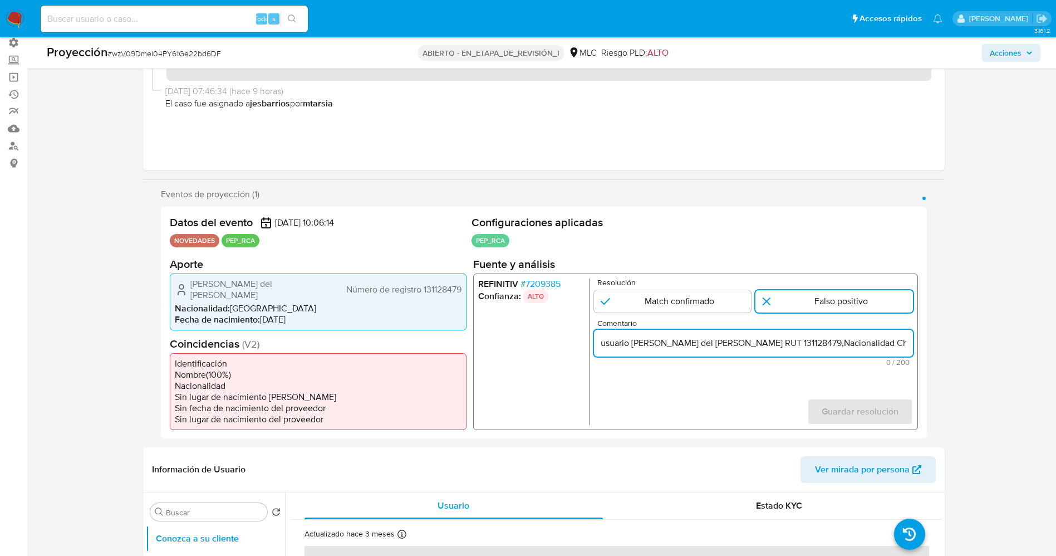
scroll to position [0, 507]
drag, startPoint x: 884, startPoint y: 345, endPoint x: 937, endPoint y: 339, distance: 53.7
click at [936, 340] on div "Eventos de proyección (1) Página 1 Datos del evento 01/10/2025 10:06:14 NOVEDAD…" at bounding box center [544, 314] width 802 height 250
click at [687, 336] on input "usuario Ximena del Carmen Sepúlveda Varas RUT 131128479,Nacionalidad Chilena po…" at bounding box center [752, 342] width 319 height 14
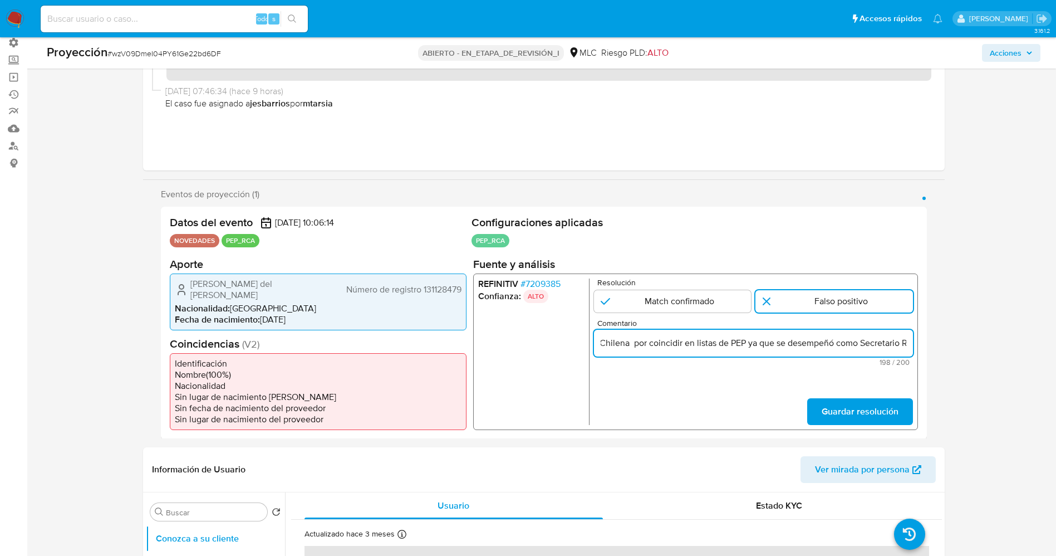
scroll to position [0, 279]
drag, startPoint x: 789, startPoint y: 343, endPoint x: 653, endPoint y: 352, distance: 136.1
click at [650, 352] on div "usuario Ximena del Carmen Sepúlveda Varas RUT 131128479,Nacionalidad Chilena po…" at bounding box center [752, 342] width 319 height 27
type input "usuario Ximena del Carmen Sepúlveda Varas RUT 131128479,Nacionalidad Chilena se…"
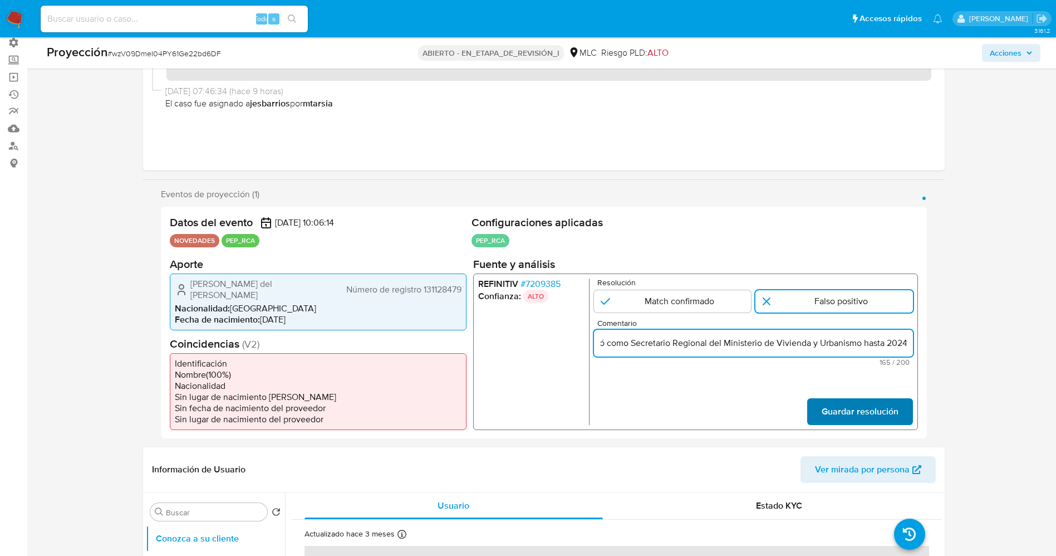
scroll to position [0, 0]
click at [871, 405] on span "Guardar resolución" at bounding box center [859, 411] width 77 height 24
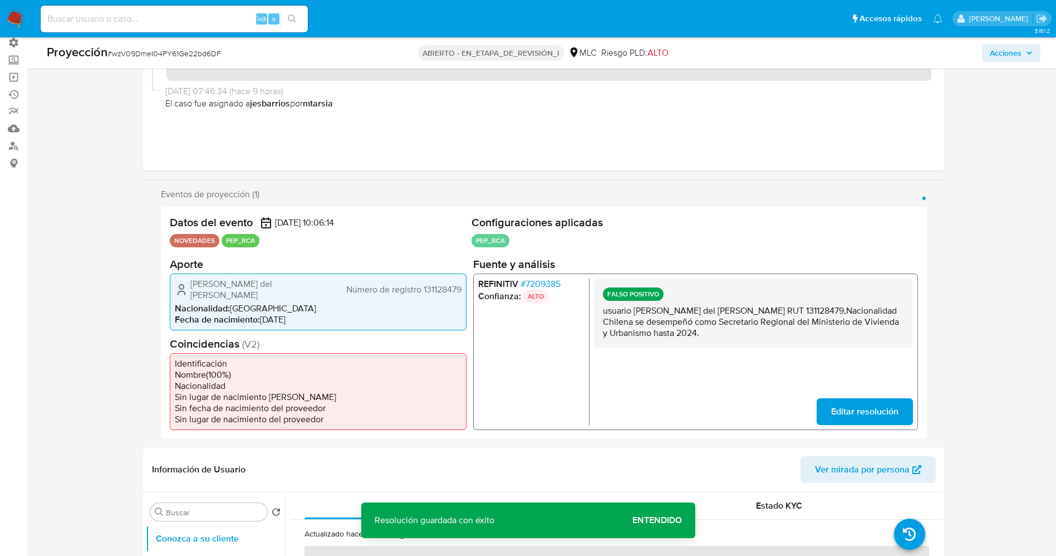
click at [872, 406] on span "Editar resolución" at bounding box center [864, 411] width 67 height 24
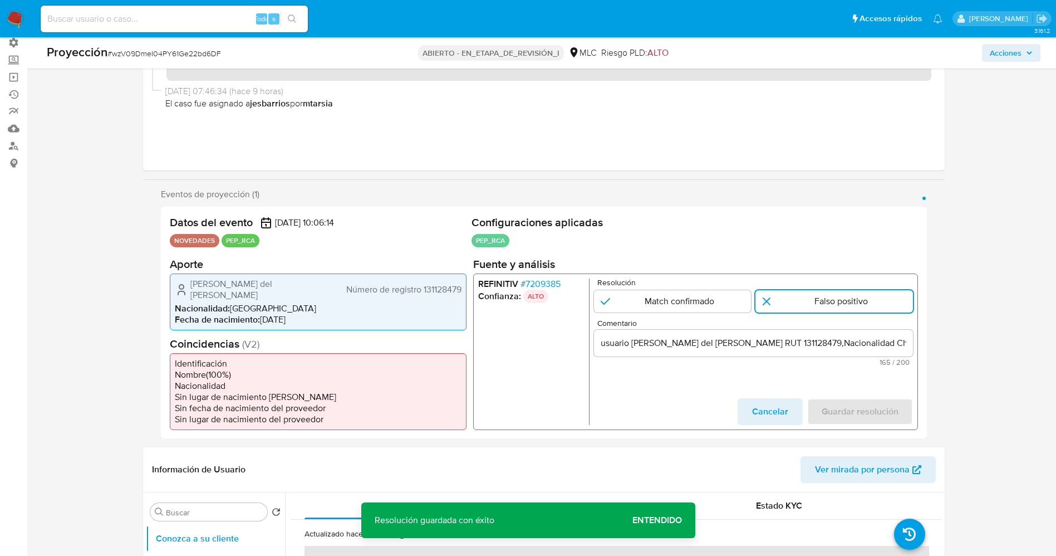
click at [605, 343] on input "usuario Ximena del Carmen Sepúlveda Varas RUT 131128479,Nacionalidad Chilena se…" at bounding box center [752, 342] width 319 height 14
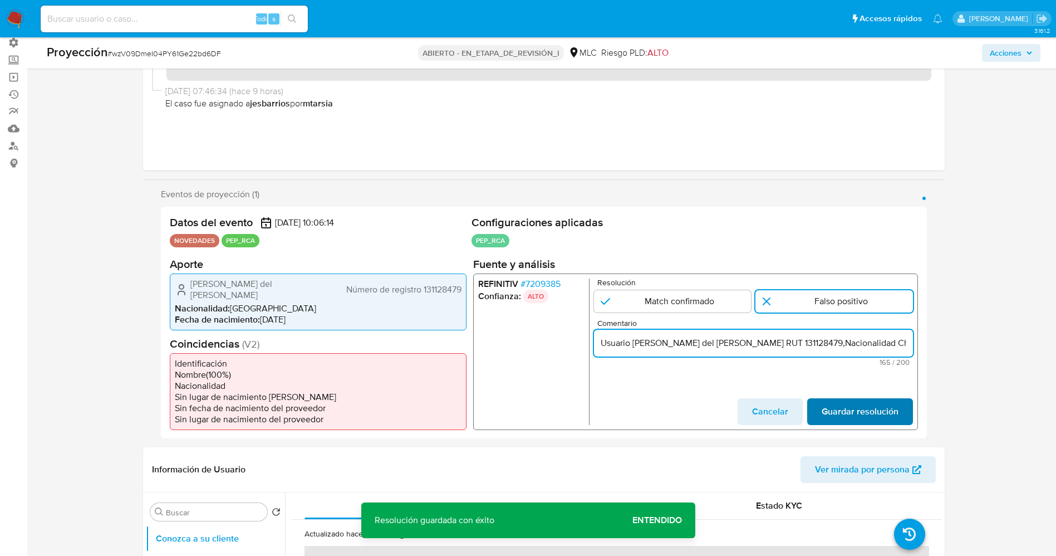
type input "Usuario Ximena del Carmen Sepúlveda Varas RUT 131128479,Nacionalidad Chilena se…"
click at [827, 413] on span "Guardar resolución" at bounding box center [859, 411] width 77 height 24
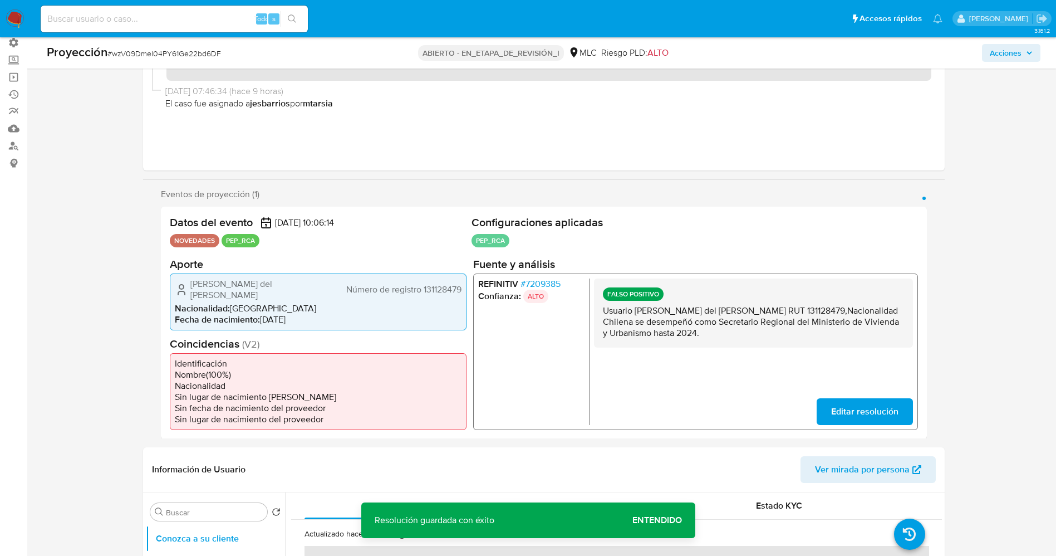
drag, startPoint x: 600, startPoint y: 313, endPoint x: 679, endPoint y: 318, distance: 79.2
click at [777, 351] on div "FALSO POSITIVO Usuario Ximena del Carmen Sepúlveda Varas RUT 131128479,Nacional…" at bounding box center [752, 351] width 319 height 146
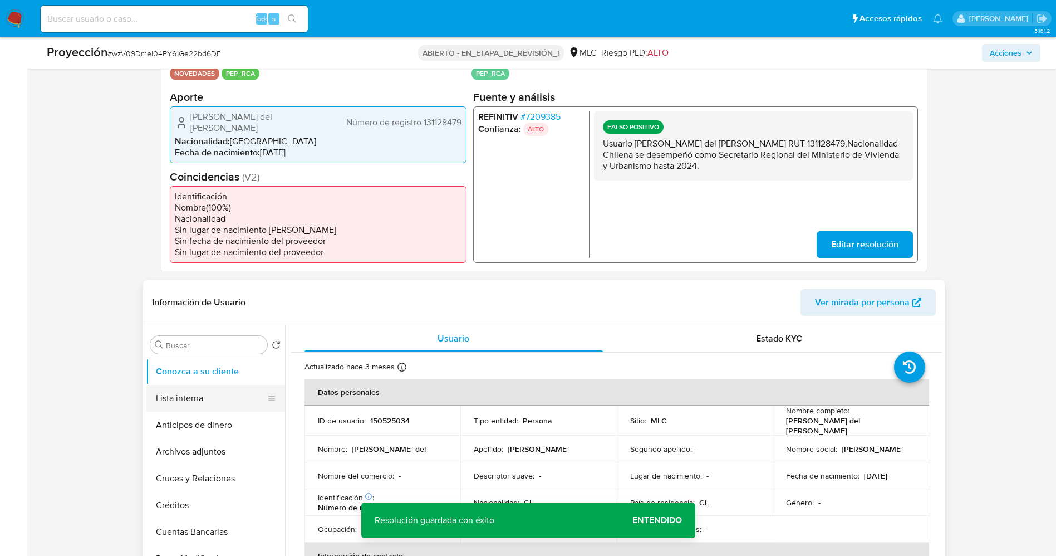
click at [163, 396] on button "Lista interna" at bounding box center [211, 398] width 130 height 27
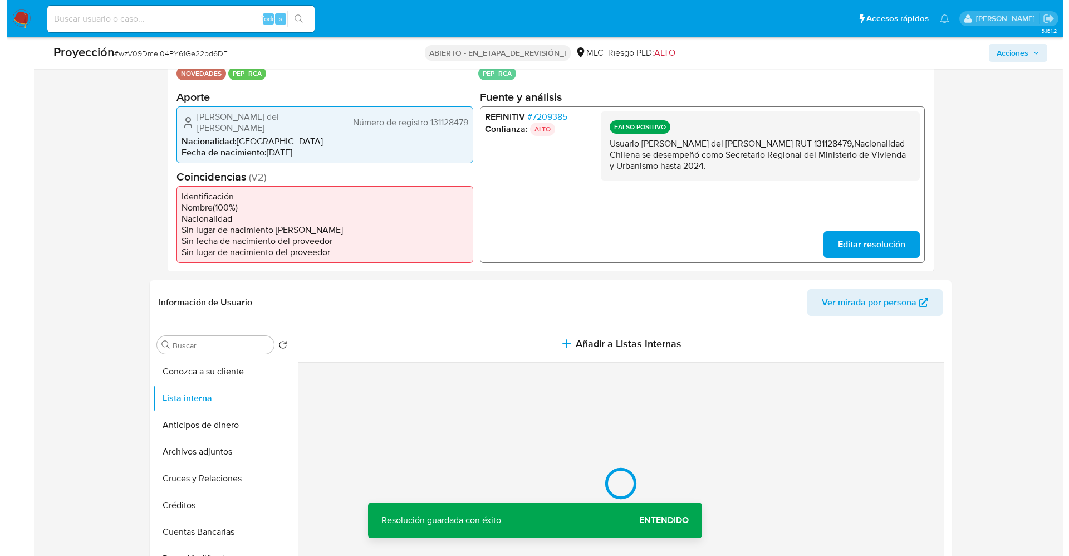
scroll to position [334, 0]
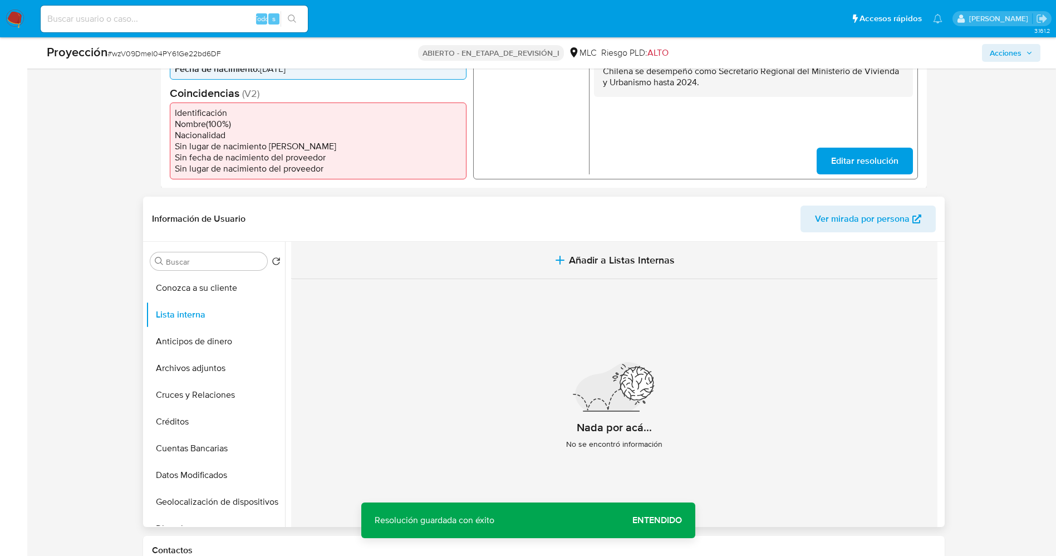
click at [599, 254] on span "Añadir a Listas Internas" at bounding box center [622, 260] width 106 height 12
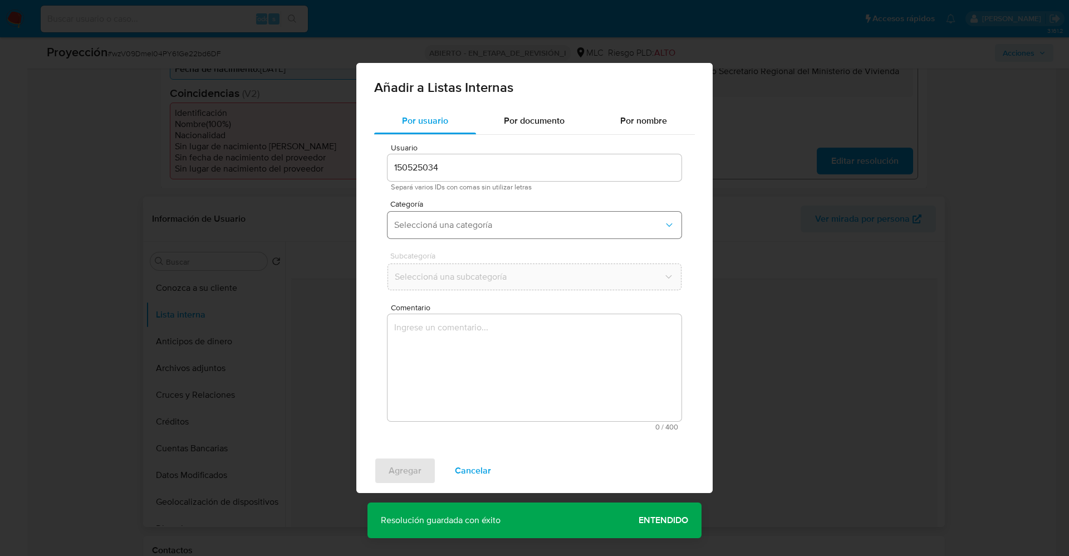
click at [484, 223] on span "Seleccioná una categoría" at bounding box center [528, 224] width 269 height 11
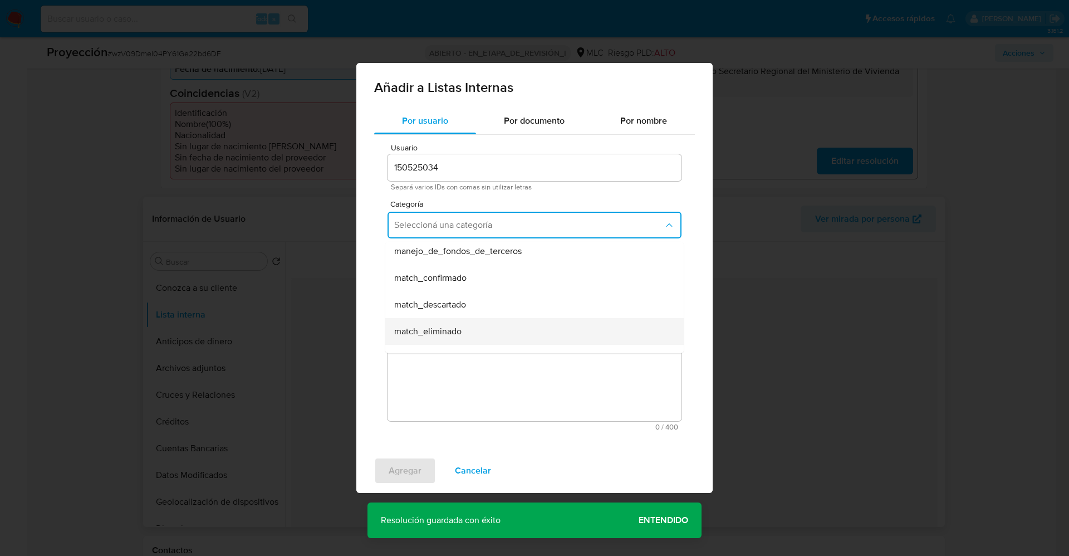
scroll to position [83, 0]
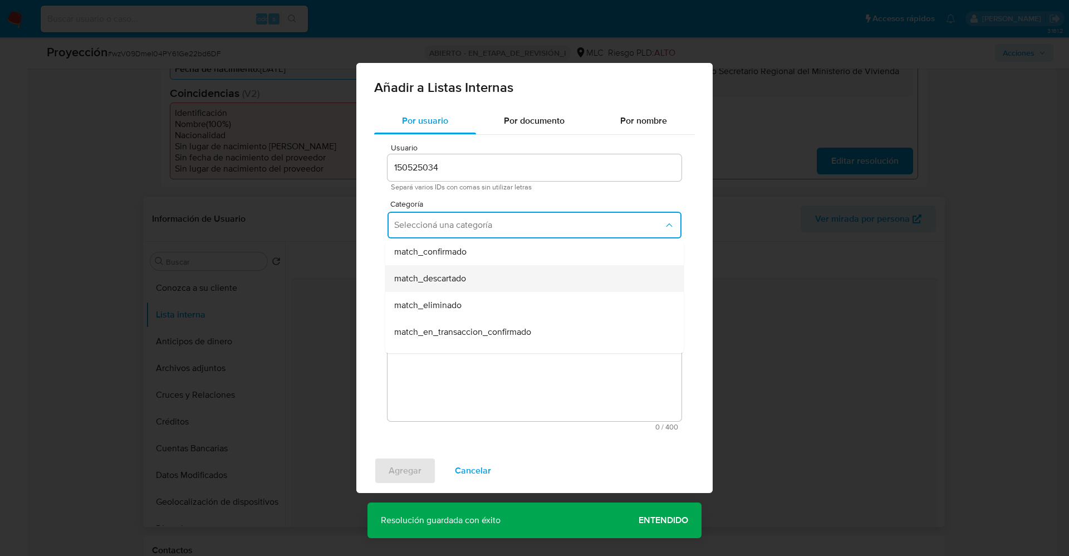
click at [472, 279] on div "match_descartado" at bounding box center [531, 278] width 274 height 27
click at [471, 278] on span "Seleccioná una subcategoría" at bounding box center [528, 276] width 269 height 11
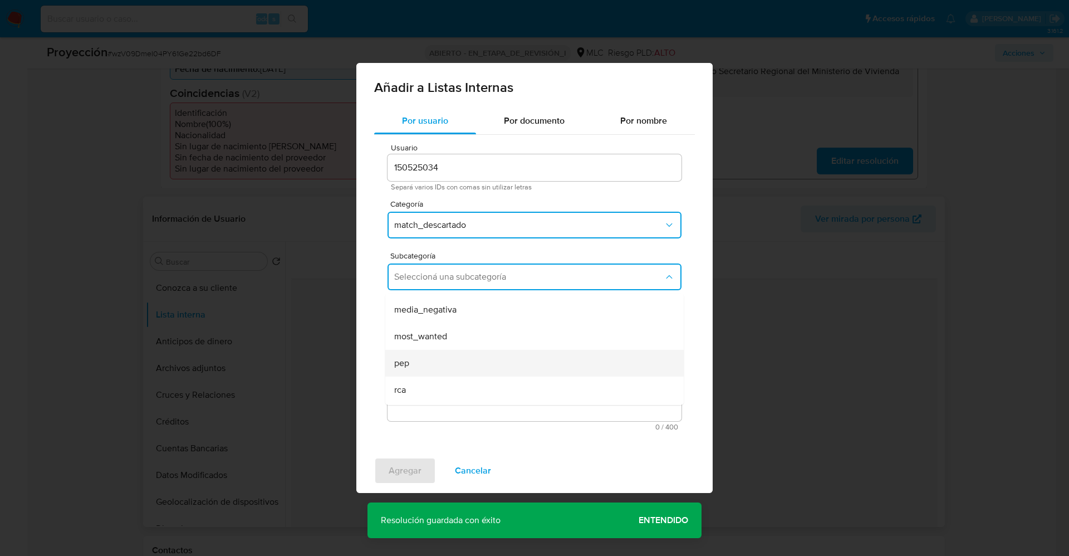
scroll to position [76, 0]
click at [443, 331] on div "pep" at bounding box center [531, 338] width 274 height 27
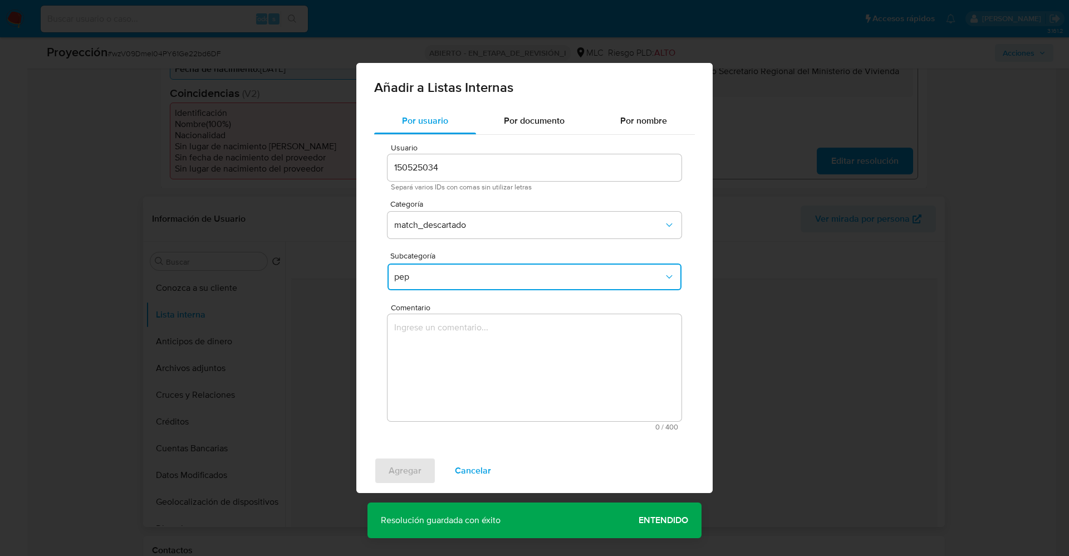
click at [443, 331] on textarea "Comentario" at bounding box center [534, 367] width 294 height 107
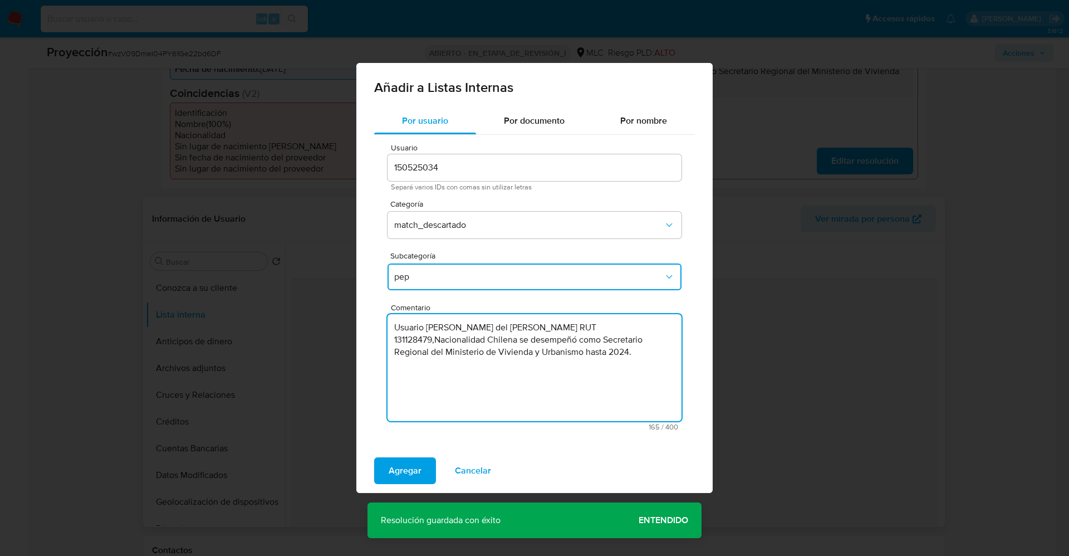
type textarea "Usuario Ximena del Carmen Sepúlveda Varas RUT 131128479,Nacionalidad Chilena se…"
click at [465, 286] on button "pep" at bounding box center [534, 276] width 294 height 27
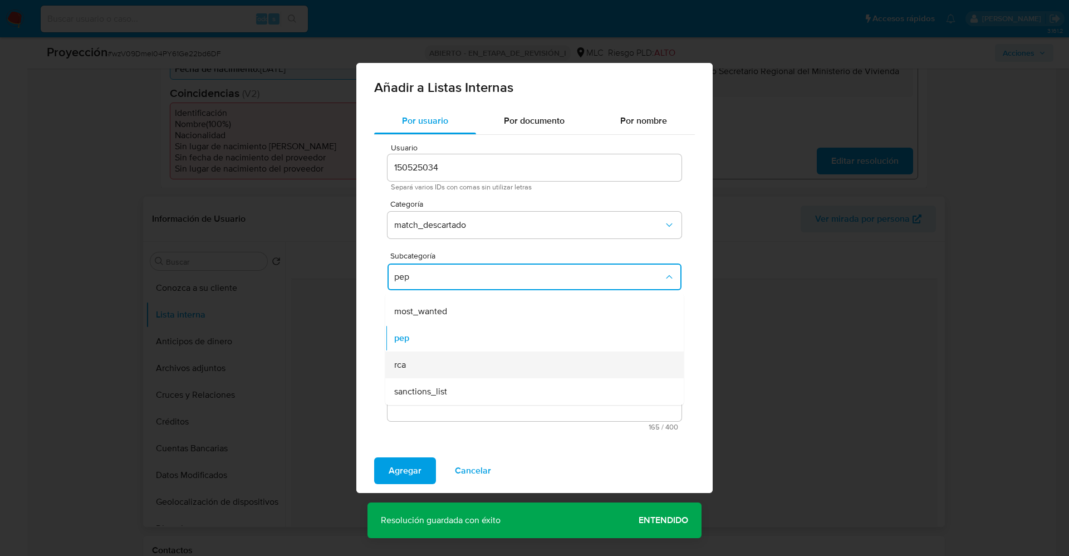
click at [414, 358] on div "rca" at bounding box center [531, 364] width 274 height 27
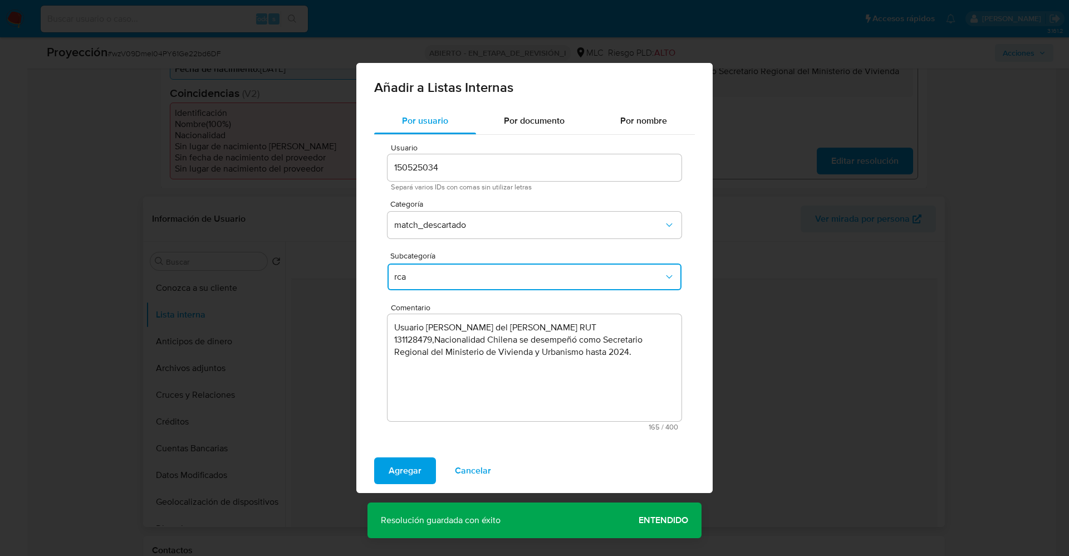
click at [456, 281] on span "rca" at bounding box center [528, 276] width 269 height 11
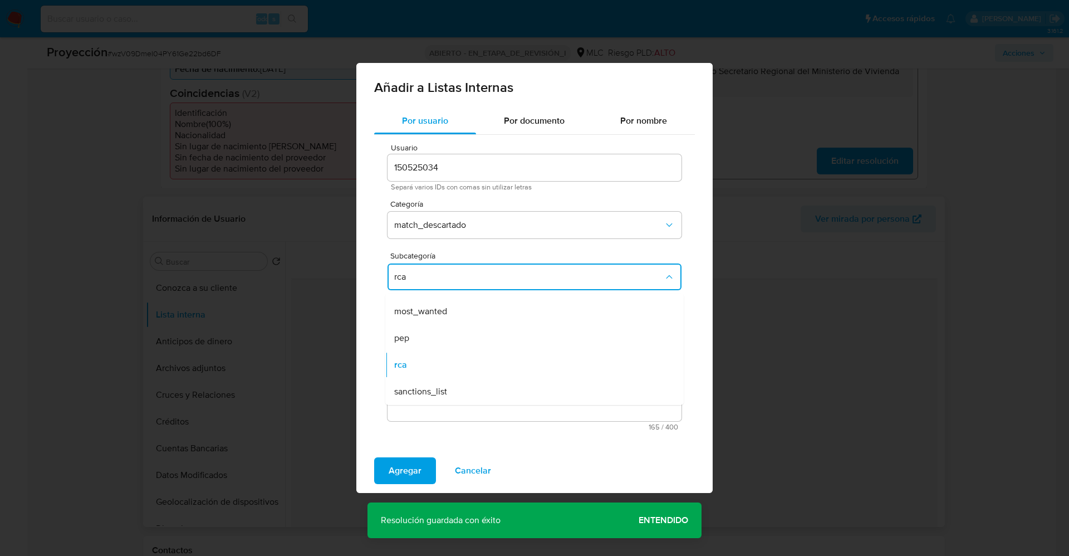
drag, startPoint x: 430, startPoint y: 336, endPoint x: 430, endPoint y: 404, distance: 67.4
click at [430, 336] on div "pep" at bounding box center [531, 338] width 274 height 27
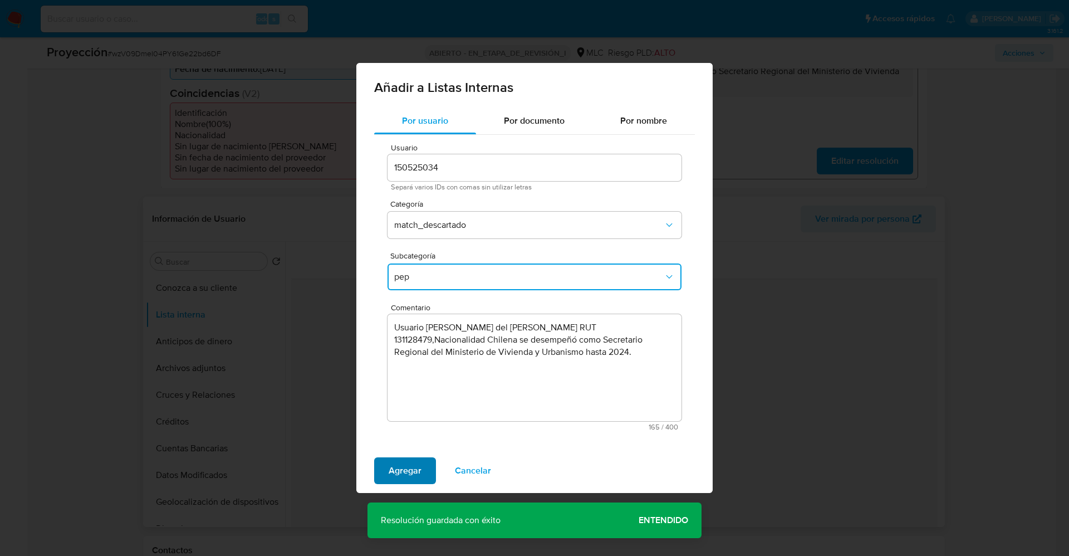
click at [405, 465] on span "Agregar" at bounding box center [405, 470] width 33 height 24
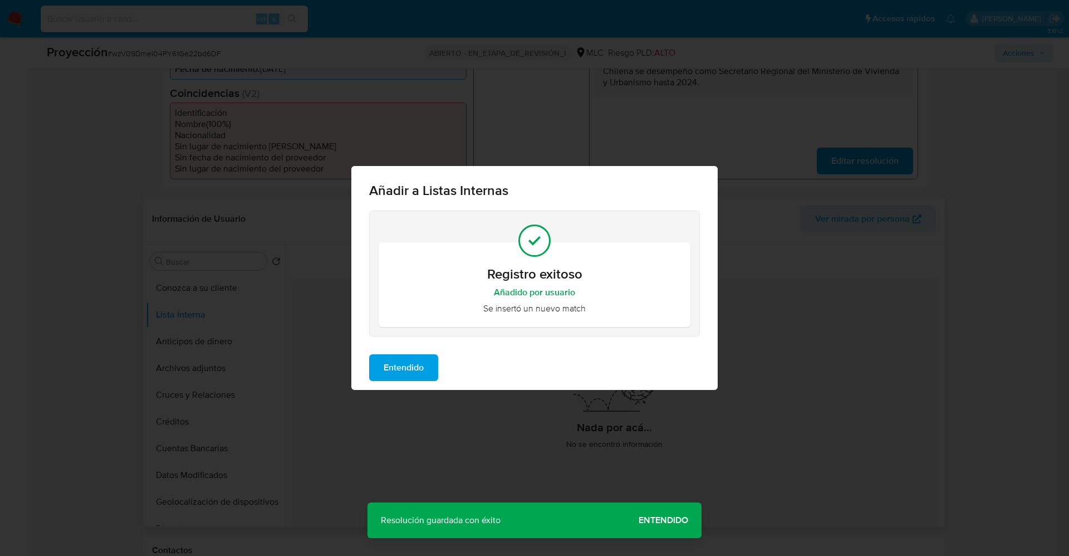
drag, startPoint x: 415, startPoint y: 368, endPoint x: 255, endPoint y: 376, distance: 159.9
click at [415, 369] on span "Entendido" at bounding box center [404, 367] width 40 height 24
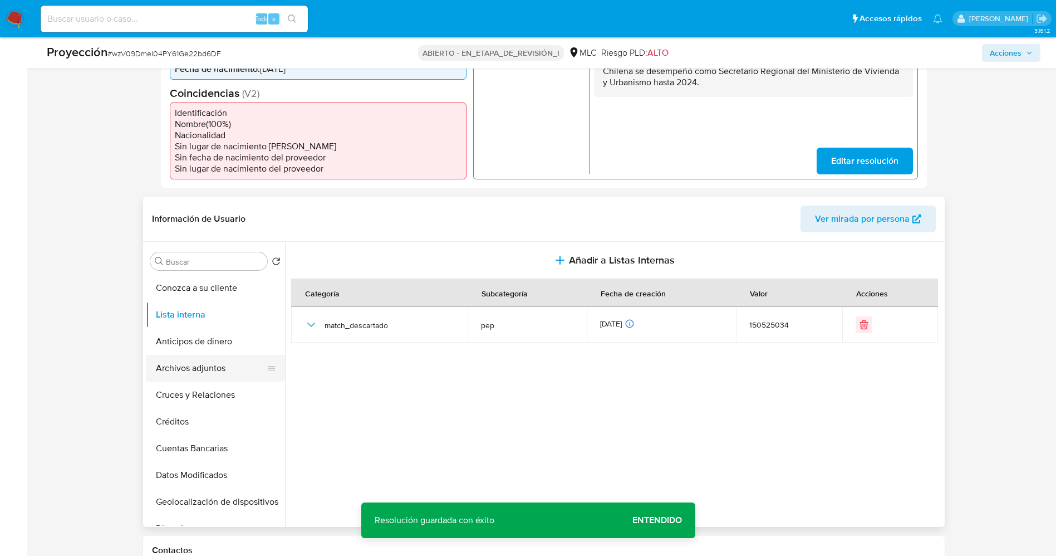
click at [212, 379] on button "Archivos adjuntos" at bounding box center [211, 368] width 130 height 27
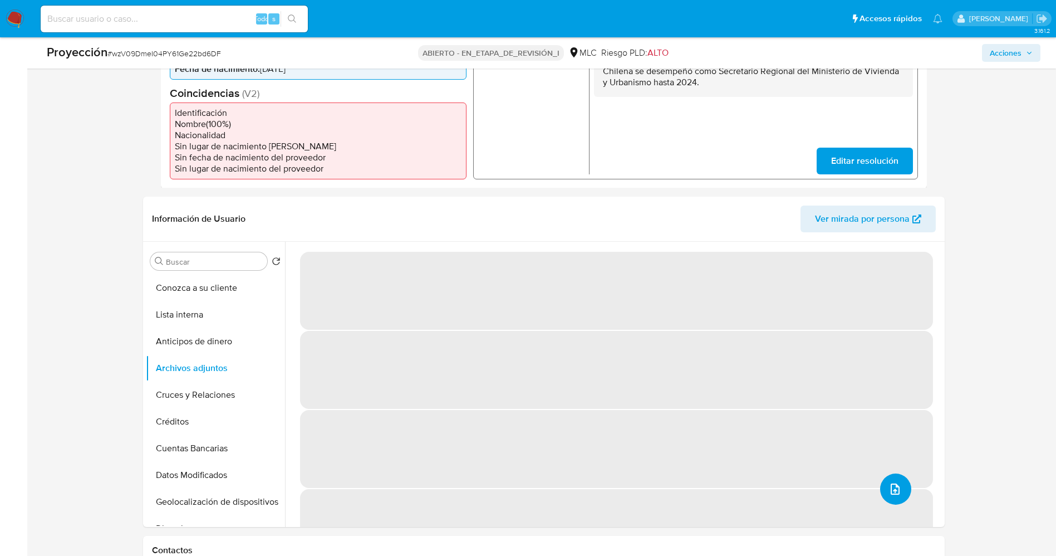
click at [888, 482] on span "subir archivo" at bounding box center [894, 488] width 13 height 13
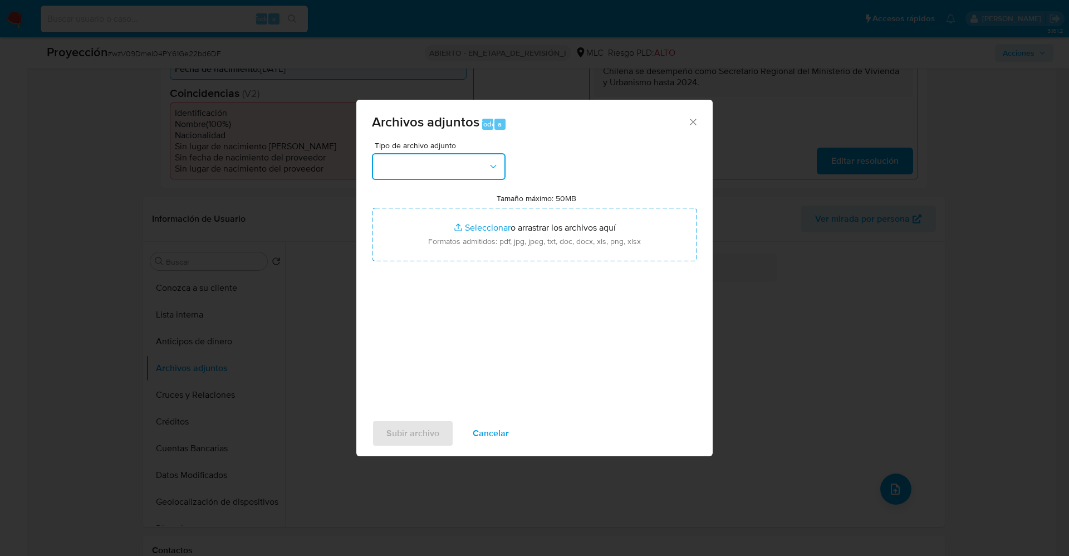
click at [437, 173] on button "button" at bounding box center [439, 166] width 134 height 27
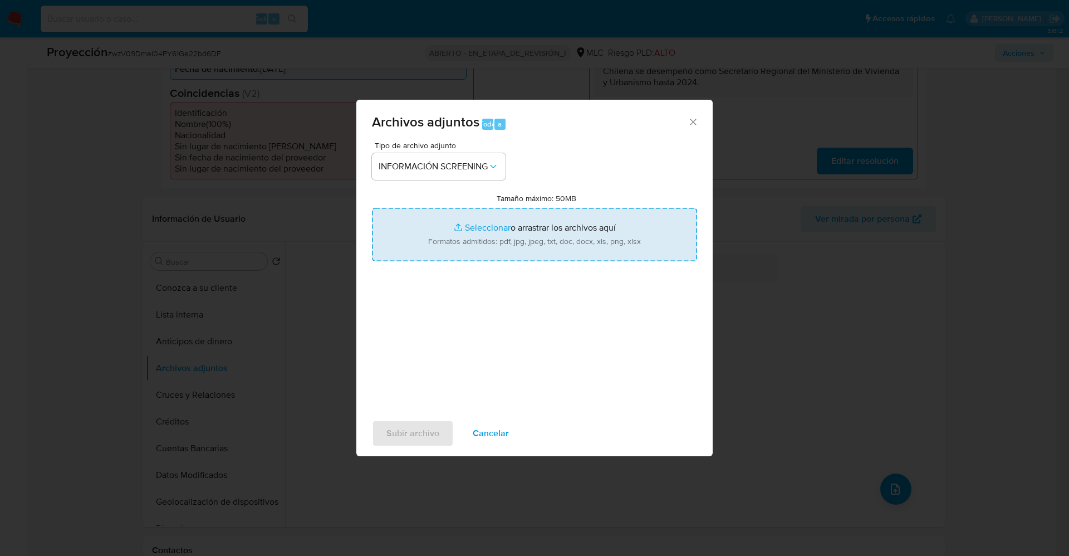
type input "C:\fakepath\Ley Chile - Decreto 13 23-JUL-2024 MINISTERIO DE VIVIENDA Y URBANIS…"
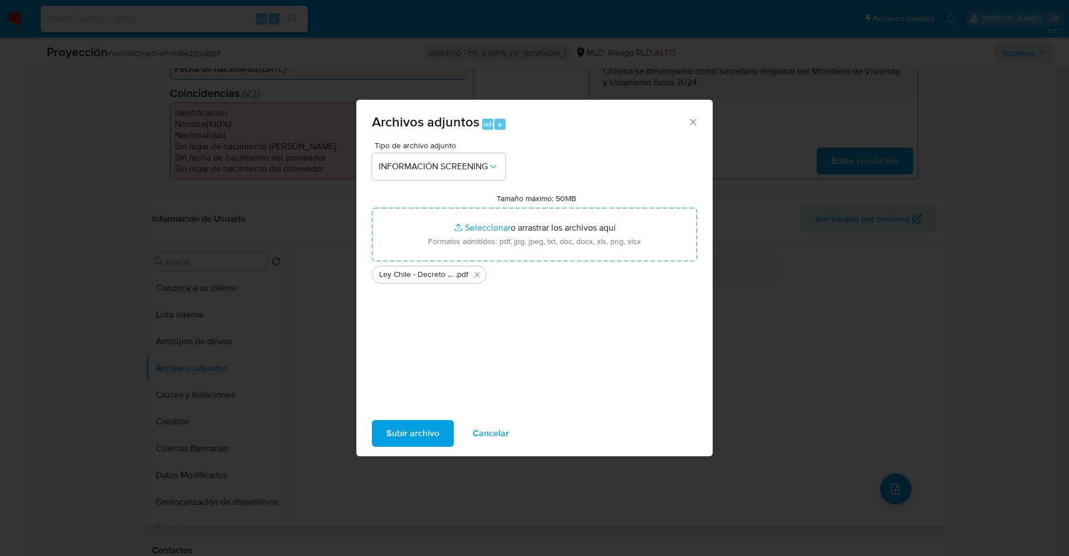
click at [387, 431] on span "Subir archivo" at bounding box center [412, 433] width 53 height 24
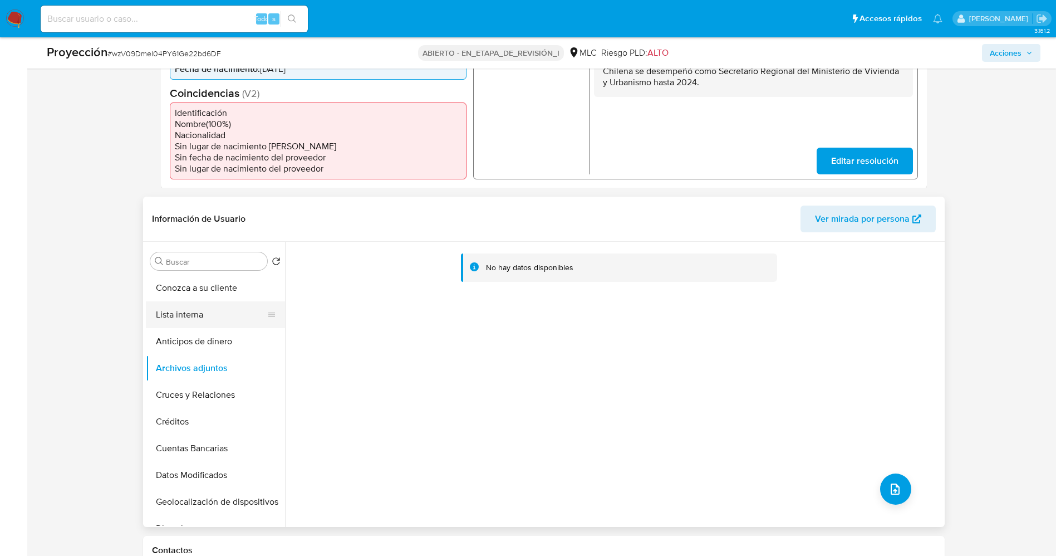
click at [192, 325] on button "Lista interna" at bounding box center [211, 314] width 130 height 27
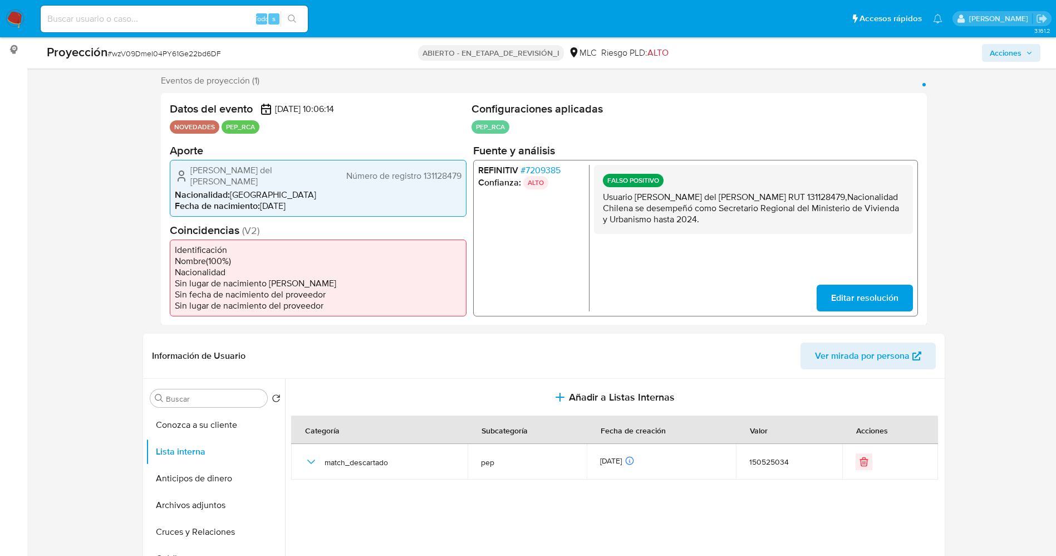
scroll to position [0, 0]
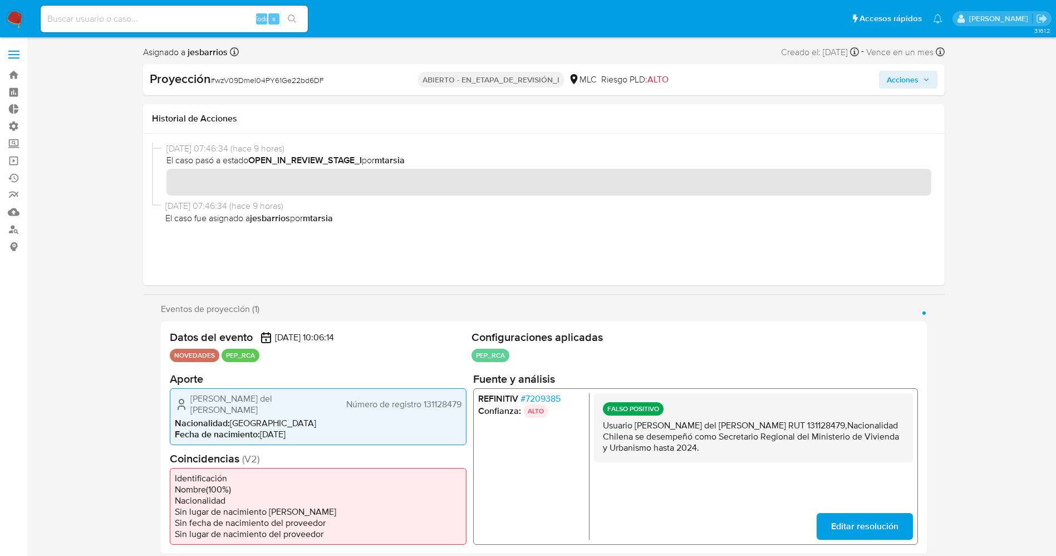
click at [907, 80] on span "Acciones" at bounding box center [903, 80] width 32 height 18
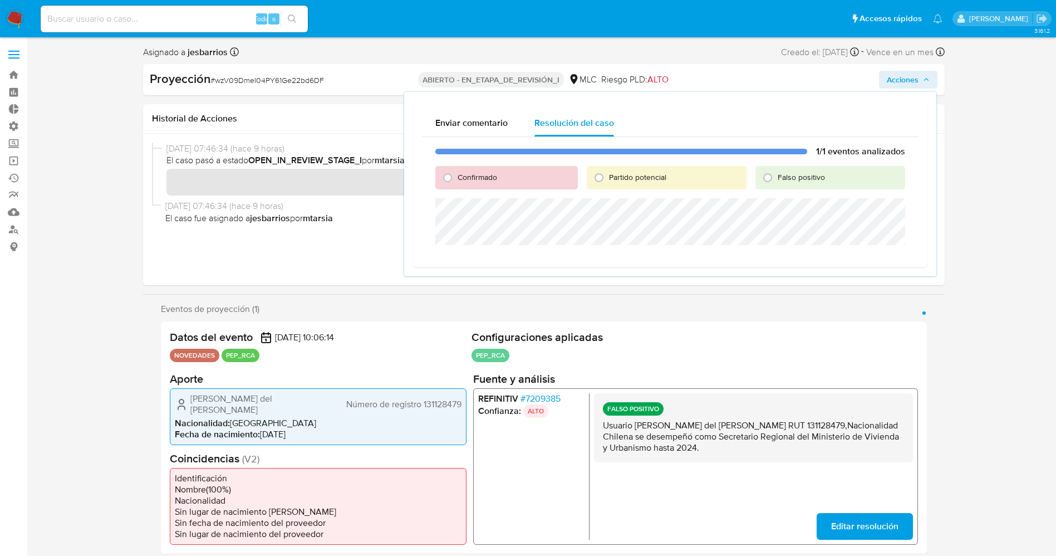
drag, startPoint x: 771, startPoint y: 174, endPoint x: 760, endPoint y: 193, distance: 22.0
click at [771, 174] on input "Falso positivo" at bounding box center [768, 178] width 18 height 18
radio input "true"
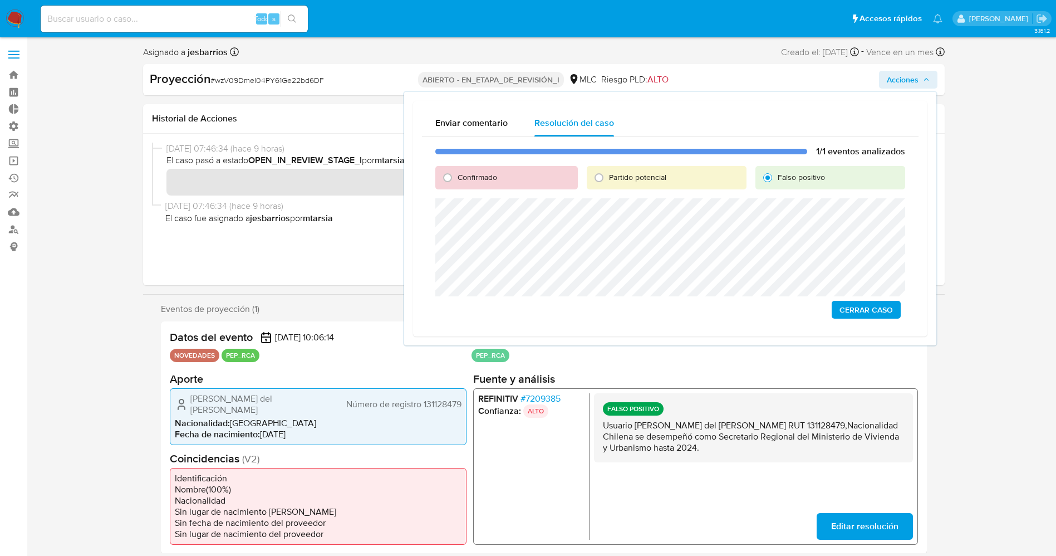
click at [878, 311] on span "Cerrar Caso" at bounding box center [865, 310] width 53 height 16
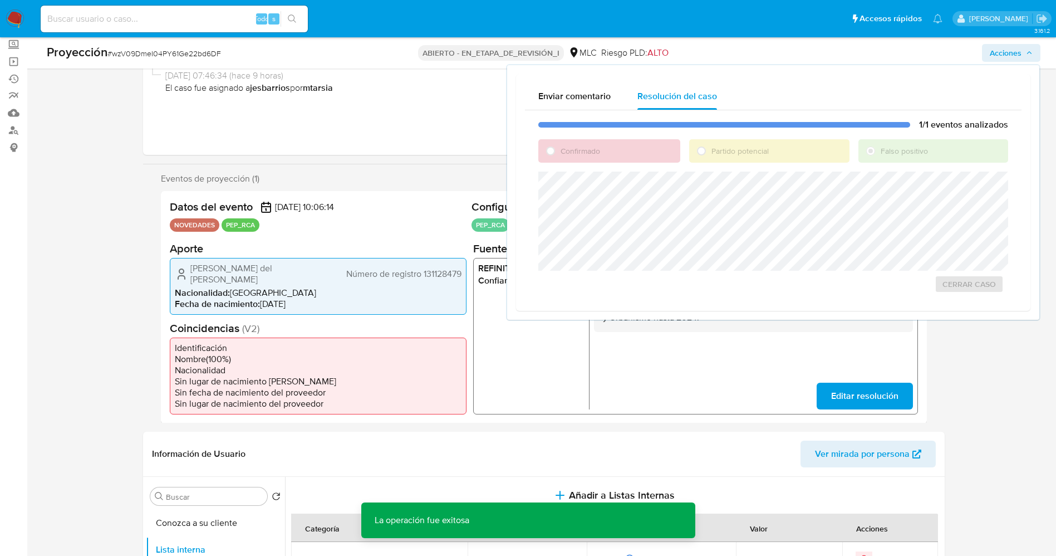
scroll to position [83, 0]
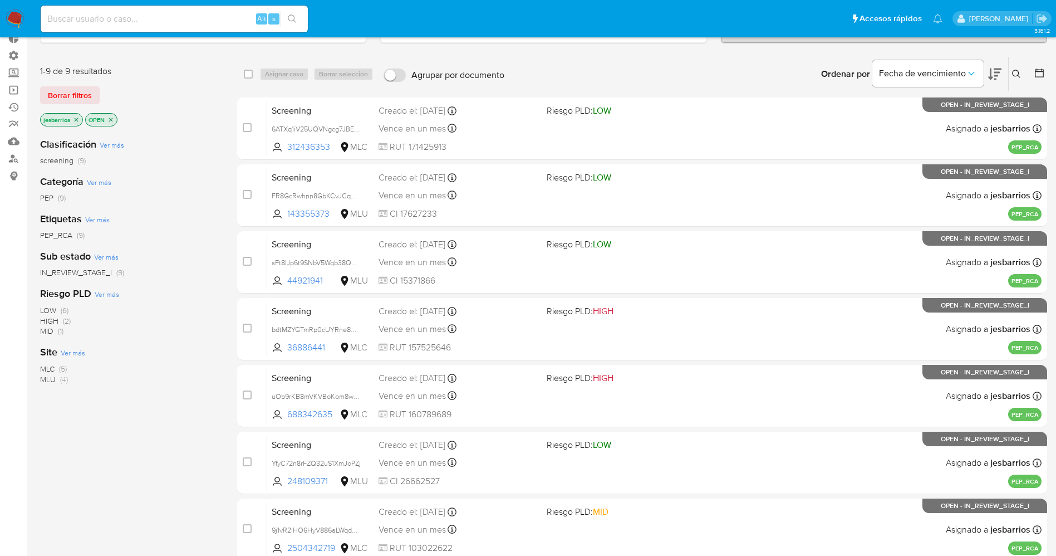
scroll to position [297, 0]
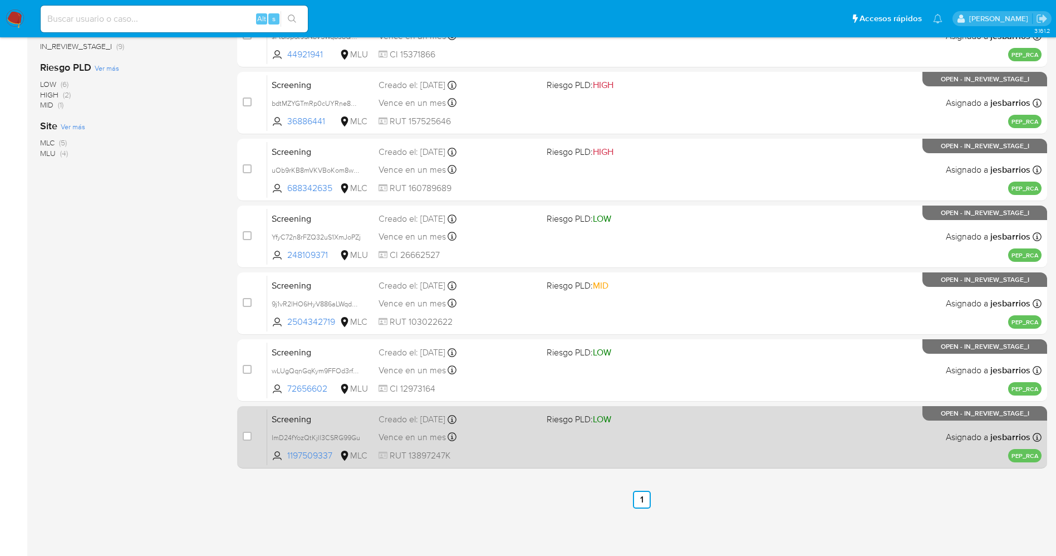
click at [501, 448] on div "Screening ImD24fYozQtKjll3CSRG99Gu 1197509337 MLC Riesgo PLD: LOW Creado el: [D…" at bounding box center [654, 437] width 774 height 56
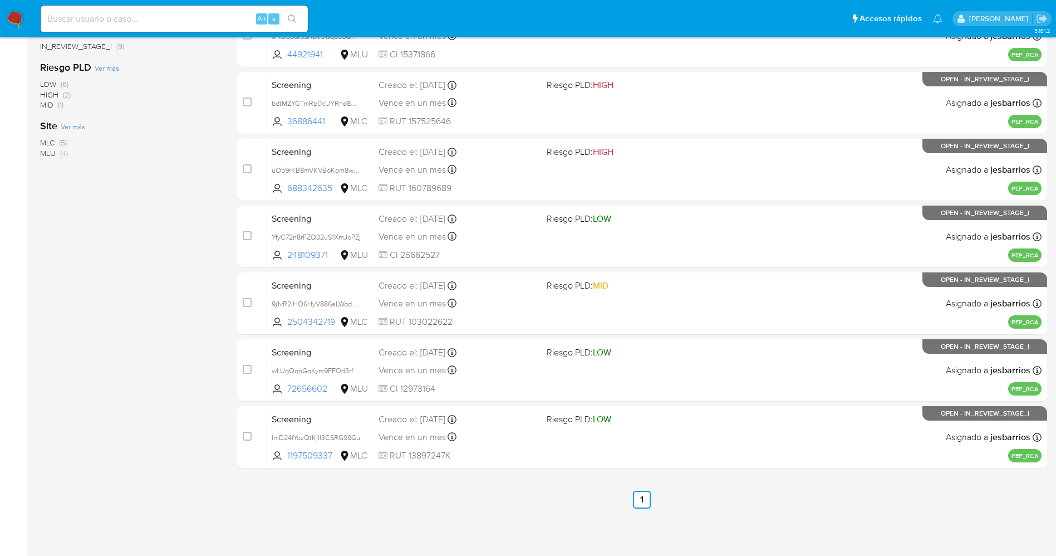
click at [16, 14] on img at bounding box center [15, 18] width 19 height 19
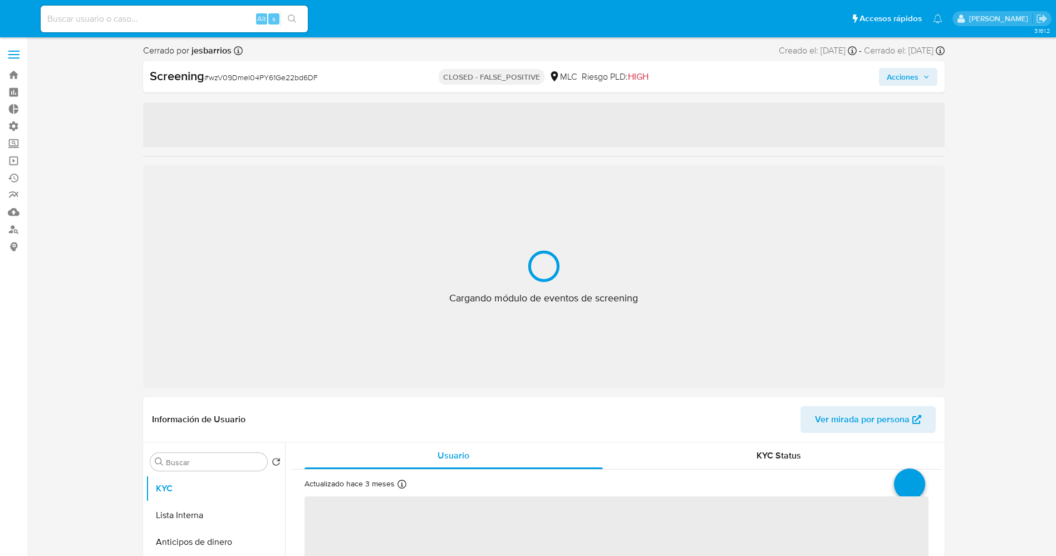
select select "10"
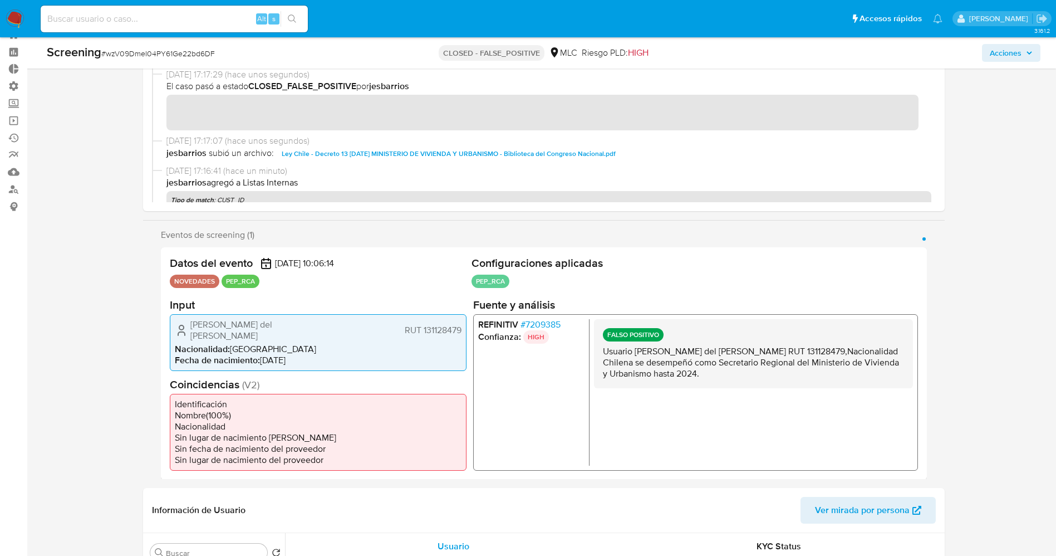
scroll to position [40, 0]
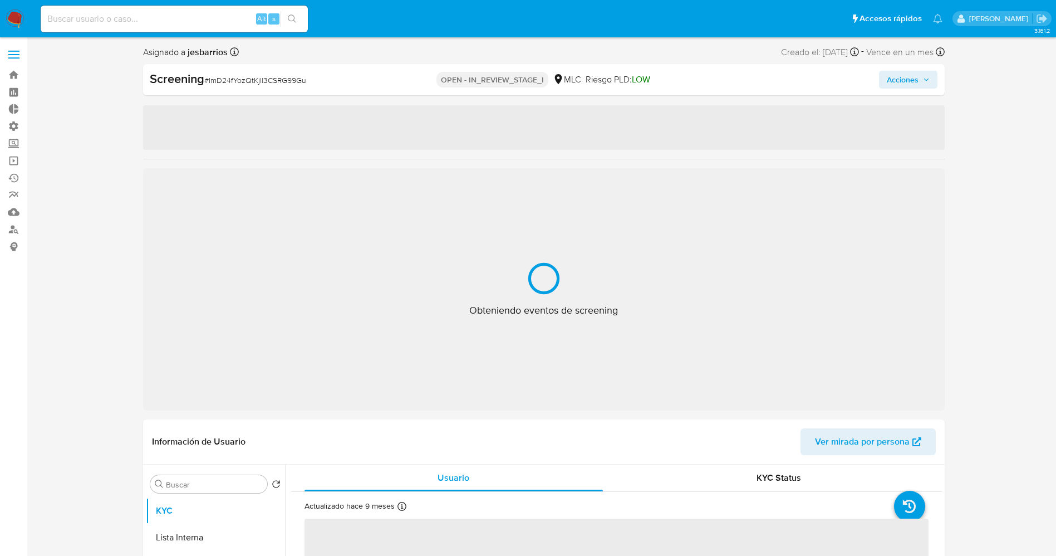
select select "10"
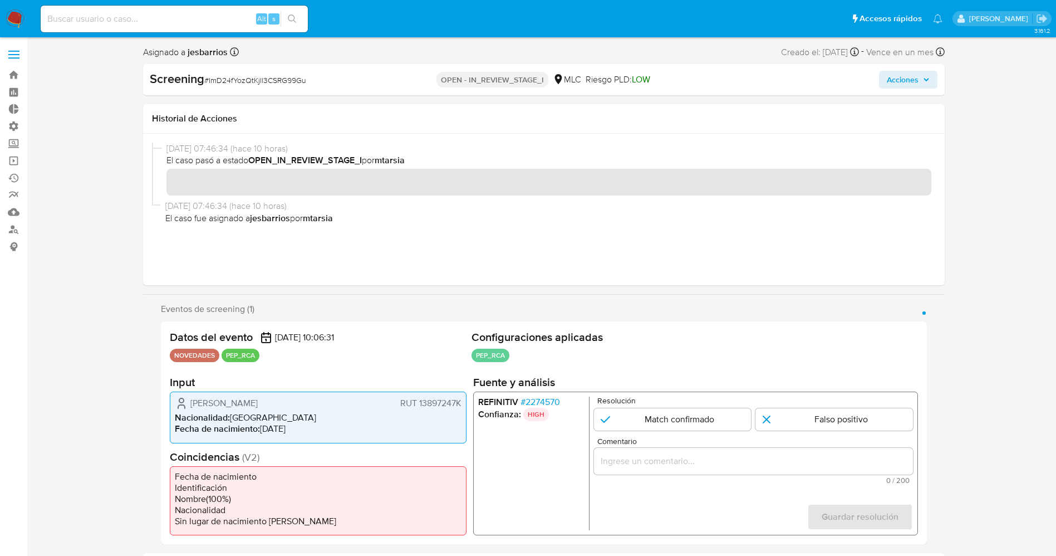
scroll to position [83, 0]
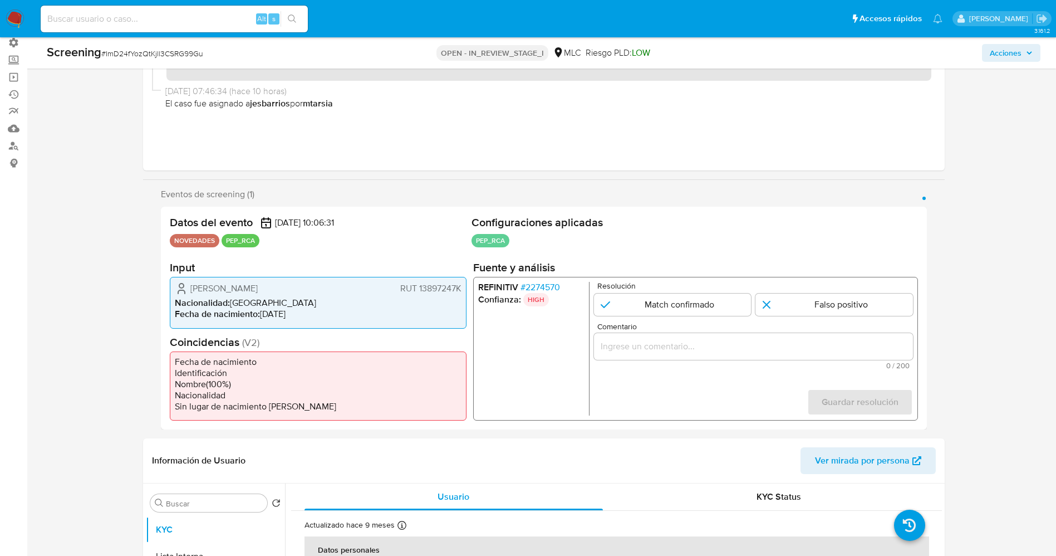
click at [547, 289] on span "# 2274570" at bounding box center [540, 287] width 40 height 11
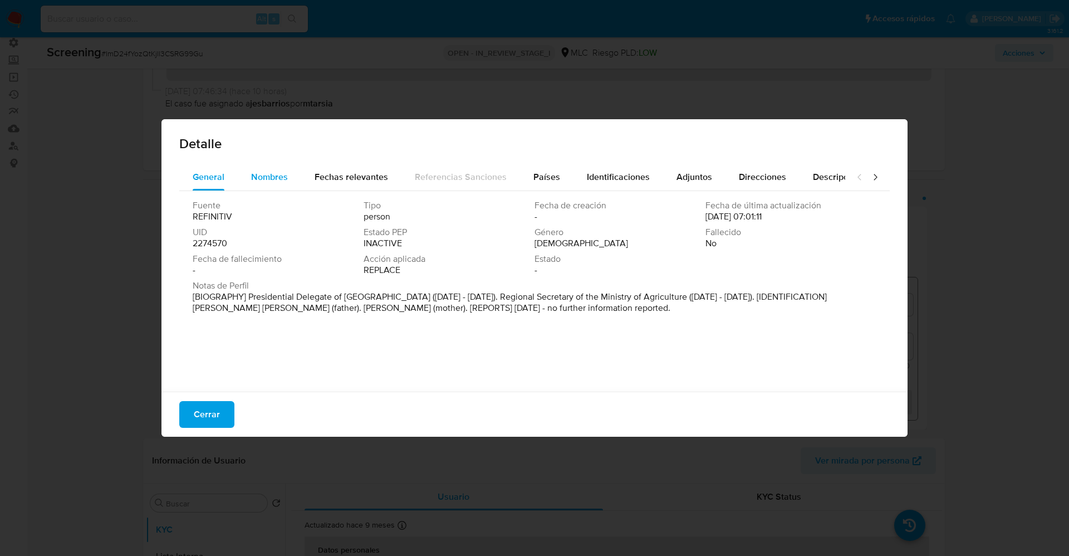
click at [258, 176] on span "Nombres" at bounding box center [269, 176] width 37 height 13
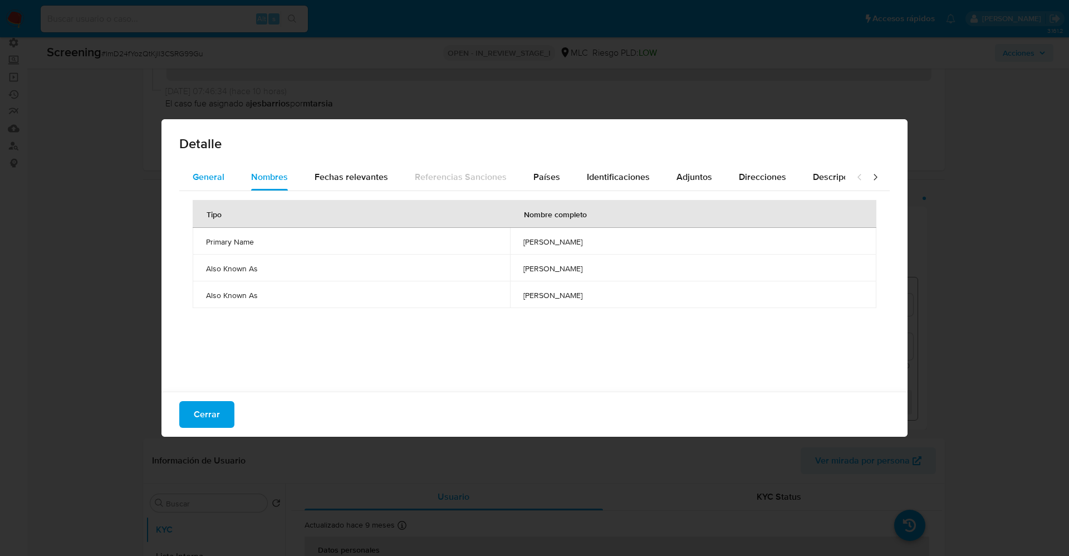
click at [235, 173] on button "General" at bounding box center [208, 177] width 58 height 27
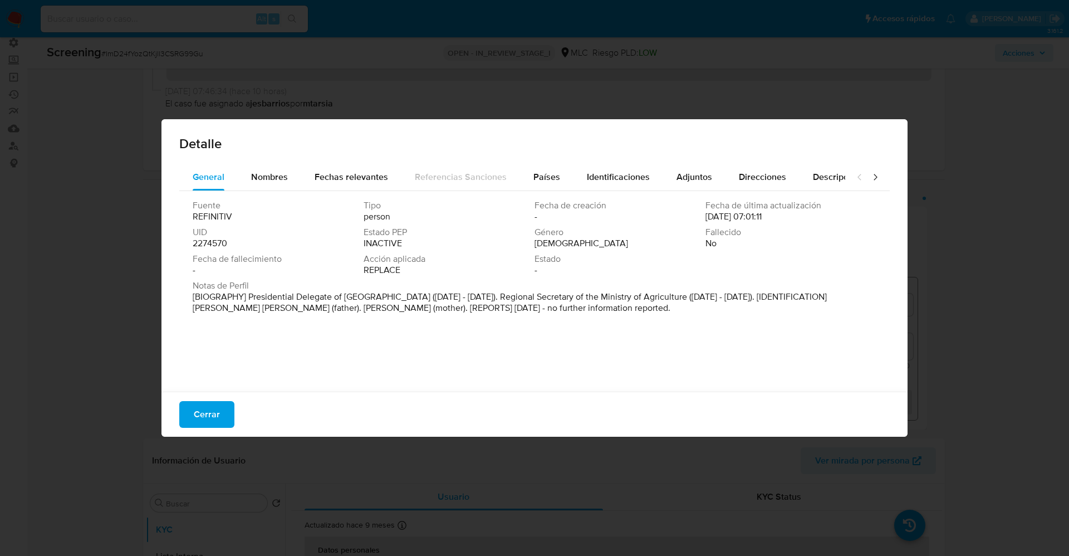
drag, startPoint x: 253, startPoint y: 295, endPoint x: 736, endPoint y: 309, distance: 483.4
click at [800, 309] on p "[BIOGRAPHY] Presidential Delegate of [GEOGRAPHIC_DATA] ([DATE] - [DATE]). Regio…" at bounding box center [533, 302] width 681 height 22
click at [381, 373] on div "Fuente REFINITIV Tipo persona Fecha de creación - Fecha de última actualización…" at bounding box center [534, 288] width 710 height 195
click at [282, 164] on div "Nombres" at bounding box center [269, 177] width 37 height 27
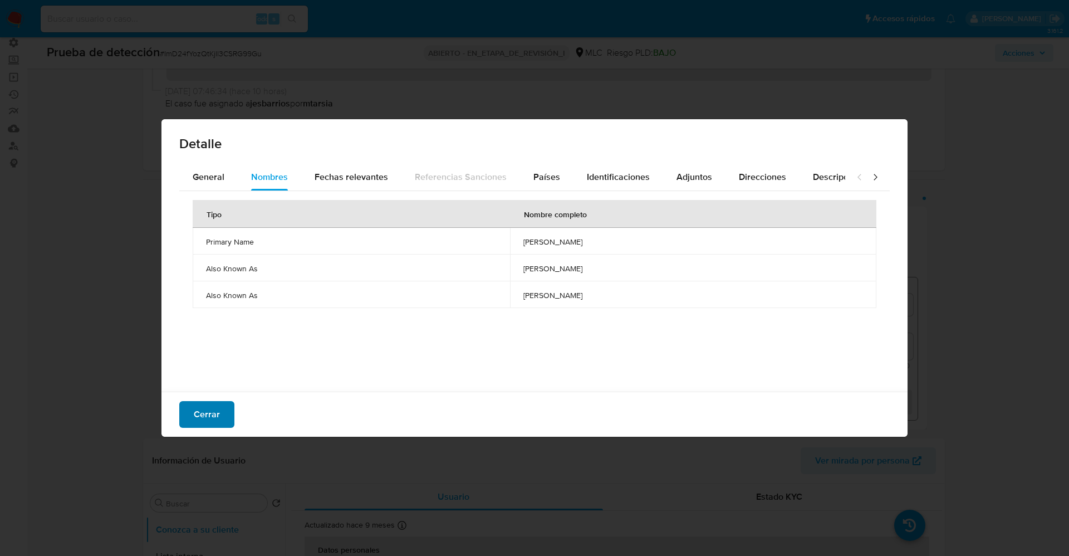
click at [200, 410] on span "Cerrar" at bounding box center [207, 414] width 26 height 24
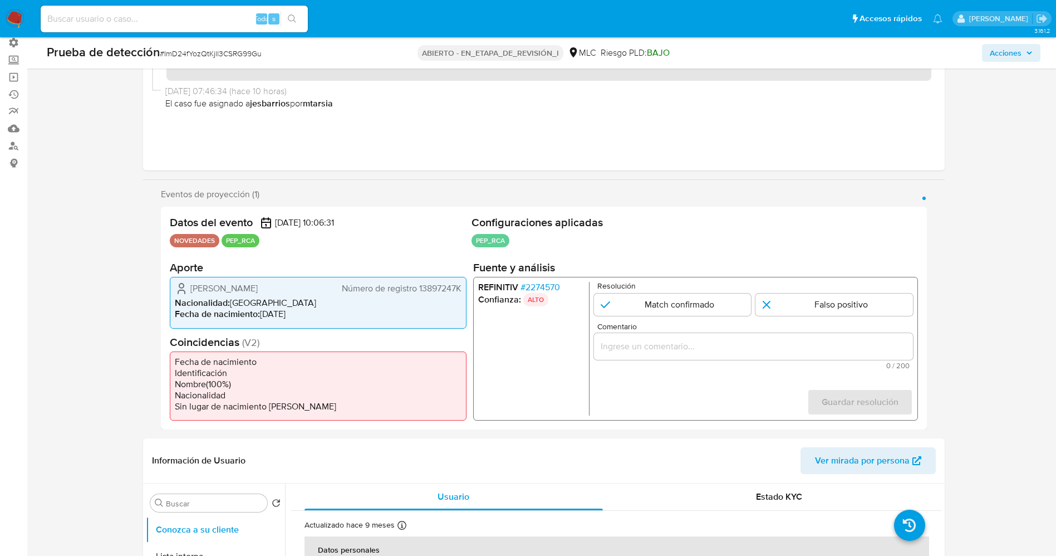
drag, startPoint x: 190, startPoint y: 286, endPoint x: 273, endPoint y: 288, distance: 83.5
click at [306, 288] on div "[PERSON_NAME] Número de registro 13897247K" at bounding box center [318, 288] width 287 height 13
click at [210, 308] on span "Fecha de nacimiento :" at bounding box center [217, 313] width 85 height 13
click at [242, 303] on li "Nacionalidad : Chile" at bounding box center [318, 302] width 287 height 11
drag, startPoint x: 181, startPoint y: 288, endPoint x: 437, endPoint y: 287, distance: 256.1
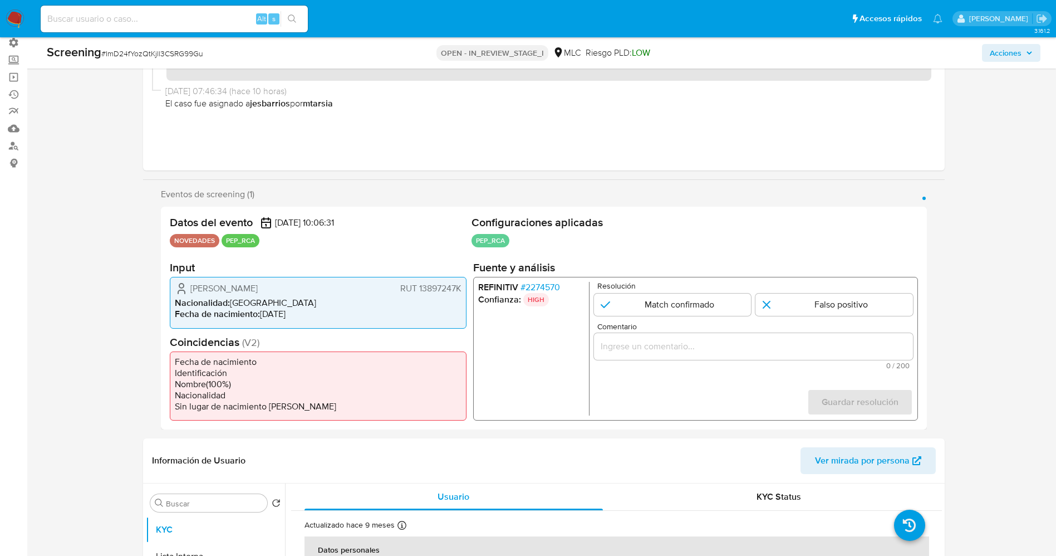
click at [459, 284] on div "Fabiola Karina Freire Aguilar RUT 13897247K" at bounding box center [318, 288] width 287 height 13
click at [543, 287] on span "# 2274570" at bounding box center [540, 287] width 40 height 11
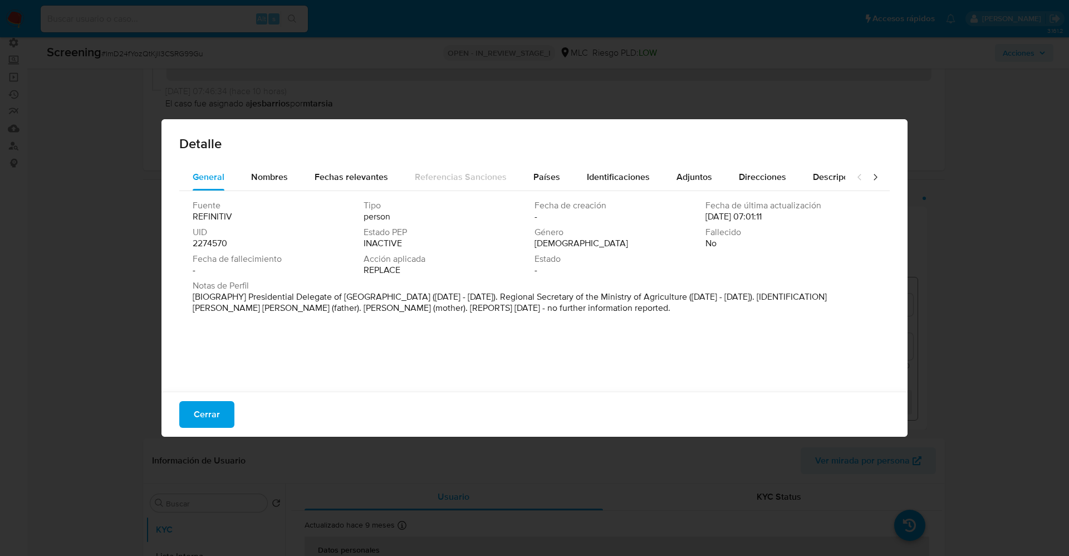
drag, startPoint x: 242, startPoint y: 287, endPoint x: 682, endPoint y: 345, distance: 444.1
click at [682, 345] on div "Fuente REFINITIV Tipo person Fecha de creación - Fecha de última actualización …" at bounding box center [534, 288] width 710 height 195
click at [245, 298] on font "[BIOGRAFÍA] Delegado Presidencial de la Provincia de Maipo (septiembre de 2023 …" at bounding box center [505, 302] width 625 height 24
drag, startPoint x: 296, startPoint y: 300, endPoint x: 429, endPoint y: 301, distance: 133.0
click at [429, 301] on font "[BIOGRAFÍA] Delegado Presidencial de la Provincia de Maipo (septiembre de 2023 …" at bounding box center [505, 302] width 625 height 24
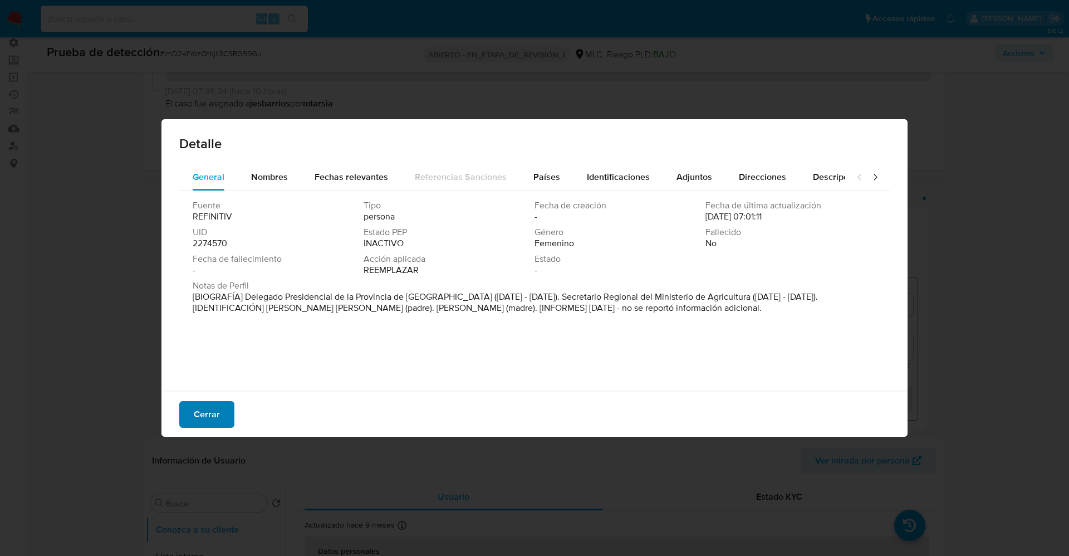
click at [208, 411] on font "Cerrar" at bounding box center [207, 414] width 26 height 27
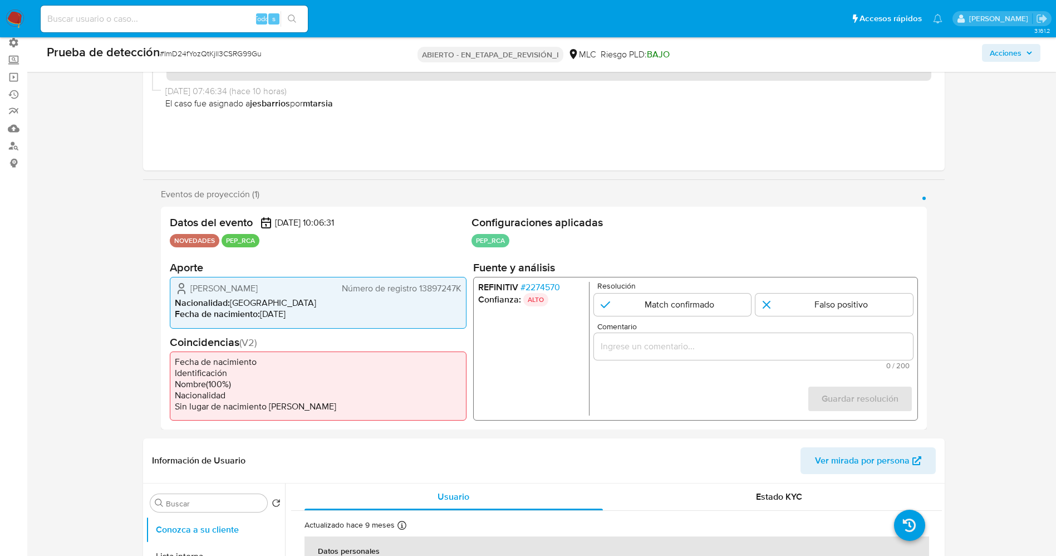
drag, startPoint x: 710, startPoint y: 300, endPoint x: 675, endPoint y: 330, distance: 45.4
click at [710, 301] on input "1 de 1" at bounding box center [672, 304] width 158 height 22
radio input "true"
click at [657, 346] on input "Comentario" at bounding box center [752, 346] width 319 height 14
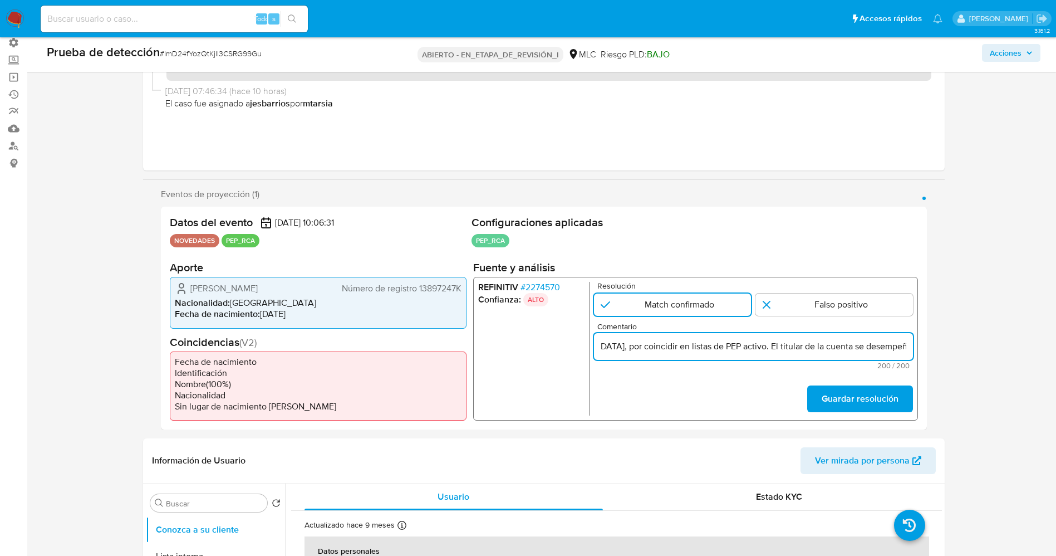
scroll to position [0, 254]
click at [640, 351] on input "usuario Fabiola Karina Freire Aguilar RUT 13897247K,nacionalidad Chilena, por c…" at bounding box center [752, 346] width 319 height 14
drag, startPoint x: 606, startPoint y: 343, endPoint x: 584, endPoint y: 344, distance: 22.3
click at [584, 344] on div "REFINITIV # 2274570 Confianza: ALTO Resolución Match confirmado Falso positivo …" at bounding box center [695, 349] width 445 height 144
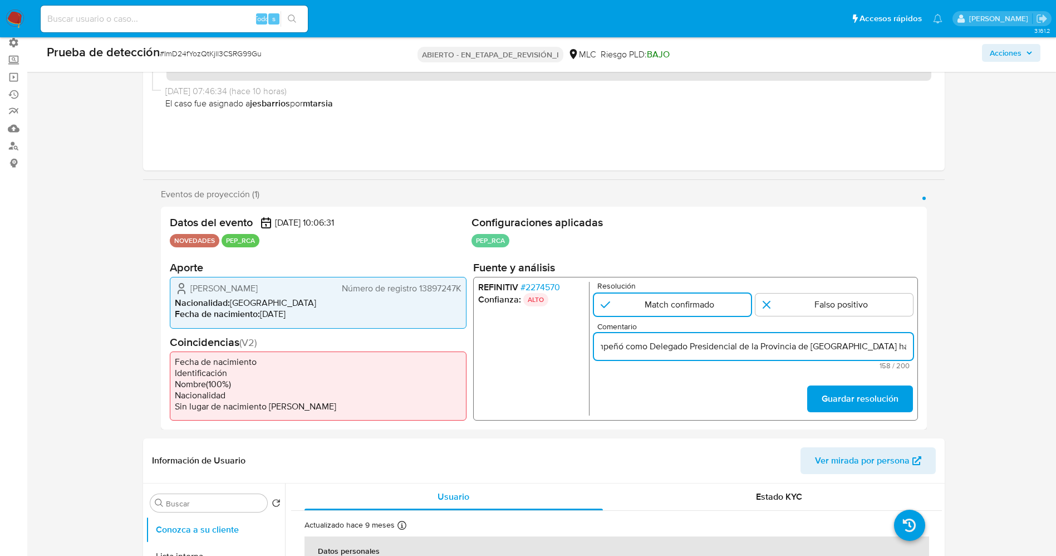
scroll to position [0, 348]
type input "Usuario Fabiola Karina Freire Aguilar RUT 13897247K,nacionalidad Chilena se des…"
click at [867, 394] on font "Guardar resolución" at bounding box center [859, 398] width 77 height 27
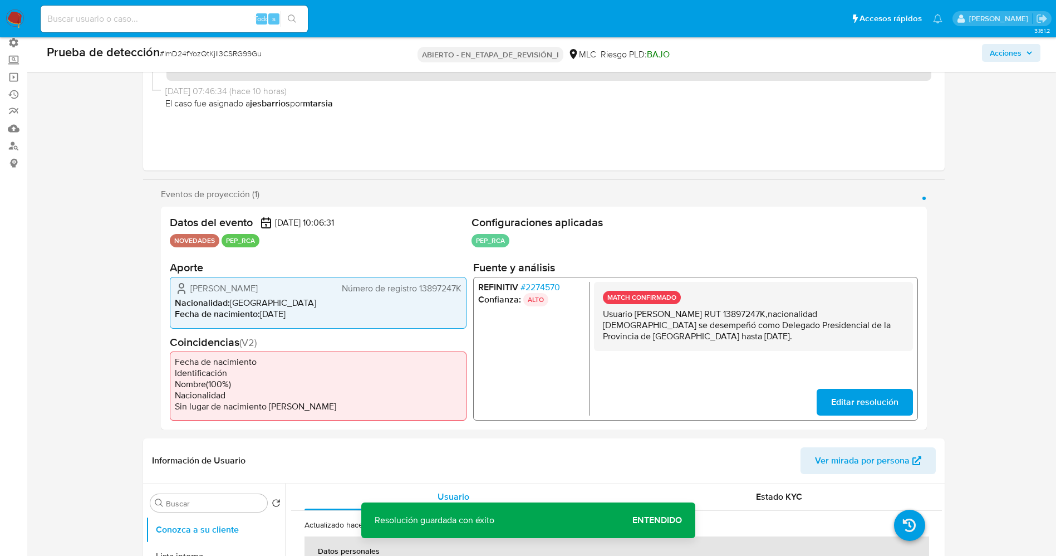
drag, startPoint x: 601, startPoint y: 311, endPoint x: 660, endPoint y: 342, distance: 66.2
click at [706, 361] on div "MATCH CONFIRMADO Usuario Fabiola Karina Freire Aguilar RUT 13897247K,nacionalid…" at bounding box center [752, 349] width 319 height 134
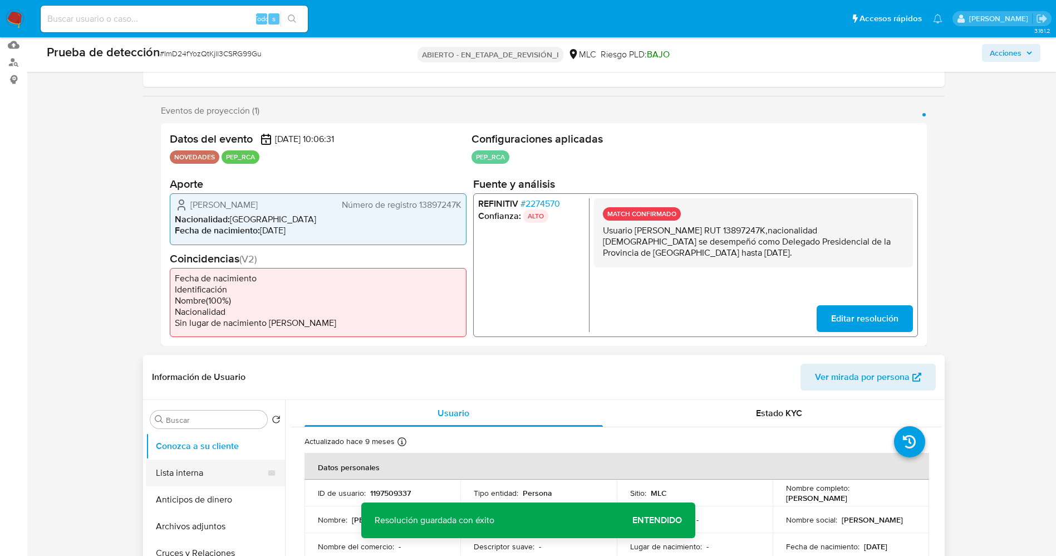
click at [168, 474] on button "Lista interna" at bounding box center [211, 472] width 130 height 27
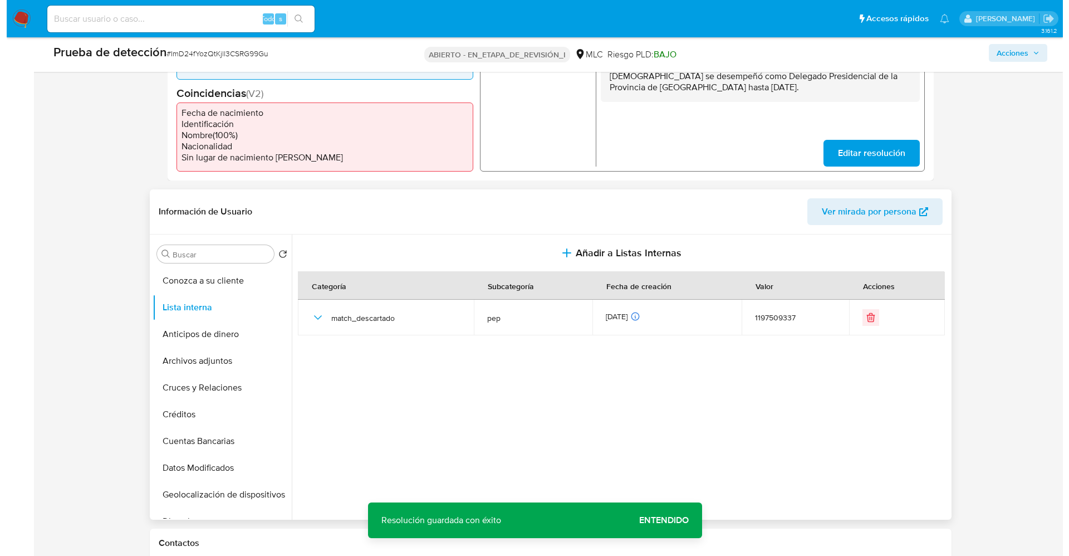
scroll to position [334, 0]
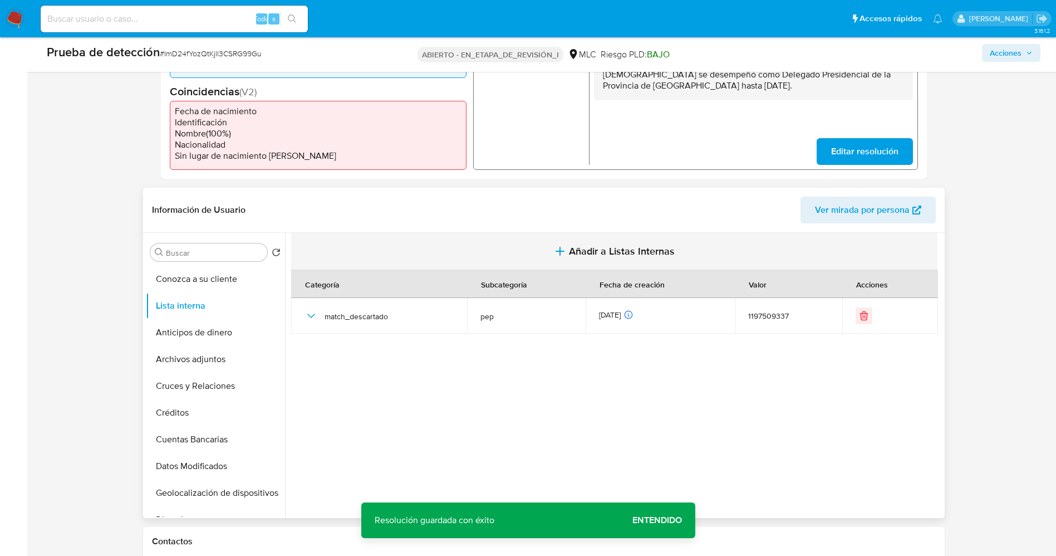
click at [616, 261] on button "Añadir a Listas Internas" at bounding box center [614, 251] width 646 height 37
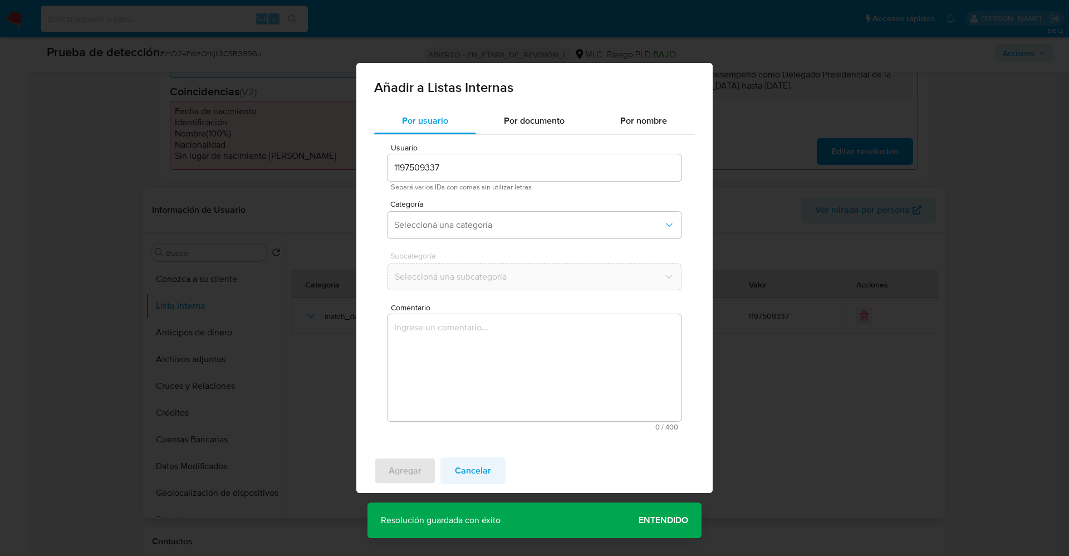
click at [473, 474] on span "Cancelar" at bounding box center [473, 470] width 36 height 24
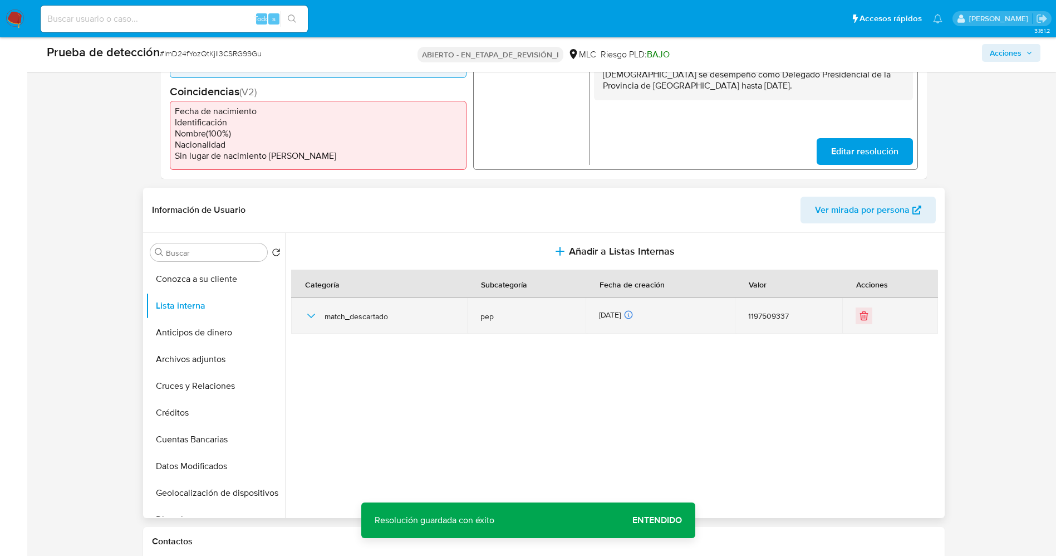
click at [318, 312] on div "match_descartado" at bounding box center [379, 316] width 150 height 36
click at [311, 312] on icon "button" at bounding box center [310, 315] width 13 height 13
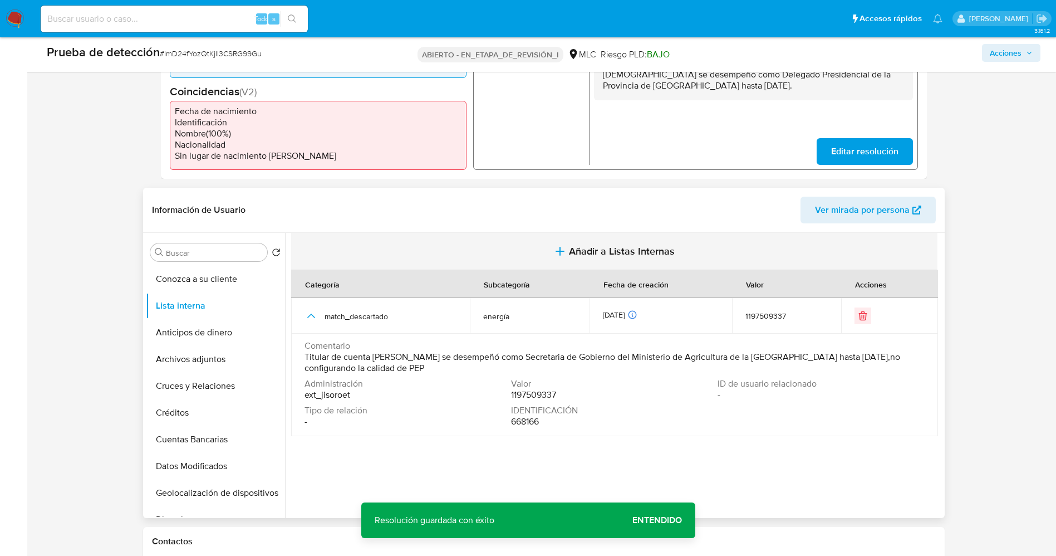
click at [572, 247] on span "Añadir a Listas Internas" at bounding box center [622, 251] width 106 height 12
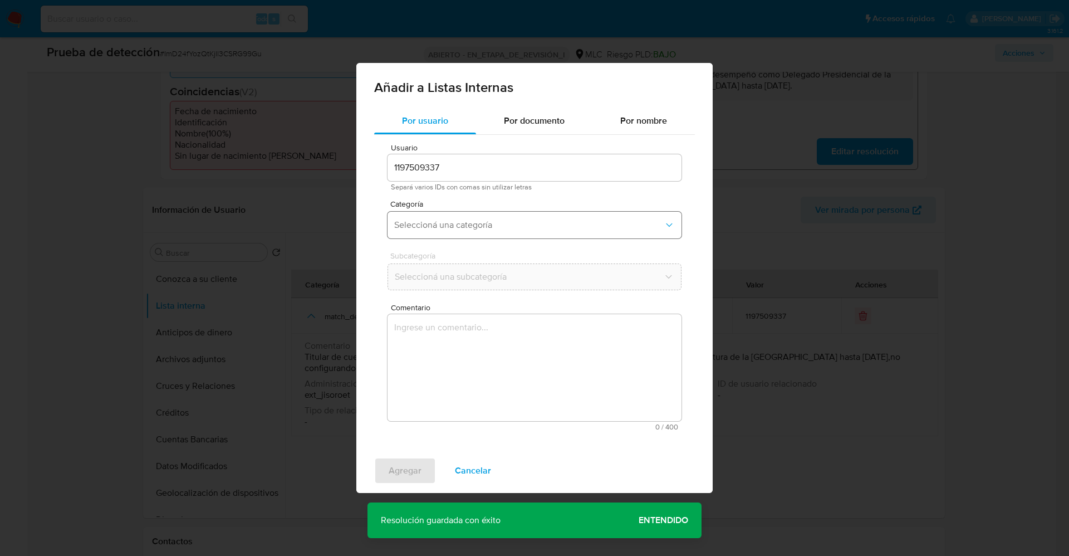
drag, startPoint x: 538, startPoint y: 217, endPoint x: 533, endPoint y: 221, distance: 6.7
click at [537, 219] on button "Seleccioná una categoría" at bounding box center [534, 225] width 294 height 27
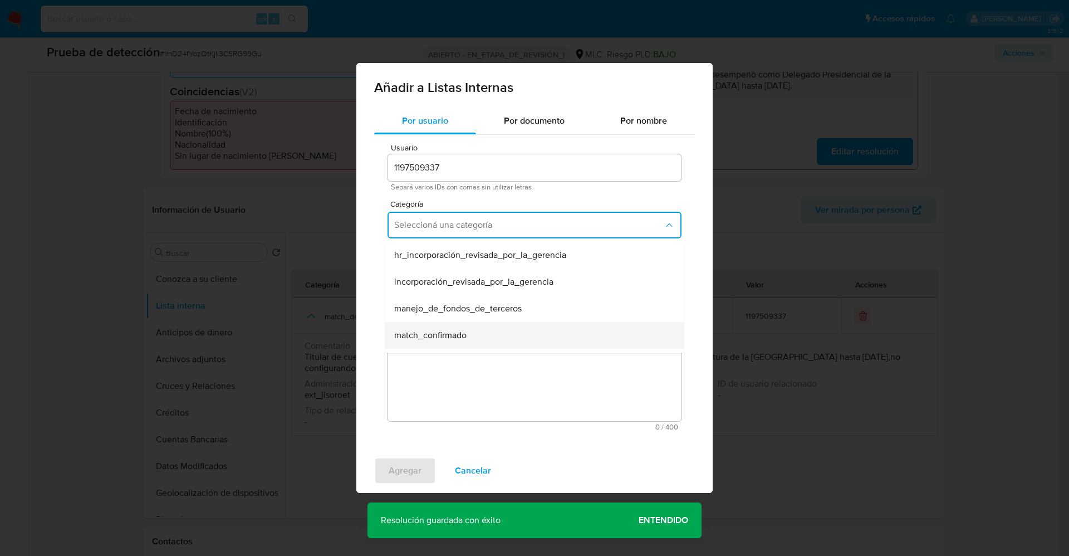
click at [444, 330] on span "match_confirmado" at bounding box center [430, 335] width 72 height 11
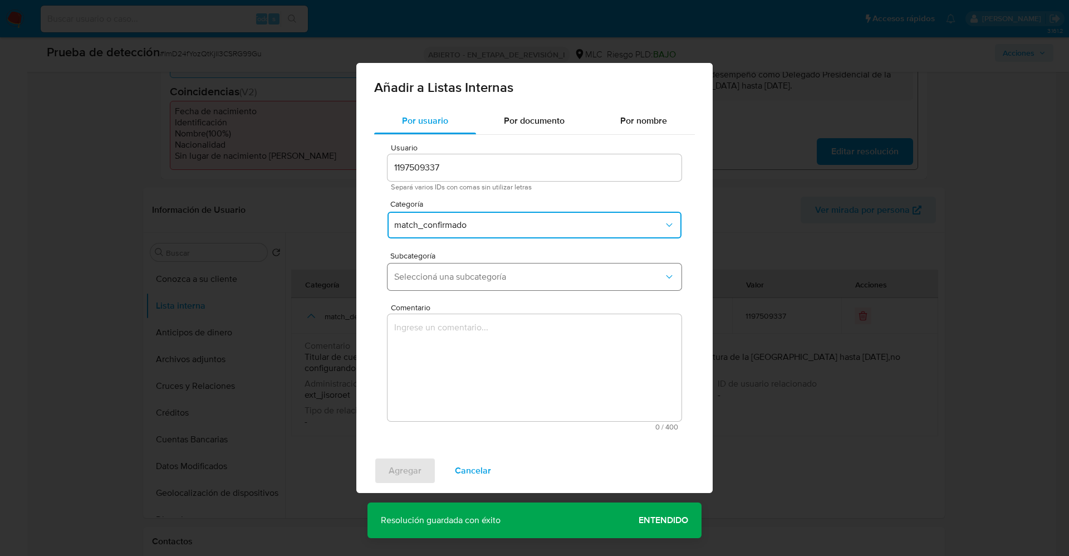
click at [455, 285] on button "Seleccioná una subcategoría" at bounding box center [534, 276] width 294 height 27
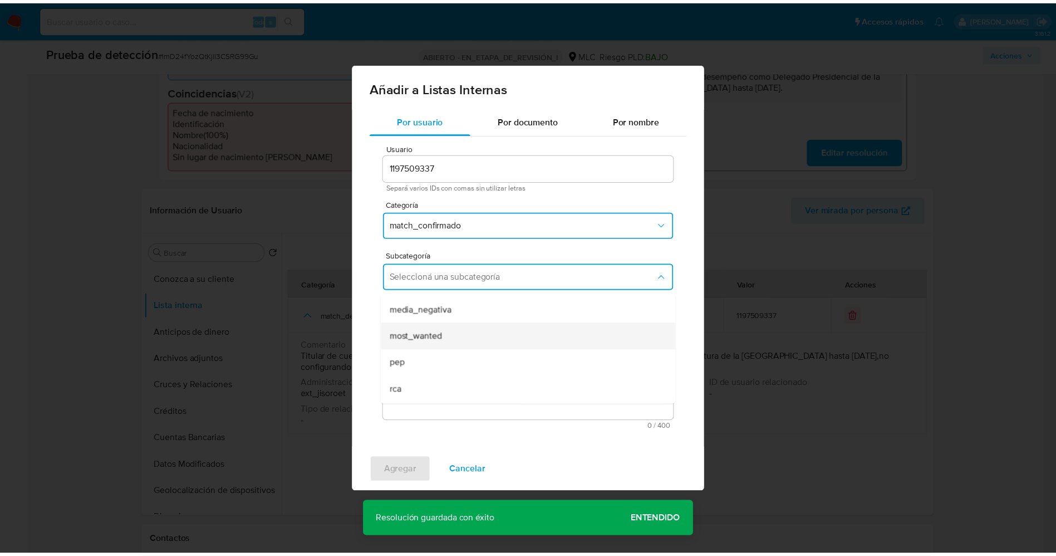
scroll to position [76, 0]
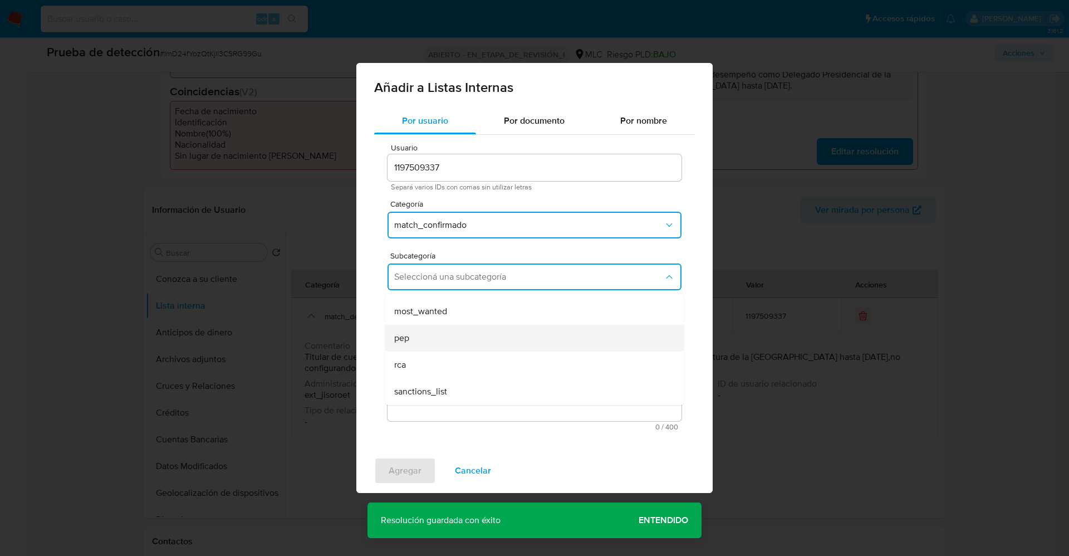
click at [425, 336] on div "pep" at bounding box center [531, 338] width 274 height 27
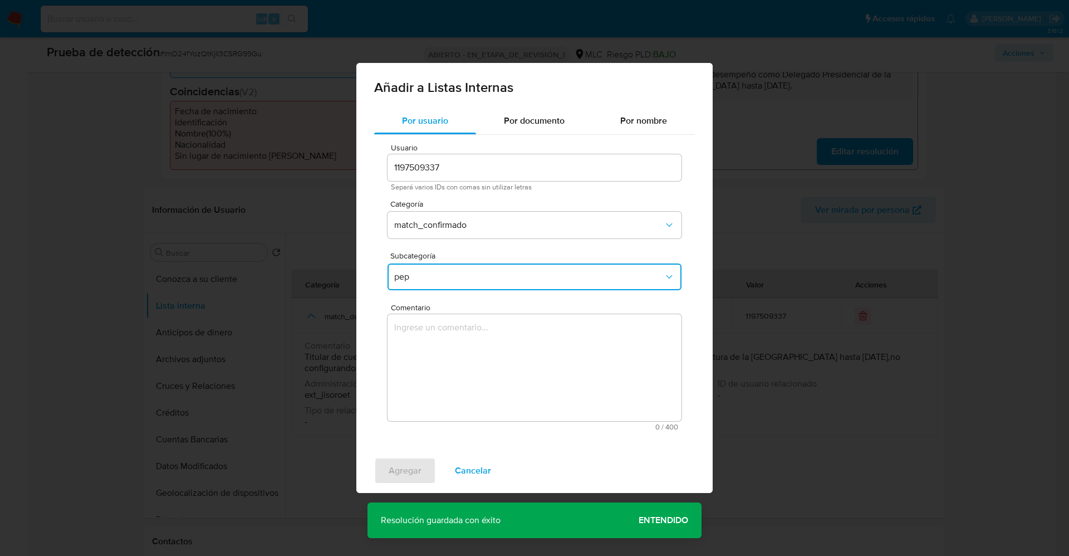
click at [425, 348] on textarea "Comentario" at bounding box center [534, 367] width 294 height 107
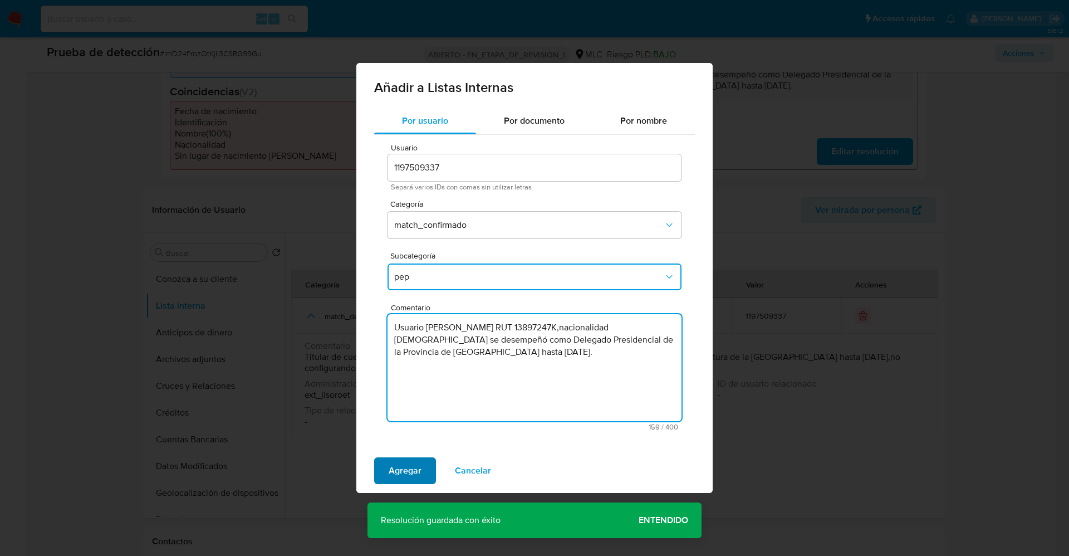
type textarea "Usuario Fabiola Karina Freire Aguilar RUT 13897247K,nacionalidad Chilena se des…"
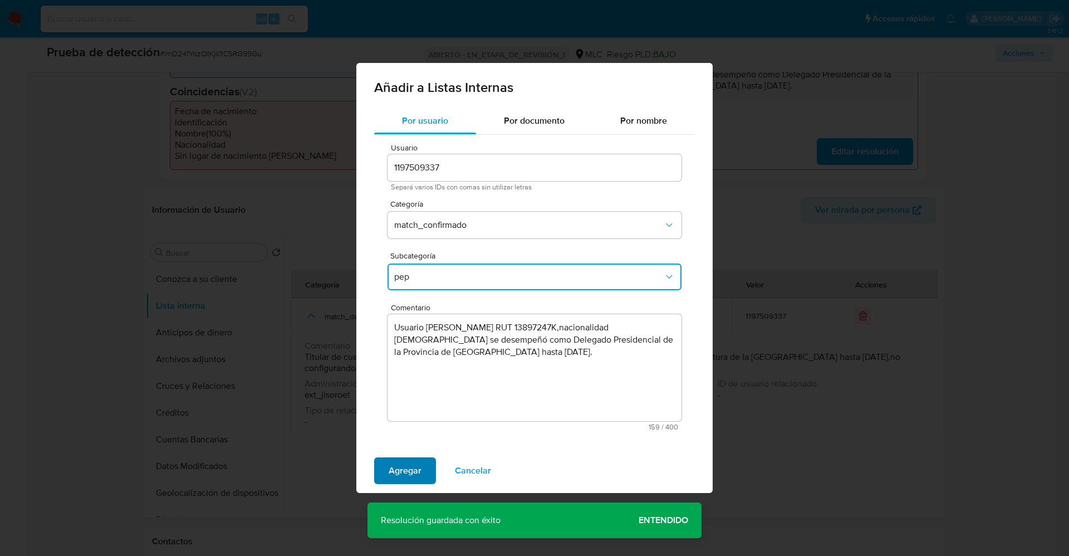
click at [392, 466] on span "Agregar" at bounding box center [405, 470] width 33 height 24
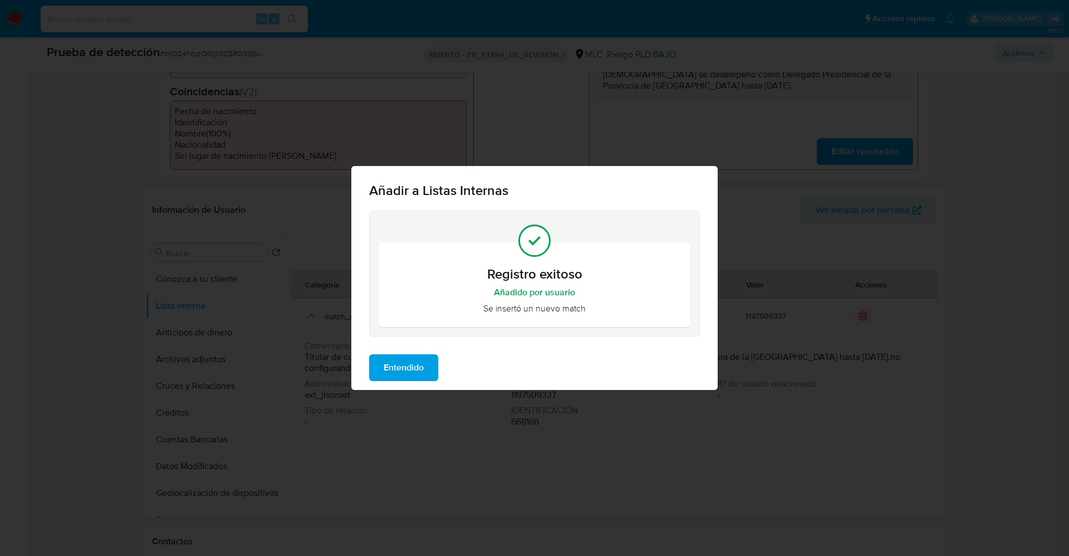
click at [420, 368] on span "Entendido" at bounding box center [404, 367] width 40 height 24
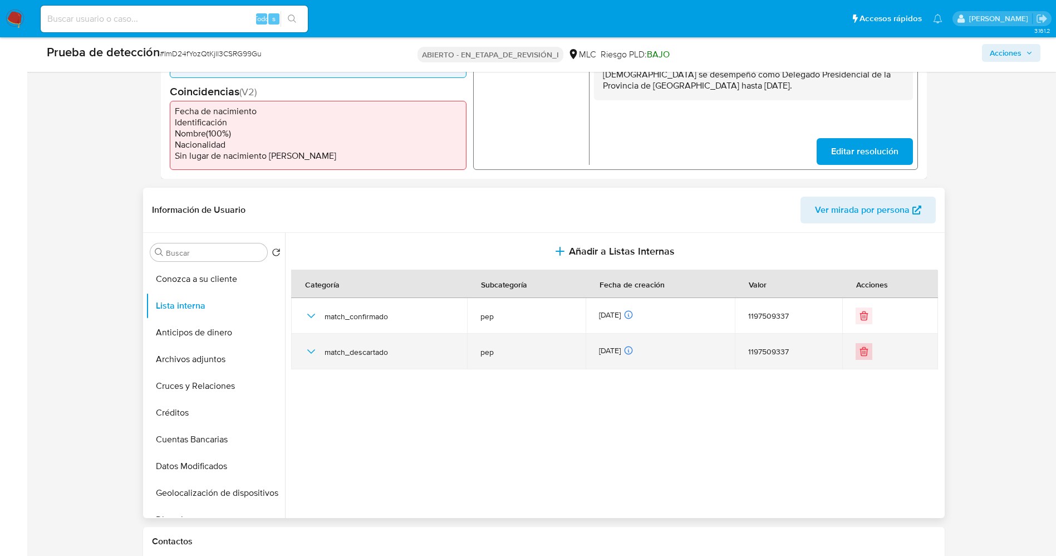
click at [856, 348] on button "Eliminar" at bounding box center [864, 351] width 17 height 17
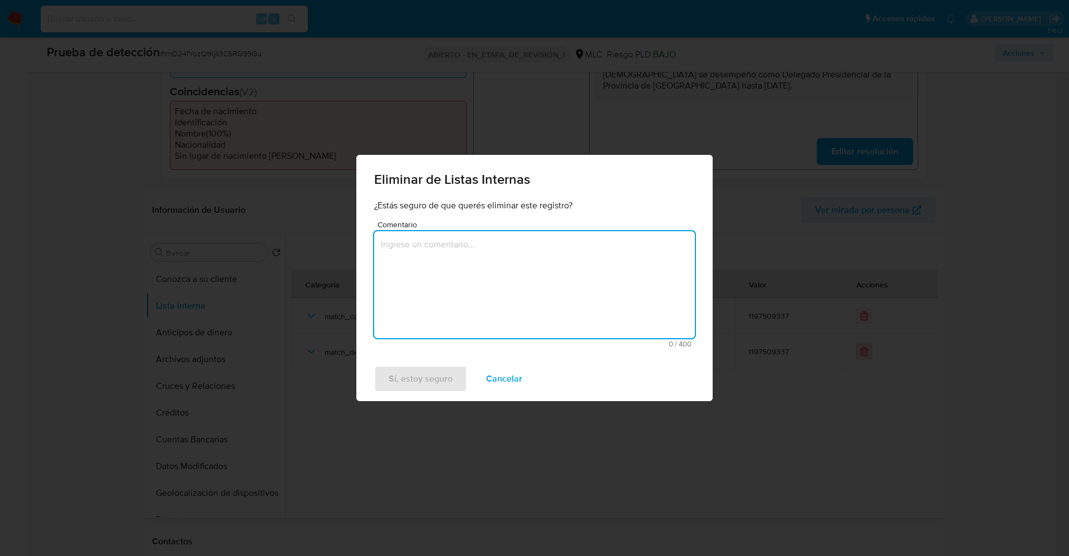
click at [572, 255] on textarea "Comentario" at bounding box center [534, 284] width 321 height 107
type textarea "Se trata de un confirmado."
click at [406, 375] on span "Sí, estoy seguro" at bounding box center [421, 378] width 64 height 24
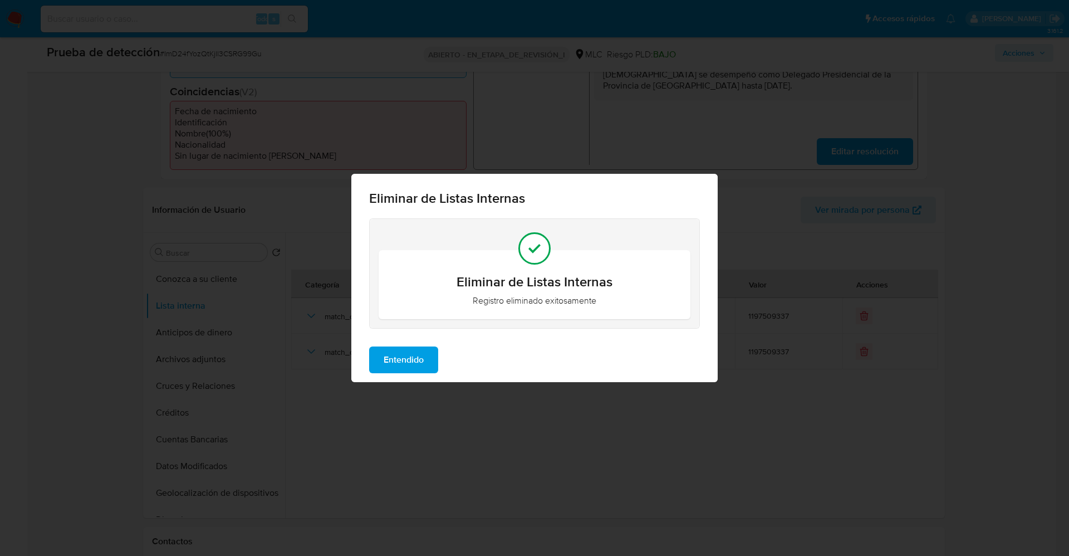
click at [406, 362] on span "Entendido" at bounding box center [404, 359] width 40 height 24
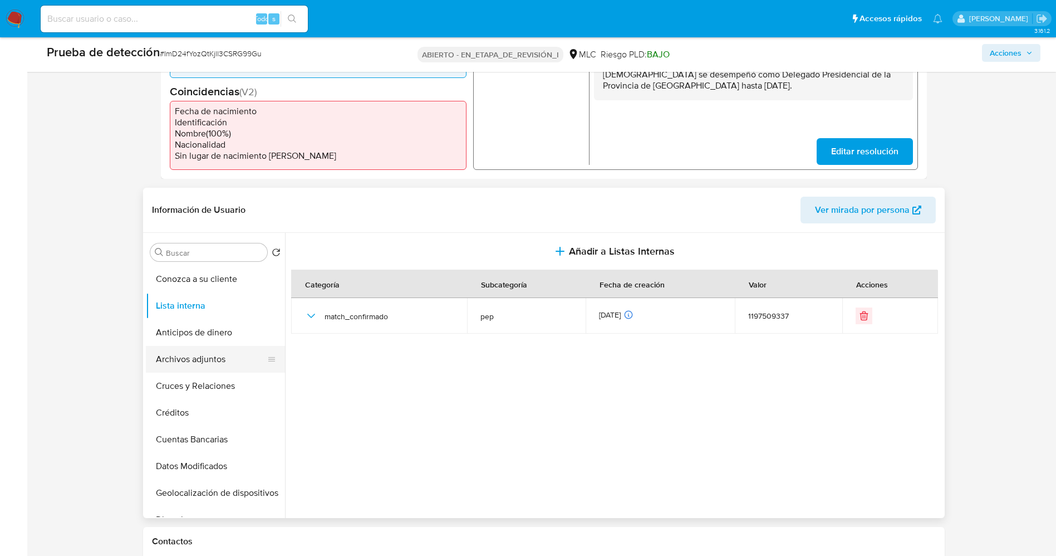
click at [170, 361] on button "Archivos adjuntos" at bounding box center [211, 359] width 130 height 27
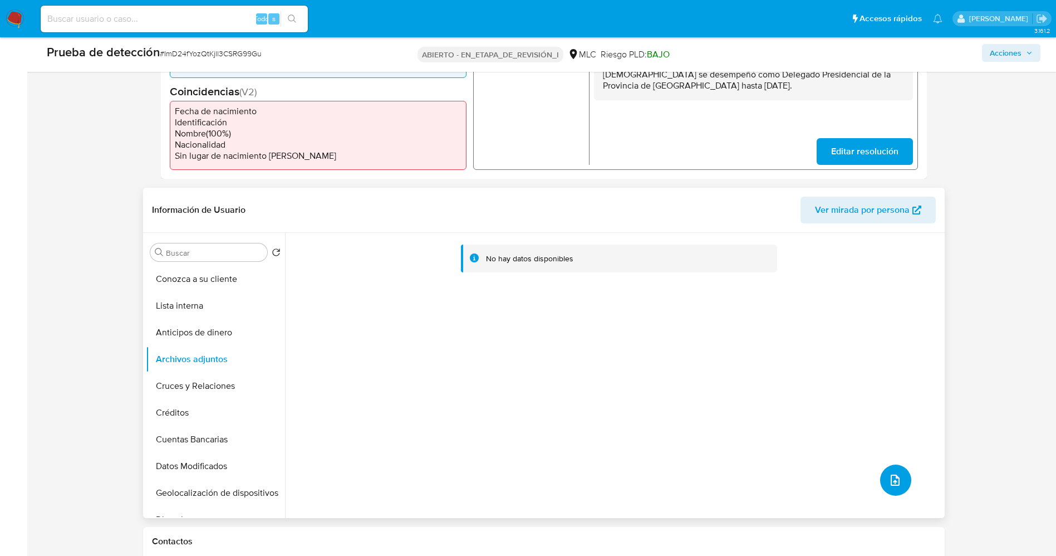
click at [899, 476] on button "subir archivo" at bounding box center [895, 479] width 31 height 31
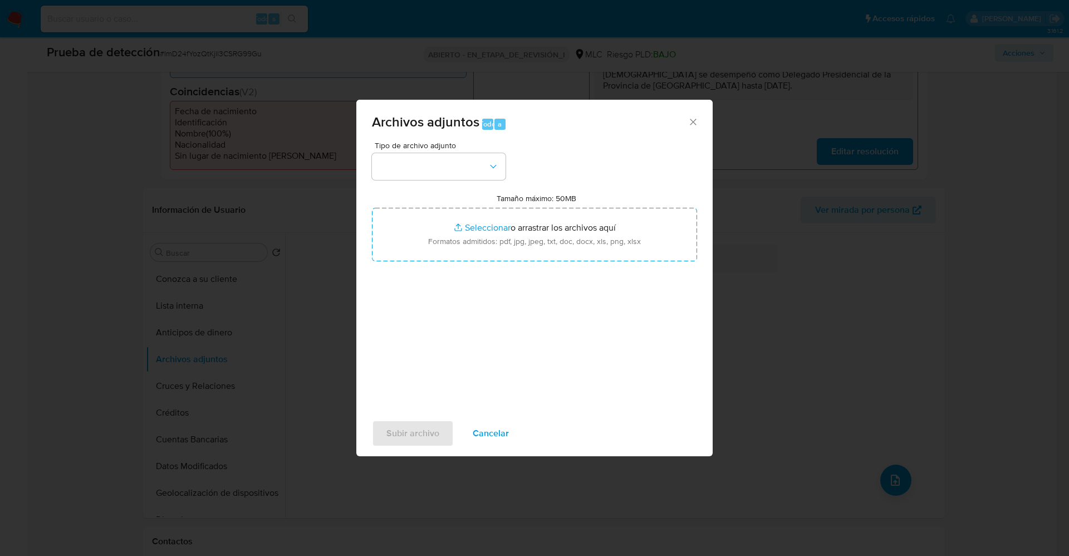
click at [455, 187] on div "Tipo de archivo adjunto Tamaño máximo: 50MB Seleccionar archivos Seleccionar o …" at bounding box center [534, 272] width 325 height 263
click at [454, 176] on button "button" at bounding box center [439, 166] width 134 height 27
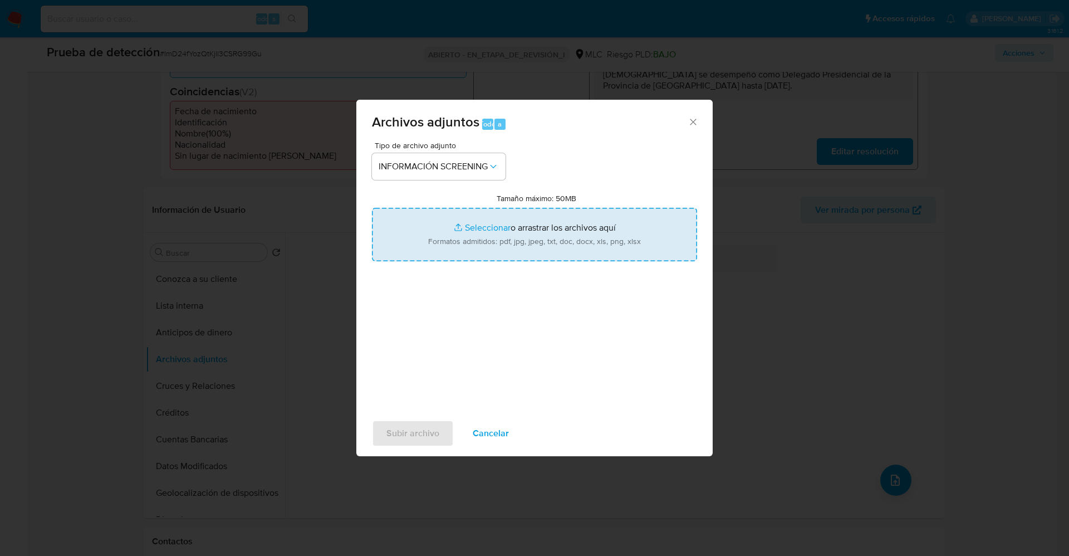
type input "C:\fakepath\_Fabiola Karina Freire Aguilar_ lavado de dinero - Buscar con Googl…"
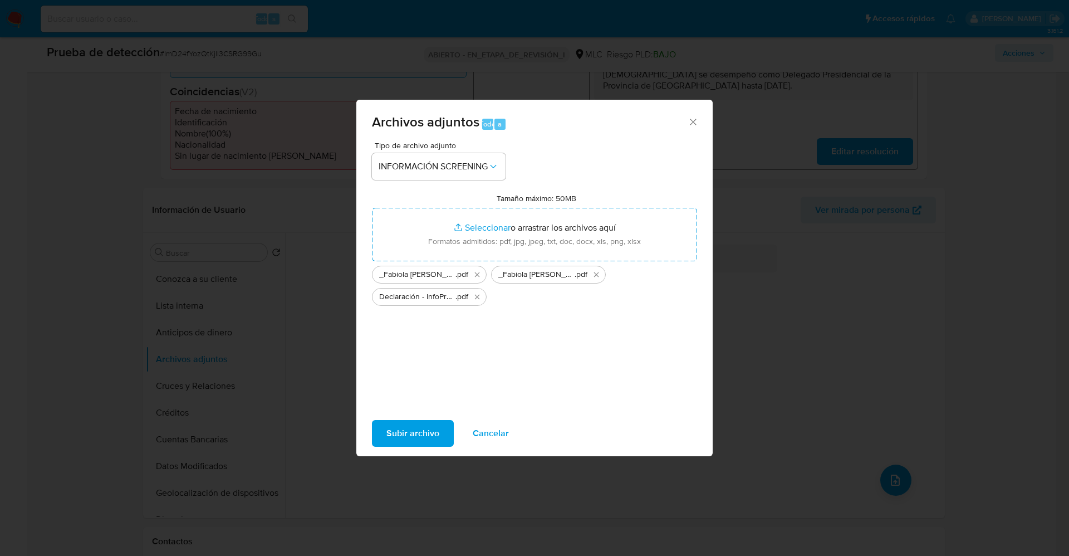
click at [403, 430] on span "Subir archivo" at bounding box center [412, 433] width 53 height 24
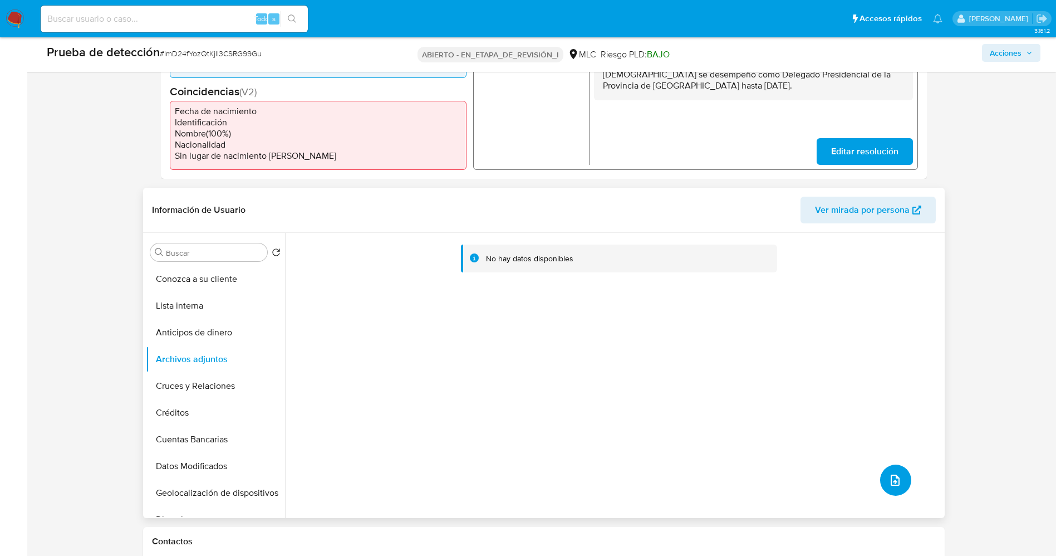
click at [882, 481] on button "subir archivo" at bounding box center [895, 479] width 31 height 31
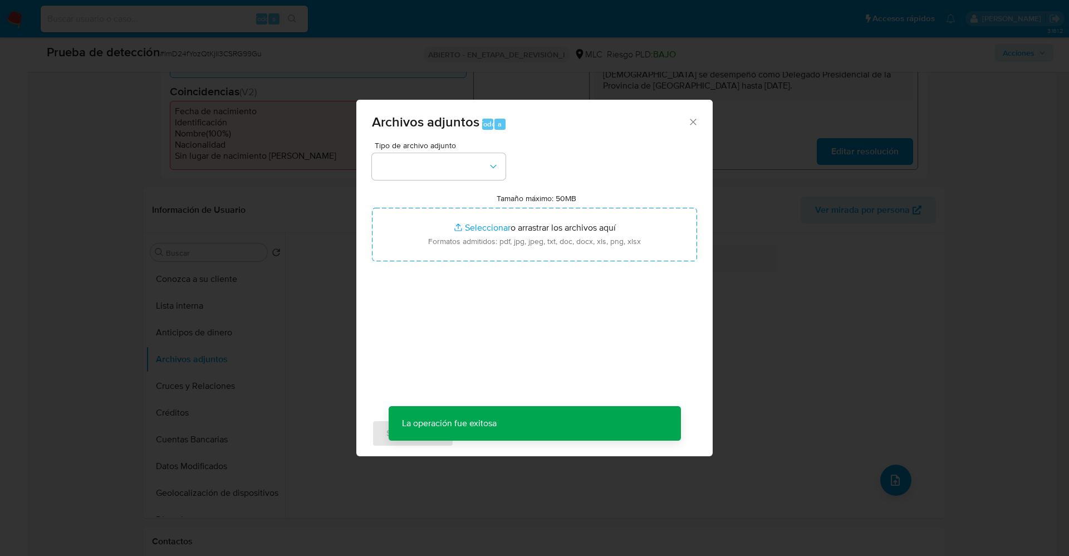
click at [799, 360] on div "Archivos adjuntos Todo a Tipo de archivo adjunto Tamaño máximo: 50MB Selecciona…" at bounding box center [534, 278] width 1069 height 556
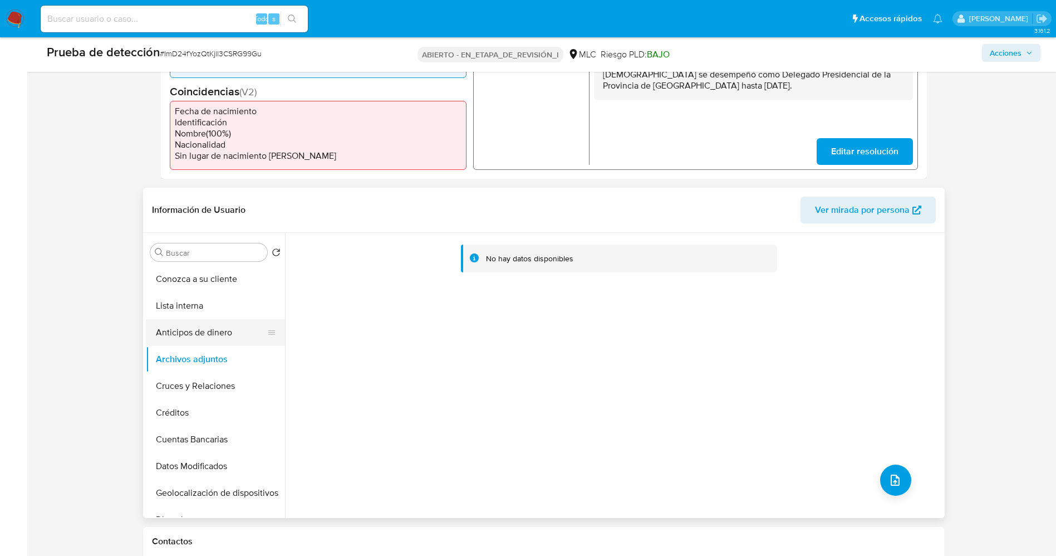
click at [194, 320] on button "Anticipos de dinero" at bounding box center [211, 332] width 130 height 27
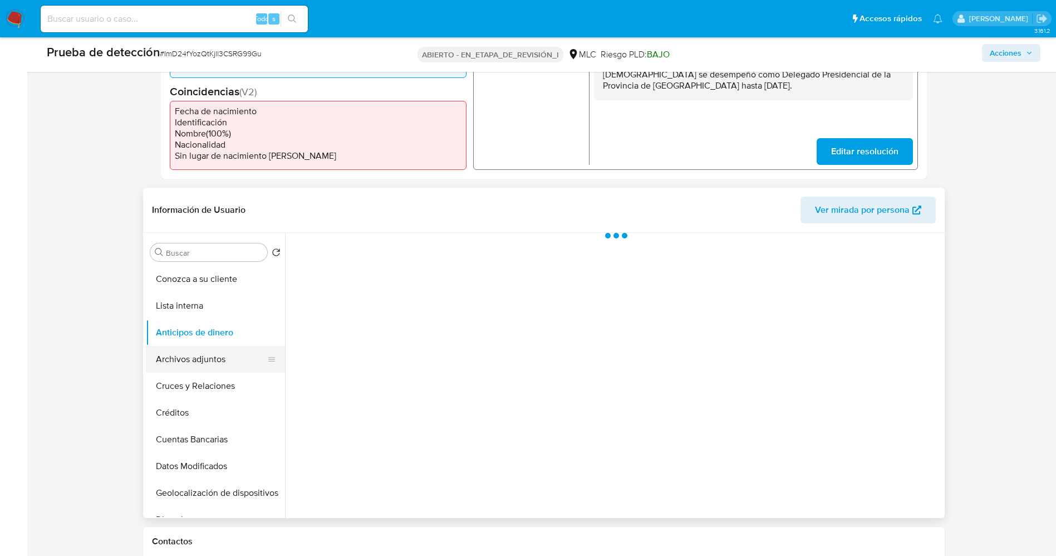
click at [176, 360] on button "Archivos adjuntos" at bounding box center [211, 359] width 130 height 27
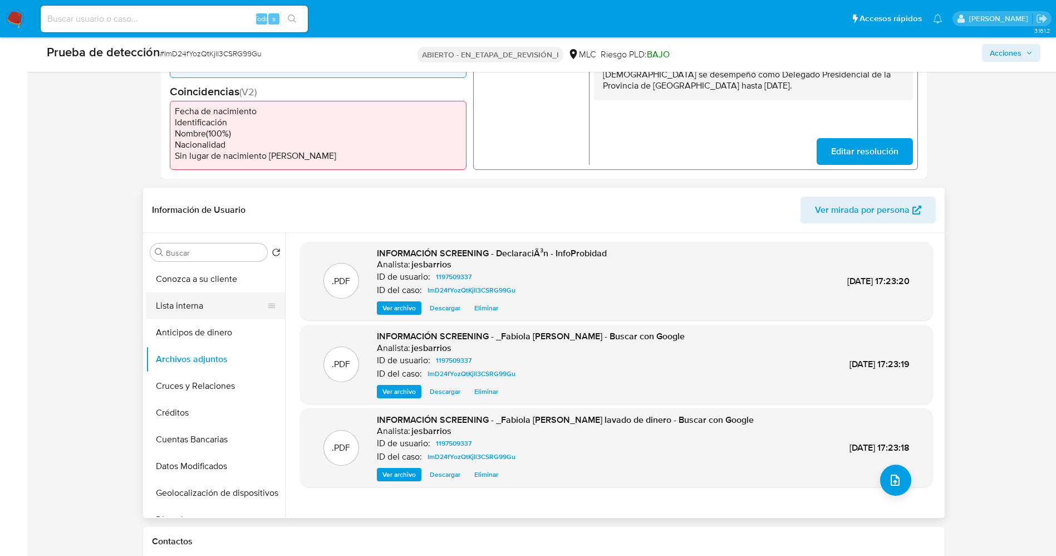
click at [191, 306] on button "Lista interna" at bounding box center [211, 305] width 130 height 27
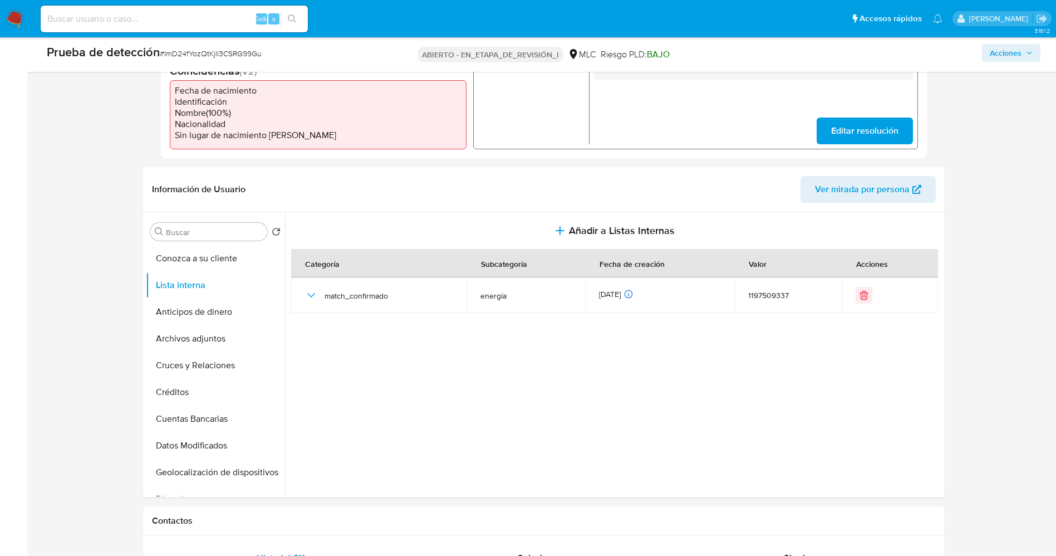
scroll to position [0, 0]
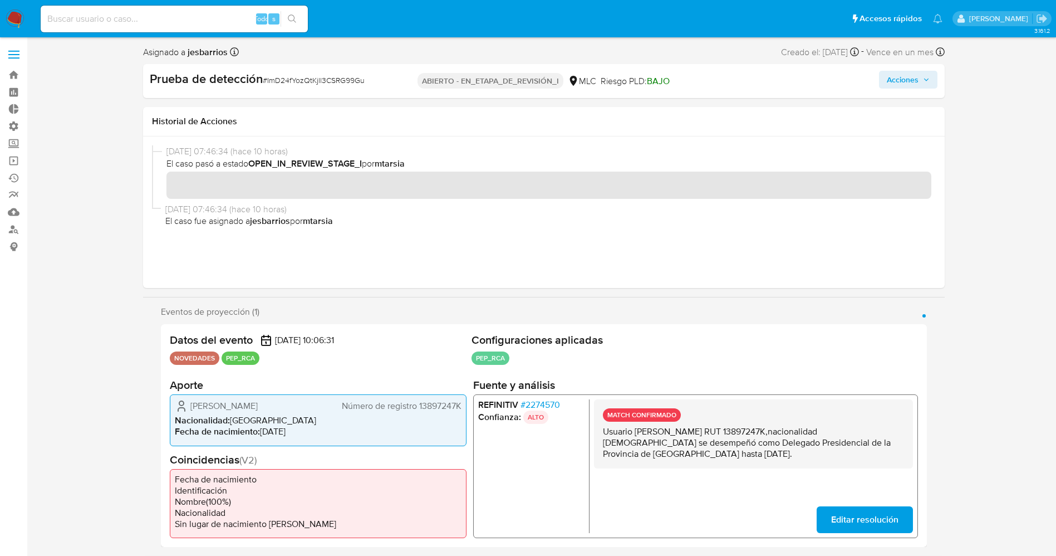
click at [917, 89] on div "Acciones" at bounding box center [908, 81] width 58 height 21
click at [914, 81] on font "Acciones" at bounding box center [903, 80] width 32 height 18
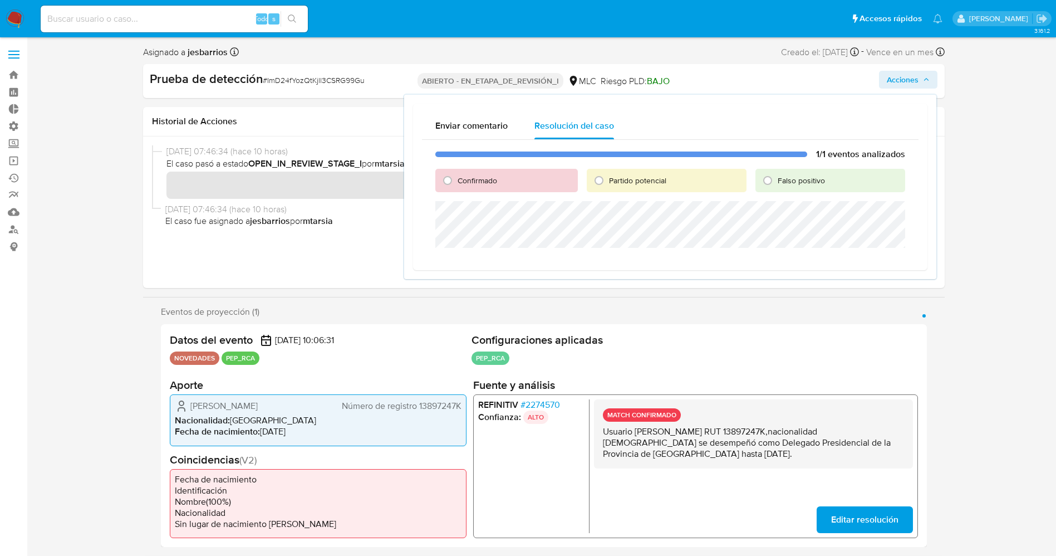
click at [469, 178] on span "Confirmado" at bounding box center [478, 180] width 40 height 11
click at [456, 178] on input "Confirmado" at bounding box center [448, 180] width 18 height 18
radio input "true"
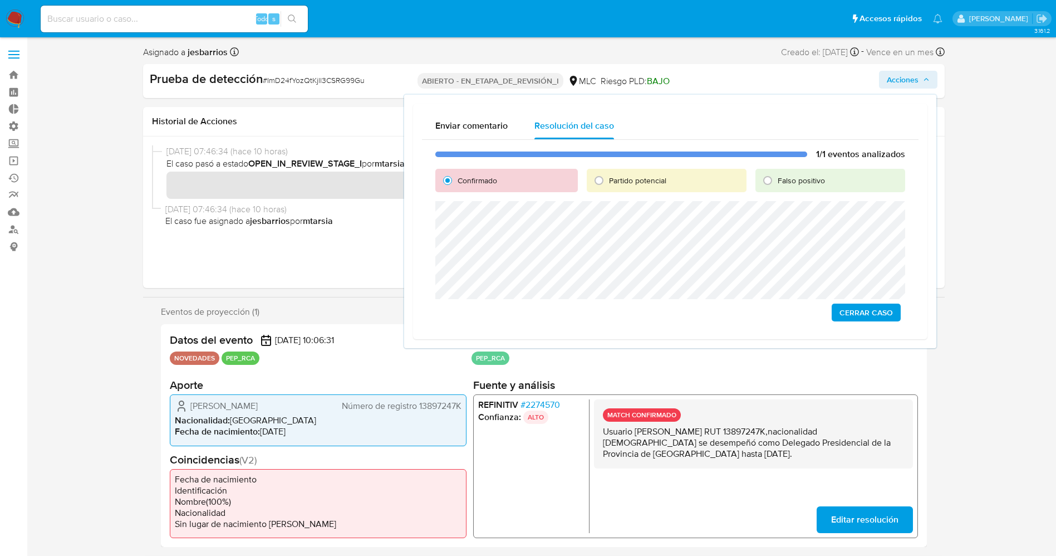
click at [880, 315] on span "Cerrar Caso" at bounding box center [865, 312] width 53 height 16
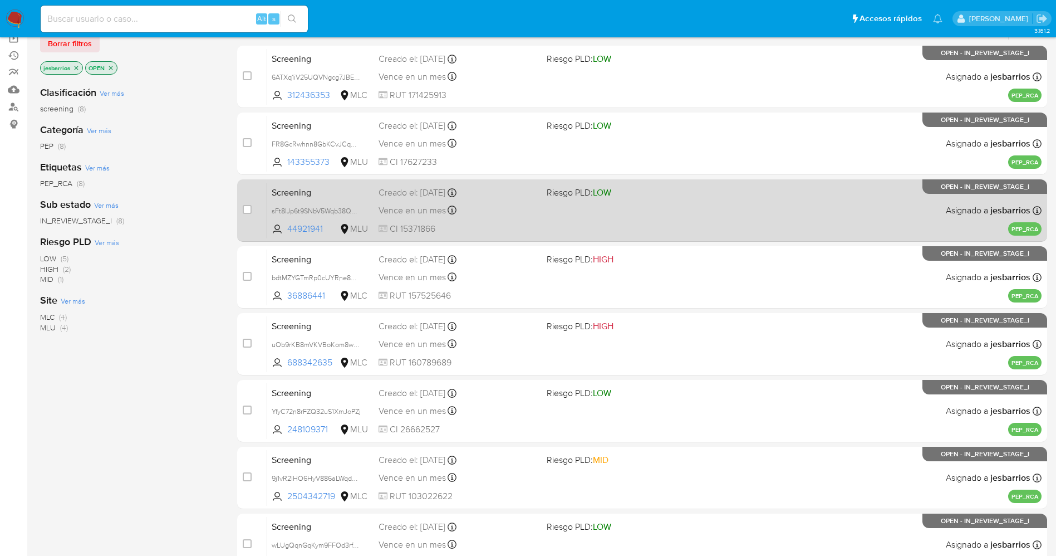
scroll to position [230, 0]
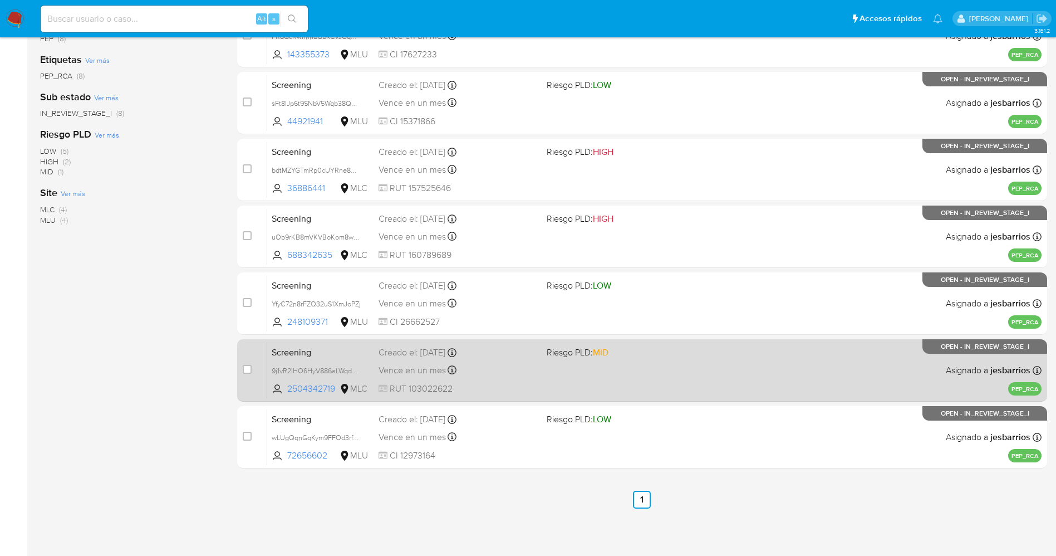
click at [476, 380] on div "Screening 9j1vR2lHO6HyV886aLWqdMGN 2504342719 MLC Riesgo PLD: MID Creado el: [D…" at bounding box center [654, 370] width 774 height 56
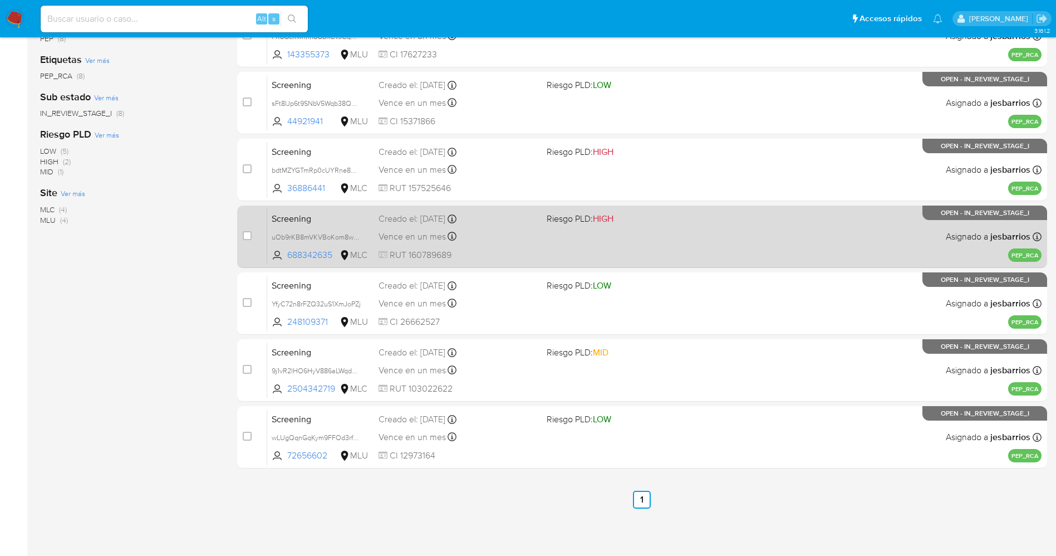
click at [498, 235] on div "Vence en un mes Vence el [DATE] 07:09:12" at bounding box center [458, 236] width 159 height 15
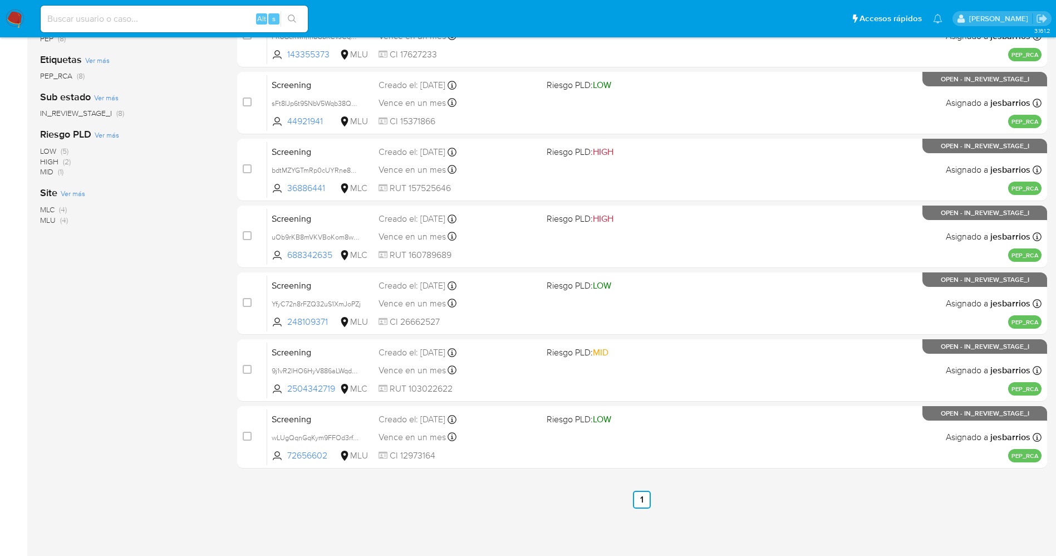
scroll to position [0, 0]
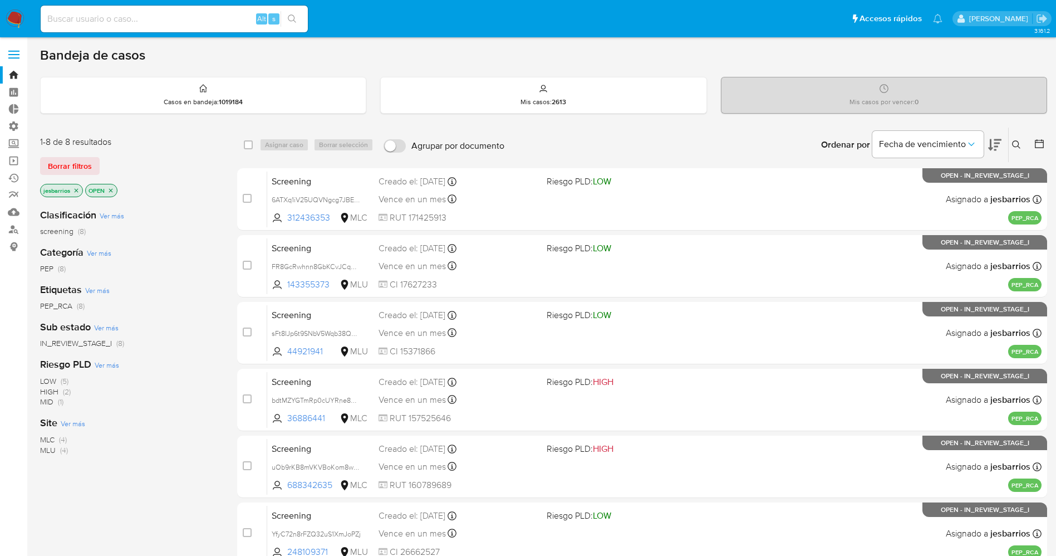
click at [13, 16] on img at bounding box center [15, 18] width 19 height 19
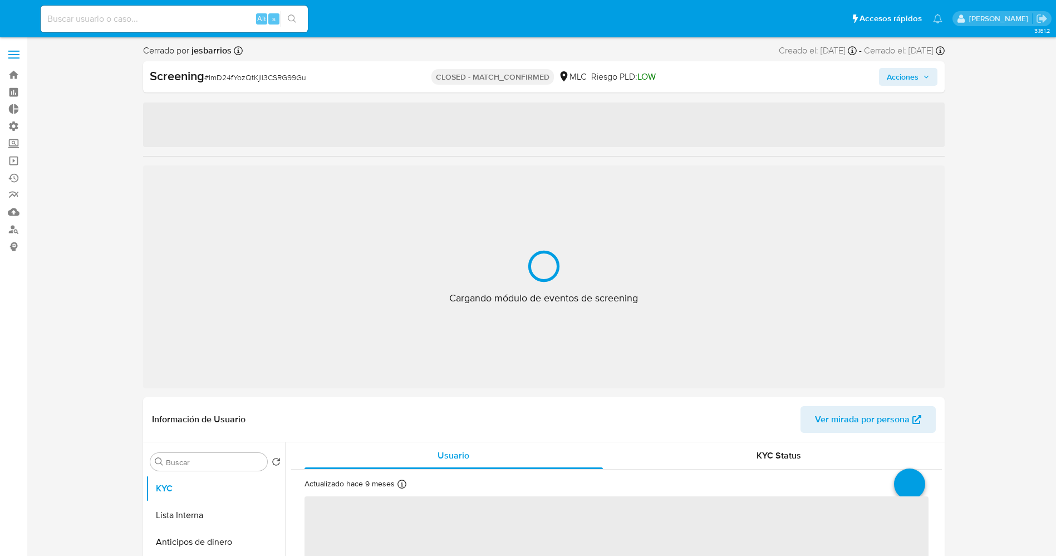
select select "10"
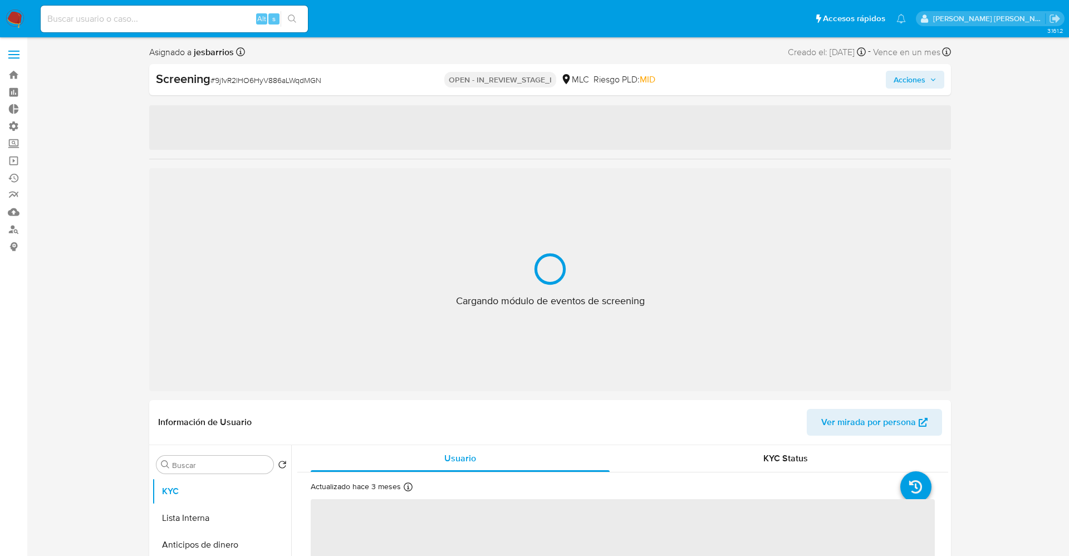
select select "10"
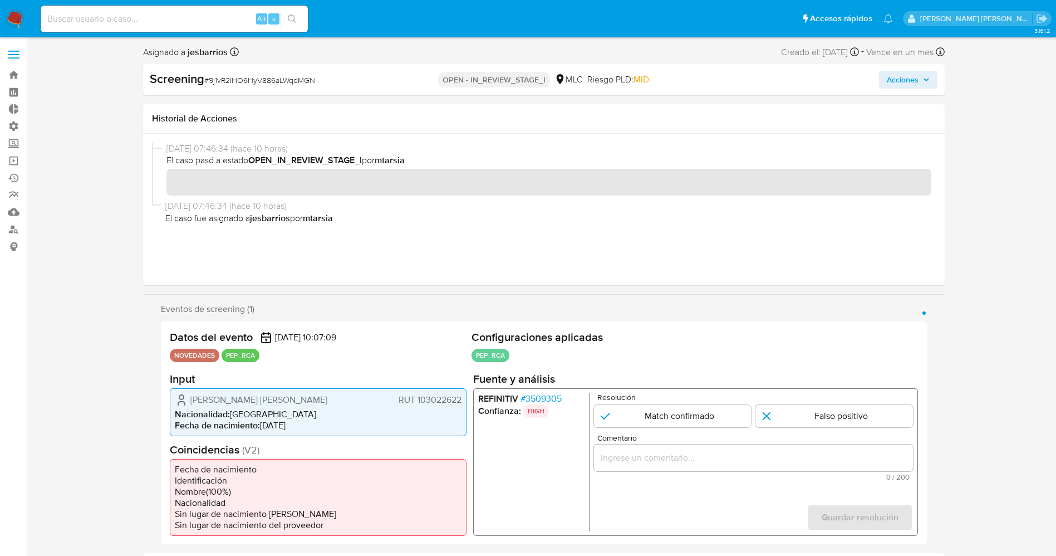
click at [538, 396] on span "# 3509305" at bounding box center [540, 397] width 41 height 11
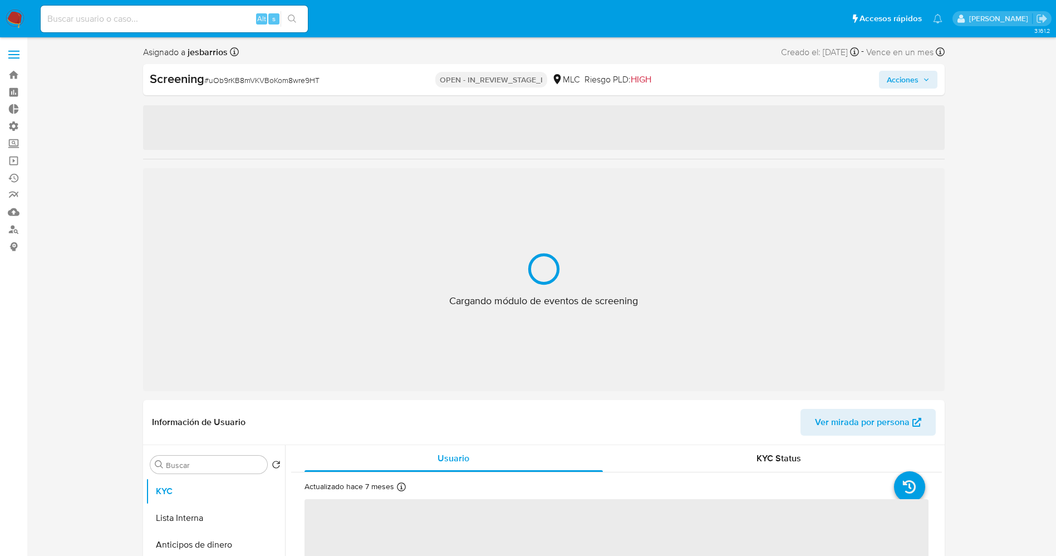
select select "10"
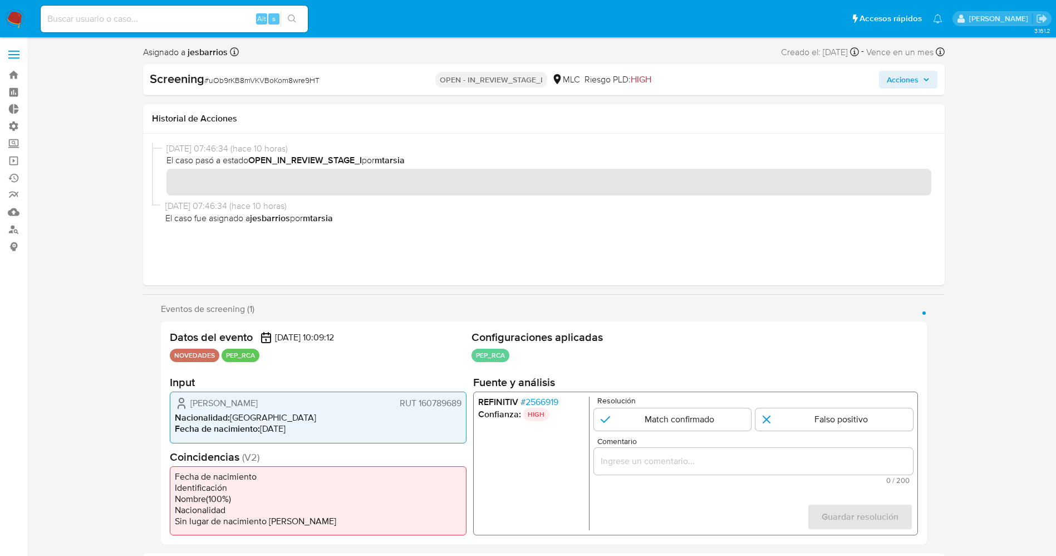
click at [548, 396] on span "# 2566919" at bounding box center [539, 401] width 38 height 11
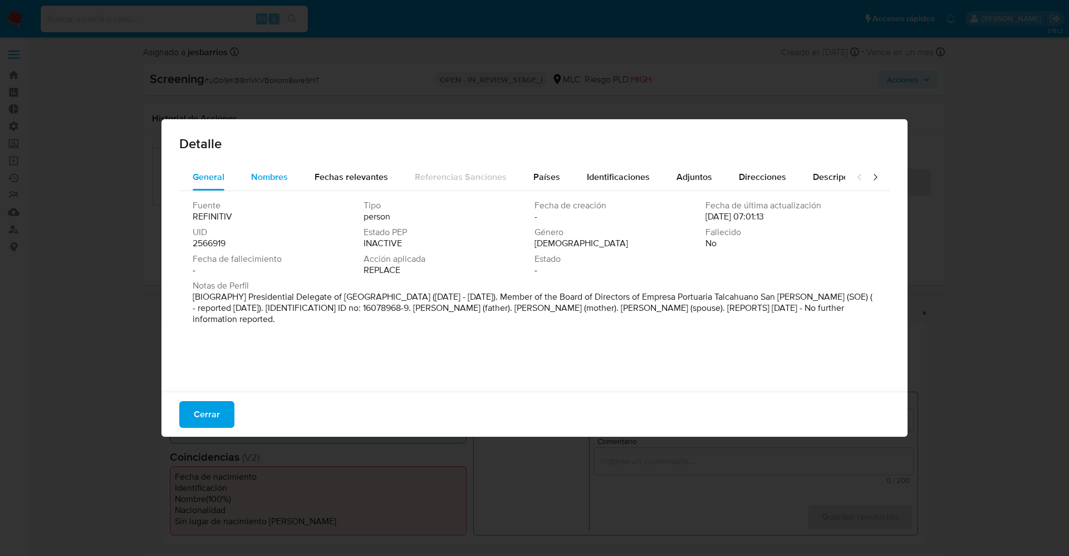
click at [276, 169] on div "Nombres" at bounding box center [269, 177] width 37 height 27
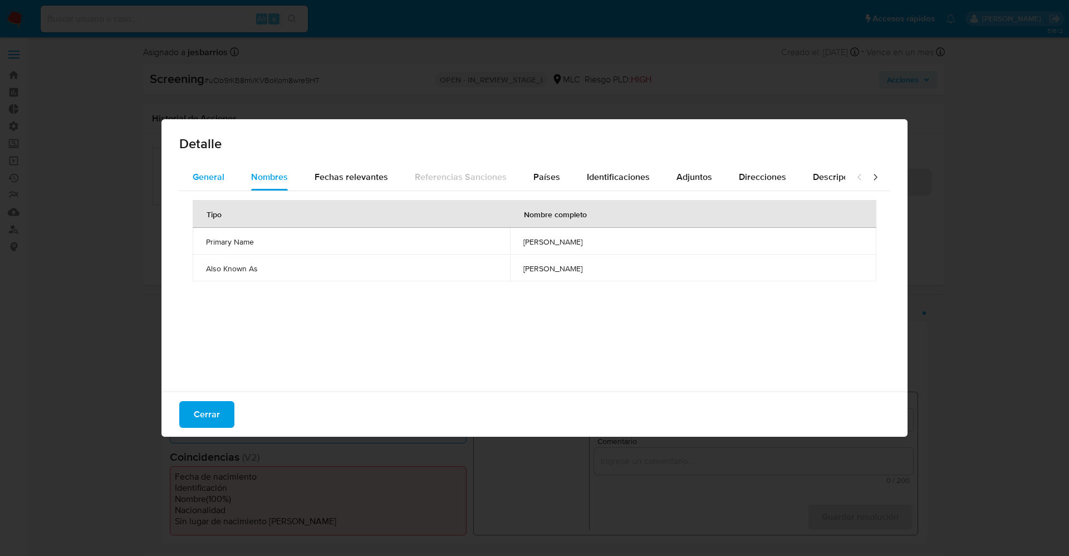
click at [227, 175] on button "General" at bounding box center [208, 177] width 58 height 27
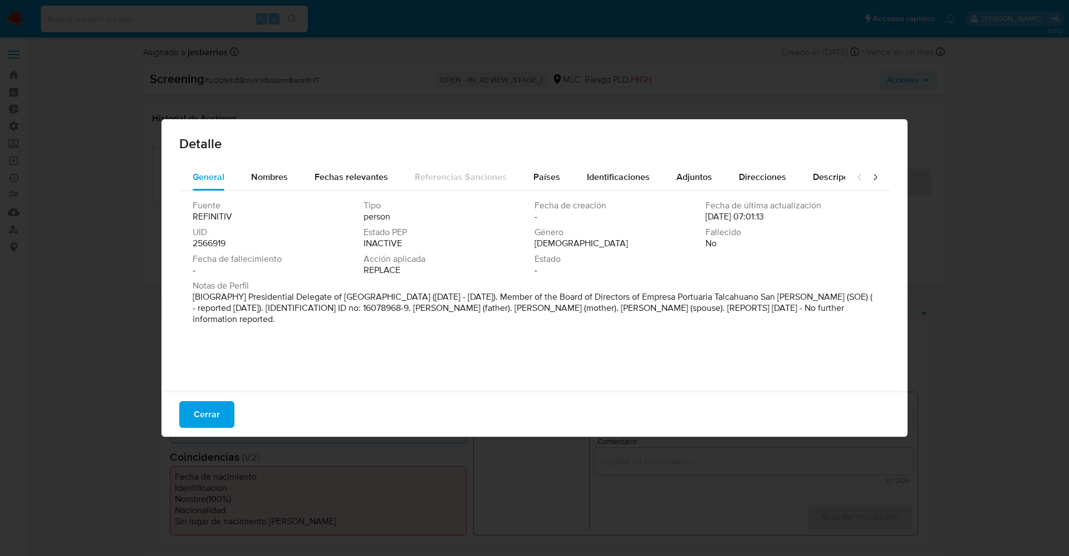
drag, startPoint x: 248, startPoint y: 302, endPoint x: 461, endPoint y: 324, distance: 213.7
click at [461, 324] on p "[BIOGRAPHY] Presidential Delegate of [GEOGRAPHIC_DATA] ([DATE] - [DATE]). Membe…" at bounding box center [533, 307] width 681 height 33
click at [267, 172] on span "Nombres" at bounding box center [269, 176] width 37 height 13
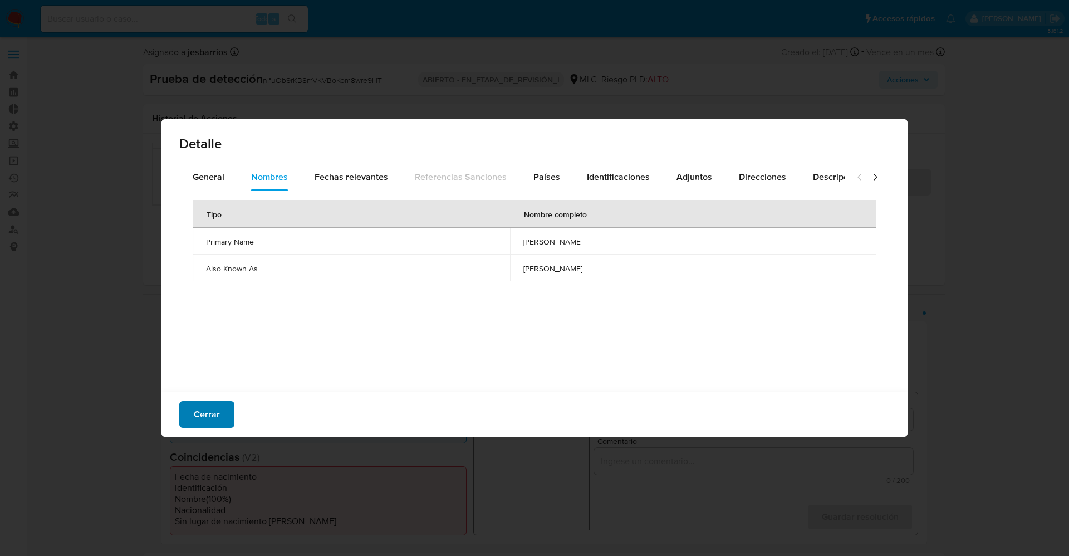
click at [209, 414] on span "Cerrar" at bounding box center [207, 414] width 26 height 24
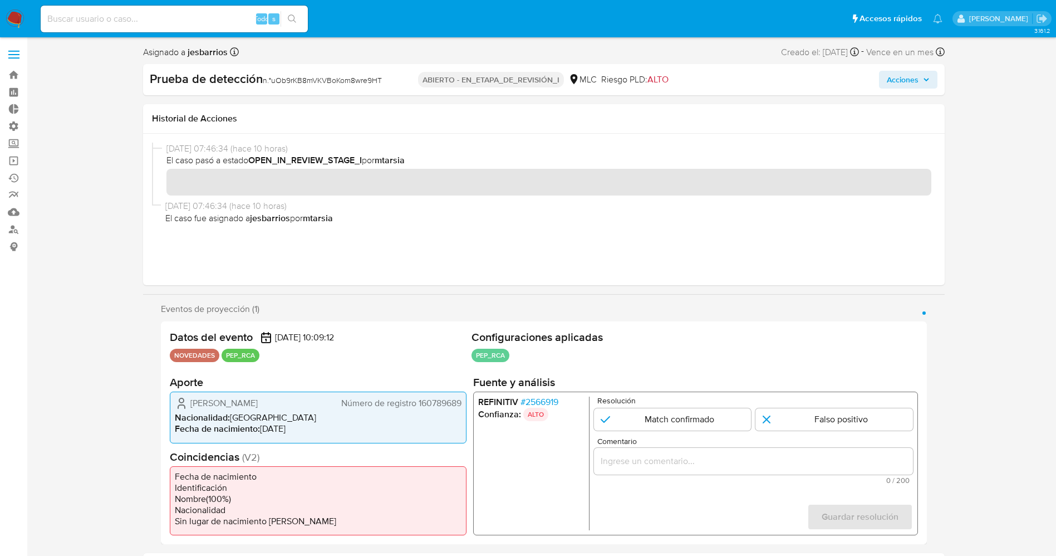
drag, startPoint x: 229, startPoint y: 399, endPoint x: 245, endPoint y: 408, distance: 19.2
click at [258, 409] on span "Sandra Katrin Saavedra Löwenberger" at bounding box center [223, 402] width 67 height 11
drag, startPoint x: 172, startPoint y: 399, endPoint x: 249, endPoint y: 399, distance: 76.8
click at [249, 399] on div "Sandra Katrin Saavedra Löwenberger Número de registro 160789689 Nacionalidad : …" at bounding box center [318, 416] width 297 height 51
click at [233, 401] on font "Sandra Katrin Saavedra Löwenberger" at bounding box center [223, 402] width 67 height 13
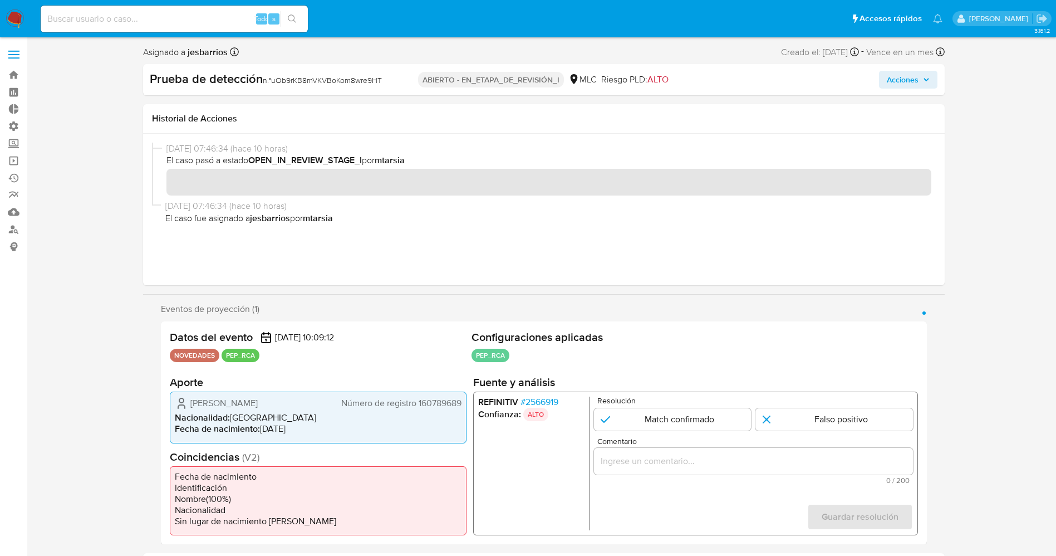
drag, startPoint x: 185, startPoint y: 399, endPoint x: 248, endPoint y: 414, distance: 64.5
click at [263, 417] on div "Sandra Katrin Saavedra Löwenberger Número de registro 160789689 Nacionalidad : …" at bounding box center [318, 416] width 297 height 51
drag, startPoint x: 226, startPoint y: 400, endPoint x: 186, endPoint y: 398, distance: 40.1
click at [225, 400] on font "Sandra Katrin Saavedra Löwenberger" at bounding box center [223, 402] width 67 height 13
click at [186, 398] on icon "1 de 1" at bounding box center [181, 402] width 13 height 13
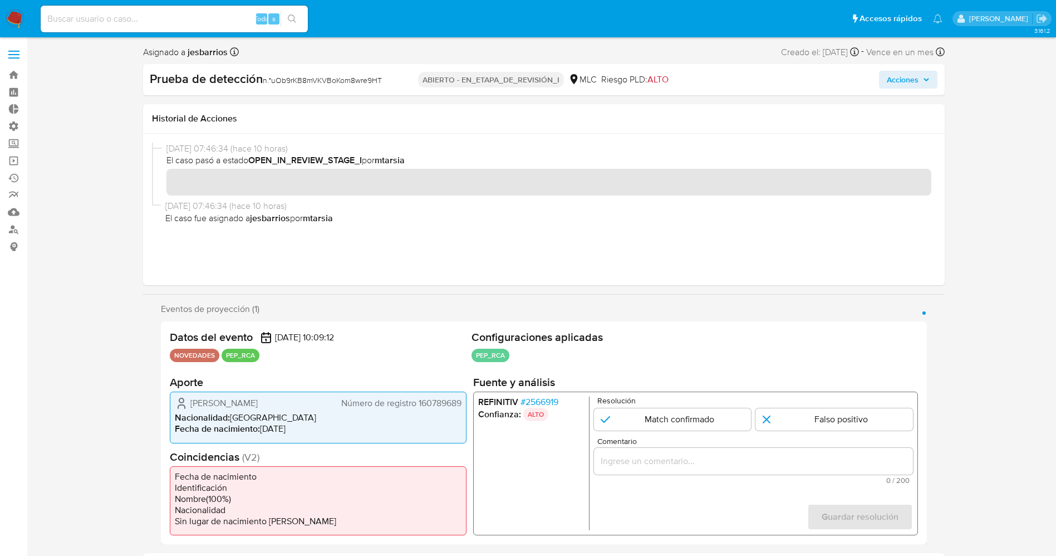
drag, startPoint x: 186, startPoint y: 397, endPoint x: 221, endPoint y: 401, distance: 34.8
click at [242, 410] on div "Sandra Katrin Saavedra Löwenberger Número de registro 160789689" at bounding box center [318, 402] width 287 height 13
drag, startPoint x: 174, startPoint y: 431, endPoint x: 179, endPoint y: 419, distance: 12.5
click at [176, 430] on div "Sandra Katrin Saavedra Lowenberger RUT 160789689 Nacionalidad : Chile Fecha de …" at bounding box center [318, 416] width 297 height 51
drag, startPoint x: 217, startPoint y: 394, endPoint x: 461, endPoint y: 406, distance: 244.7
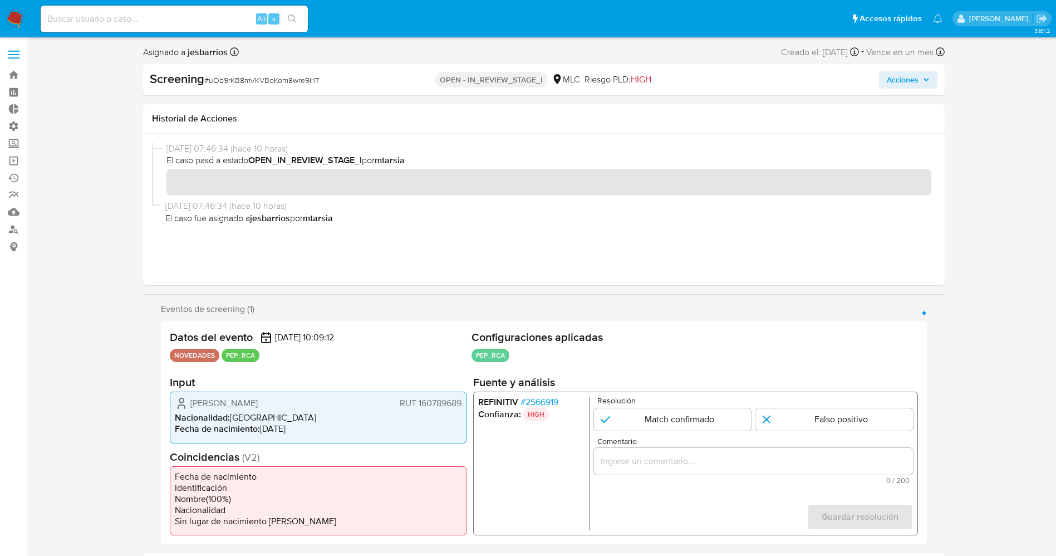
click at [461, 406] on div "Sandra Katrin Saavedra Lowenberger RUT 160789689 Nacionalidad : Chile Fecha de …" at bounding box center [318, 416] width 297 height 51
click at [535, 400] on span "# 2566919" at bounding box center [539, 401] width 38 height 11
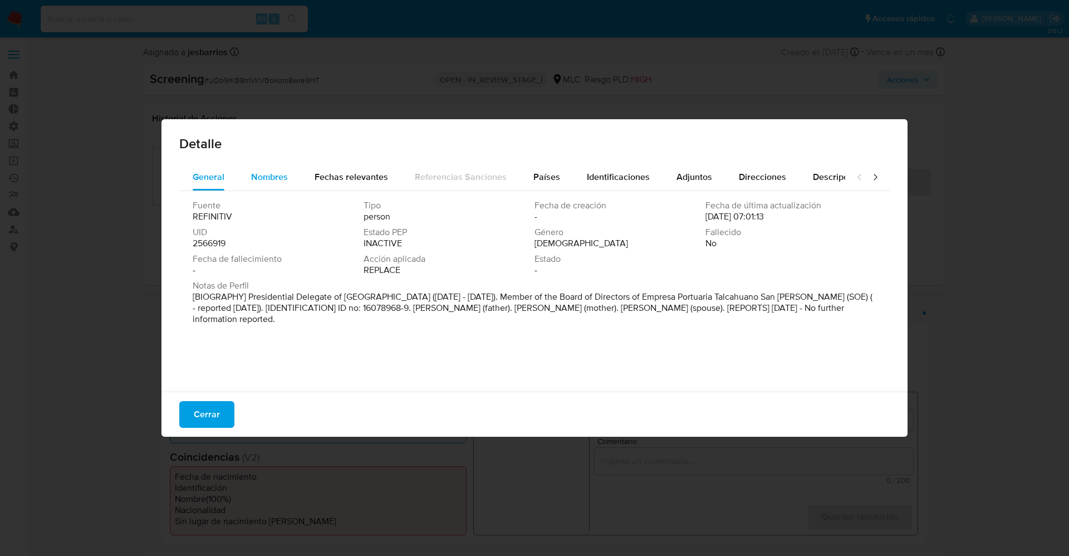
click at [270, 176] on span "Nombres" at bounding box center [269, 176] width 37 height 13
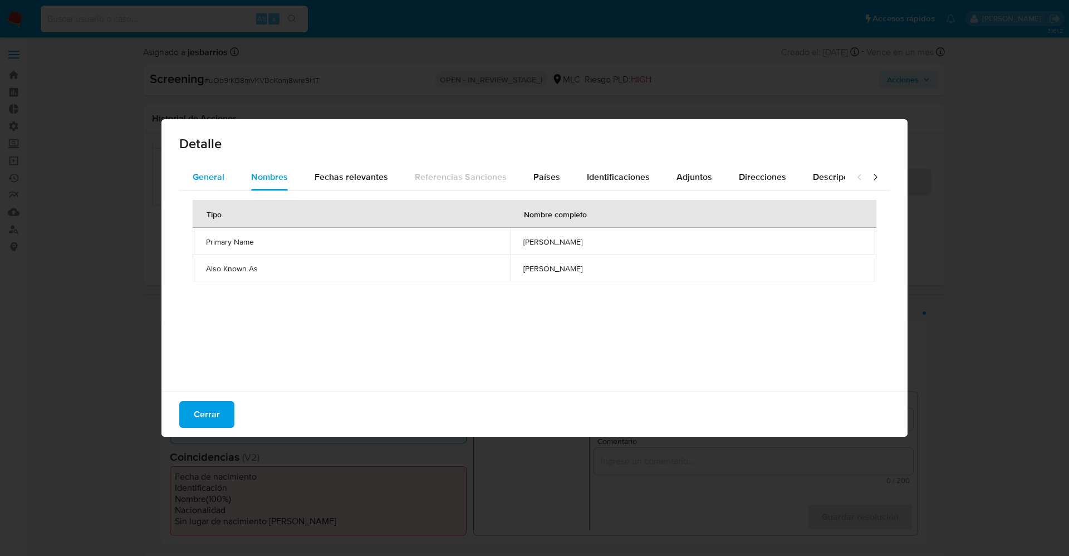
click at [222, 168] on div "General" at bounding box center [209, 177] width 32 height 27
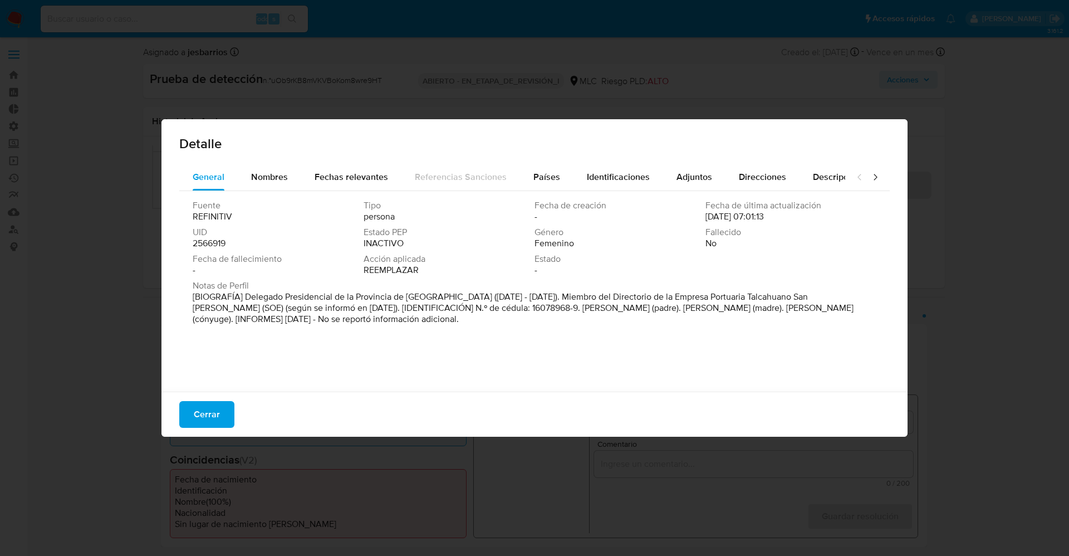
drag, startPoint x: 242, startPoint y: 292, endPoint x: 438, endPoint y: 296, distance: 196.0
click at [438, 296] on font "[BIOGRAFÍA] Delegado Presidencial de la Provincia de Melipilla (marzo de 2022 -…" at bounding box center [523, 307] width 661 height 35
click at [205, 415] on font "Cerrar" at bounding box center [207, 414] width 26 height 27
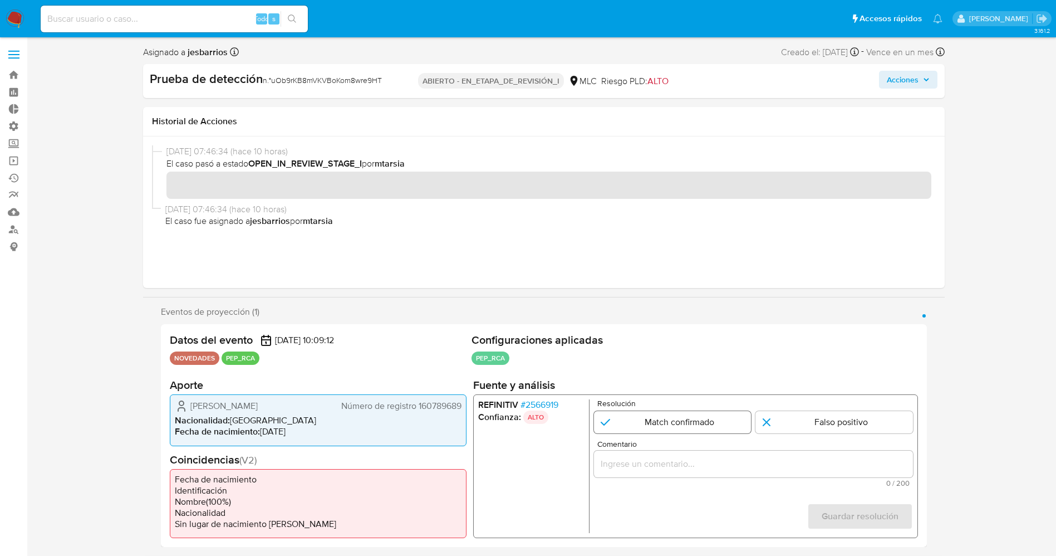
click at [646, 416] on input "1 de 1" at bounding box center [672, 422] width 158 height 22
radio input "true"
drag, startPoint x: 662, startPoint y: 470, endPoint x: 661, endPoint y: 462, distance: 8.4
click at [661, 470] on div "1 de 1" at bounding box center [752, 463] width 319 height 27
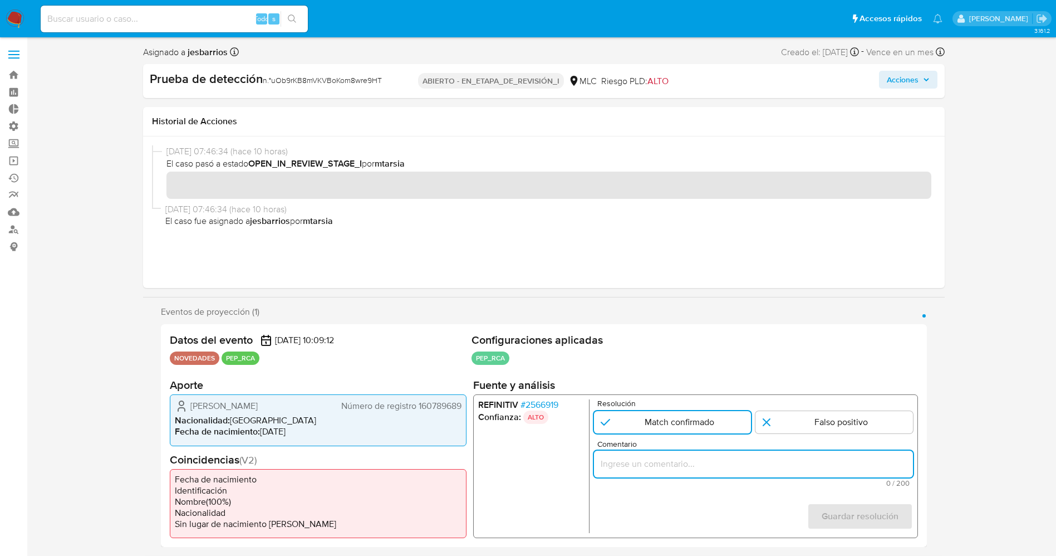
click at [661, 462] on input "Comentario" at bounding box center [752, 463] width 319 height 14
paste input "usuario Sandra Katrin Saavedra Lowenberger RUT 160789689,nacionalidad Chilena, …"
drag, startPoint x: 669, startPoint y: 461, endPoint x: 661, endPoint y: 472, distance: 13.6
click at [661, 472] on div "usuario Sandra Katrin Saavedra Lowenberger RUT 160789689,nacionalidad Chilena, …" at bounding box center [752, 463] width 319 height 27
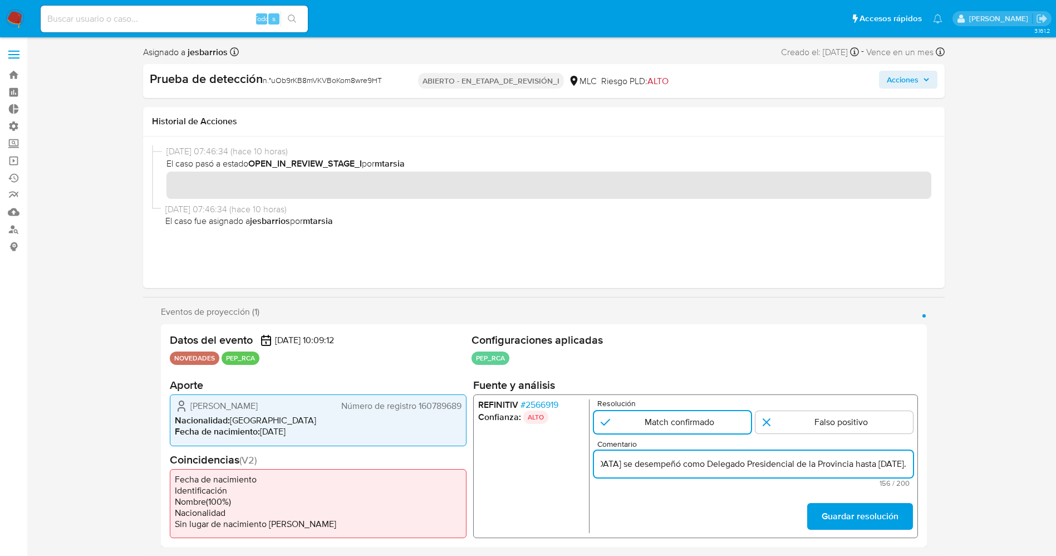
scroll to position [0, 347]
type input "usuario Sandra Katrin Saavedra Lowenberger RUT 160789689,nacionalidad Chilena s…"
click at [853, 509] on font "Guardar resolución" at bounding box center [859, 516] width 77 height 27
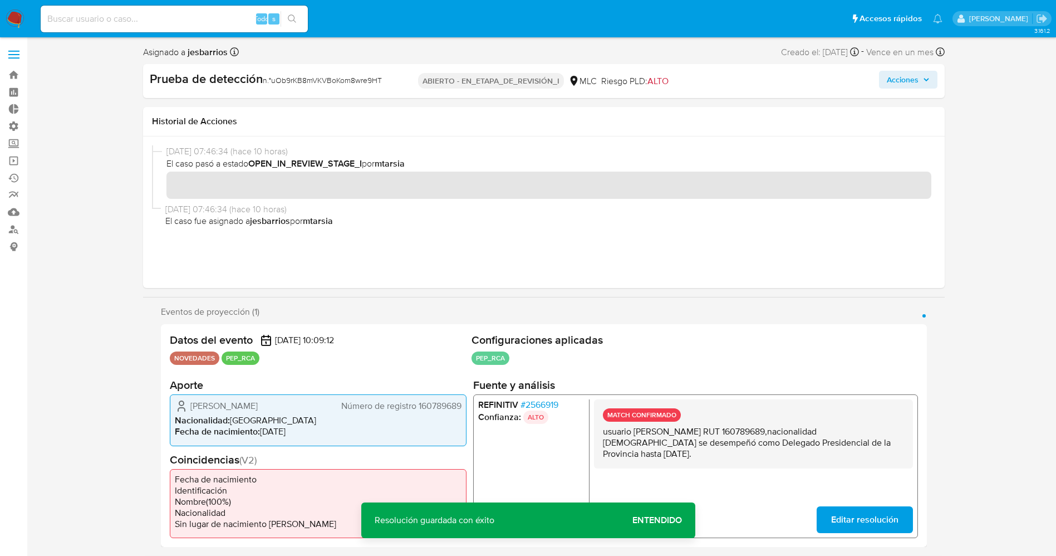
drag, startPoint x: 602, startPoint y: 428, endPoint x: 661, endPoint y: 450, distance: 63.8
click at [691, 467] on div "MATCH CONFIRMADO usuario Sandra Katrin Saavedra Lowenberger RUT 160789689,nacio…" at bounding box center [752, 466] width 319 height 134
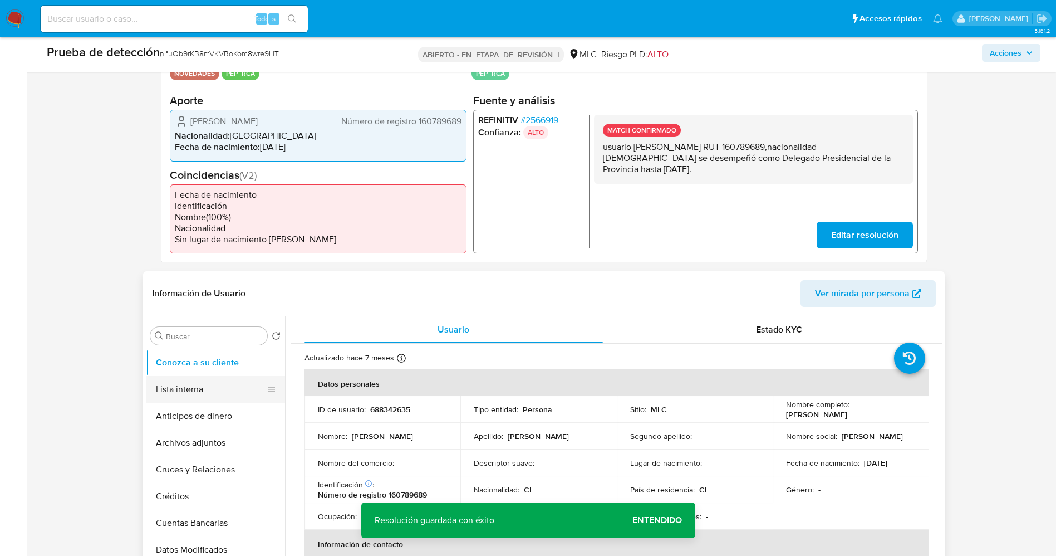
click at [196, 392] on button "Lista interna" at bounding box center [211, 389] width 130 height 27
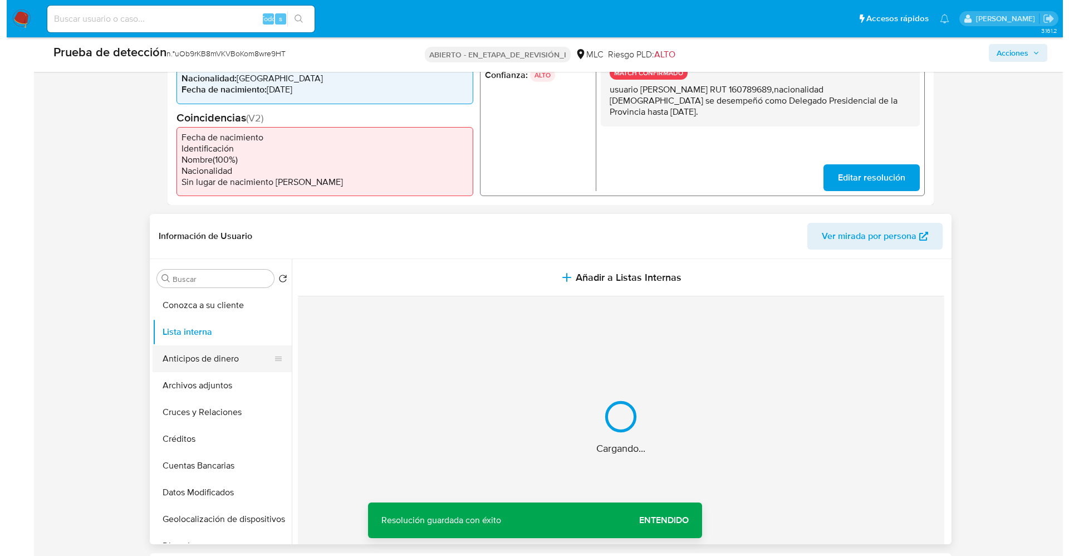
scroll to position [334, 0]
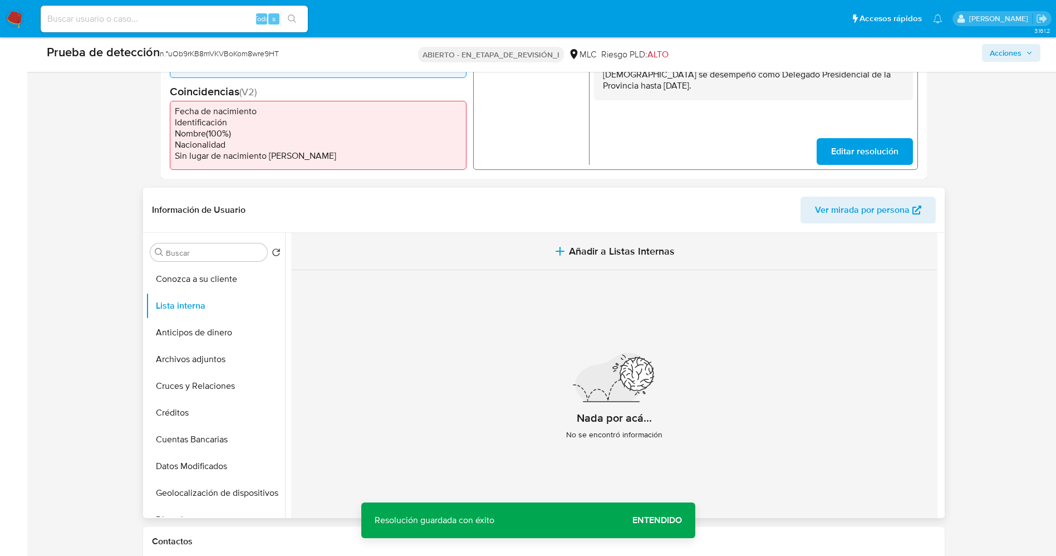
click at [588, 254] on span "Añadir a Listas Internas" at bounding box center [622, 251] width 106 height 12
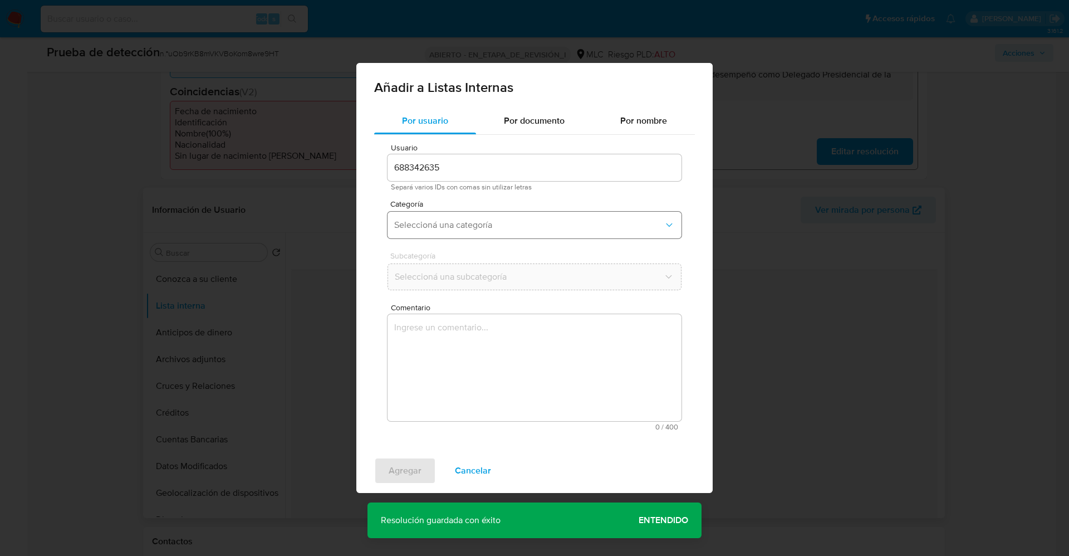
click at [495, 223] on span "Seleccioná una categoría" at bounding box center [528, 224] width 269 height 11
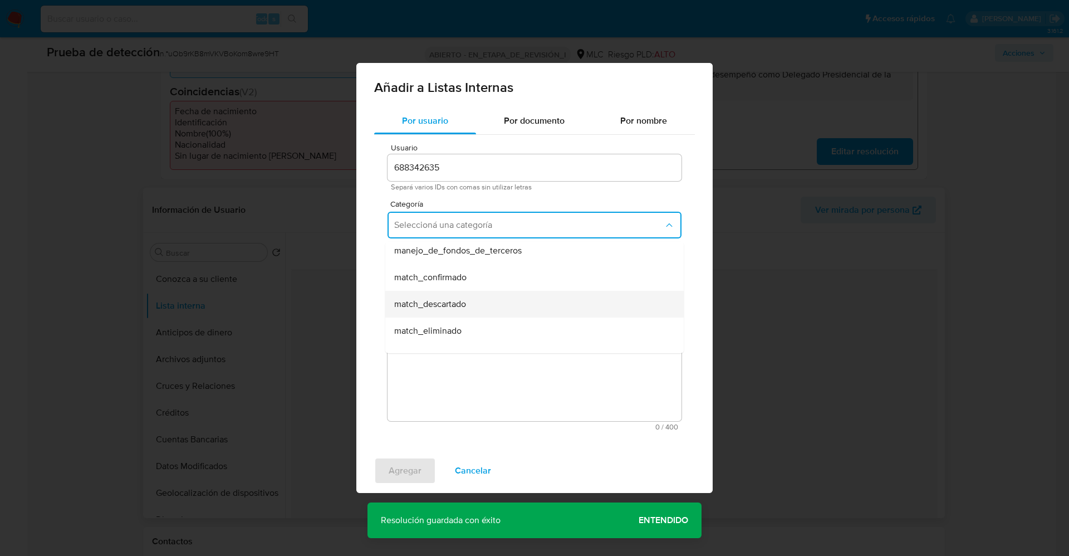
scroll to position [83, 0]
click at [471, 253] on div "match_confirmado" at bounding box center [531, 251] width 274 height 27
click at [470, 267] on button "Seleccioná una subcategoría" at bounding box center [534, 276] width 294 height 27
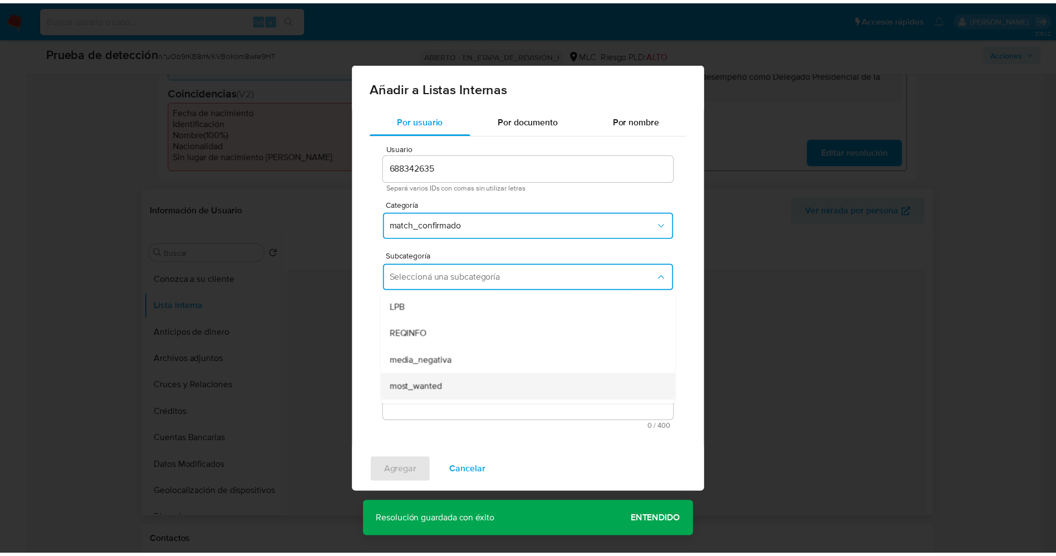
scroll to position [76, 0]
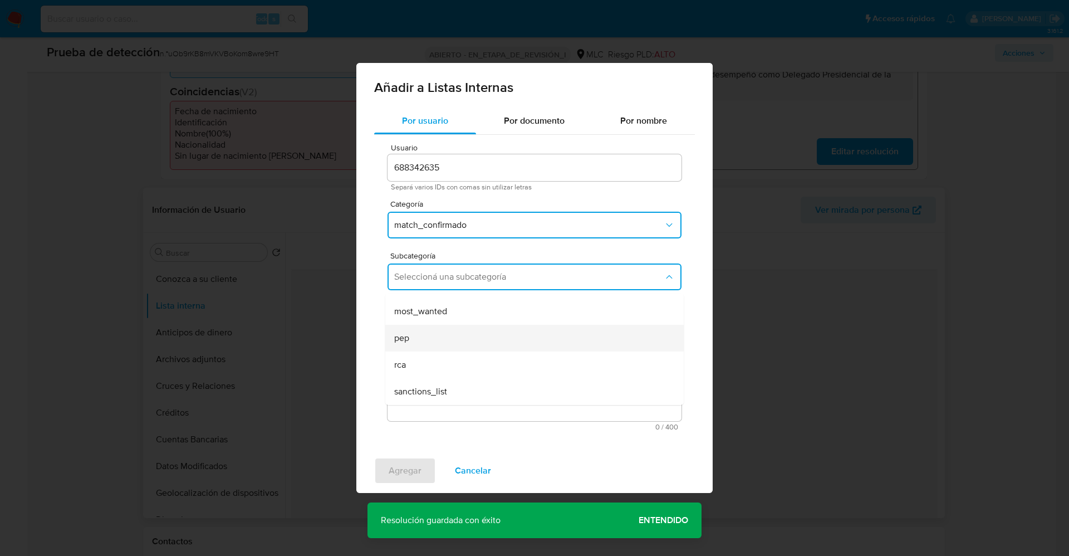
click at [441, 337] on div "pep" at bounding box center [531, 338] width 274 height 27
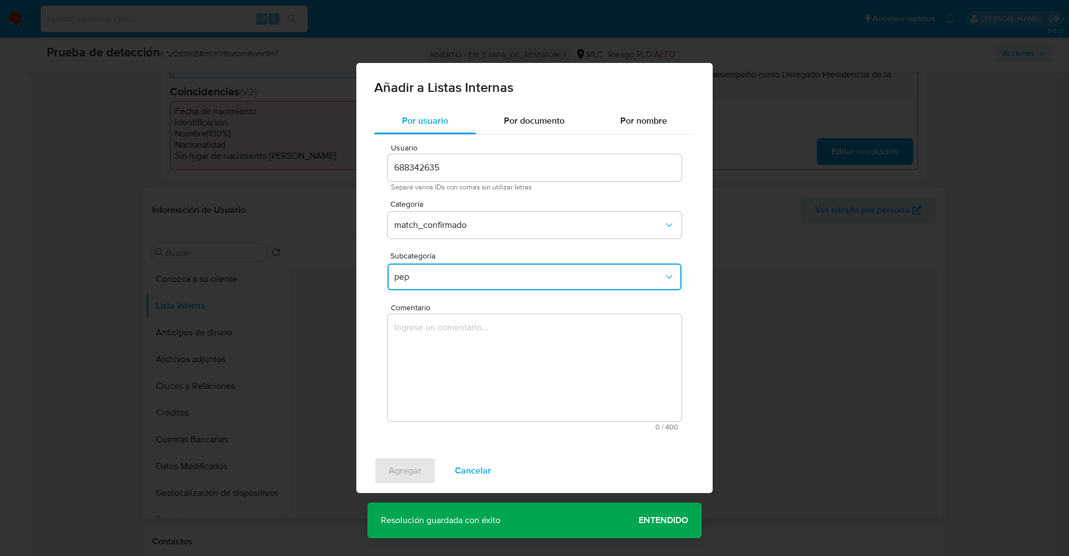
click at [441, 337] on textarea "Comentario" at bounding box center [534, 367] width 294 height 107
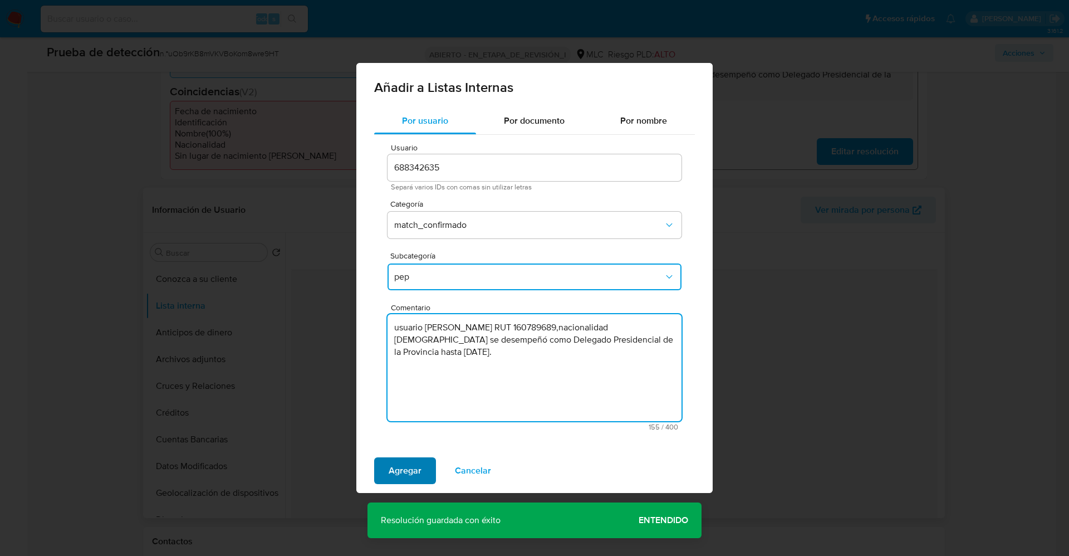
type textarea "usuario Sandra Katrin Saavedra Lowenberger RUT 160789689,nacionalidad Chilena s…"
click at [423, 467] on button "Agregar" at bounding box center [405, 470] width 62 height 27
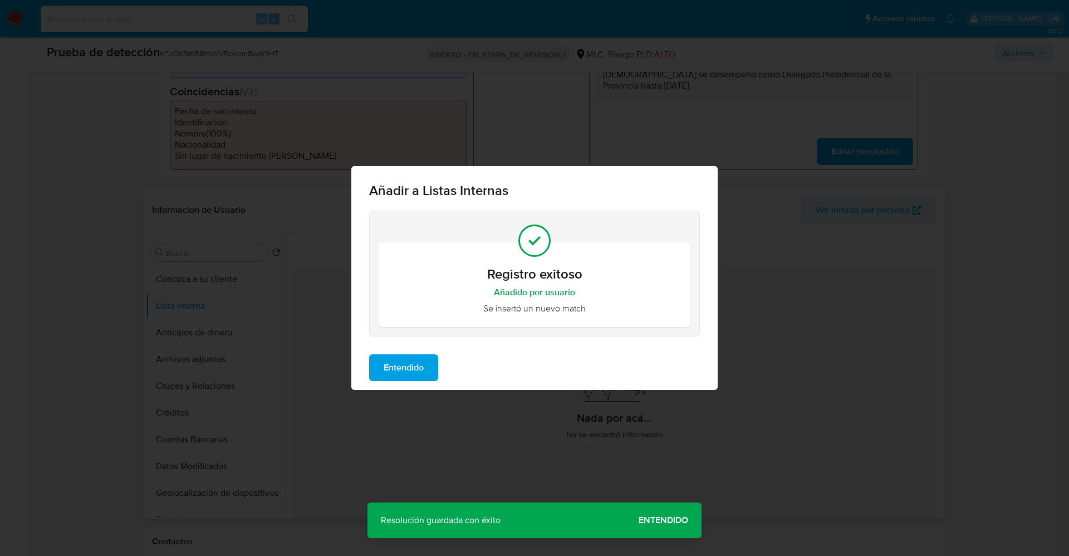
click at [404, 363] on span "Entendido" at bounding box center [404, 367] width 40 height 24
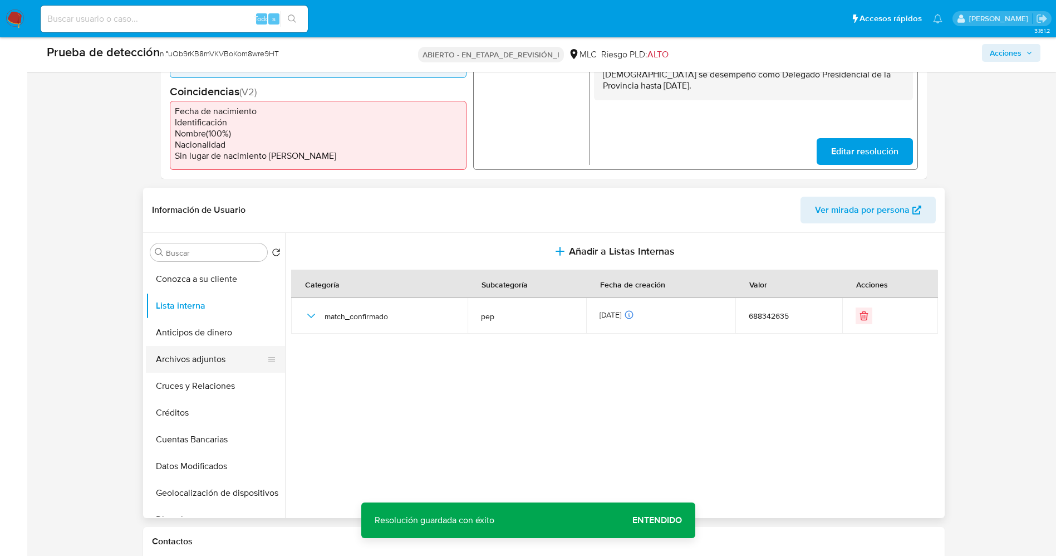
click at [198, 363] on button "Archivos adjuntos" at bounding box center [211, 359] width 130 height 27
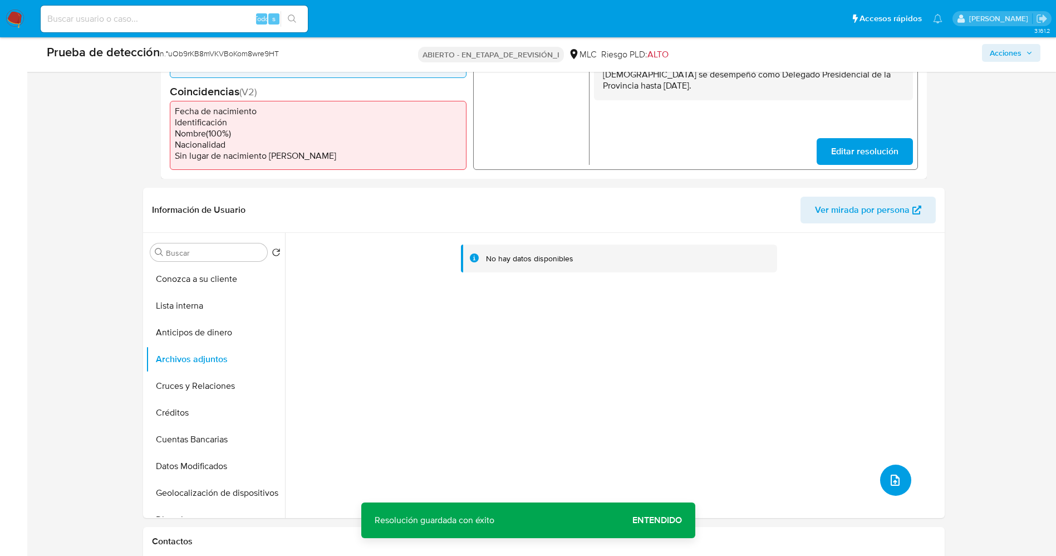
click at [897, 478] on span "subir archivo" at bounding box center [894, 479] width 13 height 13
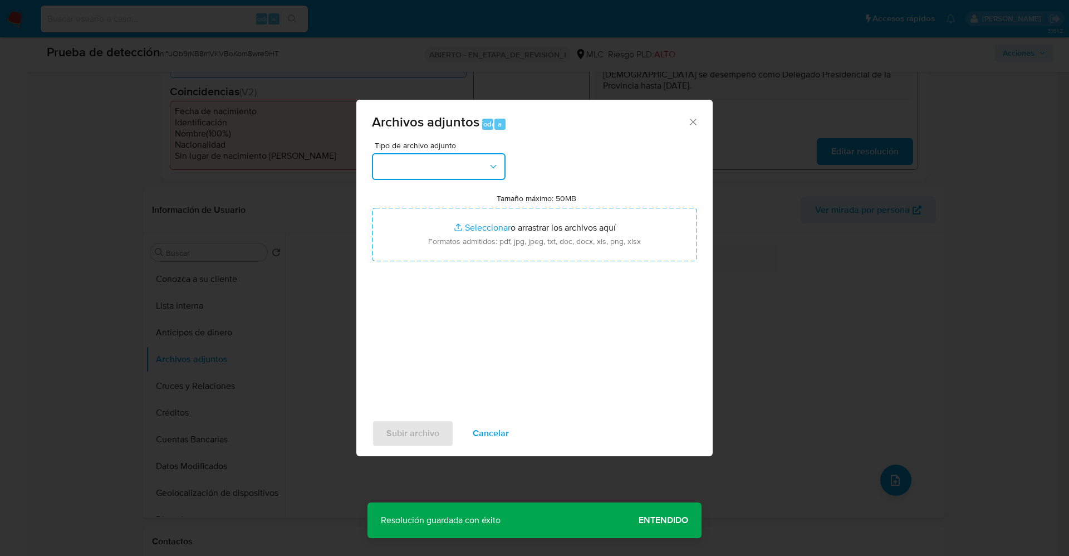
click at [450, 174] on button "button" at bounding box center [439, 166] width 134 height 27
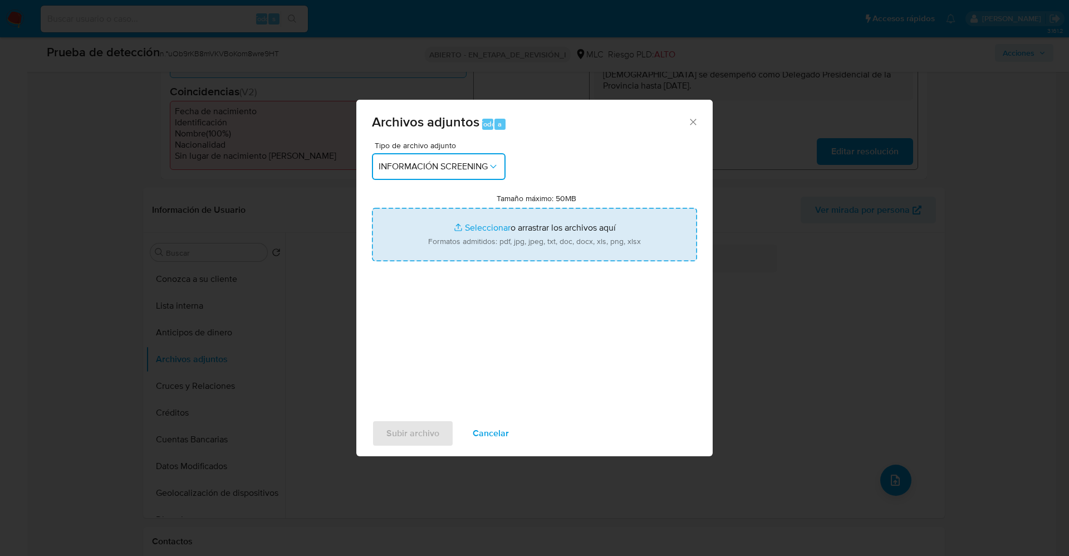
click at [848, 399] on div "Archivos adjuntos Todo a Tipo de archivo adjunto INFORMACIÓN SCREENING Tamaño m…" at bounding box center [534, 278] width 1069 height 556
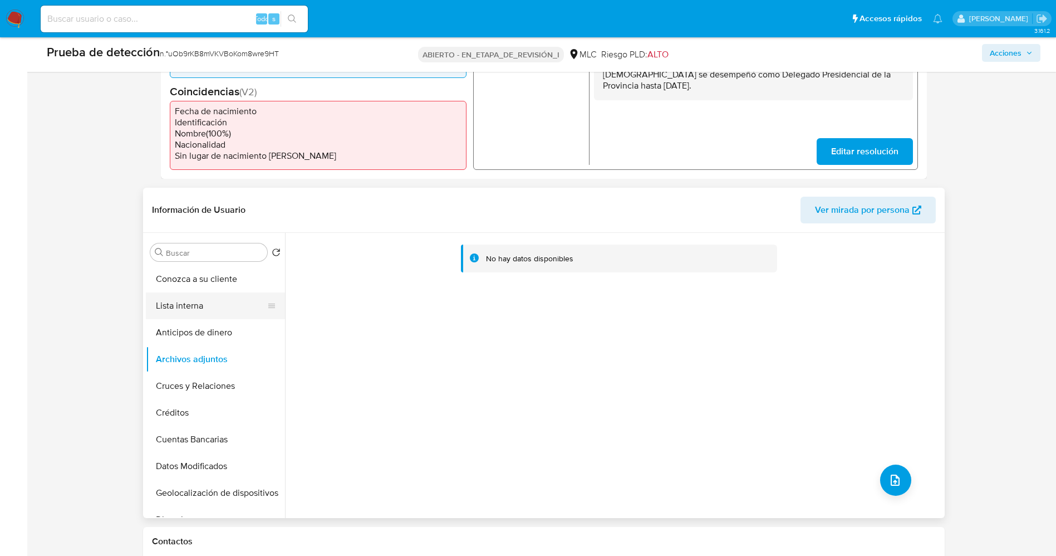
click at [189, 304] on button "Lista interna" at bounding box center [211, 305] width 130 height 27
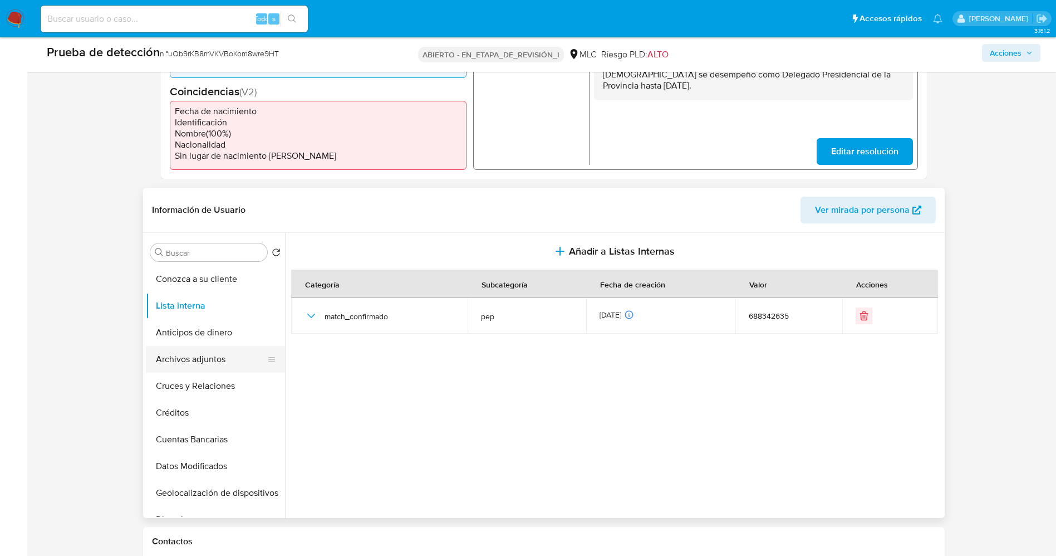
click at [191, 361] on button "Archivos adjuntos" at bounding box center [211, 359] width 130 height 27
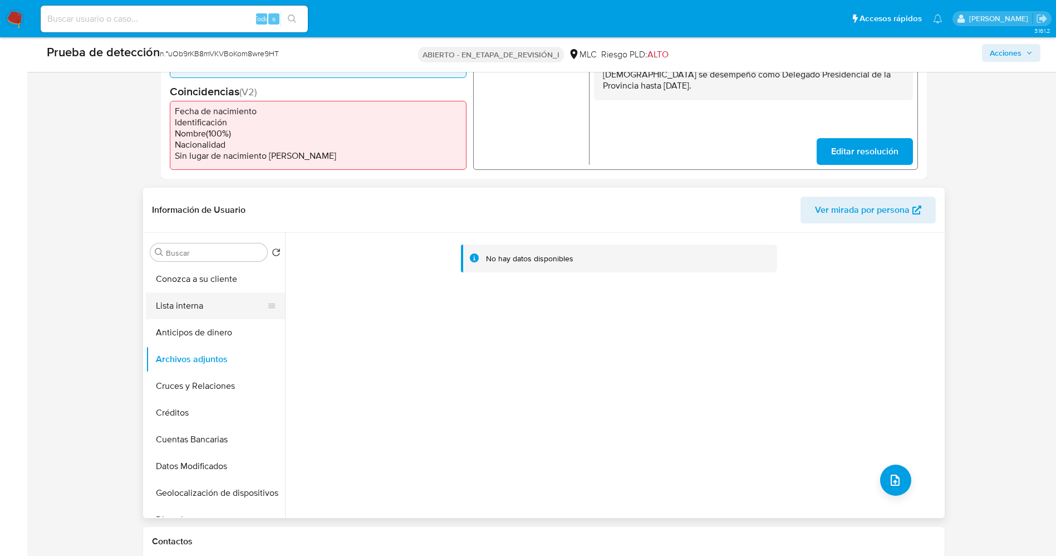
click at [189, 299] on button "Lista interna" at bounding box center [211, 305] width 130 height 27
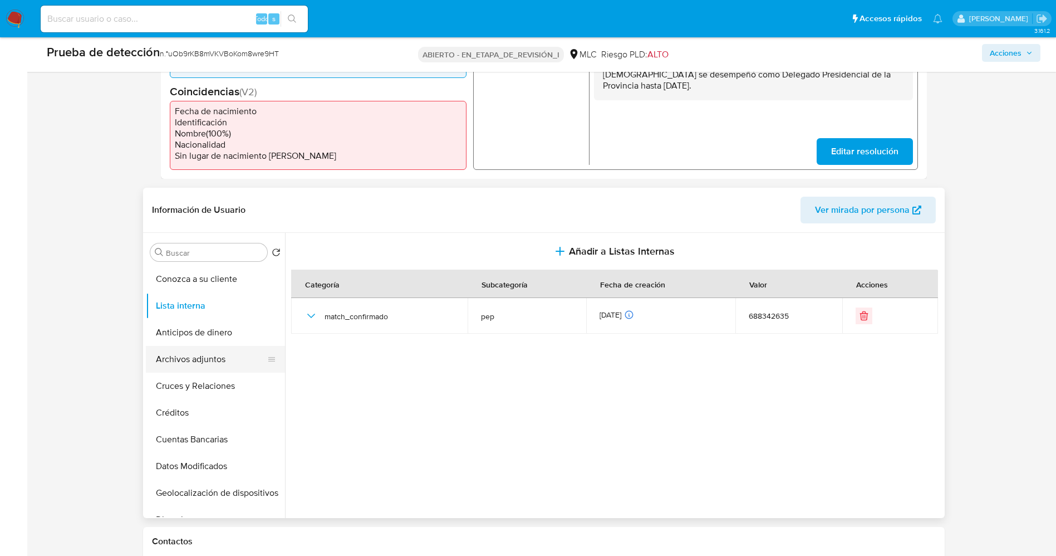
click at [194, 366] on button "Archivos adjuntos" at bounding box center [211, 359] width 130 height 27
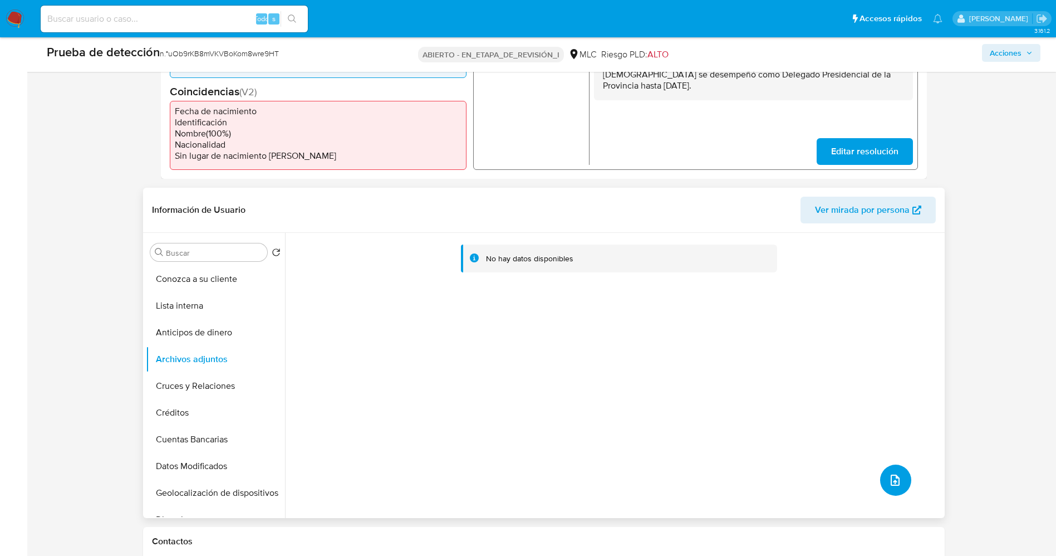
click at [883, 482] on button "subir archivo" at bounding box center [895, 479] width 31 height 31
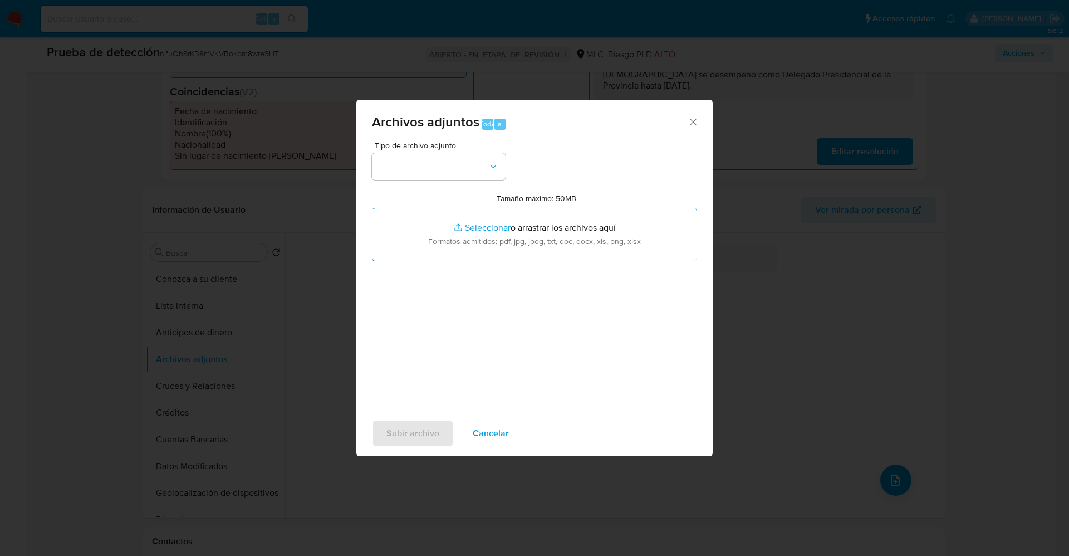
click at [401, 180] on div "Tipo de archivo adjunto Tamaño máximo: 50MB Seleccionar archivos Seleccionar o …" at bounding box center [534, 272] width 325 height 263
click at [388, 169] on button "button" at bounding box center [439, 166] width 134 height 27
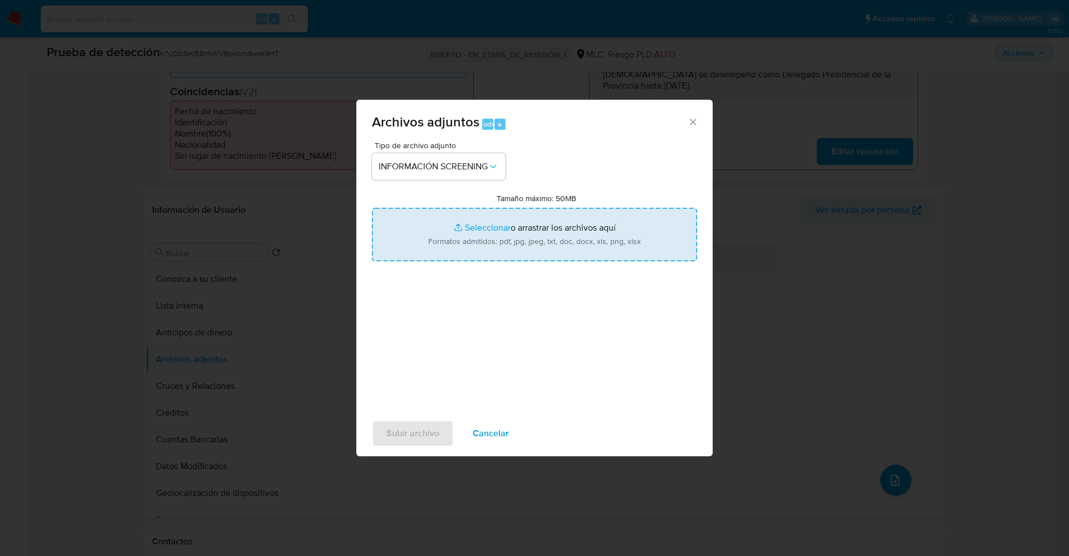
click at [481, 427] on font "Cancelar" at bounding box center [491, 433] width 36 height 27
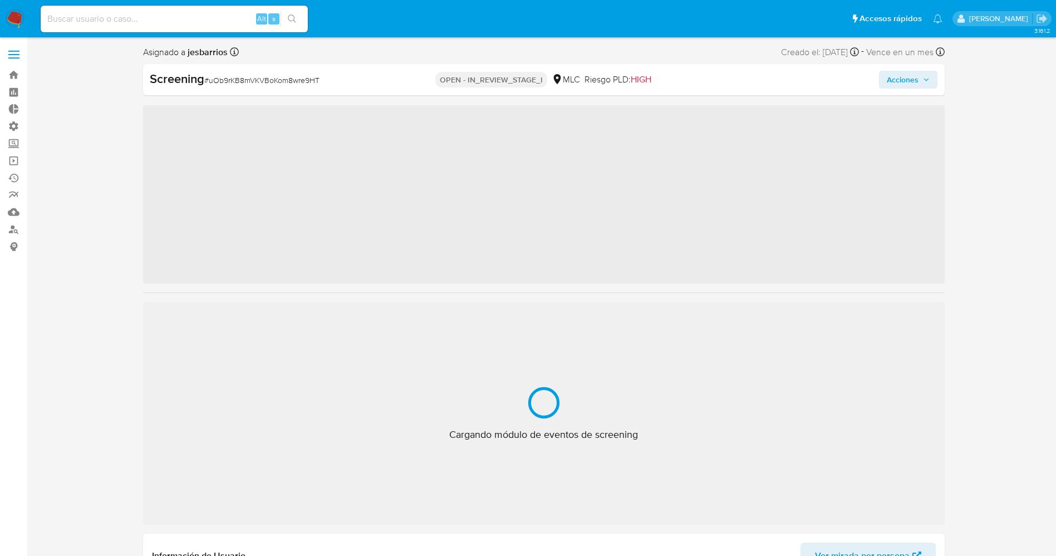
scroll to position [40, 0]
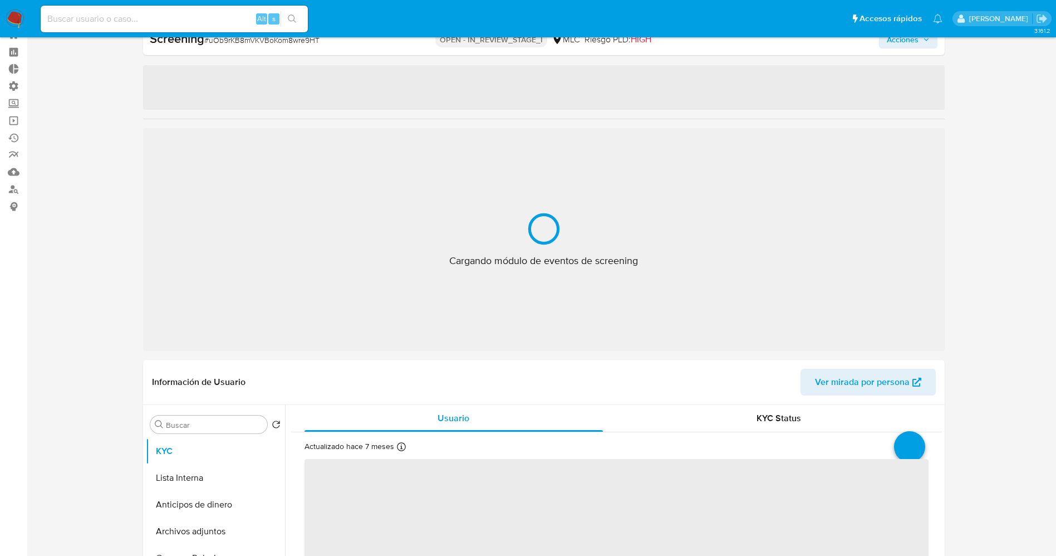
select select "10"
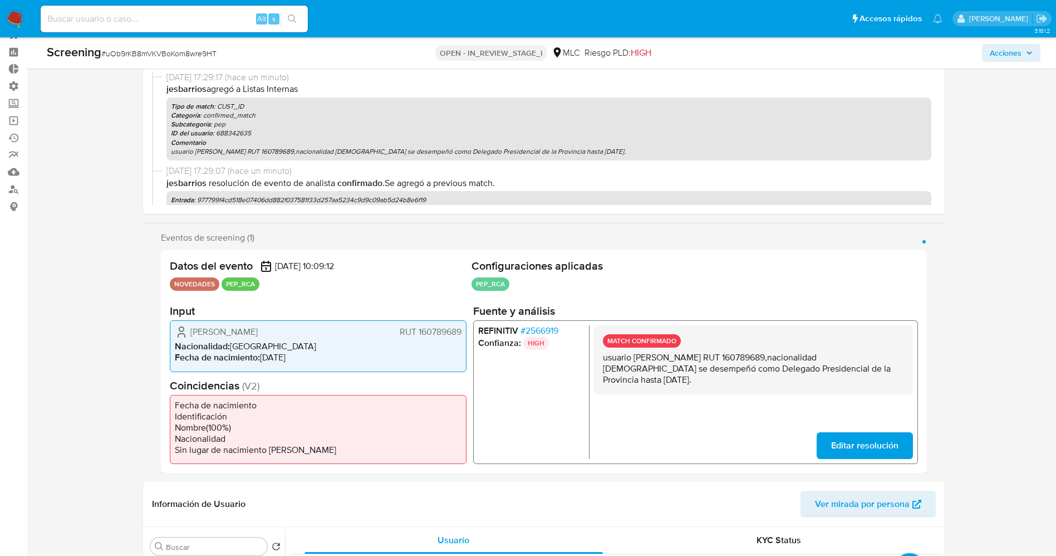
scroll to position [374, 0]
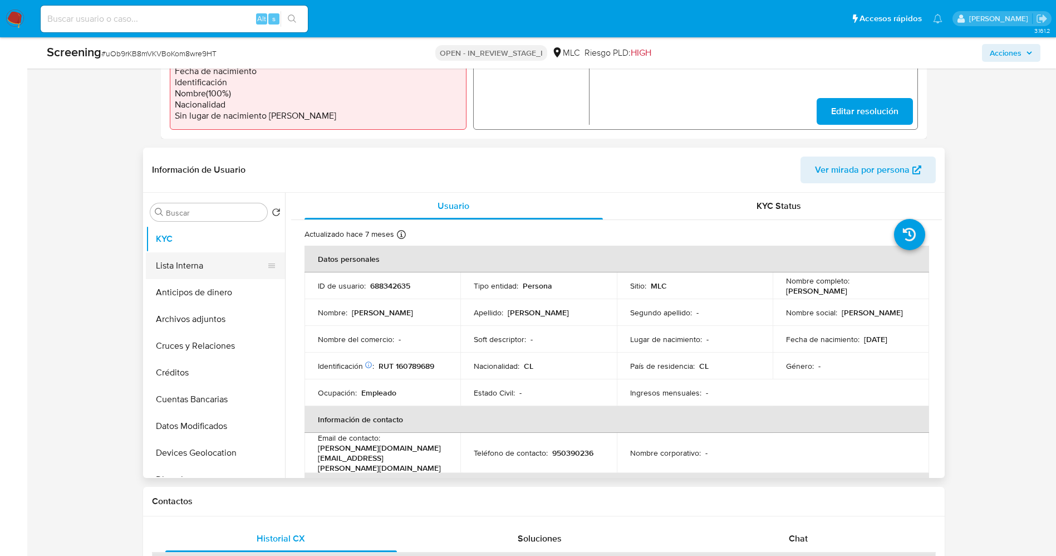
click at [202, 268] on button "Lista Interna" at bounding box center [211, 265] width 130 height 27
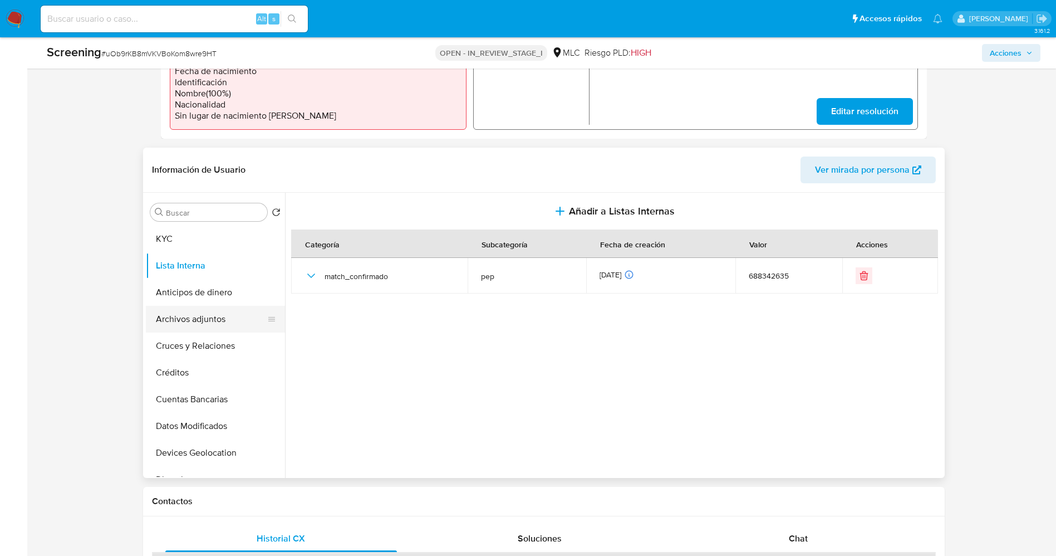
click at [208, 323] on button "Archivos adjuntos" at bounding box center [211, 319] width 130 height 27
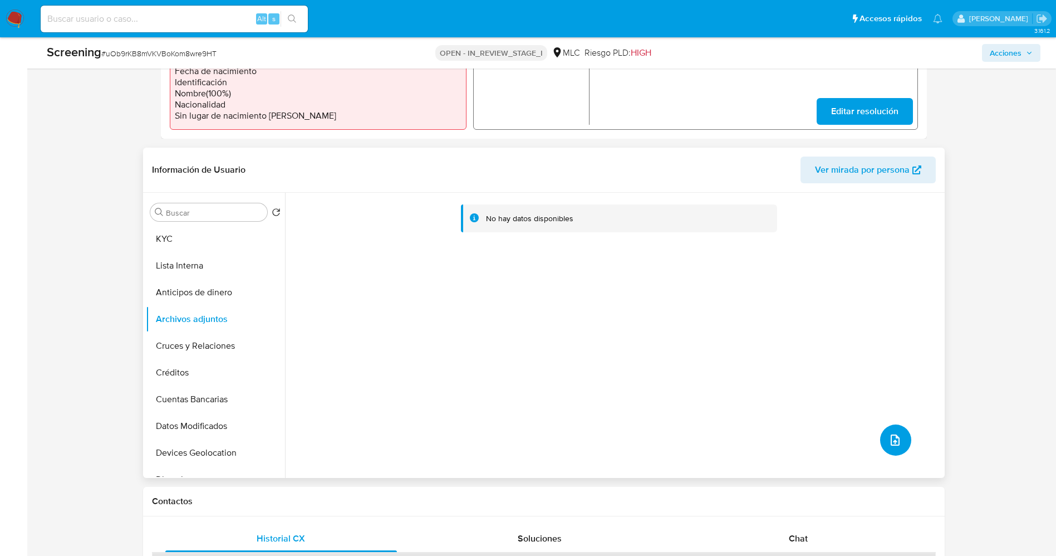
click at [896, 447] on button "upload-file" at bounding box center [895, 439] width 31 height 31
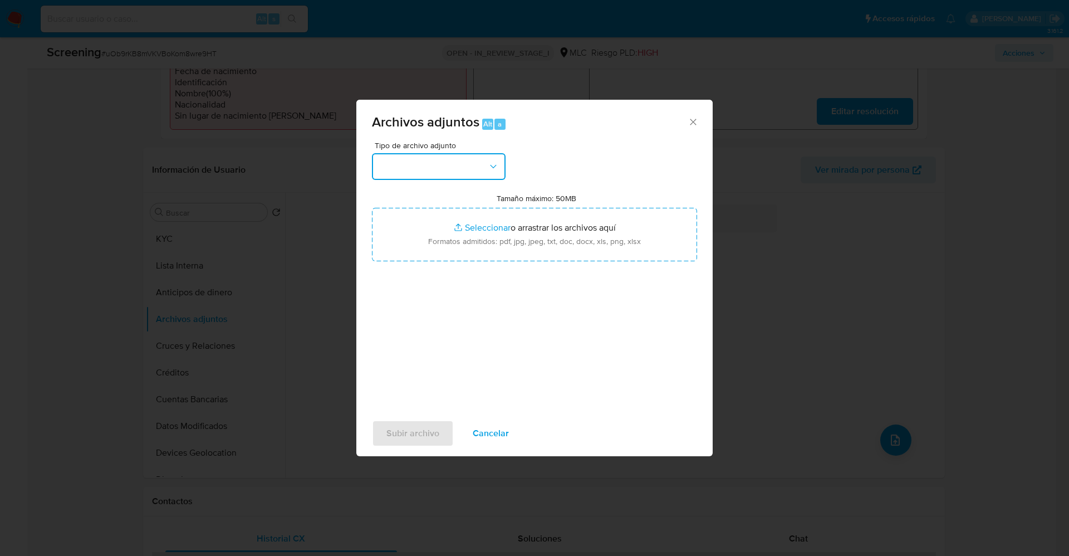
click at [414, 160] on button "button" at bounding box center [439, 166] width 134 height 27
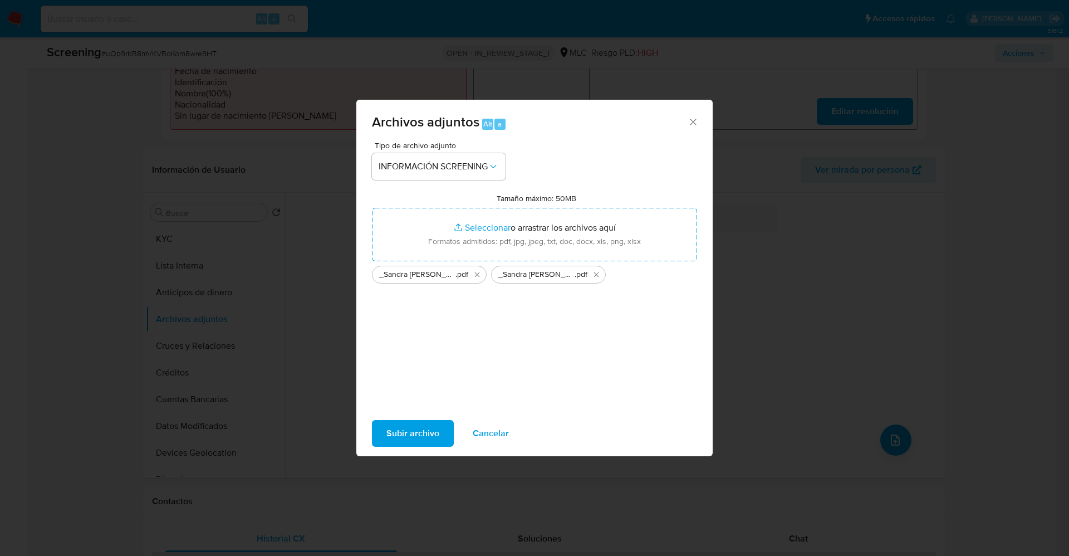
click at [422, 435] on span "Subir archivo" at bounding box center [412, 433] width 53 height 24
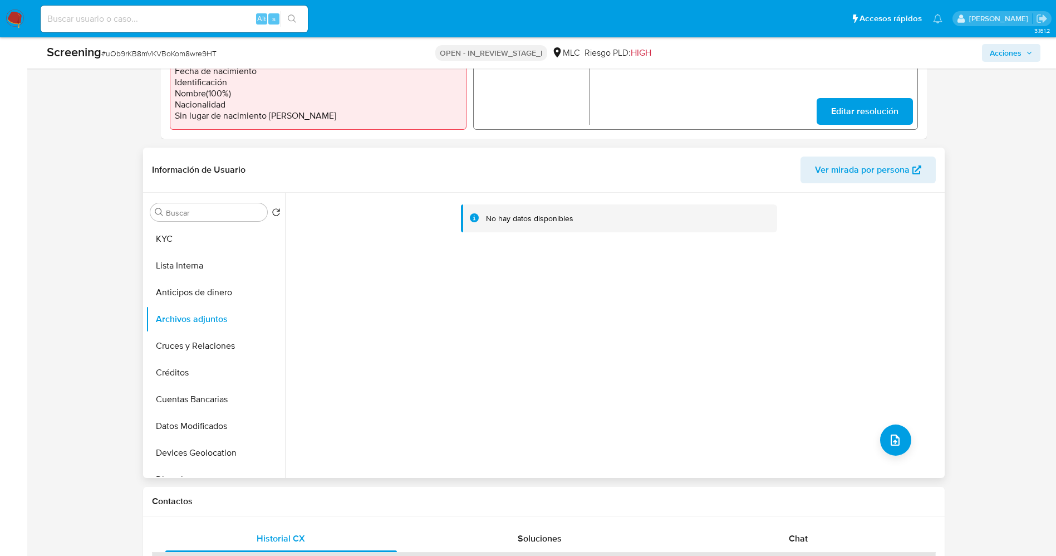
drag, startPoint x: 214, startPoint y: 263, endPoint x: 284, endPoint y: 253, distance: 70.3
click at [219, 262] on button "Lista Interna" at bounding box center [215, 265] width 139 height 27
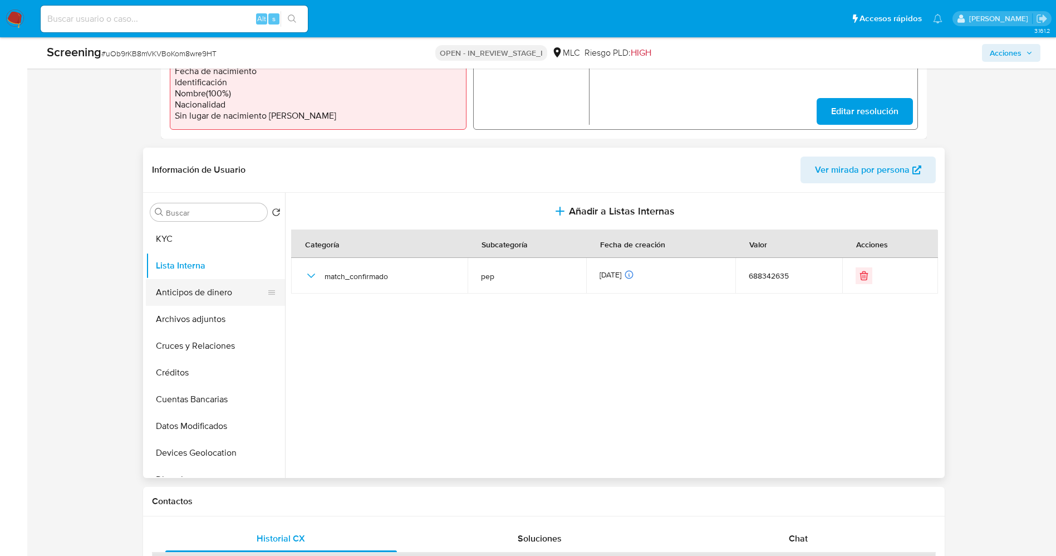
drag, startPoint x: 173, startPoint y: 328, endPoint x: 195, endPoint y: 285, distance: 48.8
click at [173, 327] on button "Archivos adjuntos" at bounding box center [215, 319] width 139 height 27
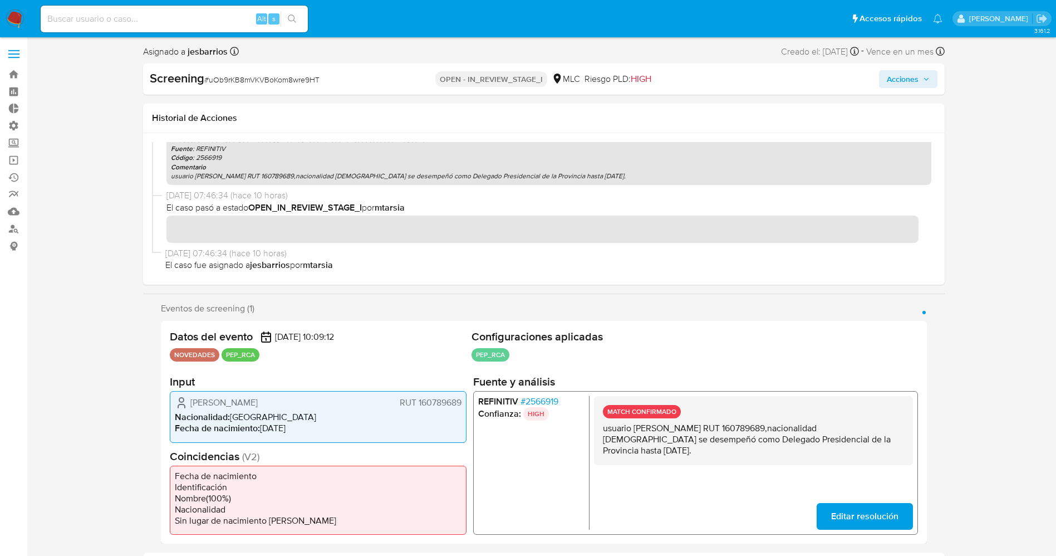
scroll to position [0, 0]
click at [907, 84] on span "Acciones" at bounding box center [903, 80] width 32 height 18
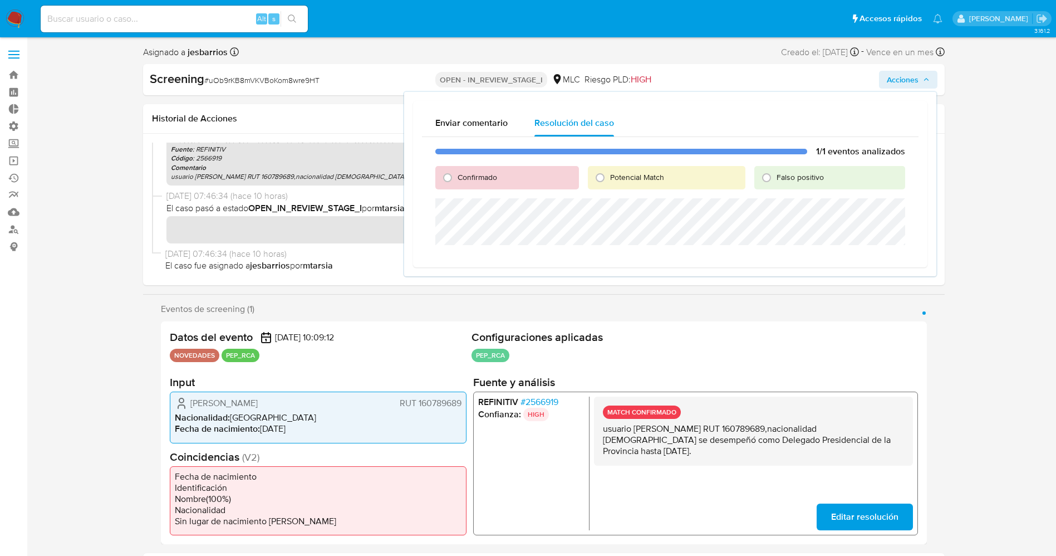
click at [474, 179] on span "Confirmado" at bounding box center [478, 176] width 40 height 11
click at [456, 179] on input "Confirmado" at bounding box center [448, 178] width 18 height 18
radio input "true"
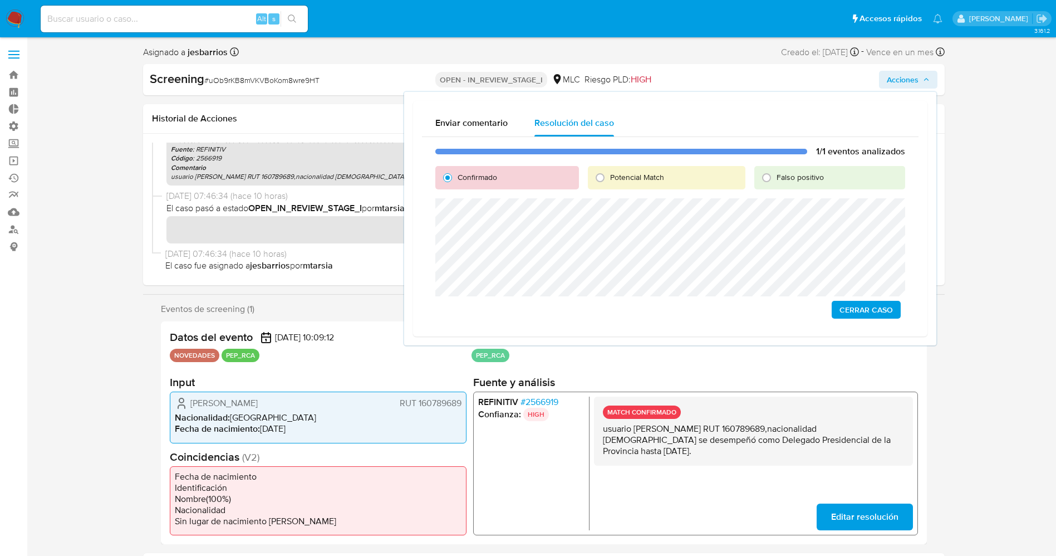
click at [895, 310] on button "Cerrar Caso" at bounding box center [866, 310] width 69 height 18
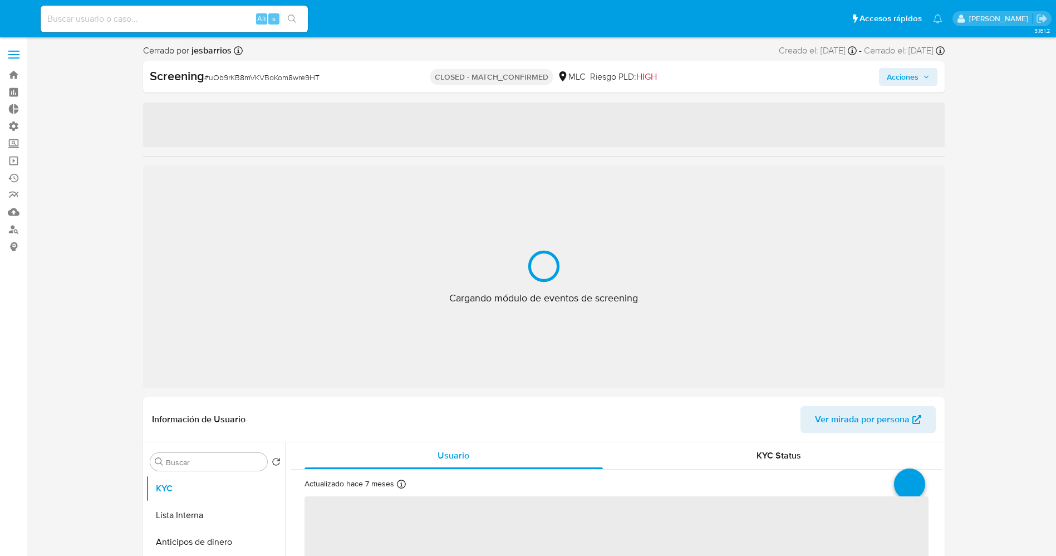
select select "10"
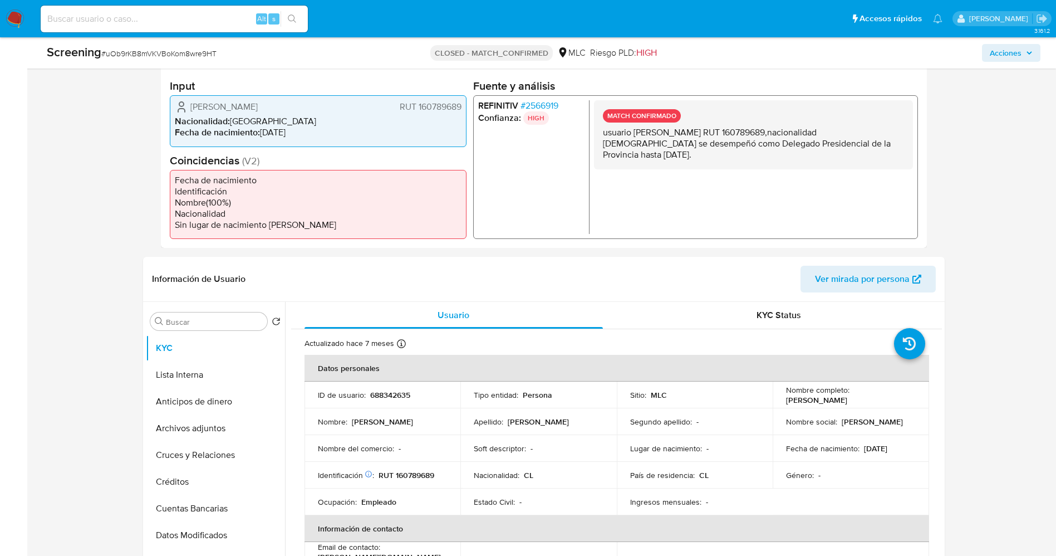
scroll to position [273, 0]
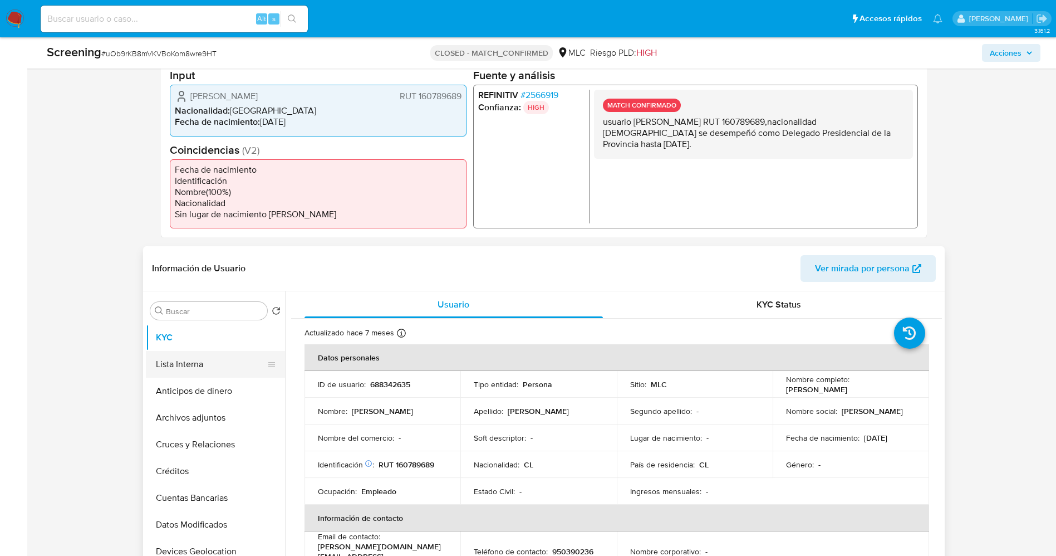
click at [197, 360] on button "Lista Interna" at bounding box center [211, 364] width 130 height 27
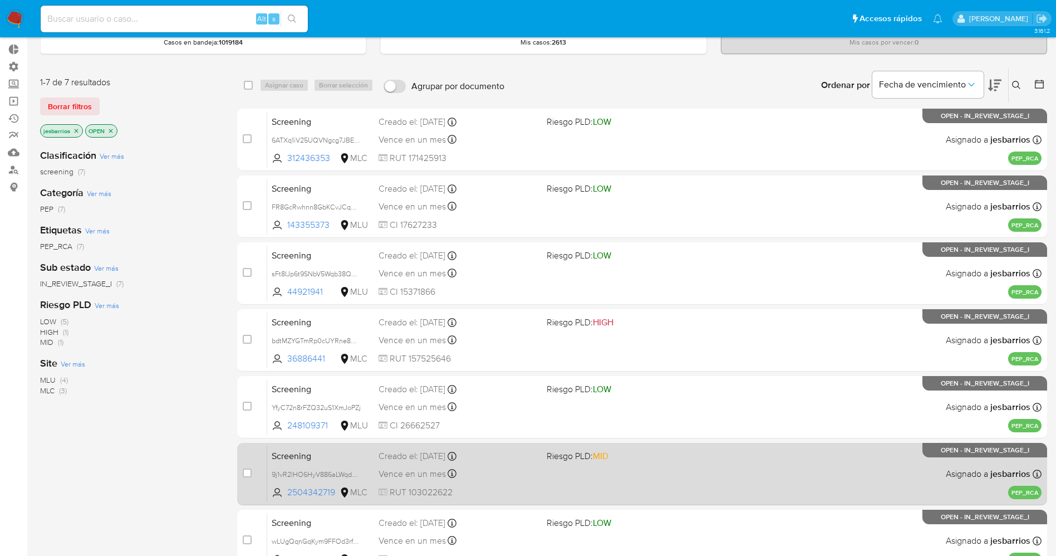
scroll to position [163, 0]
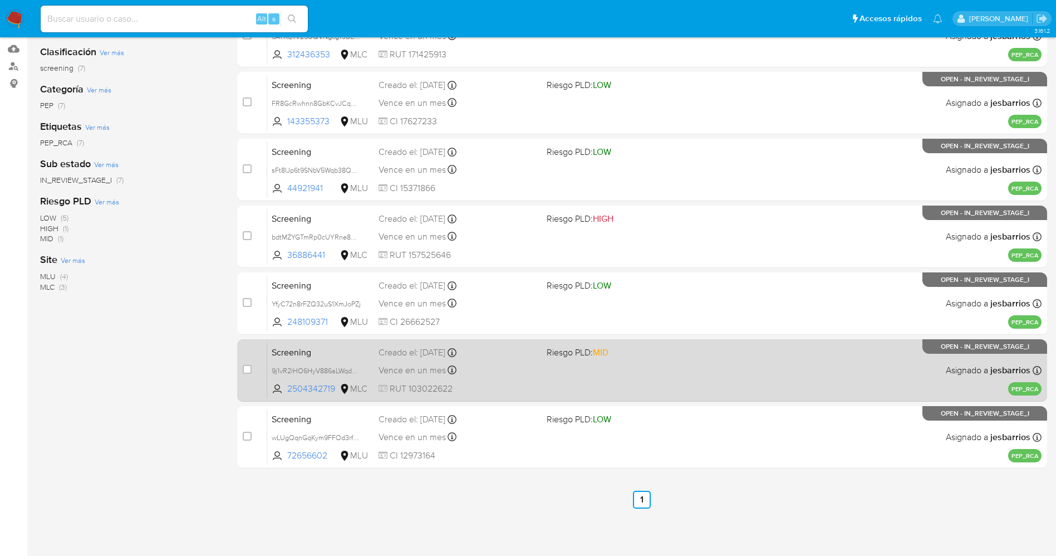
click at [605, 377] on div "Screening 9j1vR2lHO6HyV886aLWqdMGN 2504342719 MLC Riesgo PLD: MID Creado el: [D…" at bounding box center [654, 370] width 774 height 56
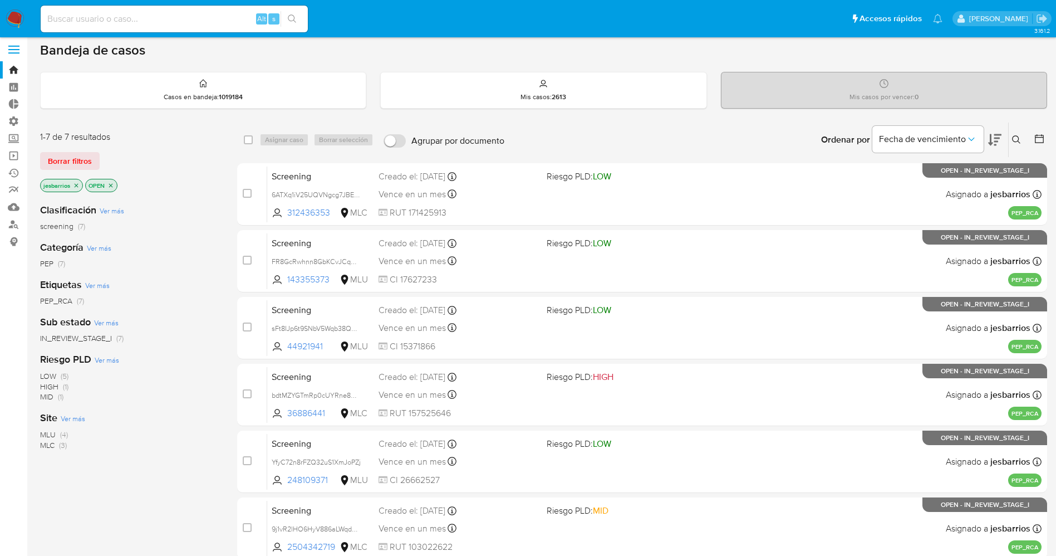
scroll to position [0, 0]
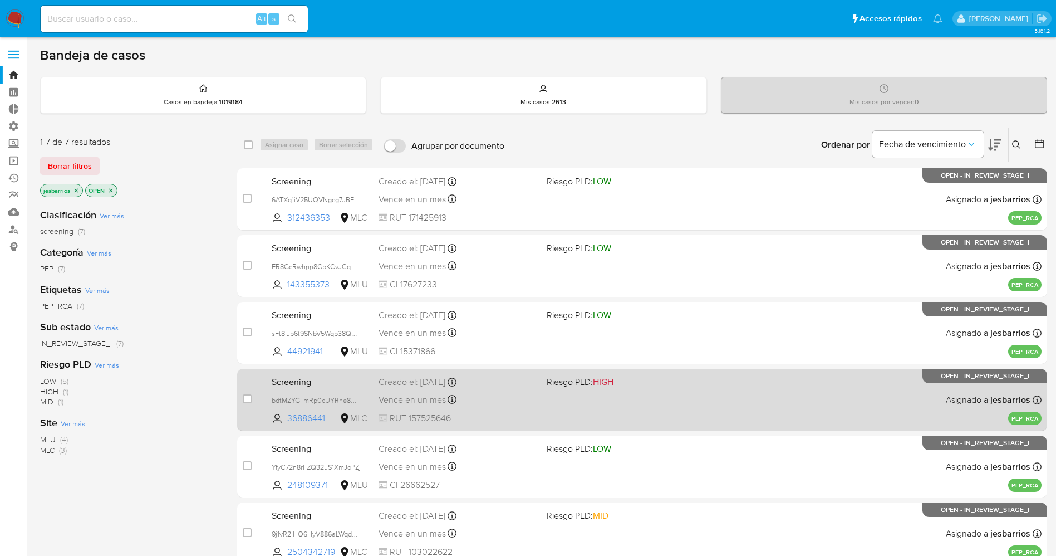
click at [530, 405] on div "Vence en un mes Vence el [DATE] 07:09:22" at bounding box center [458, 399] width 159 height 15
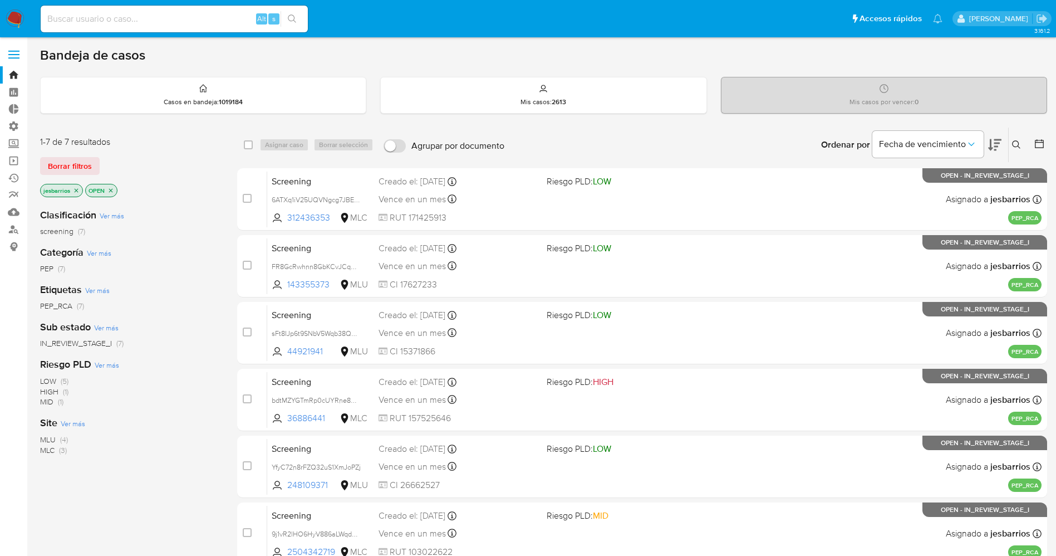
click at [13, 16] on img at bounding box center [15, 18] width 19 height 19
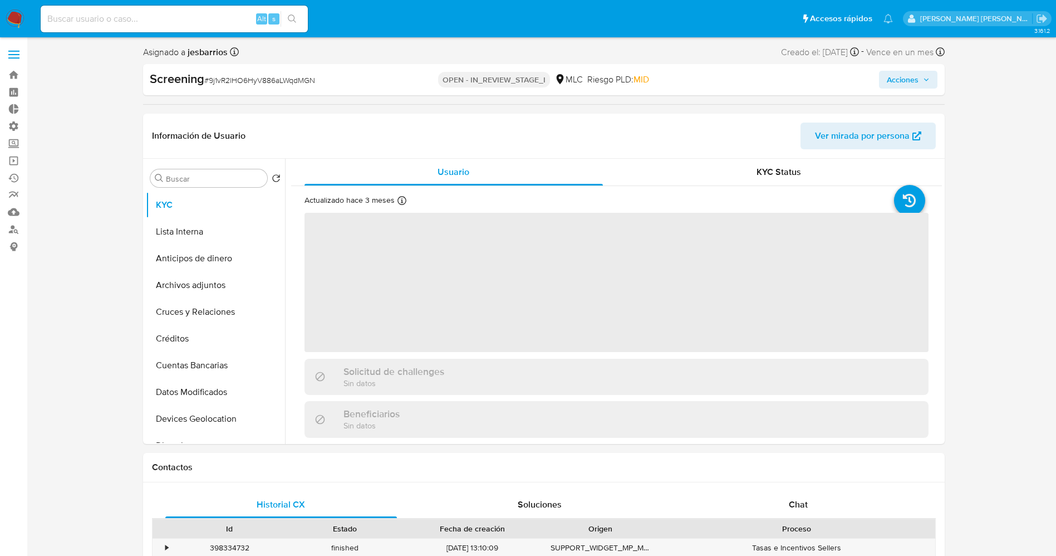
select select "10"
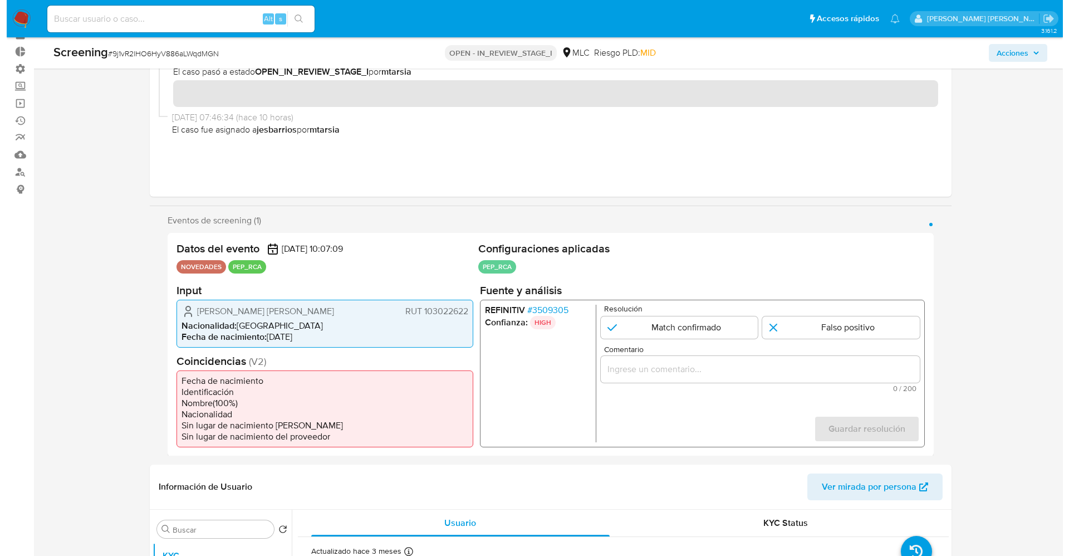
scroll to position [83, 0]
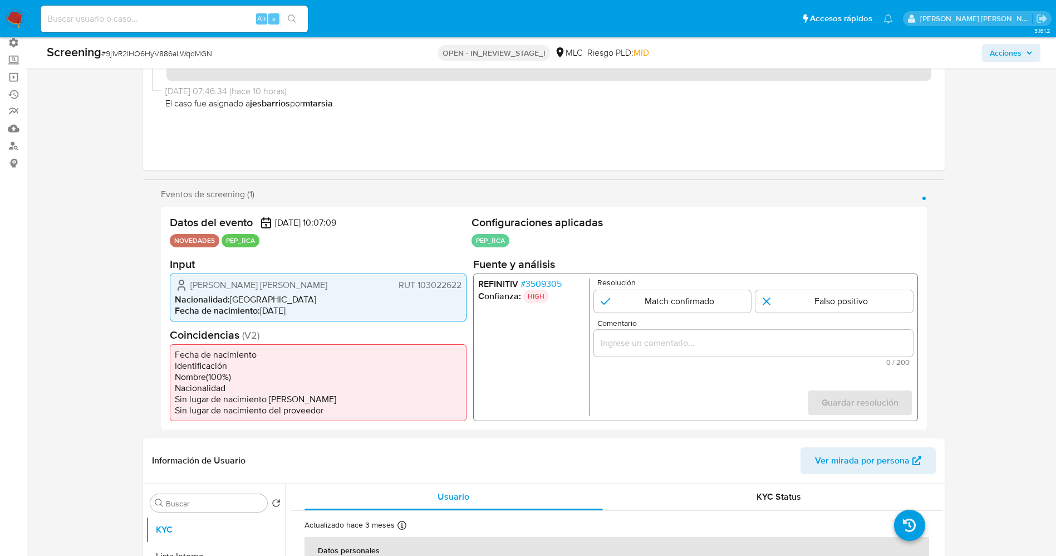
click at [538, 289] on p "HIGH" at bounding box center [536, 295] width 26 height 13
click at [538, 284] on span "# 3509305" at bounding box center [540, 283] width 41 height 11
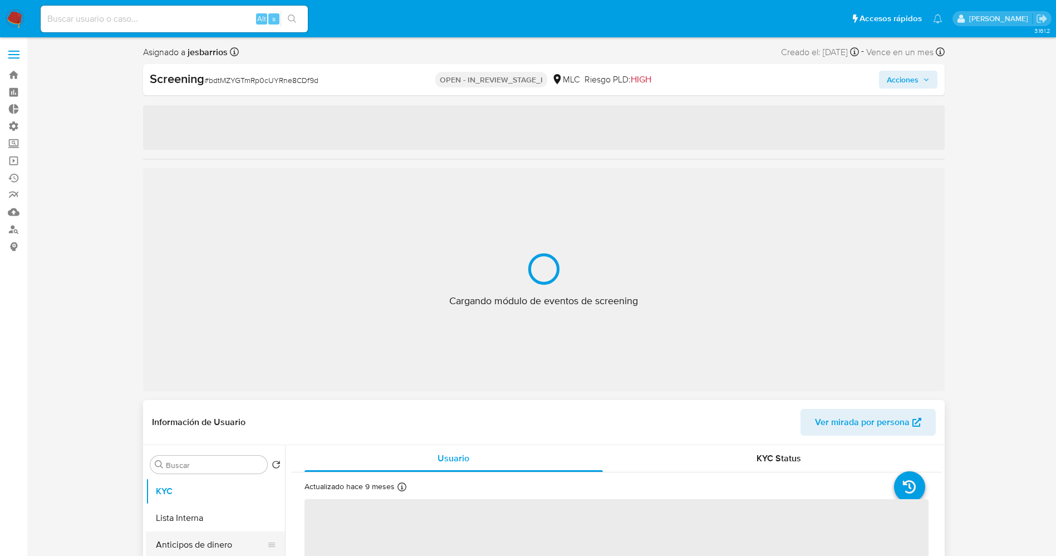
select select "10"
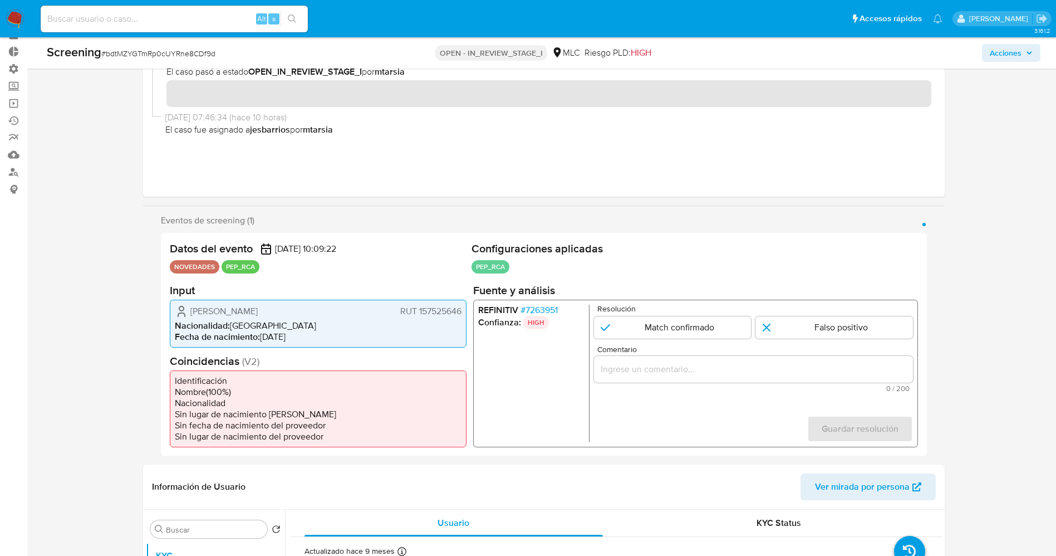
scroll to position [83, 0]
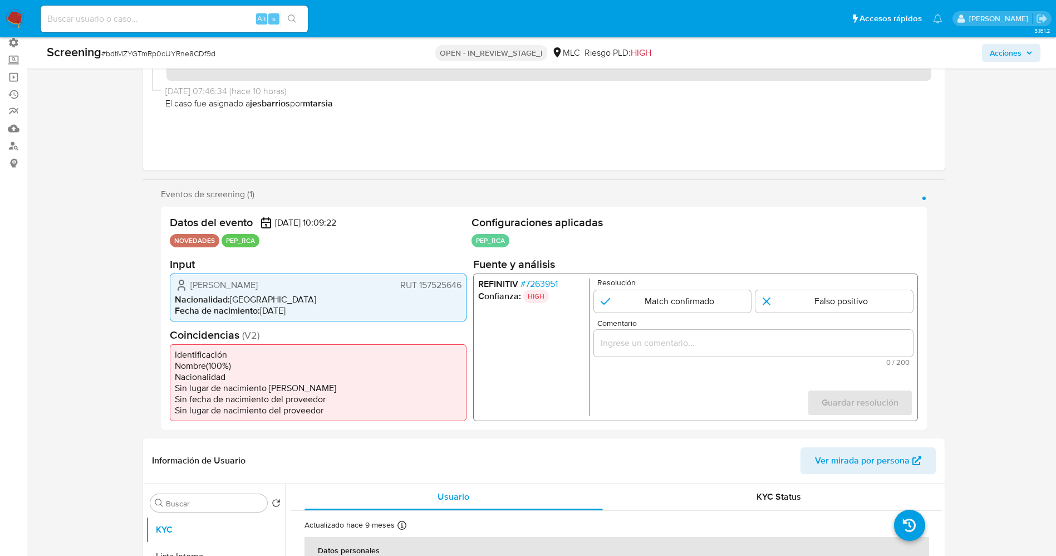
click at [548, 282] on span "# 7263951" at bounding box center [538, 283] width 37 height 11
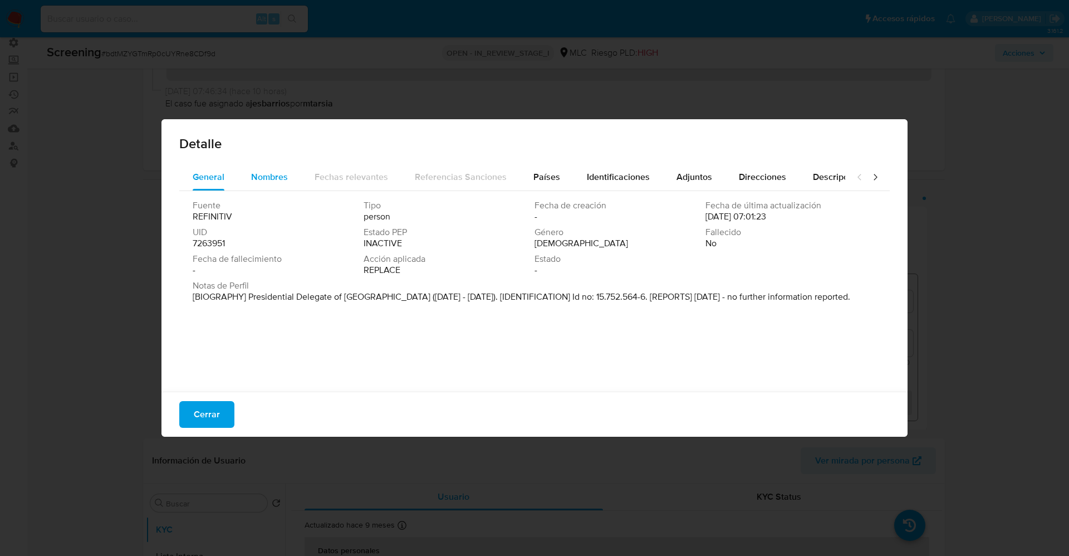
click at [266, 173] on span "Nombres" at bounding box center [269, 176] width 37 height 13
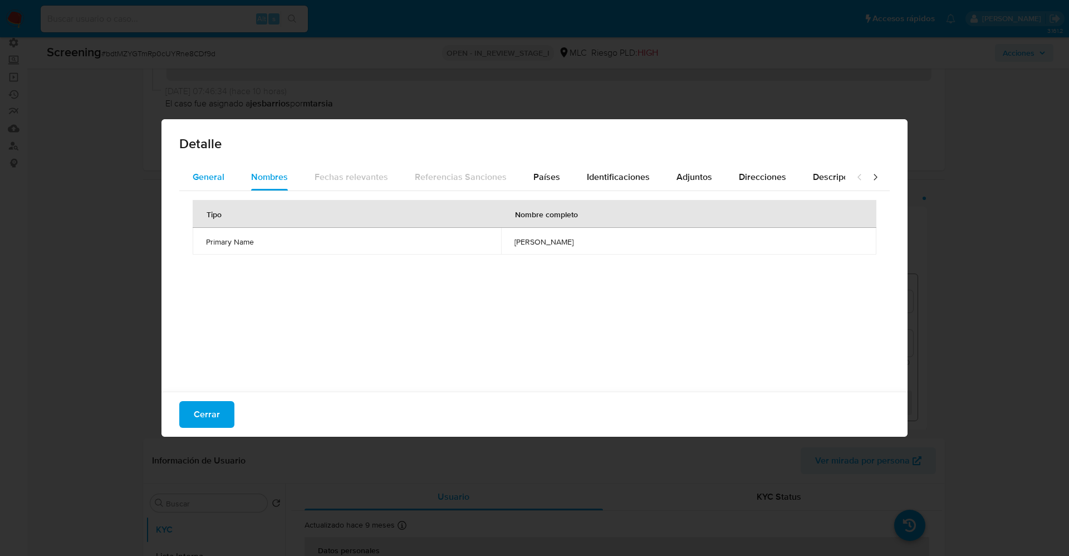
click at [227, 171] on button "General" at bounding box center [208, 177] width 58 height 27
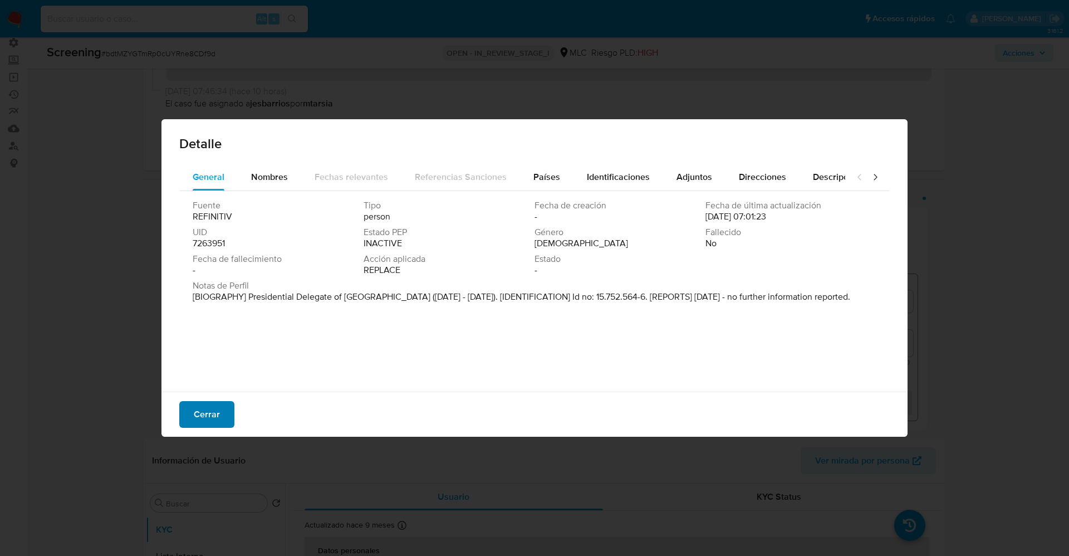
click at [211, 423] on span "Cerrar" at bounding box center [207, 414] width 26 height 24
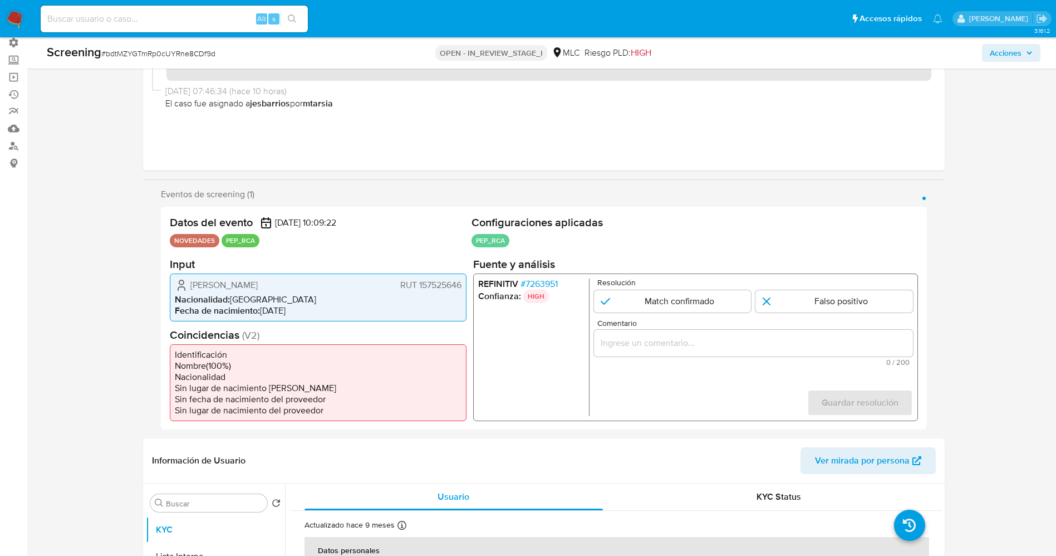
drag, startPoint x: 191, startPoint y: 281, endPoint x: 321, endPoint y: 283, distance: 129.2
click at [321, 283] on div "Giordano Fernando Delpin Pino RUT 157525646" at bounding box center [318, 284] width 287 height 13
click at [537, 288] on span "# 7263951" at bounding box center [538, 283] width 37 height 11
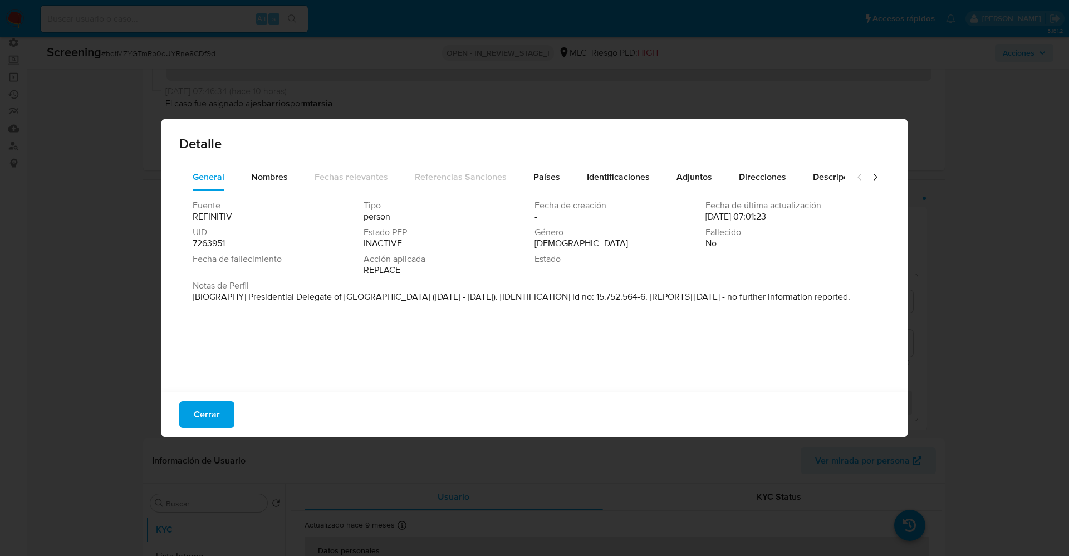
drag, startPoint x: 253, startPoint y: 295, endPoint x: 403, endPoint y: 295, distance: 149.7
click at [403, 295] on p "[BIOGRAPHY] Presidential Delegate of Chacabuco Province (Mar 2022 - Dec 2024). …" at bounding box center [521, 296] width 657 height 11
click at [199, 433] on div "Cerrar" at bounding box center [534, 413] width 746 height 45
click at [204, 412] on span "Cerrar" at bounding box center [207, 414] width 26 height 24
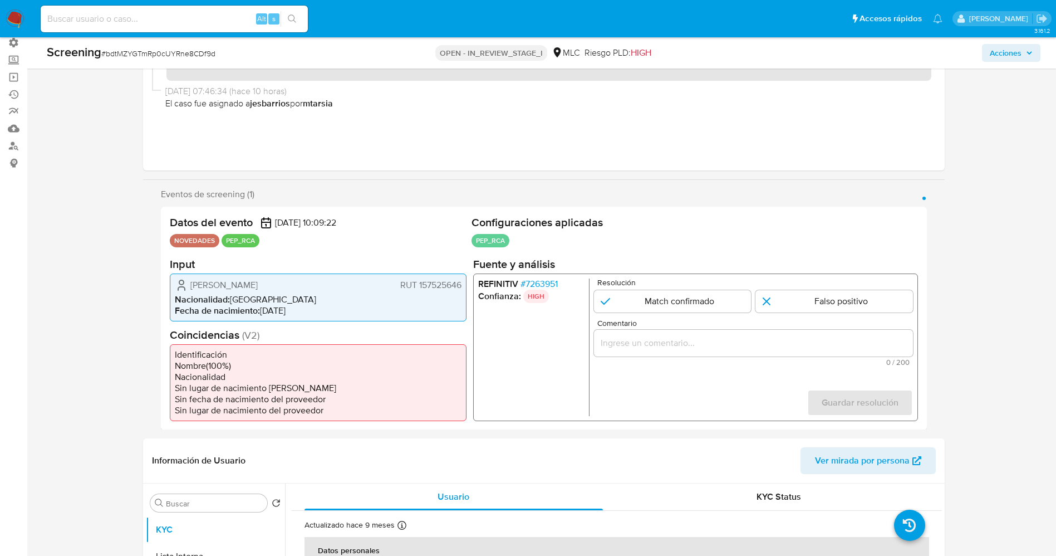
drag, startPoint x: 198, startPoint y: 283, endPoint x: 469, endPoint y: 284, distance: 270.5
click at [469, 284] on div "Datos del evento 01/10/2025 10:09:22 NOVEDADES PEP_RCA Configuraciones aplicada…" at bounding box center [544, 318] width 766 height 223
click at [543, 282] on span "# 7263951" at bounding box center [538, 283] width 37 height 11
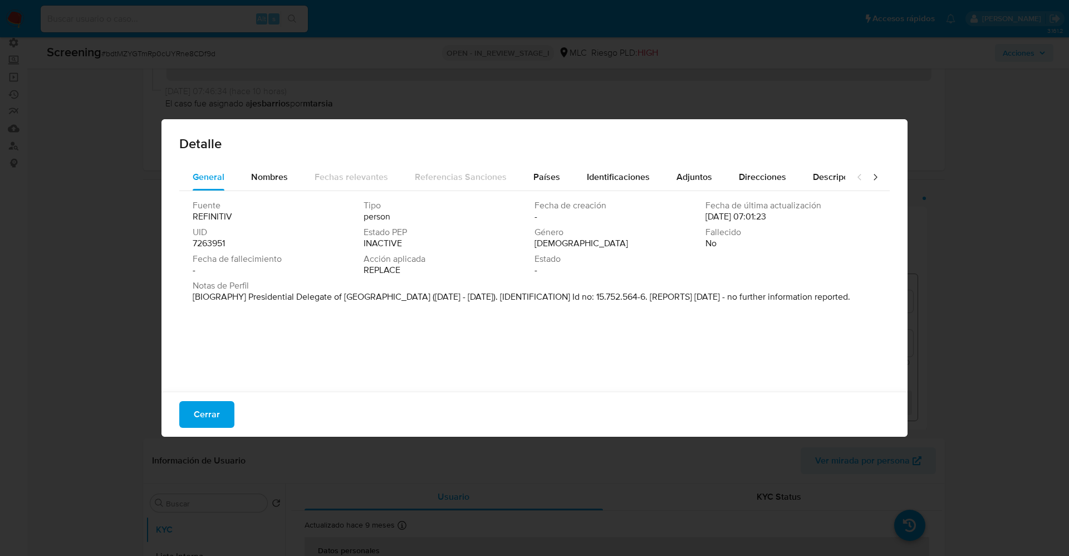
drag, startPoint x: 334, startPoint y: 308, endPoint x: 394, endPoint y: 306, distance: 60.1
click at [402, 323] on div "Fuente REFINITIV Tipo person Fecha de creación - Fecha de última actualización …" at bounding box center [534, 288] width 710 height 195
click at [224, 257] on span "Fecha de fallecimiento" at bounding box center [277, 258] width 169 height 11
drag, startPoint x: 260, startPoint y: 298, endPoint x: 450, endPoint y: 297, distance: 190.4
click at [450, 297] on font "[BIOGRAFÍA] Delegado Presidencial de la Provincia de Chacabuco (marzo de 2022 -…" at bounding box center [520, 302] width 654 height 24
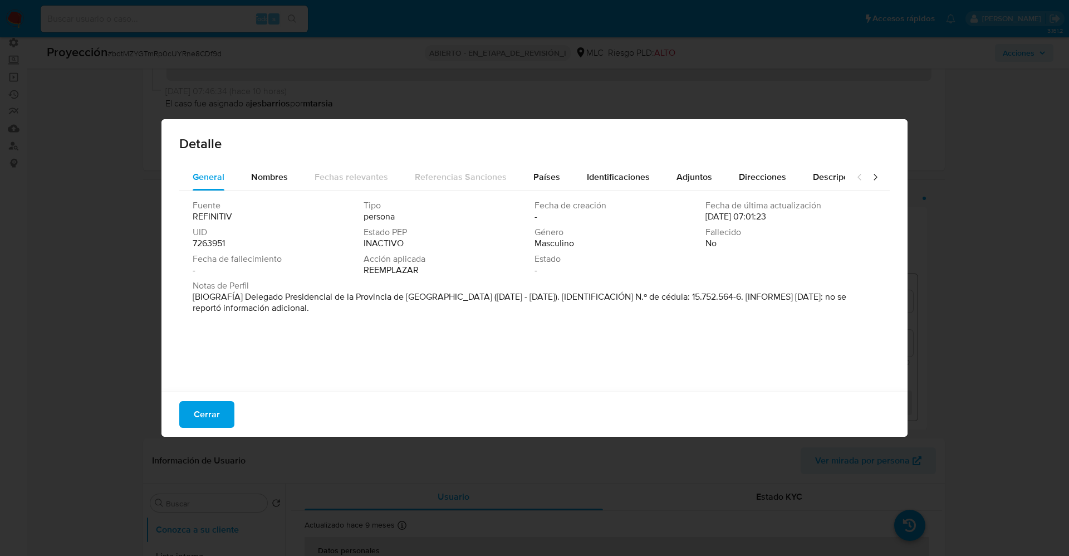
drag, startPoint x: 197, startPoint y: 415, endPoint x: 241, endPoint y: 401, distance: 46.1
click at [198, 415] on span "Cerrar" at bounding box center [207, 414] width 26 height 24
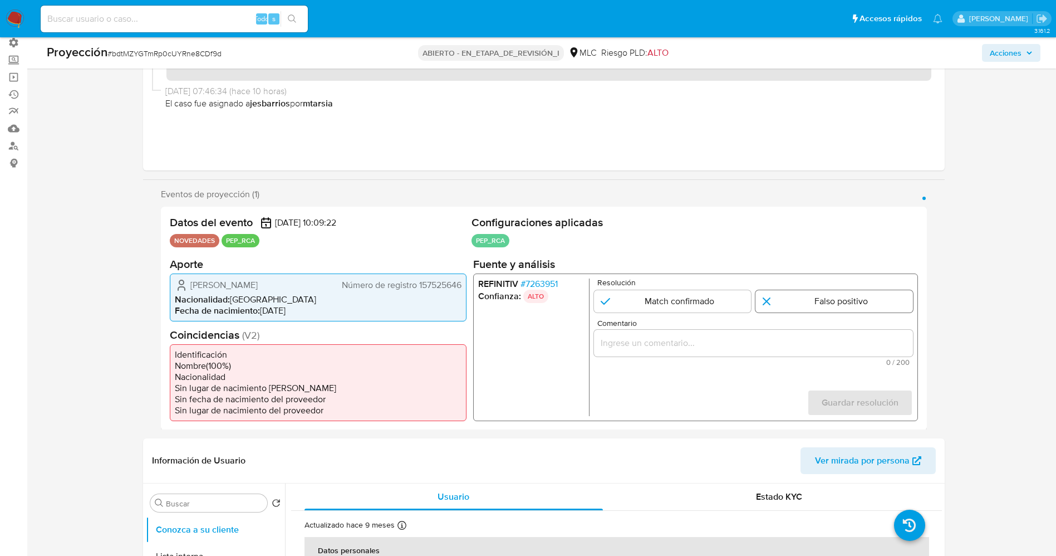
drag, startPoint x: 787, startPoint y: 306, endPoint x: 790, endPoint y: 294, distance: 11.6
click at [788, 301] on input "1 de 1" at bounding box center [834, 300] width 158 height 22
radio input "true"
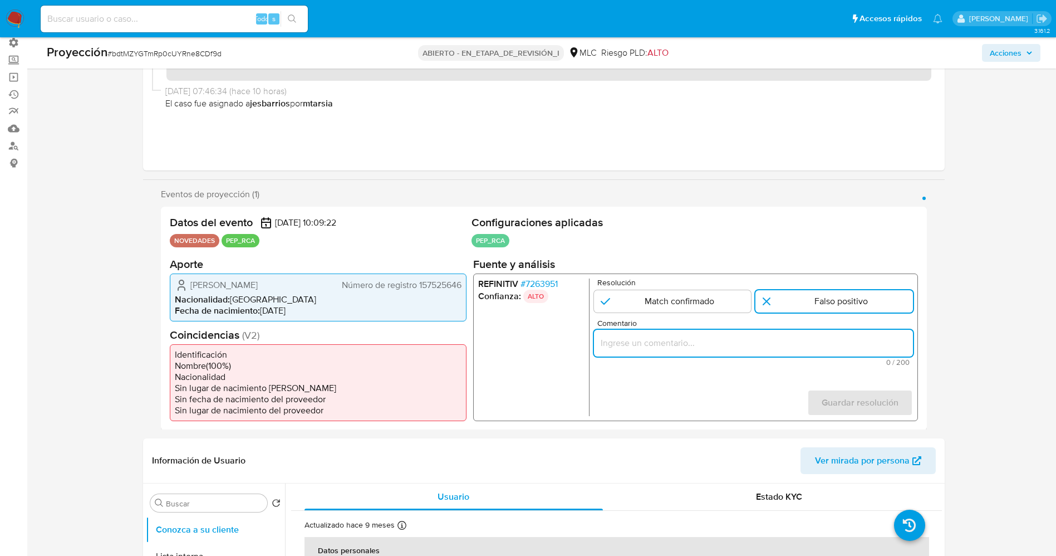
click at [778, 338] on input "Comentario" at bounding box center [752, 342] width 319 height 14
click at [726, 346] on input "usuario Giordano Fernando Delpin Pino RUT 157525646,nacionalidad Chilena, por c…" at bounding box center [752, 342] width 319 height 14
drag, startPoint x: 640, startPoint y: 340, endPoint x: 761, endPoint y: 348, distance: 121.7
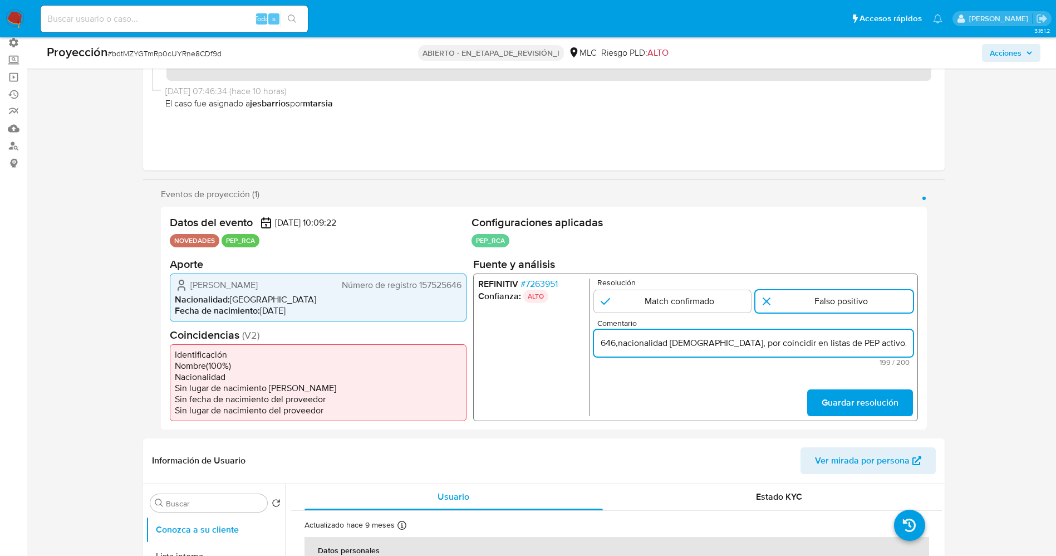
click at [761, 348] on input "usuario Giordano Fernando Delpin Pino RUT 157525646,nacionalidad Chilena, por c…" at bounding box center [752, 342] width 319 height 14
type input "usuario Giordano Fernando Delpin Pino RUT 157525646,nacionalidad Chilena, se de…"
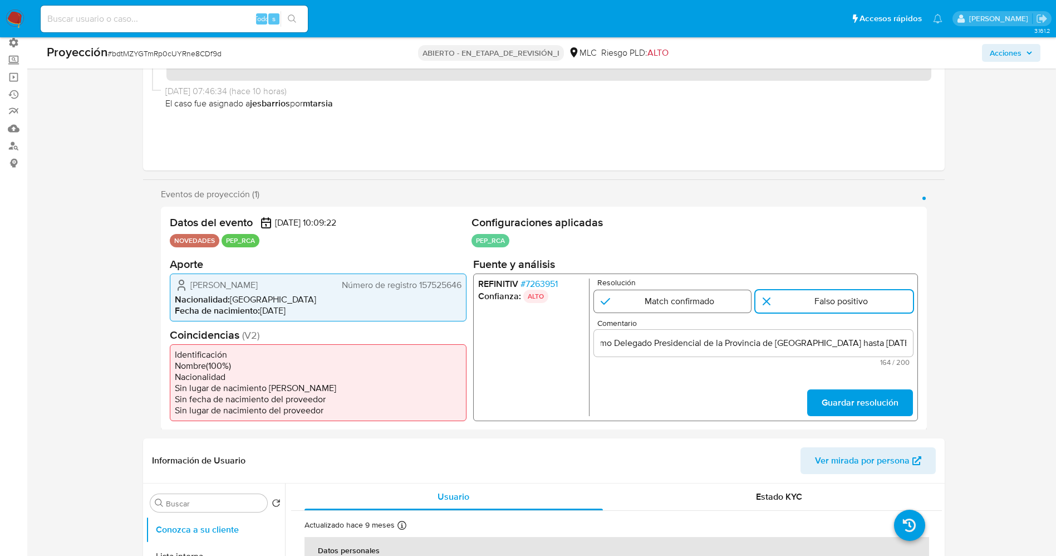
scroll to position [0, 0]
click at [700, 304] on input "1 de 1" at bounding box center [672, 300] width 158 height 22
radio input "true"
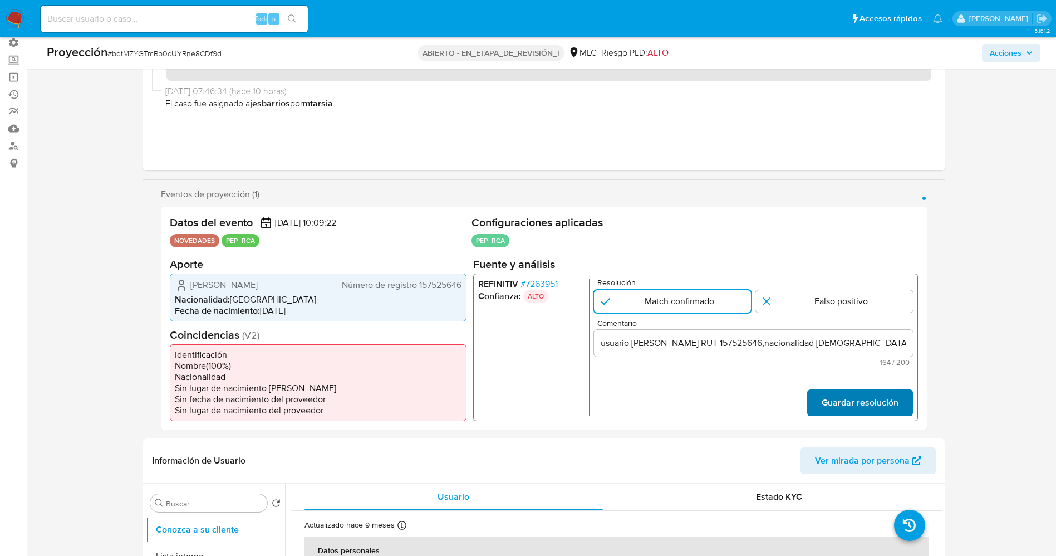
click at [850, 398] on span "Guardar resolución" at bounding box center [859, 402] width 77 height 24
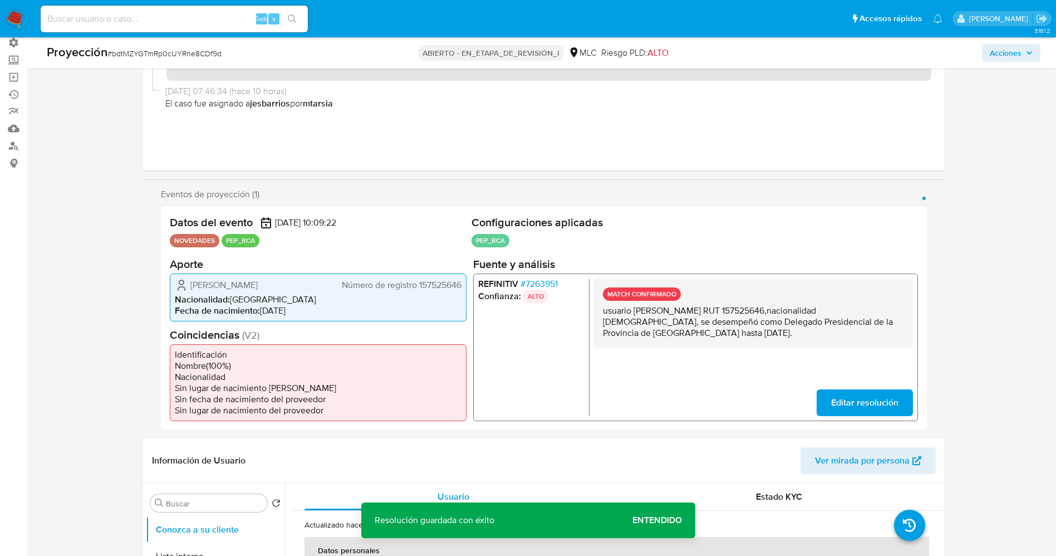
drag, startPoint x: 635, startPoint y: 313, endPoint x: 694, endPoint y: 331, distance: 61.6
click at [768, 343] on div "MATCH CONFIRMADO usuario Giordano Fernando Delpin Pino RUT 157525646,nacionalid…" at bounding box center [752, 312] width 319 height 69
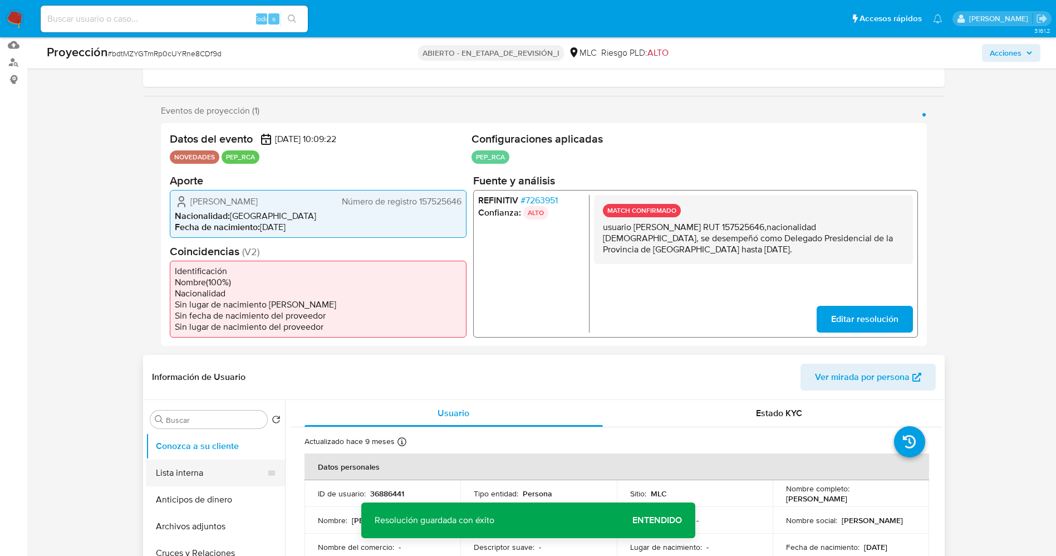
click at [207, 471] on button "Lista interna" at bounding box center [211, 472] width 130 height 27
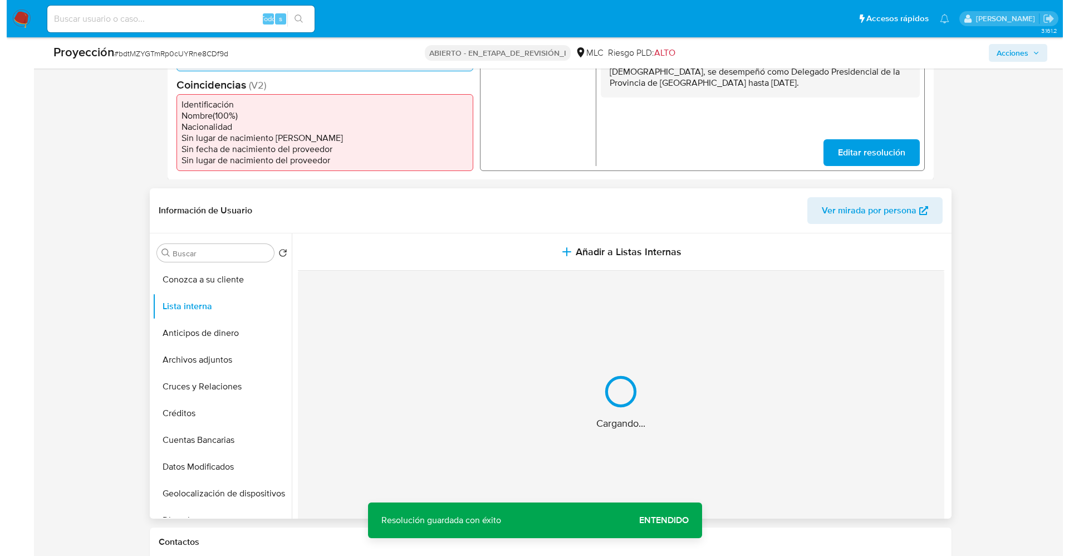
scroll to position [334, 0]
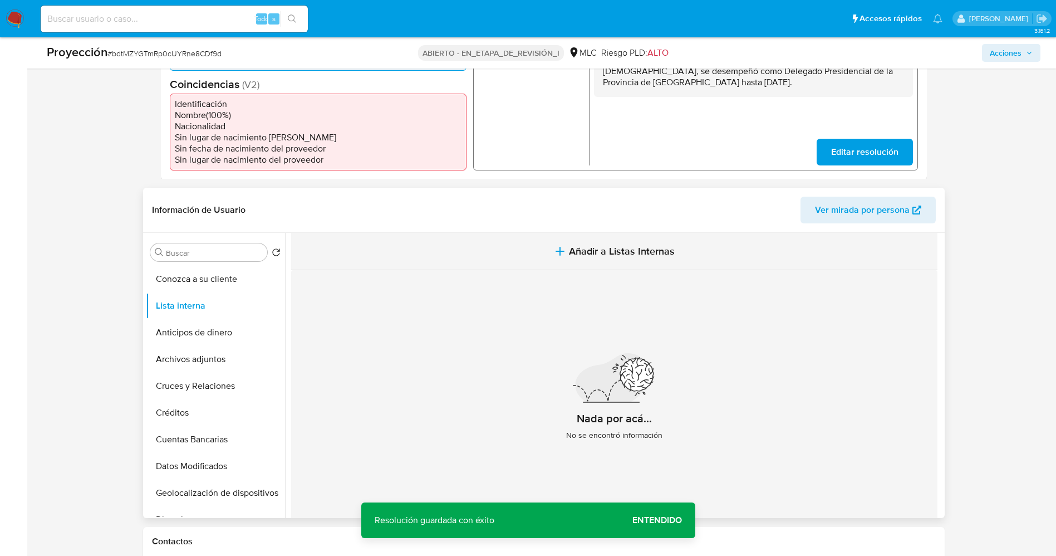
click at [598, 259] on button "Añadir a Listas Internas" at bounding box center [614, 251] width 646 height 37
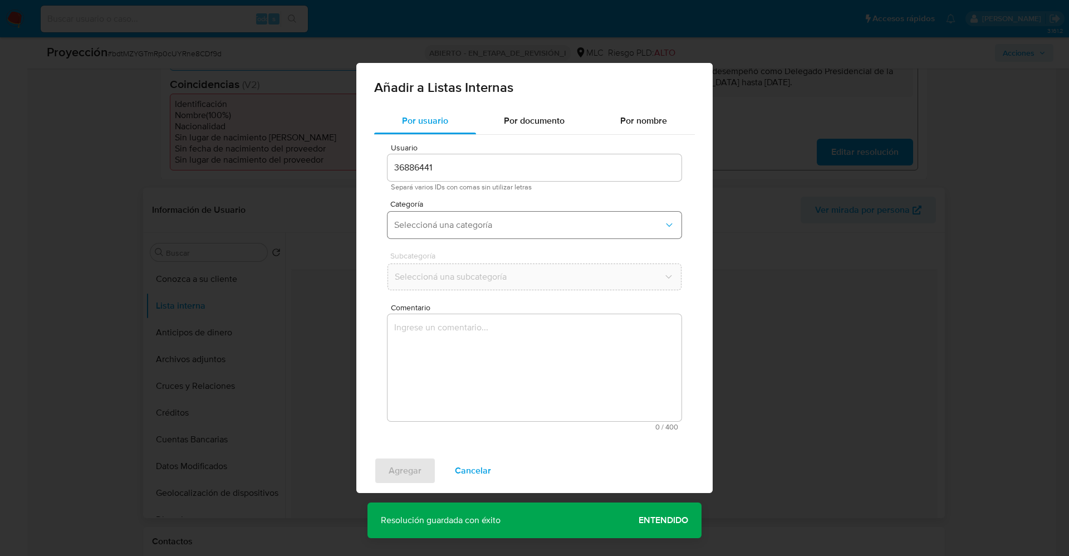
click at [444, 225] on span "Seleccioná una categoría" at bounding box center [528, 224] width 269 height 11
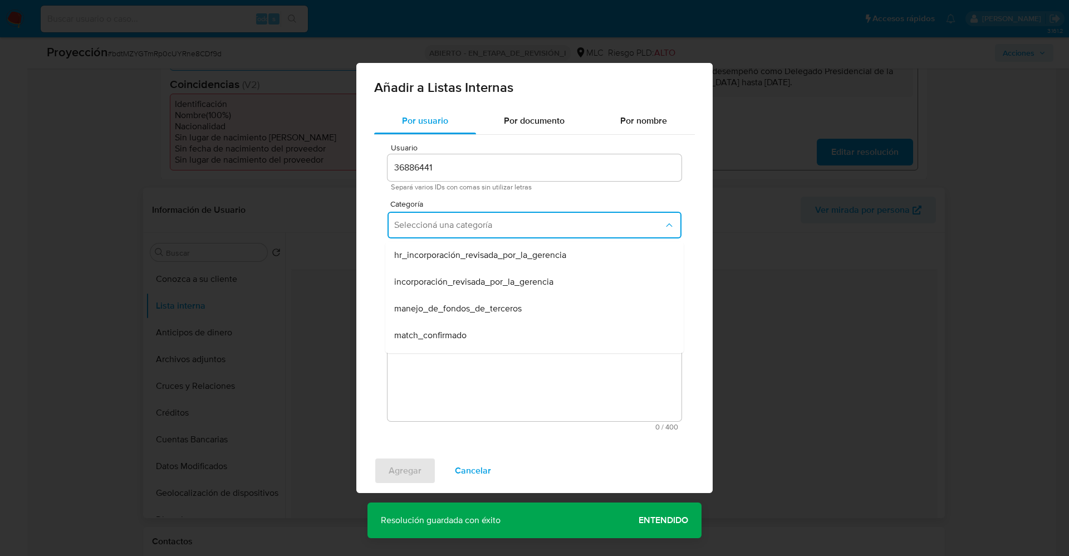
drag, startPoint x: 454, startPoint y: 343, endPoint x: 446, endPoint y: 294, distance: 50.2
click at [453, 341] on div "match_confirmado" at bounding box center [531, 335] width 274 height 27
click at [450, 274] on span "Seleccioná una subcategoría" at bounding box center [528, 276] width 269 height 11
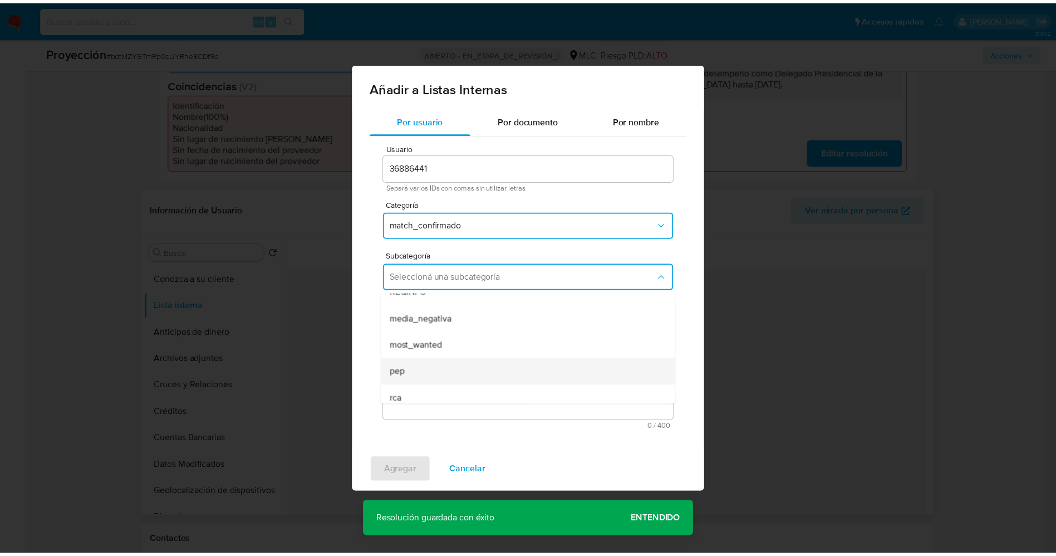
scroll to position [76, 0]
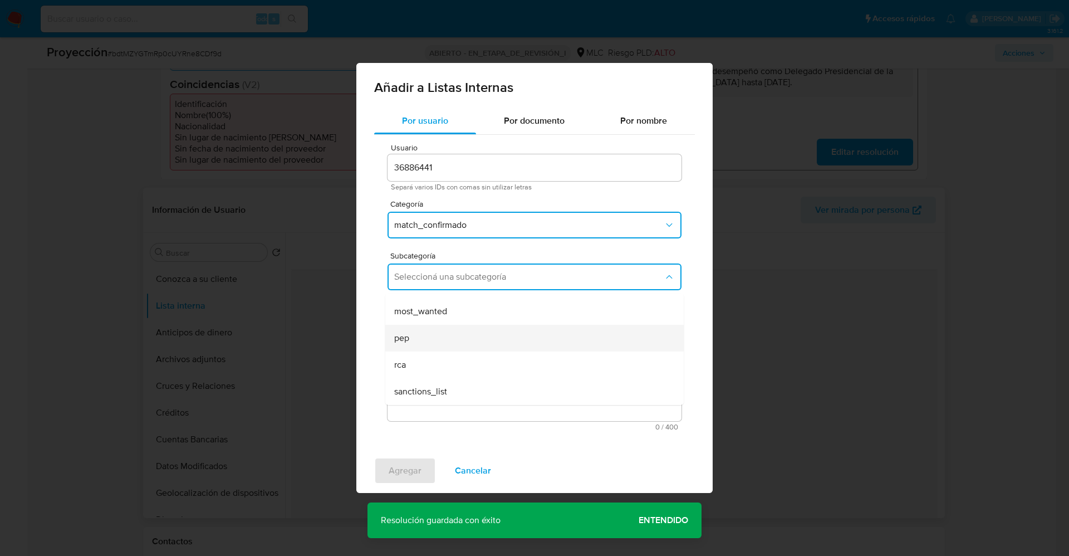
click at [434, 335] on div "pep" at bounding box center [531, 338] width 274 height 27
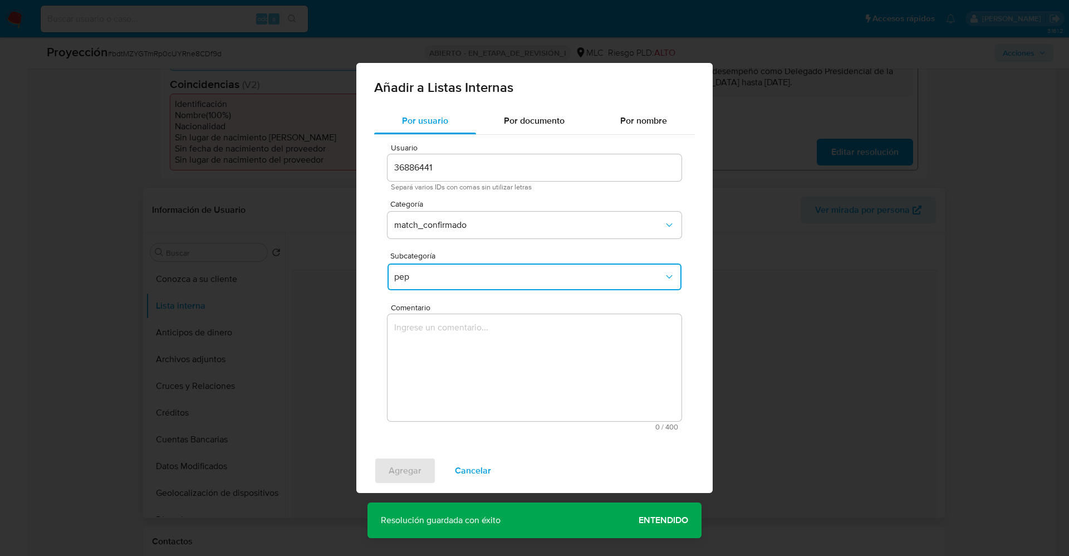
click at [434, 335] on textarea "Comentario" at bounding box center [534, 367] width 294 height 107
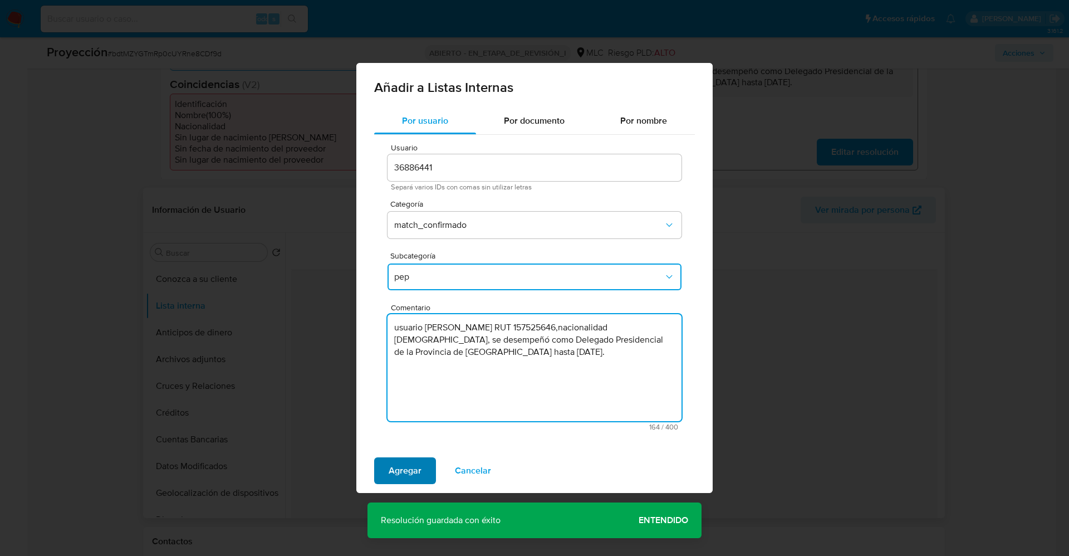
type textarea "usuario Giordano Fernando Delpin Pino RUT 157525646,nacionalidad Chilena, se de…"
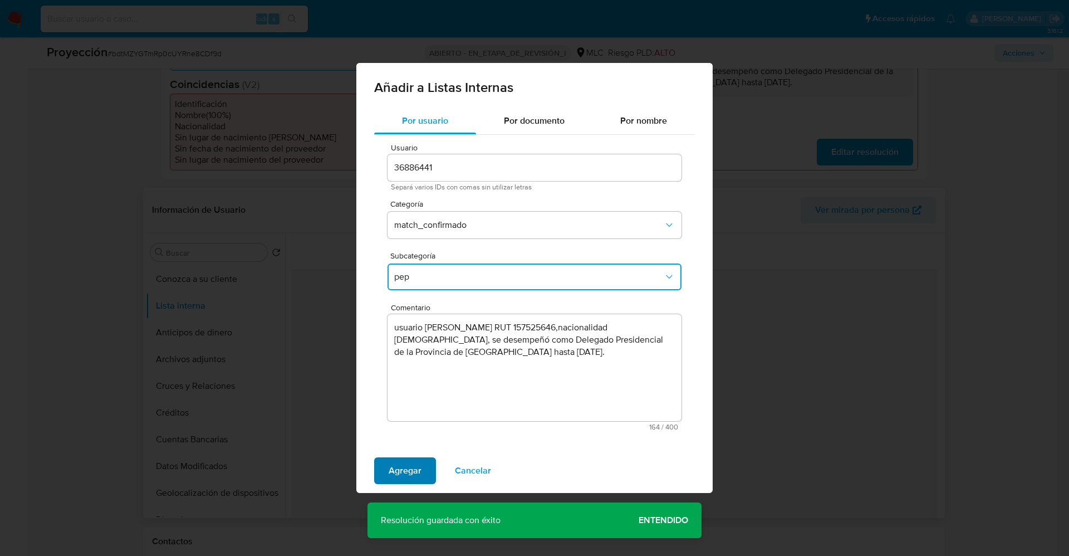
click at [410, 466] on span "Agregar" at bounding box center [405, 470] width 33 height 24
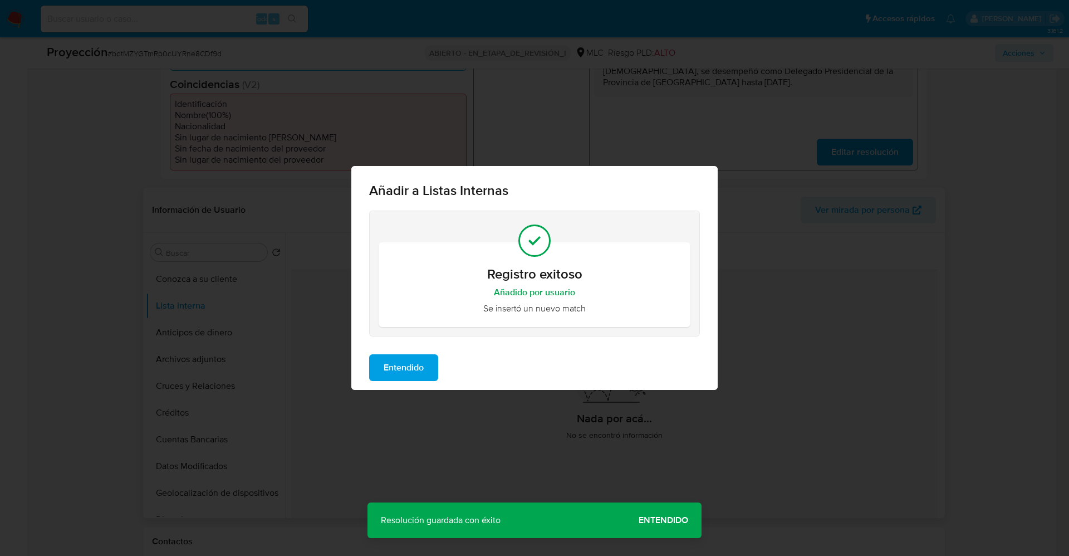
click at [410, 370] on span "Entendido" at bounding box center [404, 367] width 40 height 24
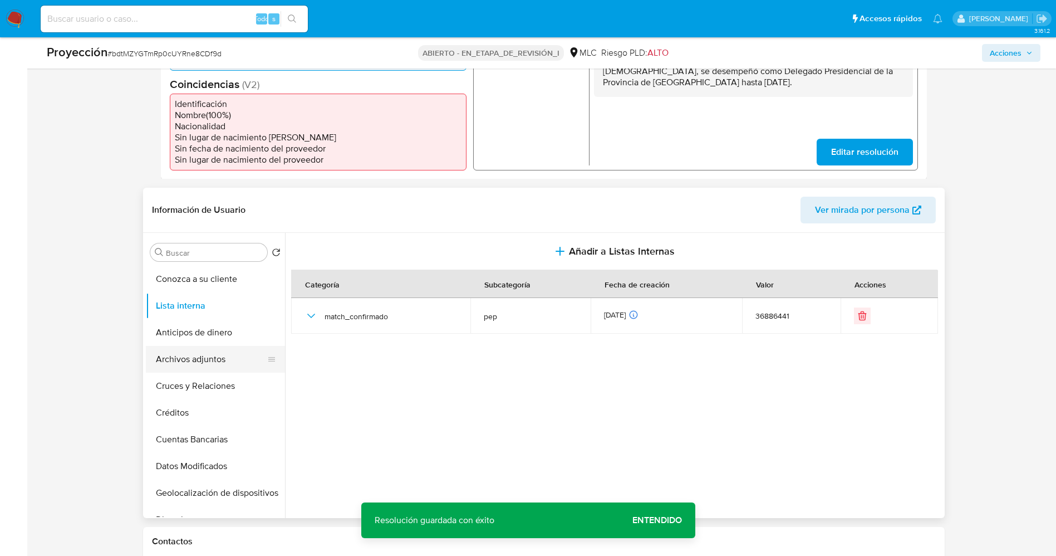
click at [199, 359] on button "Archivos adjuntos" at bounding box center [211, 359] width 130 height 27
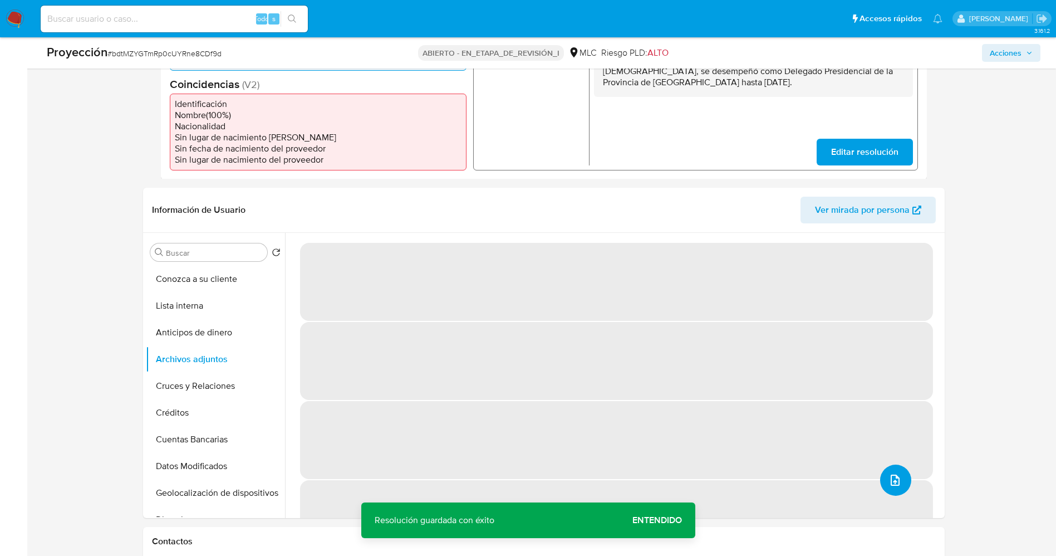
click at [900, 480] on button "subir archivo" at bounding box center [895, 479] width 31 height 31
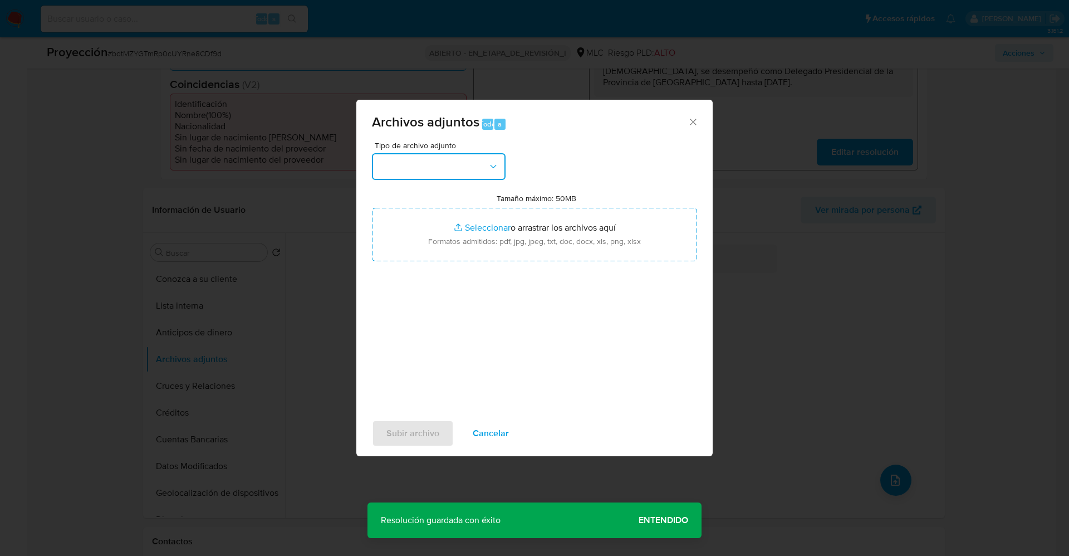
click at [445, 163] on button "button" at bounding box center [439, 166] width 134 height 27
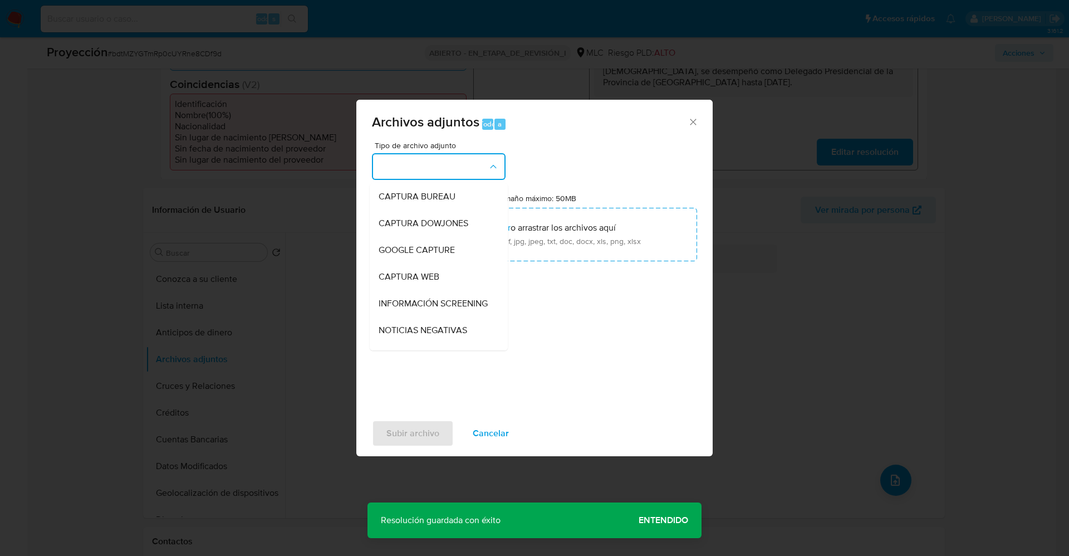
drag, startPoint x: 417, startPoint y: 302, endPoint x: 645, endPoint y: 489, distance: 295.1
click at [419, 302] on span "INFORMACIÓN SCREENING" at bounding box center [433, 303] width 109 height 11
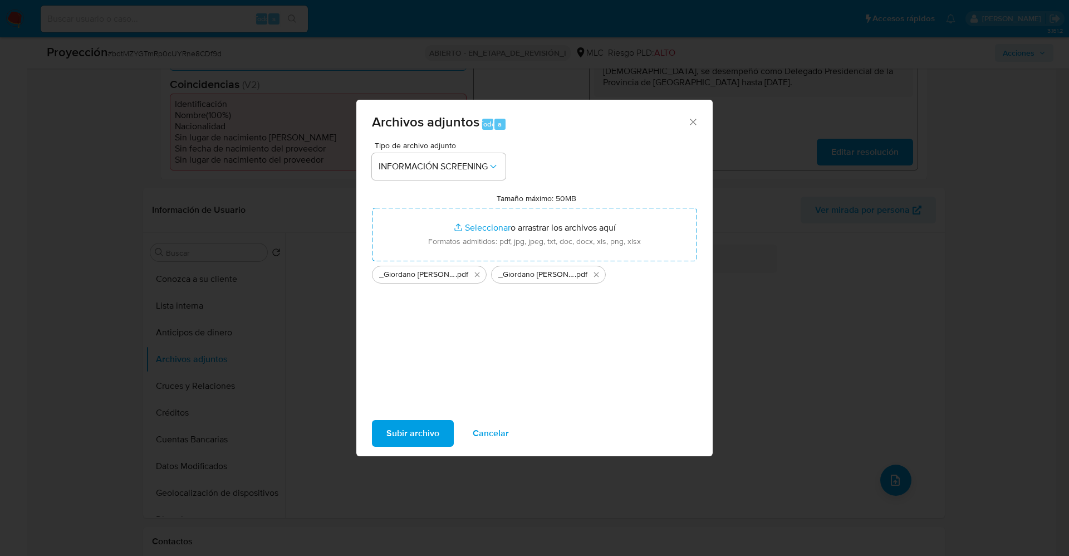
click at [416, 427] on span "Subir archivo" at bounding box center [412, 433] width 53 height 24
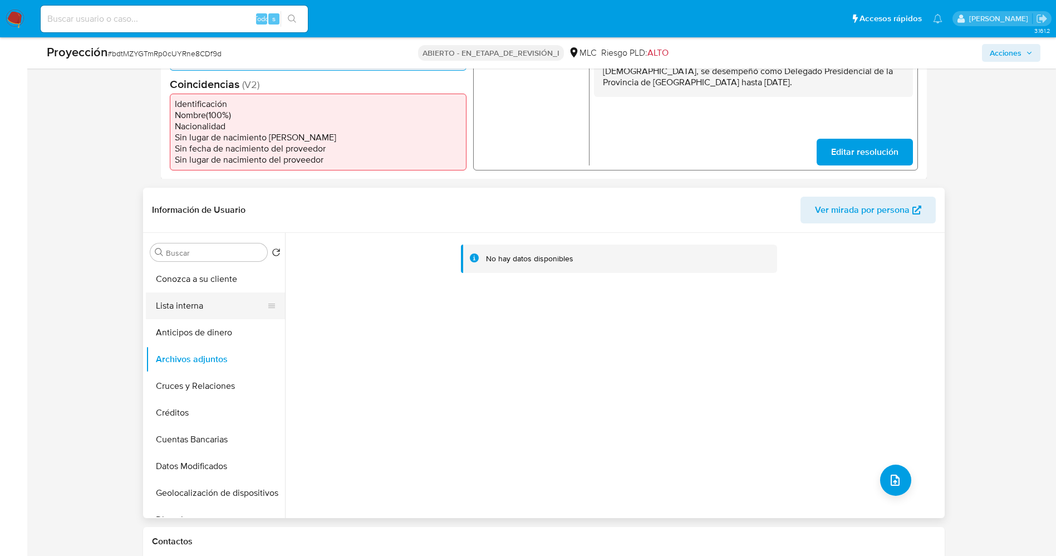
click at [199, 309] on button "Lista interna" at bounding box center [211, 305] width 130 height 27
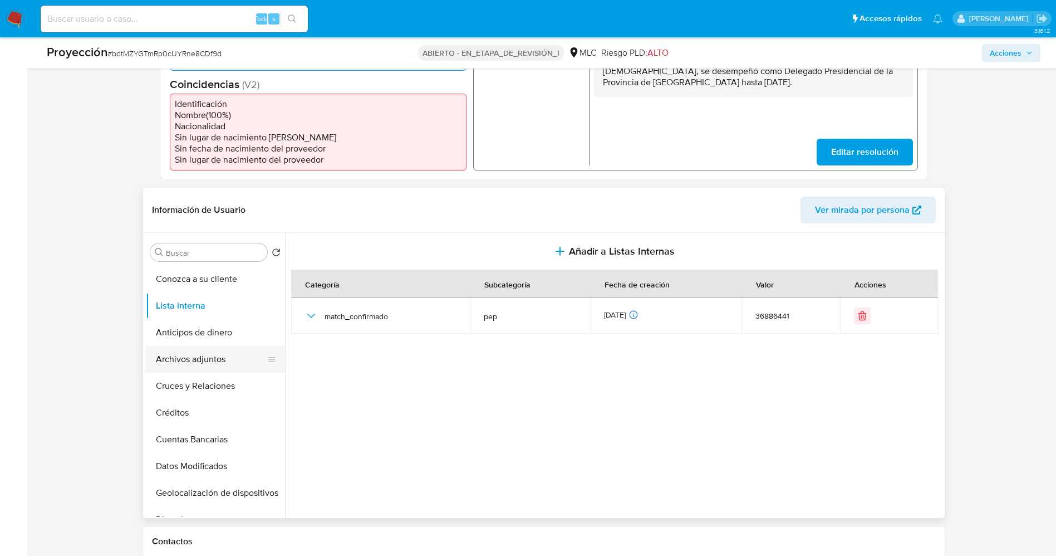
click at [207, 363] on button "Archivos adjuntos" at bounding box center [211, 359] width 130 height 27
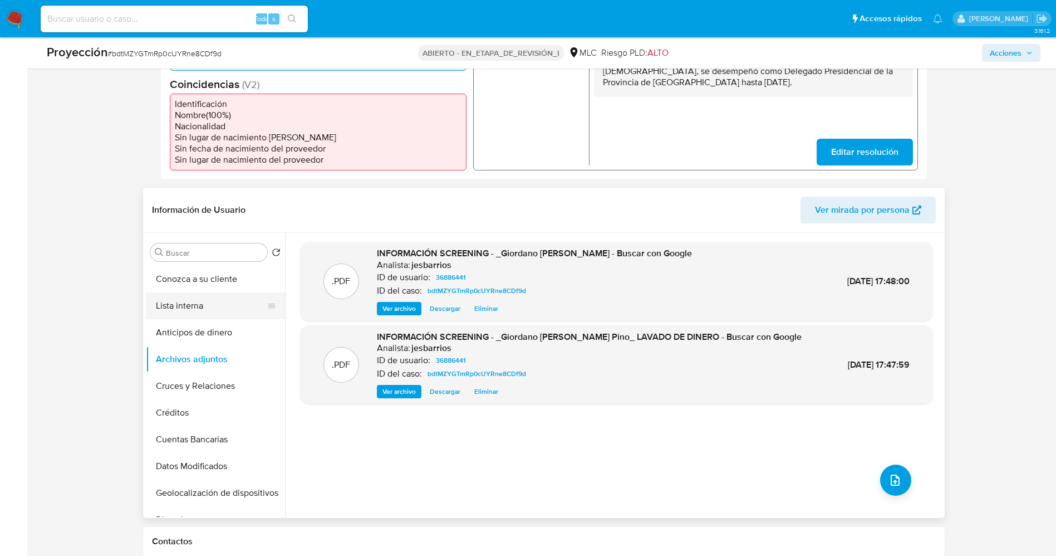
click at [203, 303] on button "Lista interna" at bounding box center [211, 305] width 130 height 27
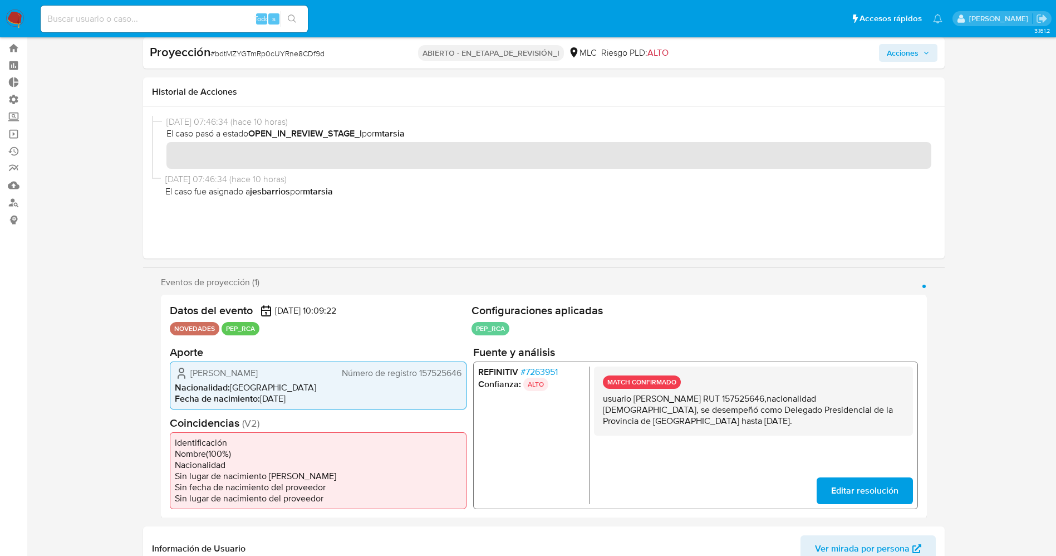
scroll to position [0, 0]
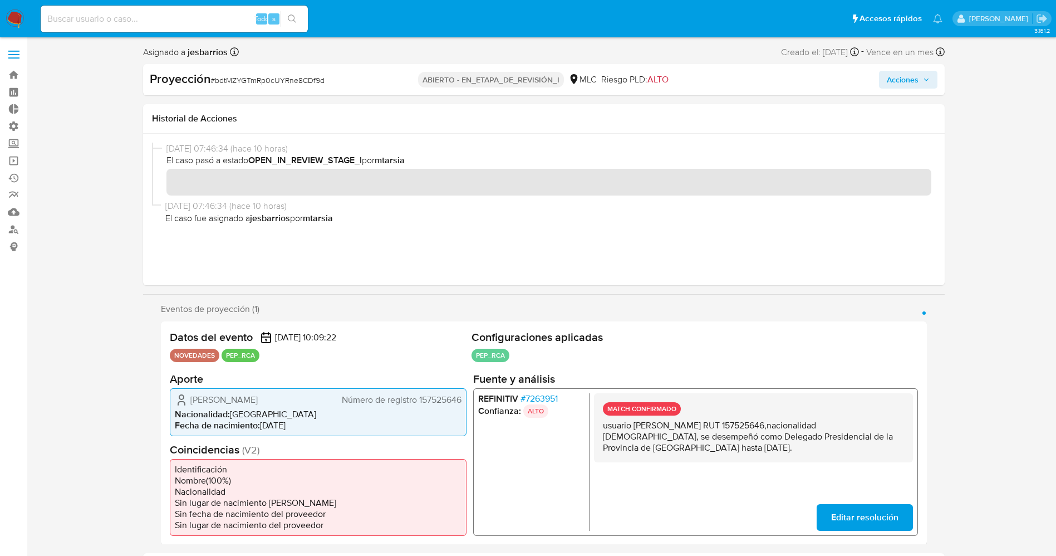
drag, startPoint x: 920, startPoint y: 81, endPoint x: 903, endPoint y: 89, distance: 18.9
click at [920, 80] on span "Acciones" at bounding box center [908, 80] width 43 height 16
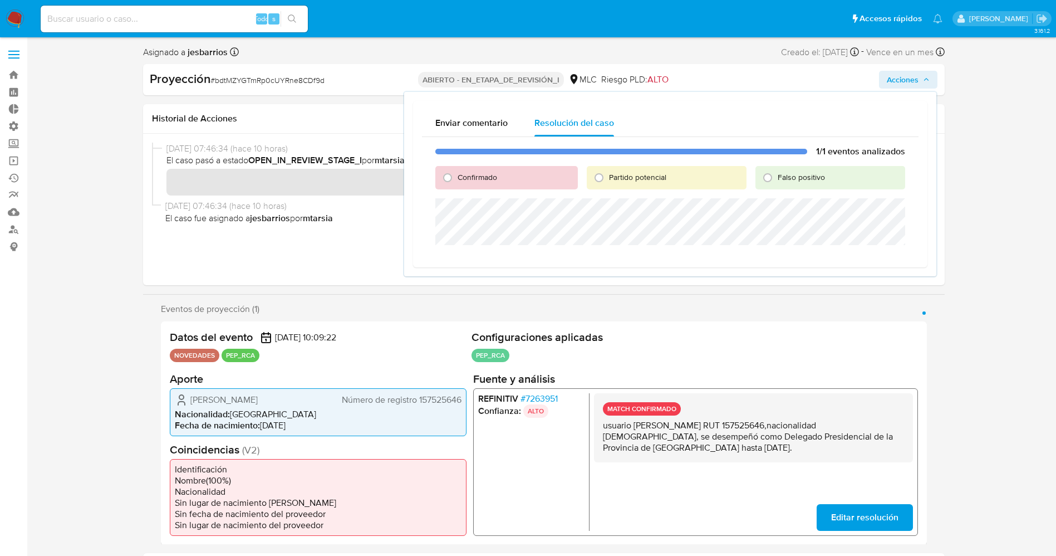
click at [483, 170] on div "Confirmado" at bounding box center [506, 177] width 142 height 23
click at [488, 175] on span "Confirmado" at bounding box center [478, 176] width 40 height 11
click at [456, 175] on input "Confirmado" at bounding box center [448, 178] width 18 height 18
radio input "true"
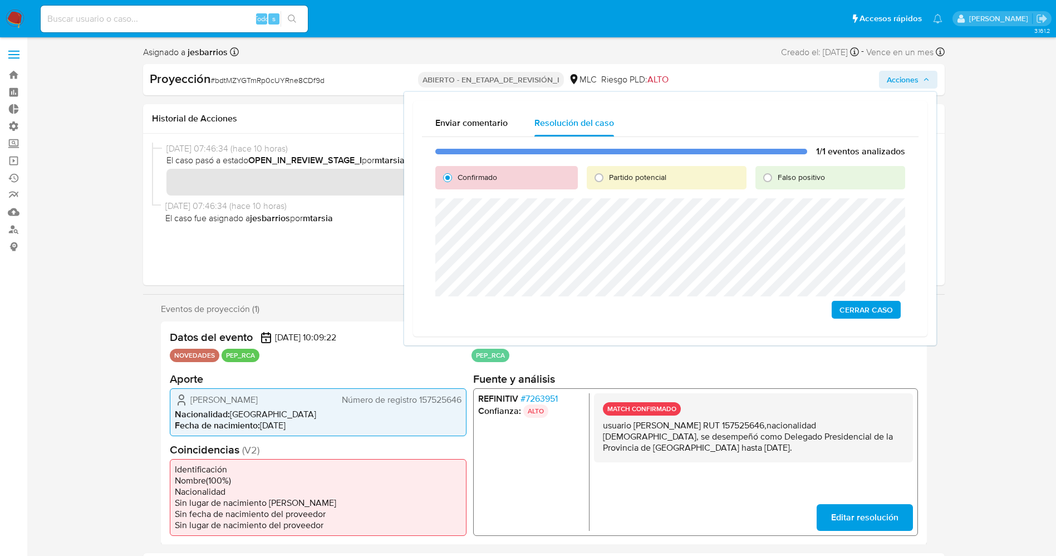
click at [881, 305] on span "Cerrar Caso" at bounding box center [865, 310] width 53 height 16
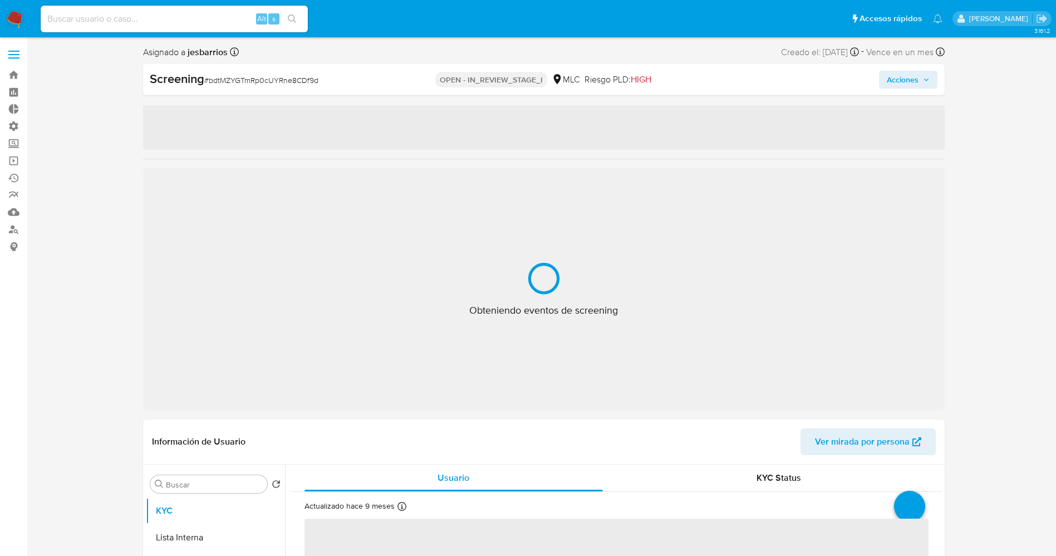
select select "10"
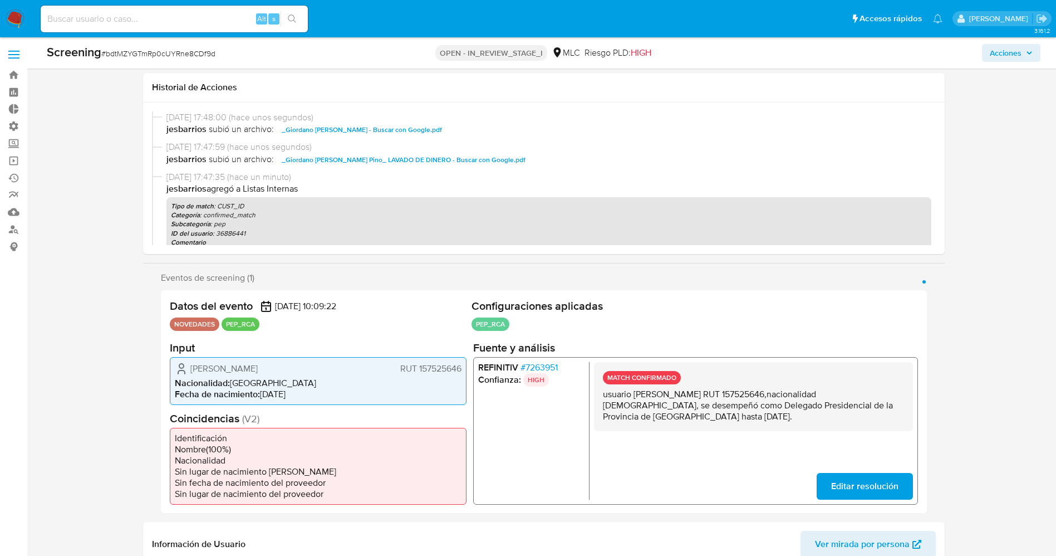
scroll to position [167, 0]
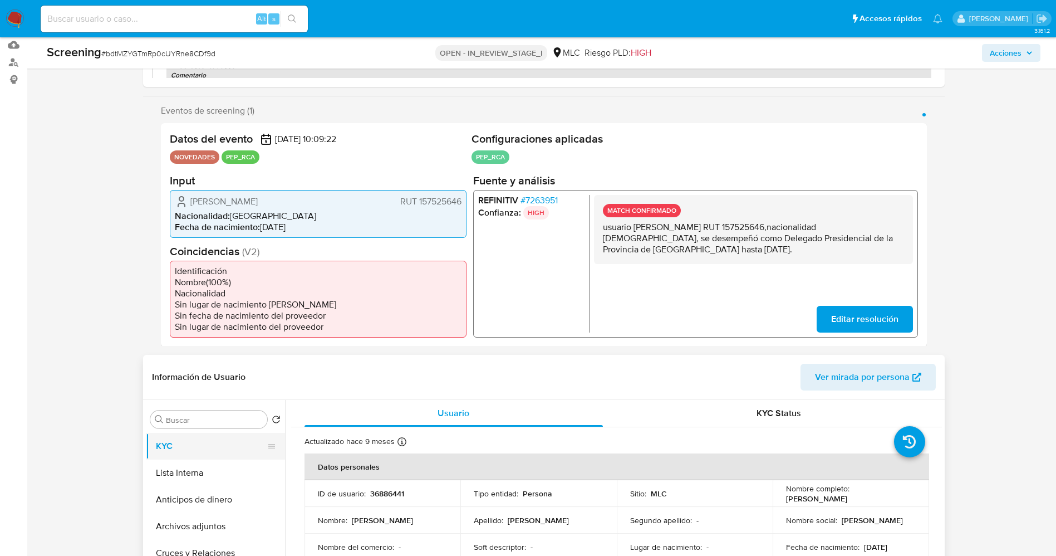
drag, startPoint x: 203, startPoint y: 470, endPoint x: 188, endPoint y: 450, distance: 25.5
click at [202, 468] on button "Lista Interna" at bounding box center [215, 472] width 139 height 27
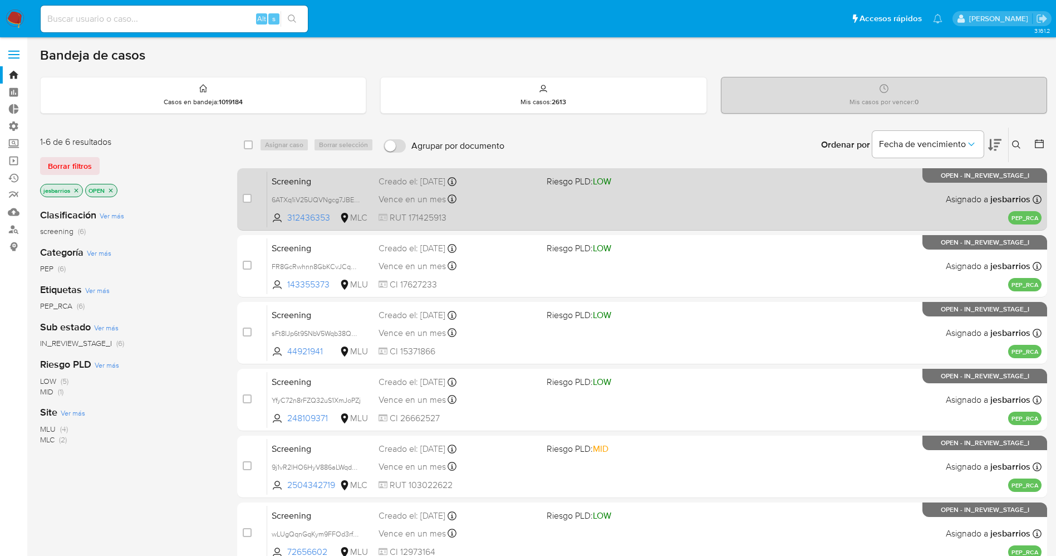
click at [499, 191] on div "Vence en un mes Vence el [DATE] 07:13:27" at bounding box center [458, 198] width 159 height 15
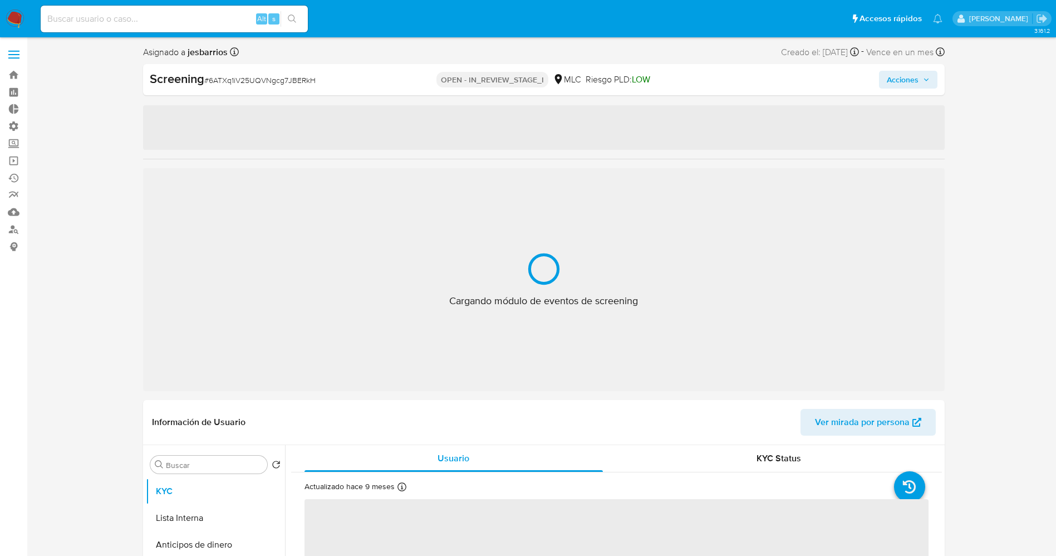
select select "10"
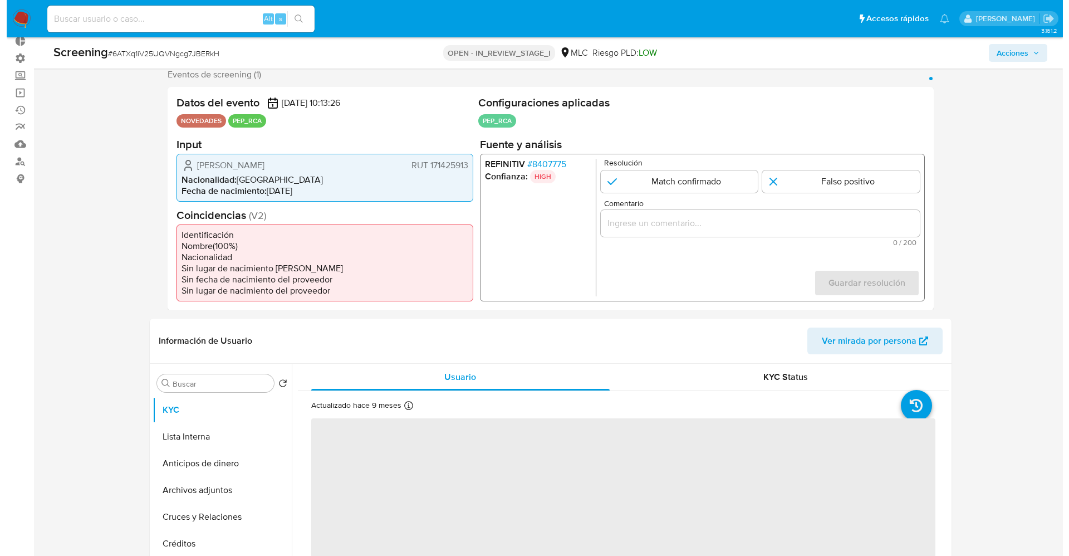
scroll to position [83, 0]
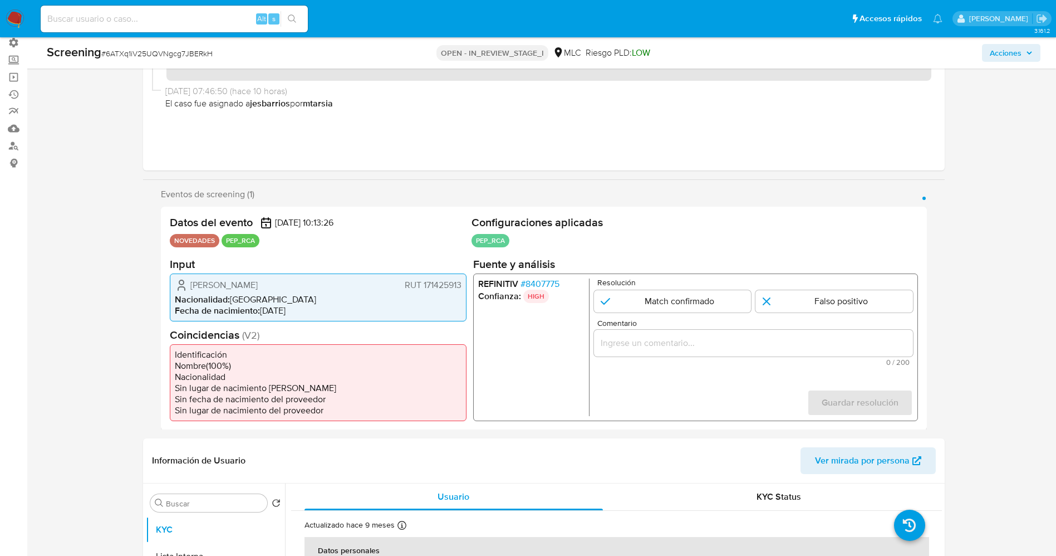
click at [544, 281] on span "# 8407775" at bounding box center [539, 283] width 39 height 11
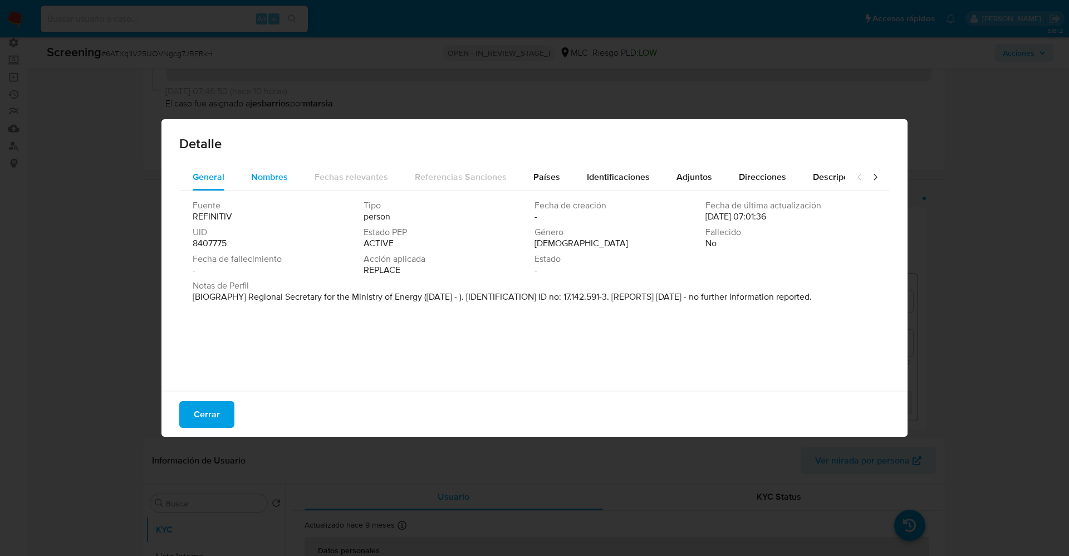
click at [254, 173] on span "Nombres" at bounding box center [269, 176] width 37 height 13
